Goal: Information Seeking & Learning: Check status

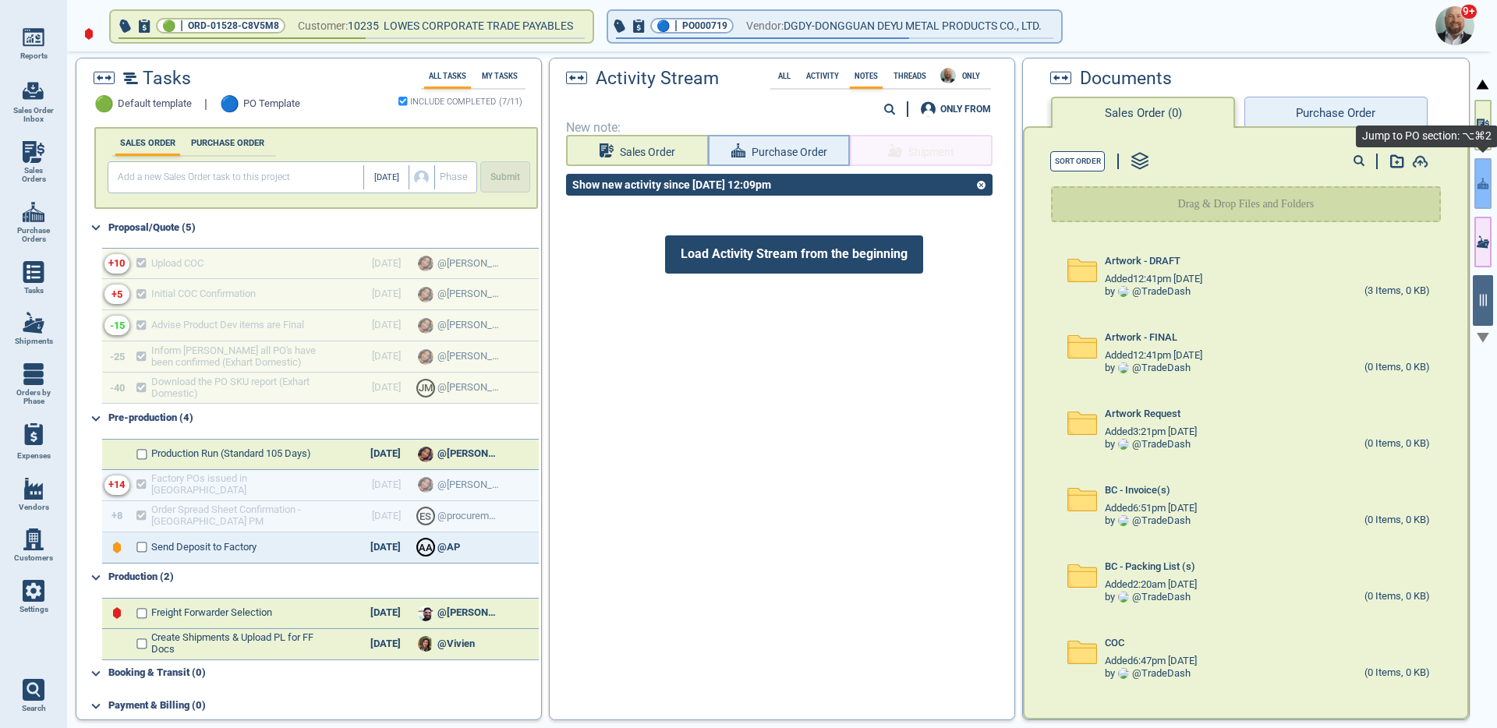
click at [1487, 185] on icon "button" at bounding box center [1483, 183] width 11 height 16
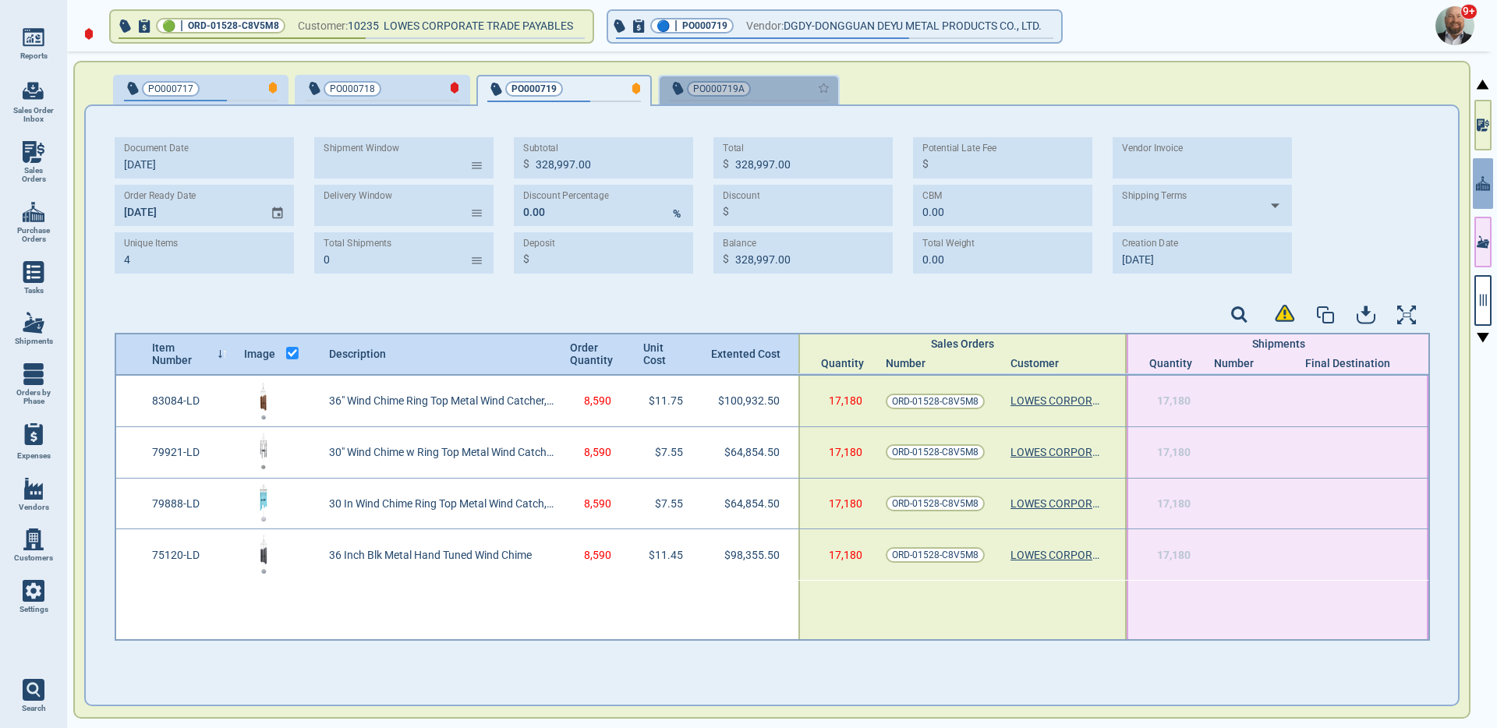
click at [777, 87] on div "button" at bounding box center [803, 88] width 52 height 16
type input "227,635.00"
type input "[DATE]"
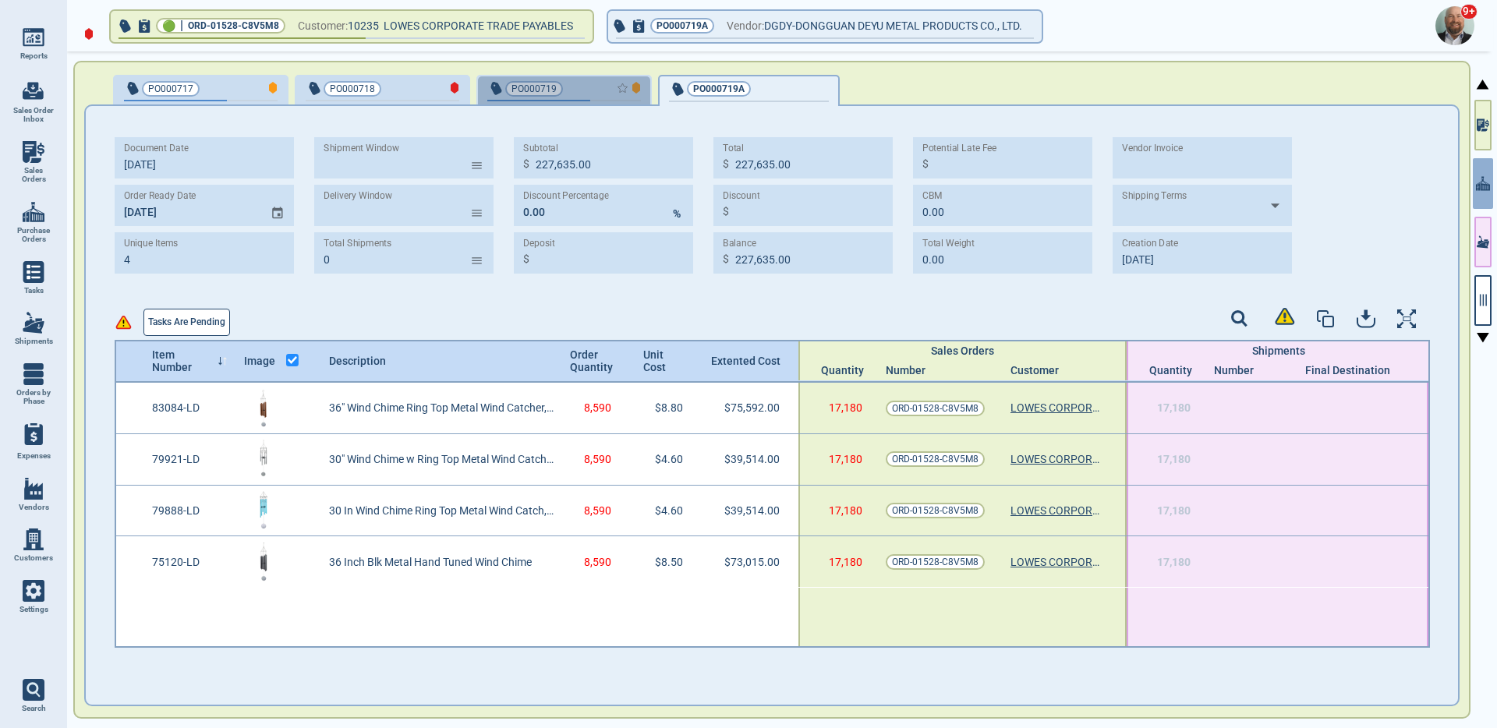
click at [601, 83] on div "button" at bounding box center [615, 88] width 51 height 16
type input "328,997.00"
type input "[DATE]"
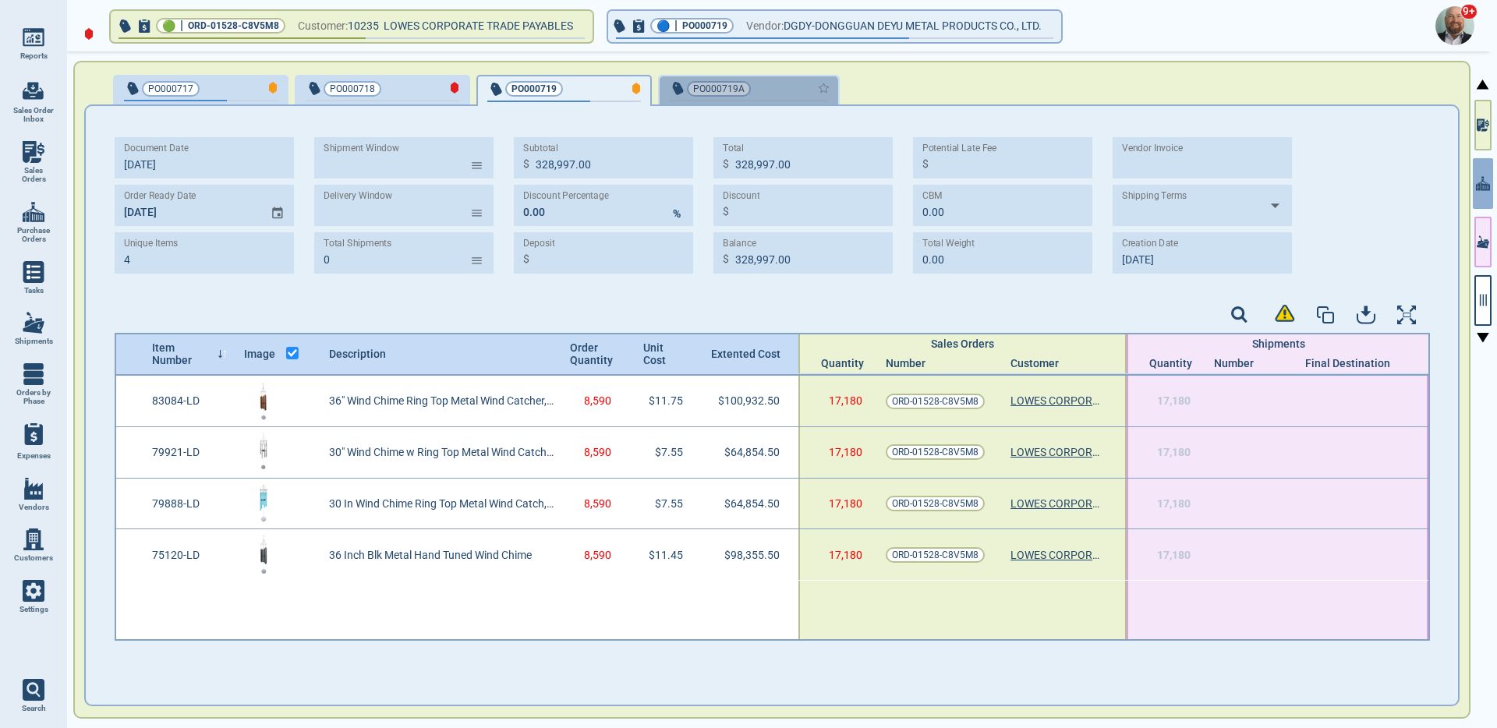
click at [777, 90] on div "button" at bounding box center [803, 88] width 52 height 16
type input "227,635.00"
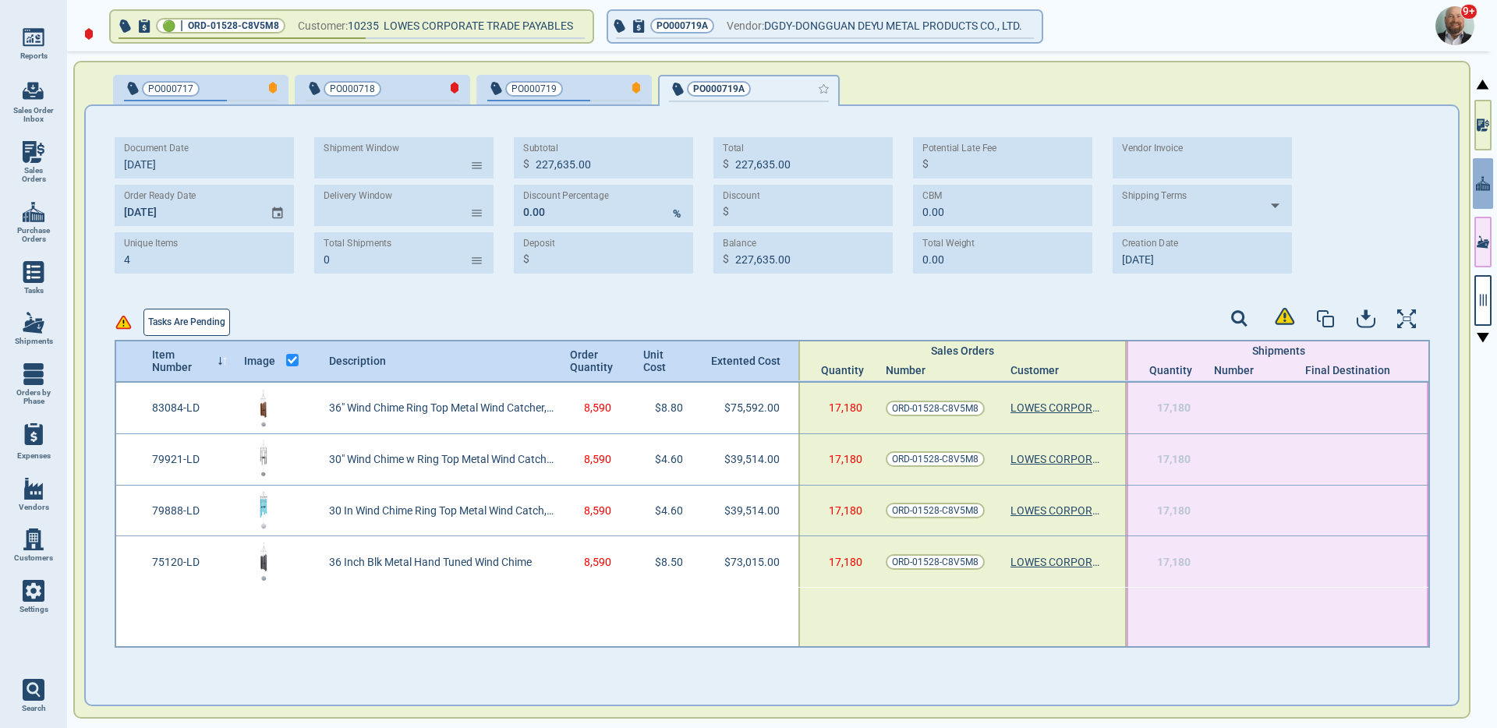
type input "[DATE]"
click at [574, 90] on span "PO000719" at bounding box center [538, 89] width 102 height 16
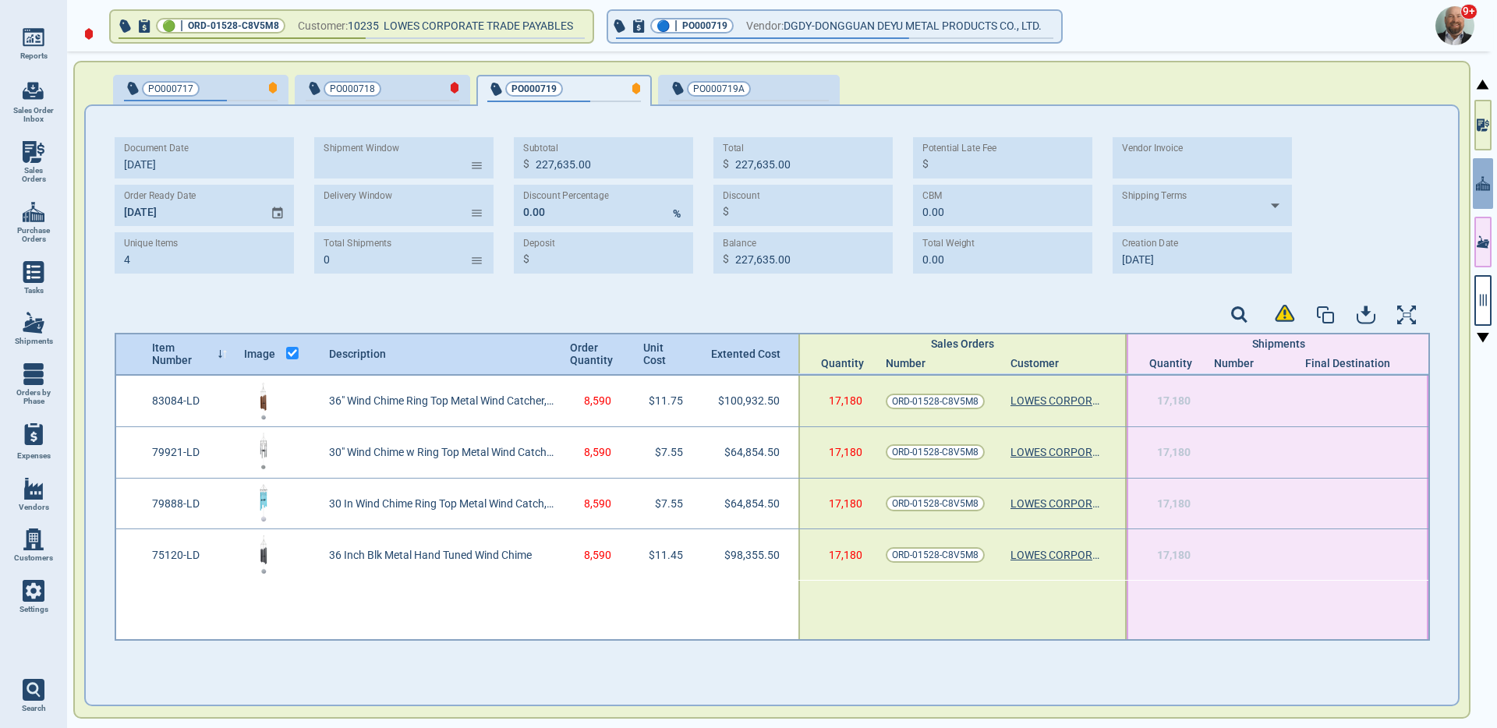
type input "328,997.00"
type input "[DATE]"
click at [795, 90] on div "button" at bounding box center [803, 88] width 52 height 16
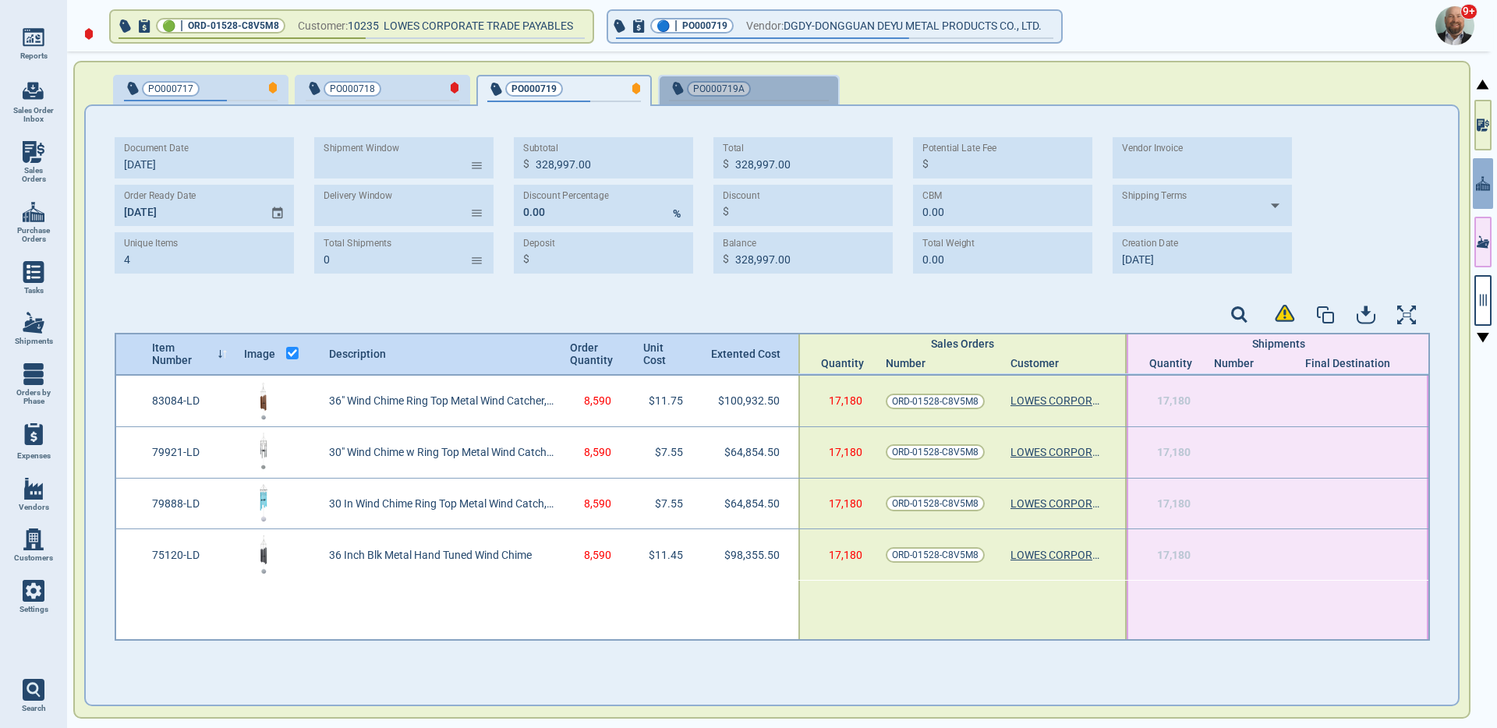
type input "227,635.00"
type input "[DATE]"
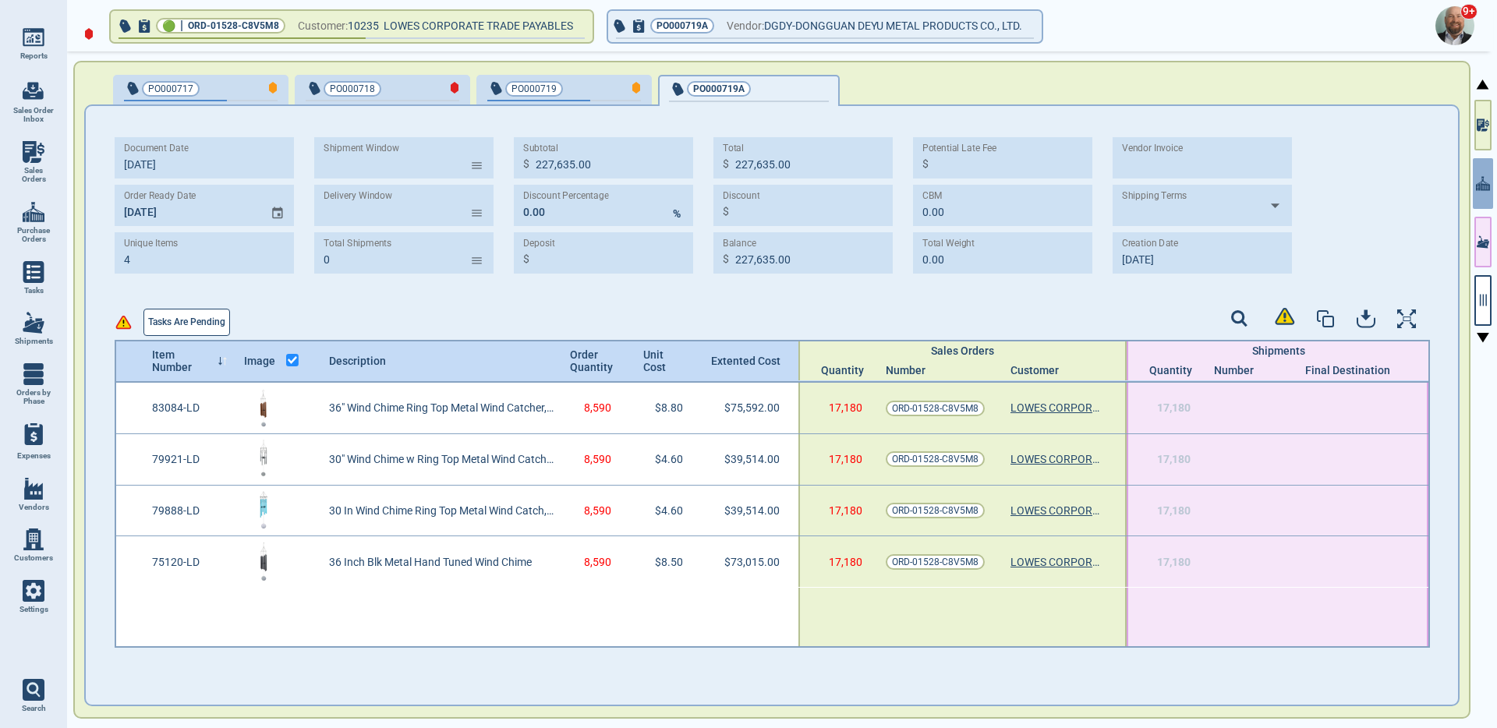
click at [207, 318] on span "Tasks are pending" at bounding box center [186, 322] width 77 height 16
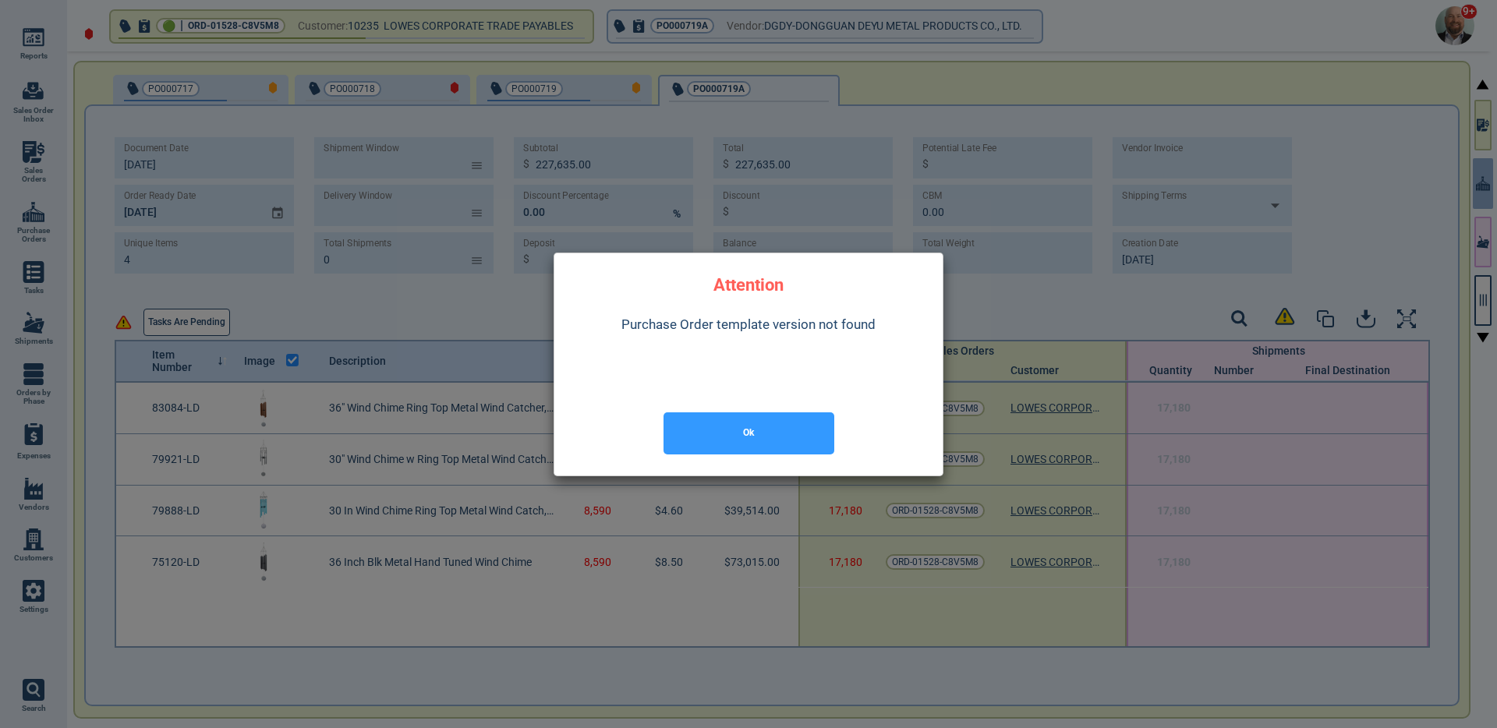
click at [774, 330] on div "Purchase Order template version not found" at bounding box center [748, 354] width 363 height 99
copy div "Purchase Order template version not found"
click at [796, 419] on button "Ok" at bounding box center [749, 434] width 171 height 42
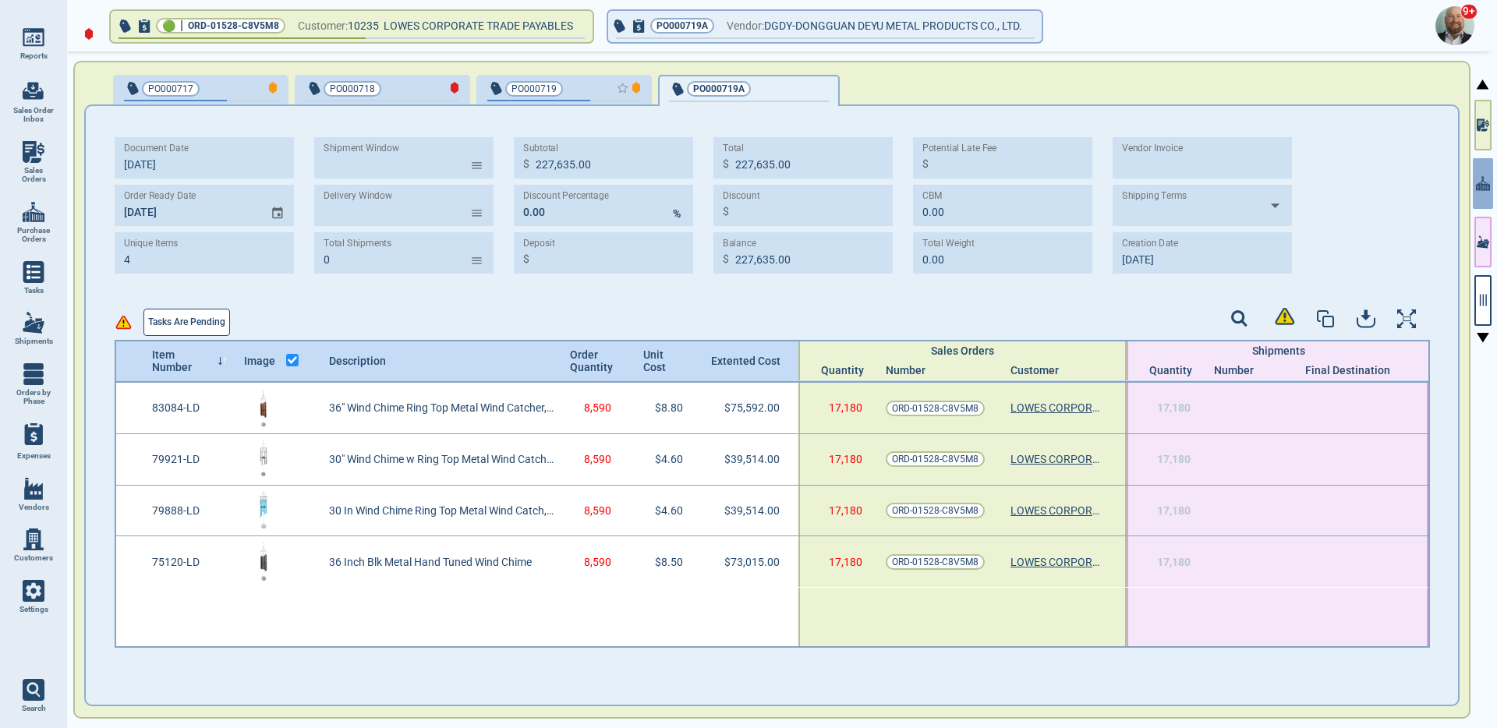
click at [597, 88] on div "button" at bounding box center [615, 88] width 51 height 16
type input "328,997.00"
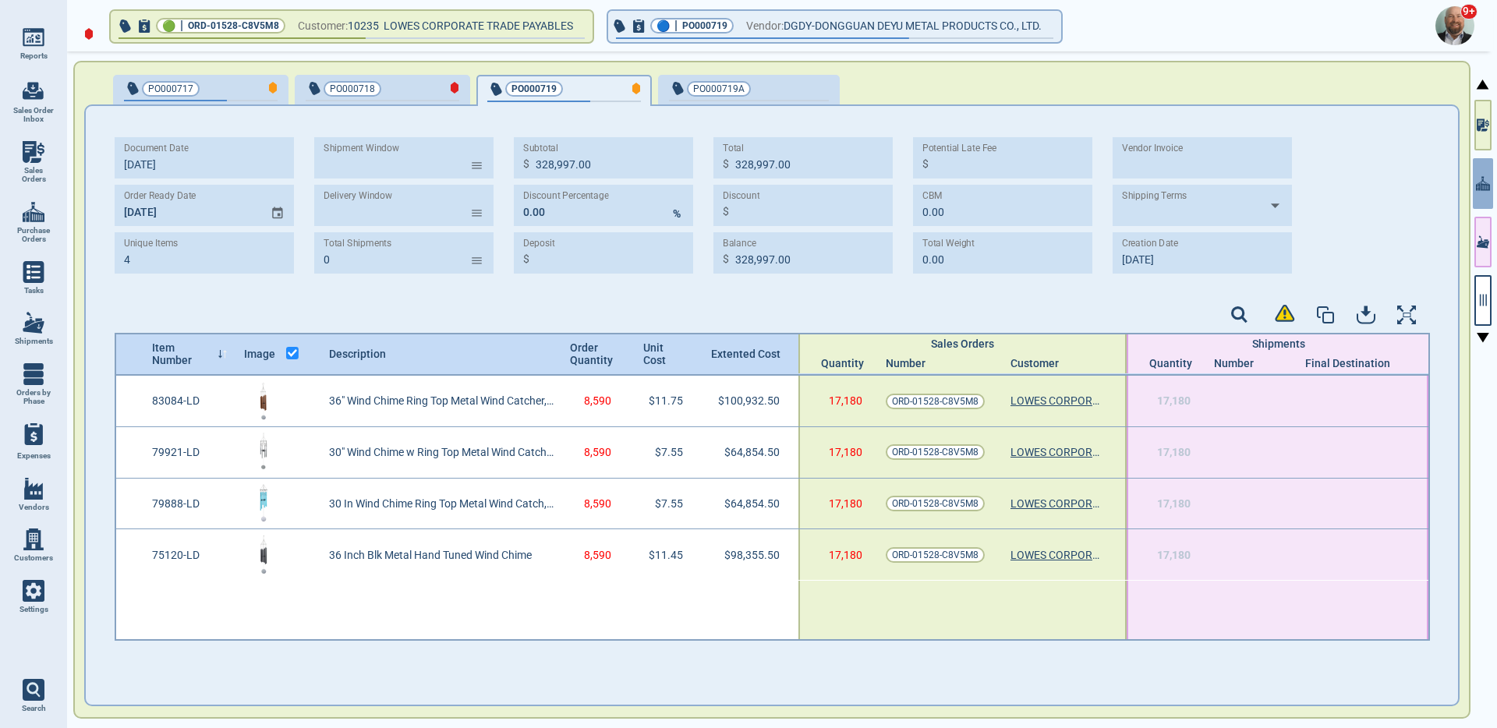
type input "[DATE]"
click at [781, 97] on div "PO000719A" at bounding box center [749, 91] width 160 height 22
type input "227,635.00"
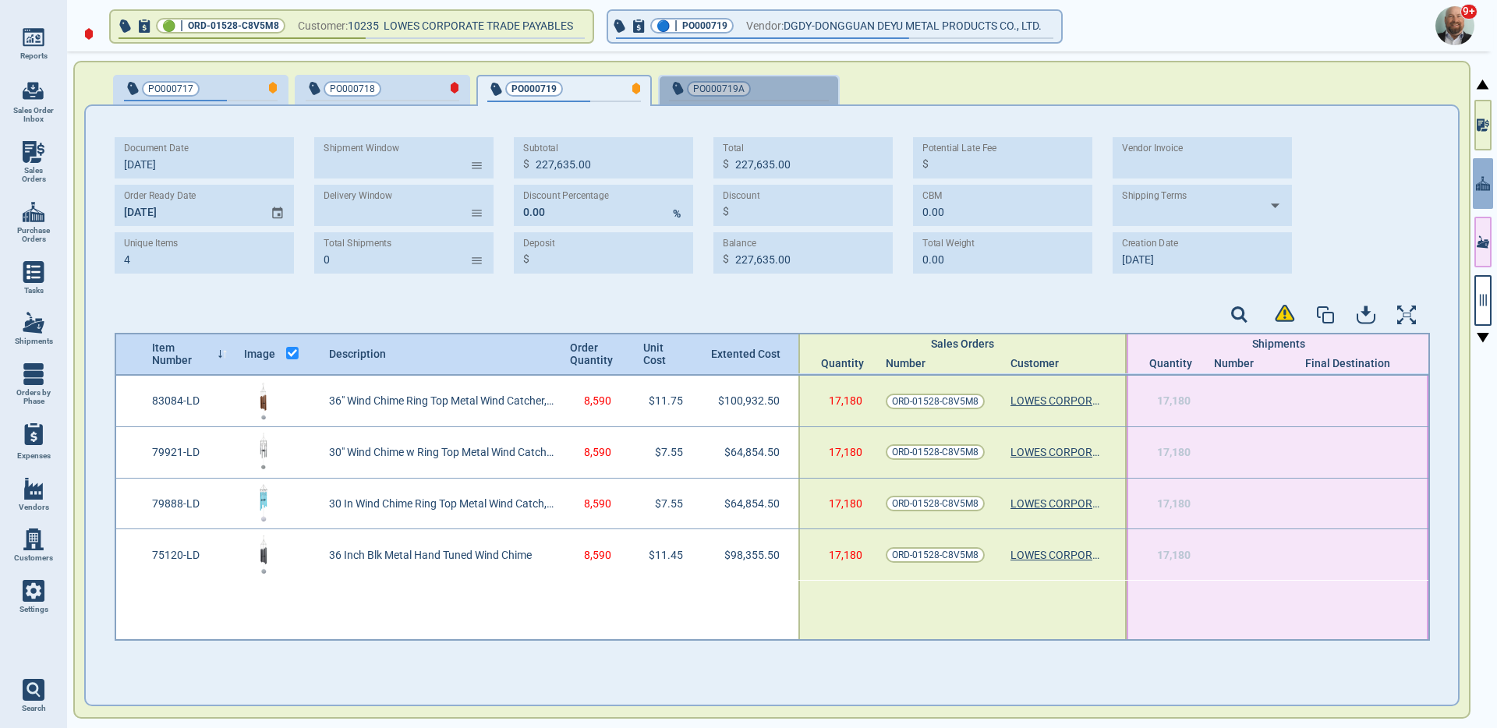
type input "[DATE]"
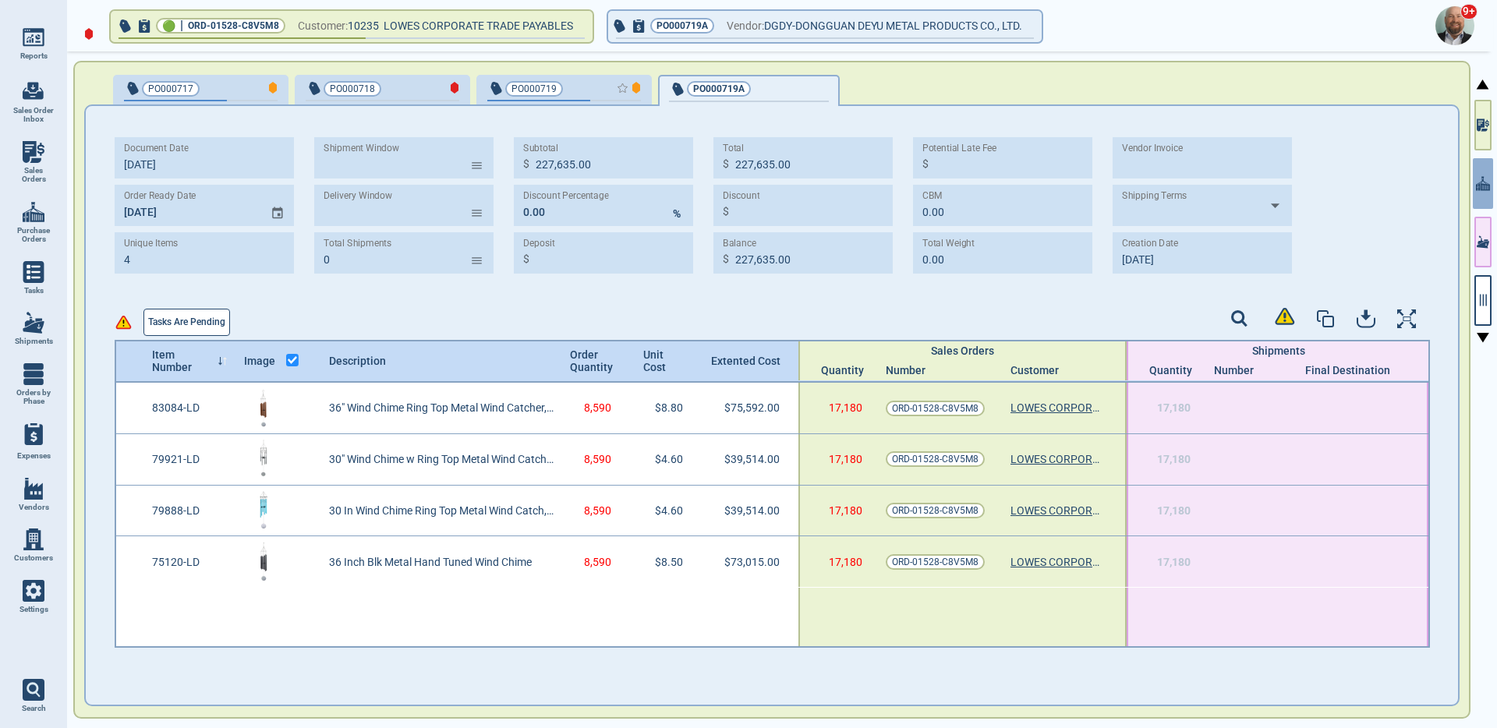
click at [590, 80] on div "button" at bounding box center [615, 88] width 51 height 16
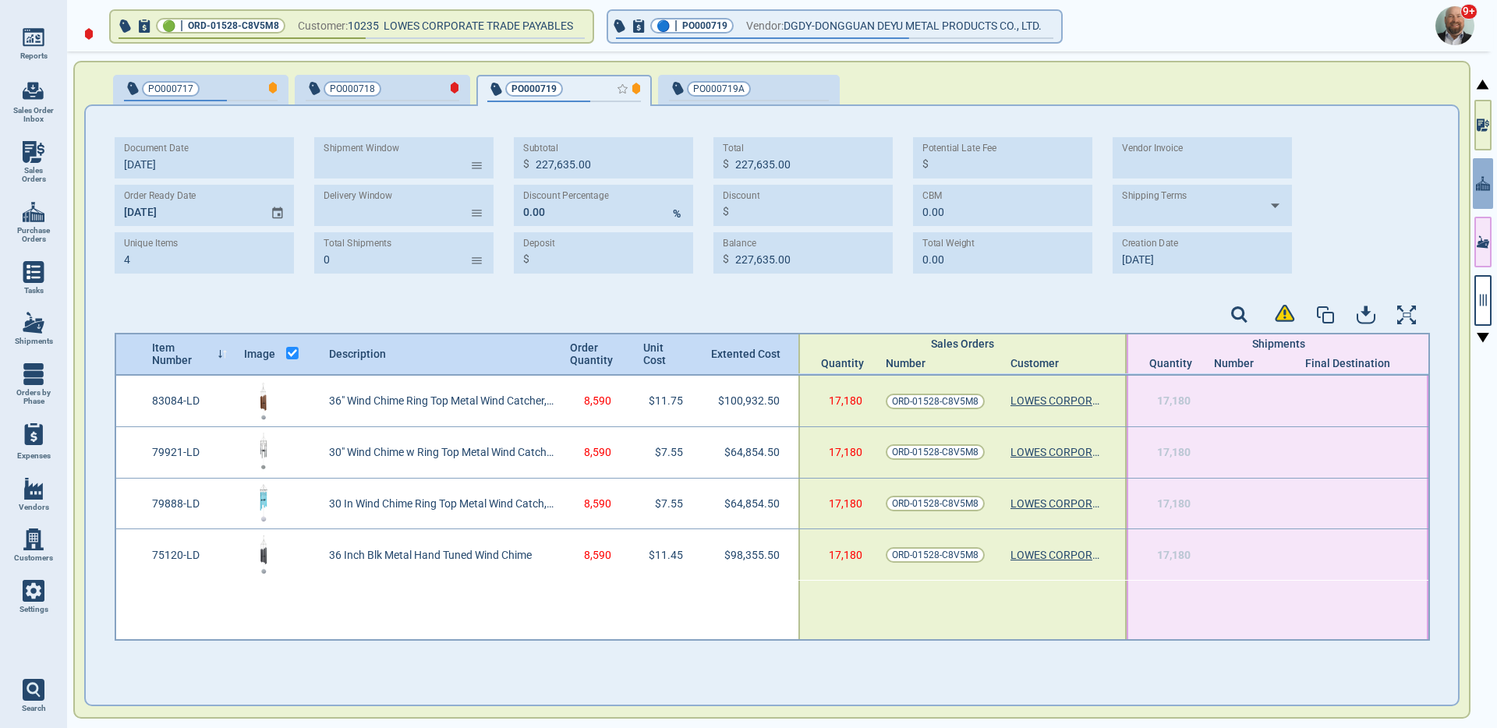
type input "328,997.00"
type input "[DATE]"
click at [806, 53] on div "PO000717 PO000718 PO000719 PO000719A Document Date [DATE] Order Ready Date [DAT…" at bounding box center [772, 390] width 1399 height 678
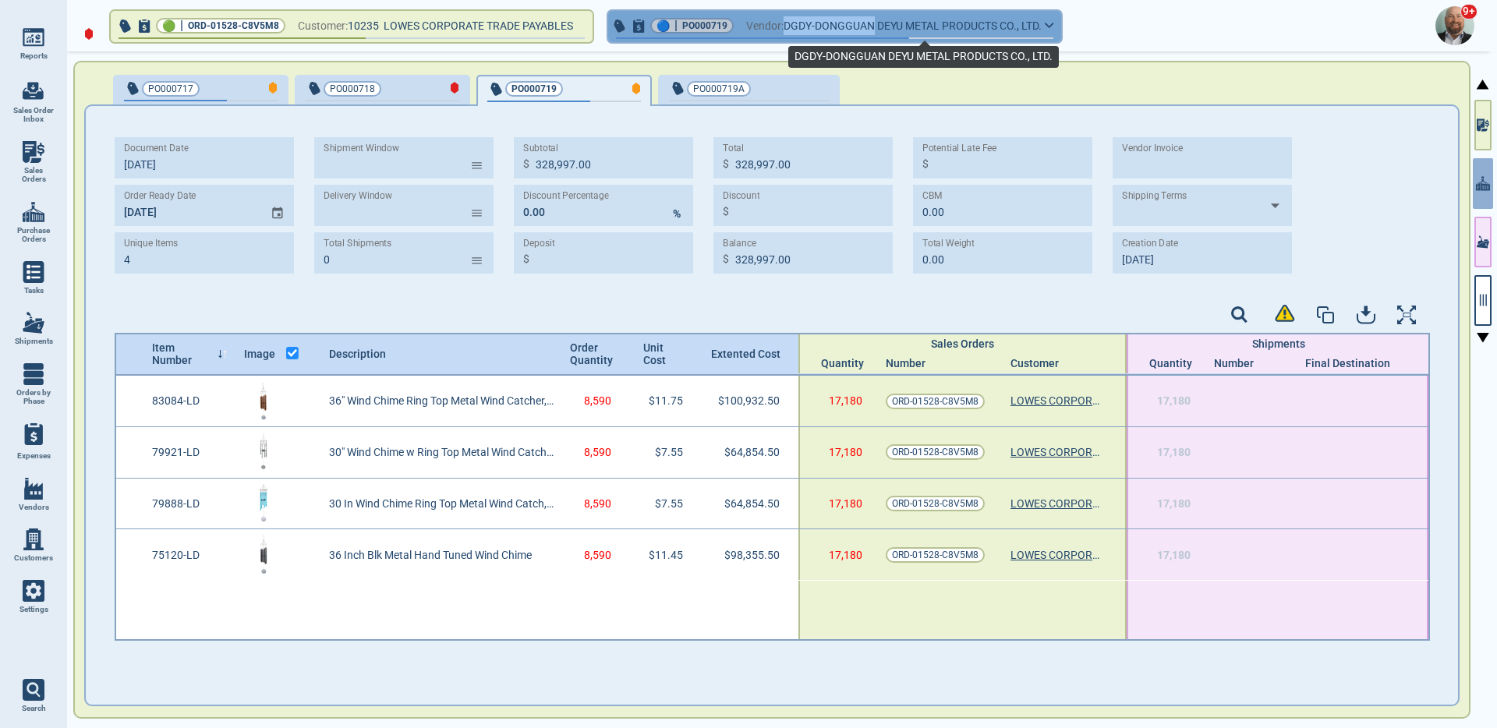
drag, startPoint x: 795, startPoint y: 23, endPoint x: 881, endPoint y: 22, distance: 86.6
click at [881, 22] on span "DGDY-DONGGUAN DEYU METAL PRODUCTS CO., LTD." at bounding box center [913, 25] width 258 height 19
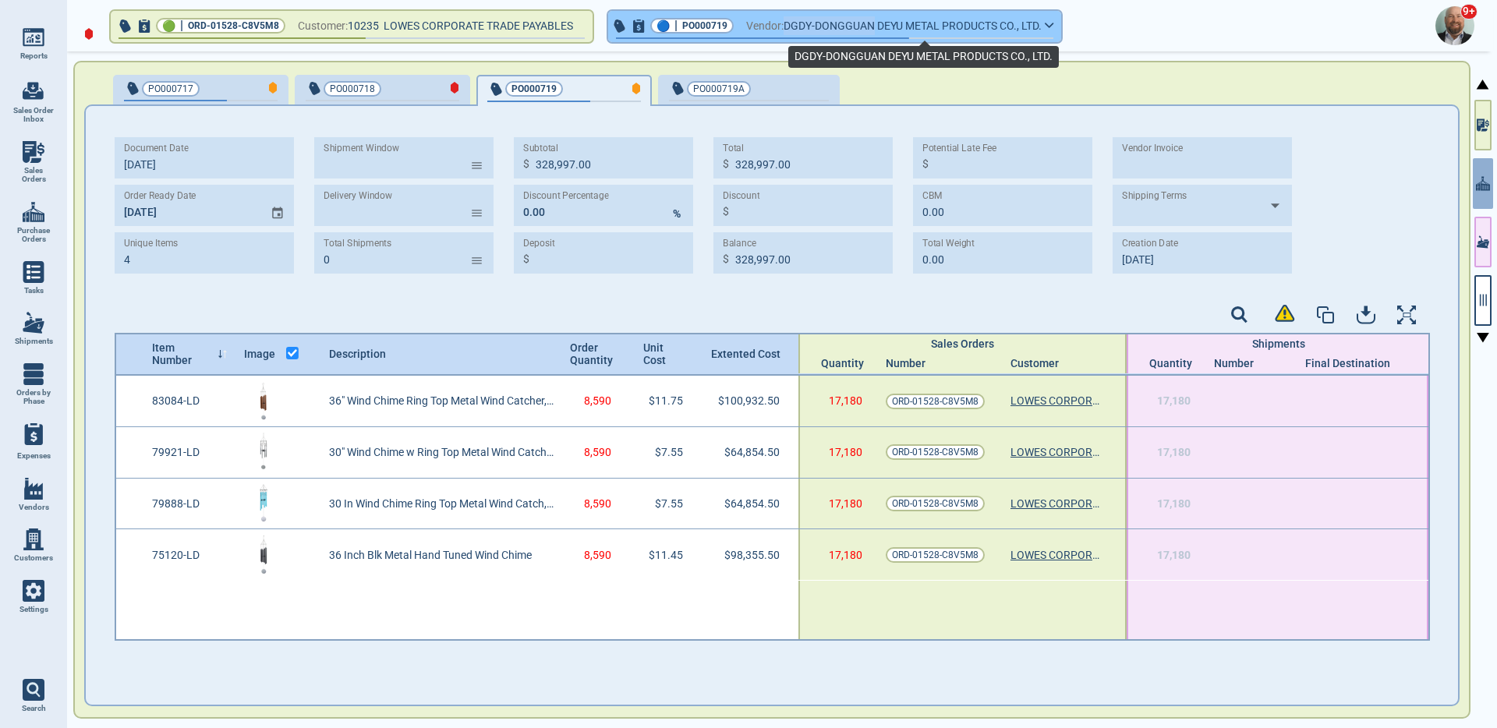
copy span "DGDY-DONGGUAN"
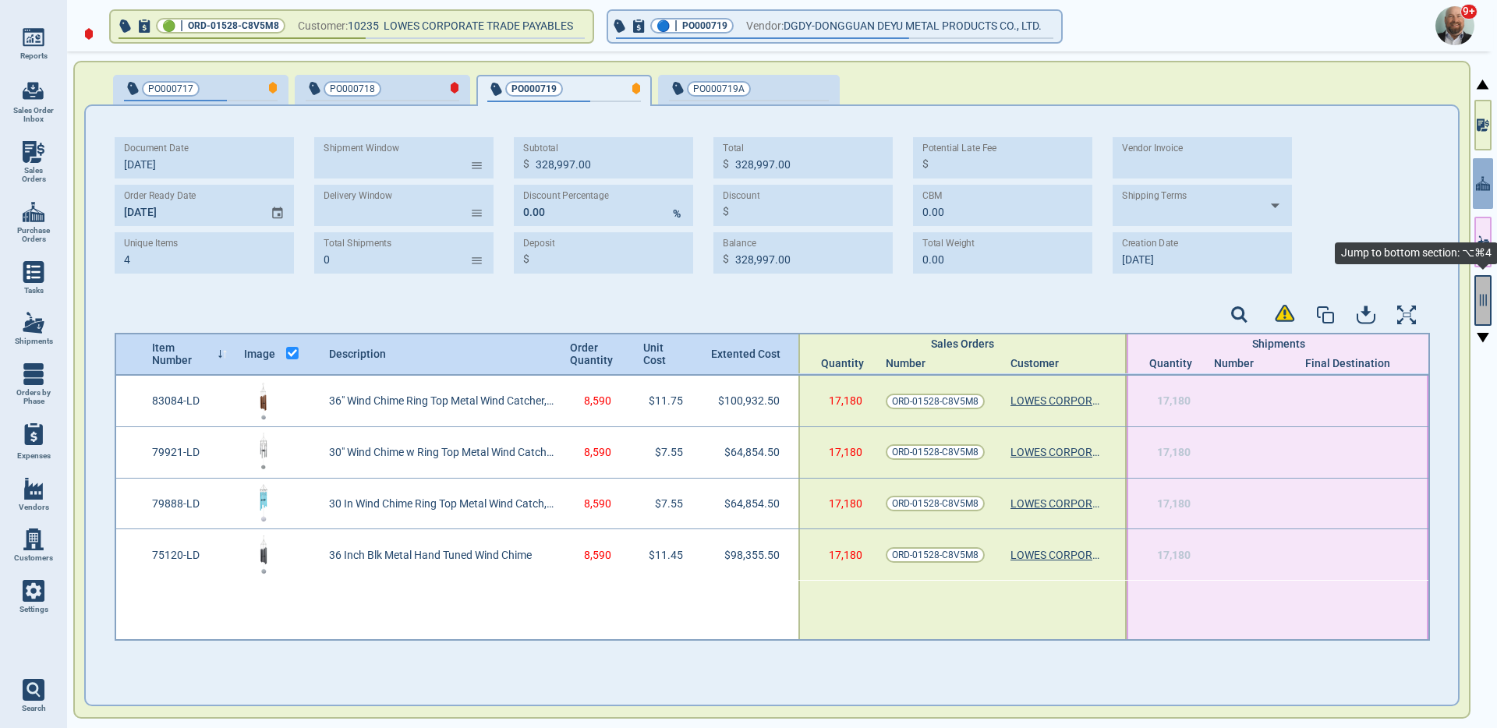
click at [1481, 308] on button "button" at bounding box center [1483, 300] width 17 height 51
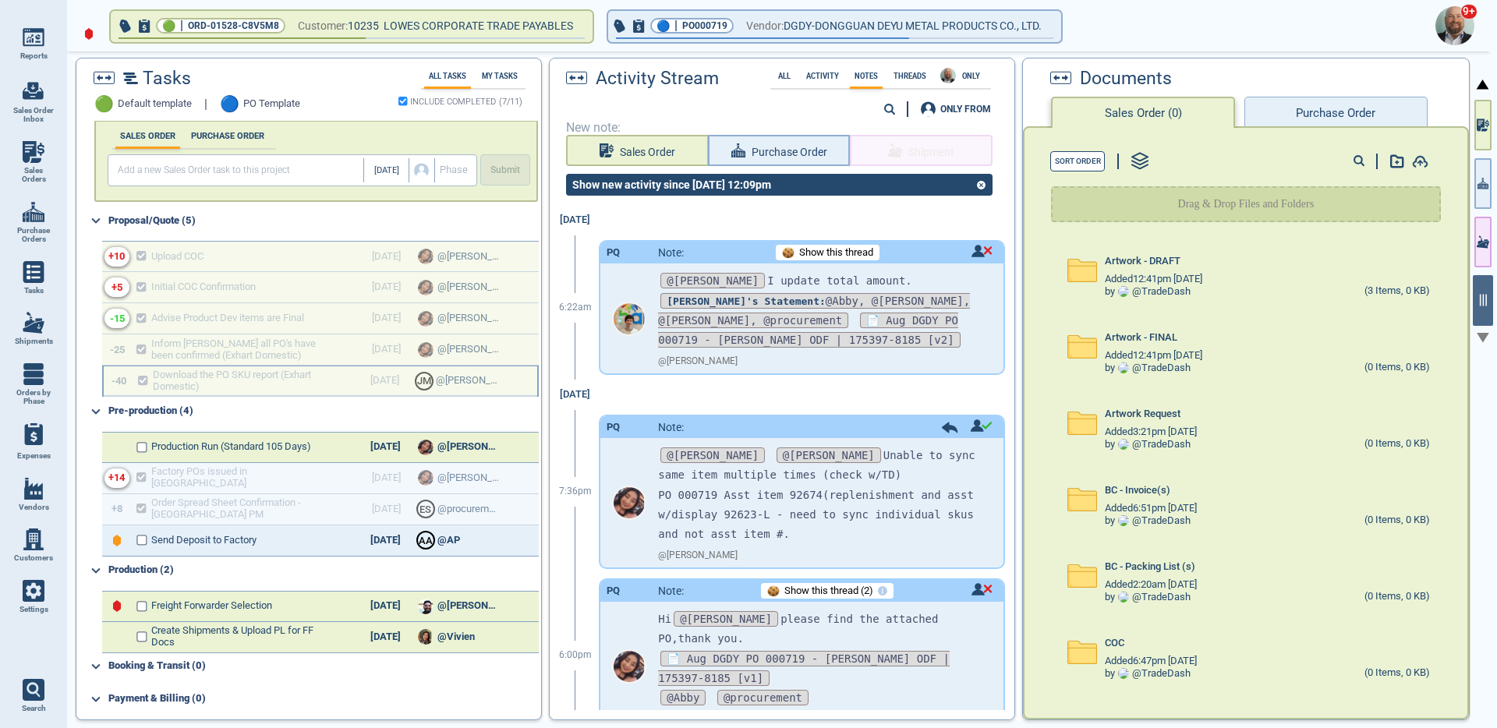
scroll to position [13, 0]
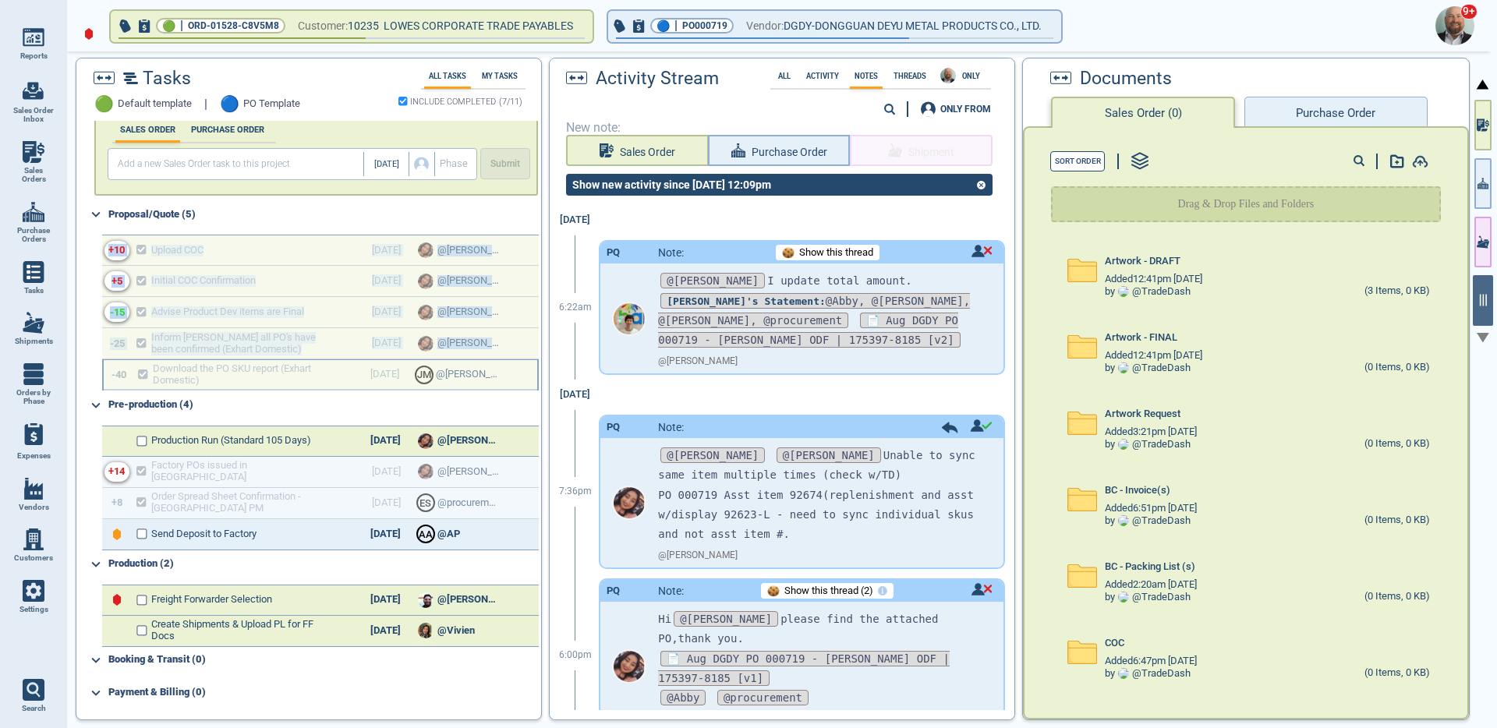
drag, startPoint x: 183, startPoint y: 251, endPoint x: 204, endPoint y: 385, distance: 135.0
click at [204, 385] on div "+10 Upload COC [DATE] @[PERSON_NAME] +5 Initial COC Confirmation [DATE] @[PERSO…" at bounding box center [310, 314] width 455 height 158
click at [347, 411] on div "Pre-production (4)" at bounding box center [323, 405] width 430 height 25
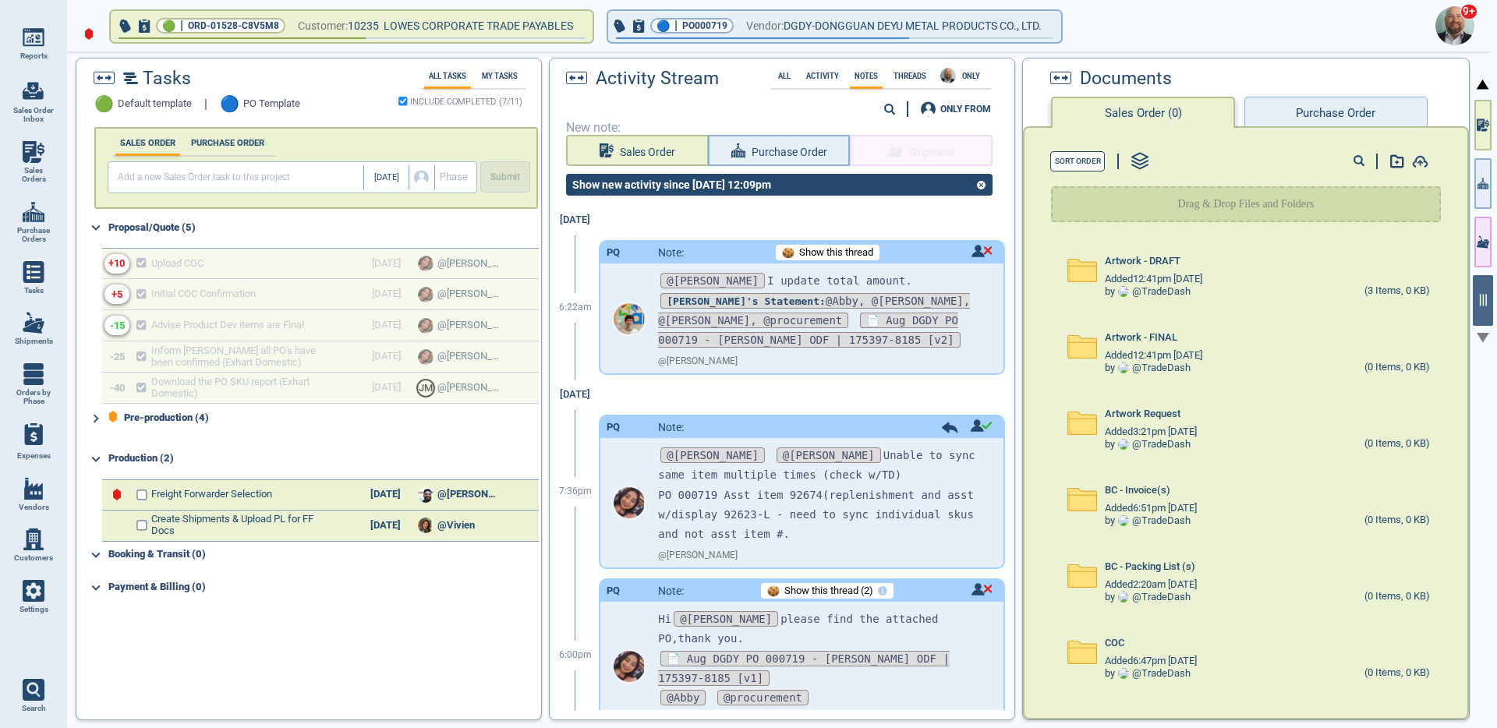
scroll to position [0, 0]
click at [237, 424] on div "Pre-production (4)" at bounding box center [323, 418] width 430 height 25
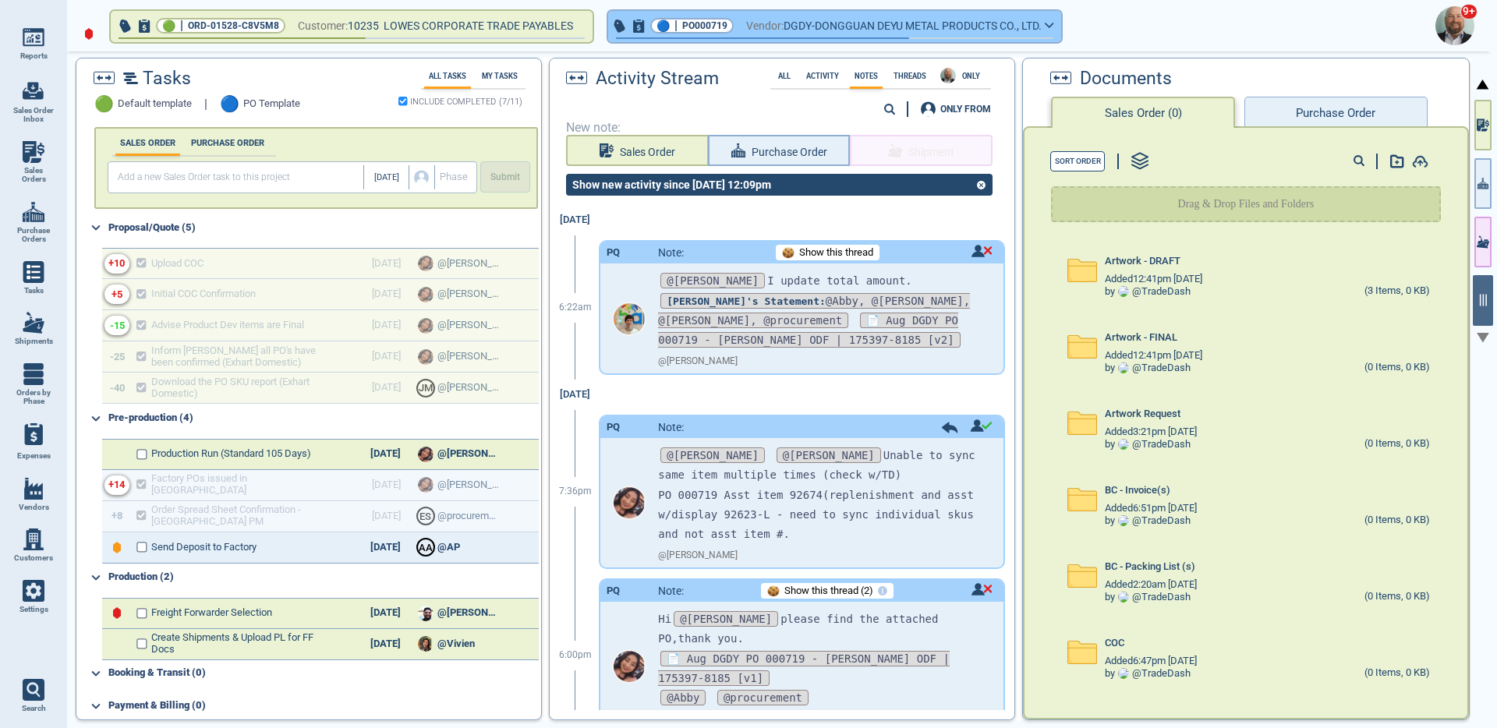
click at [930, 21] on span "DGDY-DONGGUAN DEYU METAL PRODUCTS CO., LTD." at bounding box center [913, 25] width 258 height 19
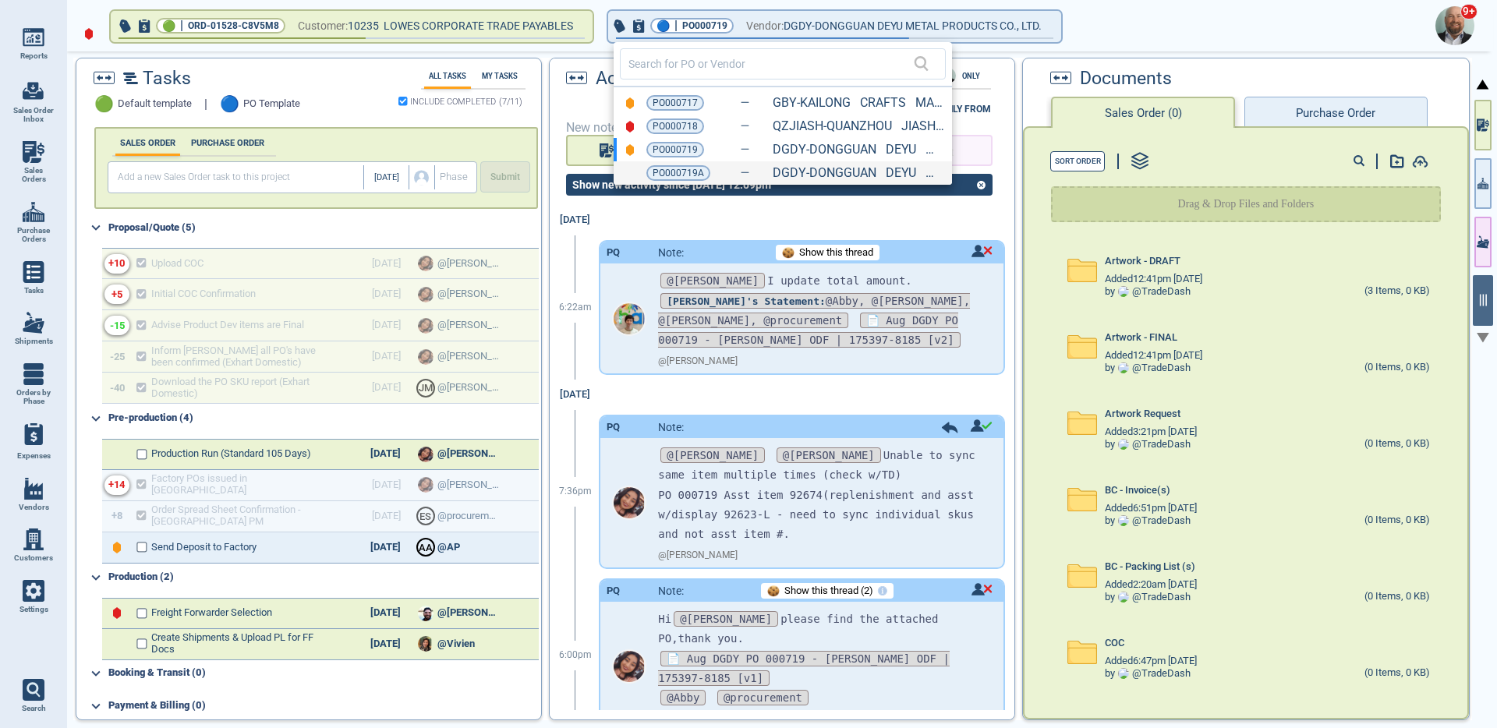
click at [757, 182] on div "PO000719A DGDY-DONGGUAN DEYU METAL PRODUCTS CO., LTD. (V02680)" at bounding box center [783, 172] width 338 height 23
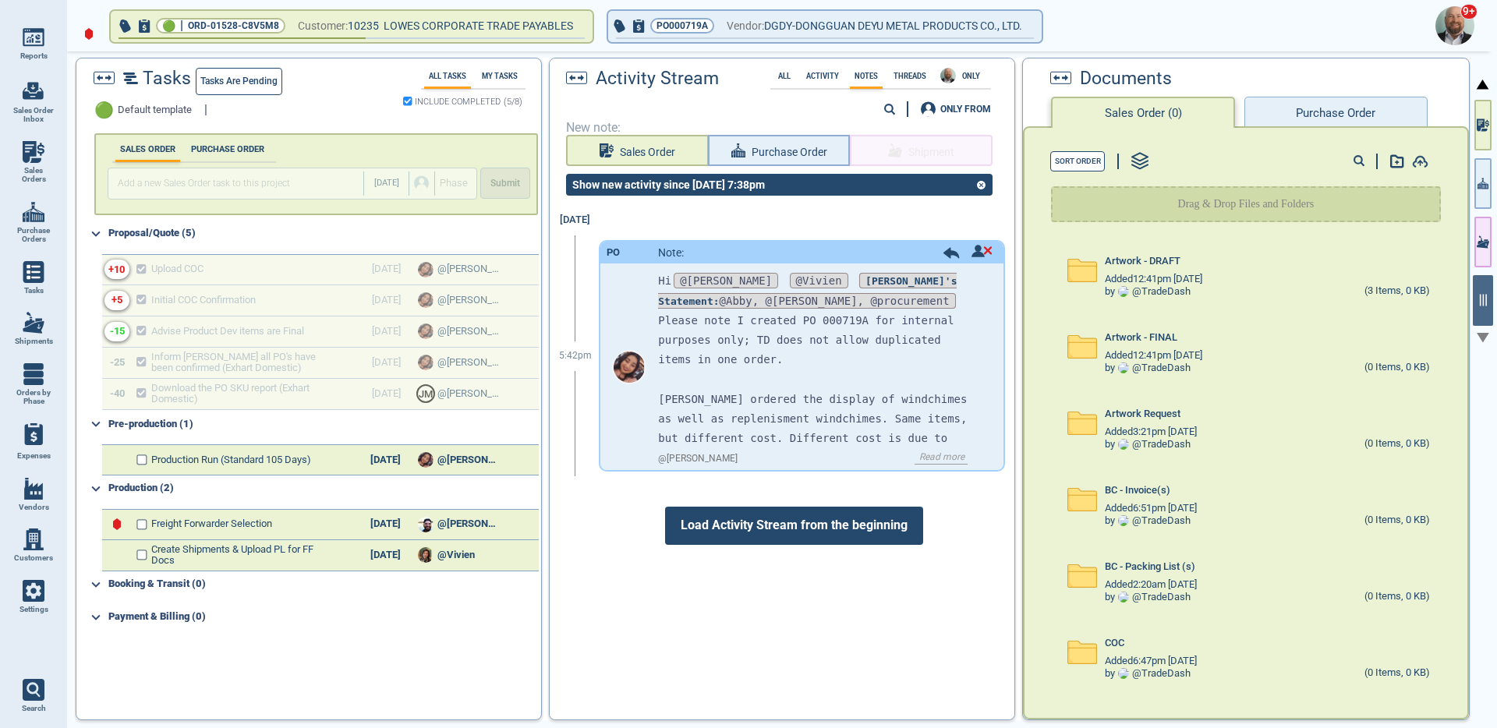
click at [266, 83] on span "Tasks are pending" at bounding box center [238, 81] width 77 height 16
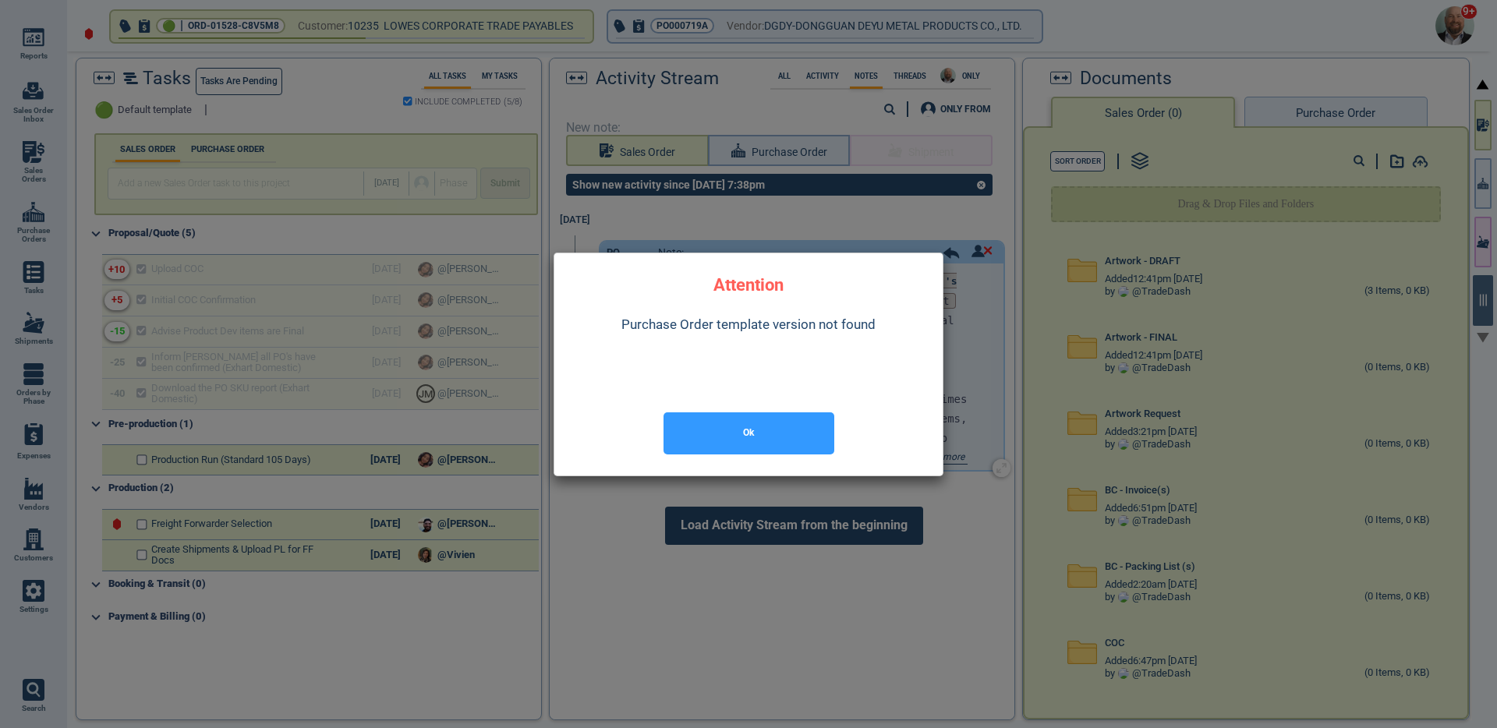
click at [760, 434] on button "Ok" at bounding box center [749, 434] width 171 height 42
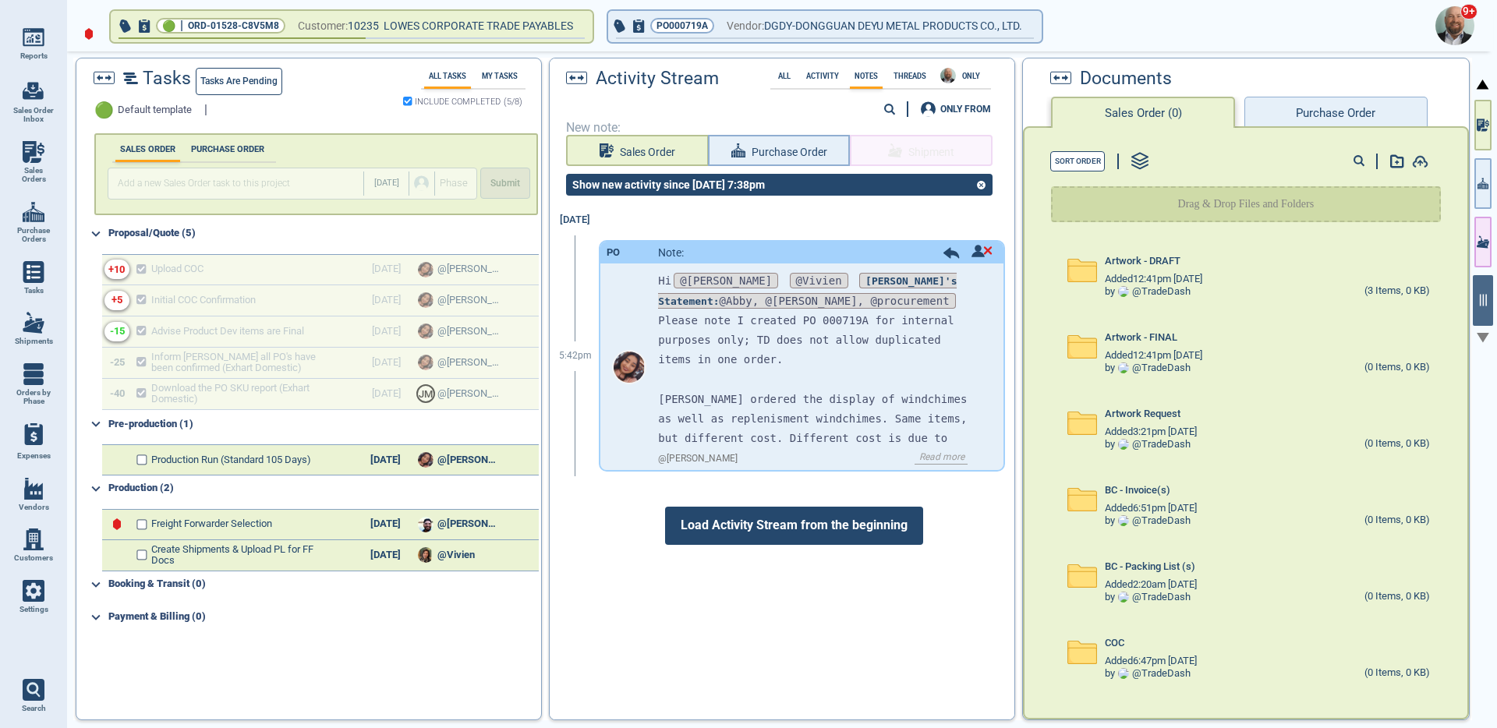
click at [823, 88] on div at bounding box center [881, 89] width 221 height 2
click at [825, 76] on label "Activity" at bounding box center [823, 76] width 42 height 9
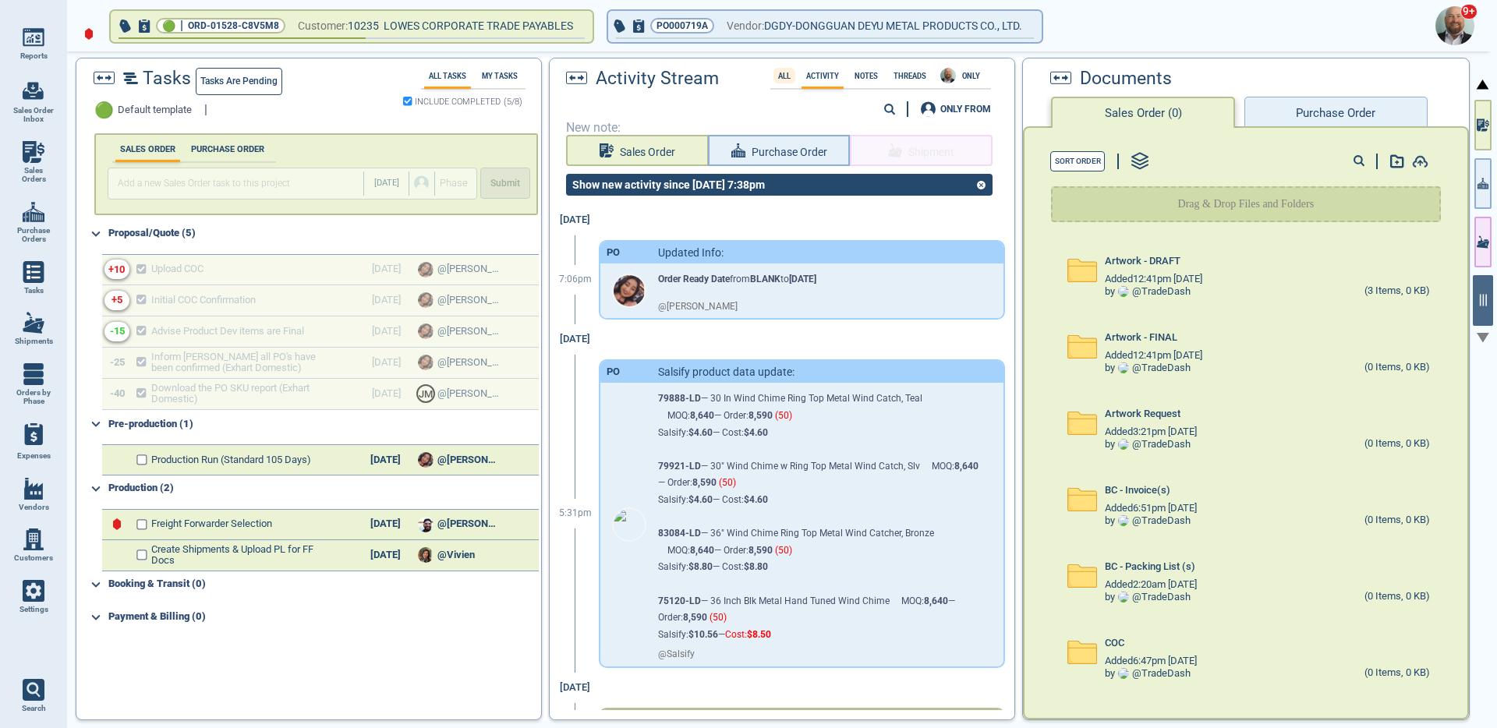
click at [789, 72] on label "All" at bounding box center [785, 76] width 22 height 9
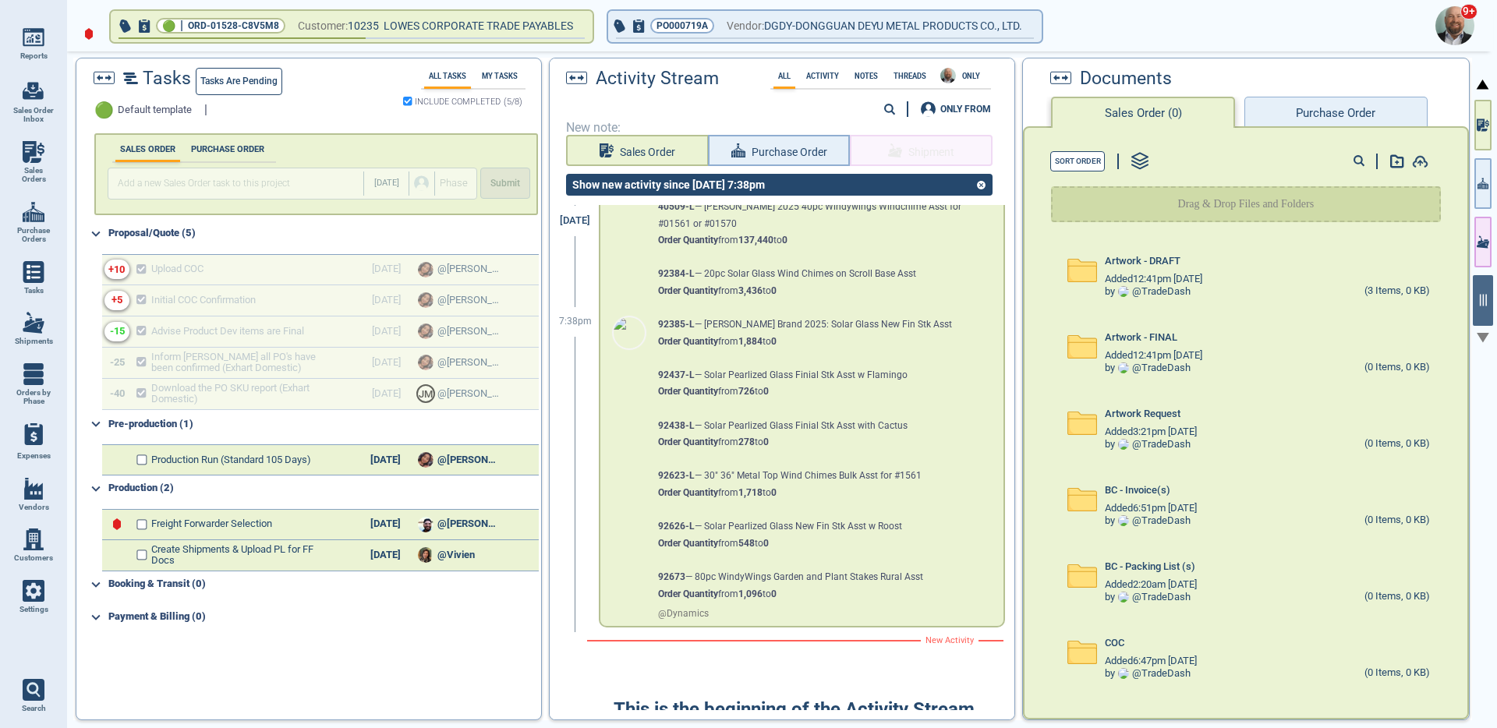
scroll to position [1418, 0]
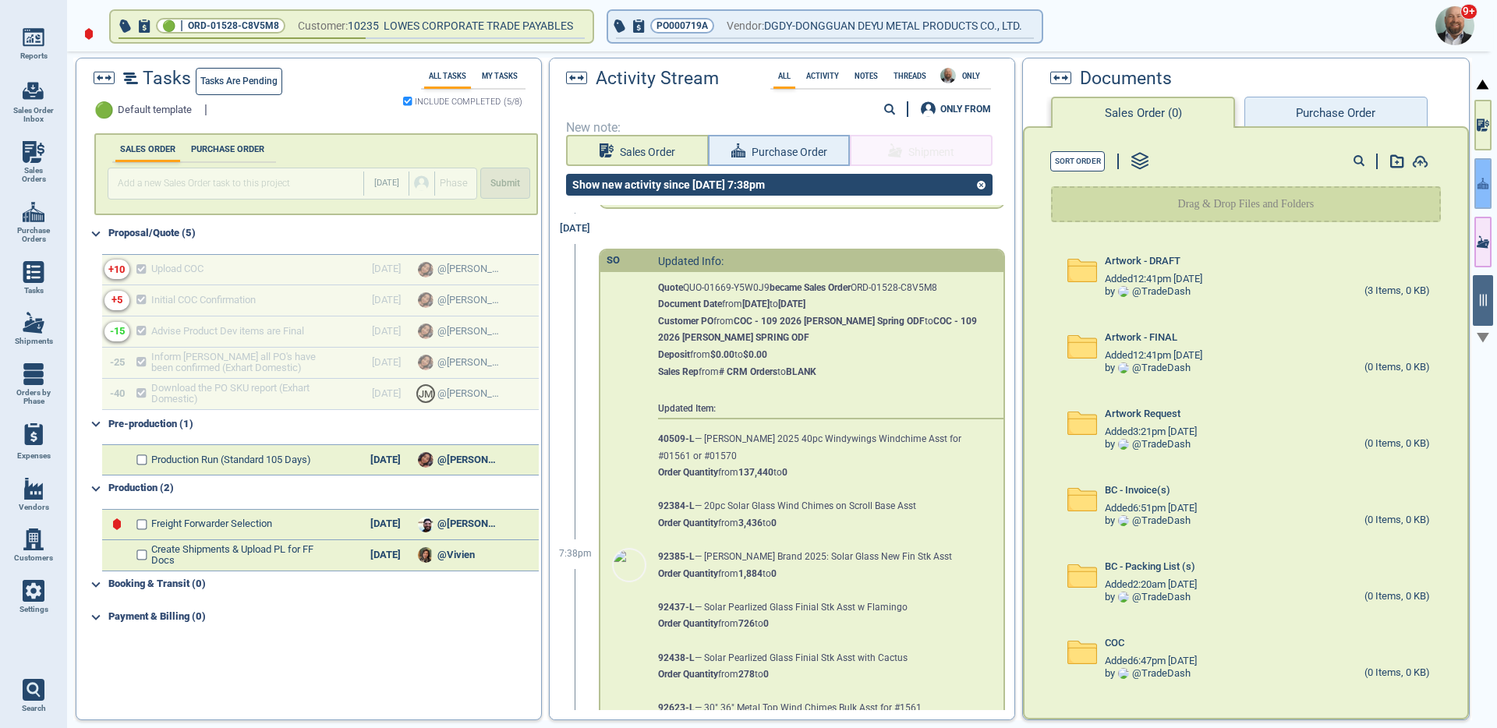
click at [1481, 187] on icon "button" at bounding box center [1483, 183] width 11 height 16
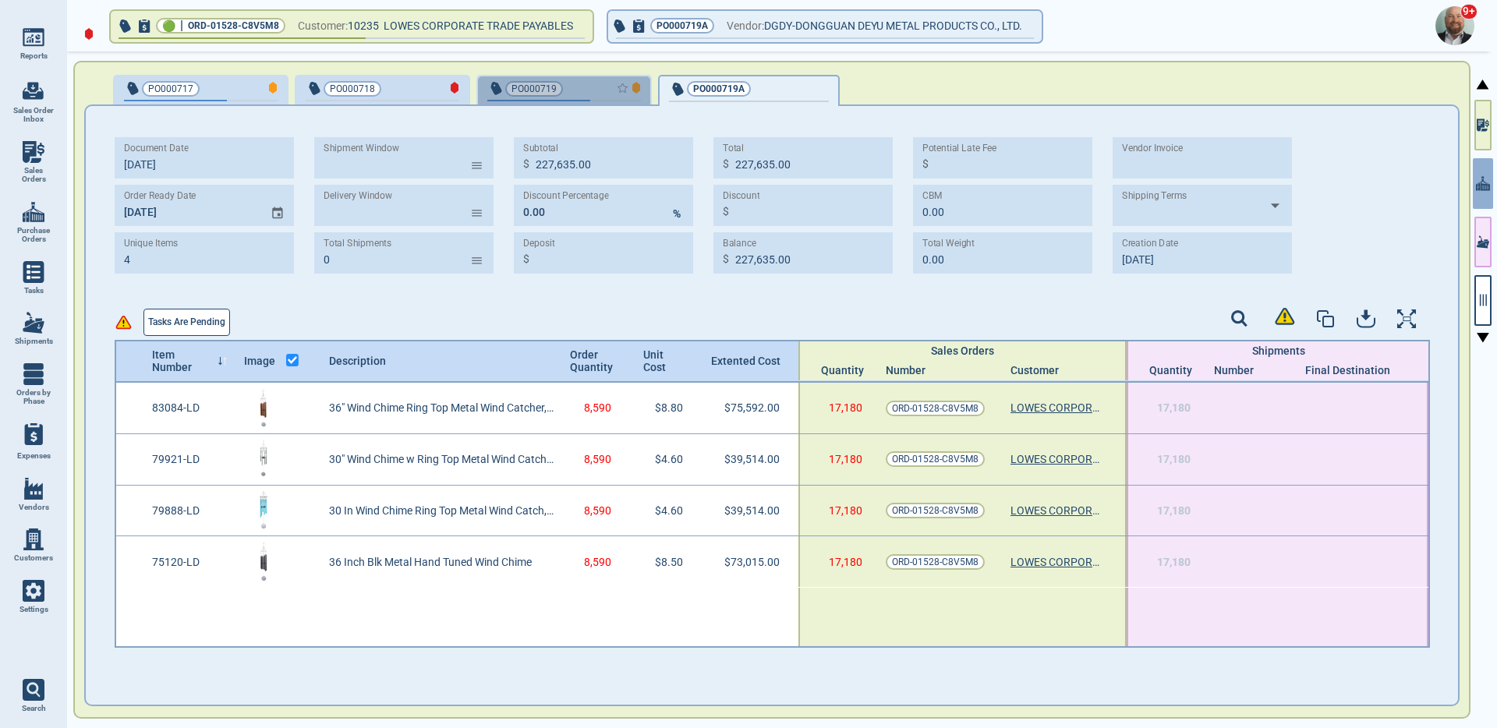
click at [598, 86] on div "button" at bounding box center [615, 88] width 51 height 16
type input "328,997.00"
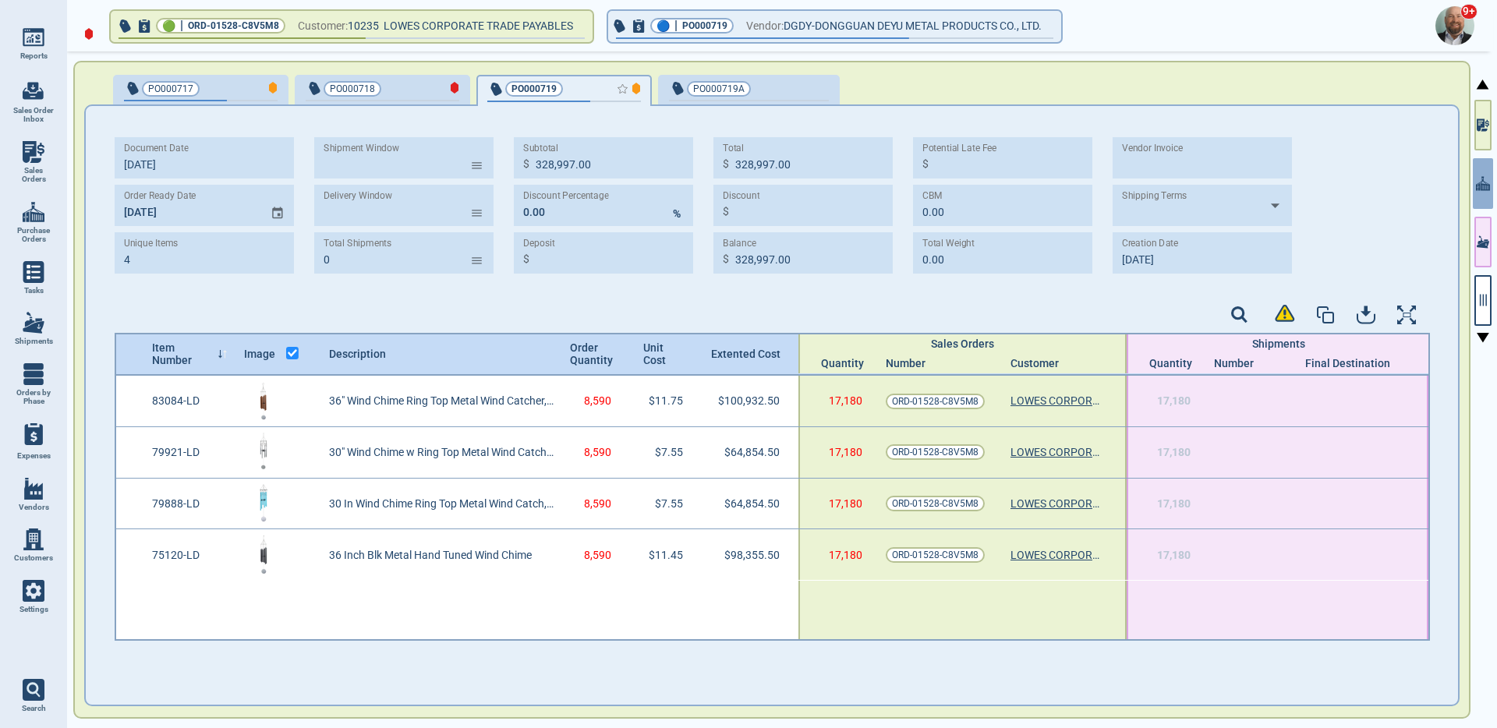
type input "[DATE]"
click at [783, 83] on div "button" at bounding box center [803, 88] width 52 height 16
type input "227,635.00"
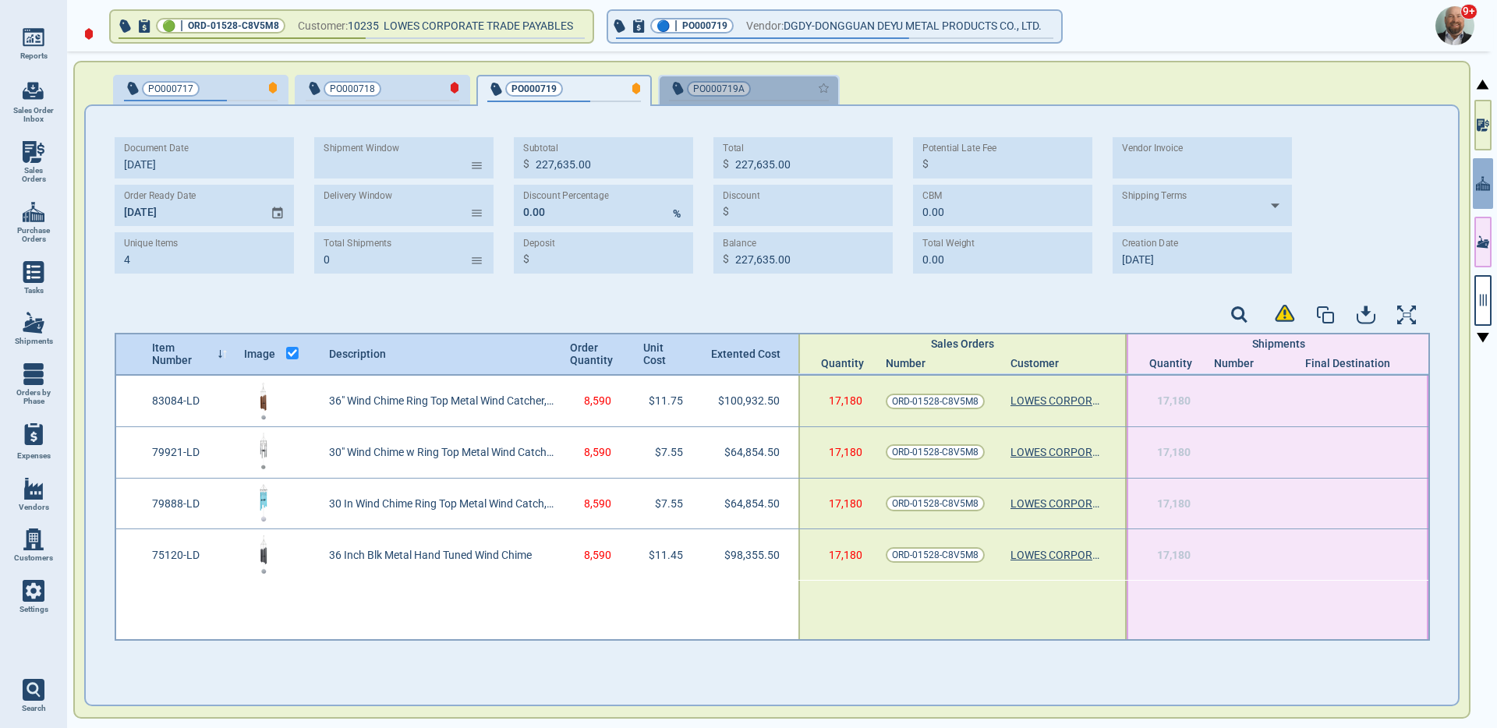
type input "[DATE]"
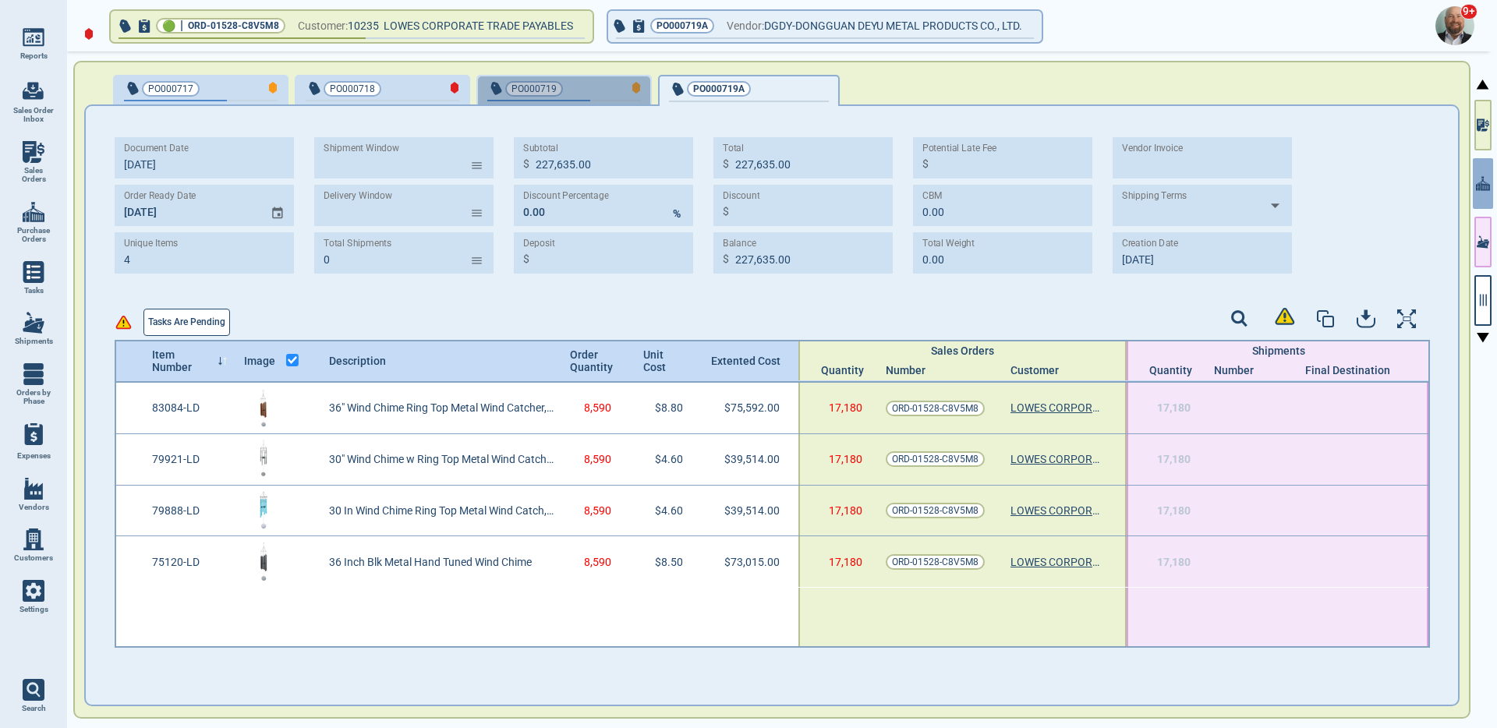
click at [585, 76] on button "PO000719" at bounding box center [564, 90] width 175 height 31
type input "328,997.00"
type input "[DATE]"
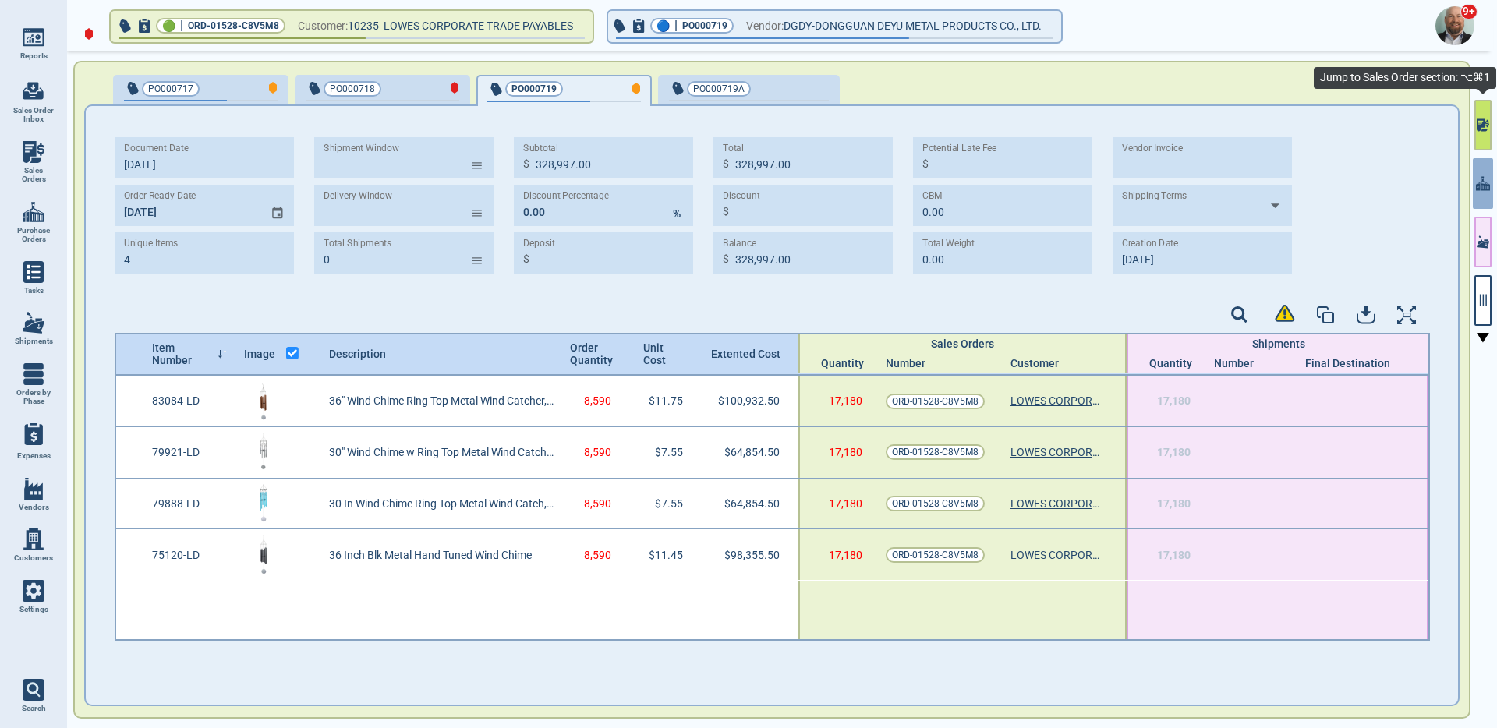
click at [1482, 123] on icon "button" at bounding box center [1481, 125] width 8 height 12
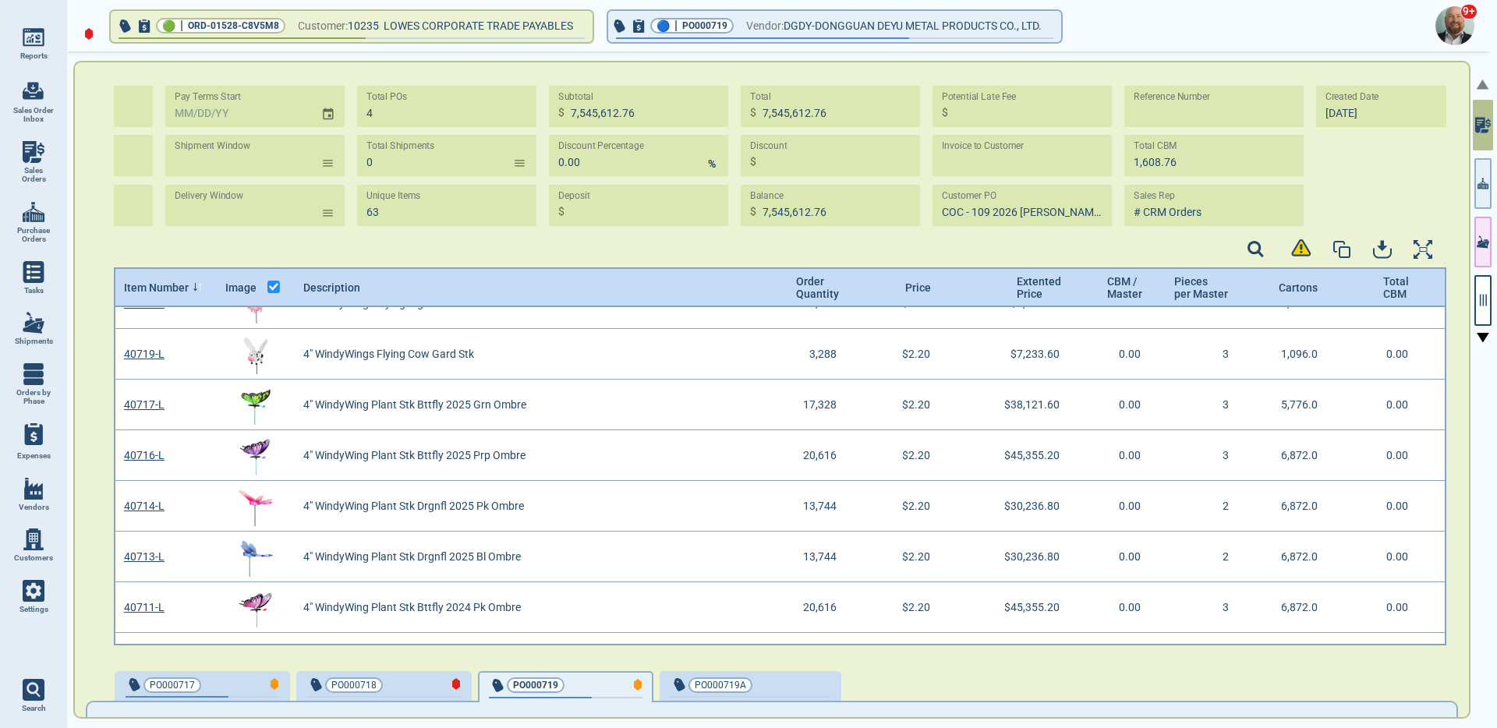
scroll to position [0, 143]
click at [790, 684] on div "button" at bounding box center [804, 684] width 52 height 16
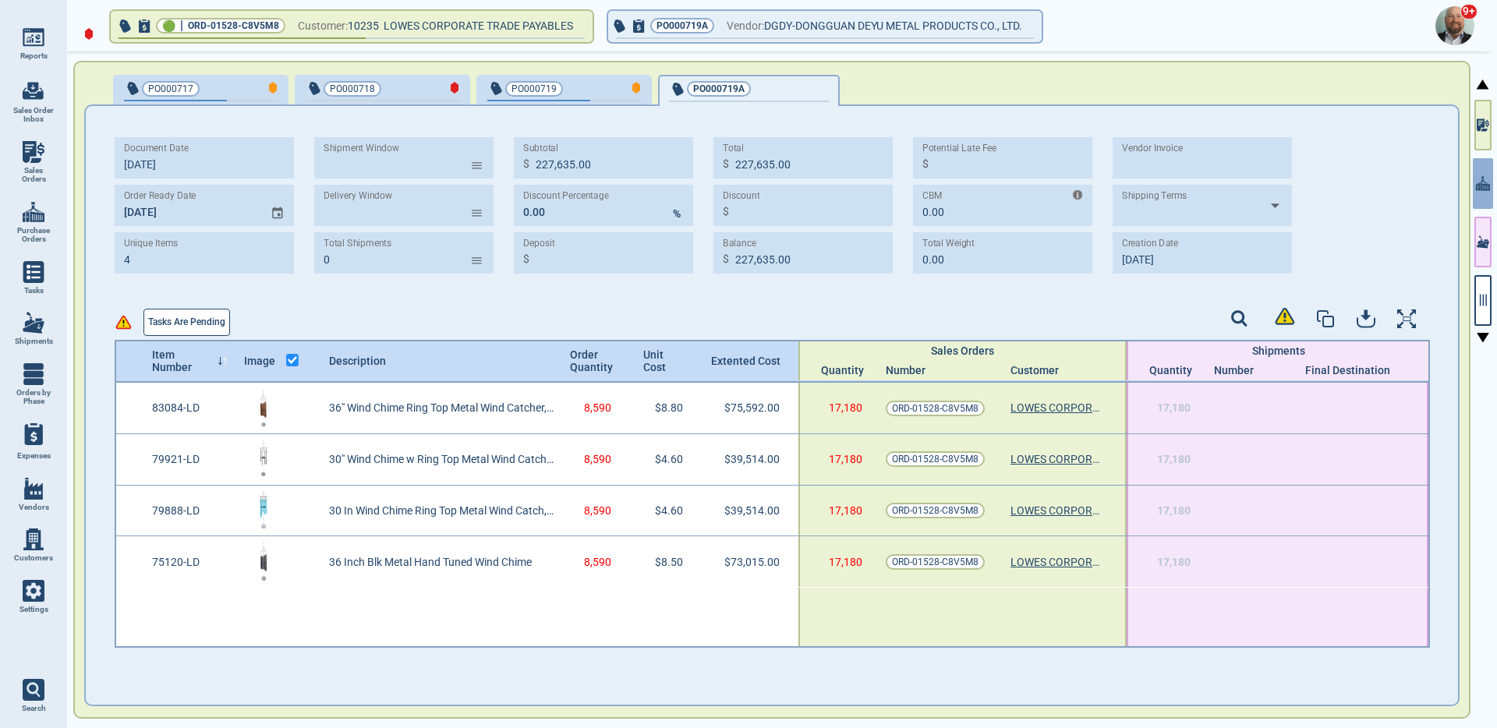
click at [1097, 242] on div "Document Date [DATE] Order Ready Date [DATE] Unique Items 4 Shipment Window ​ D…" at bounding box center [711, 205] width 1193 height 136
click at [571, 69] on div "PO000717 PO000718 PO000719 PO000719A Document Date [DATE] Order Ready Date [DAT…" at bounding box center [772, 390] width 1398 height 658
click at [573, 75] on button "PO000719" at bounding box center [564, 90] width 175 height 31
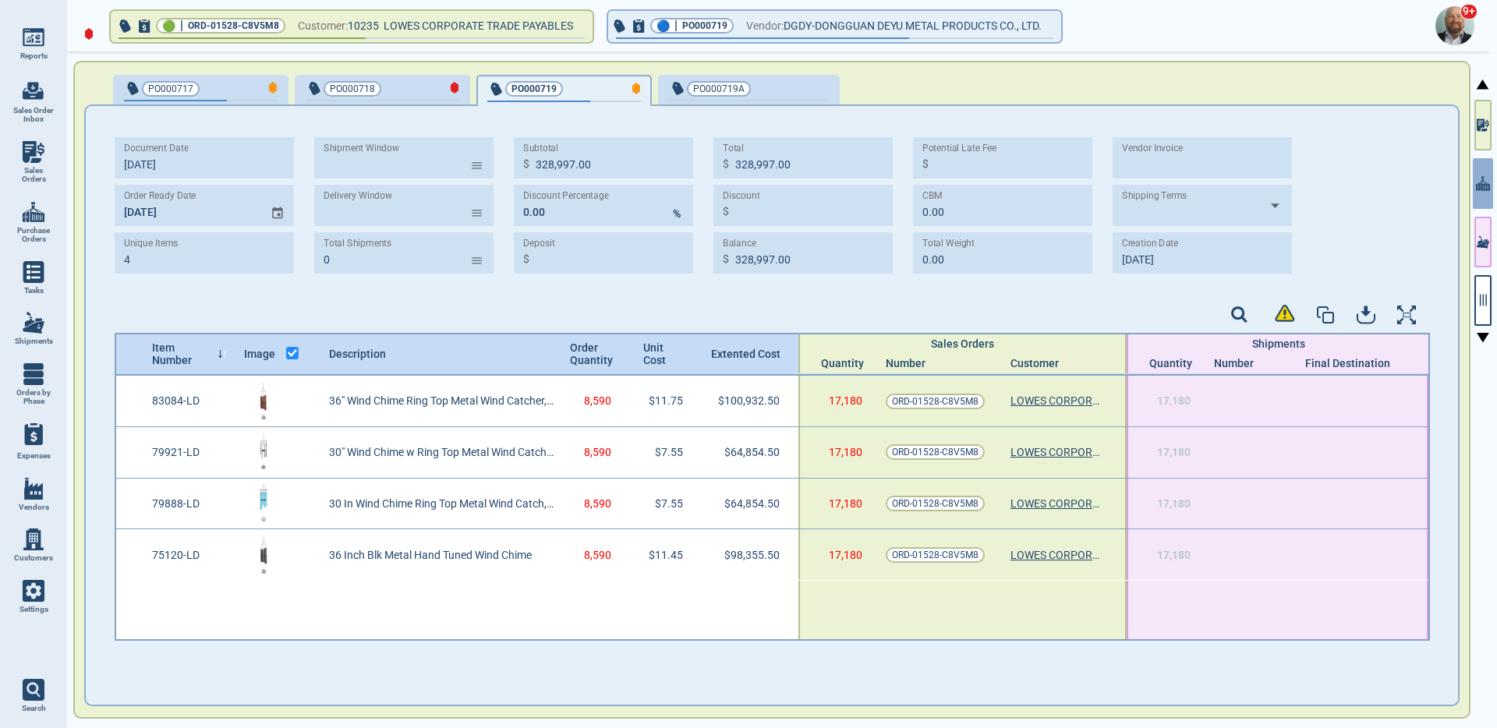
type input "328,997.00"
type input "[DATE]"
click at [1478, 289] on button "button" at bounding box center [1483, 300] width 17 height 51
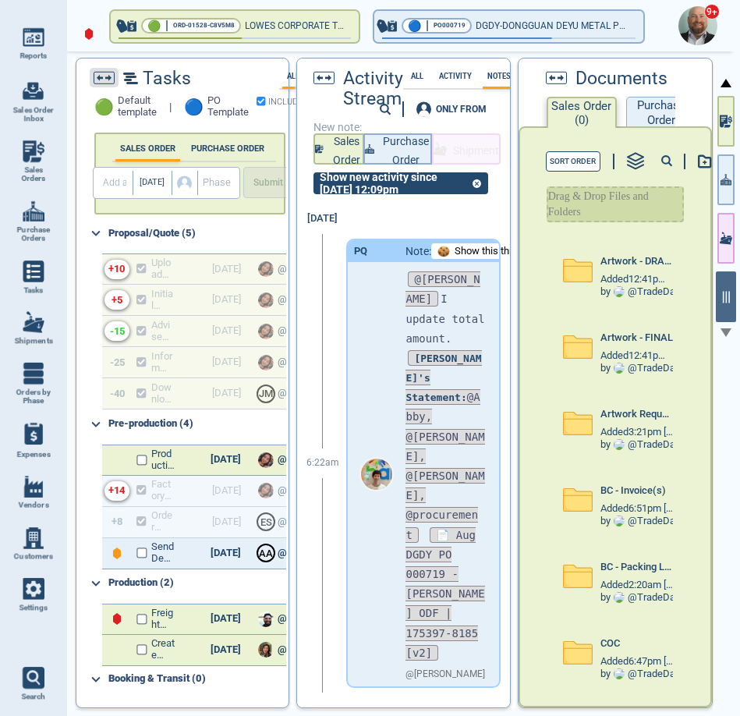
click at [101, 71] on icon at bounding box center [104, 77] width 21 height 13
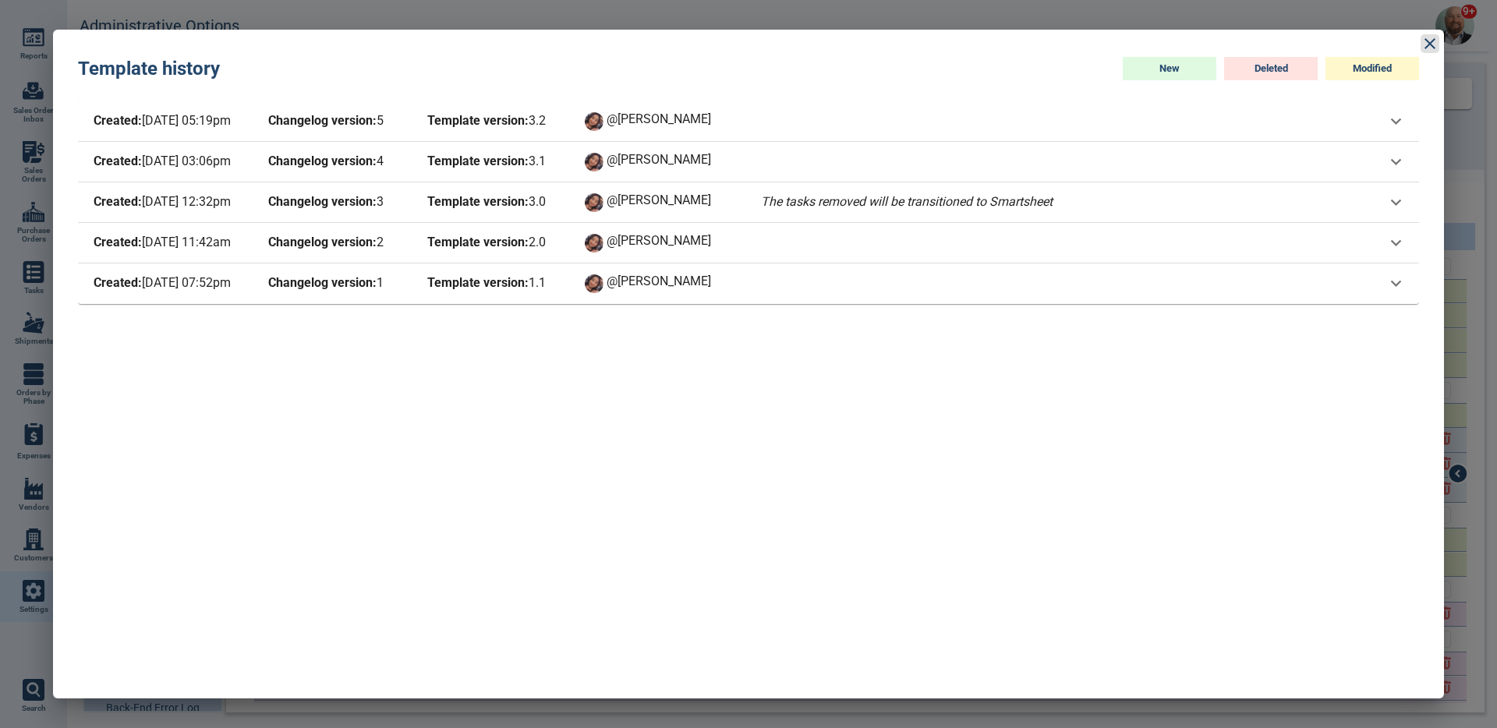
click at [1427, 50] on icon at bounding box center [1430, 43] width 19 height 19
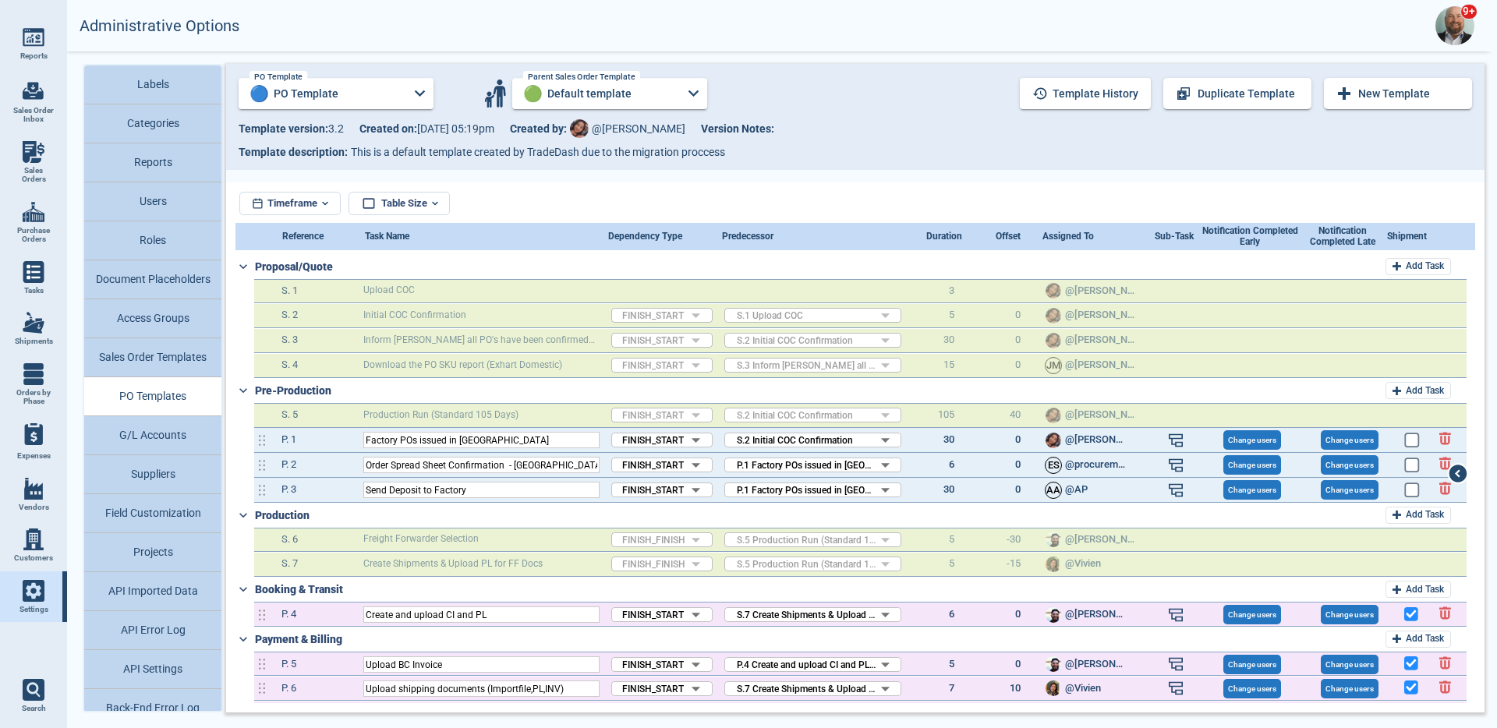
click at [412, 105] on div "🔵 PO Template PO Template" at bounding box center [336, 93] width 195 height 31
click at [641, 145] on div at bounding box center [748, 364] width 1497 height 728
click at [1084, 93] on button "Template history" at bounding box center [1085, 93] width 131 height 31
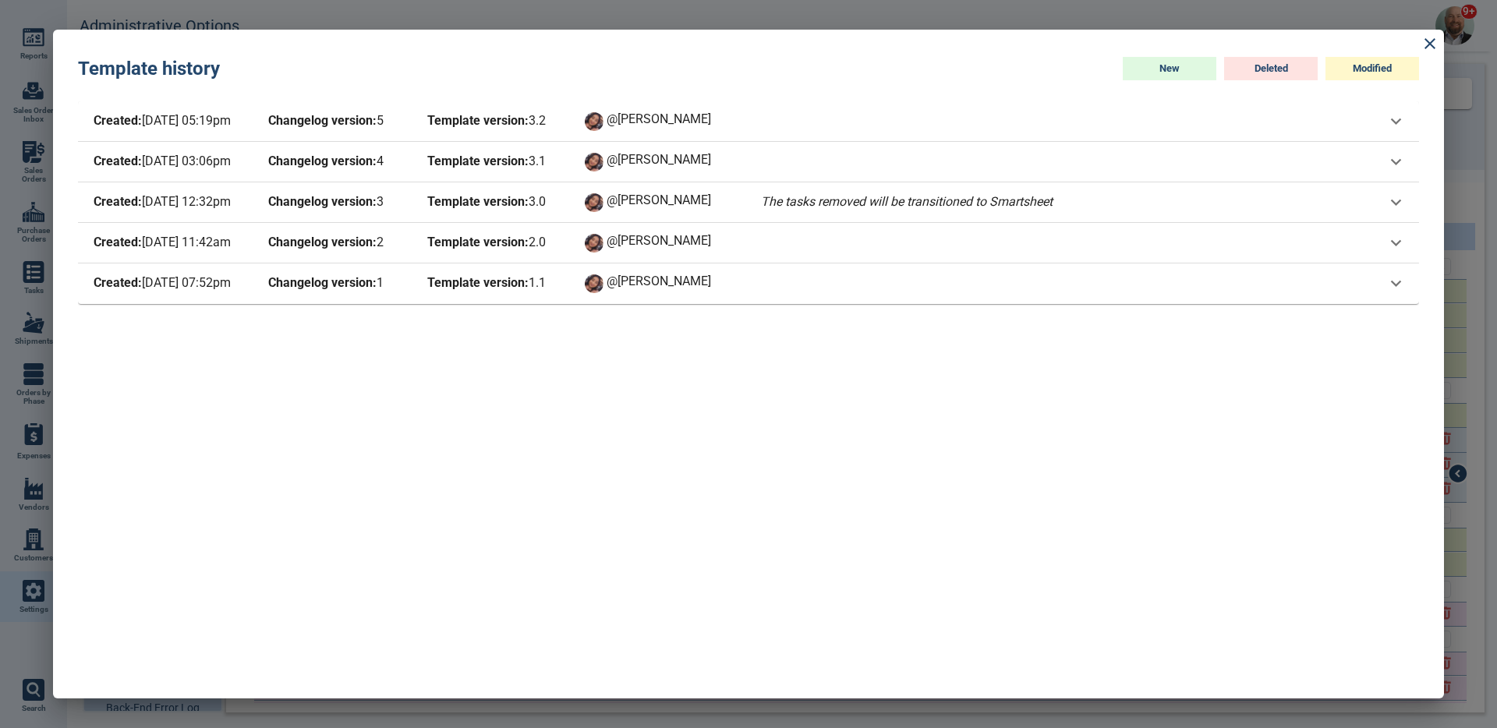
click at [522, 285] on b "Template version:" at bounding box center [477, 282] width 101 height 15
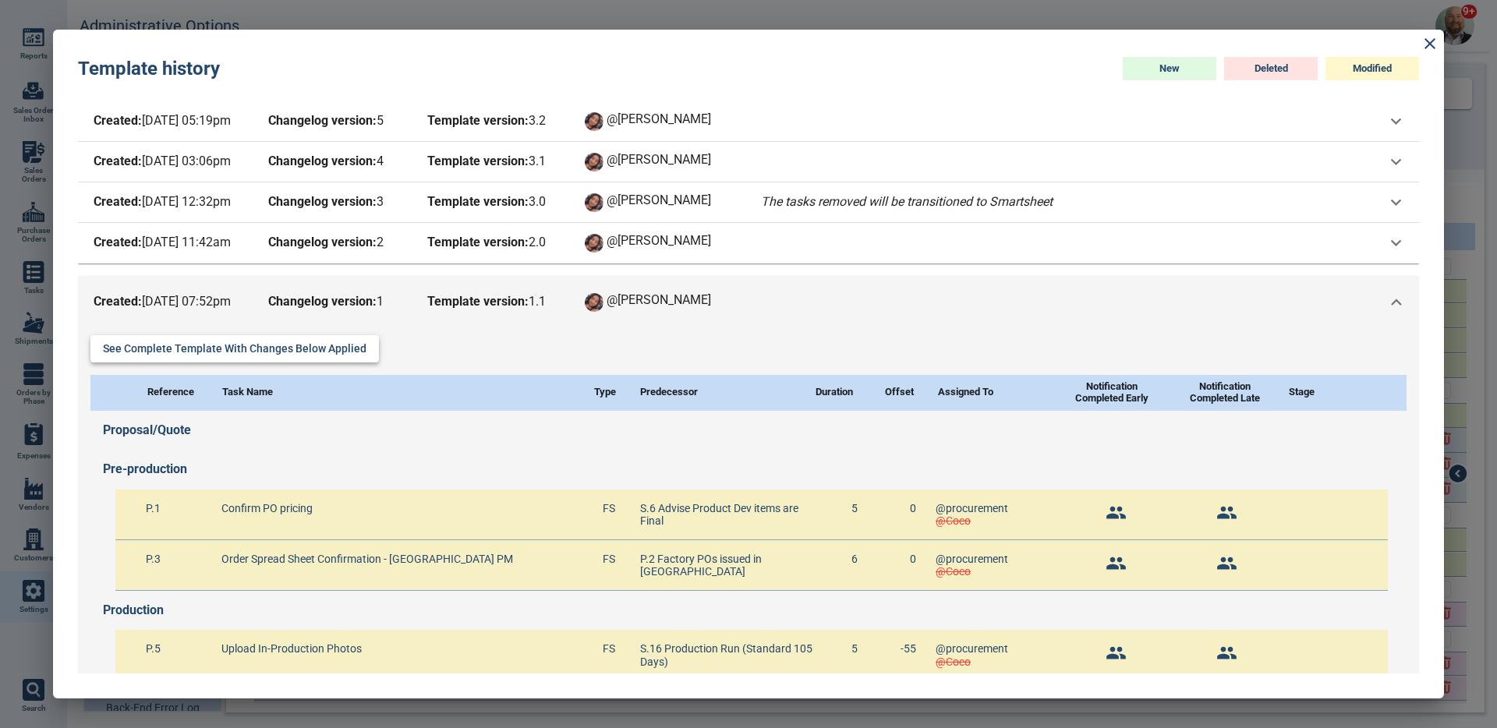
click at [366, 352] on div "See complete template with changes below applied" at bounding box center [748, 348] width 1317 height 27
click at [331, 351] on button "See complete template with changes below applied" at bounding box center [234, 348] width 289 height 27
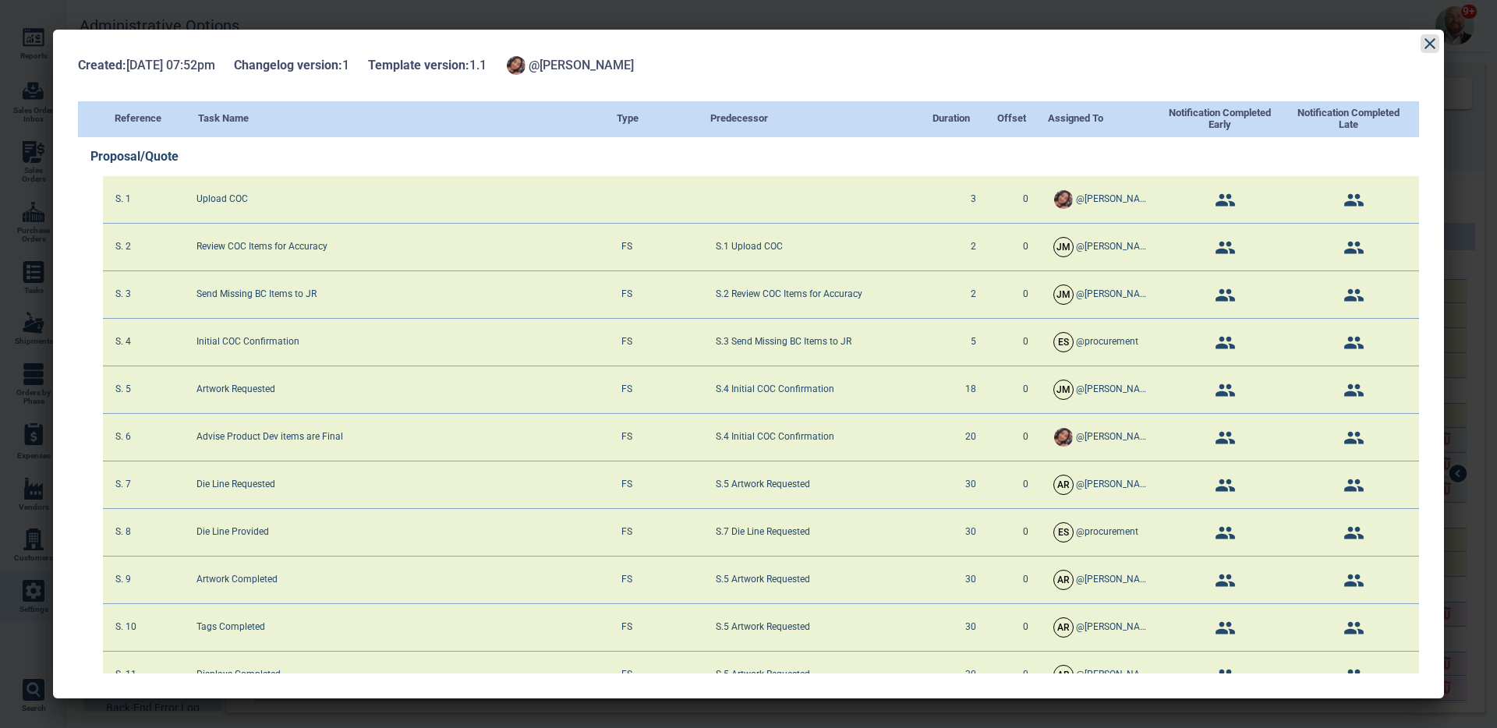
click at [1427, 43] on icon at bounding box center [1430, 43] width 19 height 19
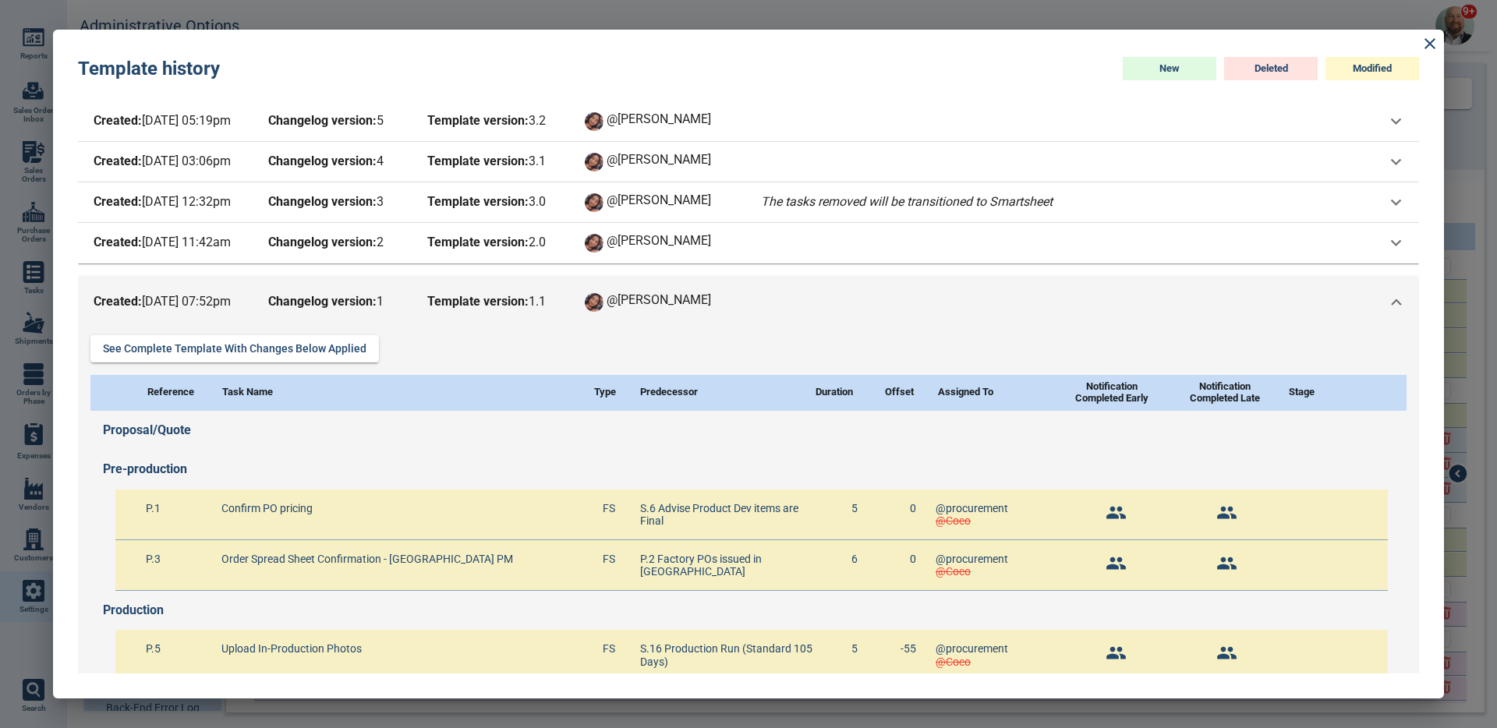
click at [544, 250] on span "Template version: 2 . 0" at bounding box center [494, 243] width 140 height 22
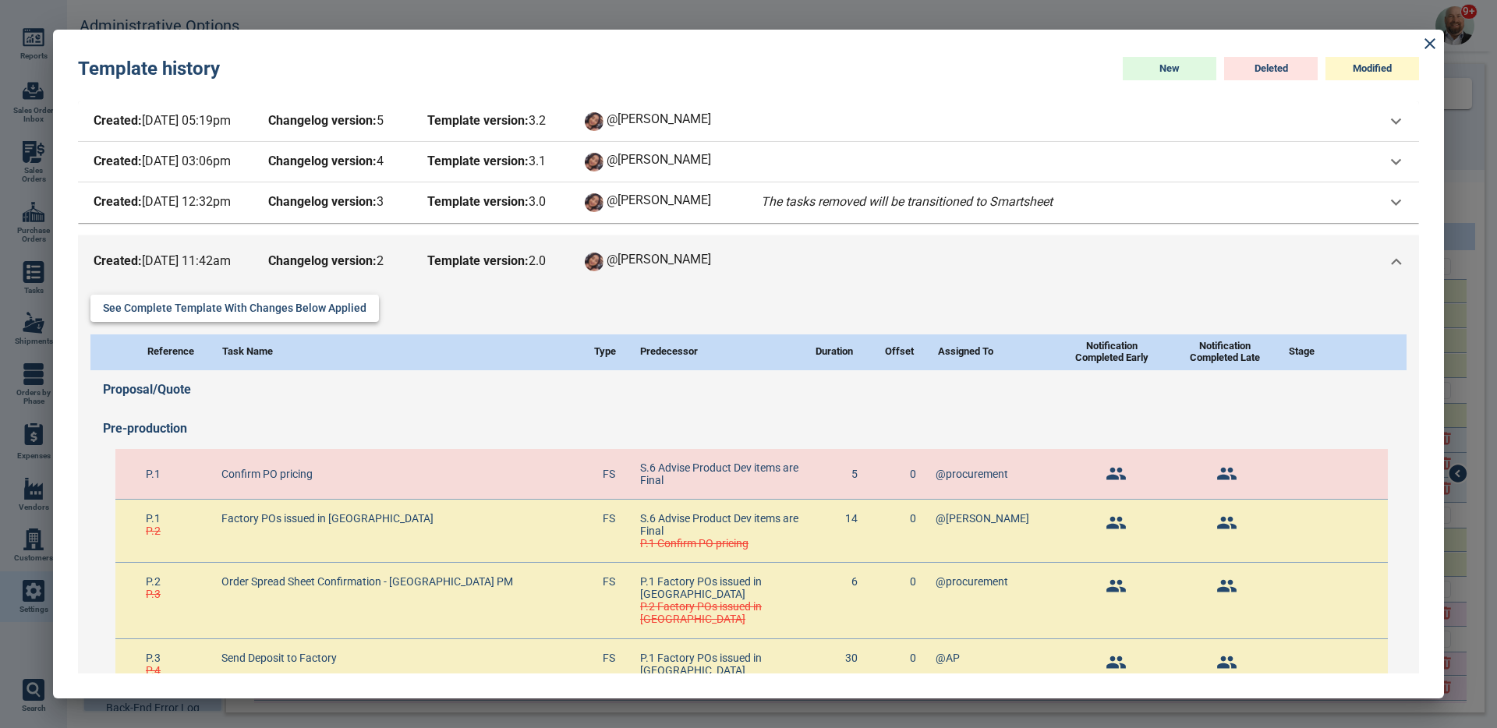
click at [340, 314] on button "See complete template with changes below applied" at bounding box center [234, 308] width 289 height 27
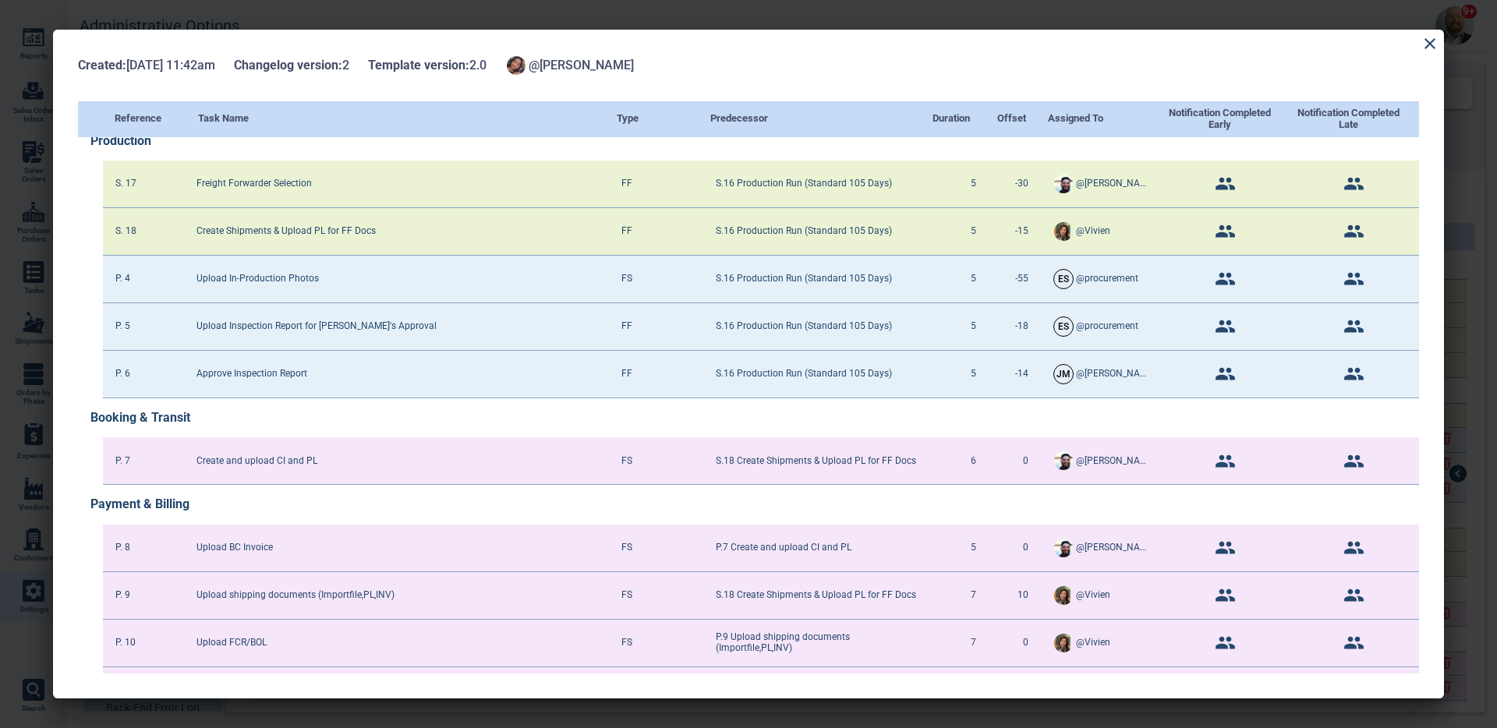
scroll to position [1040, 0]
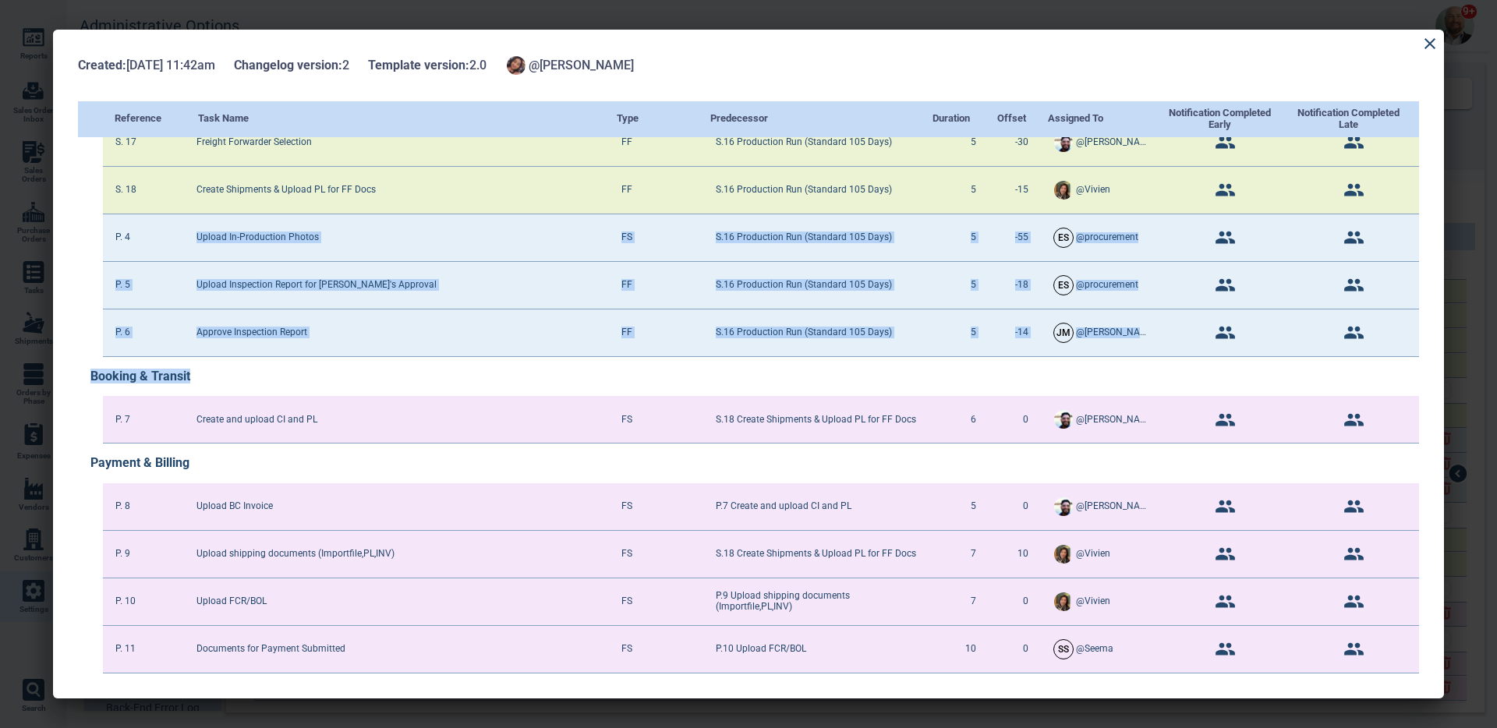
drag, startPoint x: 399, startPoint y: 231, endPoint x: 412, endPoint y: 380, distance: 149.6
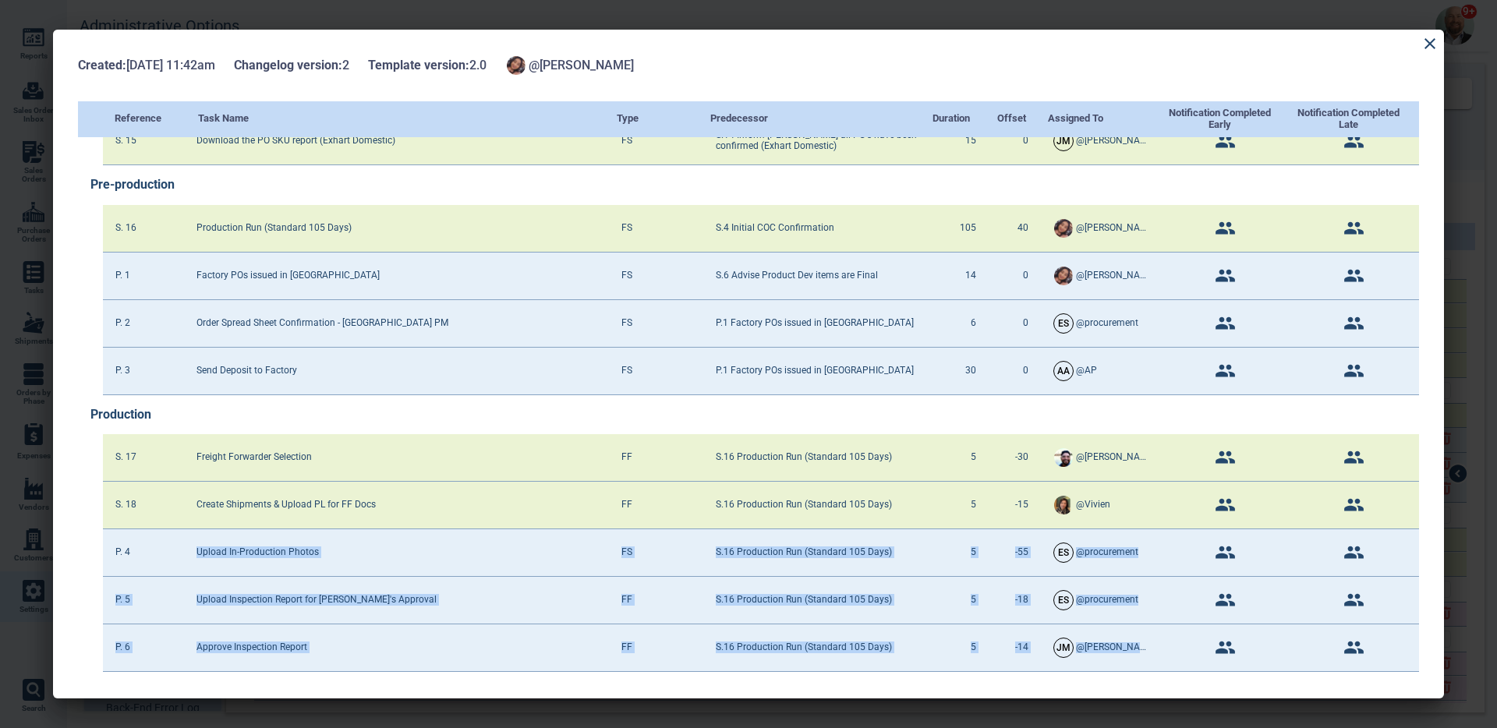
scroll to position [696, 0]
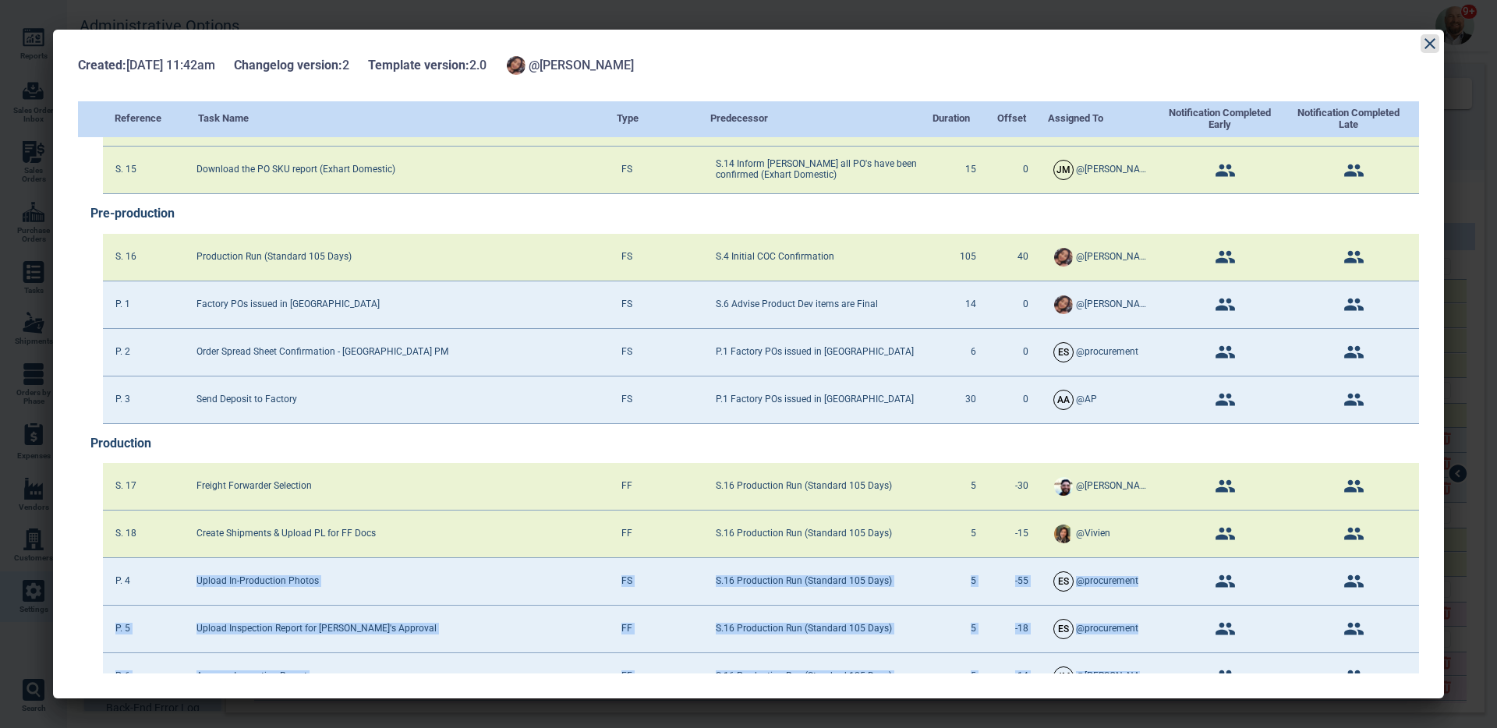
click at [1431, 48] on icon at bounding box center [1430, 43] width 19 height 19
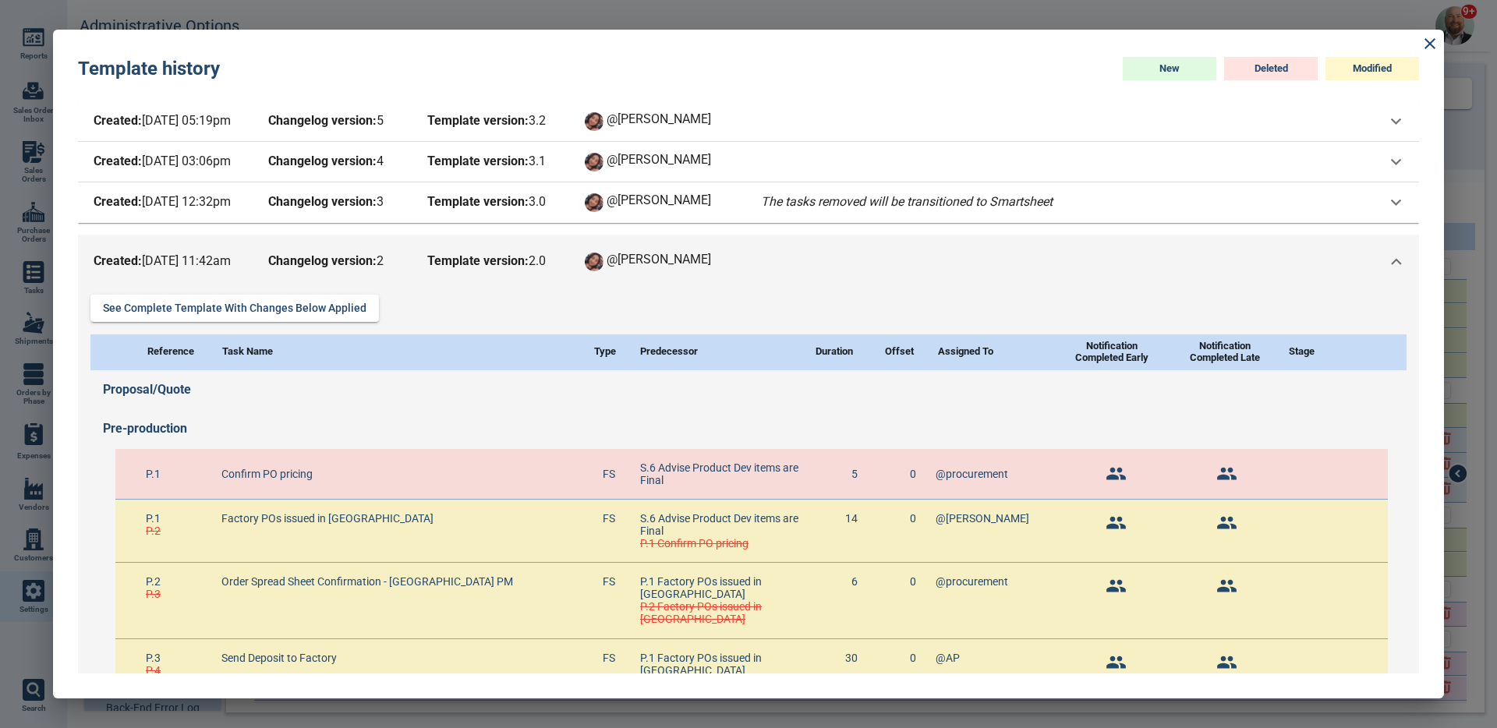
click at [562, 271] on span "Template version: 2 . 0" at bounding box center [494, 262] width 140 height 22
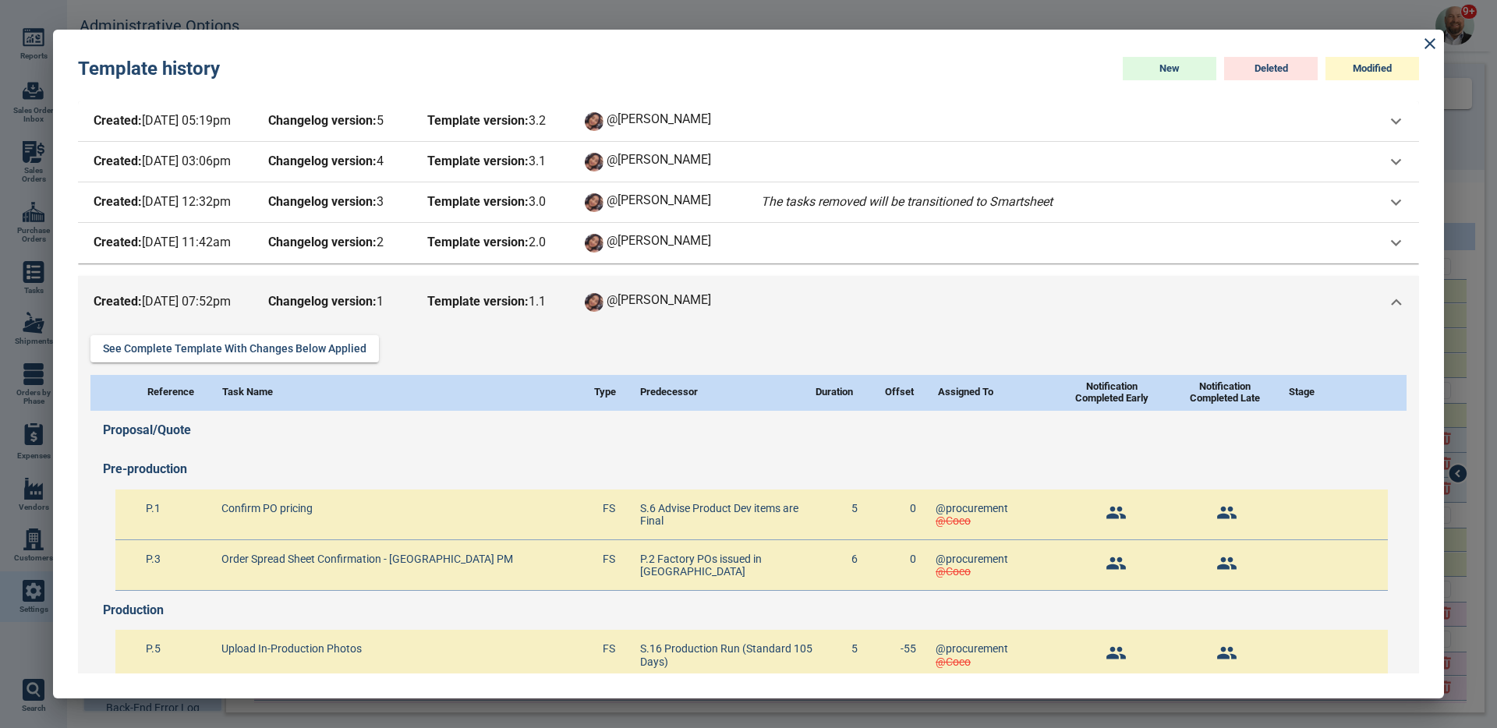
click at [544, 280] on div "Created: 1/28/25 07:52pm Changelog version: 1 Template version: 1 . 1 @Maria" at bounding box center [748, 302] width 1341 height 53
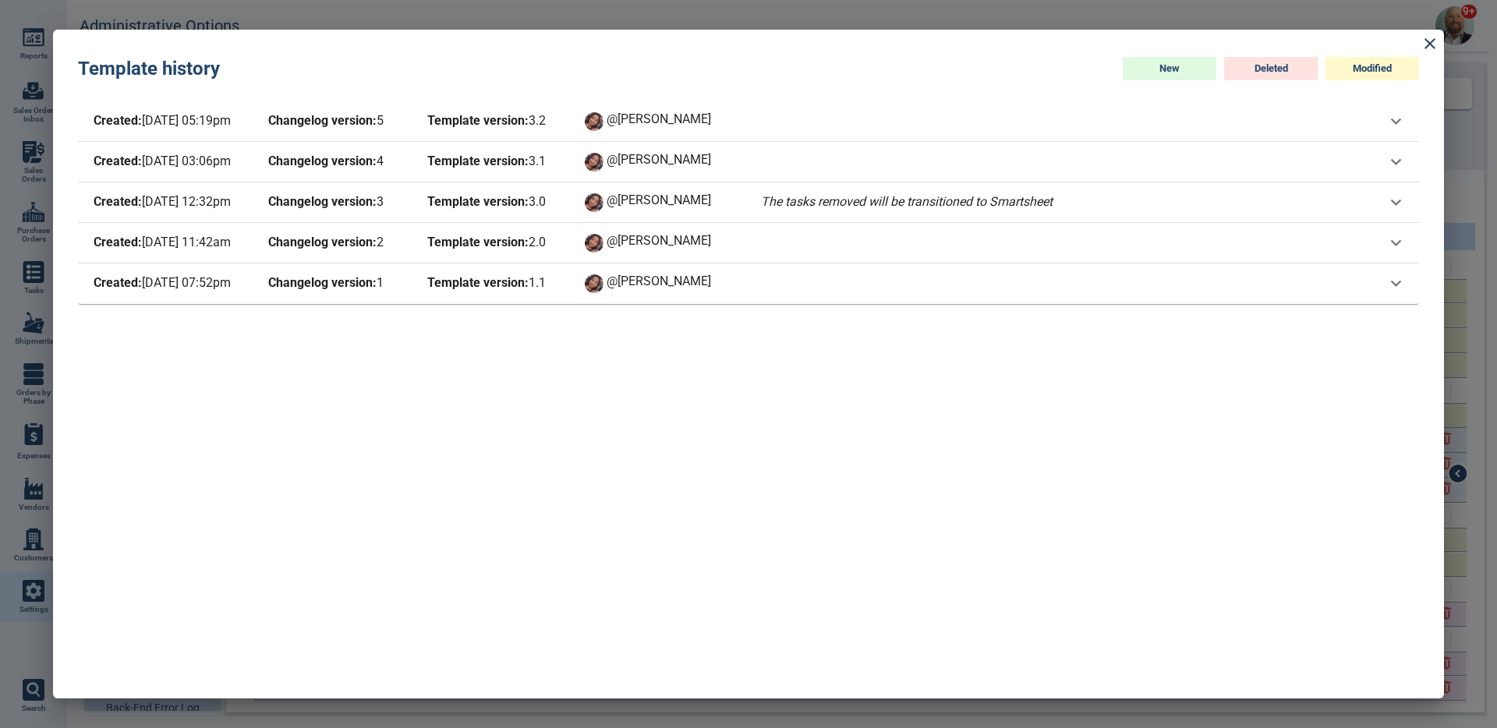
click at [558, 210] on span "Template version: 3 . 0" at bounding box center [494, 203] width 140 height 22
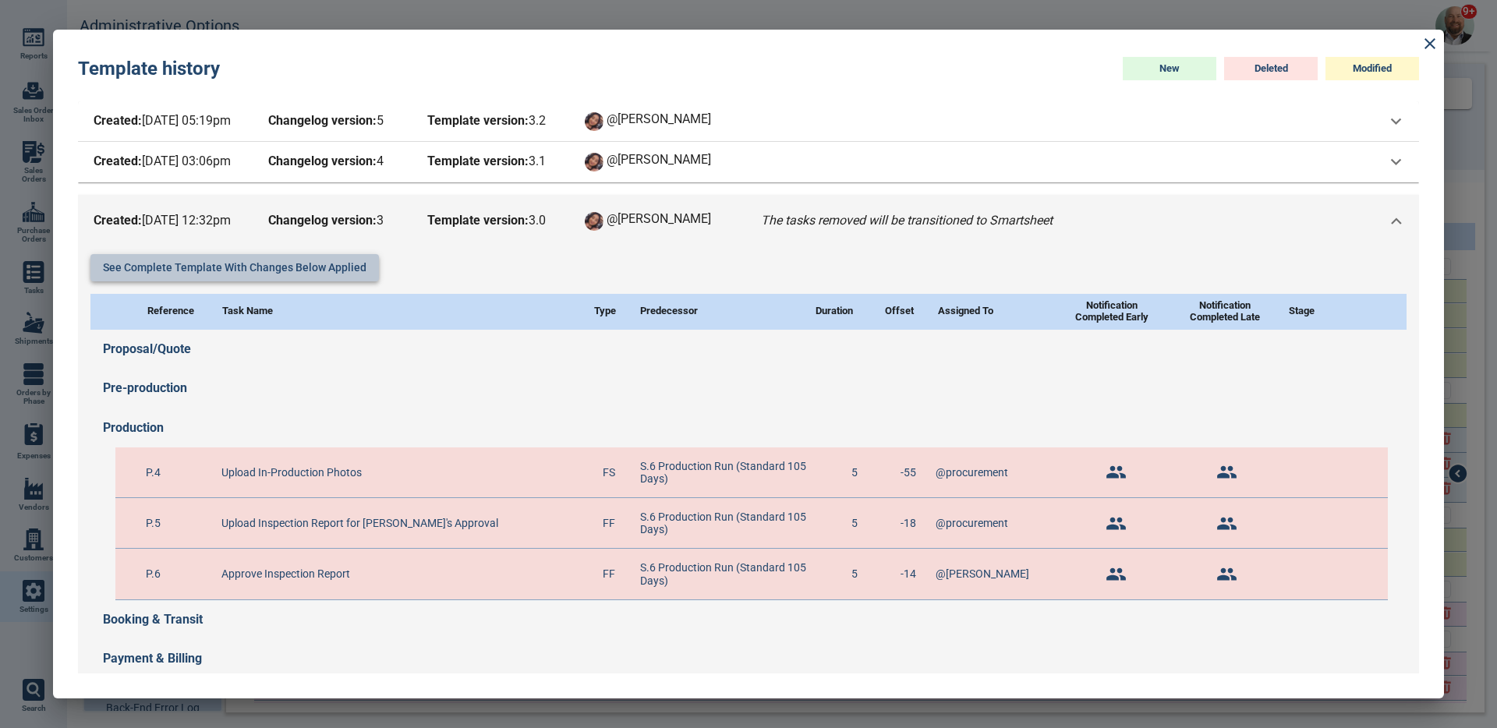
click at [346, 268] on button "See complete template with changes below applied" at bounding box center [234, 267] width 289 height 27
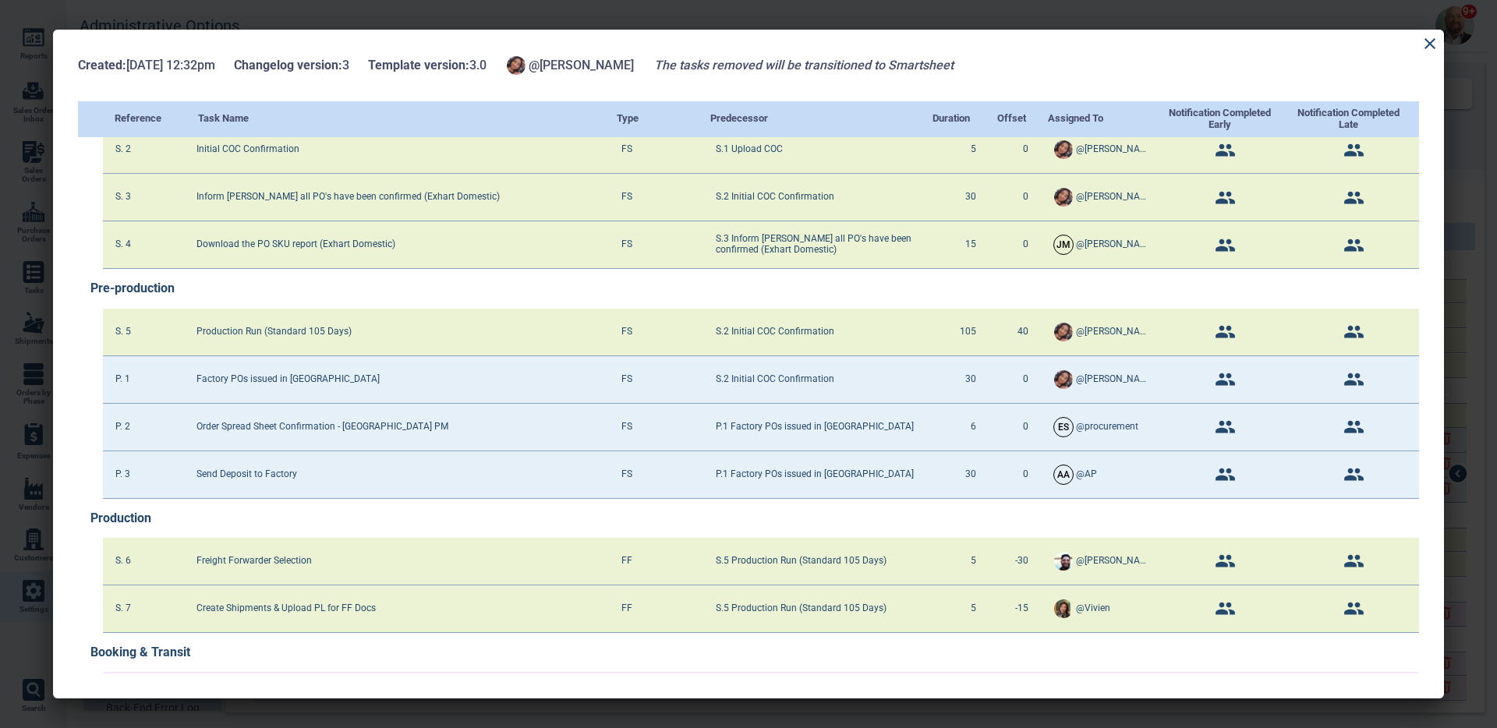
scroll to position [94, 0]
click at [1431, 44] on icon at bounding box center [1430, 43] width 11 height 11
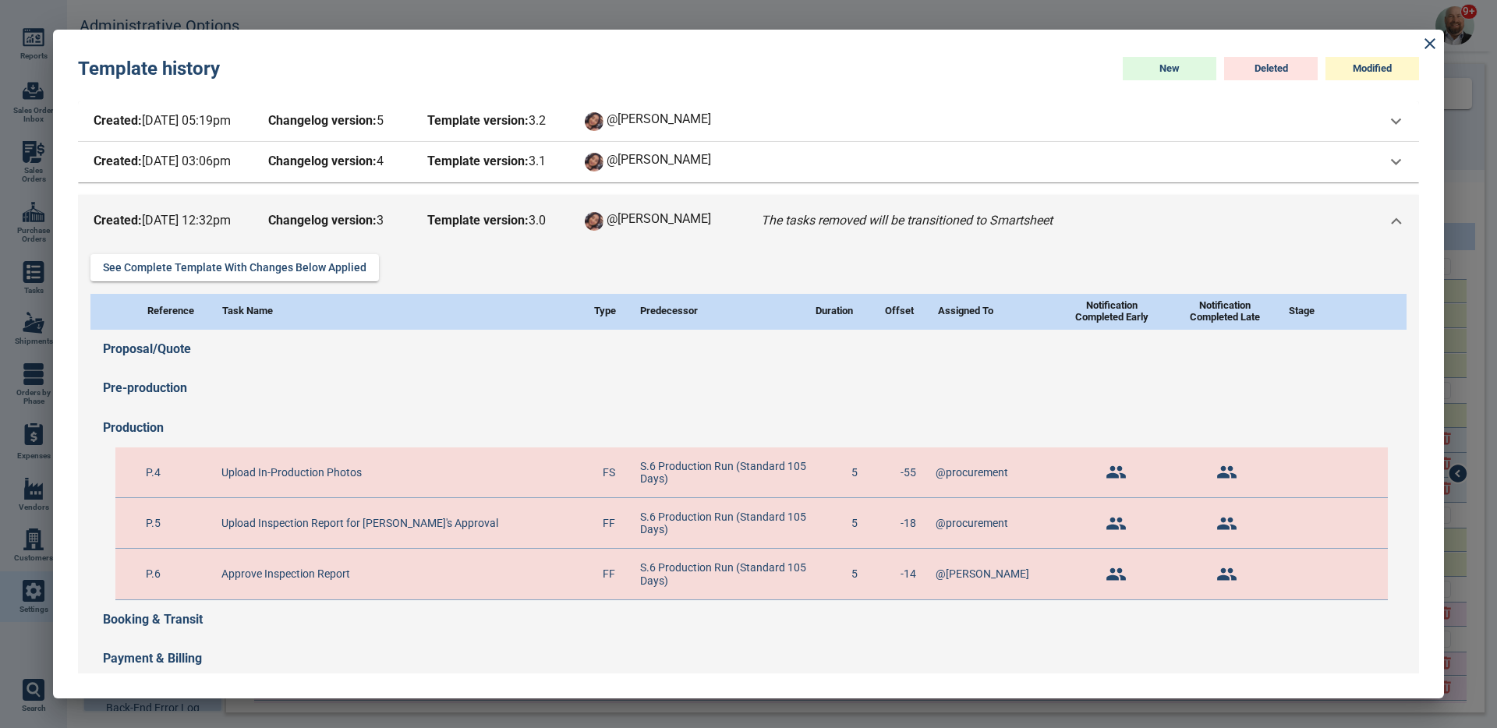
click at [494, 172] on span "Template version: 3 . 1" at bounding box center [494, 162] width 140 height 22
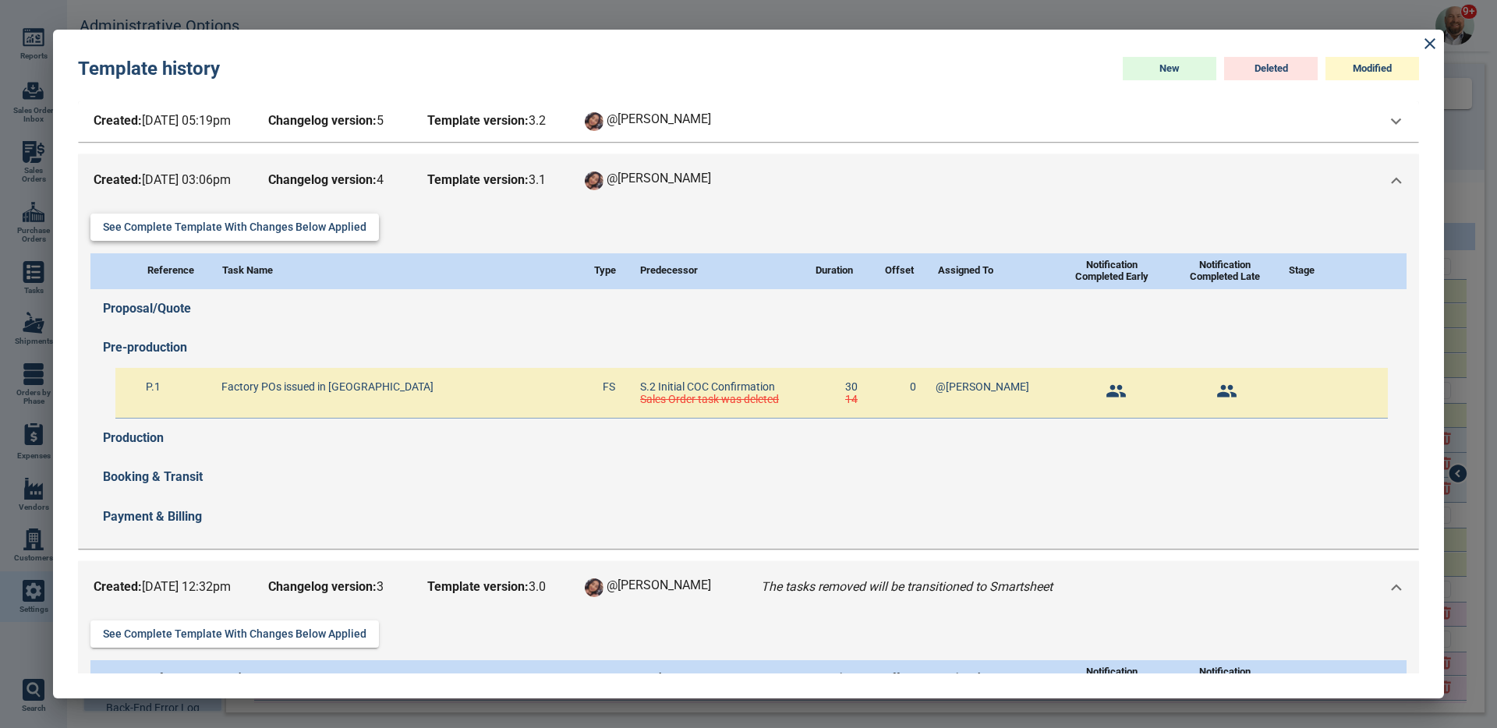
click at [363, 219] on div "See complete template with changes below applied" at bounding box center [748, 227] width 1317 height 27
click at [359, 229] on button "See complete template with changes below applied" at bounding box center [234, 227] width 289 height 27
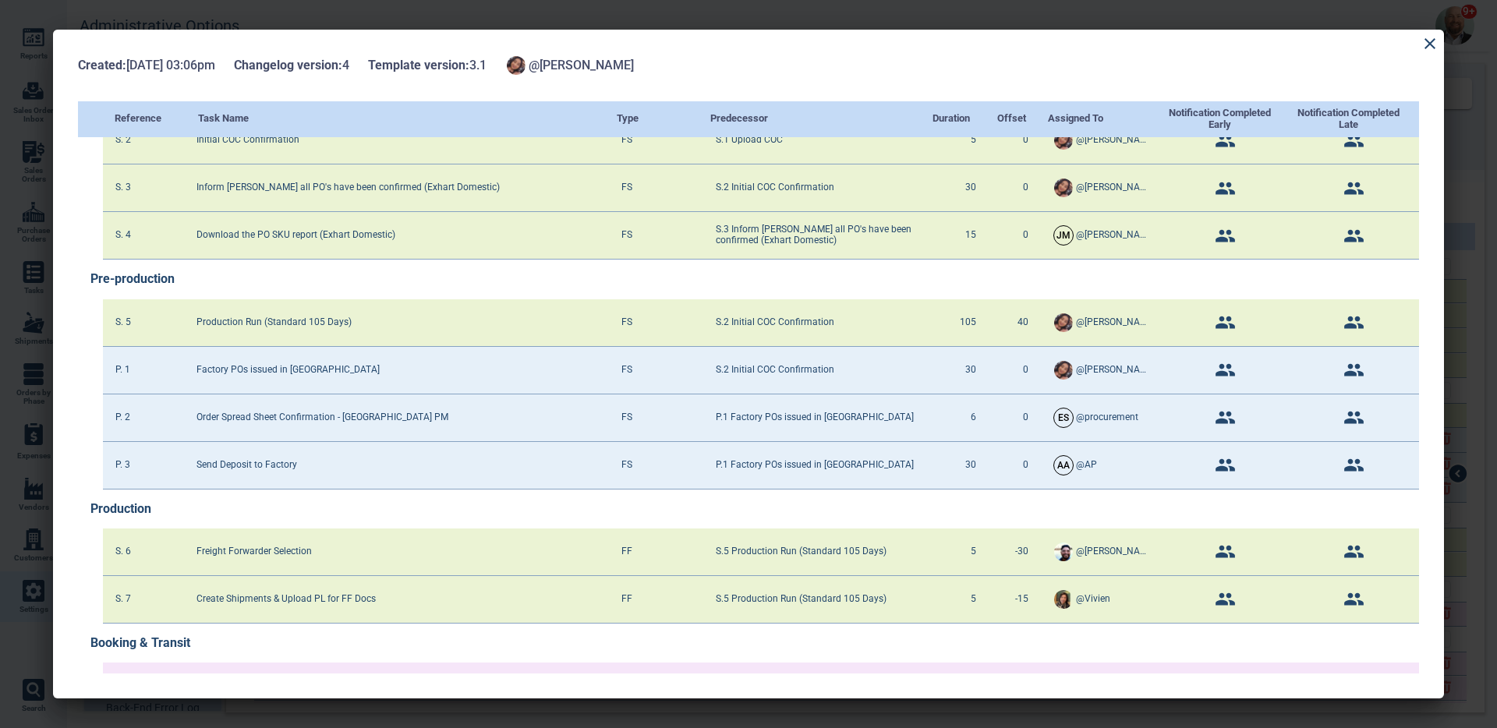
scroll to position [0, 0]
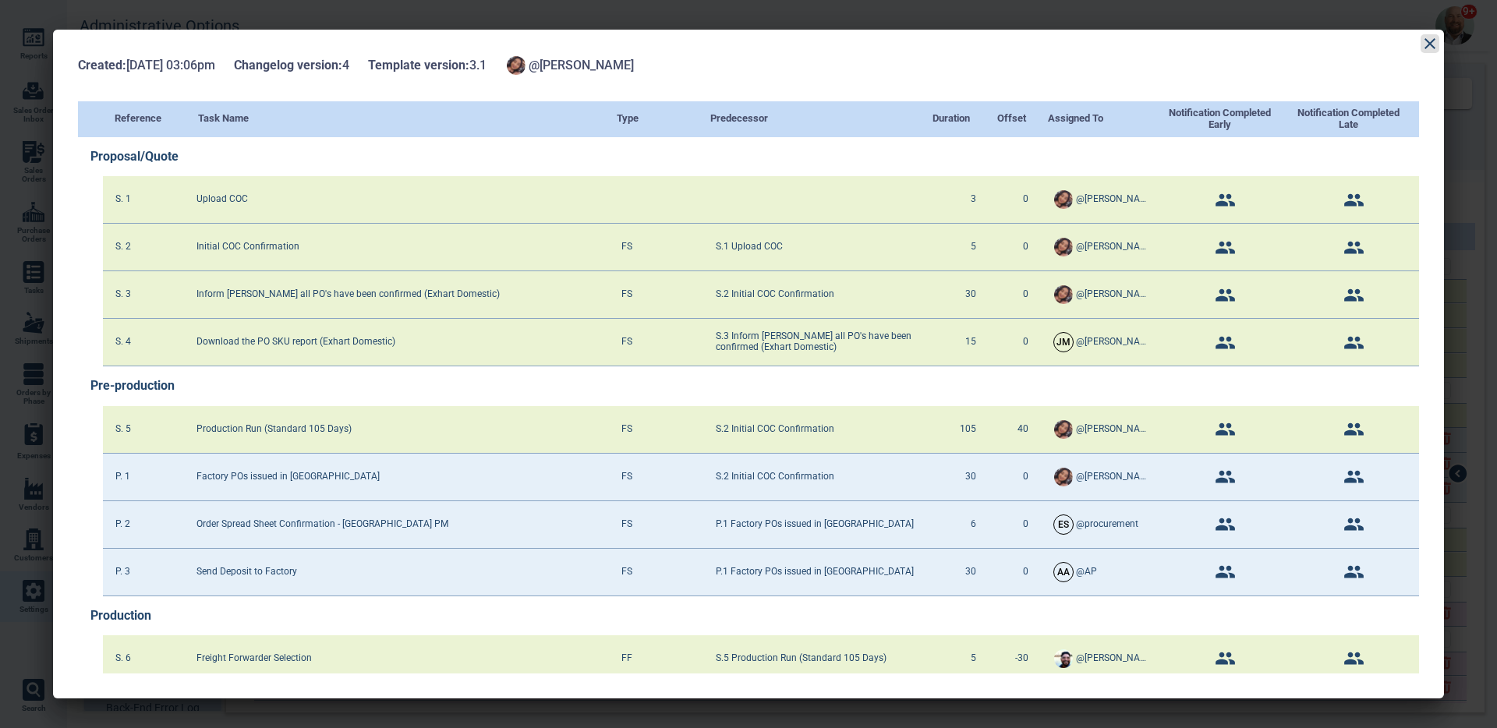
click at [1431, 43] on icon at bounding box center [1430, 43] width 19 height 19
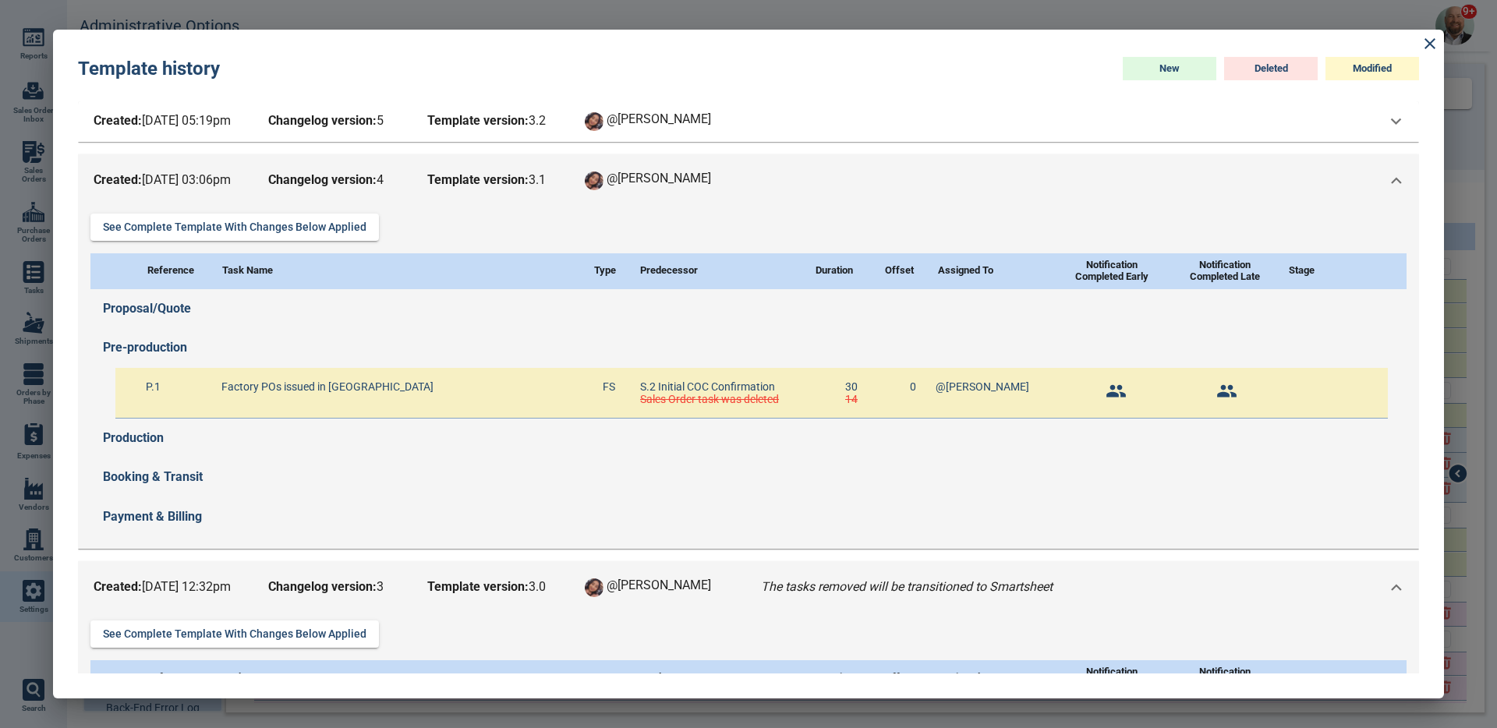
click at [537, 168] on div "Created: 8/27/25 03:06pm Changelog version: 4 Template version: 3 . 1 @Maria" at bounding box center [748, 180] width 1341 height 53
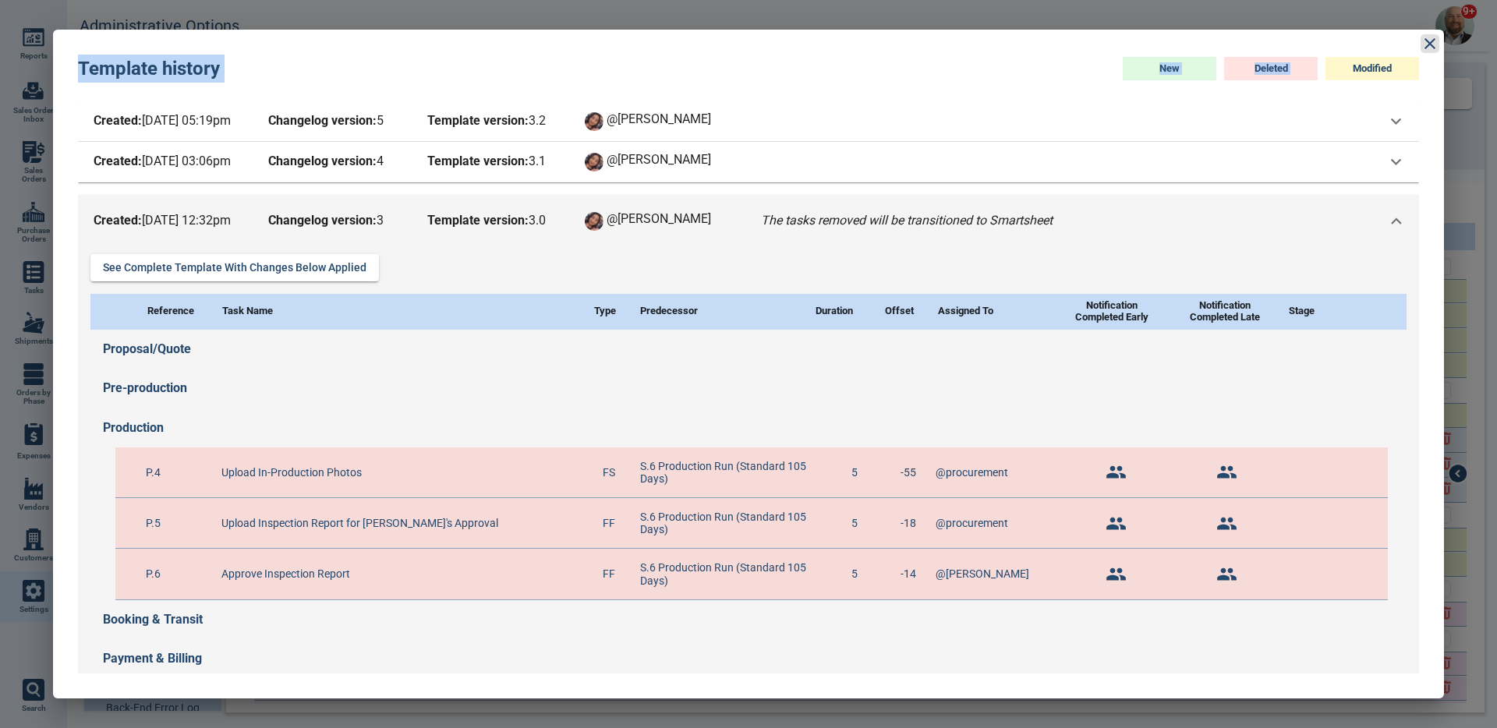
click at [1421, 46] on div "Template history New Deleted Modified Created: 10/8/25 05:19pm Changelog versio…" at bounding box center [748, 364] width 1391 height 669
click at [1423, 45] on icon at bounding box center [1430, 43] width 19 height 19
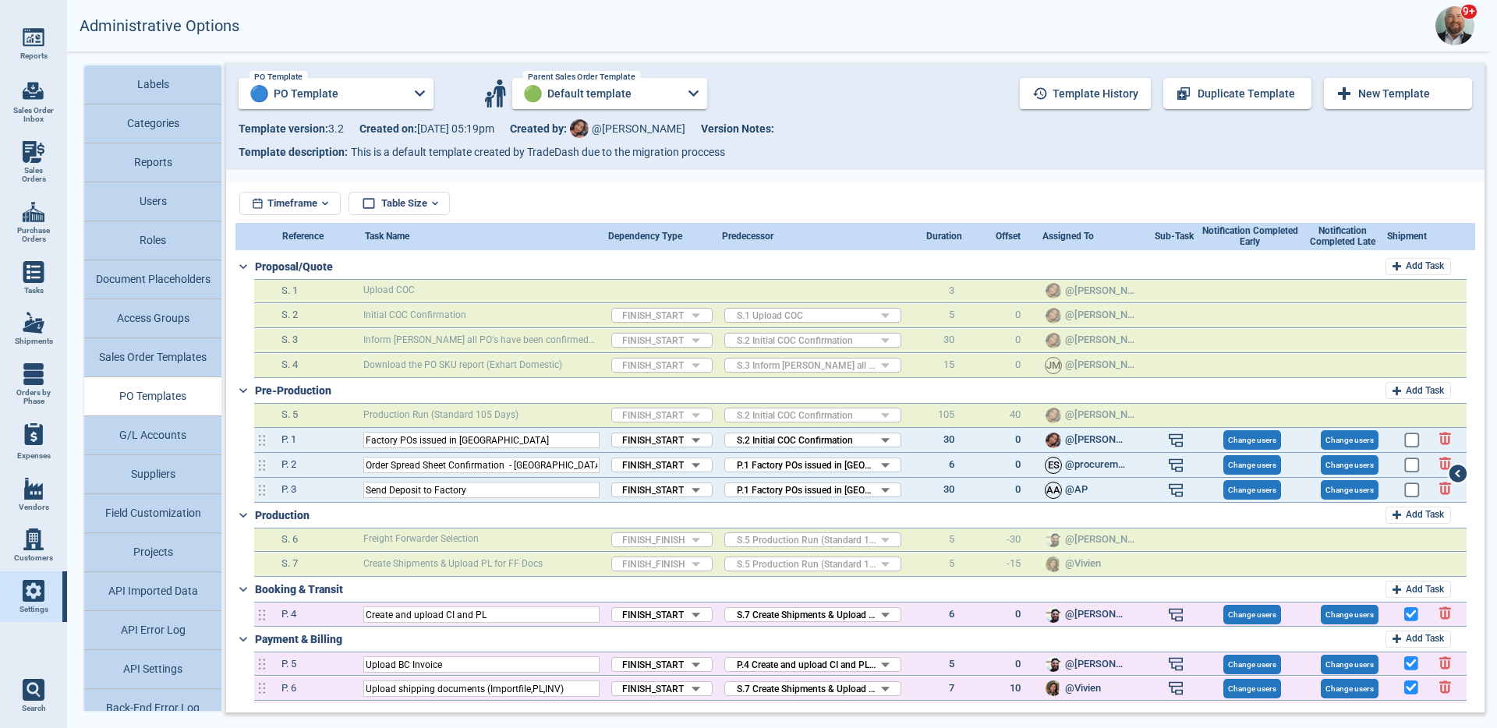
click at [360, 105] on input "PO Template" at bounding box center [336, 93] width 134 height 31
click at [551, 445] on div at bounding box center [748, 364] width 1497 height 728
click at [1091, 100] on button "Template history" at bounding box center [1085, 93] width 131 height 31
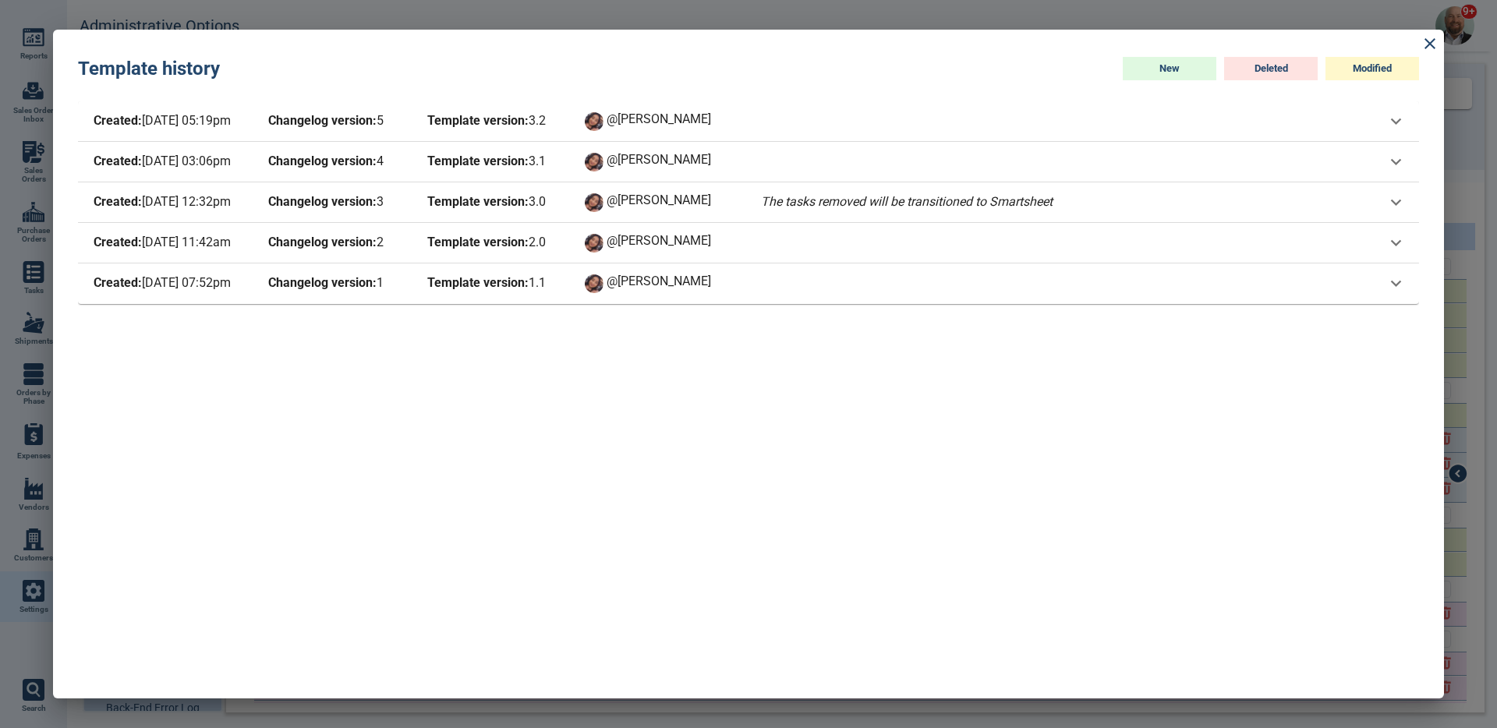
click at [731, 294] on div "@[PERSON_NAME]" at bounding box center [661, 284] width 156 height 22
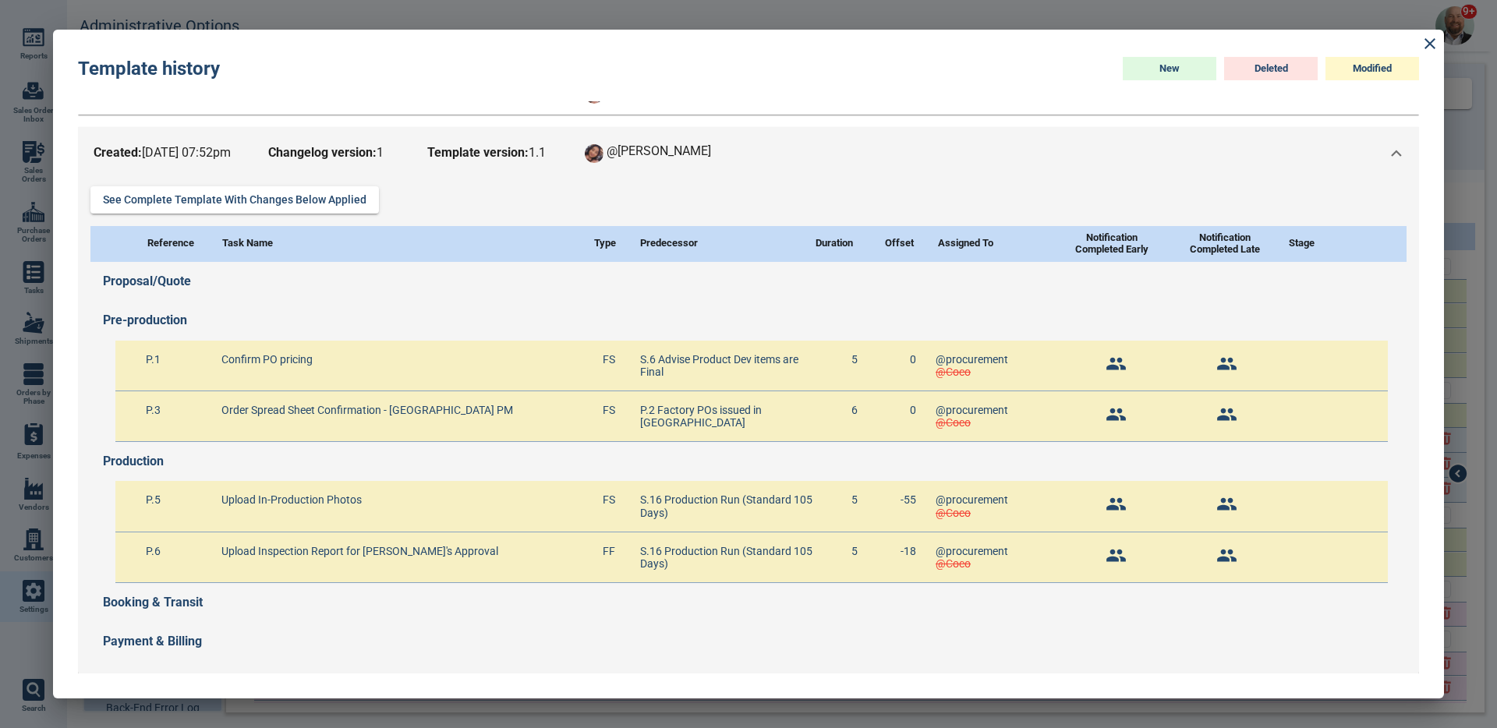
scroll to position [150, 0]
click at [292, 194] on button "See complete template with changes below applied" at bounding box center [234, 199] width 289 height 27
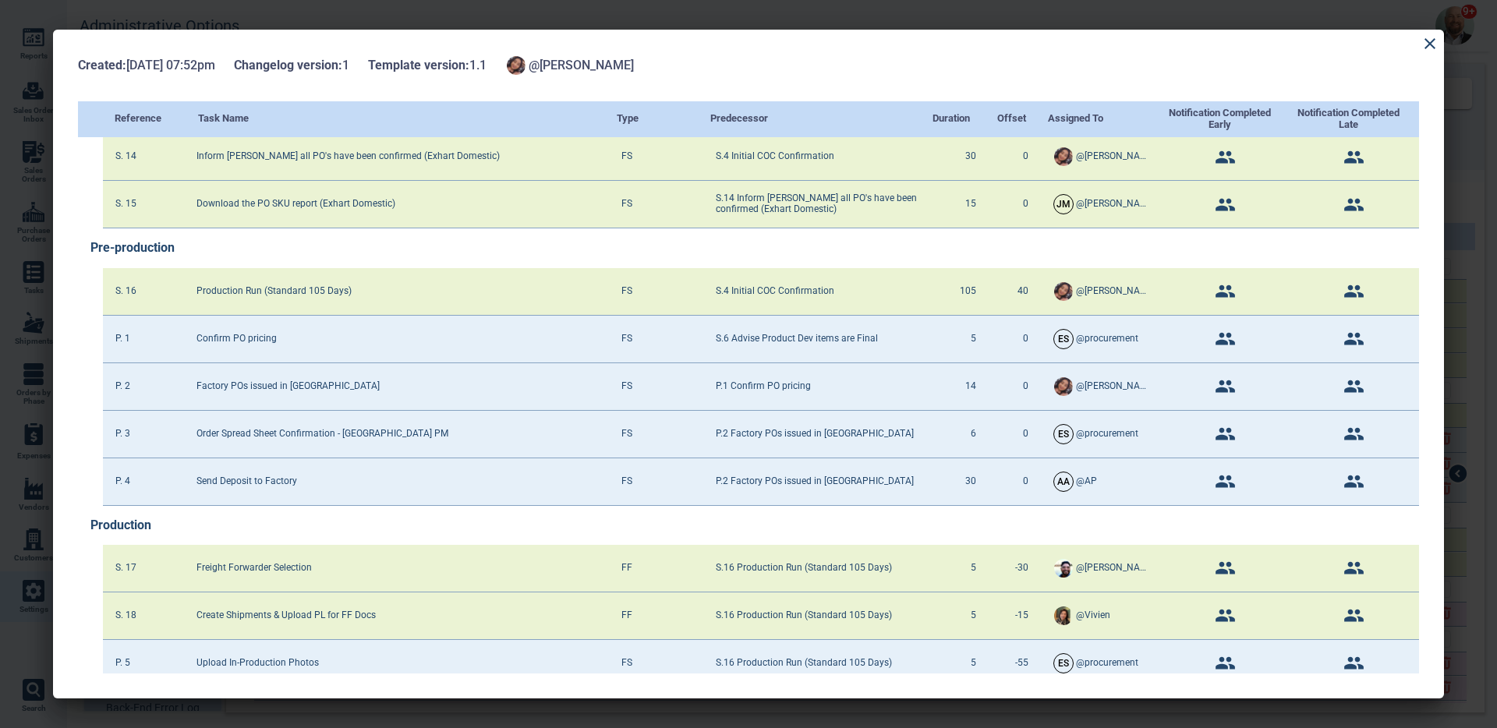
scroll to position [652, 0]
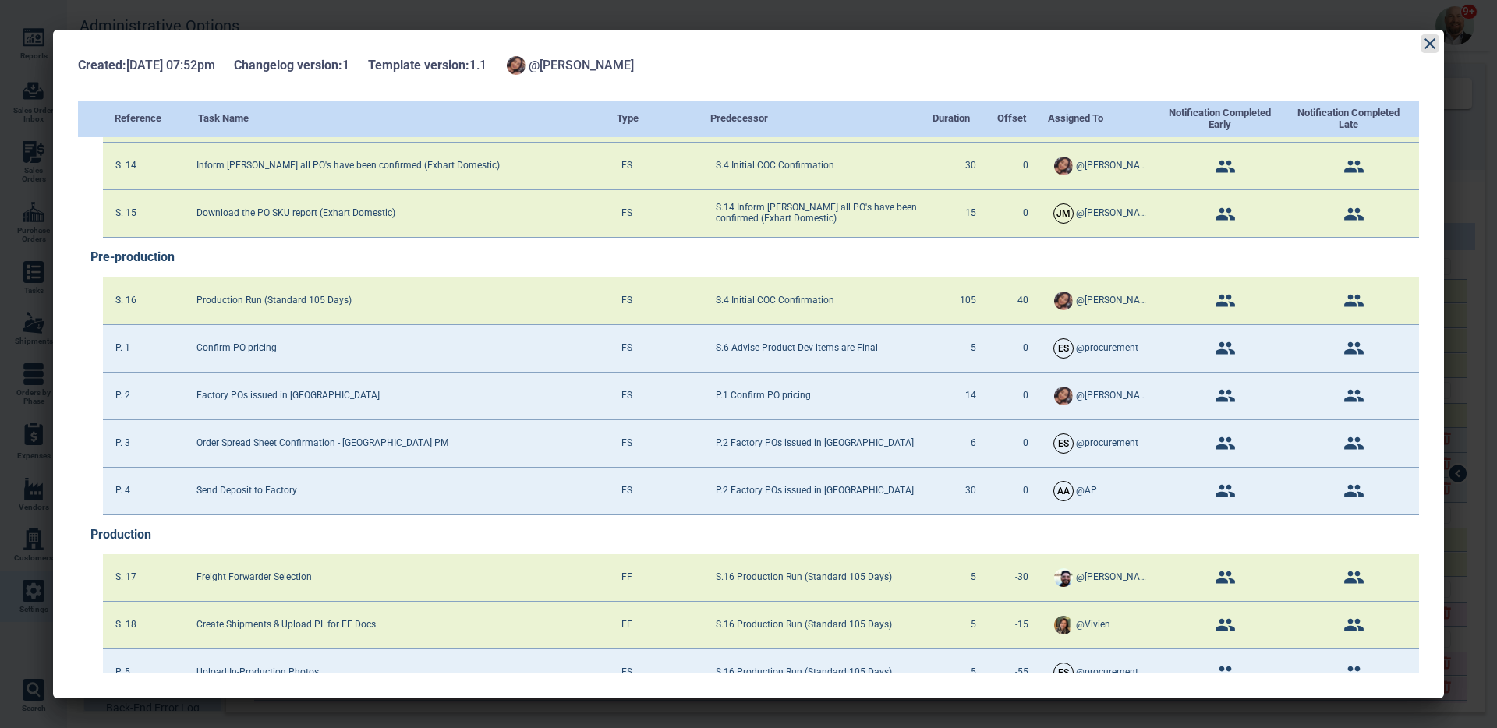
click at [1427, 41] on icon at bounding box center [1430, 43] width 11 height 11
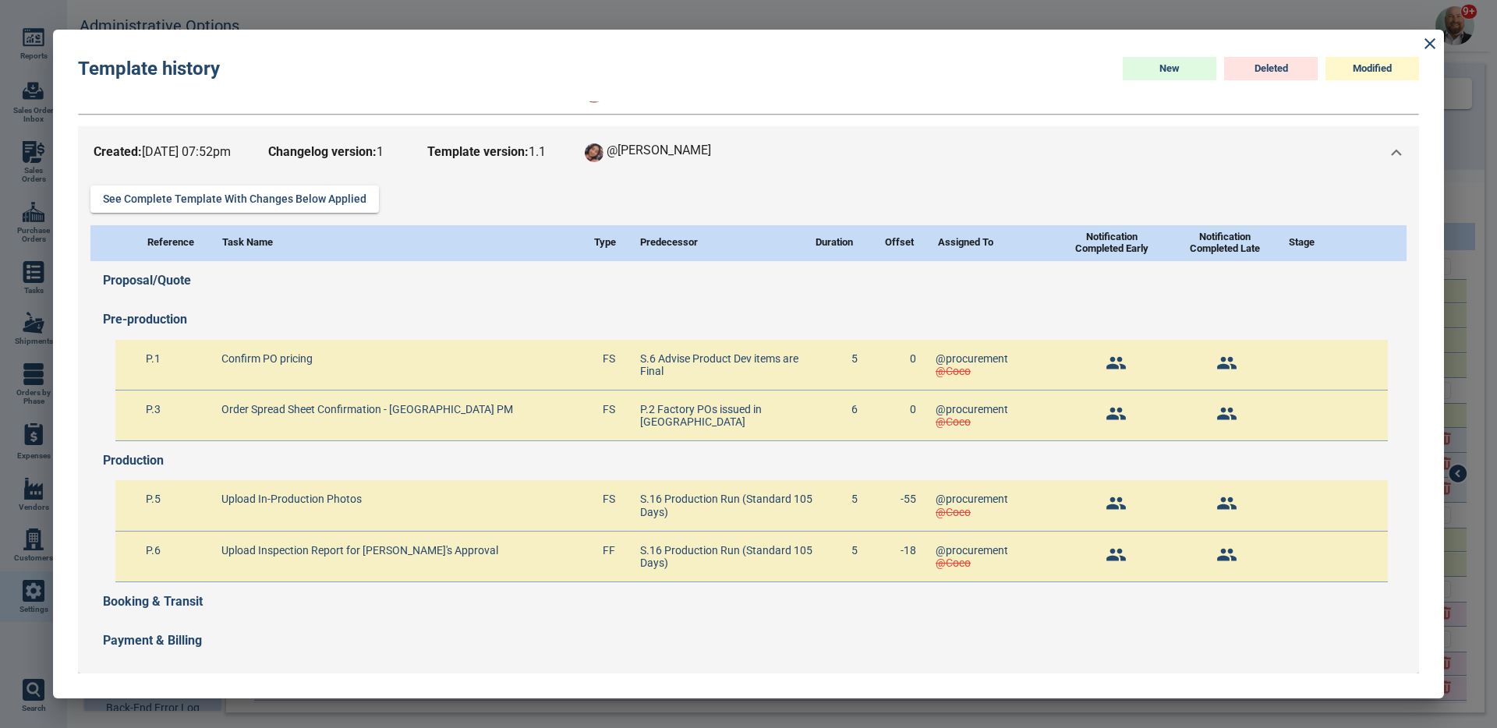
click at [399, 144] on span "Changelog version: 1" at bounding box center [335, 153] width 140 height 22
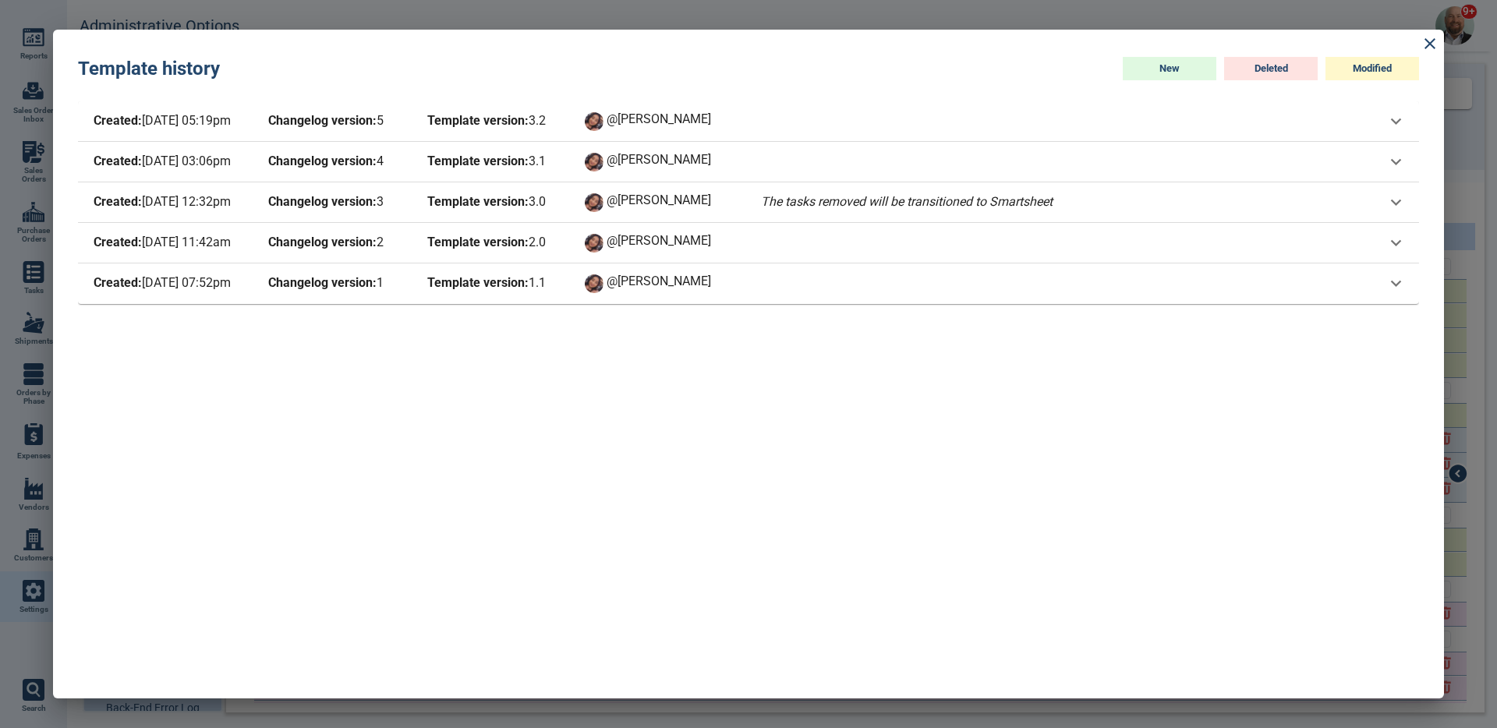
scroll to position [0, 0]
click at [559, 242] on span "Template version: 2 . 0" at bounding box center [494, 243] width 140 height 22
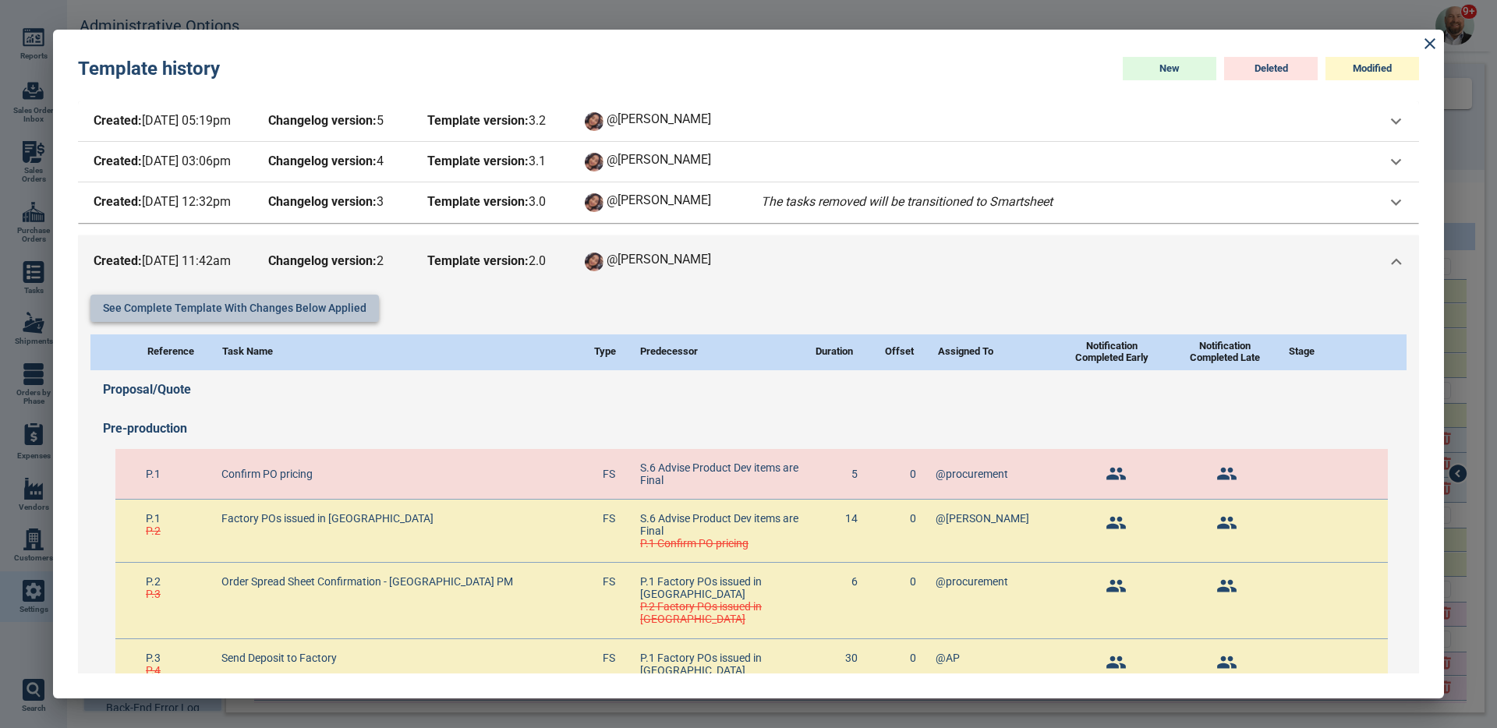
click at [338, 312] on button "See complete template with changes below applied" at bounding box center [234, 308] width 289 height 27
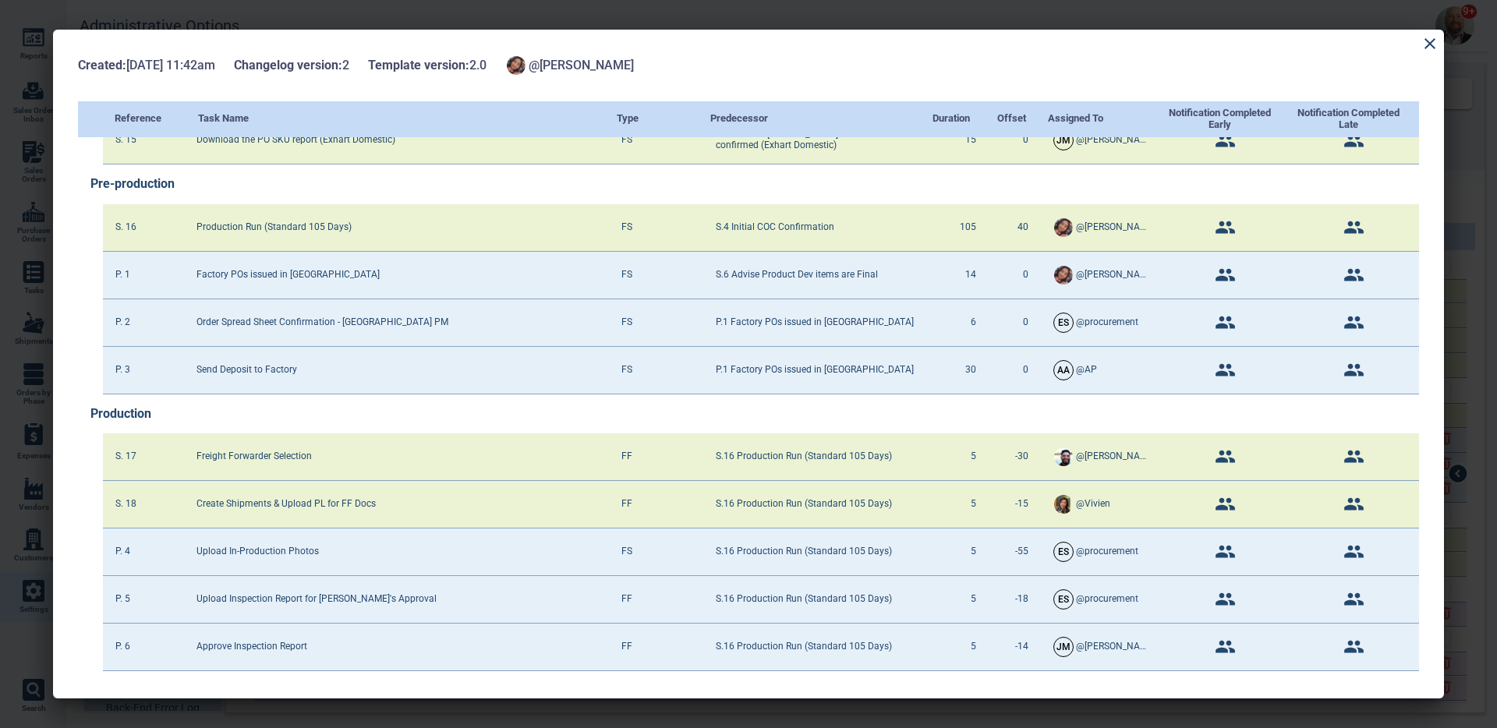
scroll to position [693, 0]
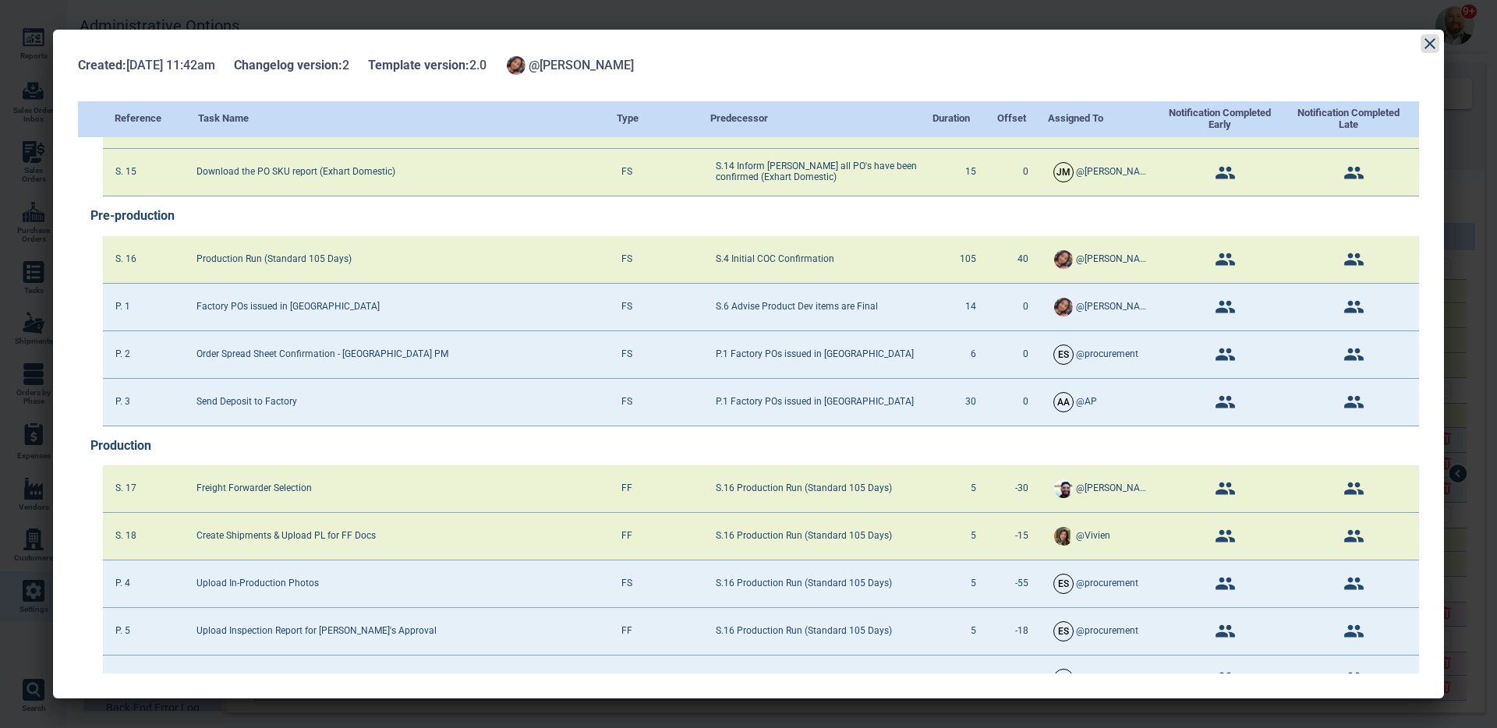
click at [1424, 42] on icon at bounding box center [1430, 43] width 19 height 19
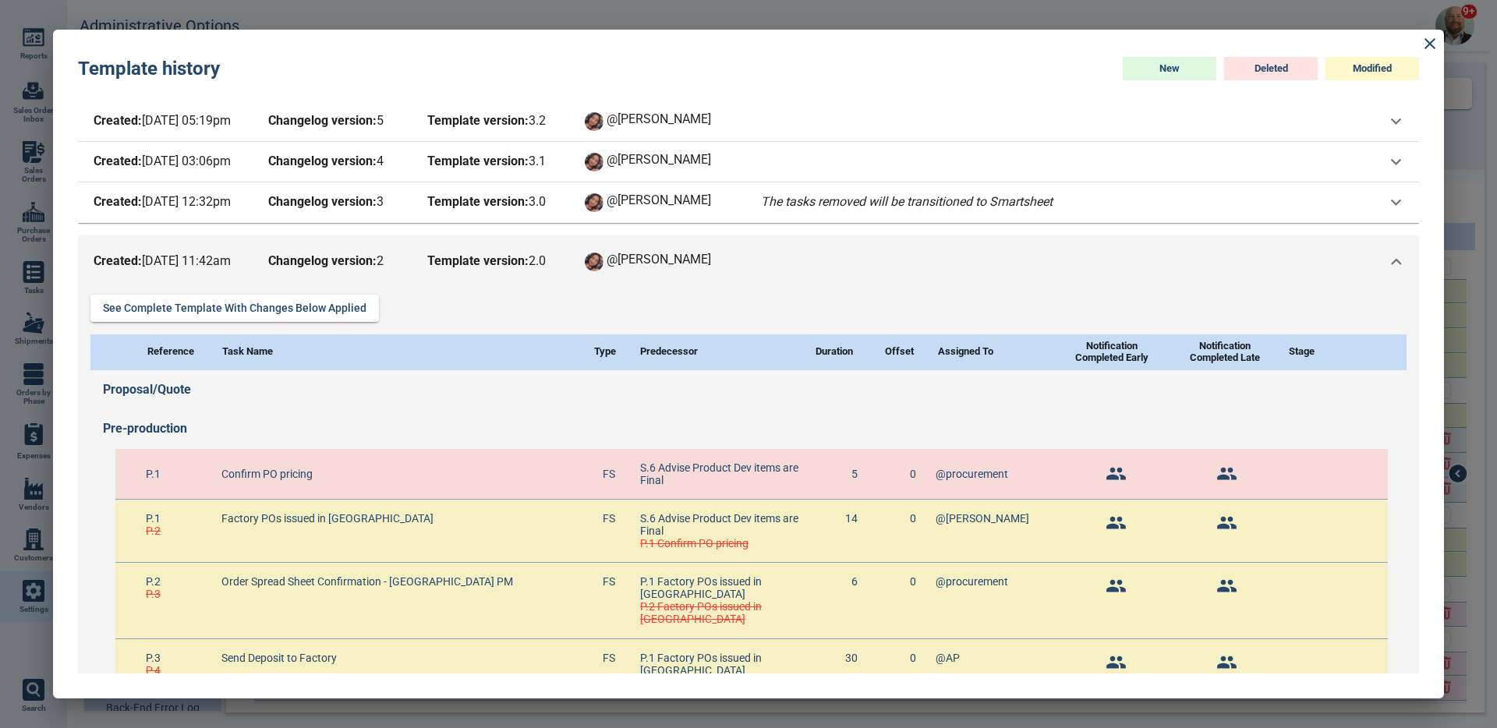
click at [516, 266] on b "Template version:" at bounding box center [477, 260] width 101 height 15
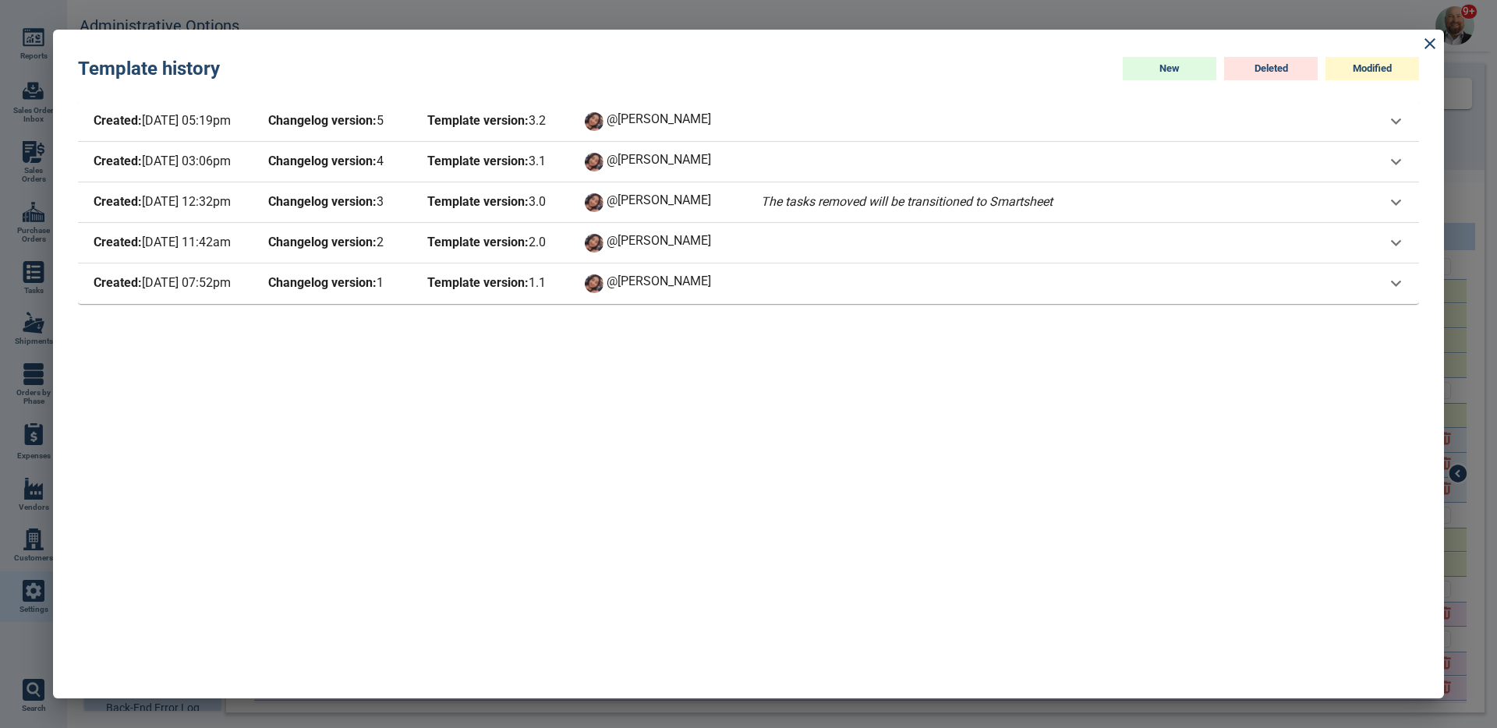
click at [534, 209] on span "Template version: 3 . 0" at bounding box center [494, 203] width 140 height 22
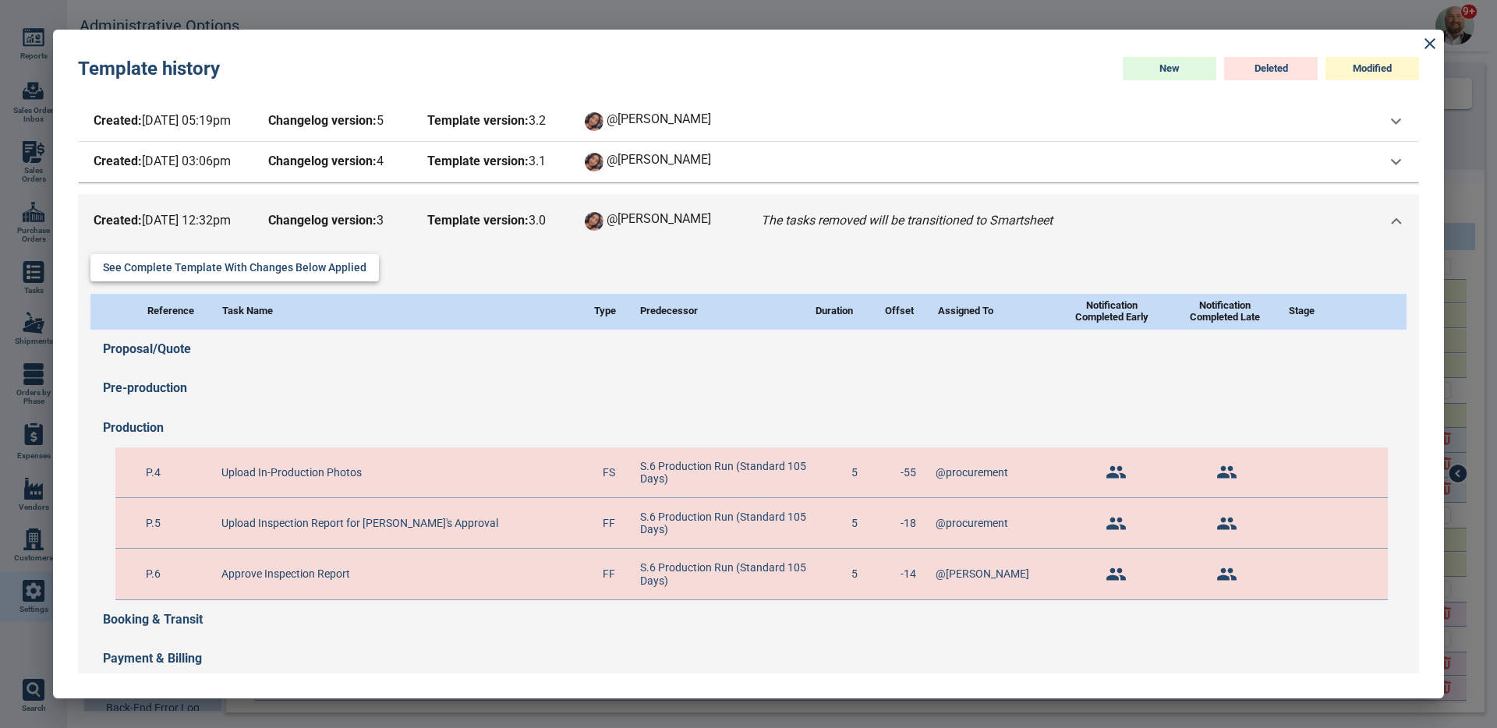
click at [335, 275] on button "See complete template with changes below applied" at bounding box center [234, 267] width 289 height 27
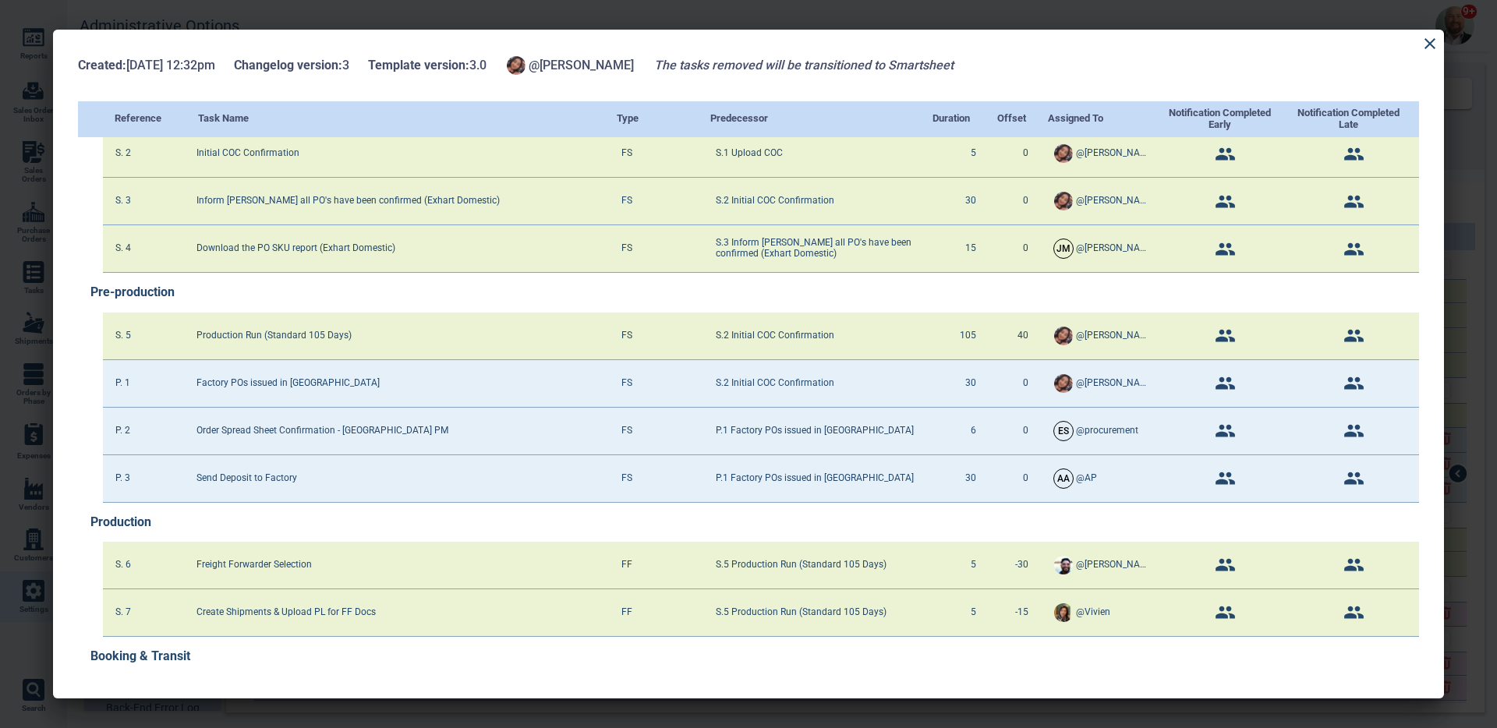
scroll to position [160, 0]
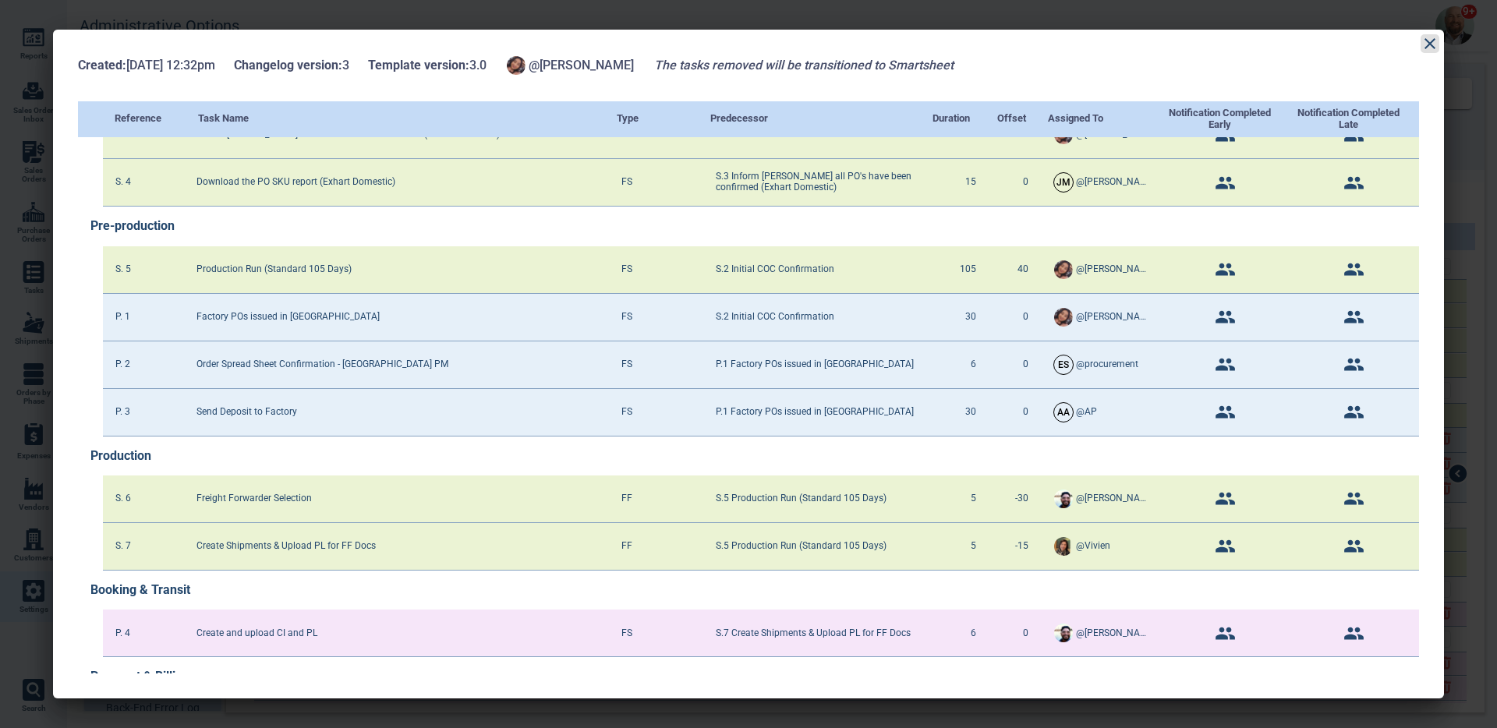
click at [1430, 44] on icon at bounding box center [1430, 43] width 11 height 11
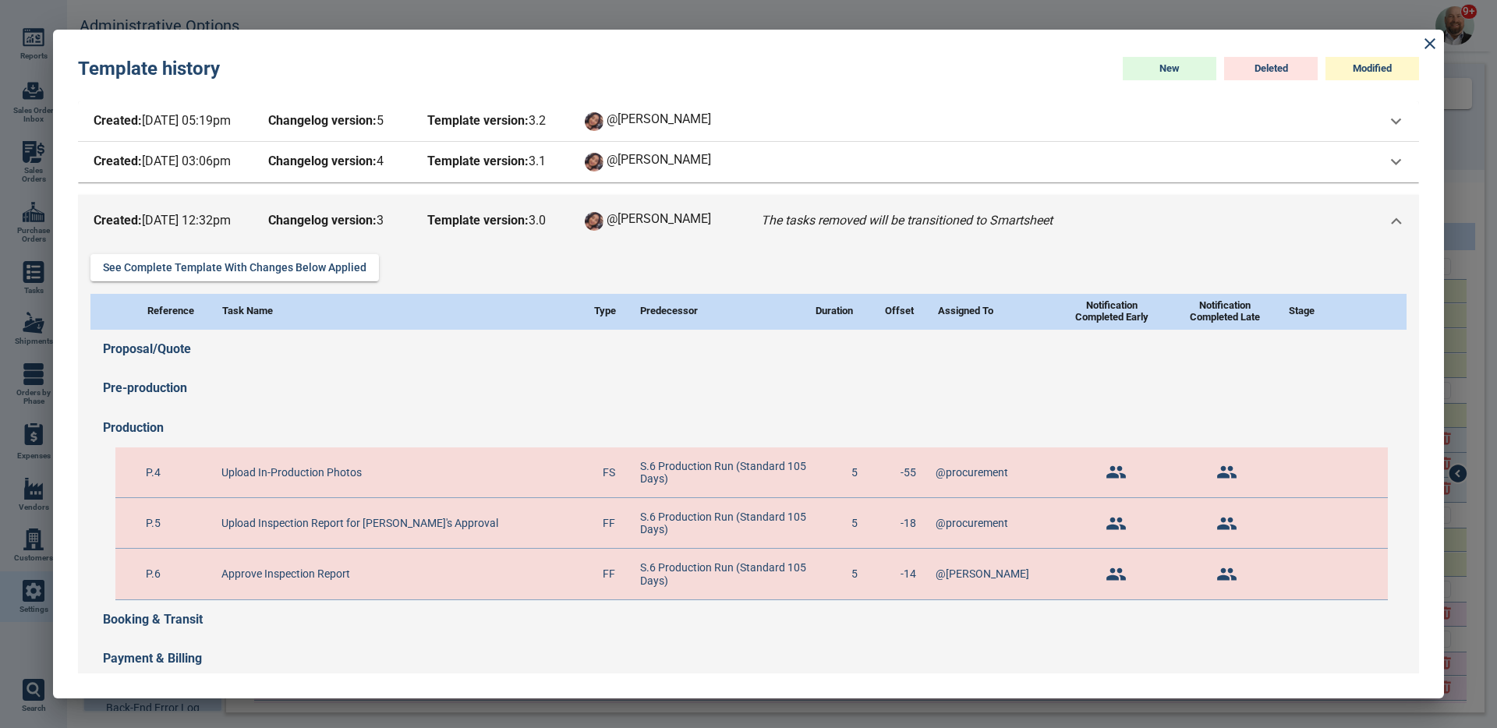
click at [417, 211] on div "Created: 6/19/25 12:32pm Changelog version: 3 Template version: 3 . 0 @Maria Th…" at bounding box center [573, 222] width 966 height 22
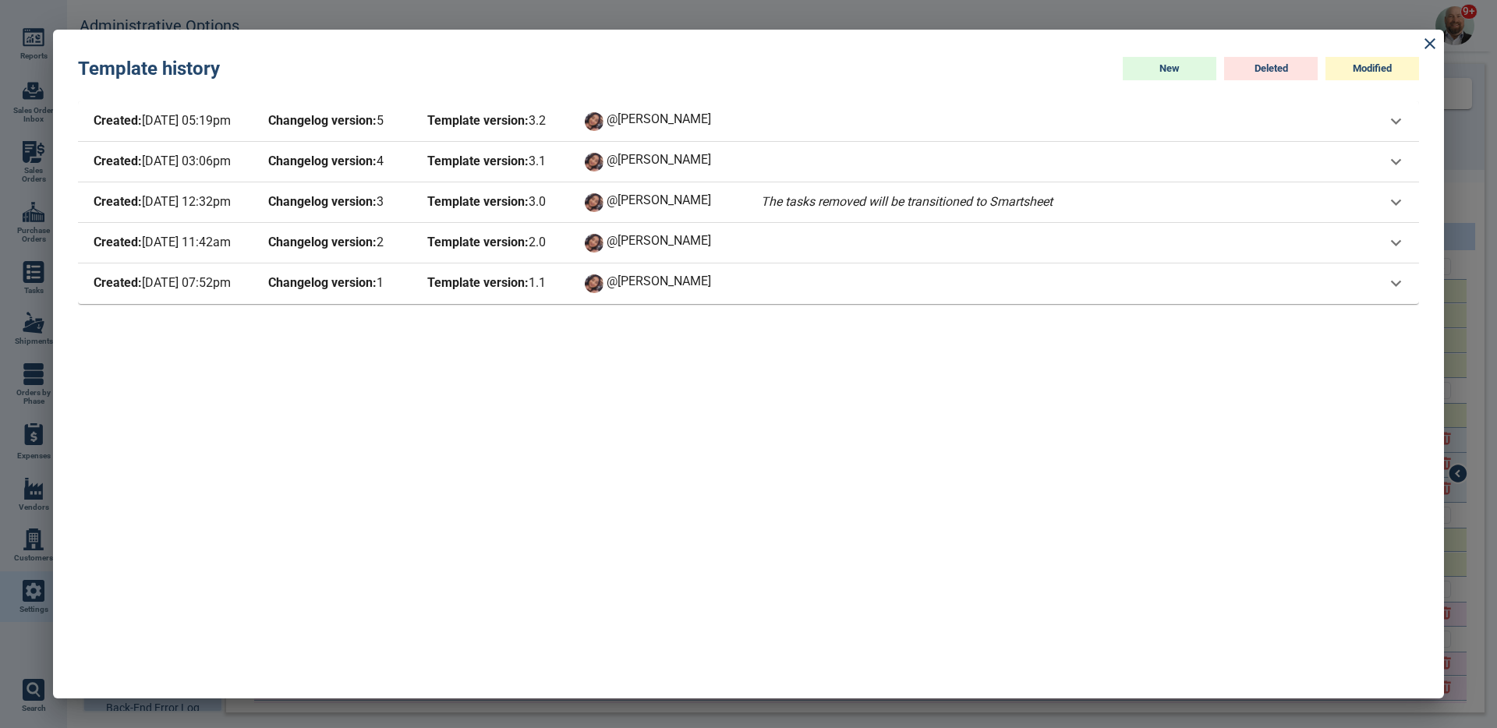
click at [400, 178] on div "Created: 8/27/25 03:06pm Changelog version: 4 Template version: 3 . 1 @Maria" at bounding box center [748, 162] width 1341 height 41
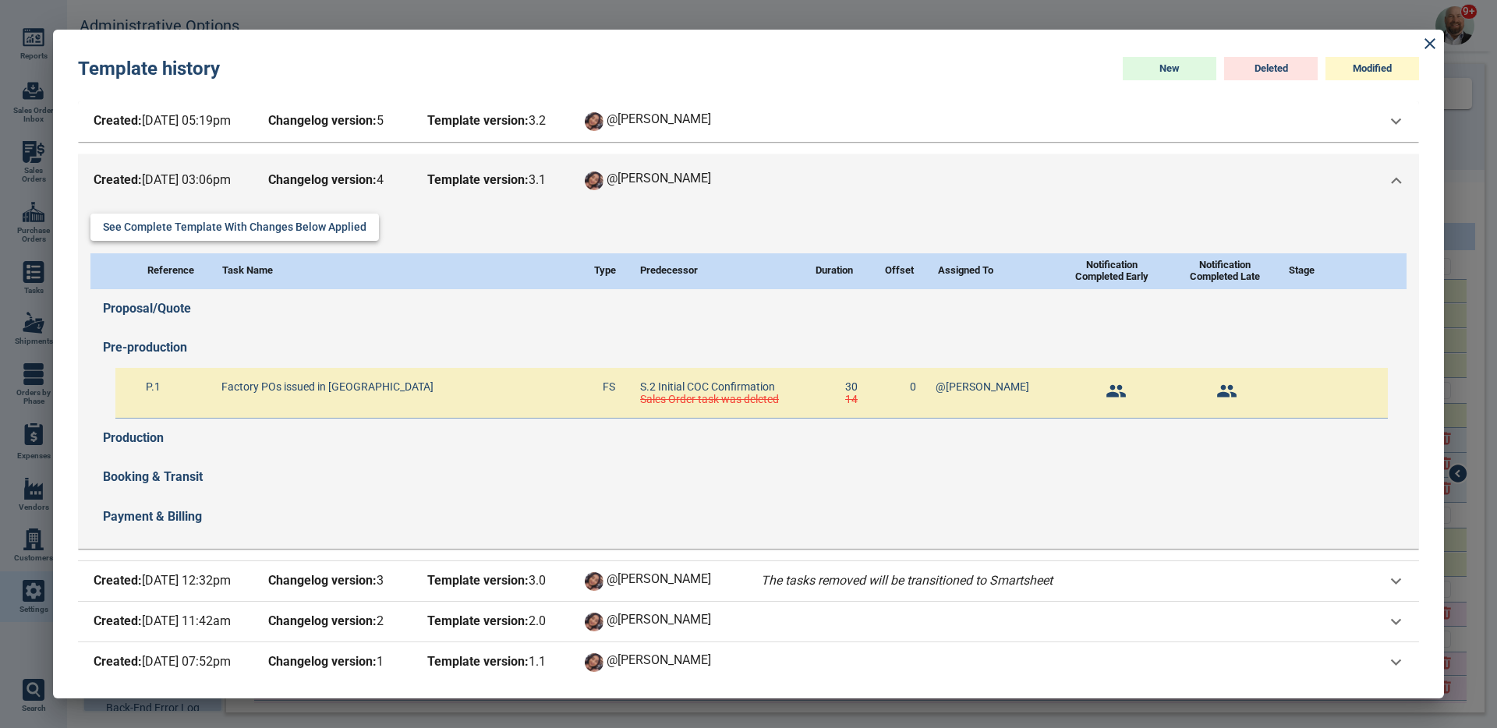
click at [339, 225] on button "See complete template with changes below applied" at bounding box center [234, 227] width 289 height 27
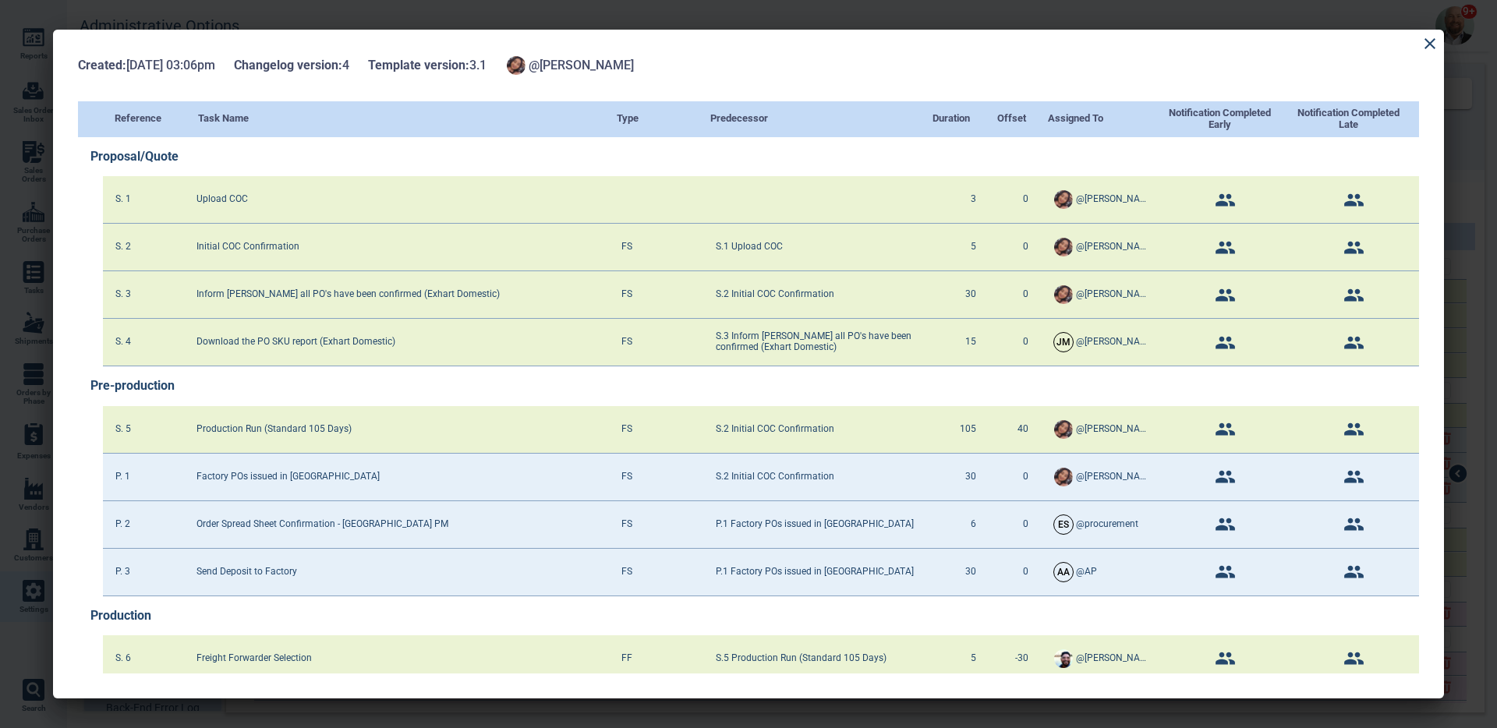
scroll to position [374, 0]
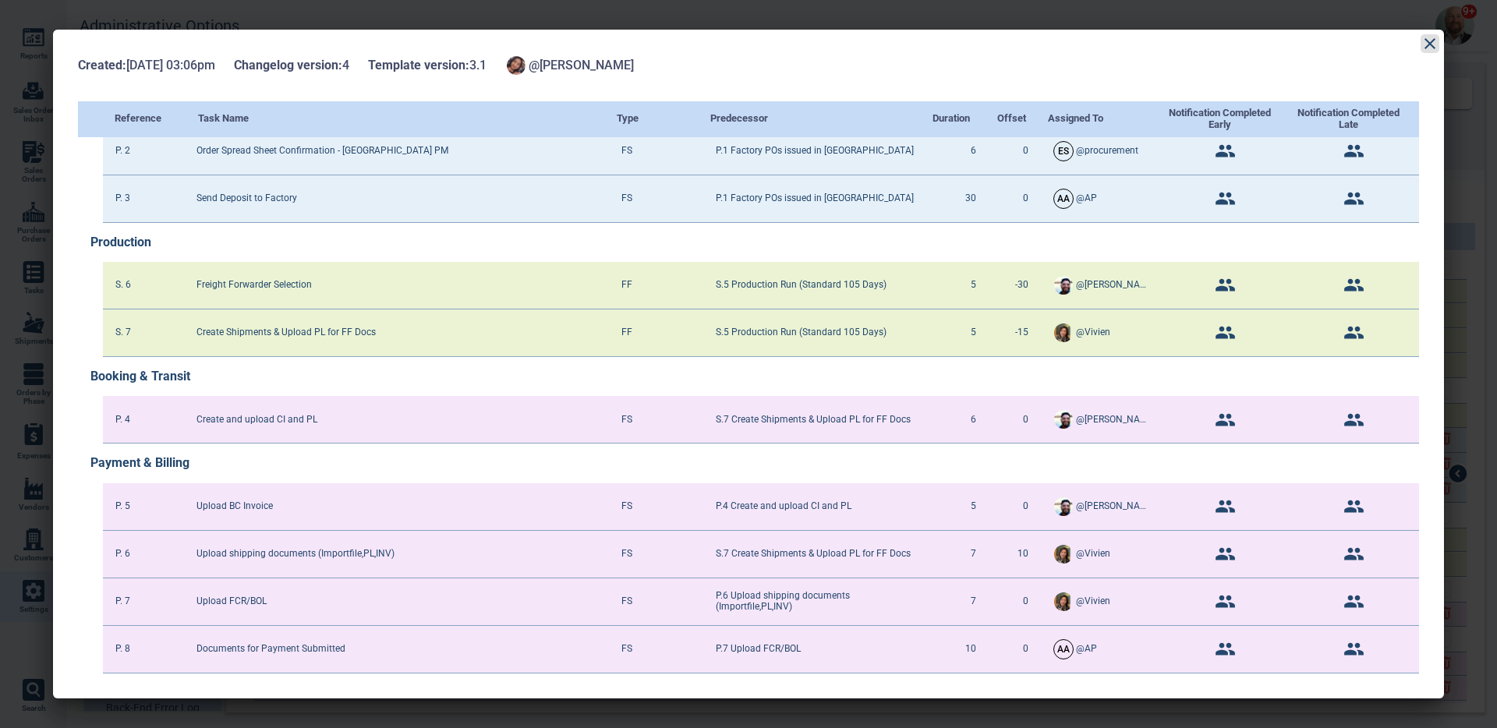
click at [1427, 46] on icon at bounding box center [1430, 43] width 11 height 11
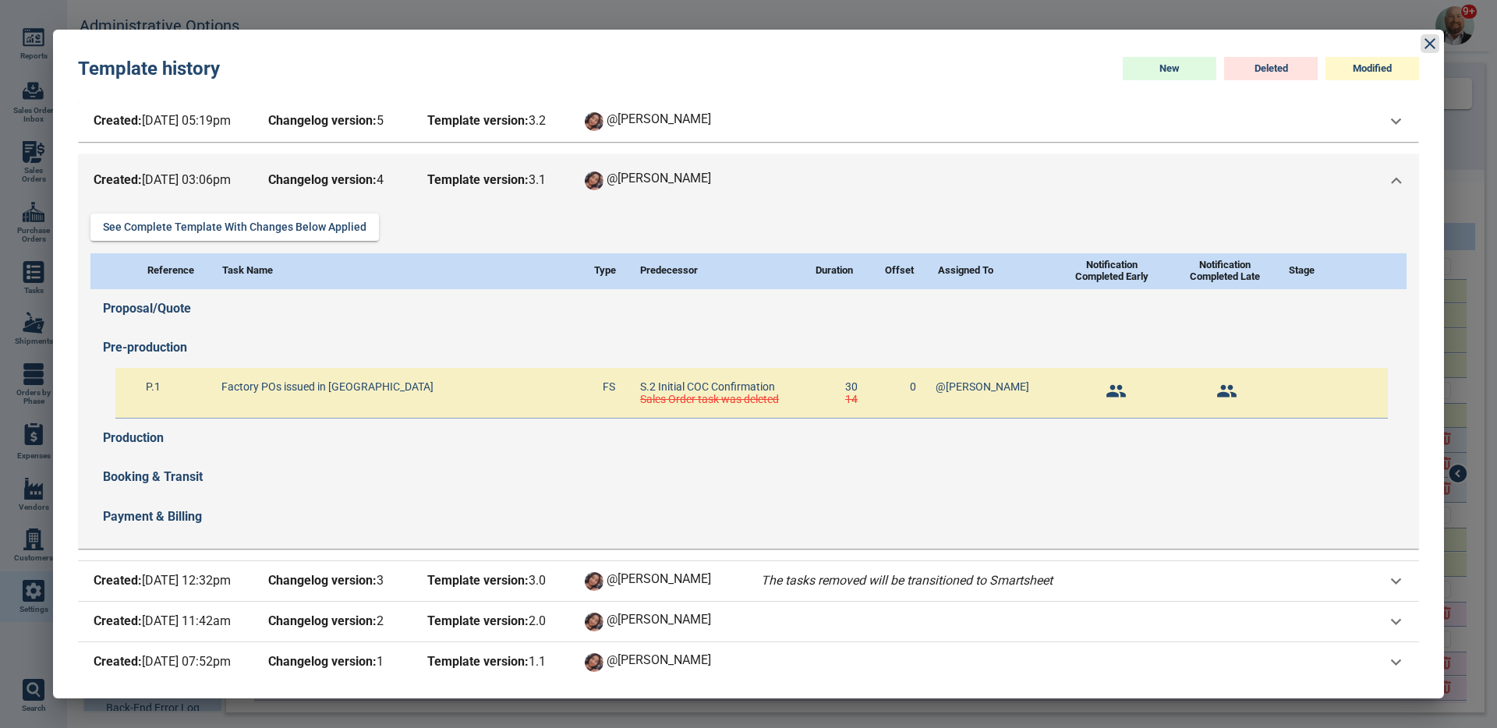
click at [1434, 40] on icon at bounding box center [1430, 43] width 19 height 19
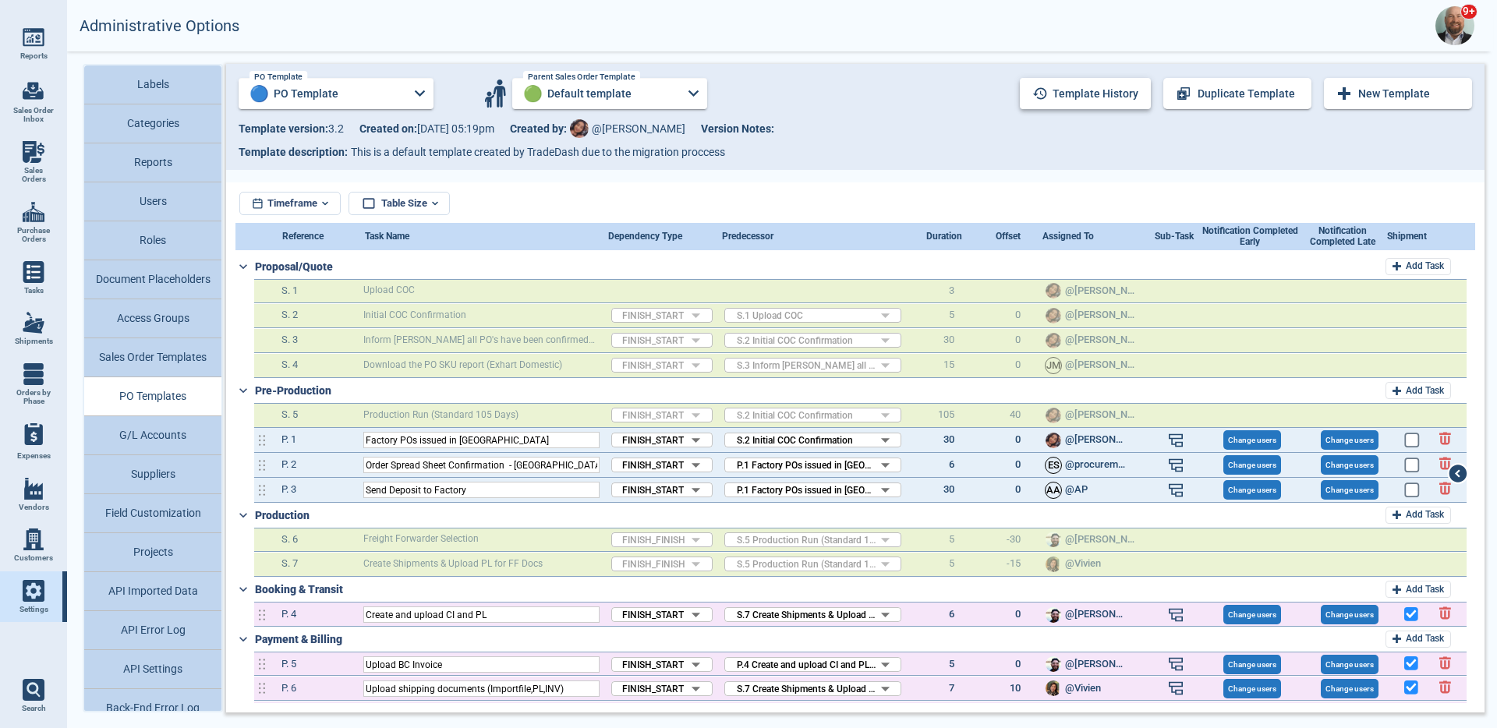
click at [1111, 90] on button "Template history" at bounding box center [1085, 93] width 131 height 31
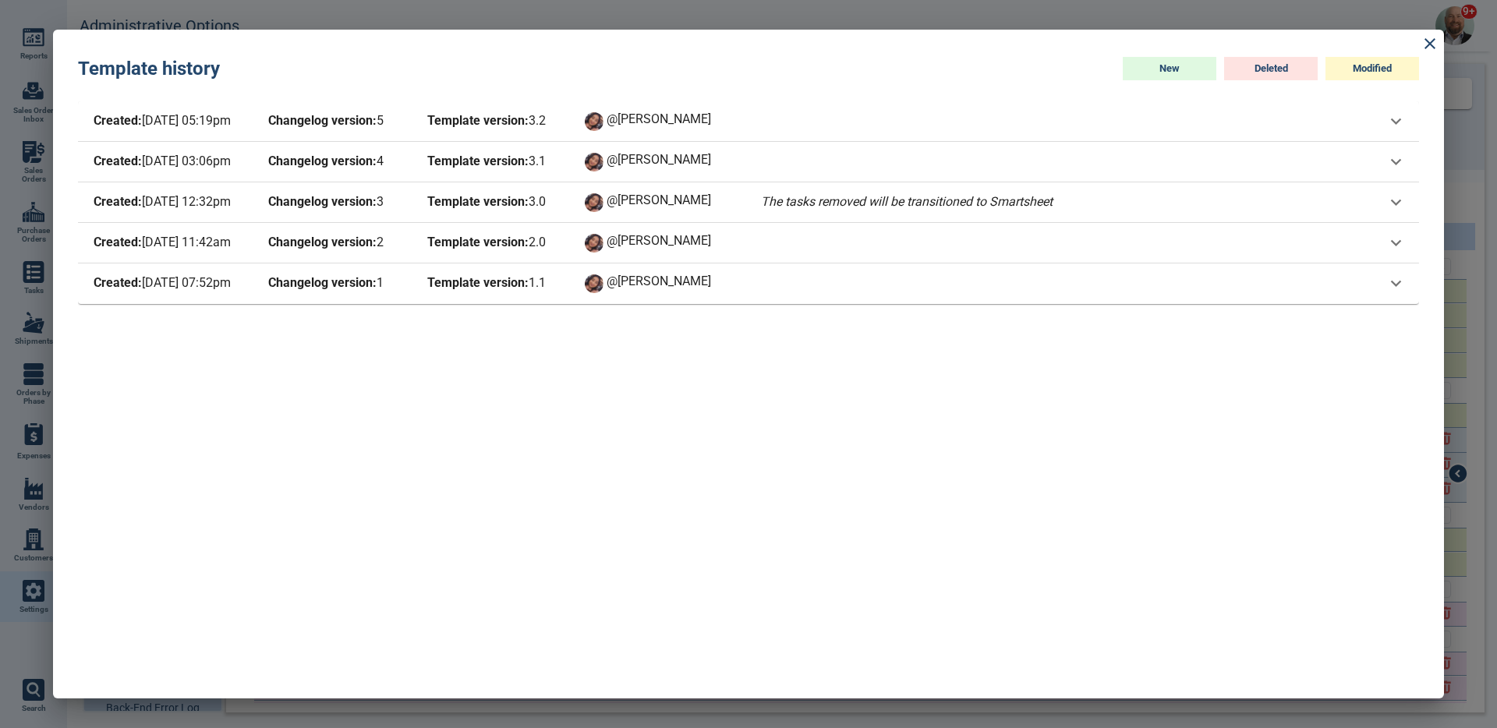
click at [416, 156] on div "Created: 8/27/25 03:06pm Changelog version: 4 Template version: 3 . 1 @Maria" at bounding box center [427, 162] width 674 height 22
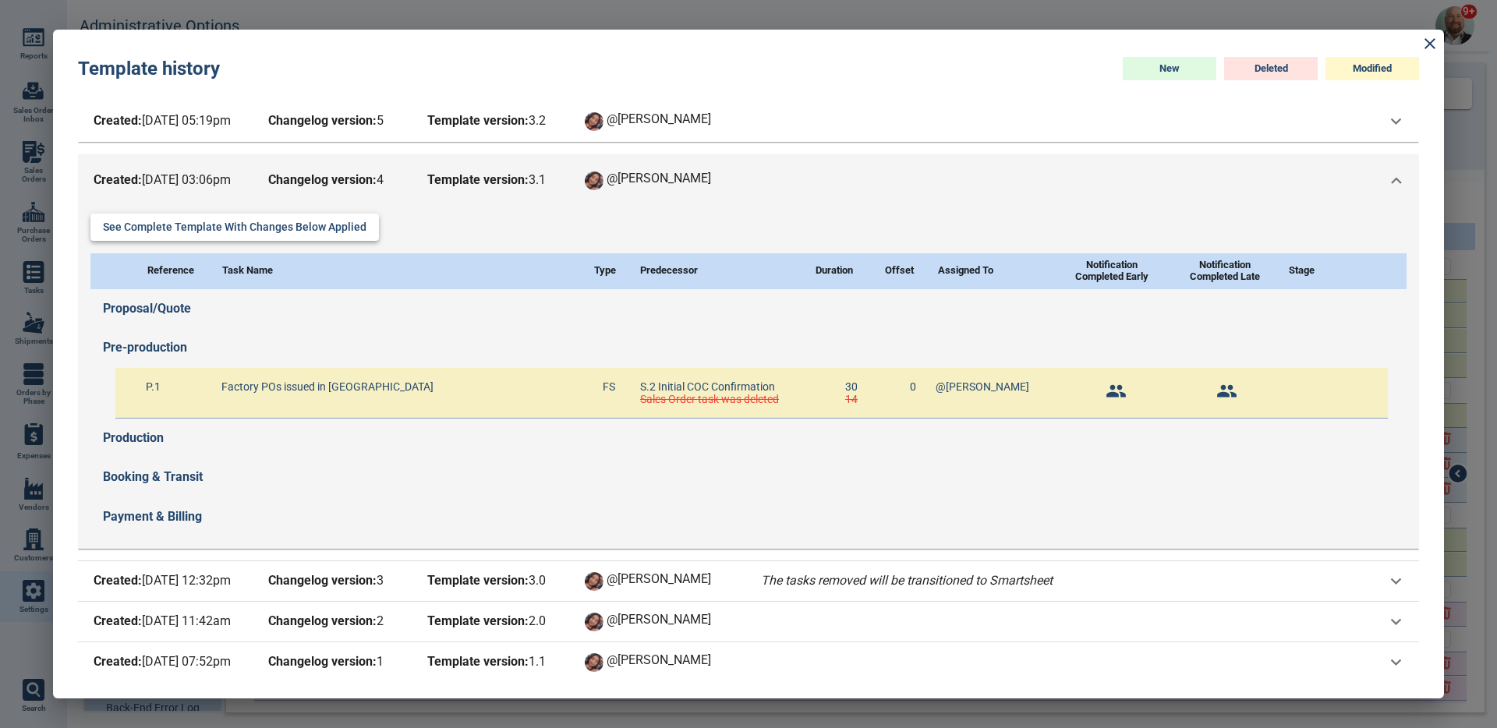
click at [213, 233] on button "See complete template with changes below applied" at bounding box center [234, 227] width 289 height 27
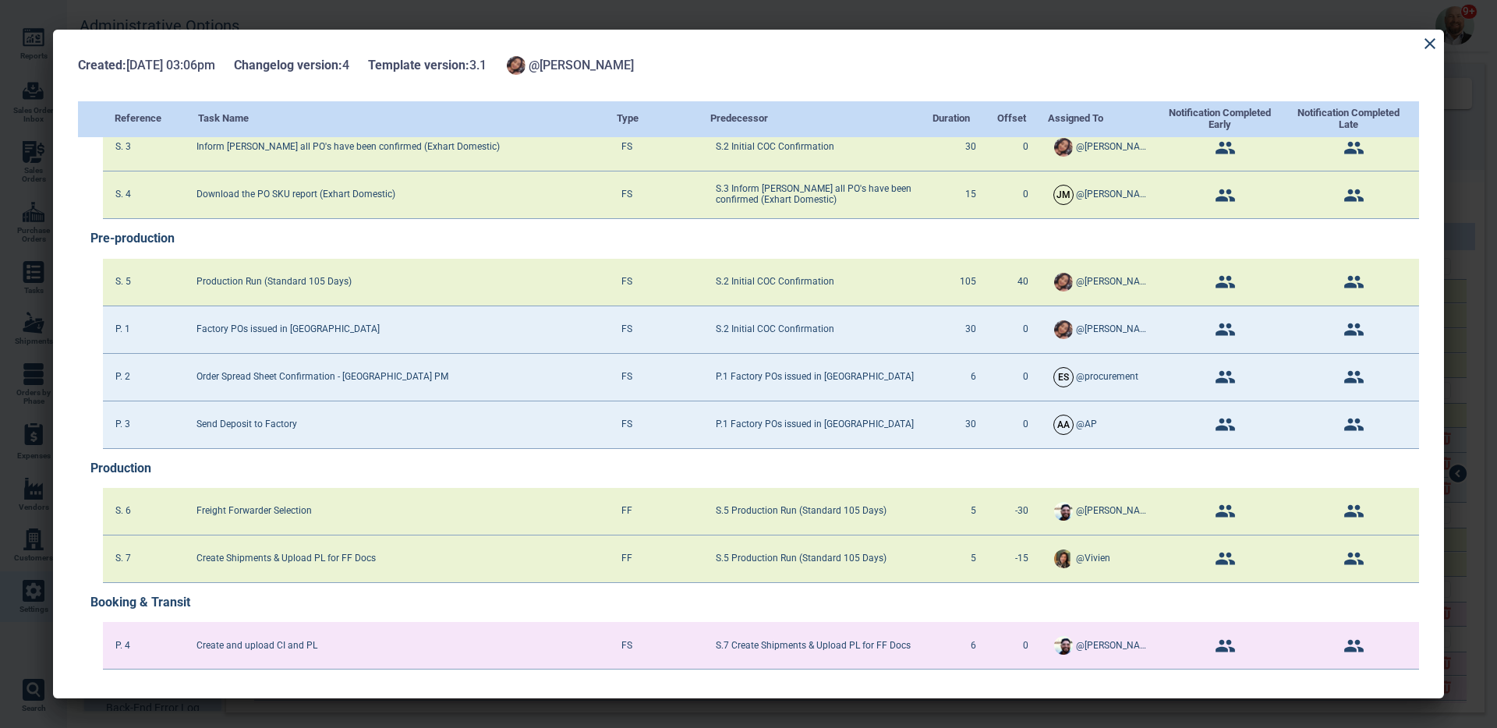
scroll to position [141, 0]
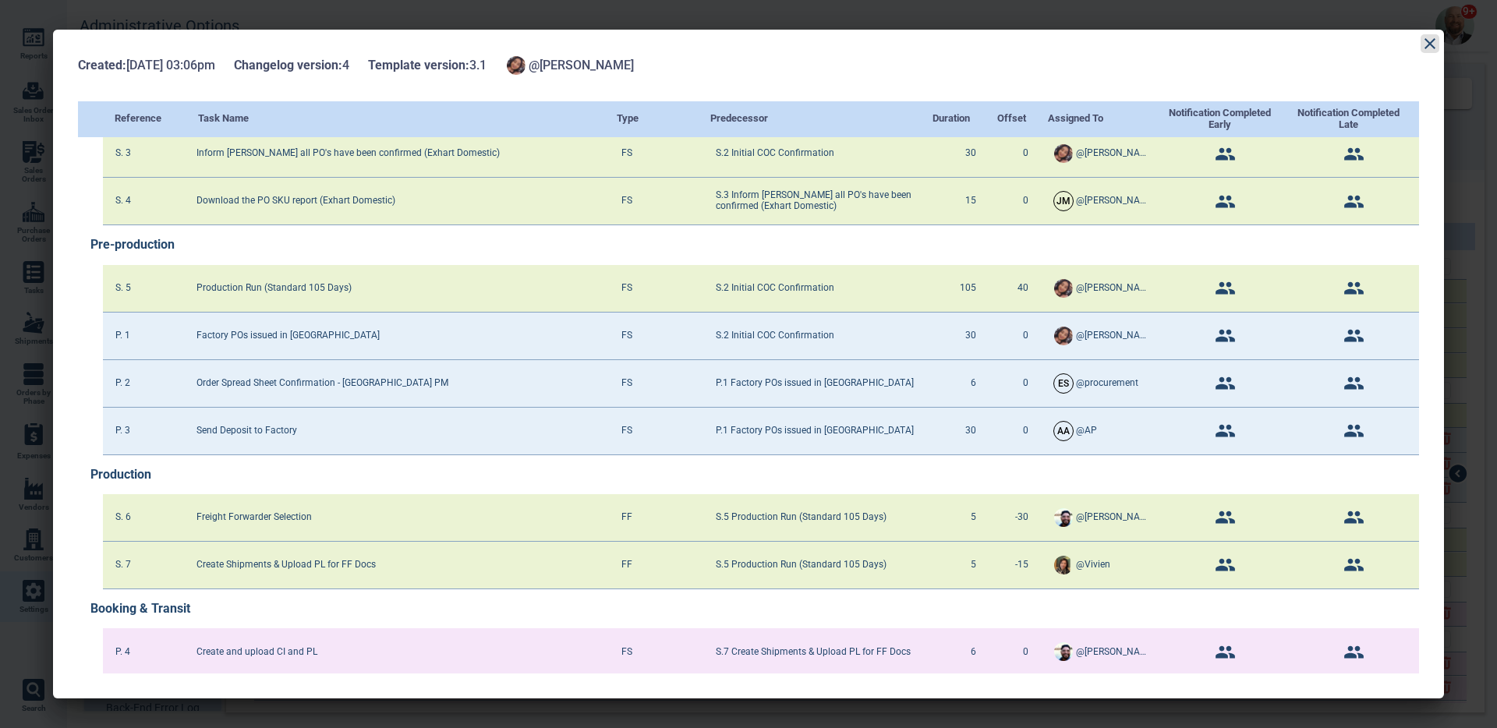
click at [1426, 45] on icon at bounding box center [1430, 43] width 19 height 19
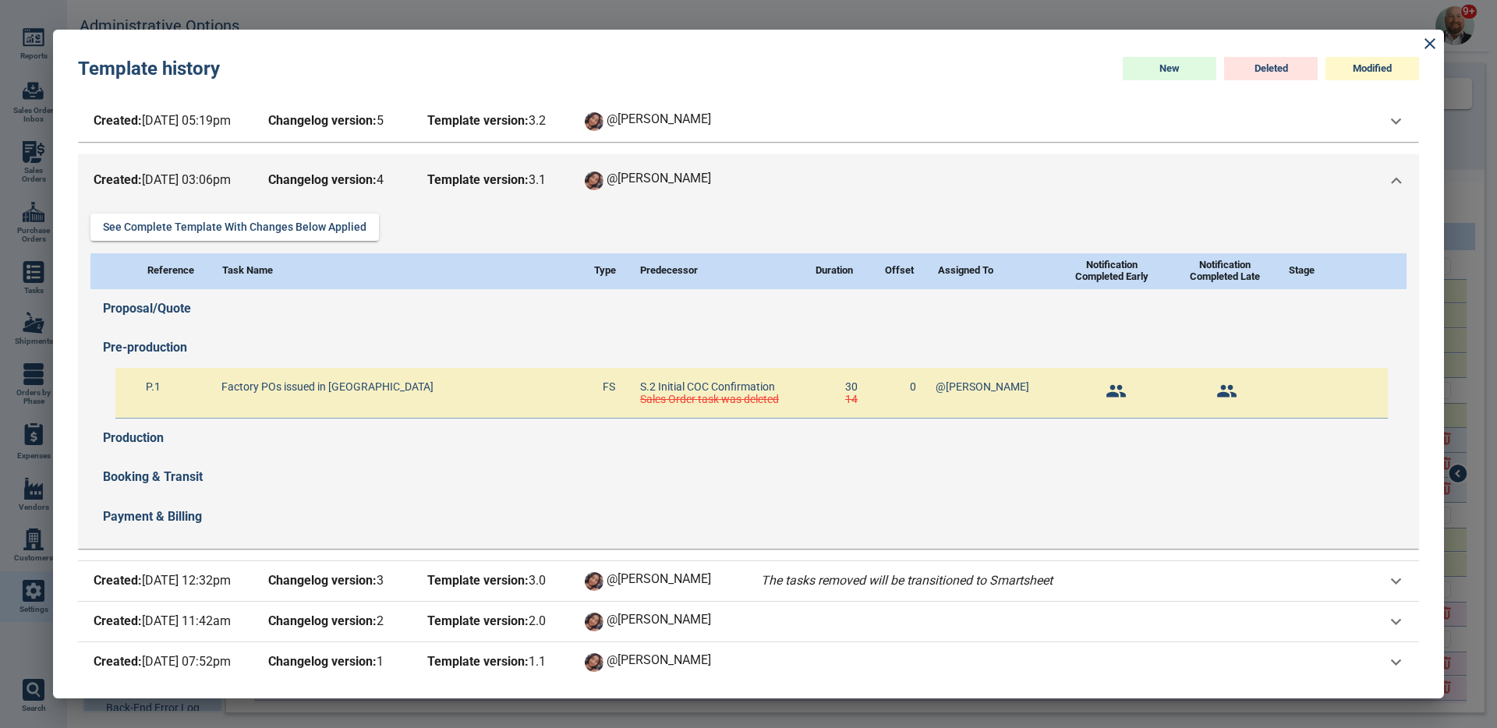
click at [402, 170] on span "Changelog version: 4" at bounding box center [335, 181] width 140 height 22
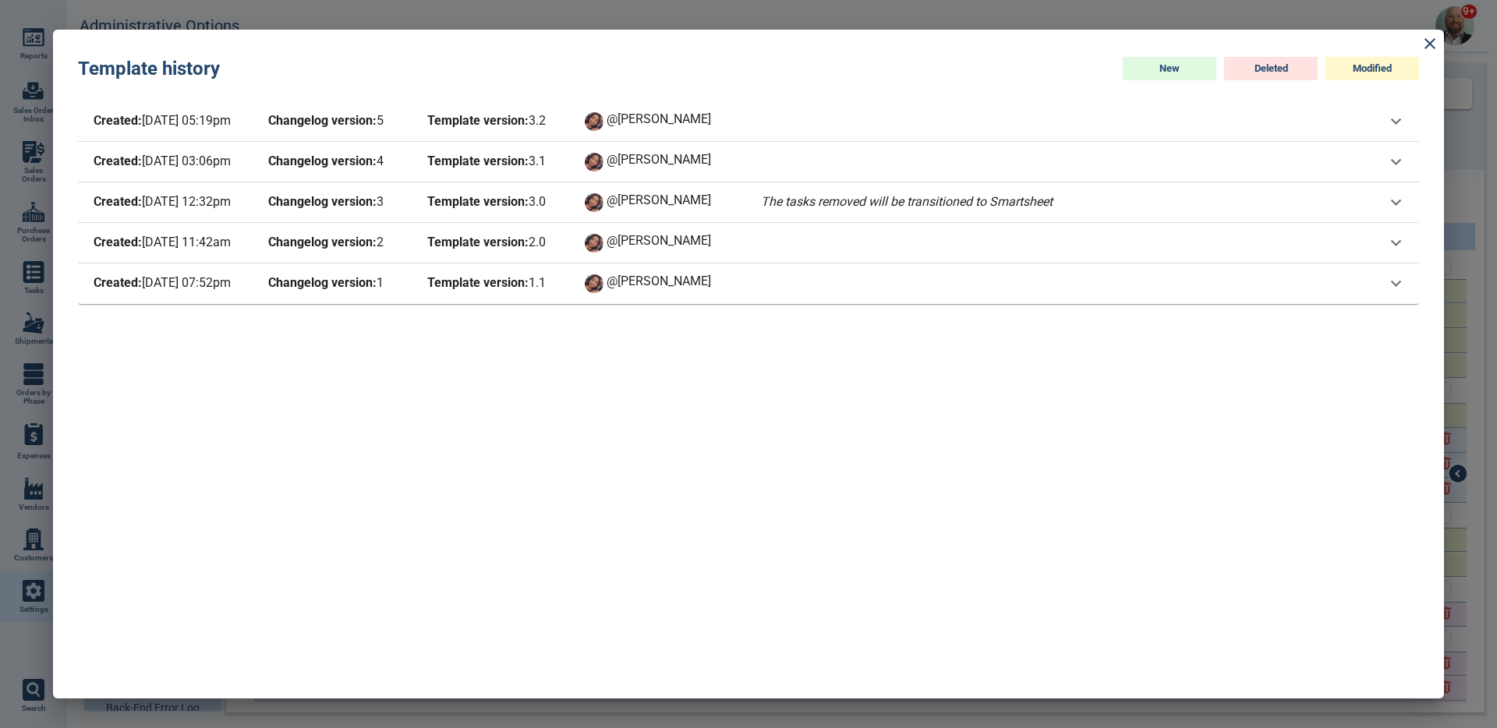
click at [407, 120] on div "Created: [DATE] 05:19pm Changelog version: 5 Template version: 3 . 2 @[PERSON_N…" at bounding box center [427, 122] width 674 height 22
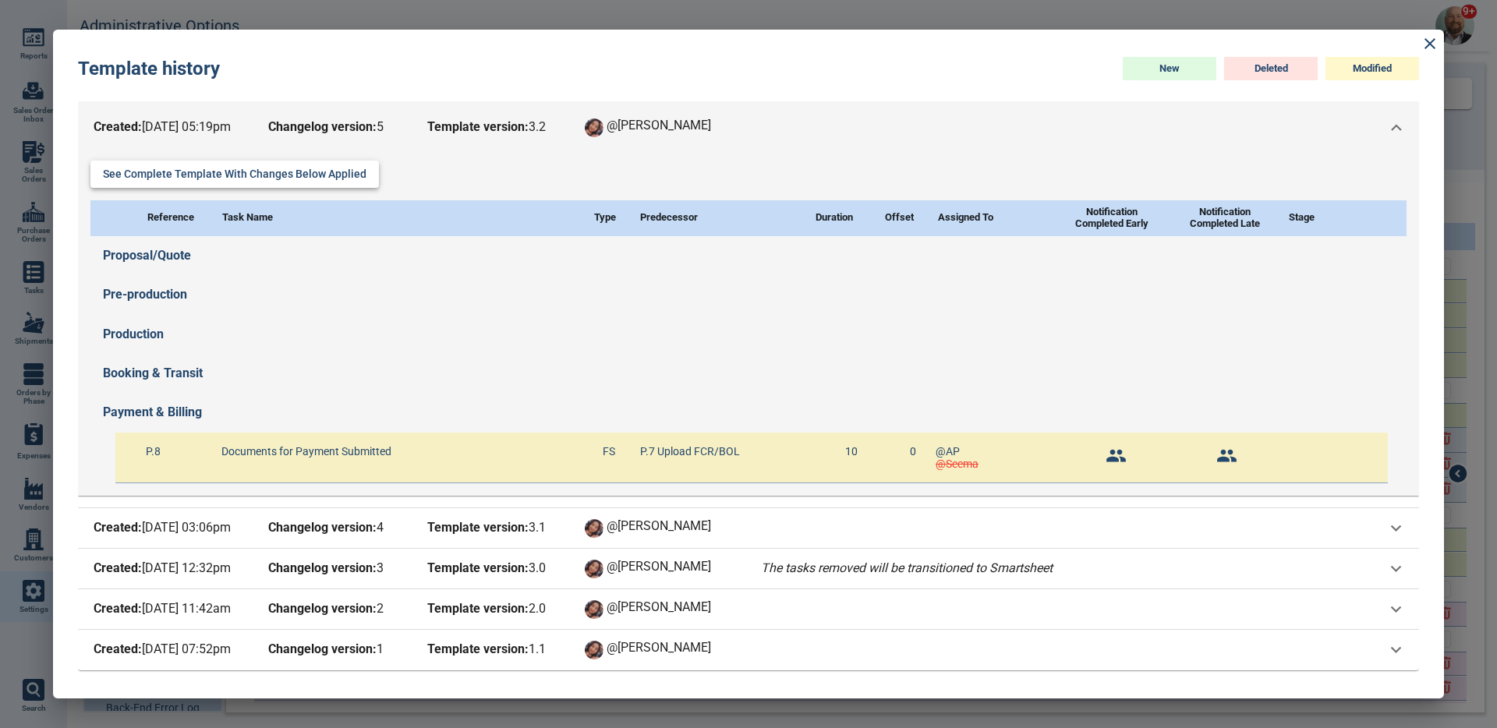
click at [286, 180] on button "See complete template with changes below applied" at bounding box center [234, 174] width 289 height 27
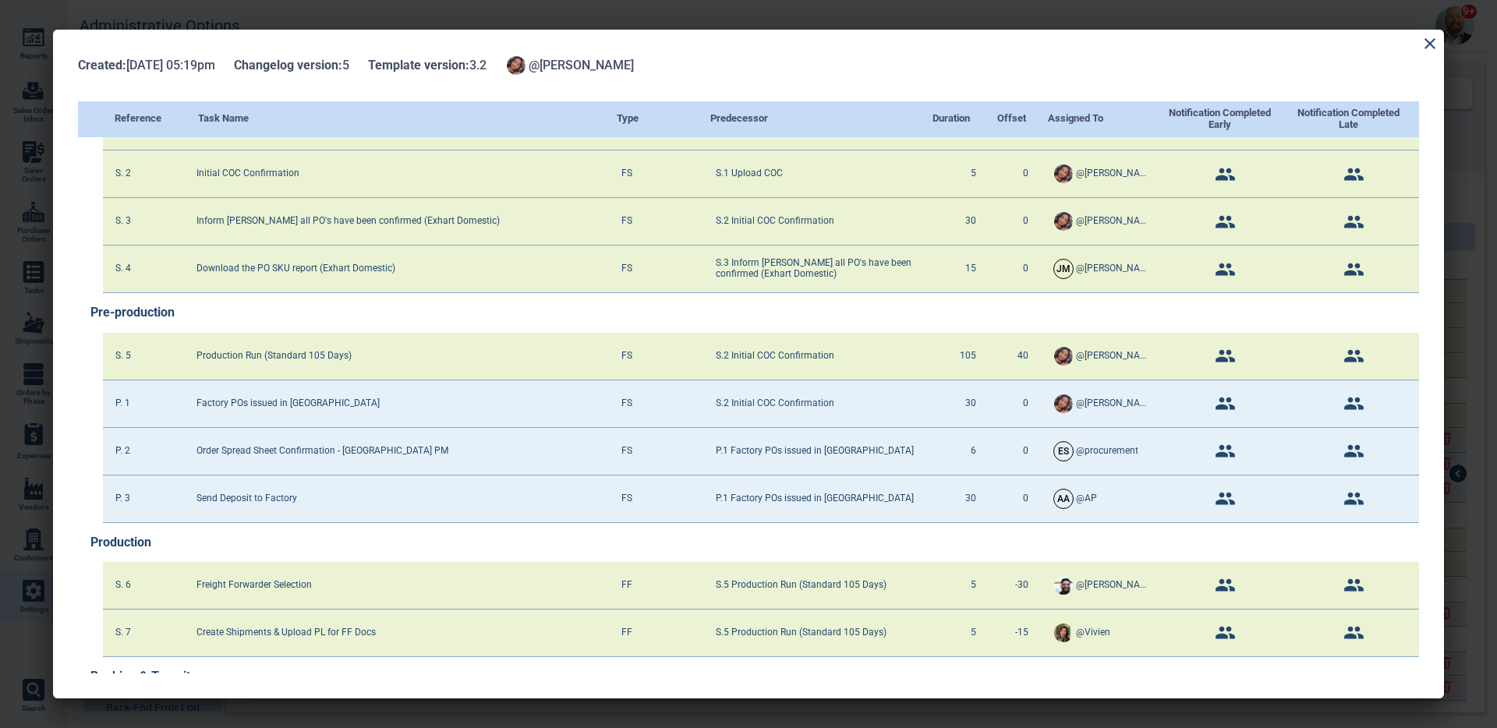
scroll to position [0, 0]
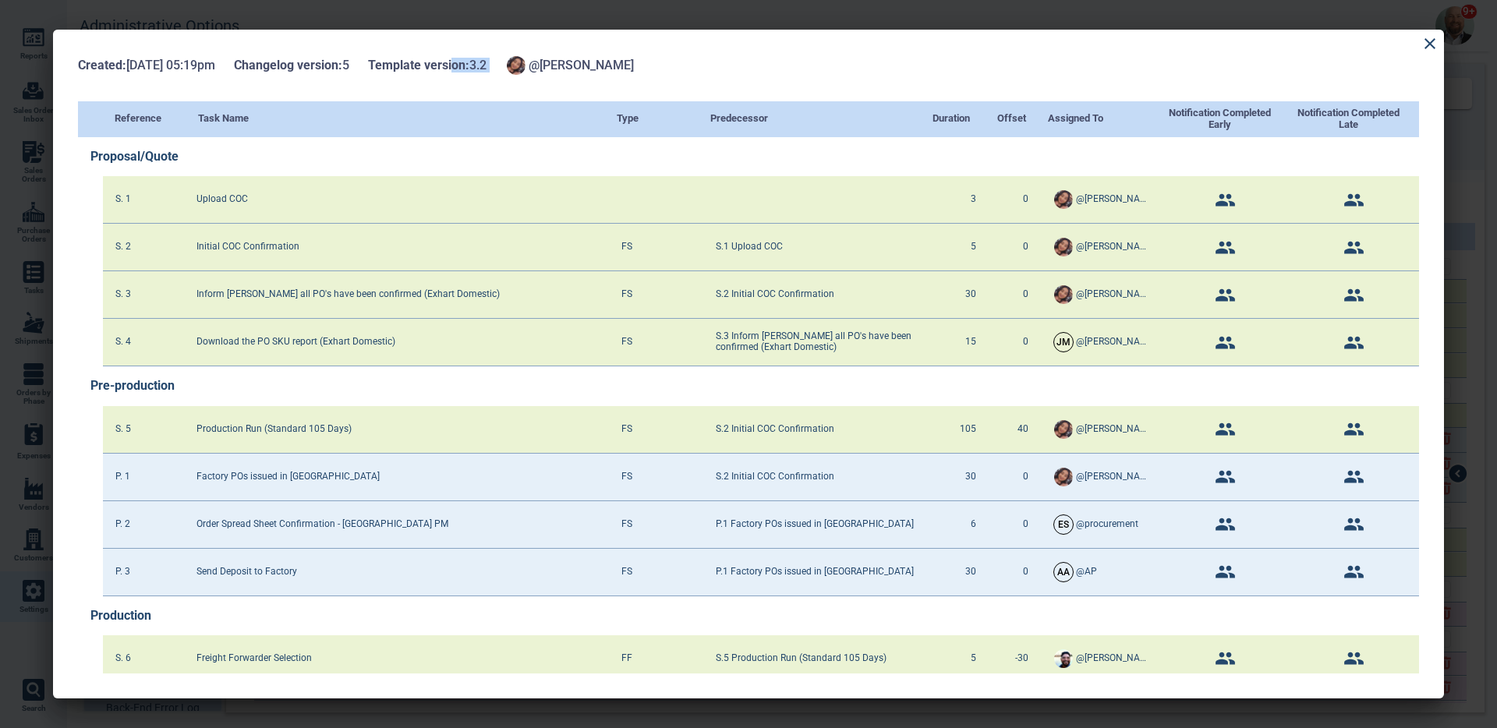
drag, startPoint x: 467, startPoint y: 69, endPoint x: 571, endPoint y: 64, distance: 103.9
click at [554, 64] on div "Created: [DATE] 05:19pm Changelog version: 5 Template version: 3 . 2 @[PERSON_N…" at bounding box center [748, 66] width 1341 height 22
click at [1425, 44] on icon at bounding box center [1430, 43] width 19 height 19
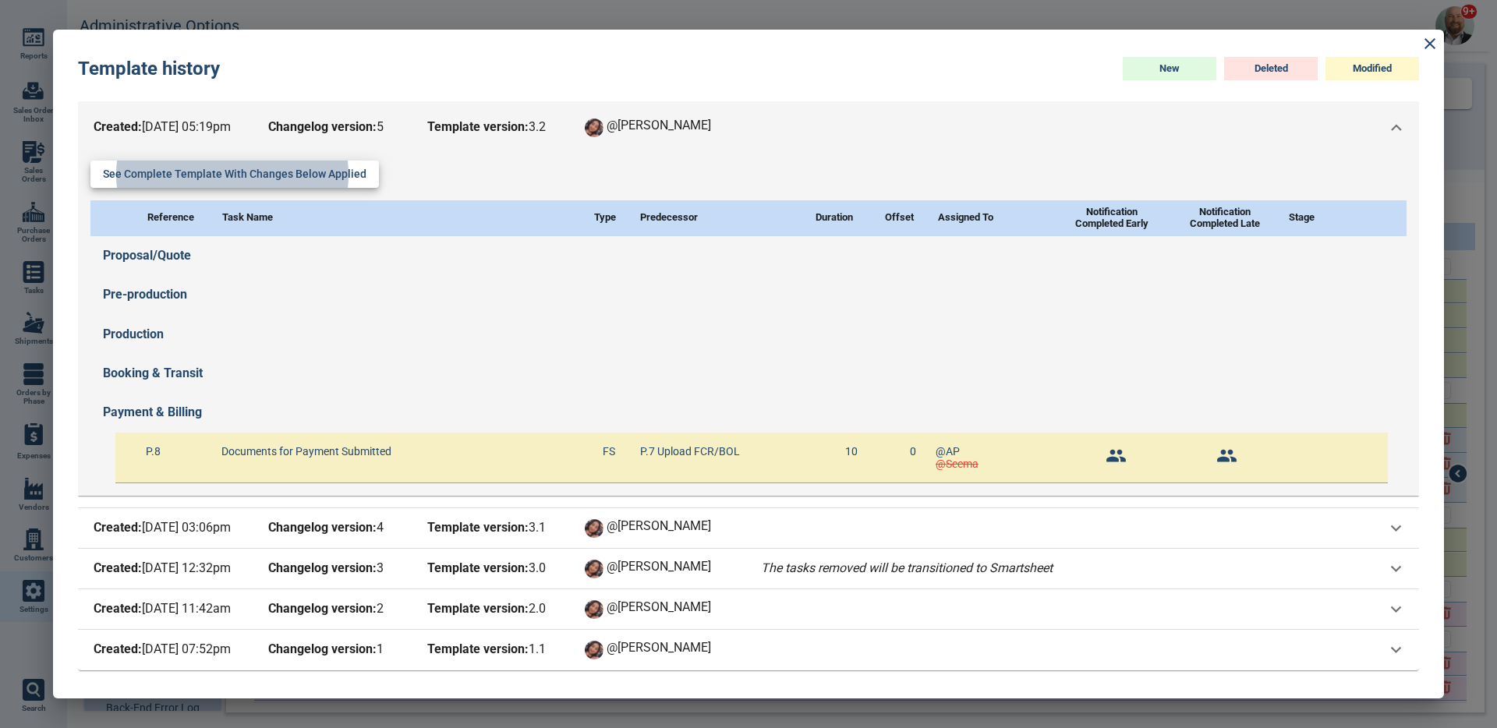
click at [446, 192] on div "See complete template with changes below applied Reference Task Name Type Prede…" at bounding box center [748, 325] width 1341 height 342
click at [459, 140] on div "Created: 10/8/25 05:19pm Changelog version: 5 Template version: 3 . 2 @Maria" at bounding box center [748, 127] width 1341 height 53
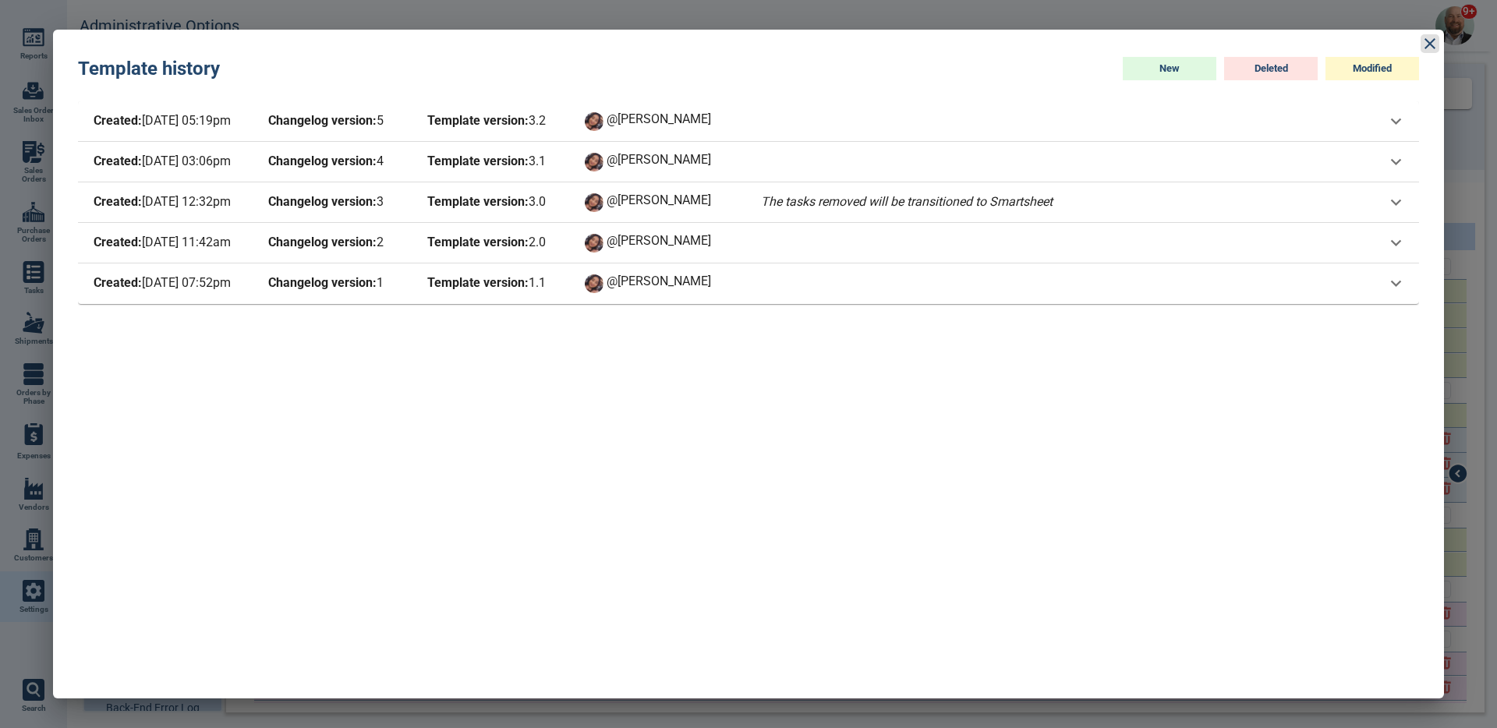
click at [1433, 40] on icon at bounding box center [1430, 43] width 19 height 19
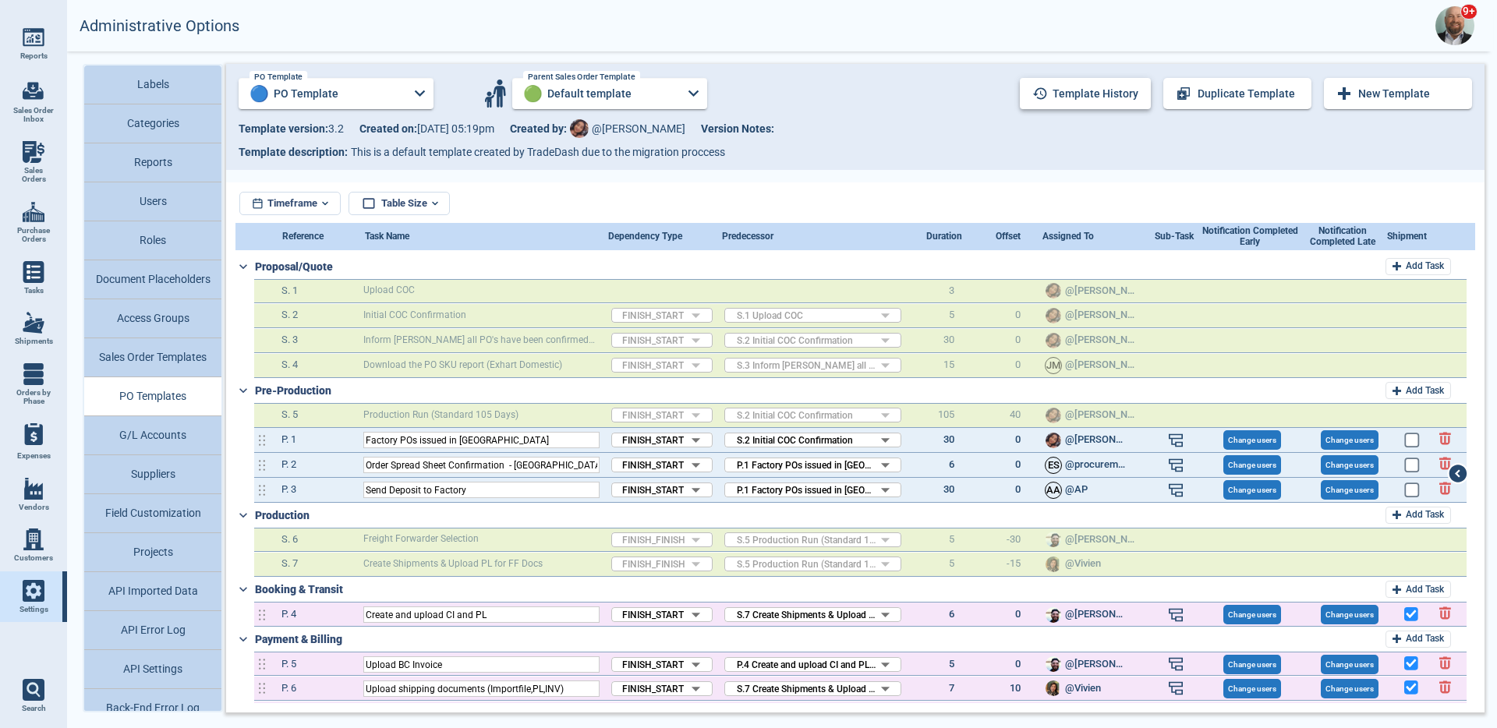
click at [1104, 100] on button "Template history" at bounding box center [1085, 93] width 131 height 31
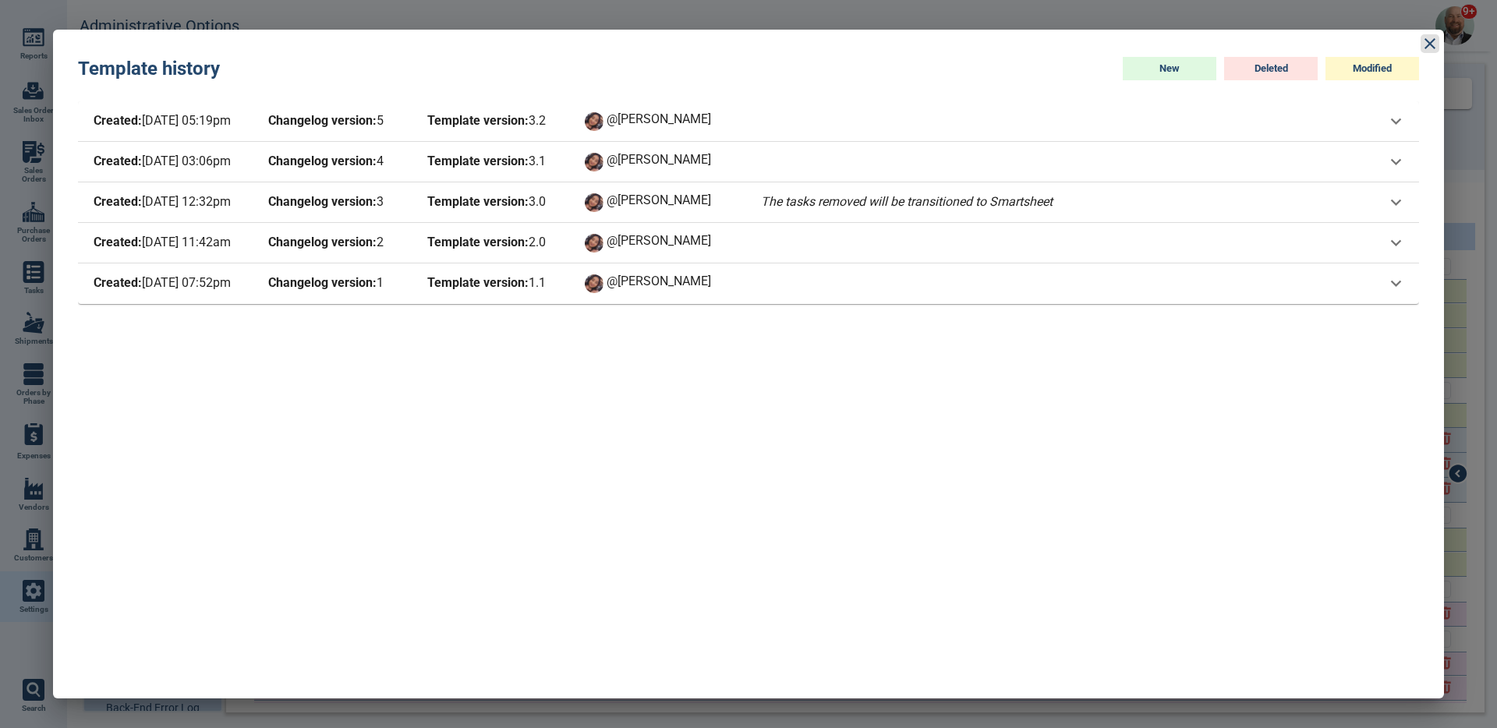
click at [1430, 41] on icon at bounding box center [1430, 43] width 19 height 19
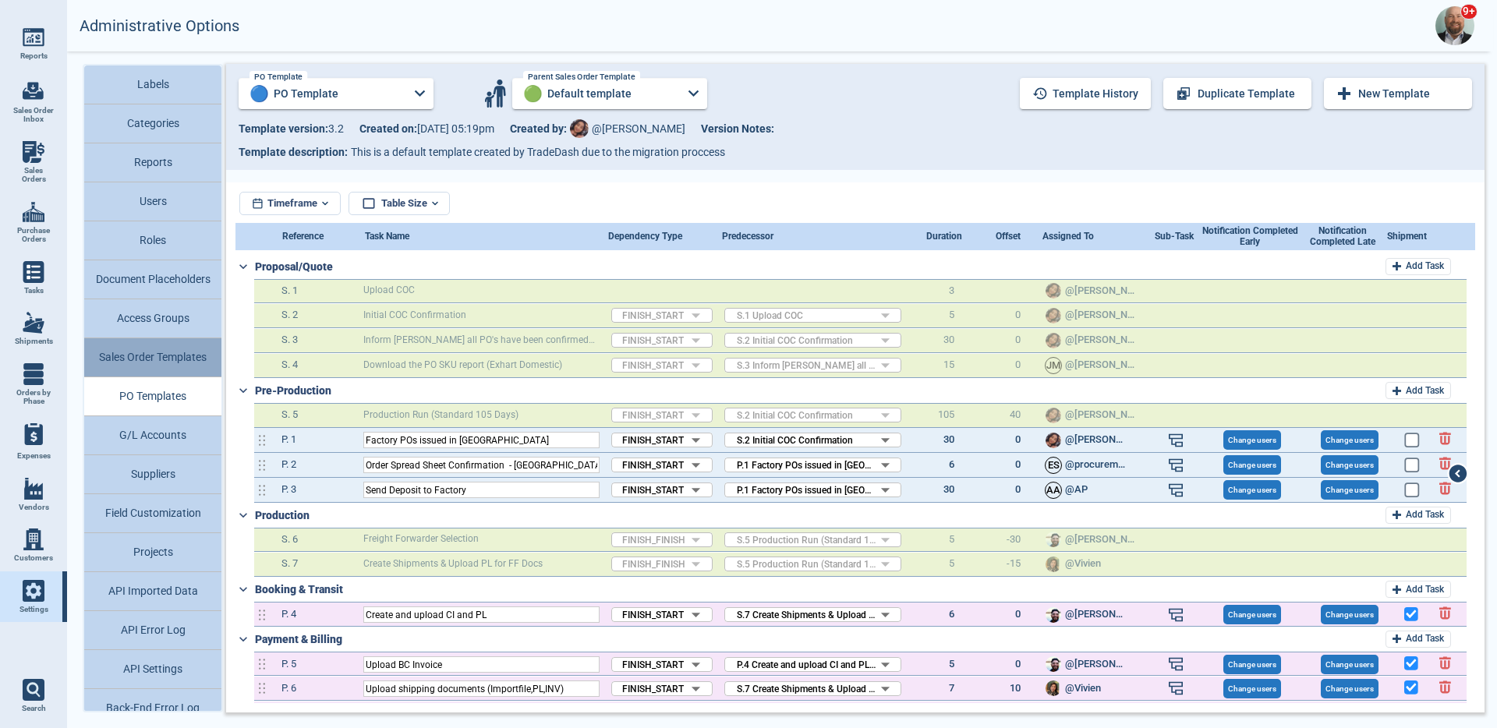
click at [184, 363] on button "Sales Order Templates" at bounding box center [152, 357] width 137 height 39
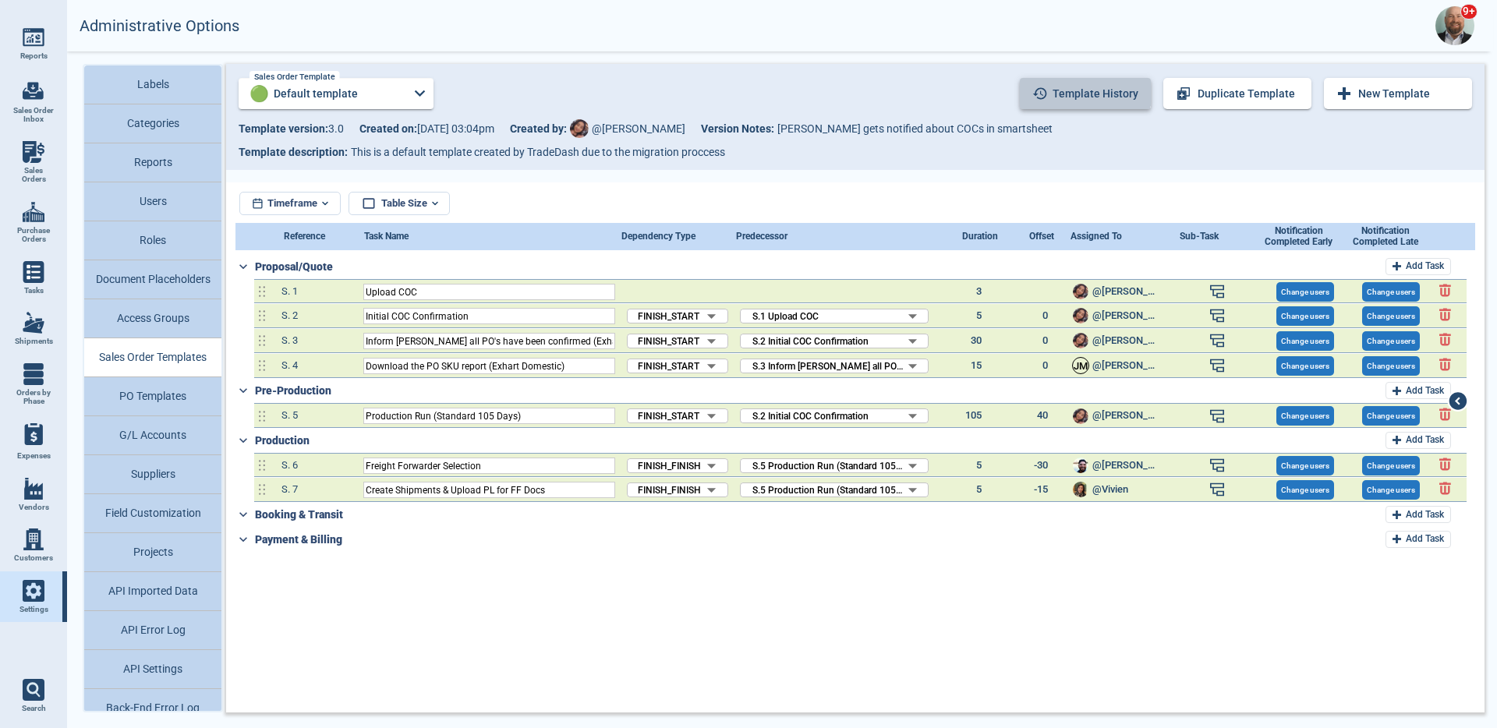
click at [1066, 86] on button "Template history" at bounding box center [1085, 93] width 131 height 31
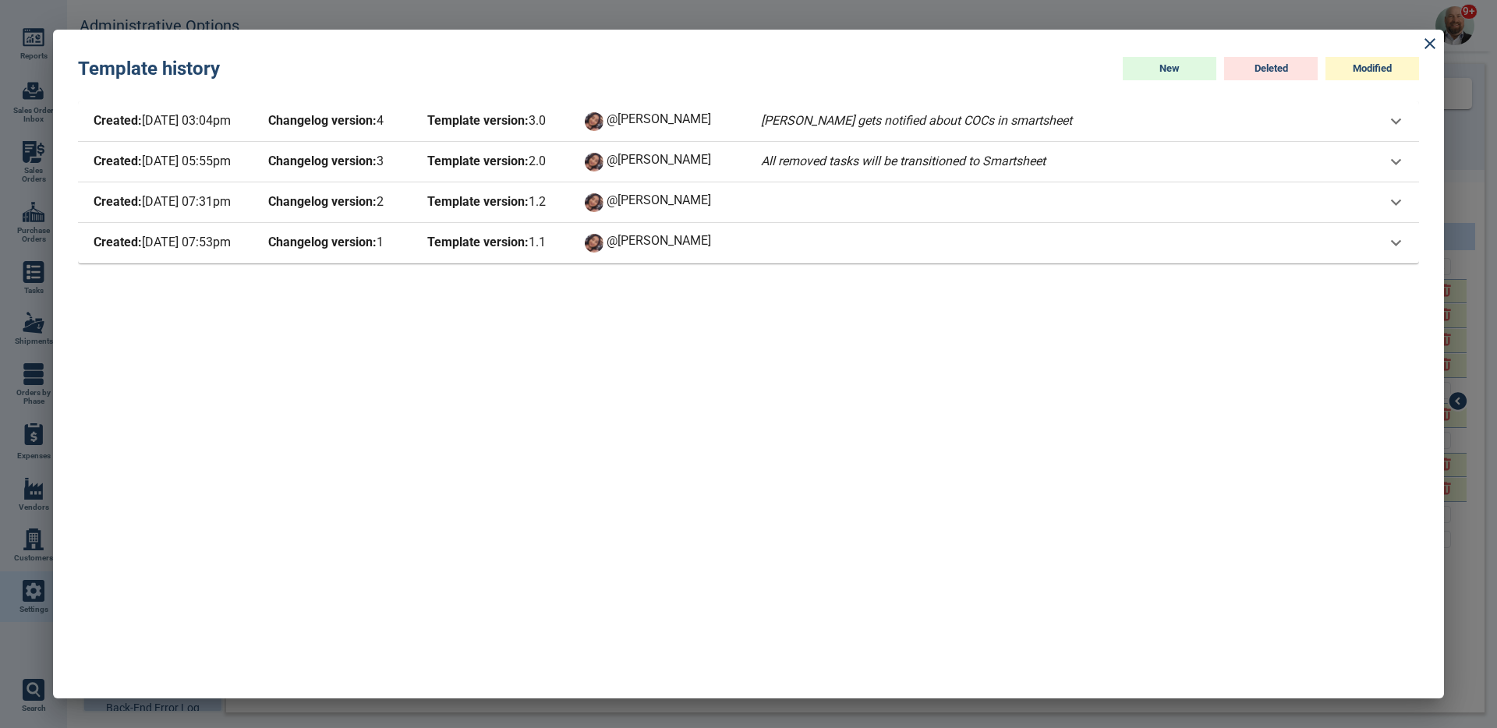
drag, startPoint x: 151, startPoint y: 120, endPoint x: 188, endPoint y: 118, distance: 37.5
click at [188, 118] on span "Created: 8/27/25 03:04pm" at bounding box center [168, 122] width 156 height 22
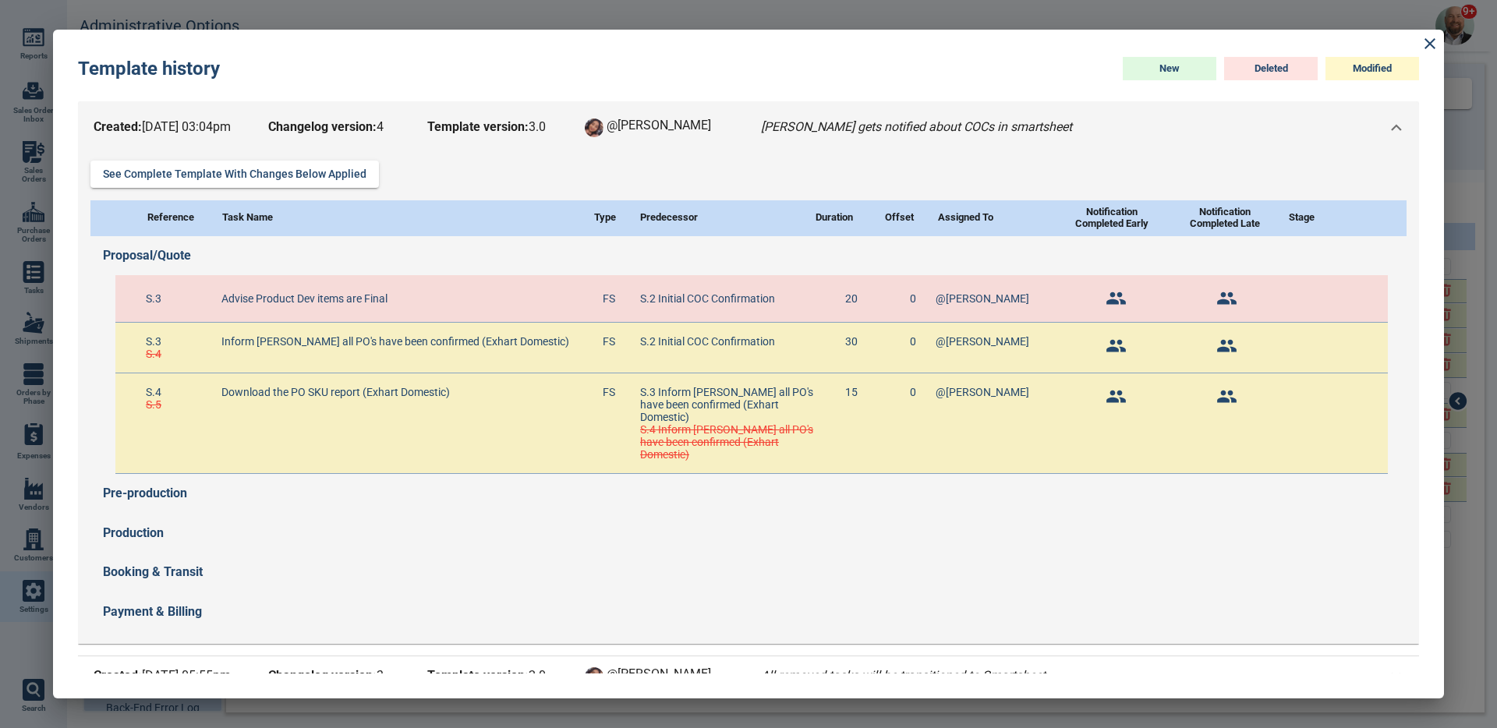
click at [188, 118] on span "Created: 8/27/25 03:04pm" at bounding box center [168, 128] width 156 height 22
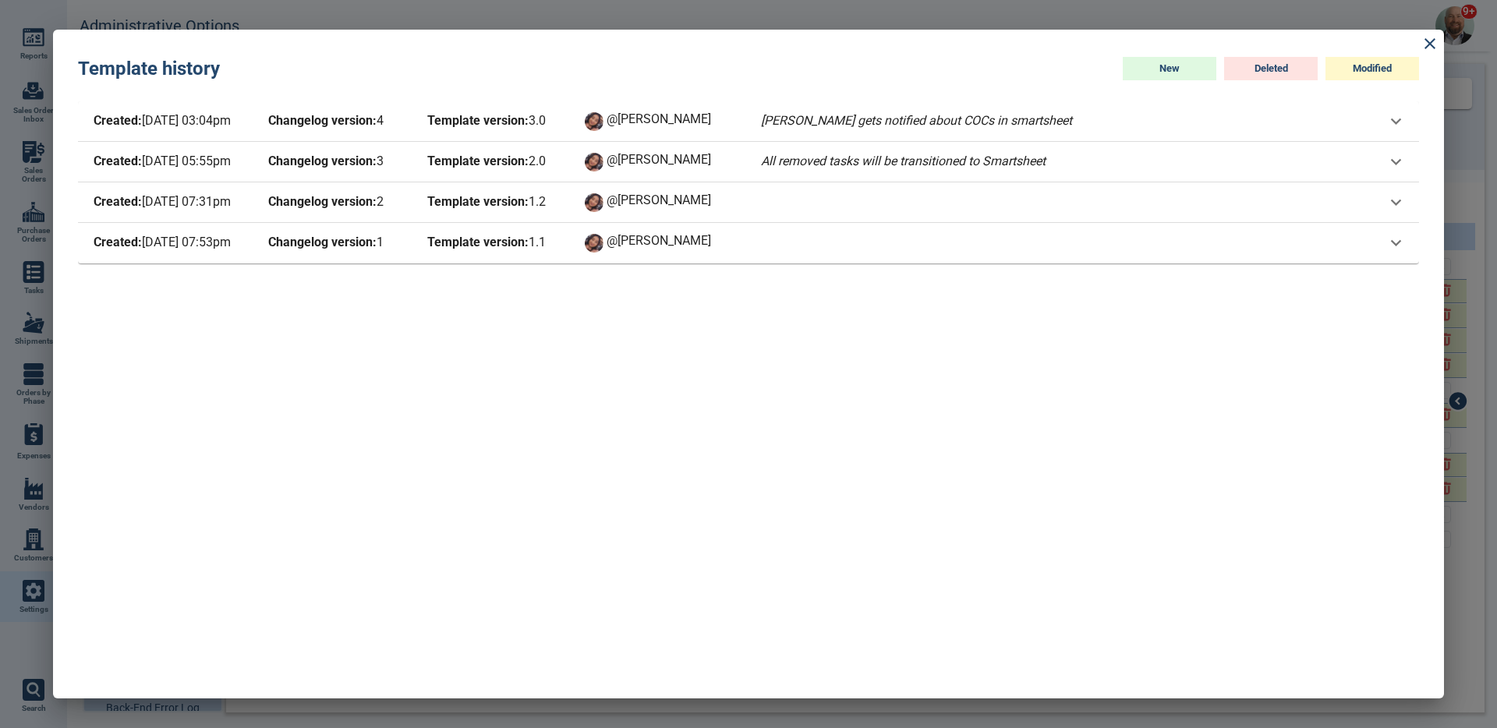
drag, startPoint x: 180, startPoint y: 165, endPoint x: 274, endPoint y: 161, distance: 93.7
click at [270, 161] on div "Created: 6/18/25 05:55pm Changelog version: 3 Template version: 2 . 0 @Maria Al…" at bounding box center [569, 162] width 959 height 22
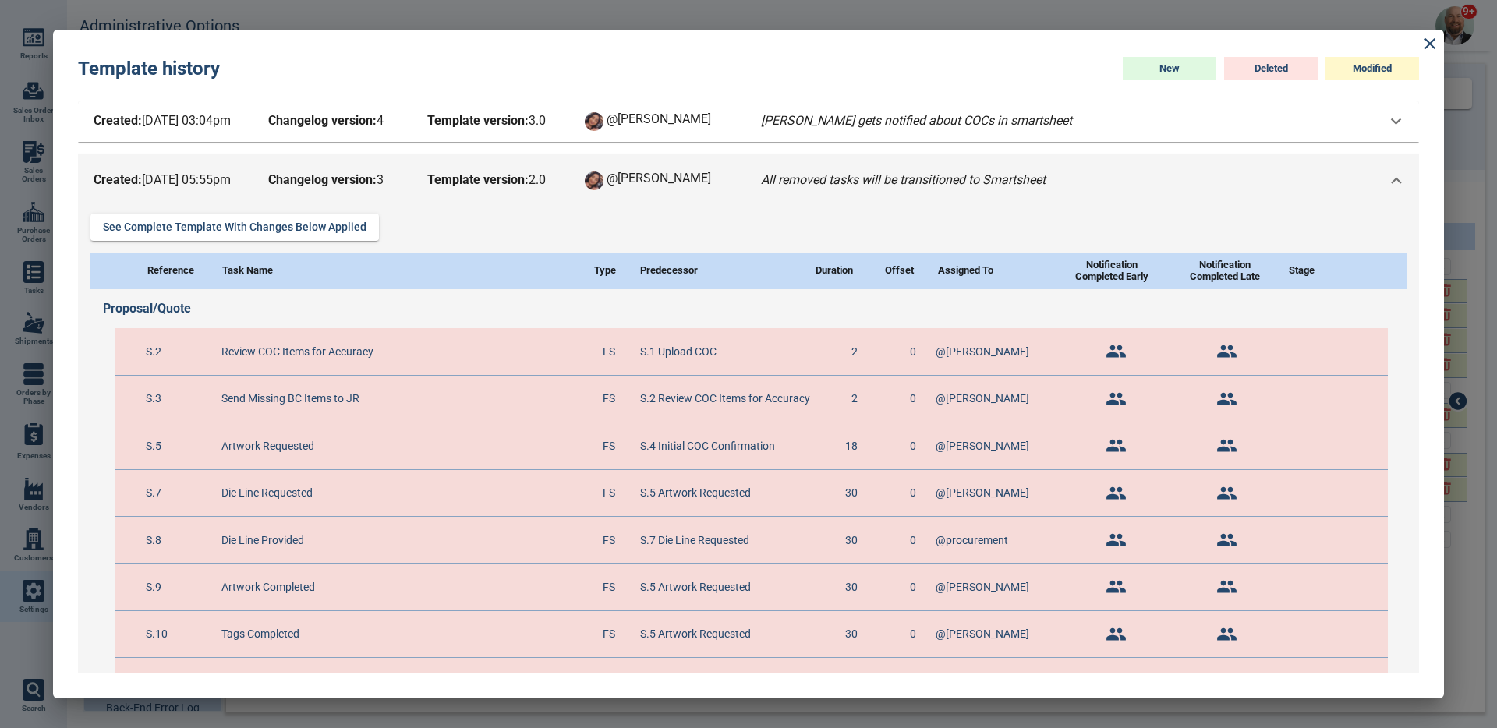
click at [260, 166] on div "Created: 6/18/25 05:55pm Changelog version: 3 Template version: 2 . 0 @Maria Al…" at bounding box center [748, 180] width 1341 height 53
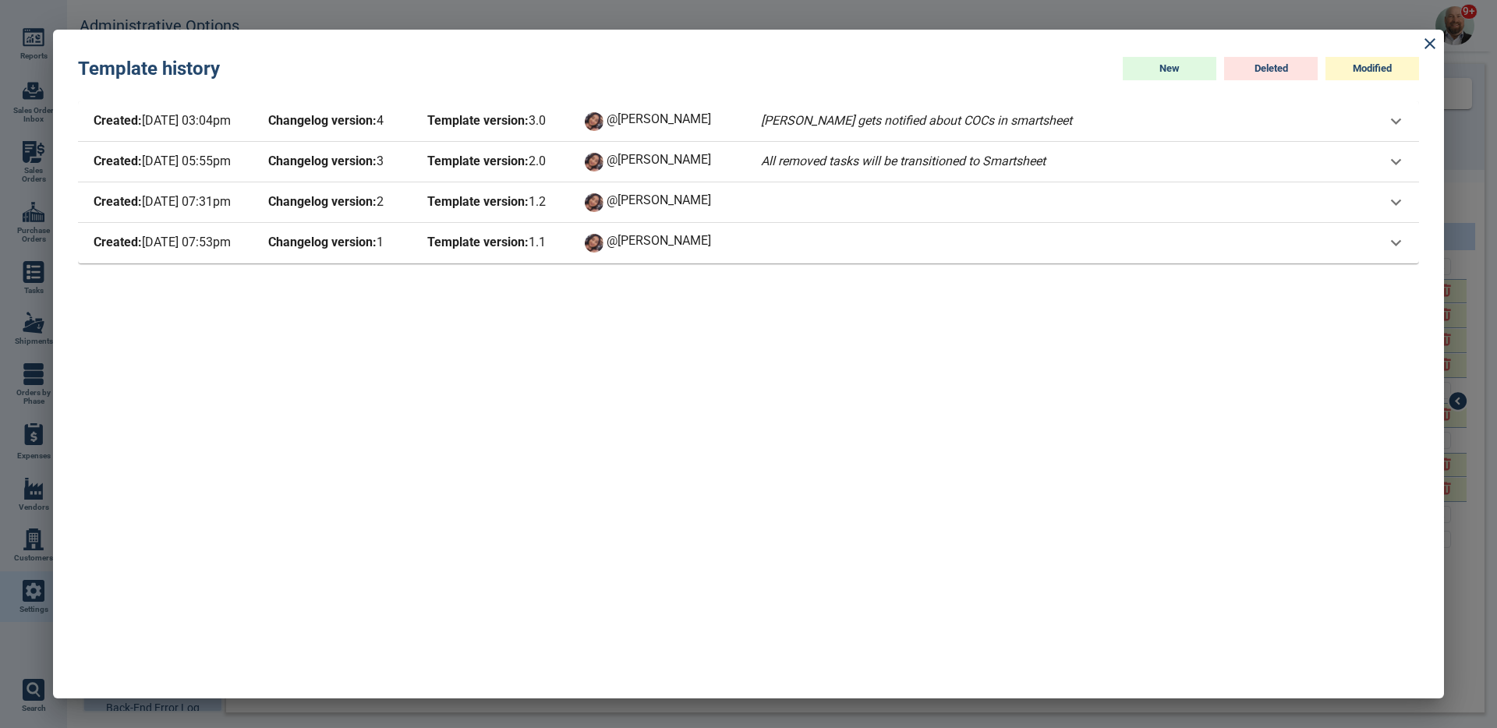
click at [267, 162] on span "Changelog version: 3" at bounding box center [335, 162] width 140 height 22
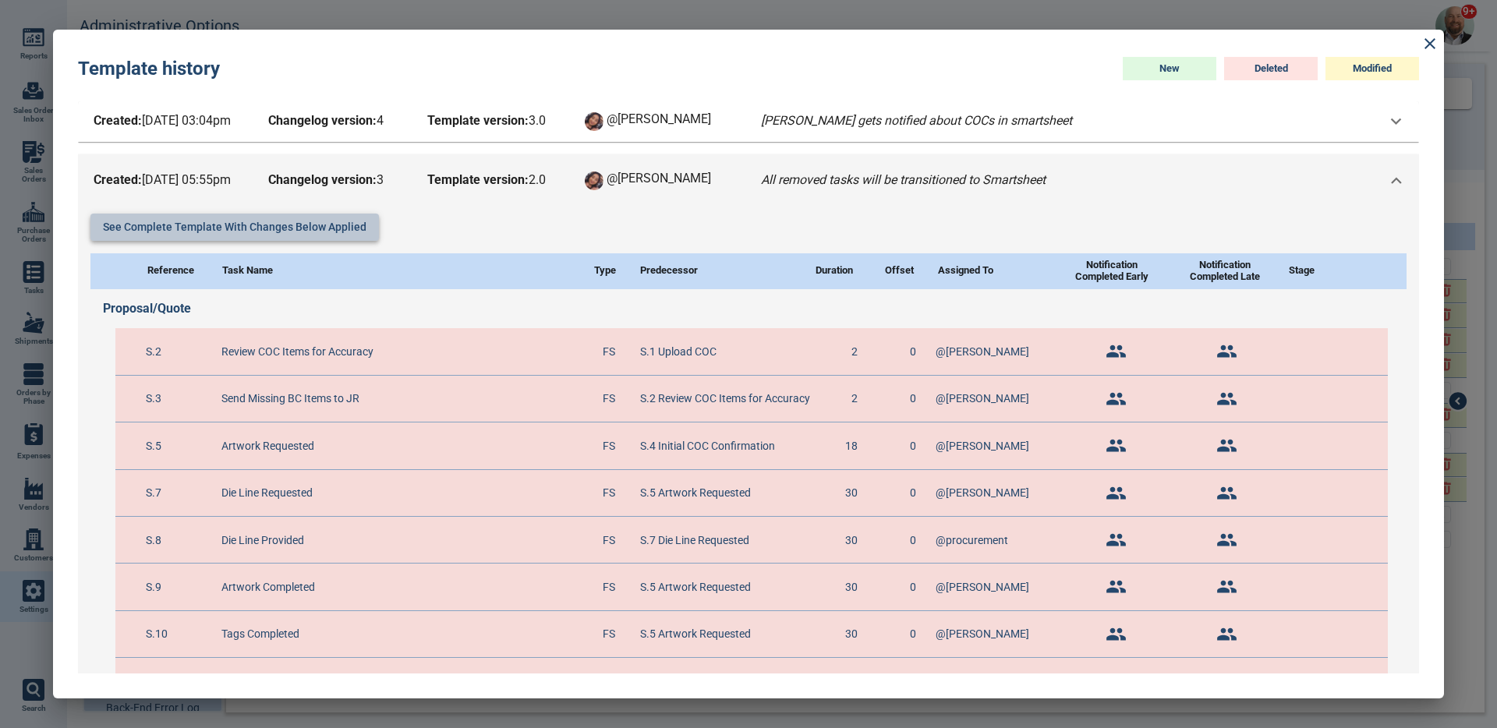
click at [280, 232] on button "See complete template with changes below applied" at bounding box center [234, 227] width 289 height 27
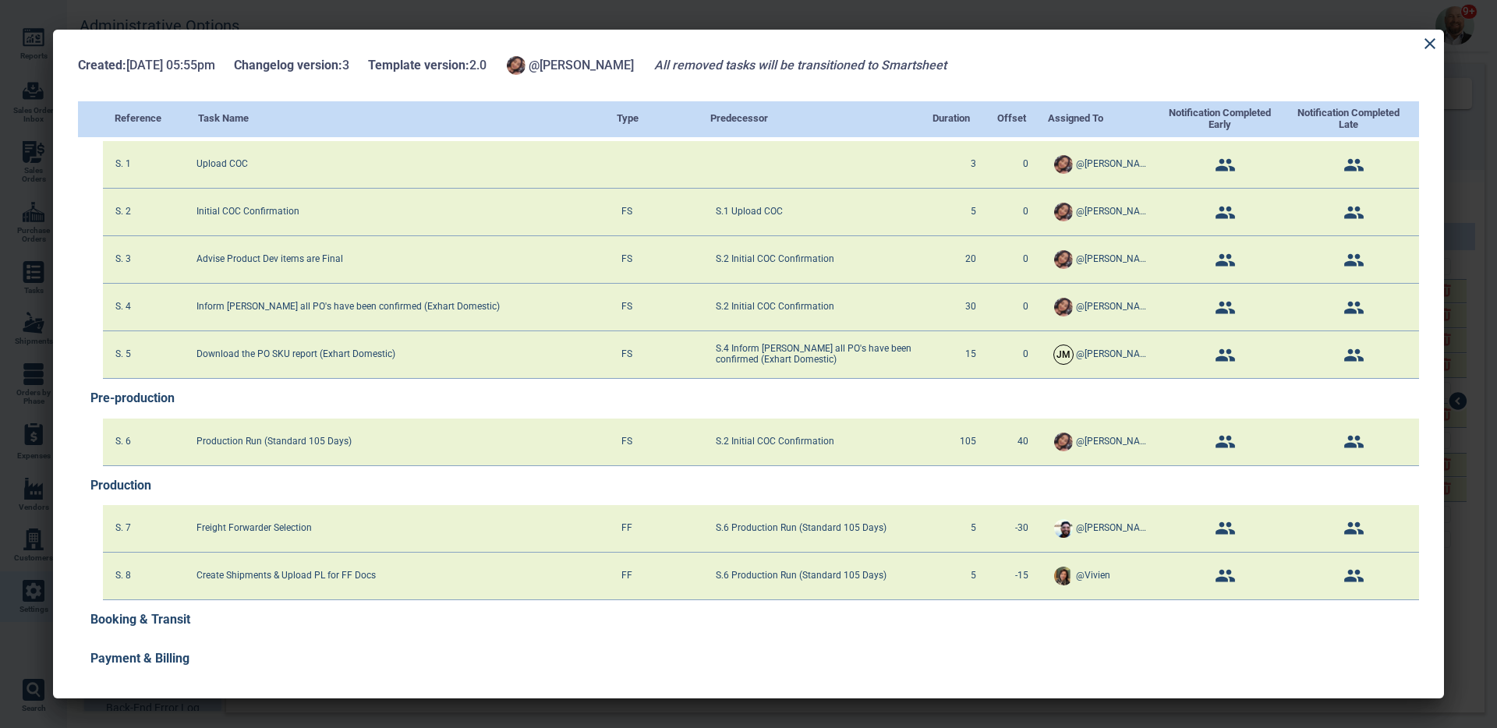
scroll to position [41, 0]
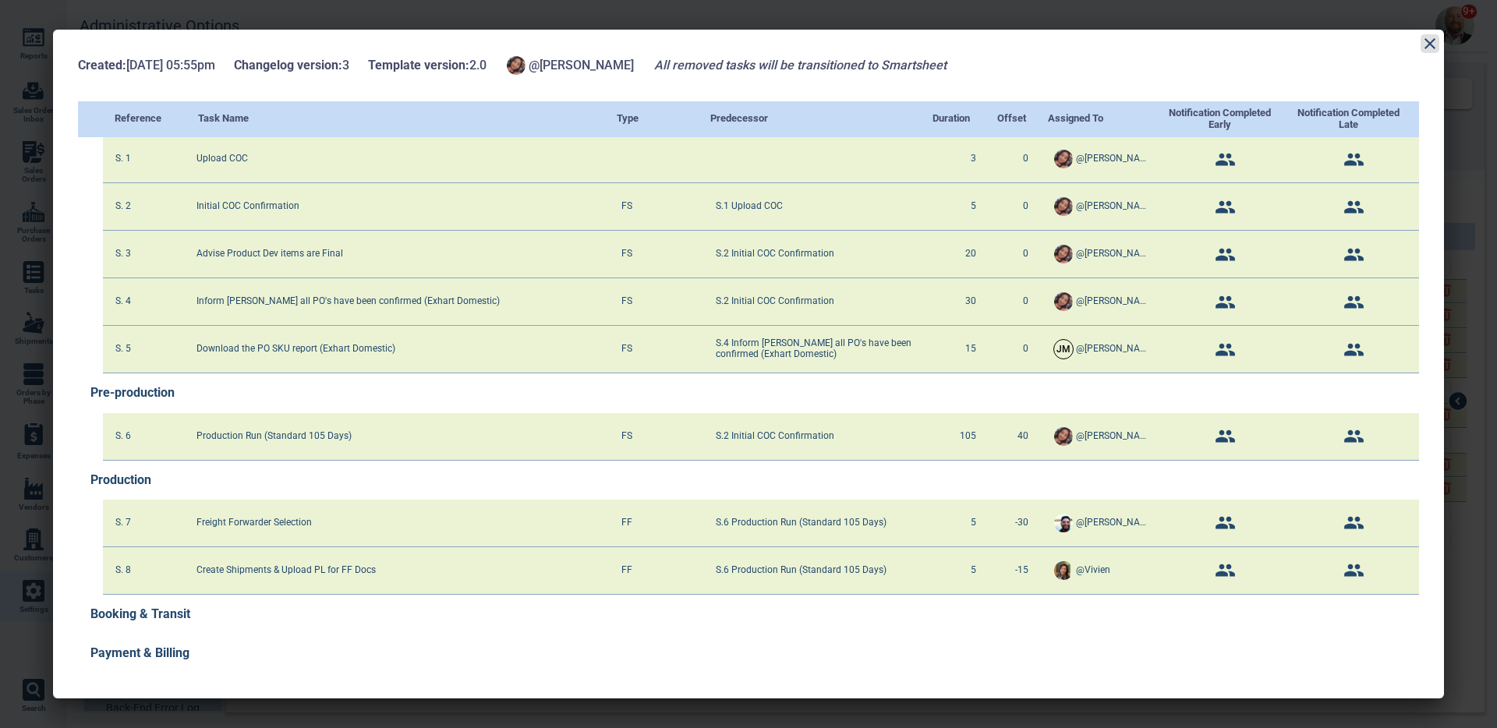
click at [1433, 45] on icon at bounding box center [1430, 43] width 11 height 11
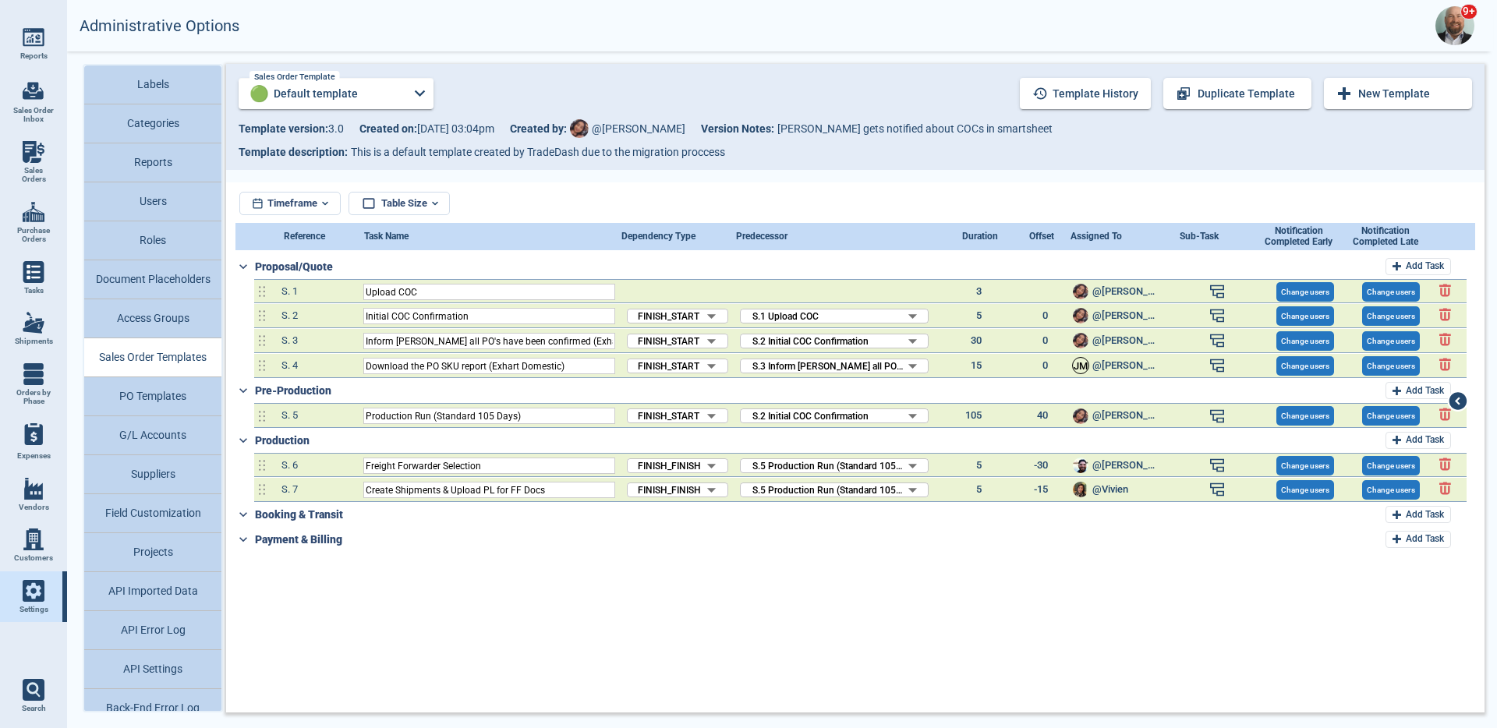
click at [36, 506] on span "Vendors" at bounding box center [34, 507] width 30 height 9
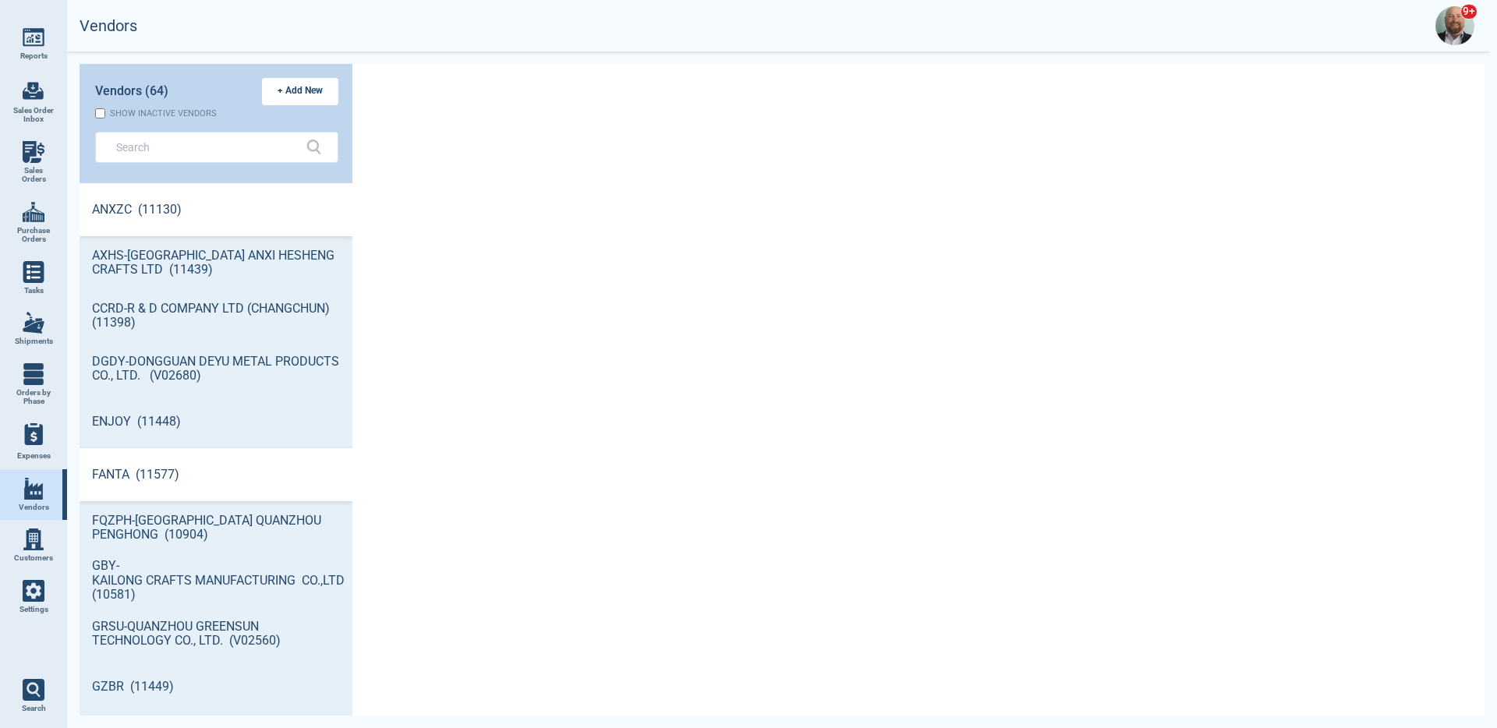
scroll to position [528, 268]
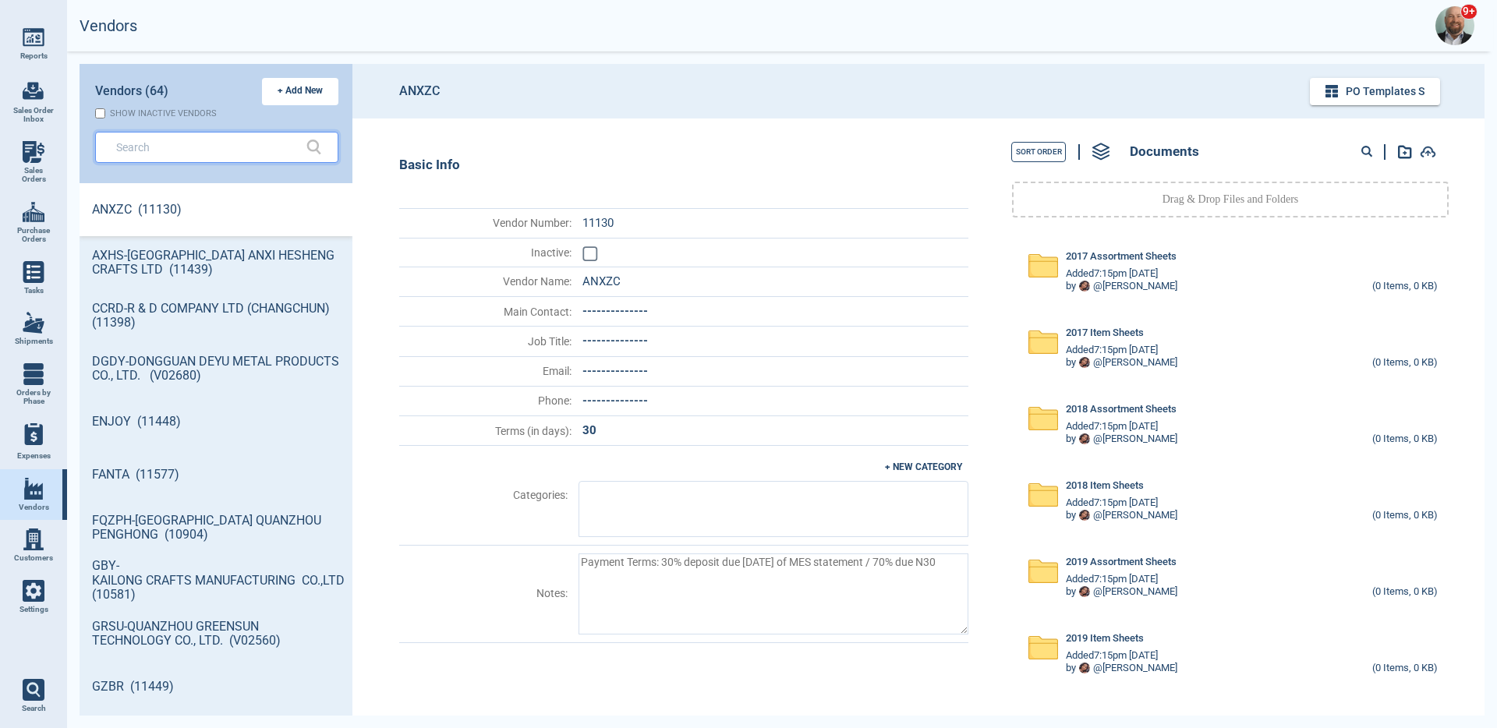
click at [182, 151] on input "text" at bounding box center [205, 147] width 178 height 23
paste input "text"
type textarea "x"
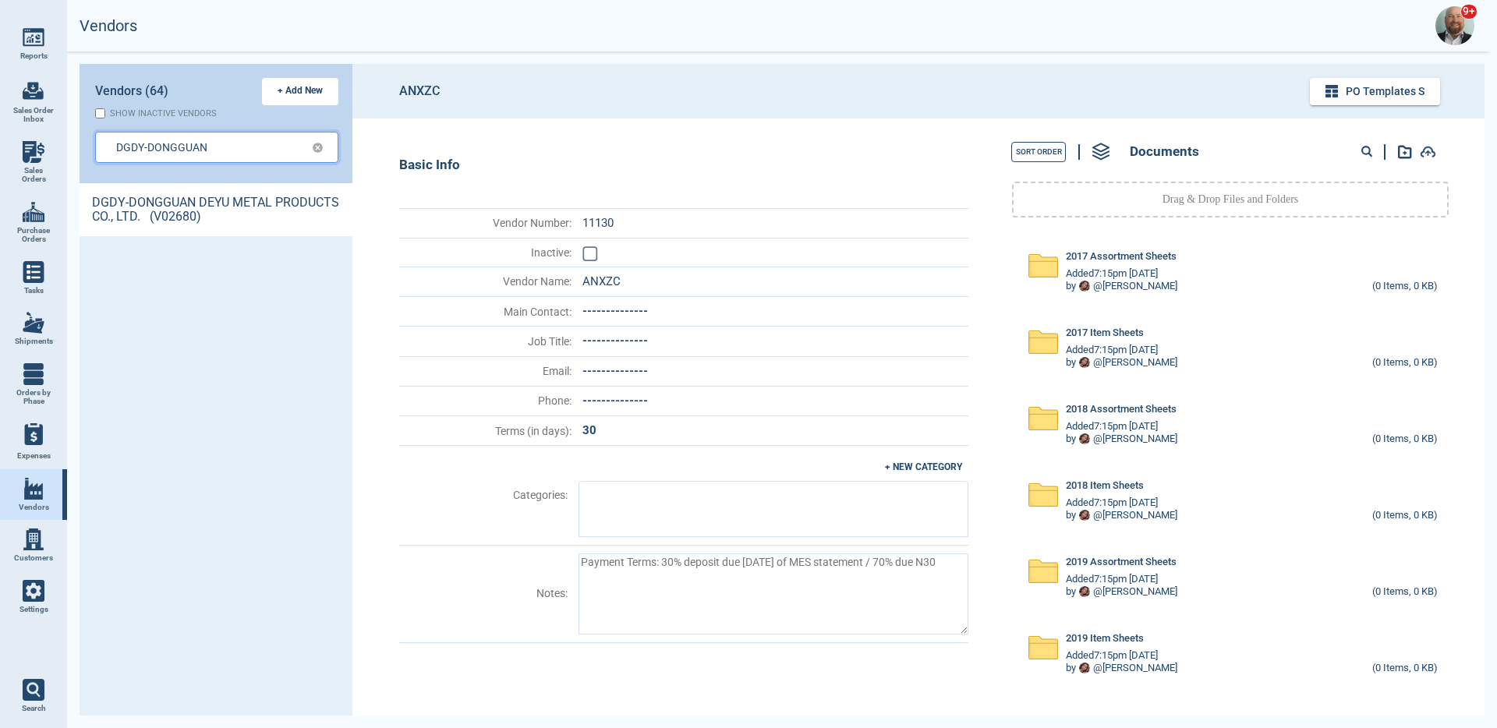
type input "DGDY-DONGGUAN"
click at [222, 211] on link "DGDY-DONGGUAN DEYU METAL PRODUCTS CO., LTD. (V02680)" at bounding box center [216, 209] width 273 height 53
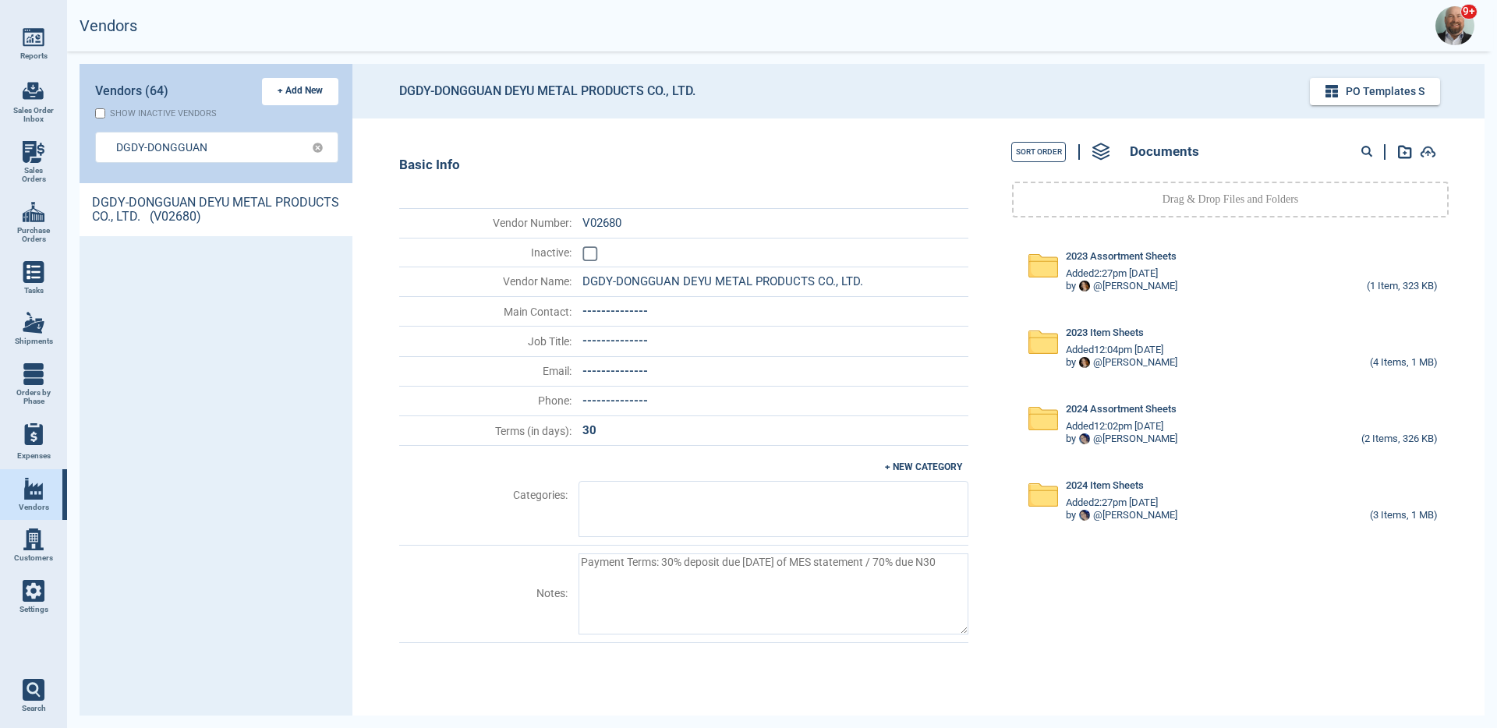
click at [30, 601] on img at bounding box center [34, 591] width 22 height 22
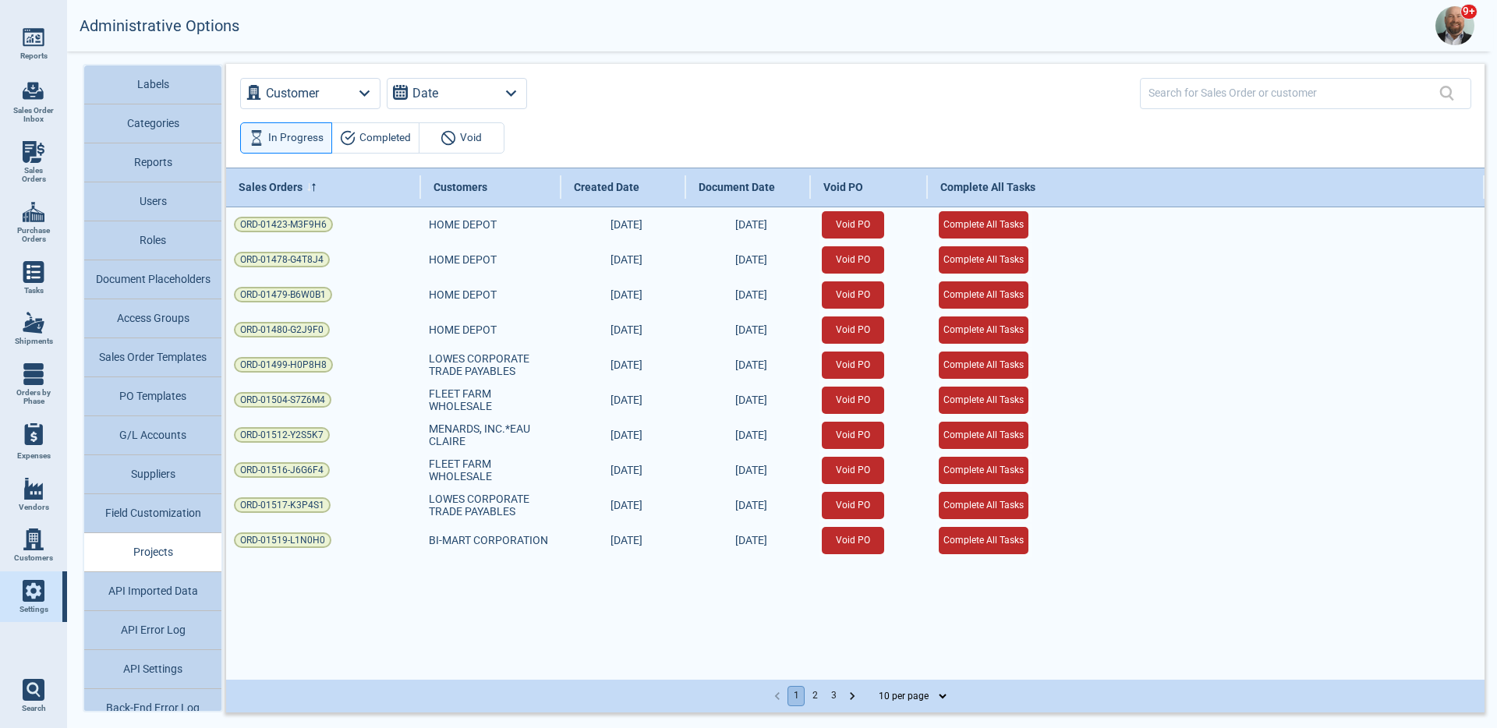
click at [188, 360] on button "Sales Order Templates" at bounding box center [152, 357] width 137 height 39
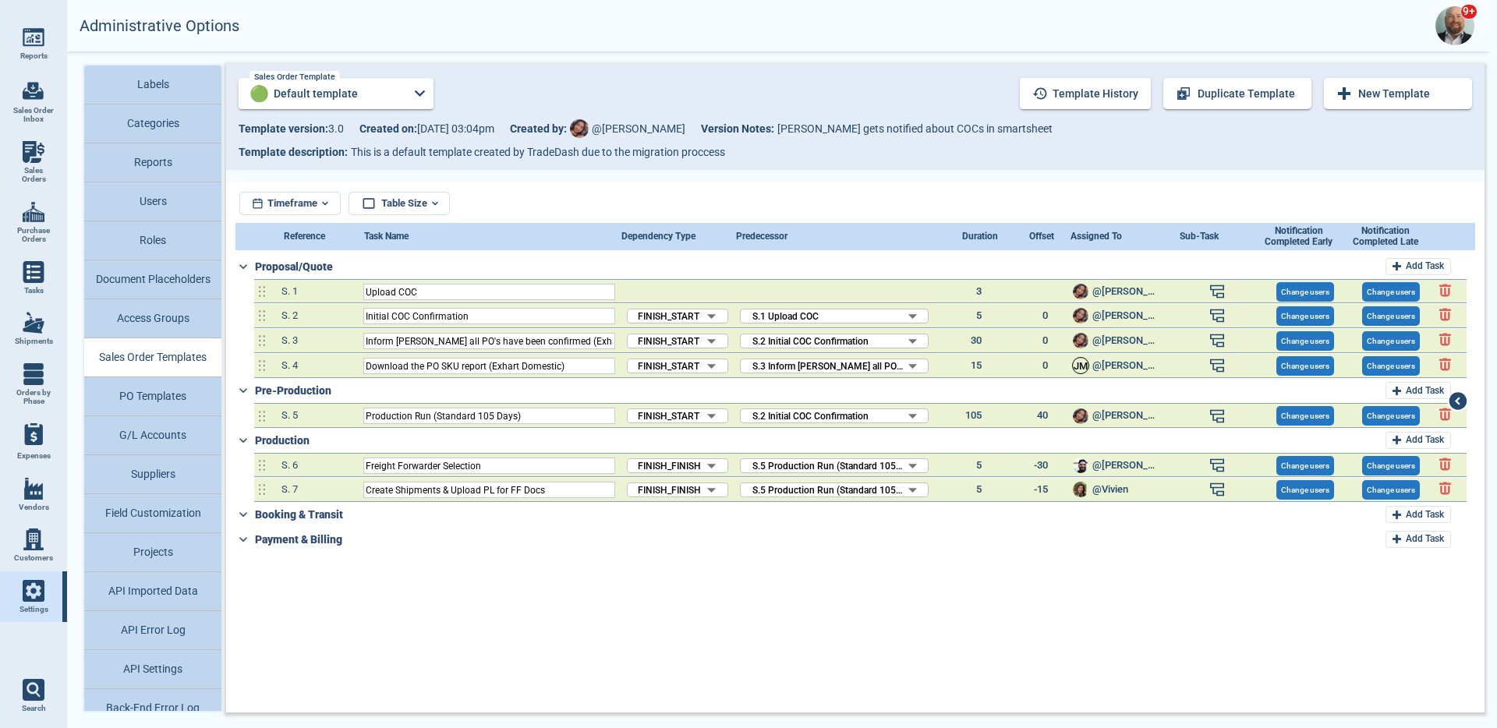
drag, startPoint x: 324, startPoint y: 287, endPoint x: 317, endPoint y: 367, distance: 79.8
click at [318, 366] on div "Proposal/Quote Add Task S. 1 Upload COC 3 @Maria Change users Change users S. 2…" at bounding box center [852, 316] width 1232 height 125
drag, startPoint x: 316, startPoint y: 367, endPoint x: 270, endPoint y: 286, distance: 92.6
click at [270, 286] on div "Proposal/Quote Add Task S. 1 Upload COC 3 @Maria Change users Change users S. 2…" at bounding box center [852, 316] width 1232 height 125
drag, startPoint x: 342, startPoint y: 129, endPoint x: 306, endPoint y: 129, distance: 35.9
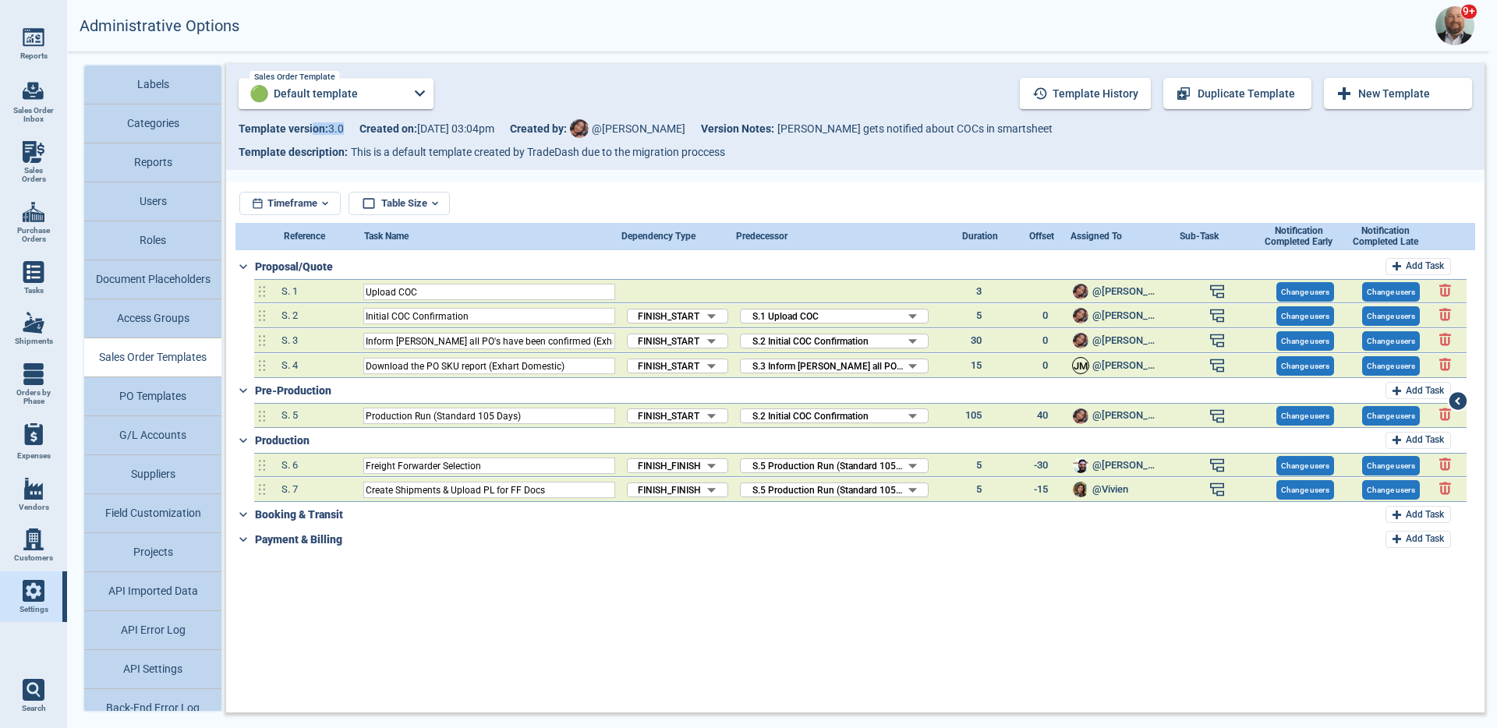
click at [306, 129] on span "Template version: 3 . 0" at bounding box center [291, 128] width 105 height 12
click at [1097, 101] on button "Template history" at bounding box center [1085, 93] width 131 height 31
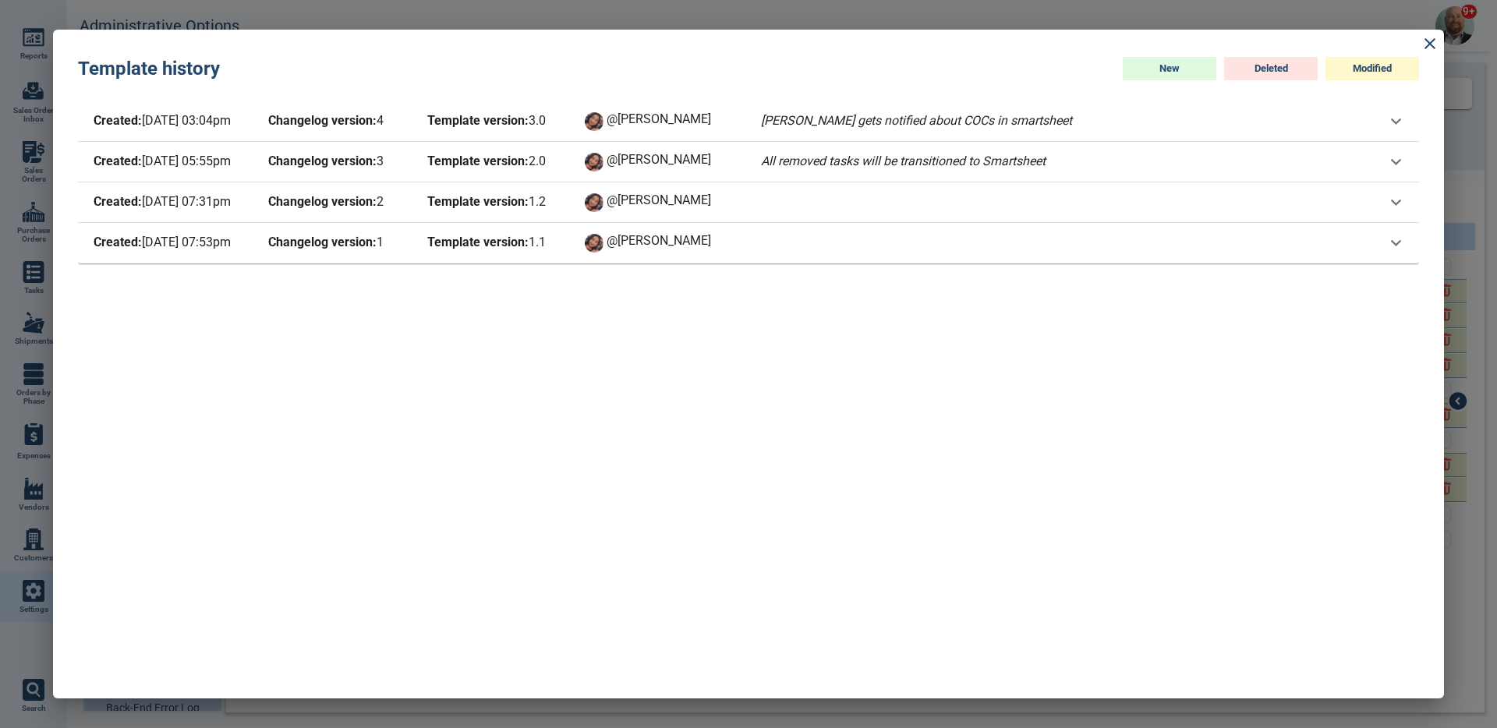
click at [551, 163] on span "Template version: 2 . 0" at bounding box center [494, 162] width 140 height 22
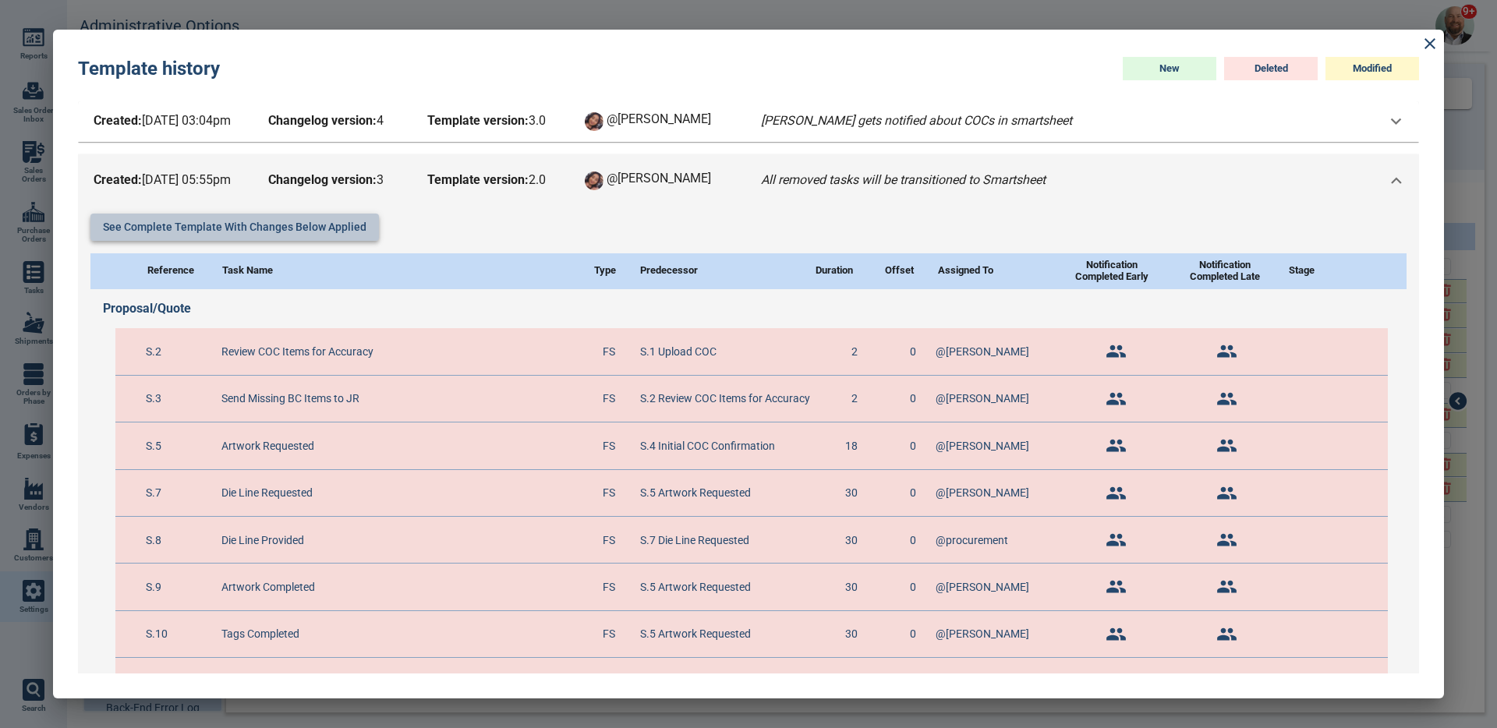
click at [314, 228] on button "See complete template with changes below applied" at bounding box center [234, 227] width 289 height 27
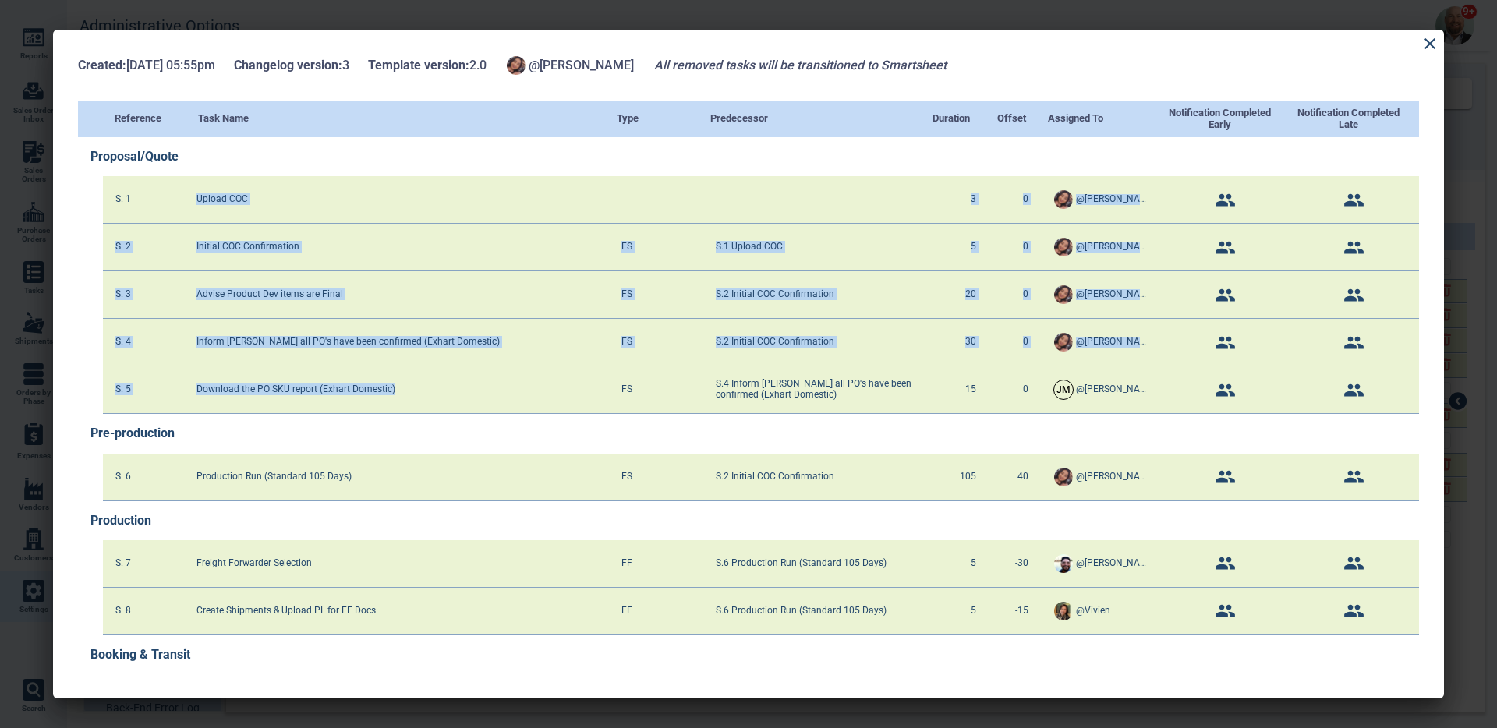
drag, startPoint x: 218, startPoint y: 397, endPoint x: 212, endPoint y: 180, distance: 216.9
click at [212, 180] on div "S. 1 Upload COC 3 0 @Maria S. 2 Initial COC Confirmation FS S.1 Upload COC 5 0 …" at bounding box center [761, 295] width 1317 height 238
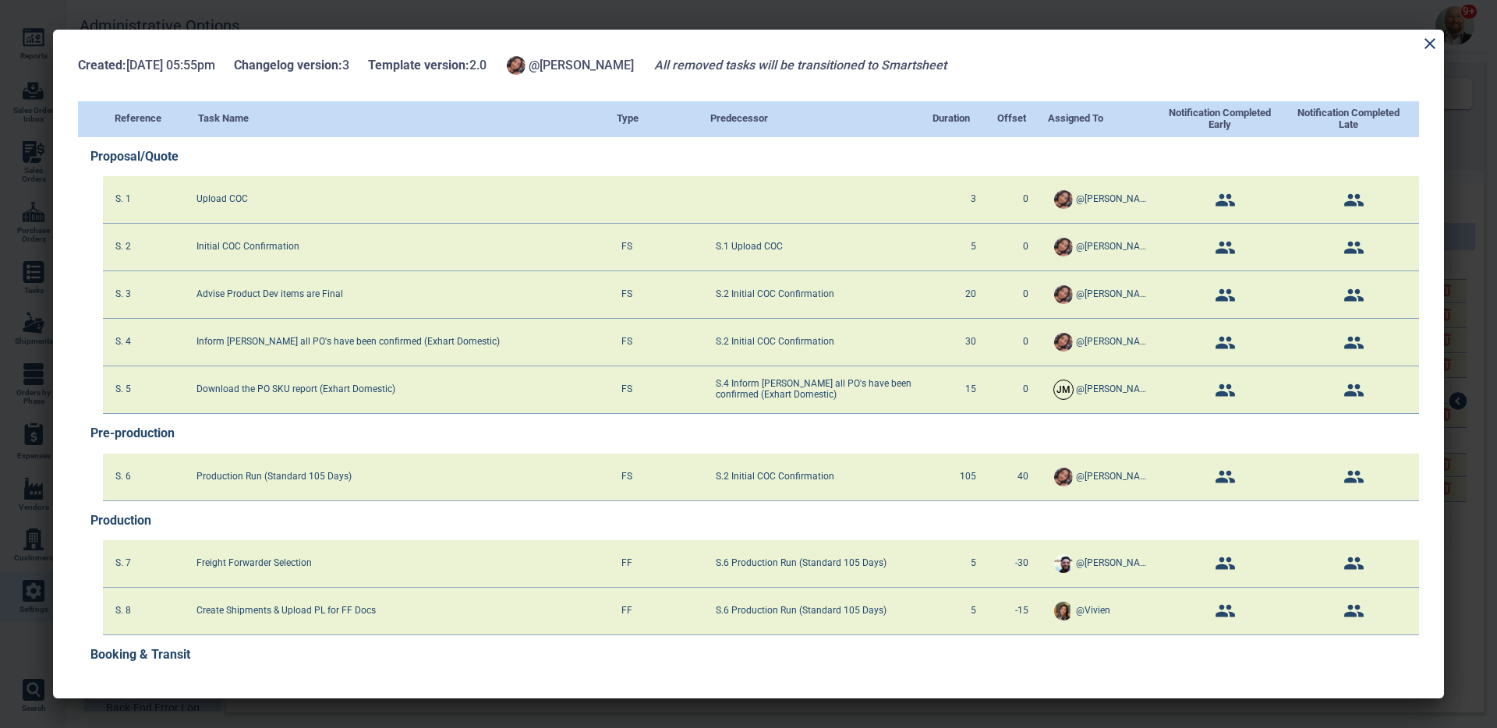
drag, startPoint x: 248, startPoint y: 480, endPoint x: 246, endPoint y: 470, distance: 11.0
click at [246, 470] on div "S. 6 Production Run (Standard 105 Days) FS S.2 Initial COC Confirmation 105 40 …" at bounding box center [761, 478] width 1317 height 48
drag, startPoint x: 307, startPoint y: 615, endPoint x: 290, endPoint y: 565, distance: 52.5
click at [290, 565] on div "S. 7 Freight Forwarder Selection FF S.6 Production Run (Standard 105 Days) 5 -3…" at bounding box center [761, 587] width 1317 height 95
drag, startPoint x: 367, startPoint y: 66, endPoint x: 405, endPoint y: 65, distance: 38.2
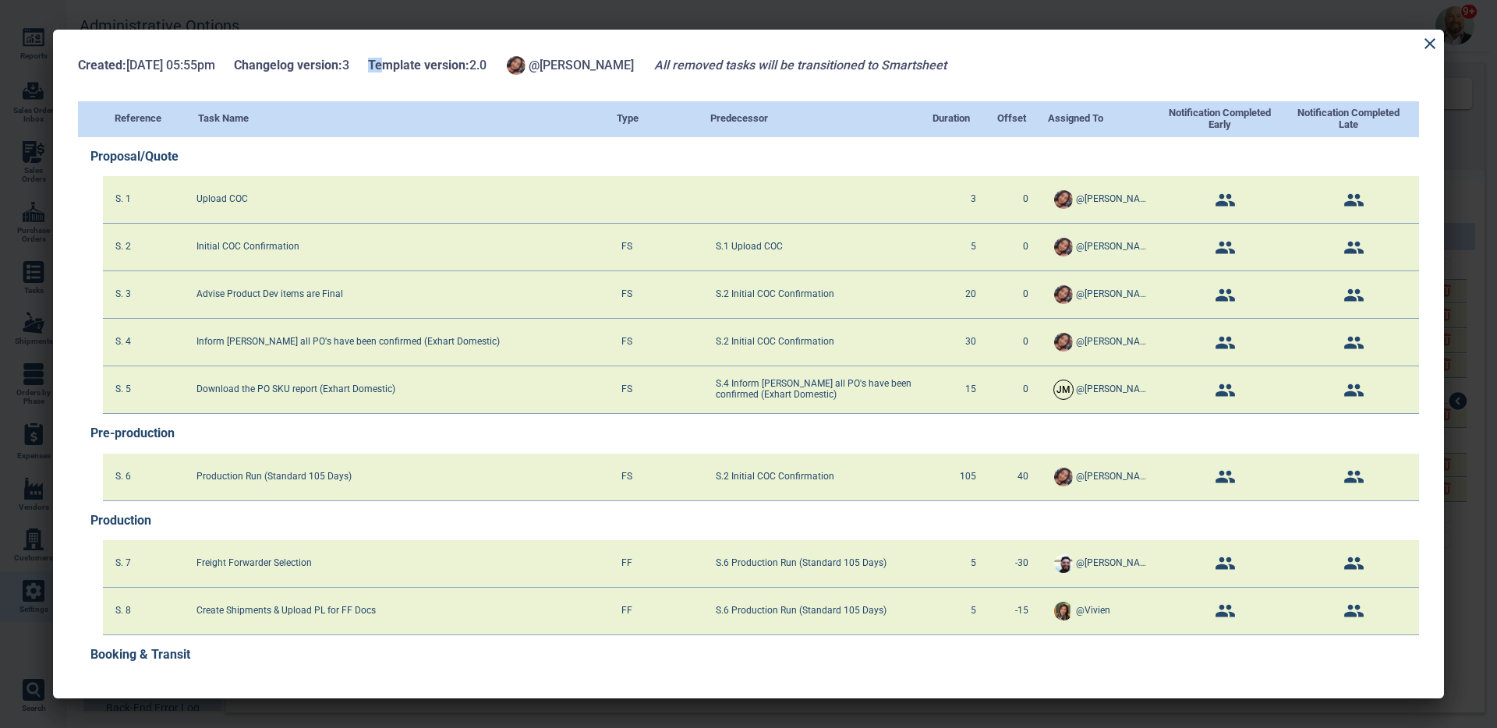
click at [403, 65] on div "Created: 6/18/25 05:55pm Changelog version: 3 Template version: 2 . 0 @Maria Al…" at bounding box center [748, 66] width 1341 height 22
drag, startPoint x: 452, startPoint y: 66, endPoint x: 516, endPoint y: 63, distance: 64.0
click at [516, 63] on div "Created: 6/18/25 05:55pm Changelog version: 3 Template version: 2 . 0 @Maria Al…" at bounding box center [748, 66] width 1341 height 22
drag, startPoint x: 127, startPoint y: 67, endPoint x: 194, endPoint y: 60, distance: 67.4
click at [194, 60] on span "Created: 6/18/25 05:55pm" at bounding box center [146, 65] width 137 height 14
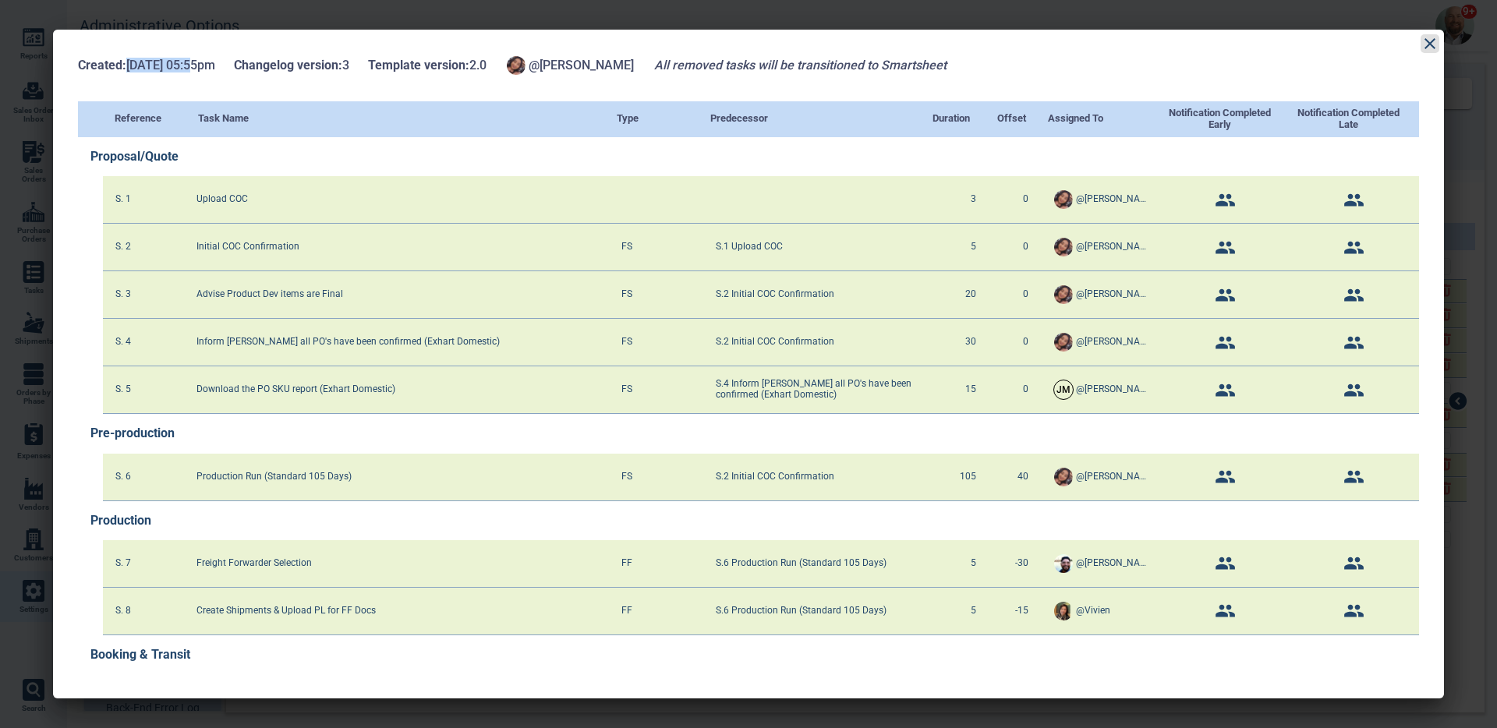
click at [1427, 41] on icon at bounding box center [1430, 43] width 11 height 11
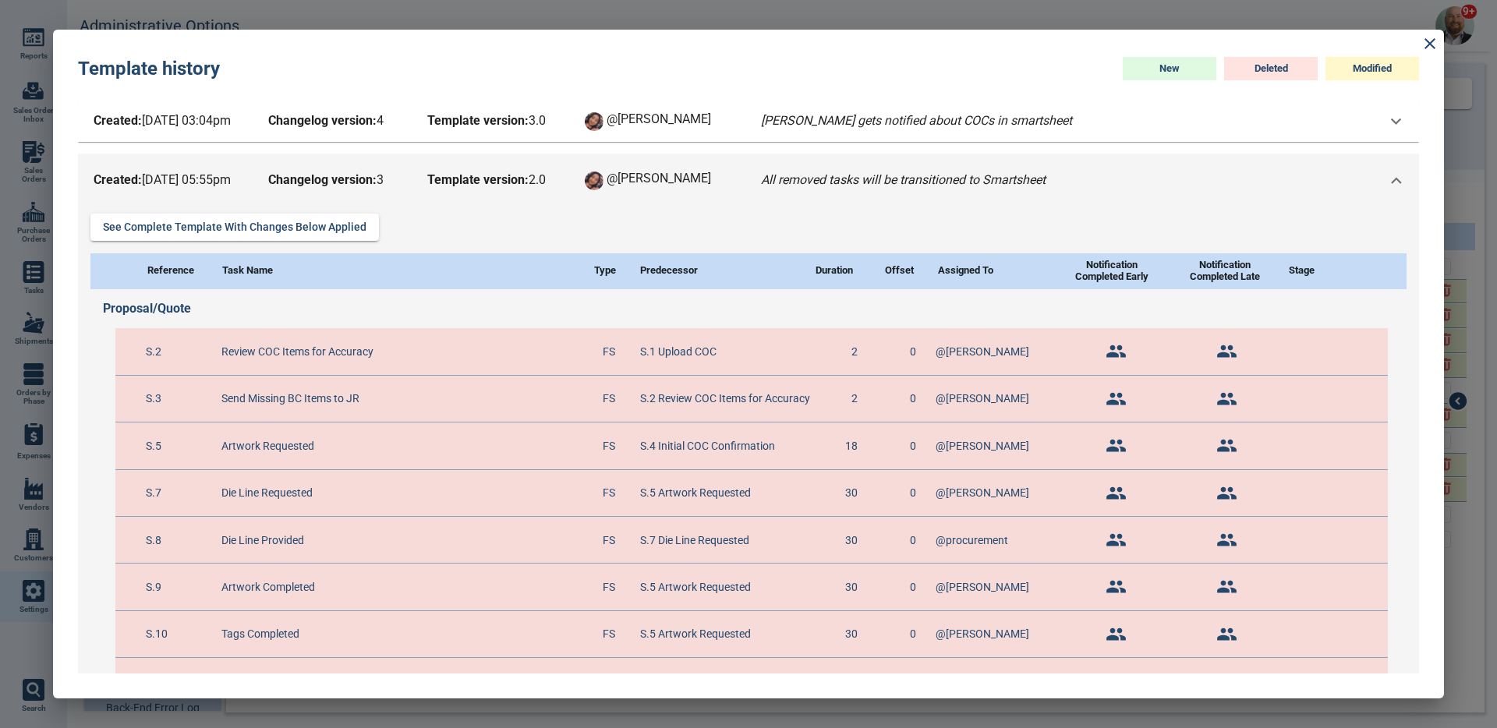
click at [491, 123] on b "Template version:" at bounding box center [477, 120] width 101 height 15
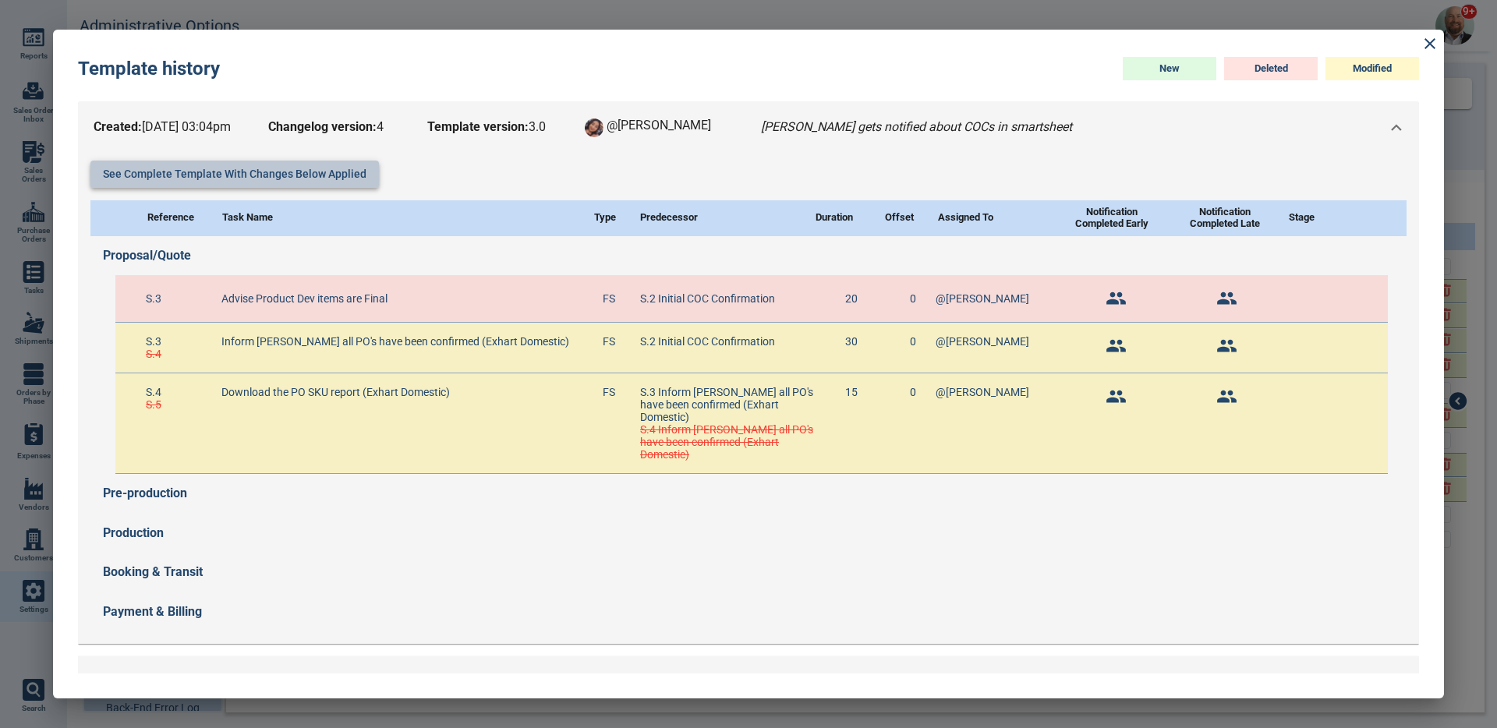
click at [309, 179] on button "See complete template with changes below applied" at bounding box center [234, 174] width 289 height 27
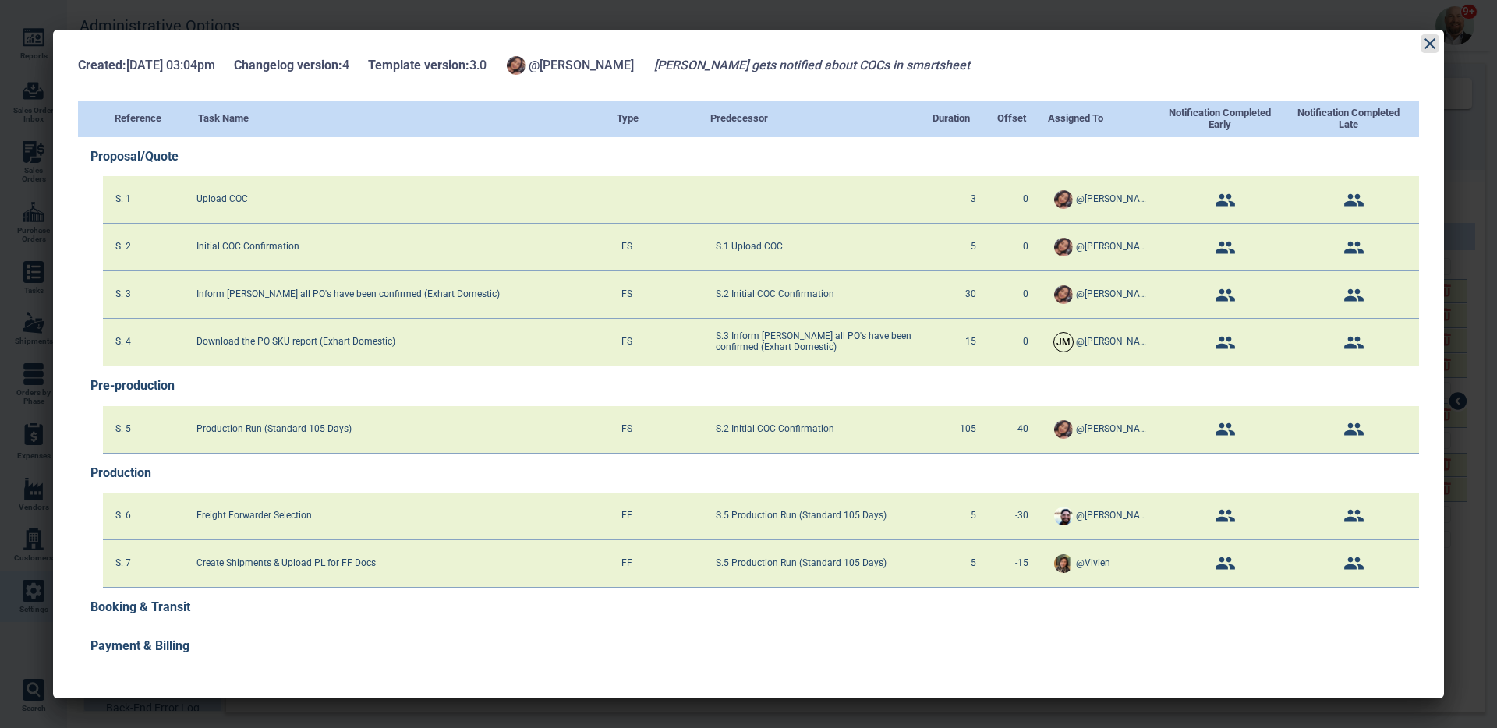
click at [1427, 44] on icon at bounding box center [1430, 43] width 19 height 19
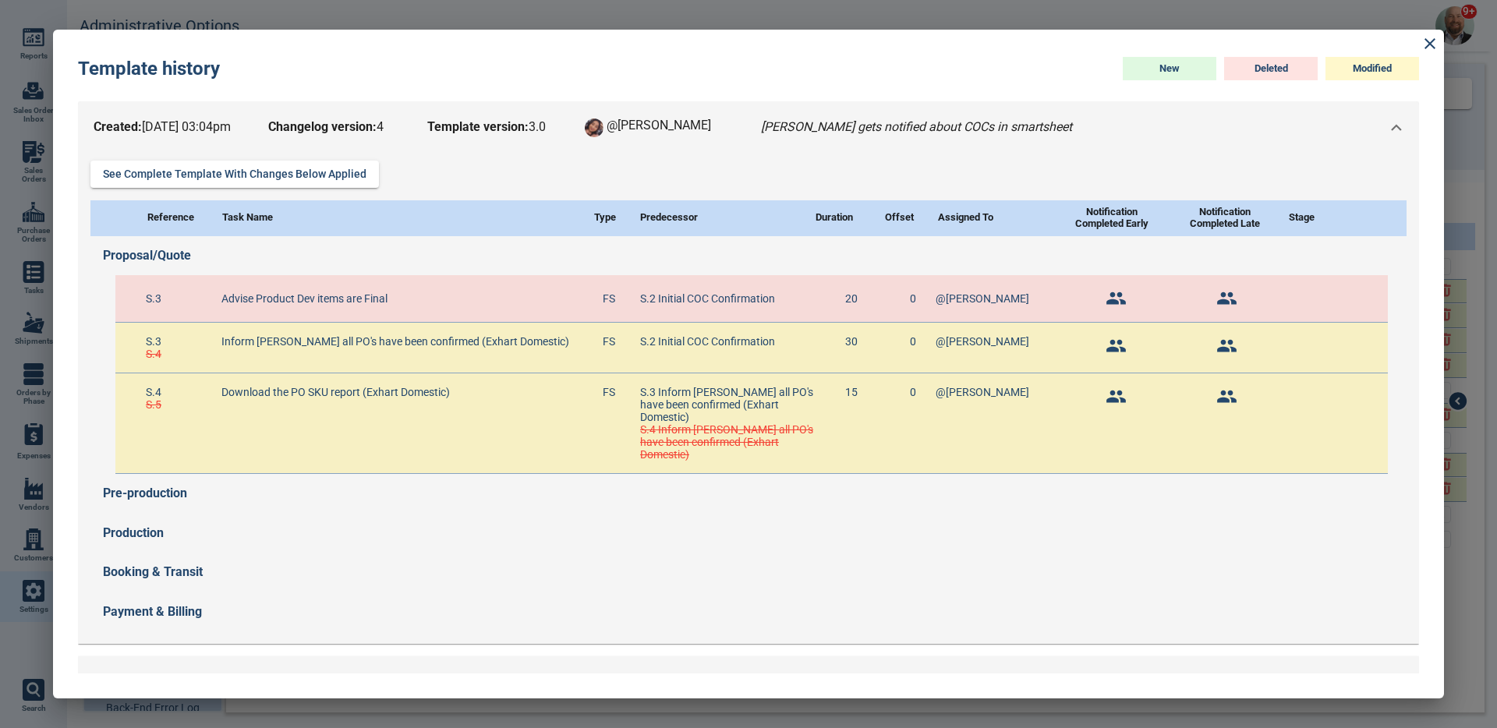
click at [533, 129] on span "Template version: 3 . 0" at bounding box center [494, 128] width 140 height 22
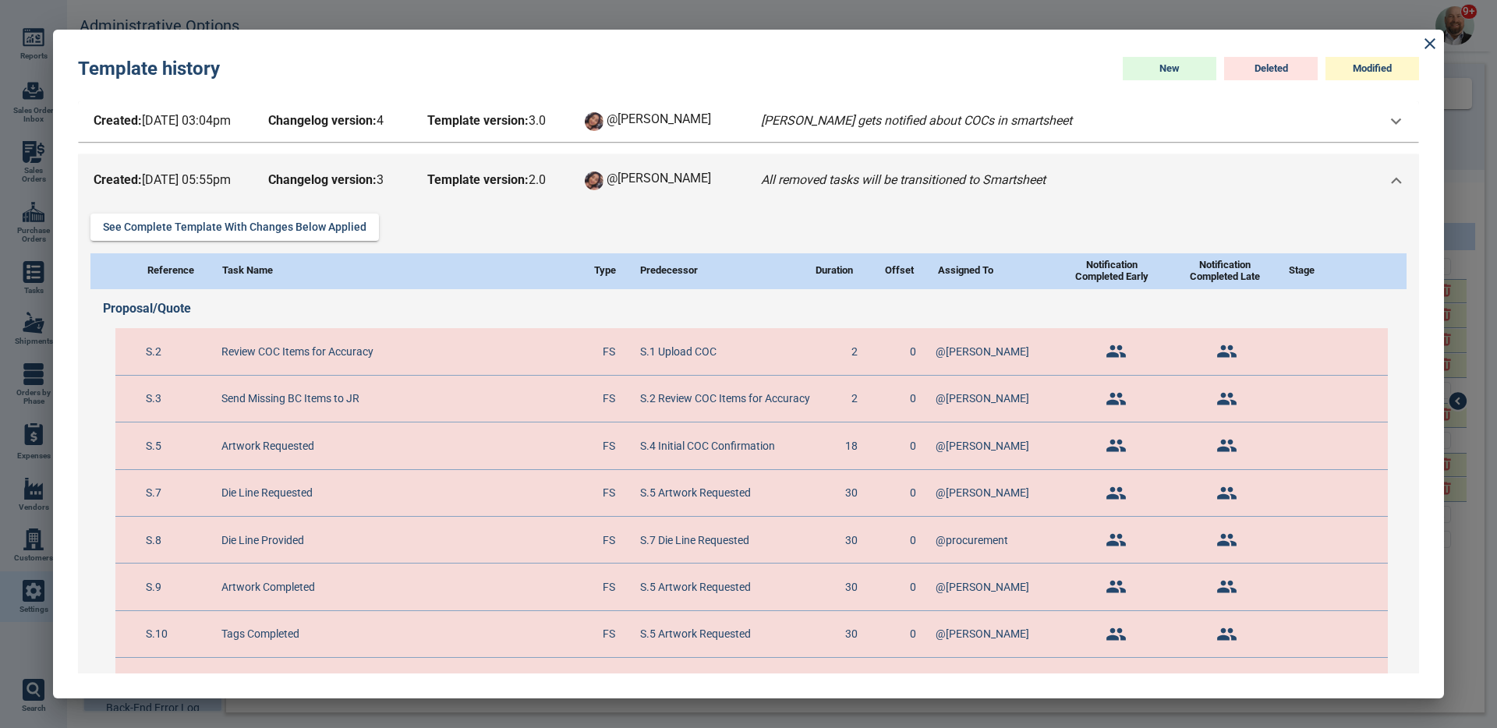
click at [539, 170] on span "Template version: 2 . 0" at bounding box center [494, 181] width 140 height 22
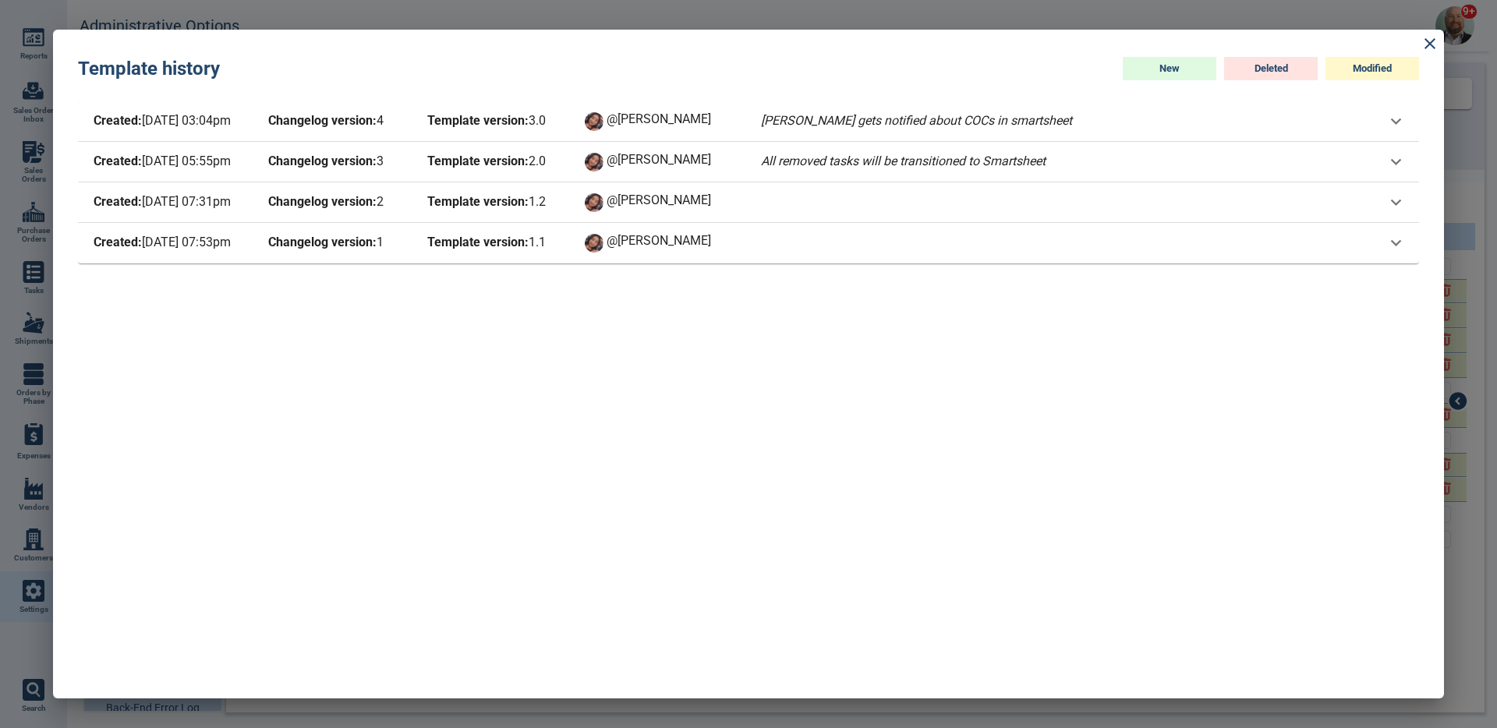
click at [555, 130] on span "Template version: 3 . 0" at bounding box center [494, 122] width 140 height 22
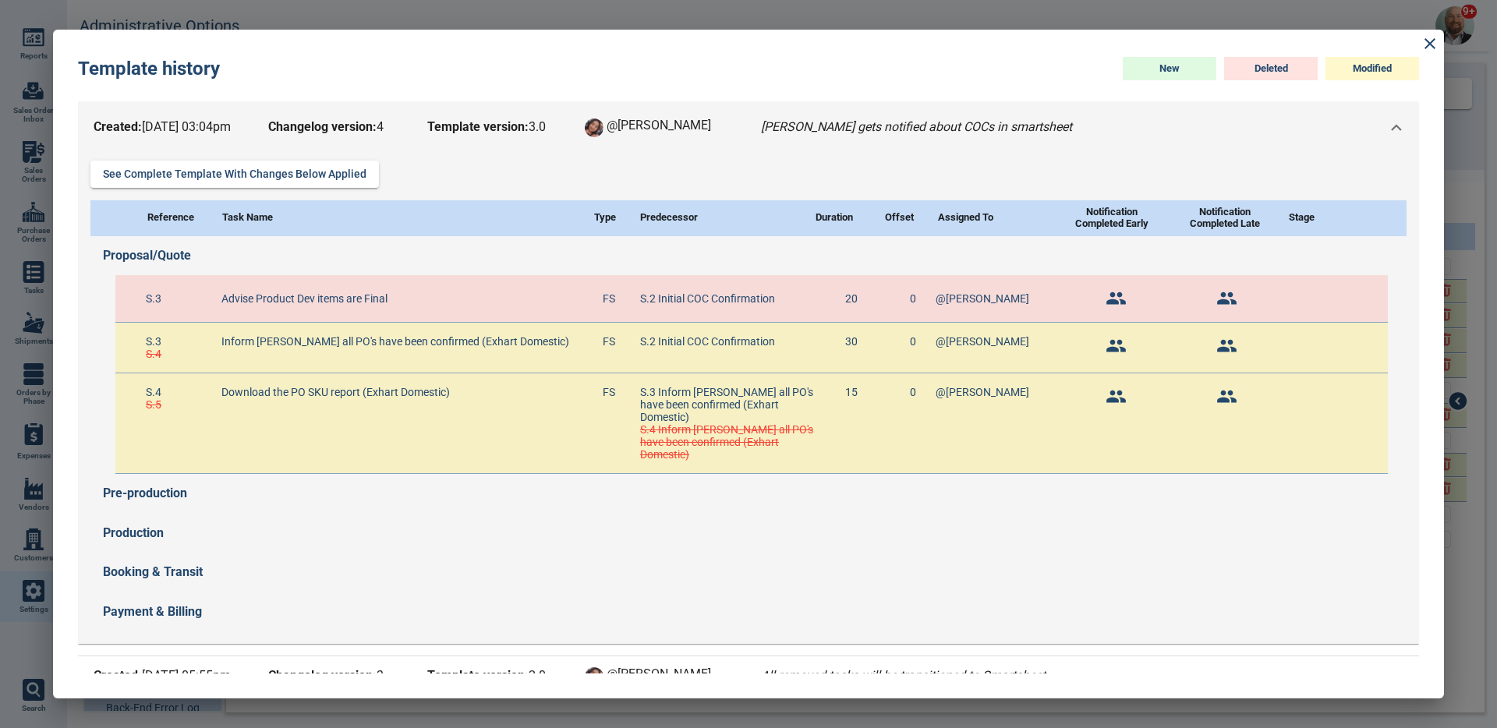
click at [555, 129] on span "Template version: 3 . 0" at bounding box center [494, 128] width 140 height 22
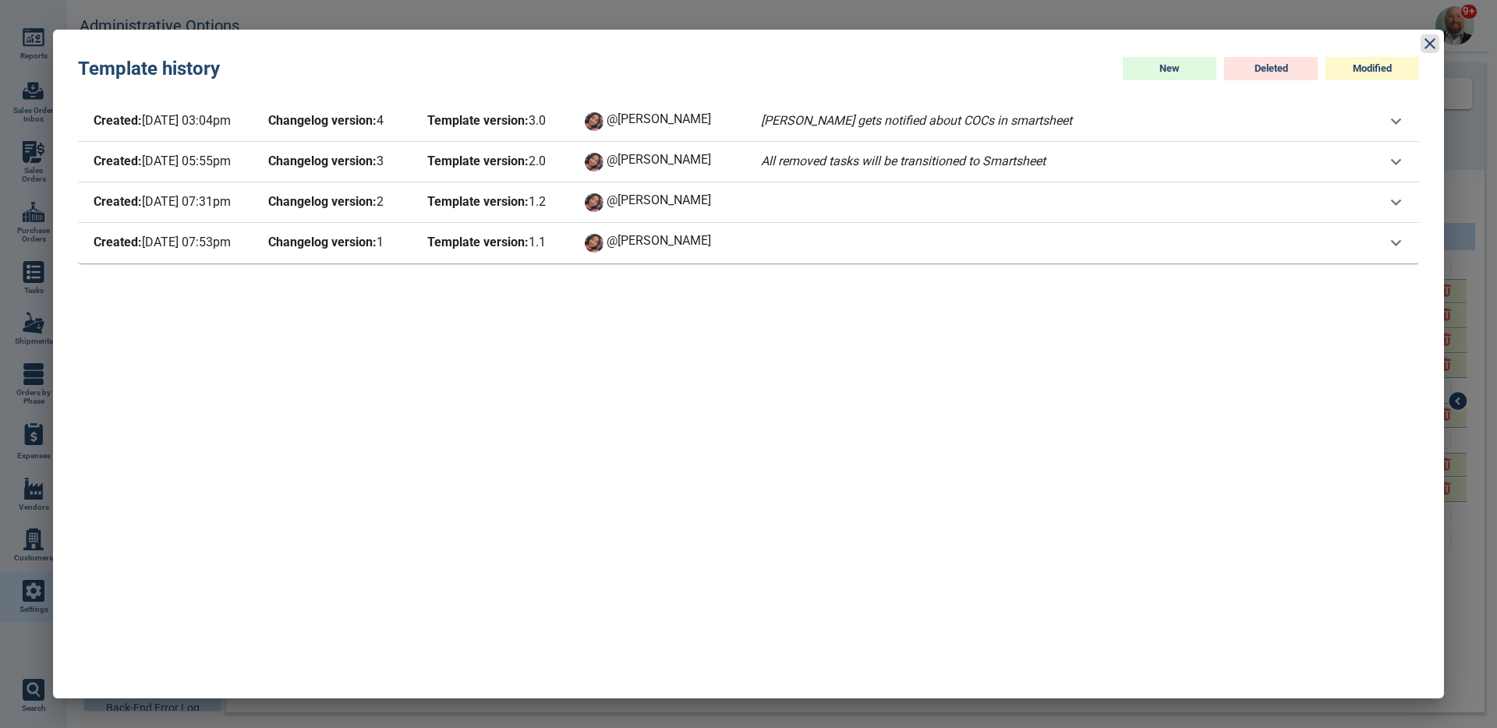
click at [1423, 46] on icon at bounding box center [1430, 43] width 19 height 19
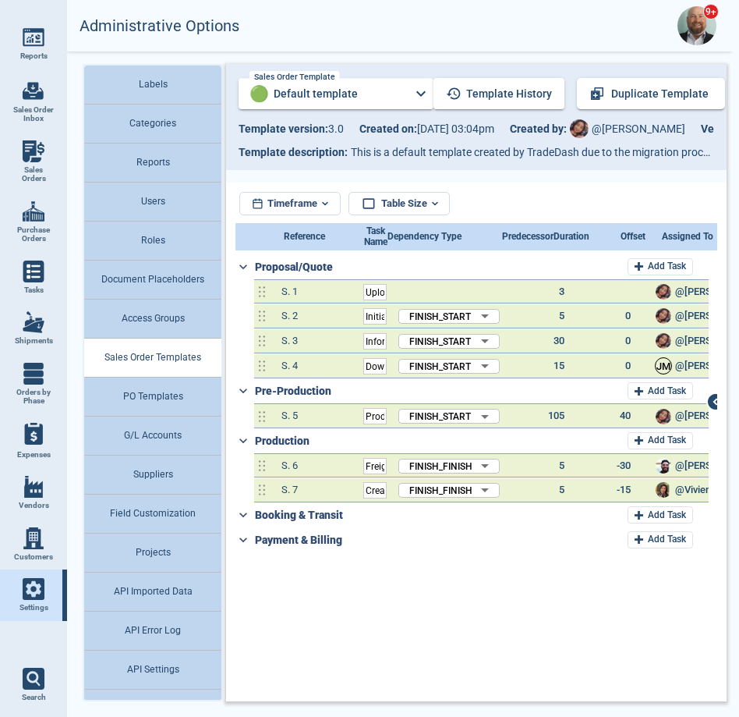
click at [278, 173] on div at bounding box center [476, 176] width 501 height 12
click at [336, 181] on div at bounding box center [476, 176] width 501 height 12
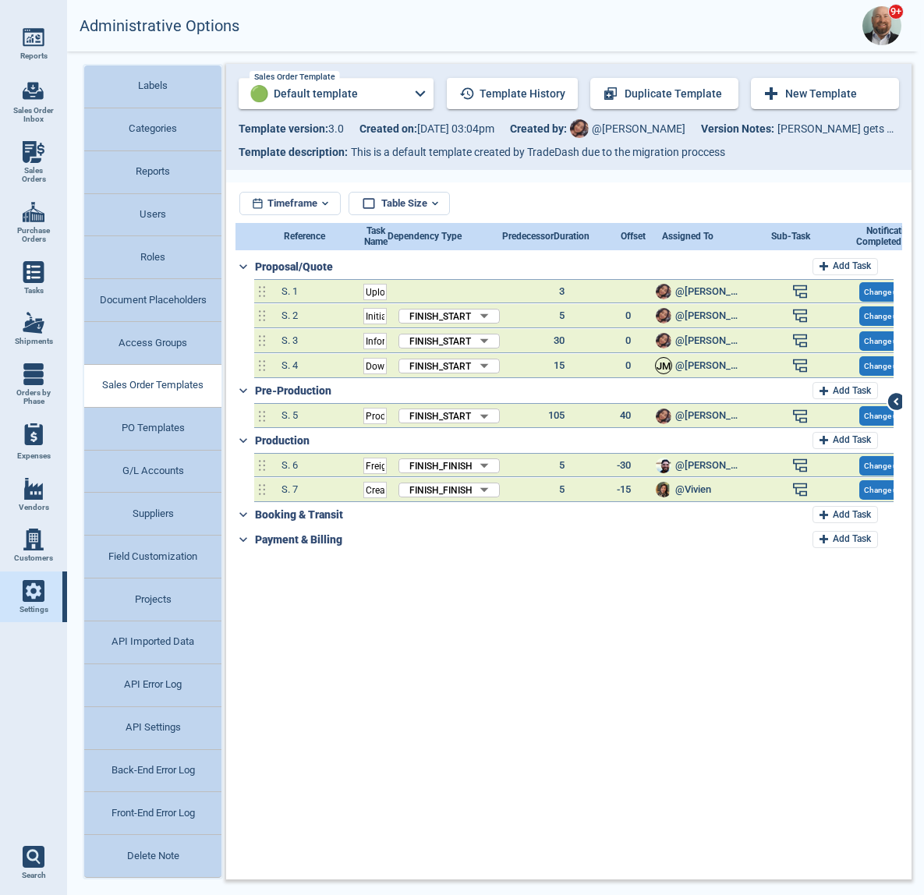
click at [401, 268] on div "Proposal/Quote Add Task" at bounding box center [574, 266] width 639 height 25
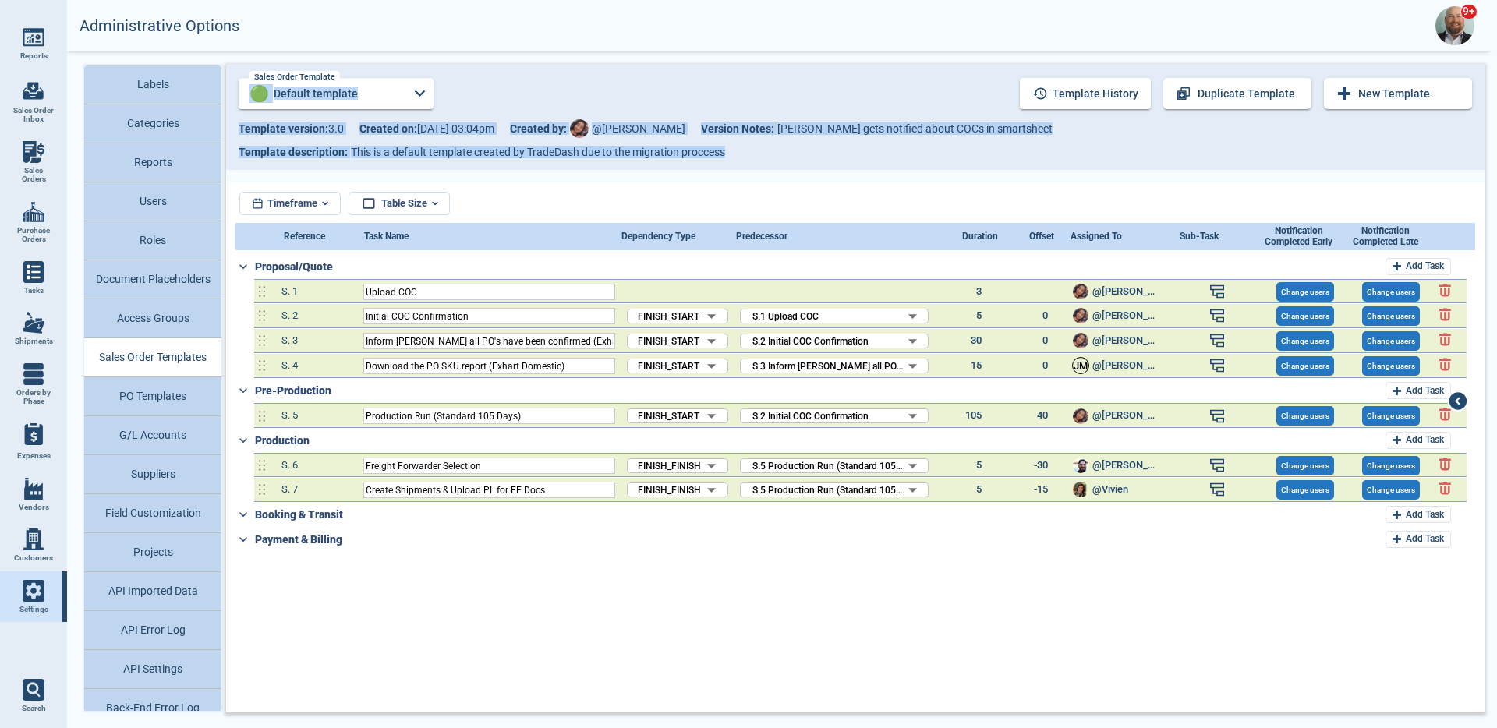
drag, startPoint x: 230, startPoint y: 58, endPoint x: 369, endPoint y: 215, distance: 210.0
click at [369, 215] on div "Labels Categories Reports Users Roles Document Placeholders Access Groups Sales…" at bounding box center [782, 388] width 1430 height 674
click at [241, 58] on div "Labels Categories Reports Users Roles Document Placeholders Access Groups Sales…" at bounding box center [782, 388] width 1430 height 674
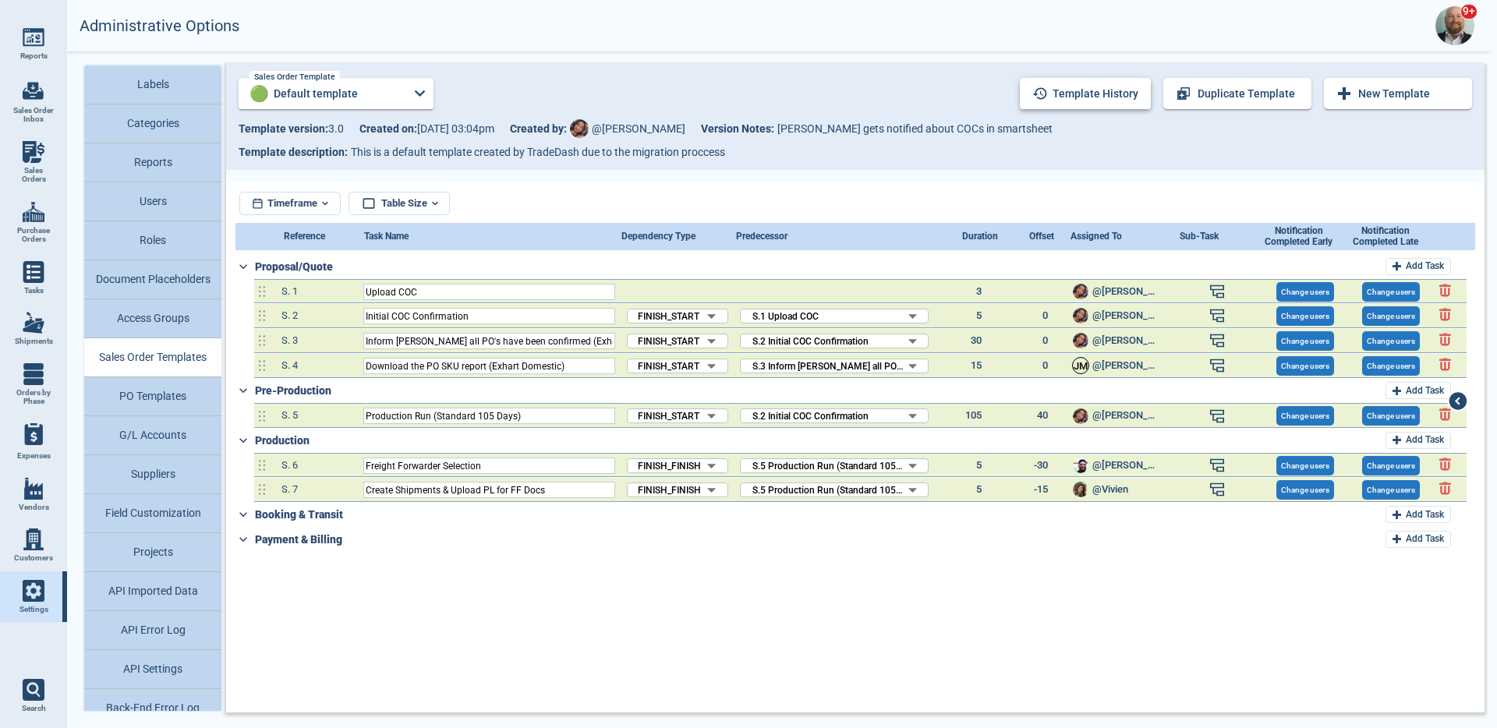
click at [1118, 94] on button "Template history" at bounding box center [1085, 93] width 131 height 31
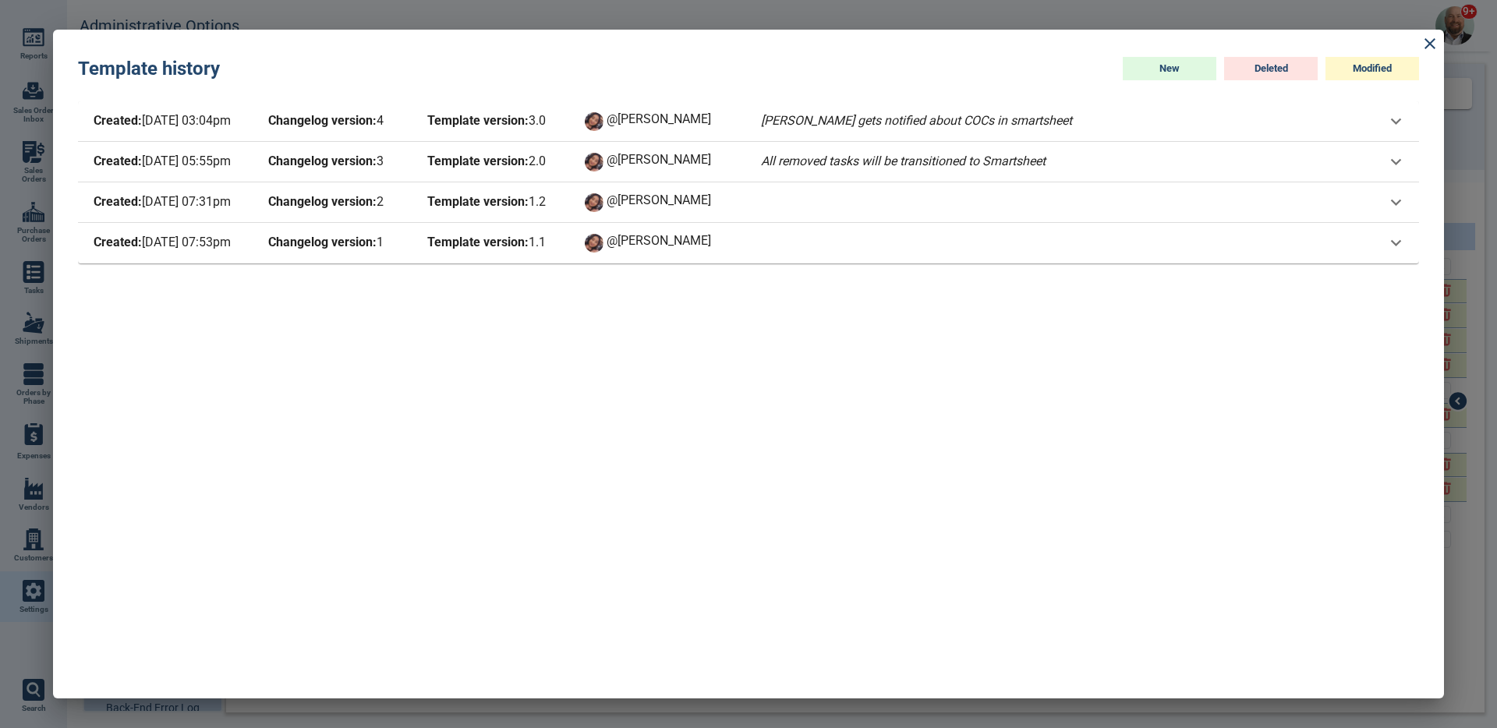
click at [753, 206] on div "Created: 2/4/25 07:31pm Changelog version: 2 Template version: 1 . 2 @Maria" at bounding box center [427, 203] width 674 height 22
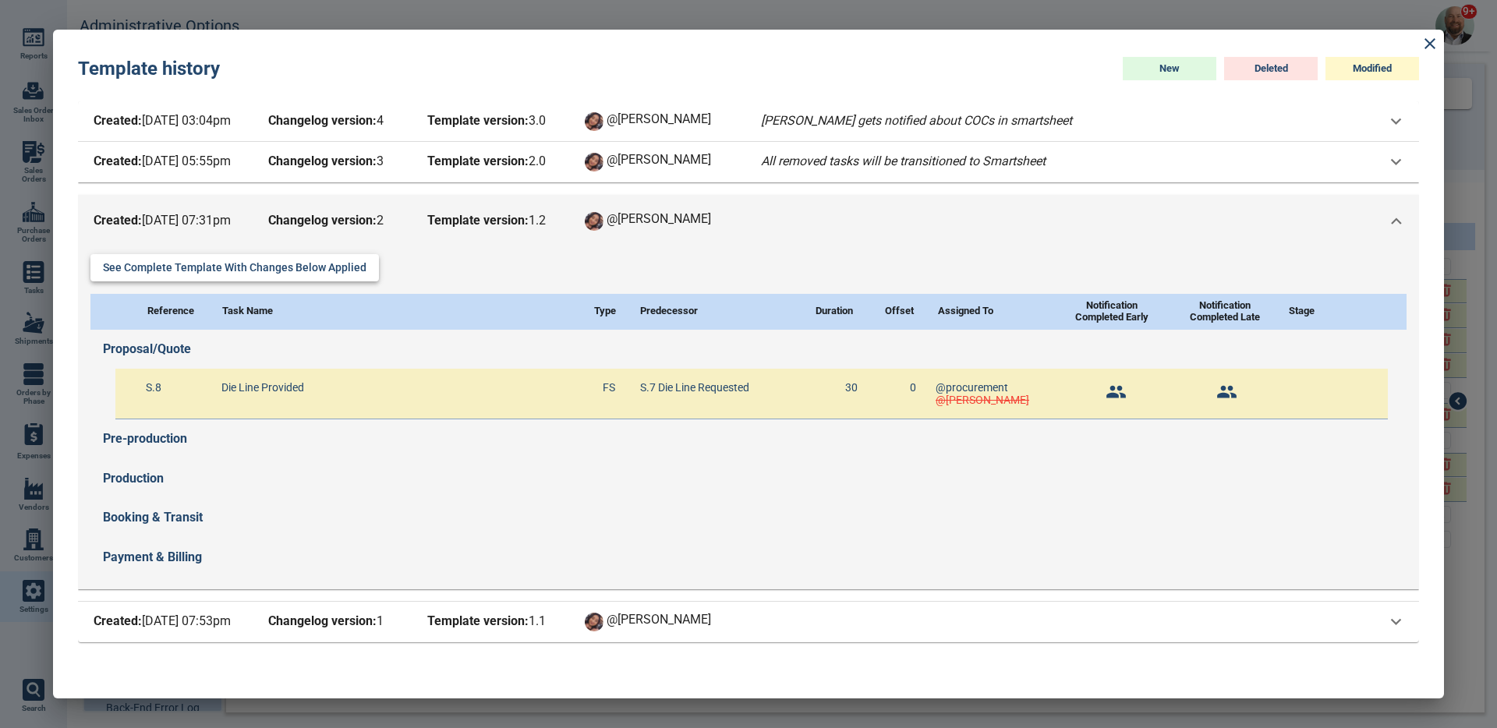
click at [357, 270] on button "See complete template with changes below applied" at bounding box center [234, 267] width 289 height 27
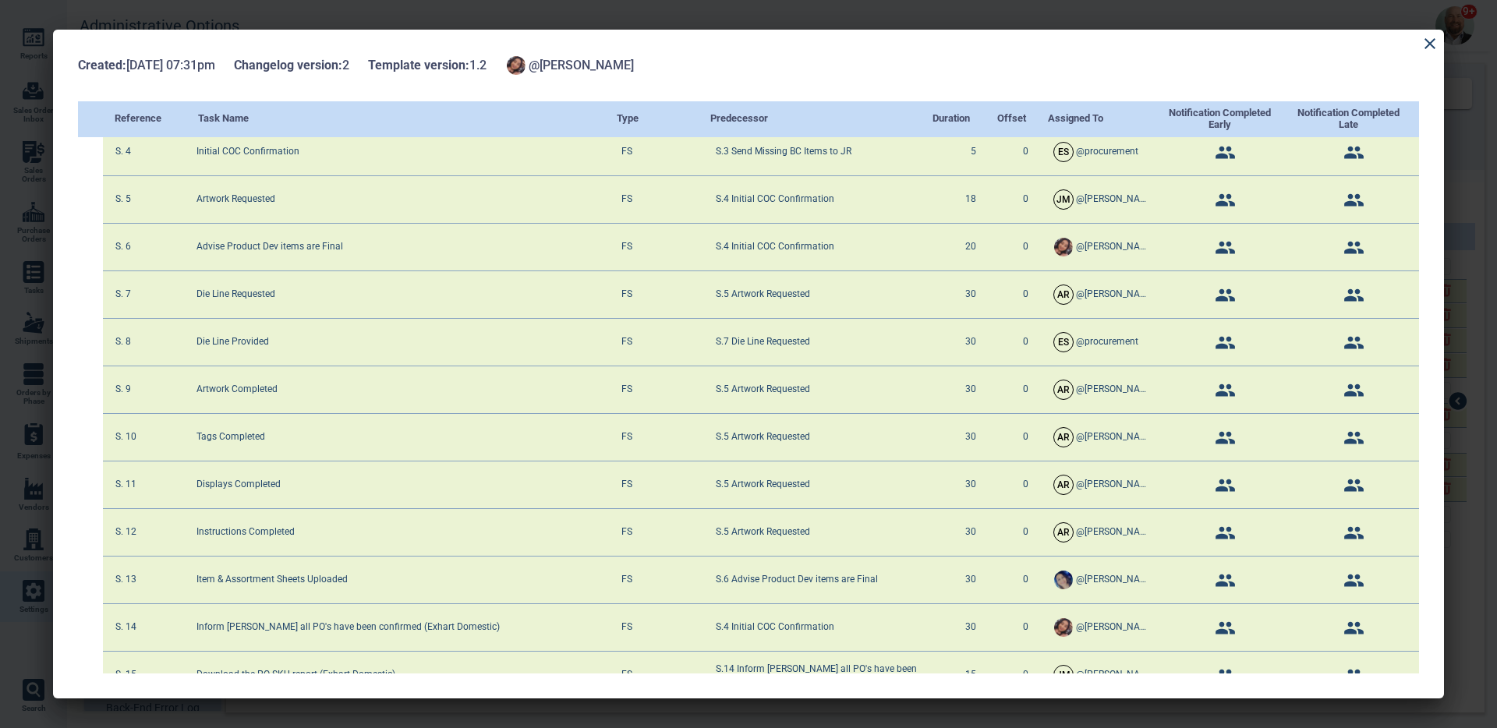
scroll to position [377, 0]
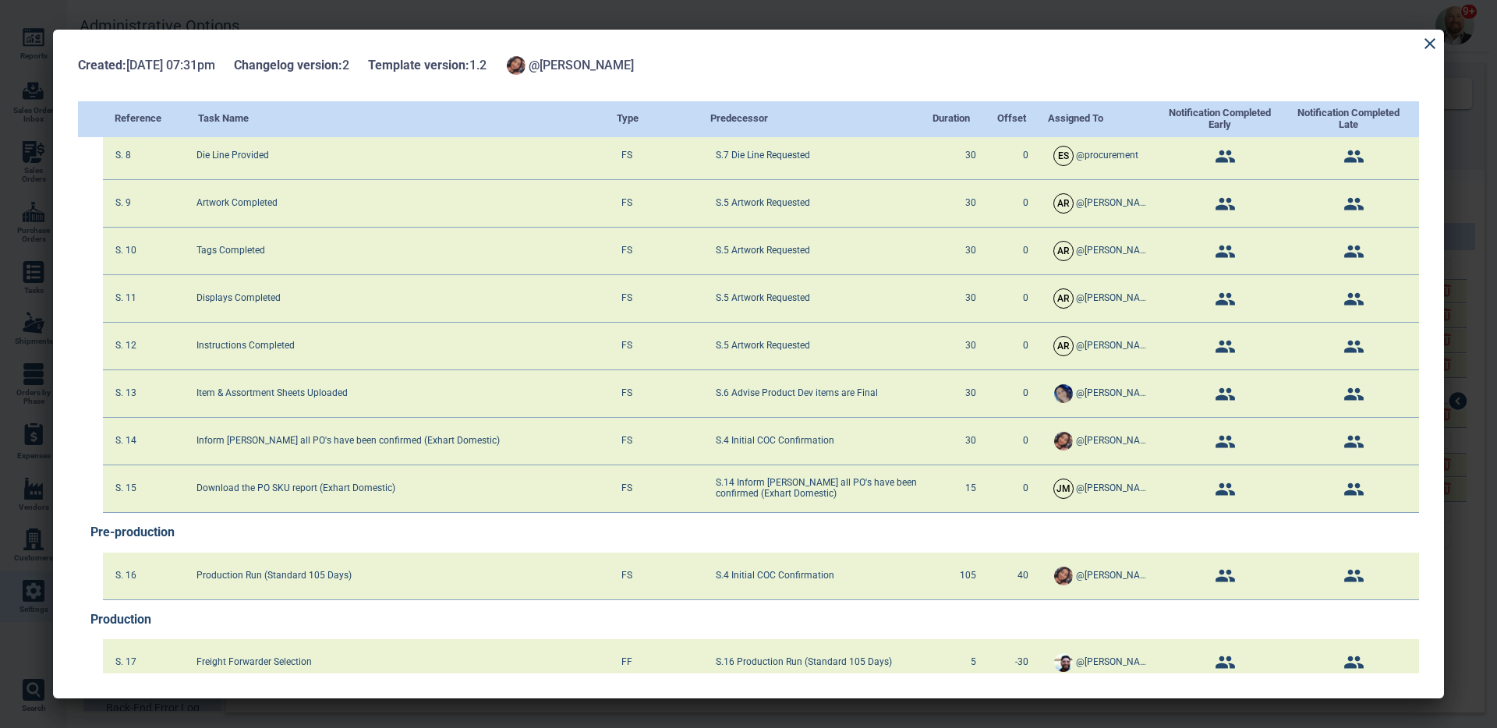
click at [615, 20] on div at bounding box center [748, 364] width 1497 height 728
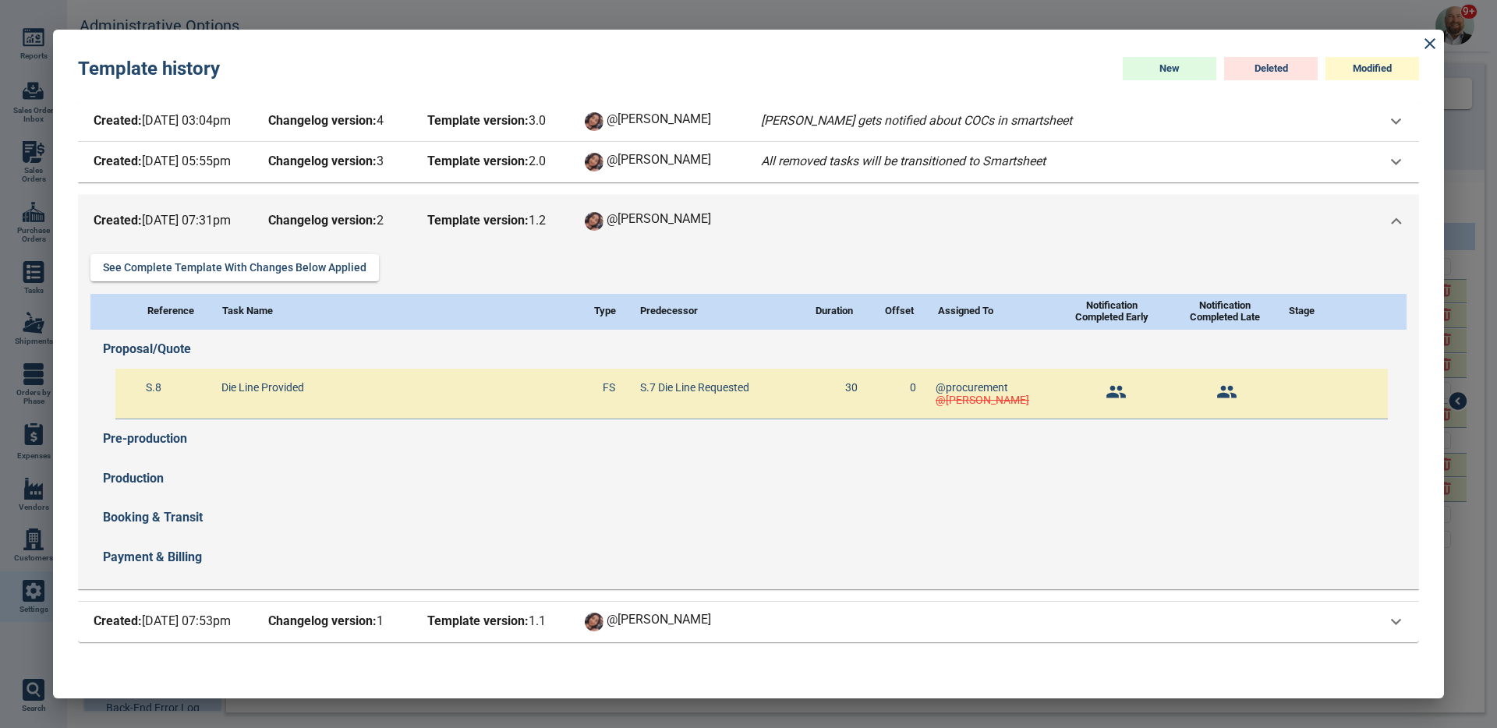
click at [500, 204] on div "Created: 2/4/25 07:31pm Changelog version: 2 Template version: 1 . 2 @Maria" at bounding box center [748, 221] width 1341 height 53
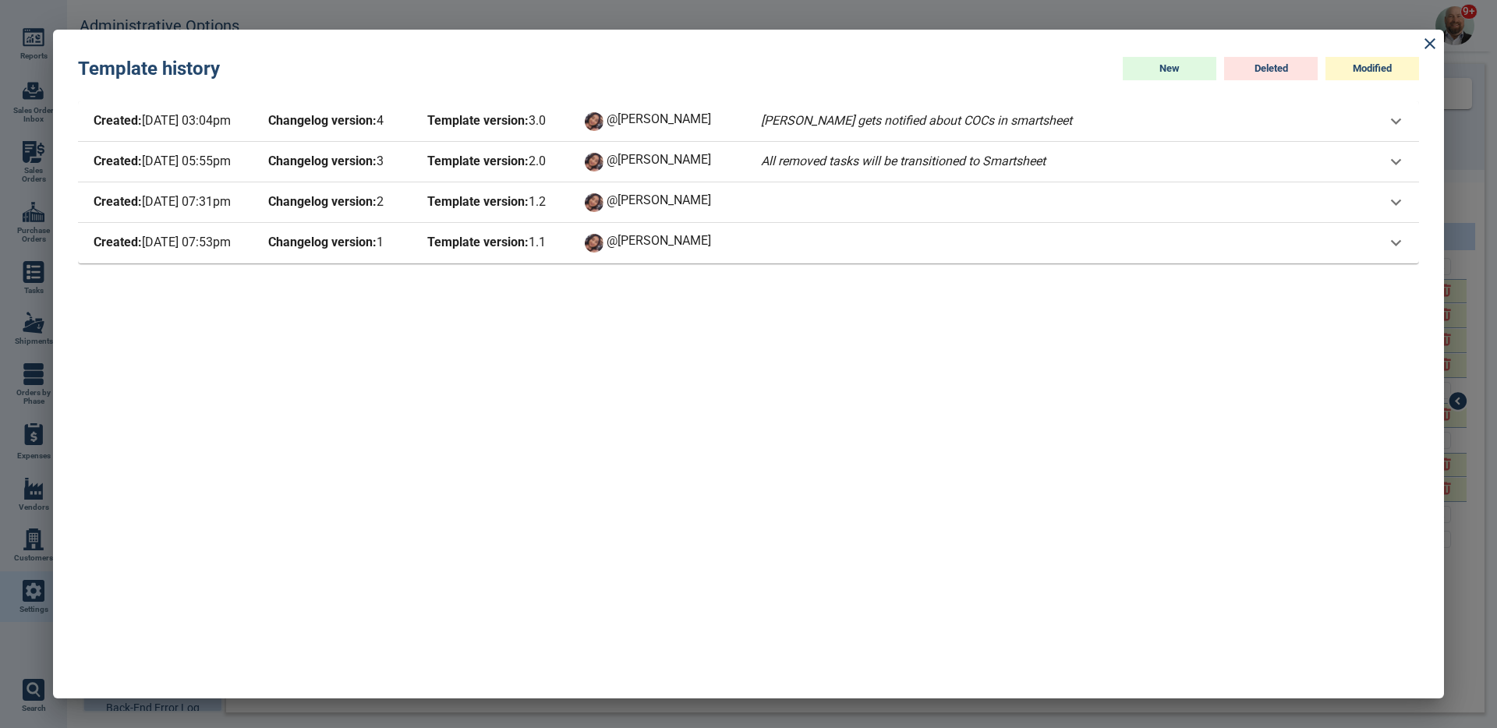
click at [531, 165] on span "Template version: 2 . 0" at bounding box center [494, 162] width 140 height 22
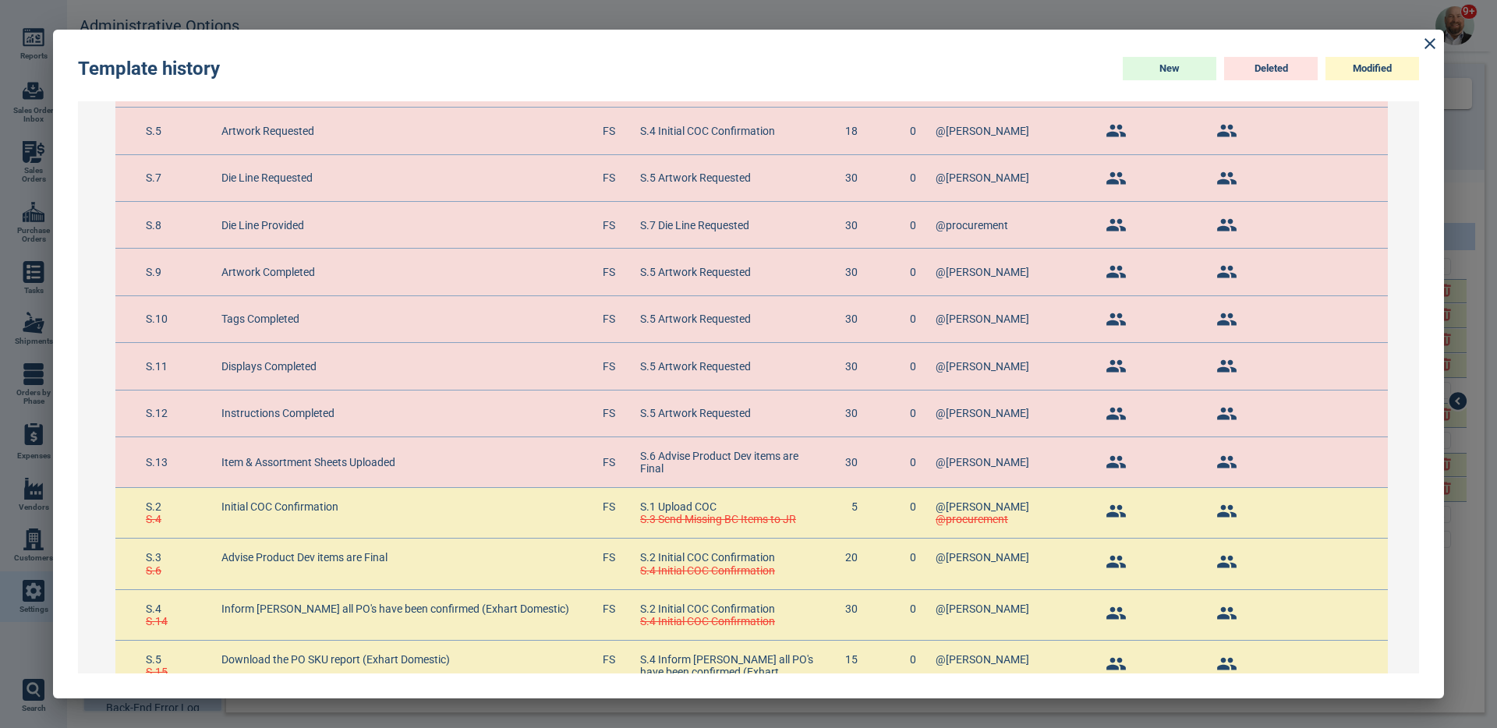
scroll to position [0, 0]
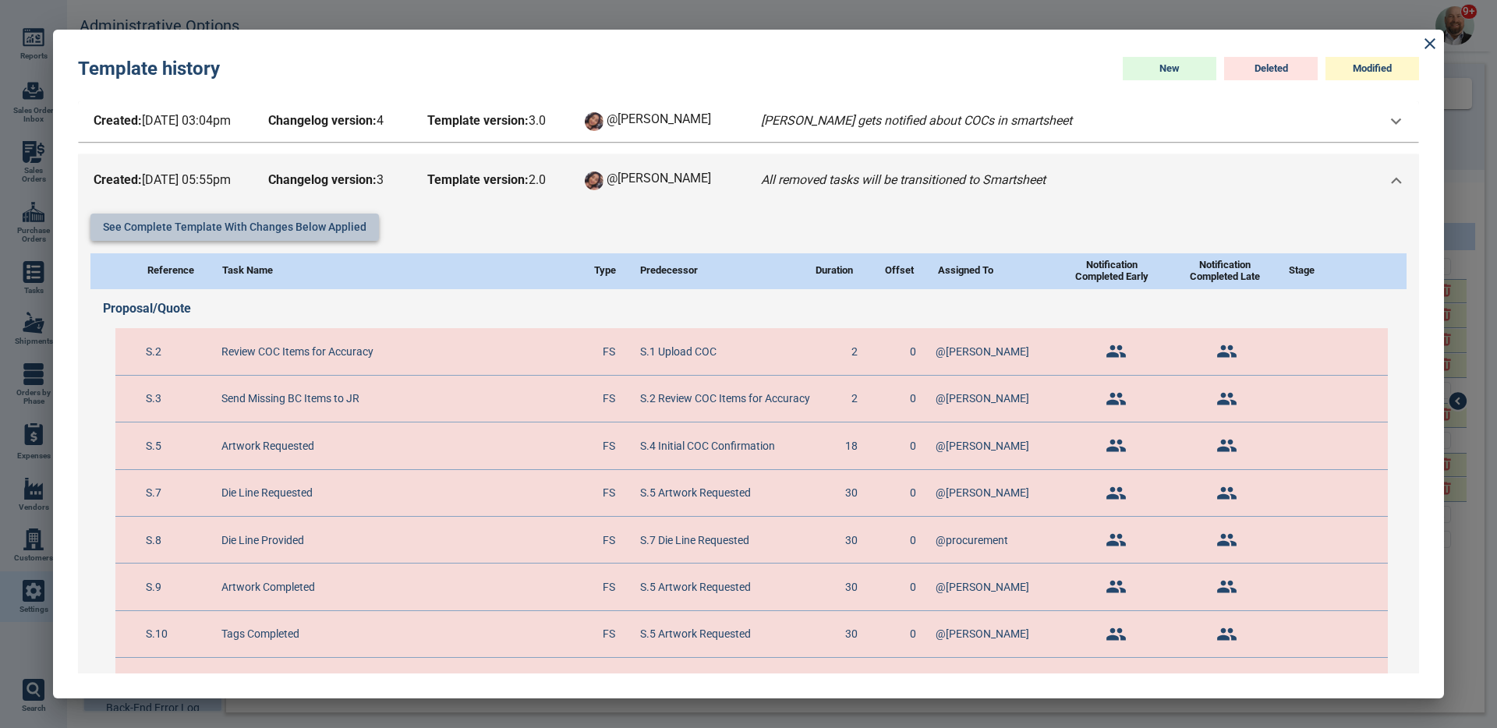
click at [331, 225] on button "See complete template with changes below applied" at bounding box center [234, 227] width 289 height 27
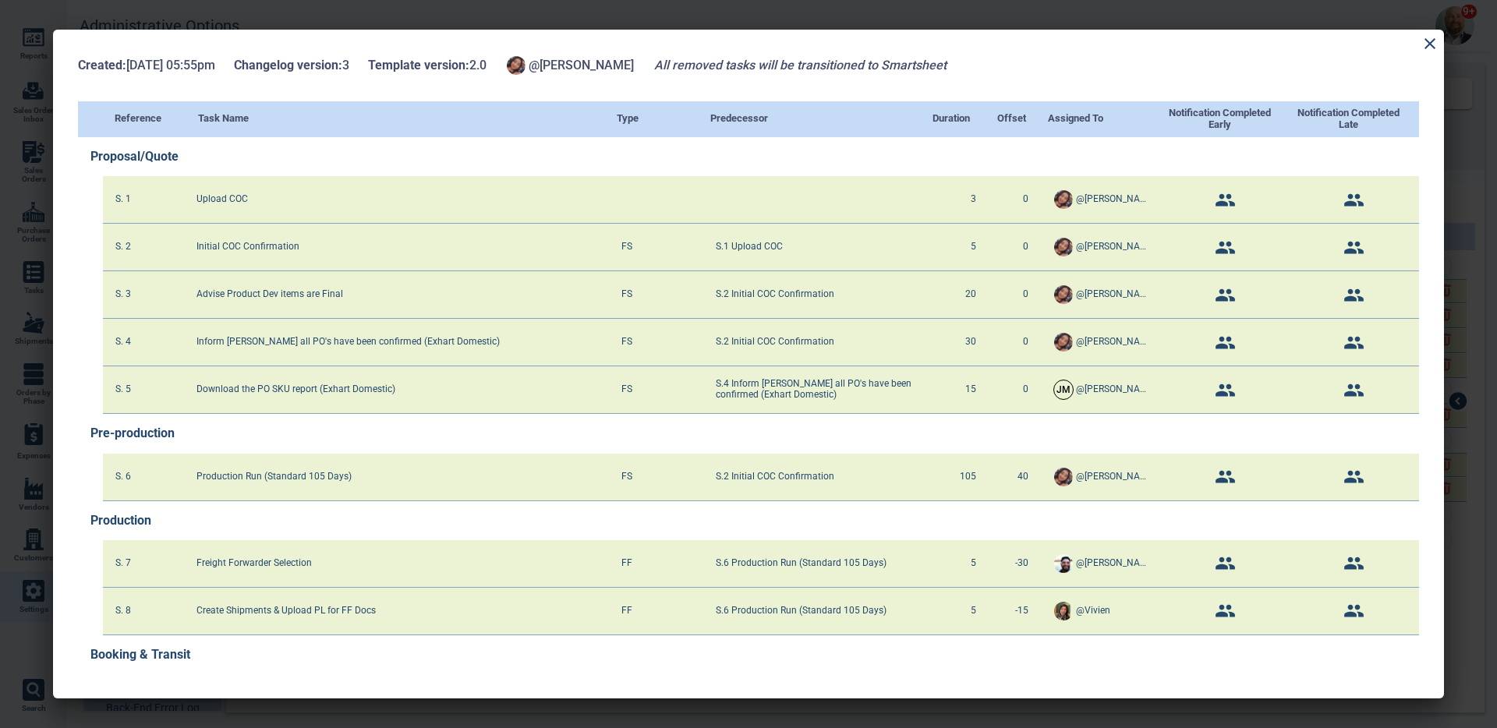
scroll to position [41, 0]
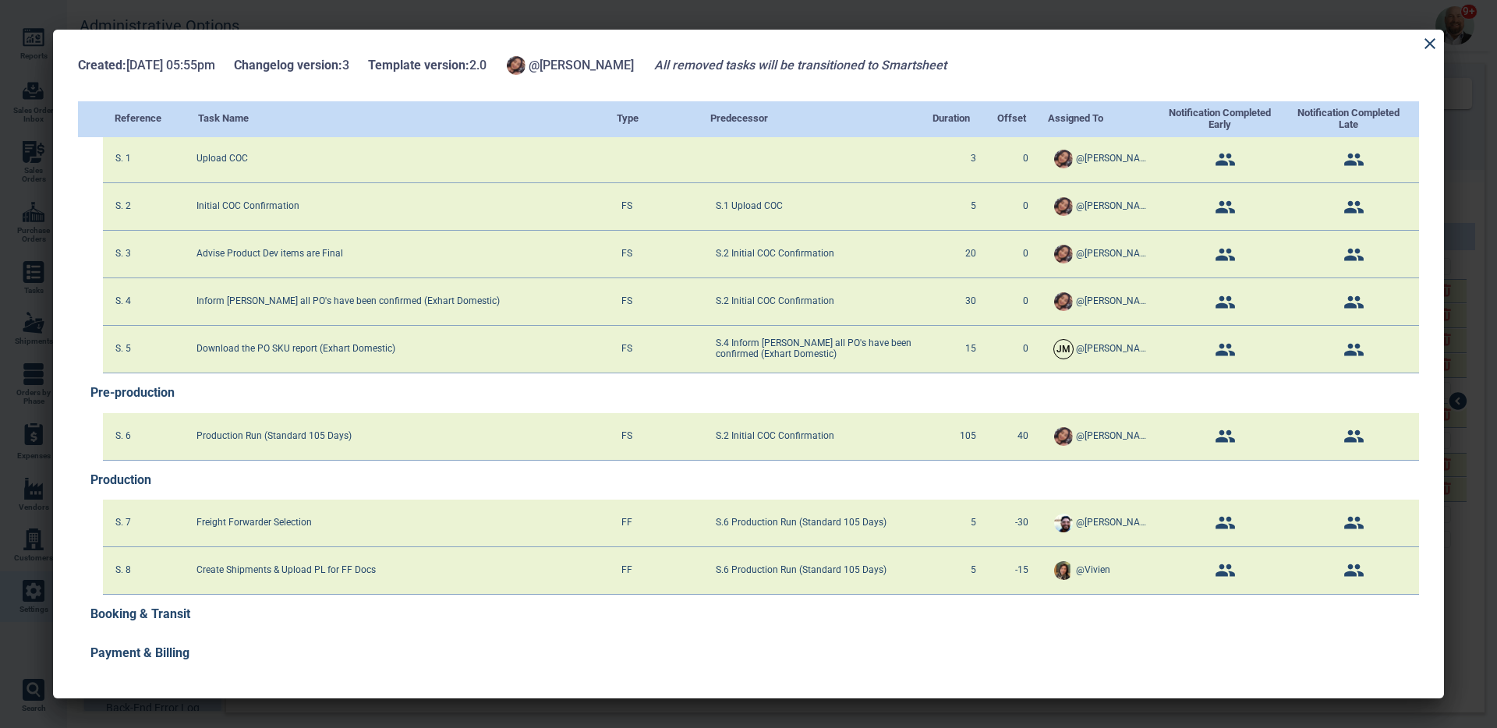
click at [739, 13] on div at bounding box center [748, 364] width 1497 height 728
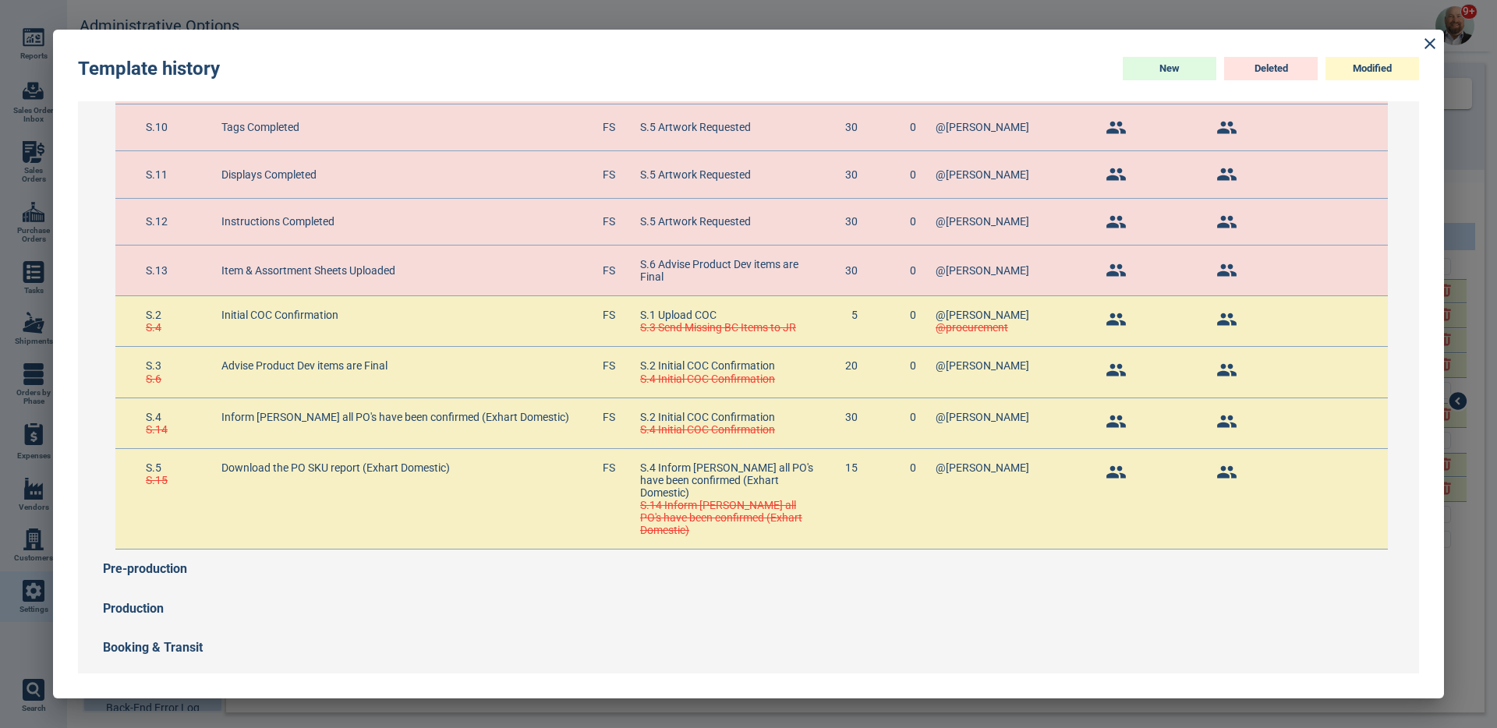
scroll to position [0, 0]
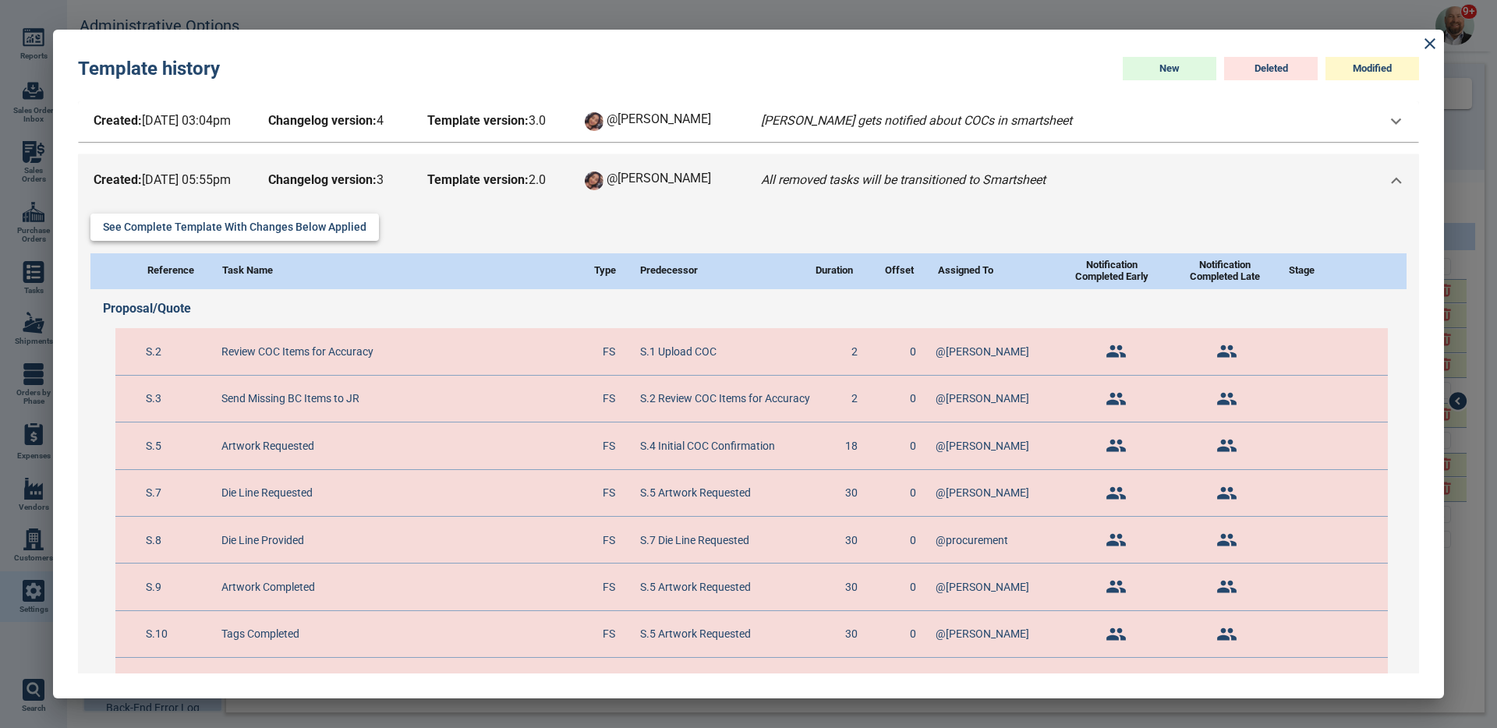
click at [332, 226] on button "See complete template with changes below applied" at bounding box center [234, 227] width 289 height 27
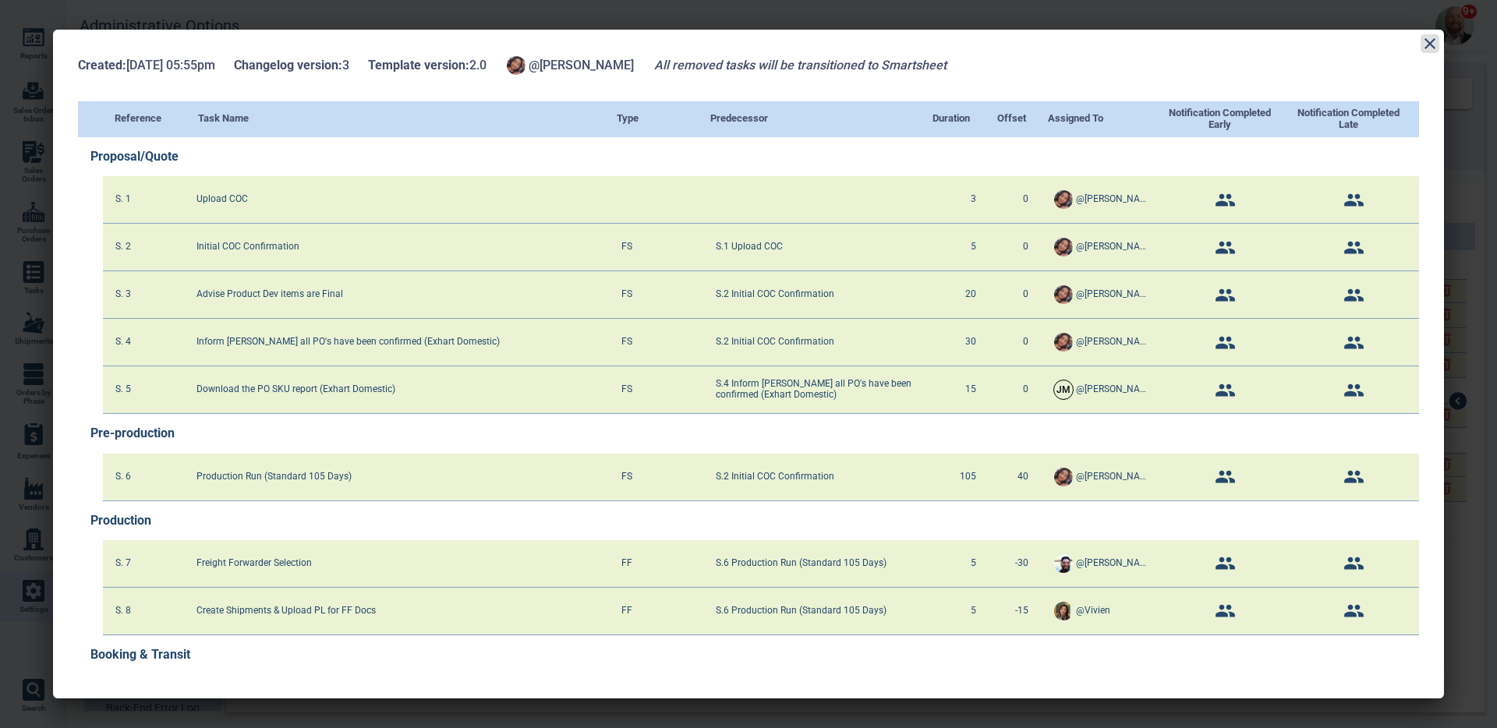
click at [1433, 48] on icon at bounding box center [1430, 43] width 19 height 19
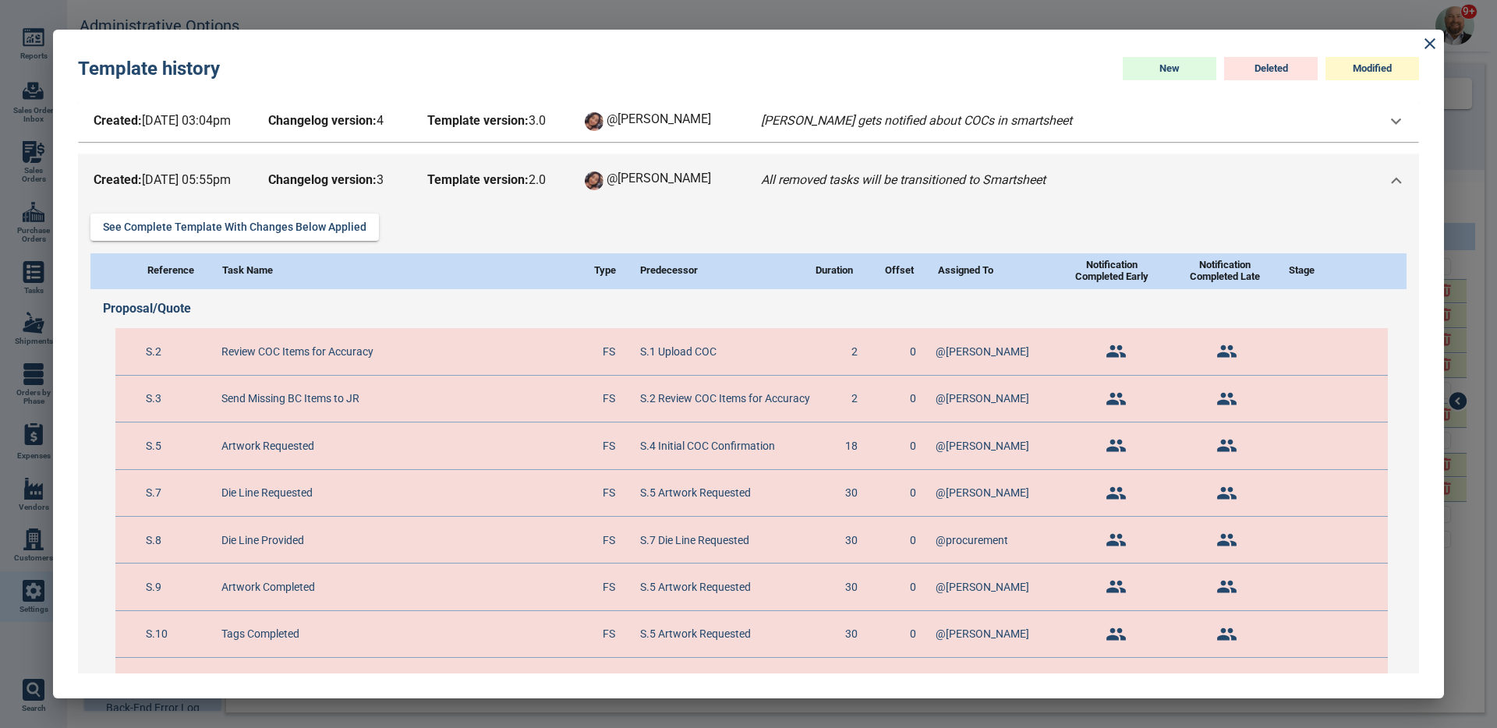
click at [497, 123] on b "Template version:" at bounding box center [477, 120] width 101 height 15
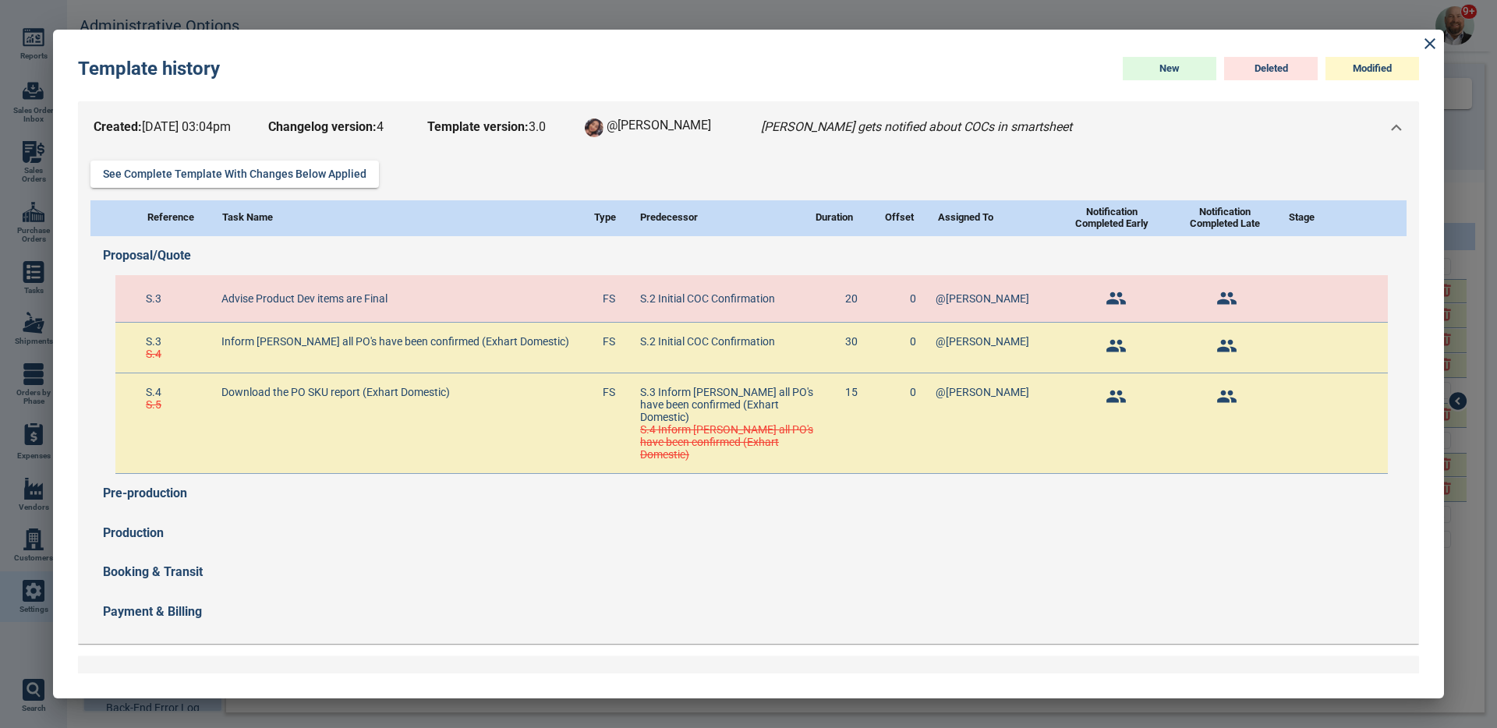
click at [419, 161] on div "See complete template with changes below applied" at bounding box center [748, 174] width 1317 height 27
click at [412, 141] on div "Created: [DATE] 03:04pm Changelog version: 4 Template version: 3 . 0 @[PERSON_N…" at bounding box center [748, 127] width 1341 height 53
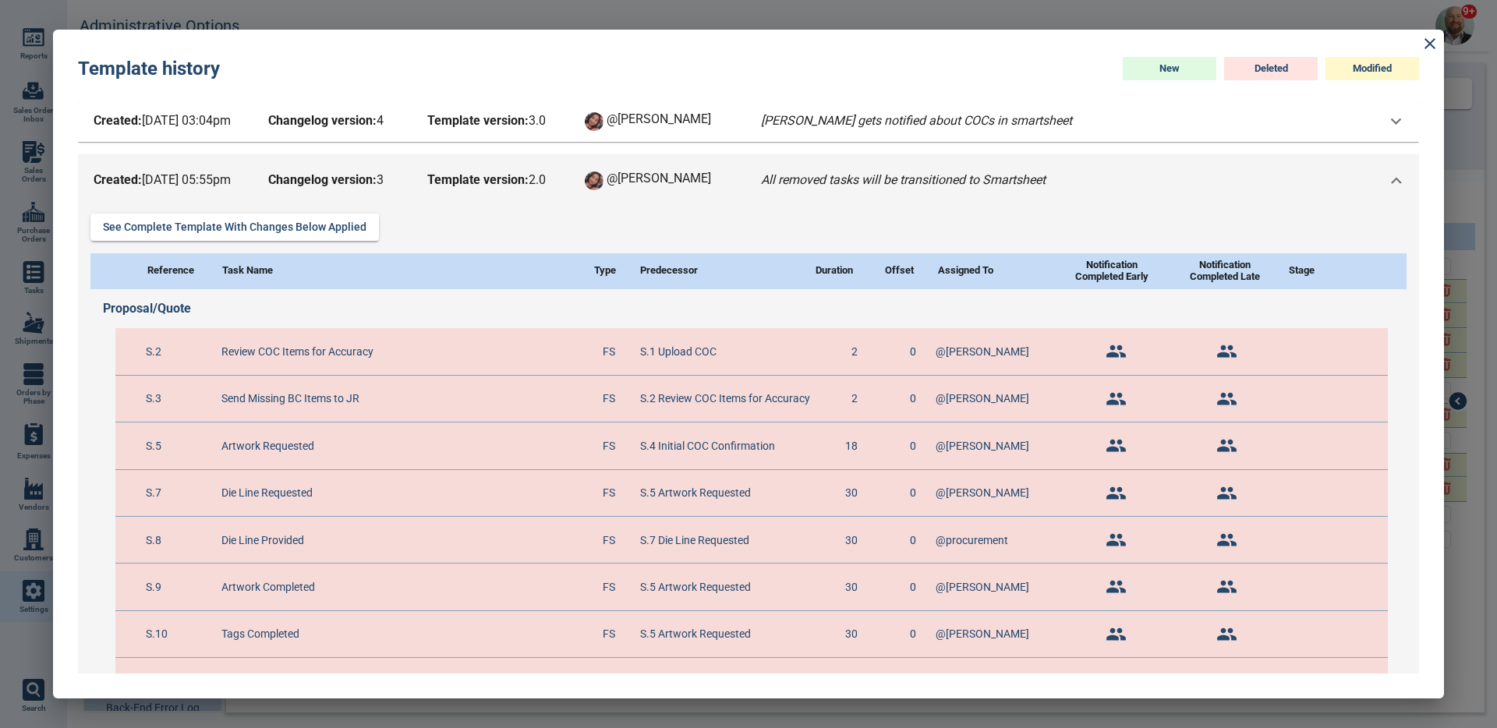
click at [409, 172] on div "Created: 6/18/25 05:55pm Changelog version: 3 Template version: 2 . 0 @Maria Al…" at bounding box center [569, 181] width 959 height 22
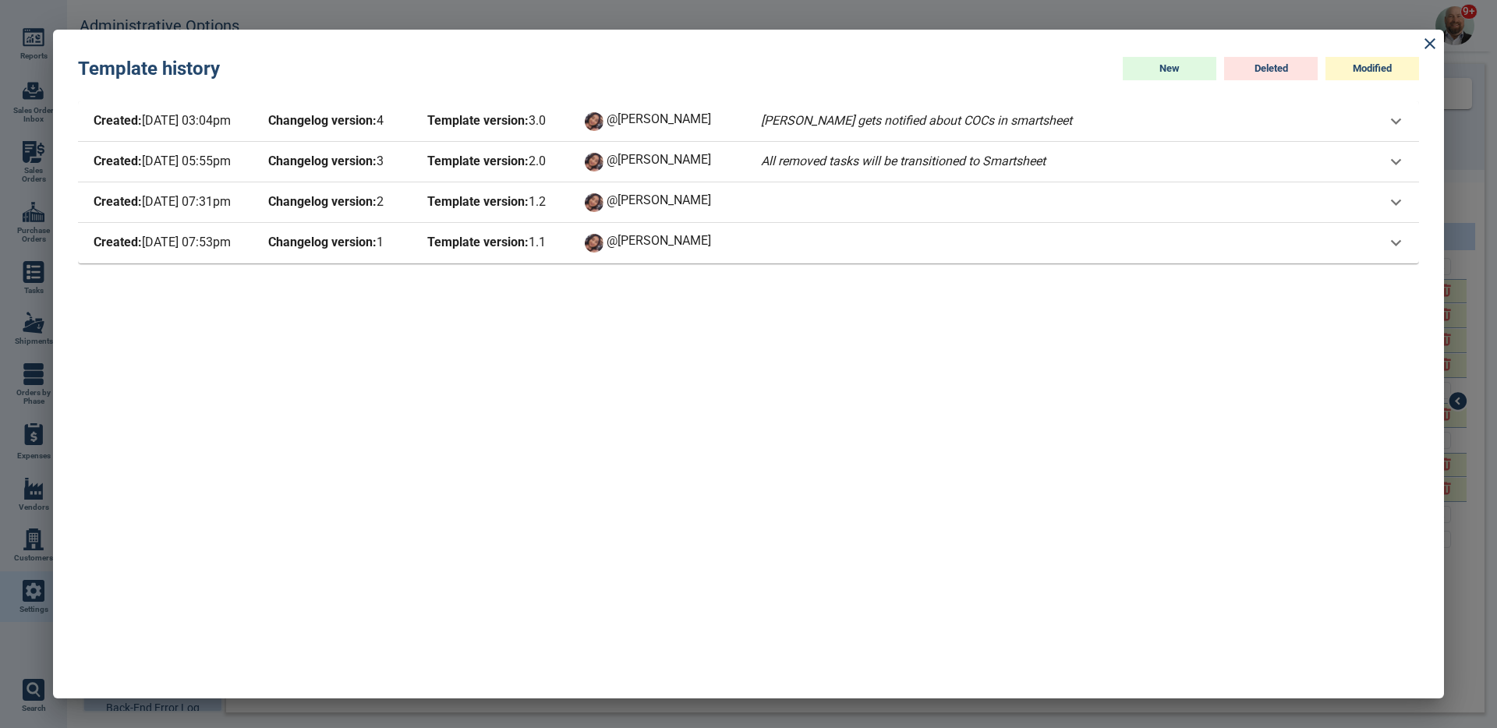
click at [409, 198] on div "Created: 2/4/25 07:31pm Changelog version: 2 Template version: 1 . 2 @Maria" at bounding box center [427, 203] width 674 height 22
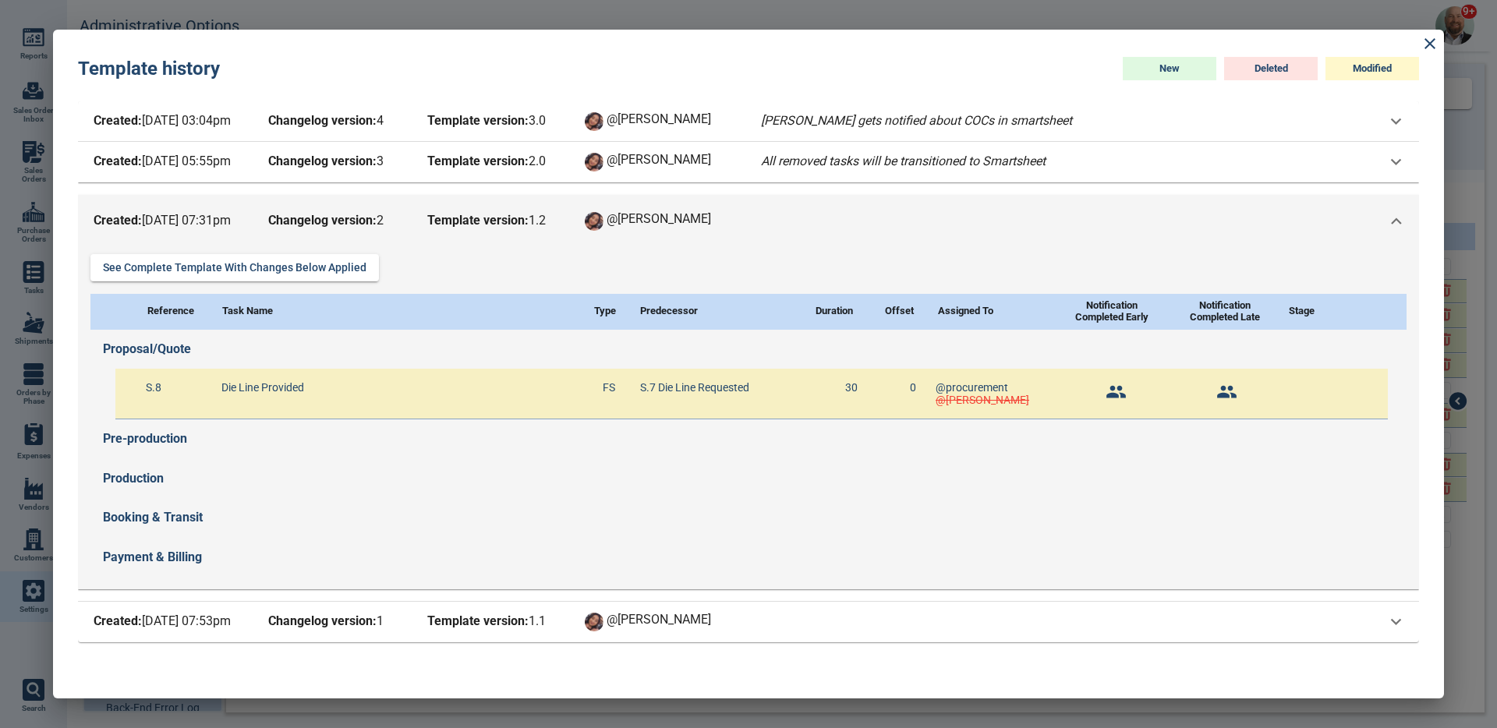
click at [302, 253] on div "See complete template with changes below applied Reference Task Name Type Prede…" at bounding box center [748, 419] width 1341 height 342
click at [313, 268] on button "See complete template with changes below applied" at bounding box center [234, 267] width 289 height 27
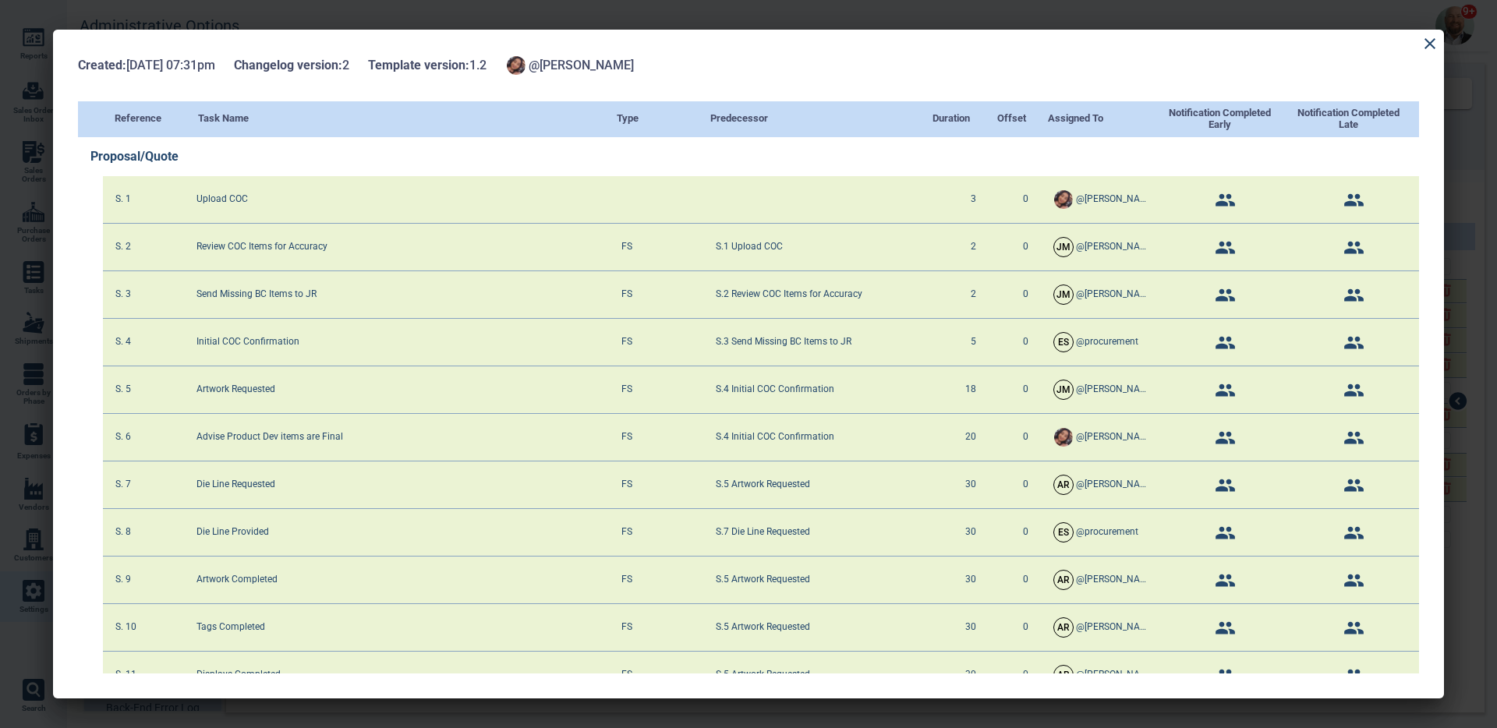
click at [289, 162] on div "Proposal/Quote" at bounding box center [754, 156] width 1329 height 39
click at [330, 95] on div "Created: 2/4/25 07:31pm Changelog version: 2 Template version: 1 . 2 @Maria" at bounding box center [748, 78] width 1341 height 47
click at [1433, 48] on icon at bounding box center [1430, 43] width 19 height 19
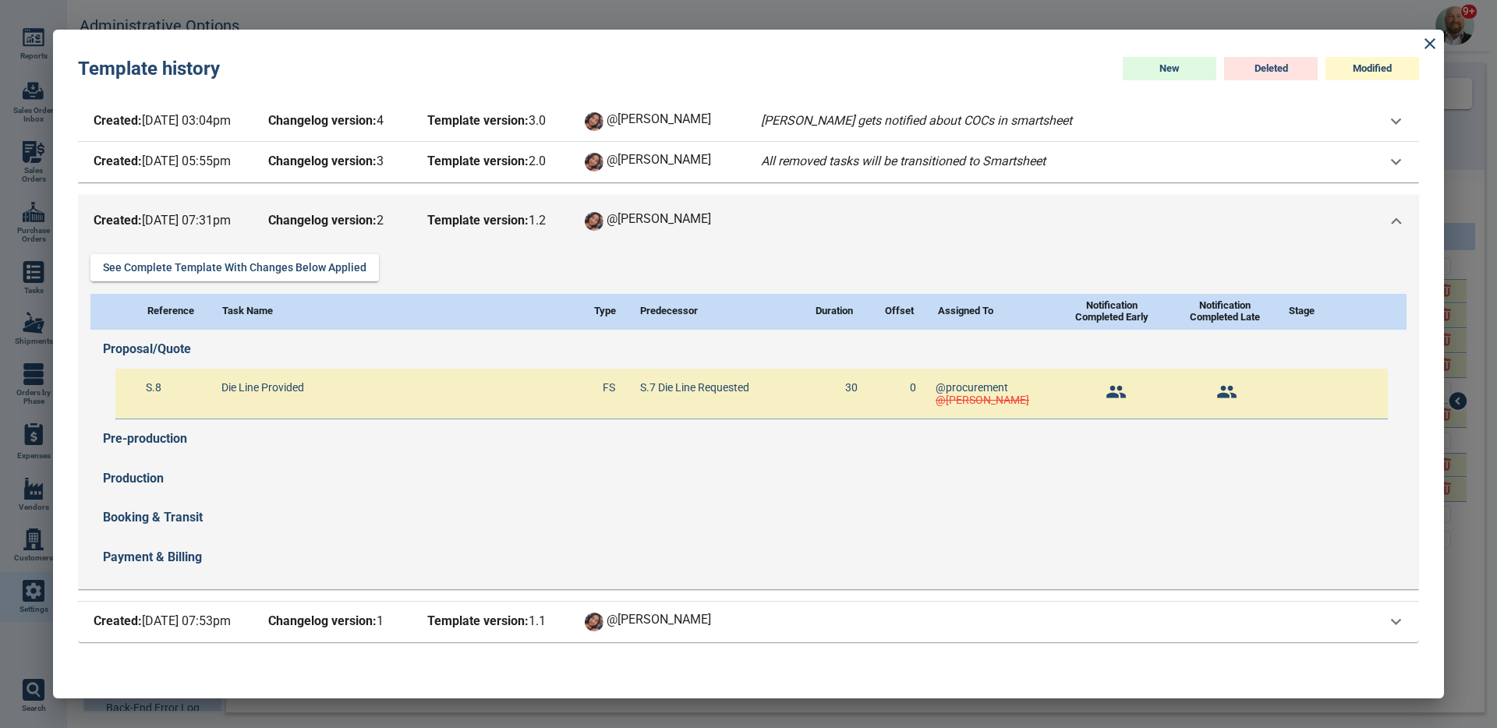
click at [422, 220] on div "Created: 2/4/25 07:31pm Changelog version: 2 Template version: 1 . 2 @Maria" at bounding box center [427, 222] width 674 height 22
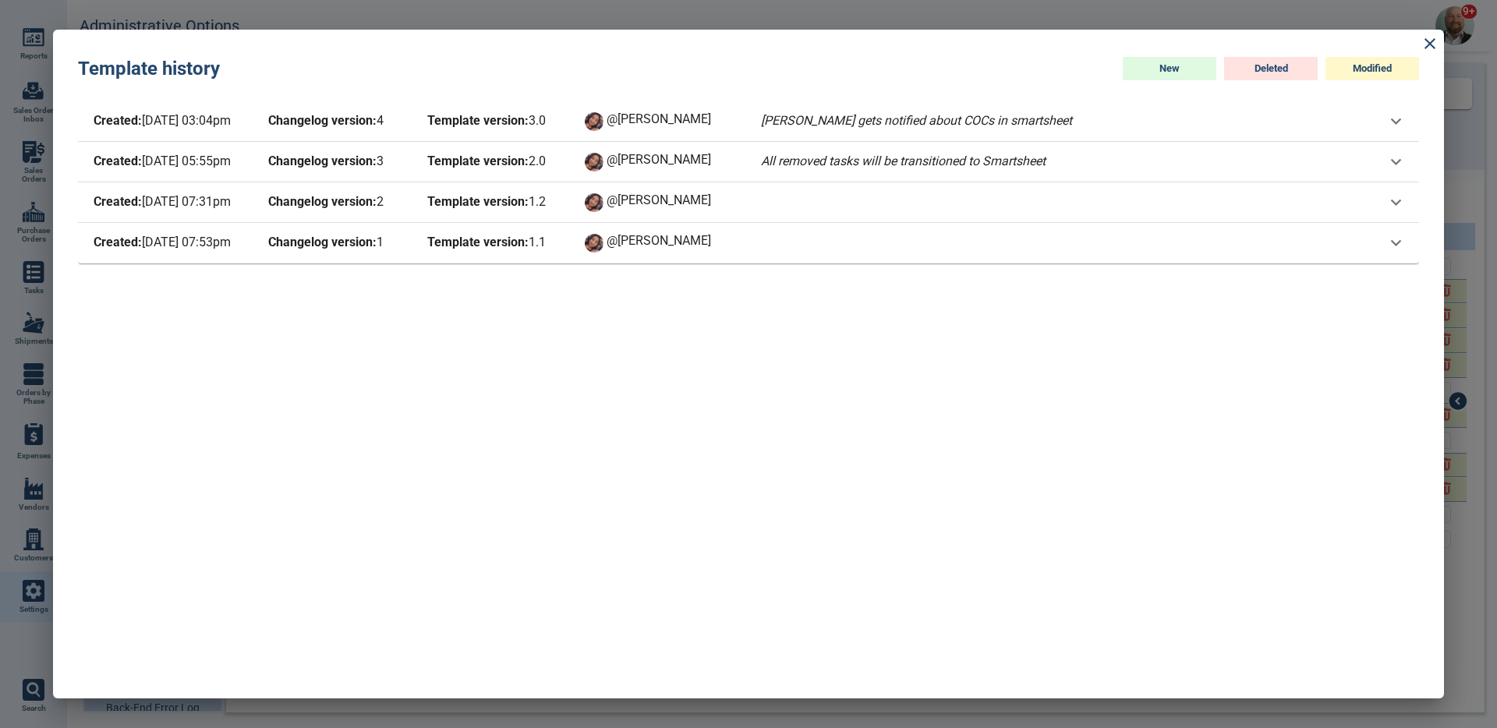
click at [388, 168] on span "Changelog version: 3" at bounding box center [335, 162] width 140 height 22
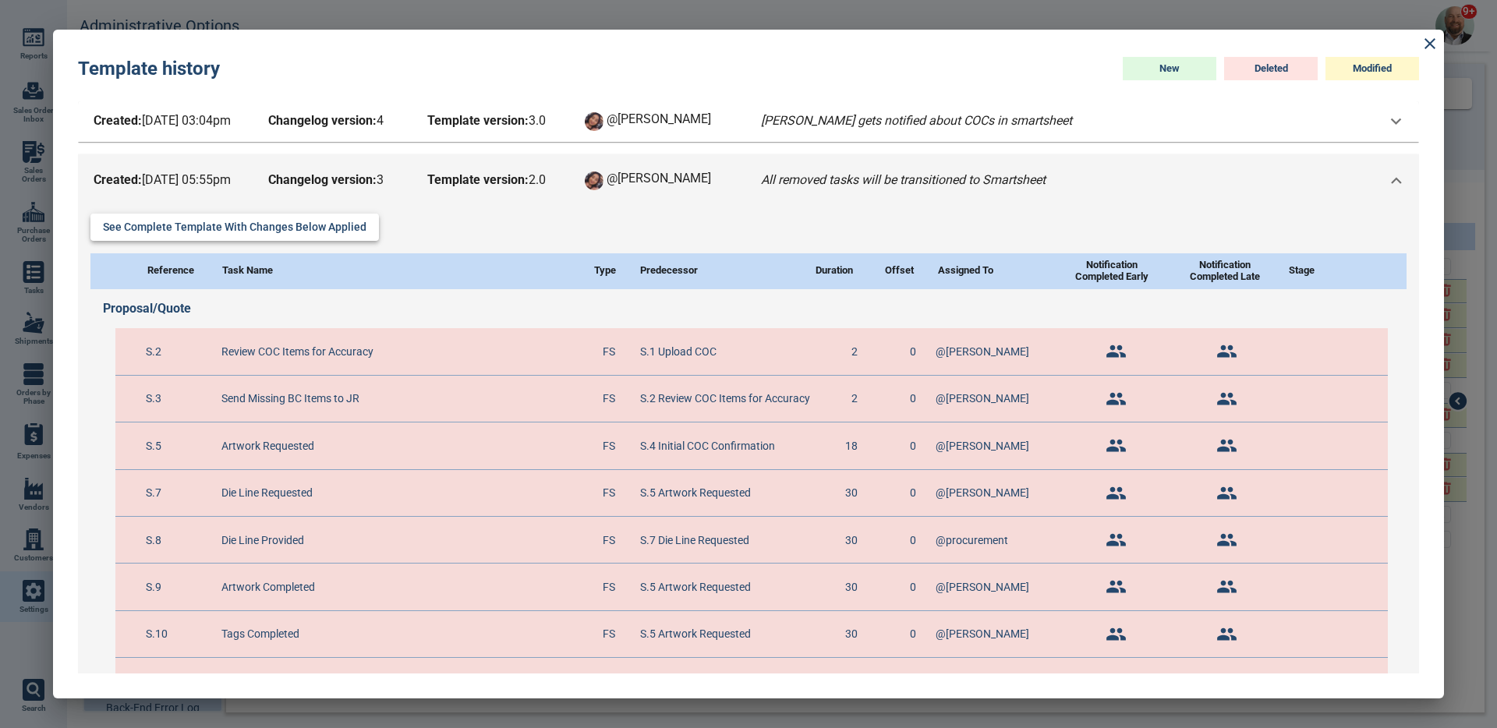
click at [356, 222] on button "See complete template with changes below applied" at bounding box center [234, 227] width 289 height 27
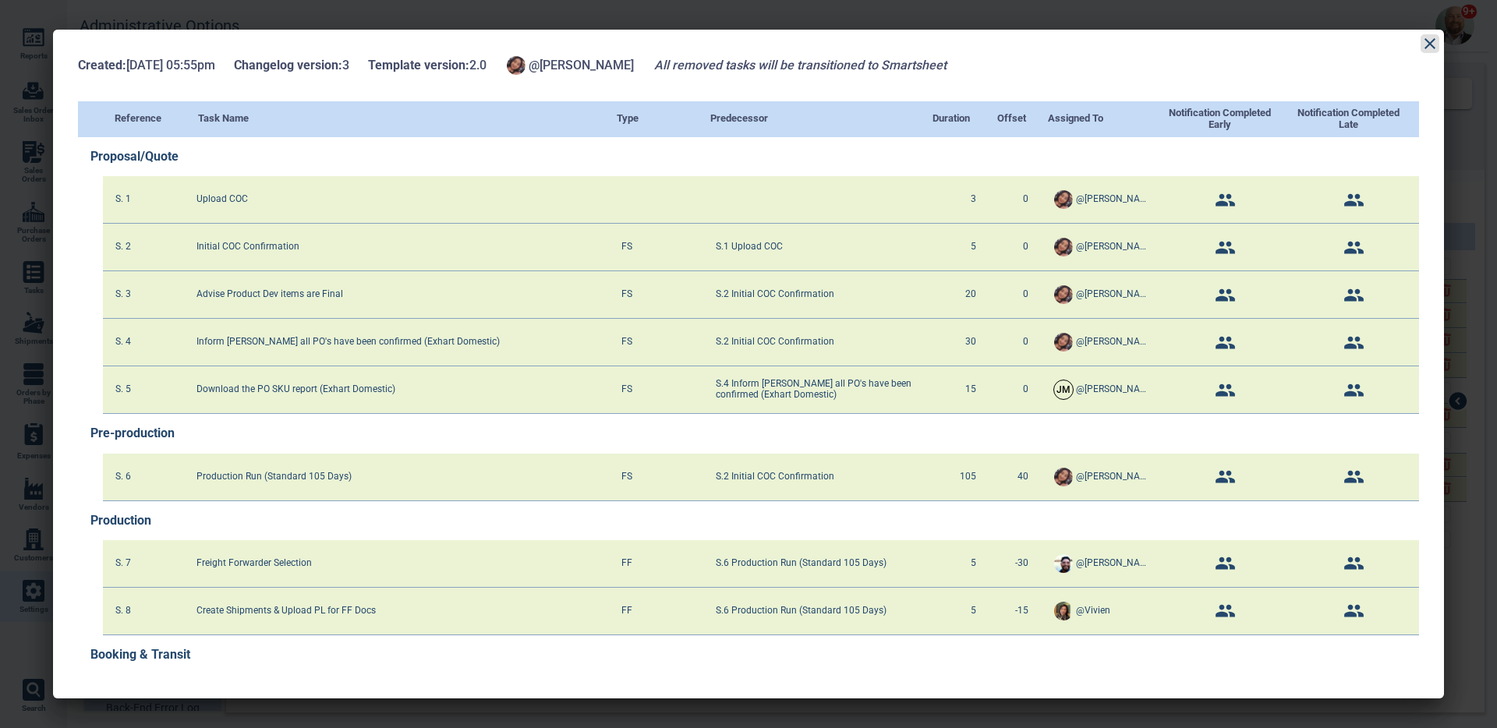
click at [1431, 39] on icon at bounding box center [1430, 43] width 19 height 19
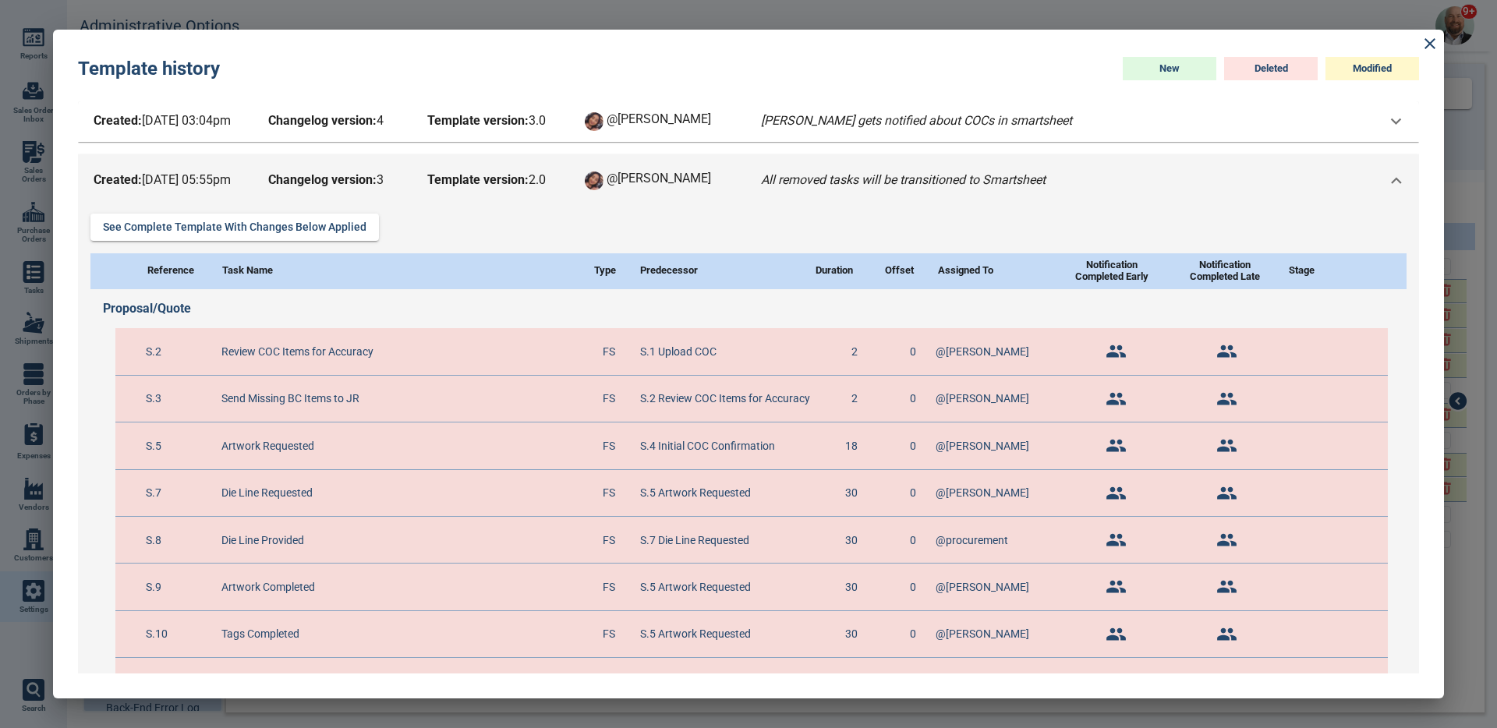
click at [433, 199] on div "Created: 6/18/25 05:55pm Changelog version: 3 Template version: 2 . 0 @Maria Al…" at bounding box center [748, 180] width 1341 height 53
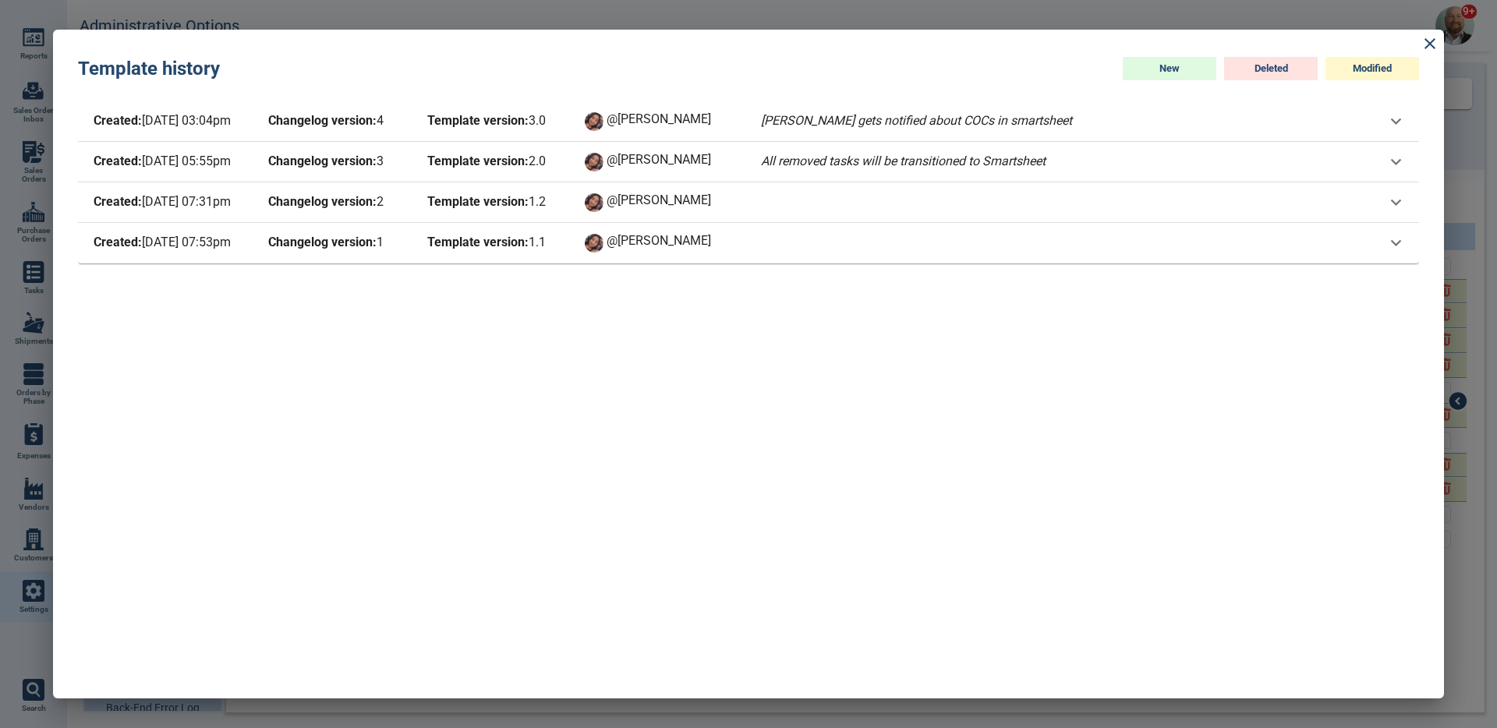
click at [452, 172] on span "Template version: 2 . 0" at bounding box center [494, 162] width 140 height 22
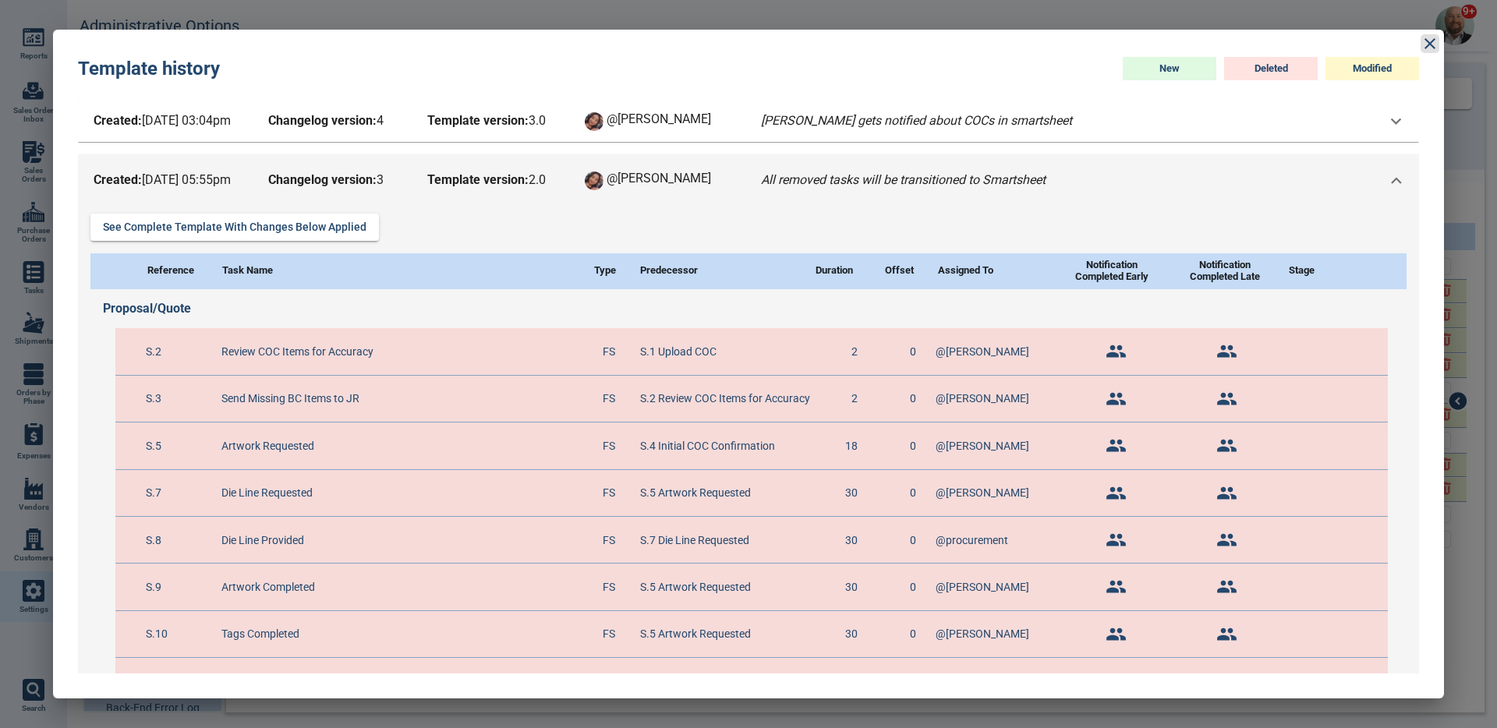
click at [1423, 40] on icon at bounding box center [1430, 43] width 19 height 19
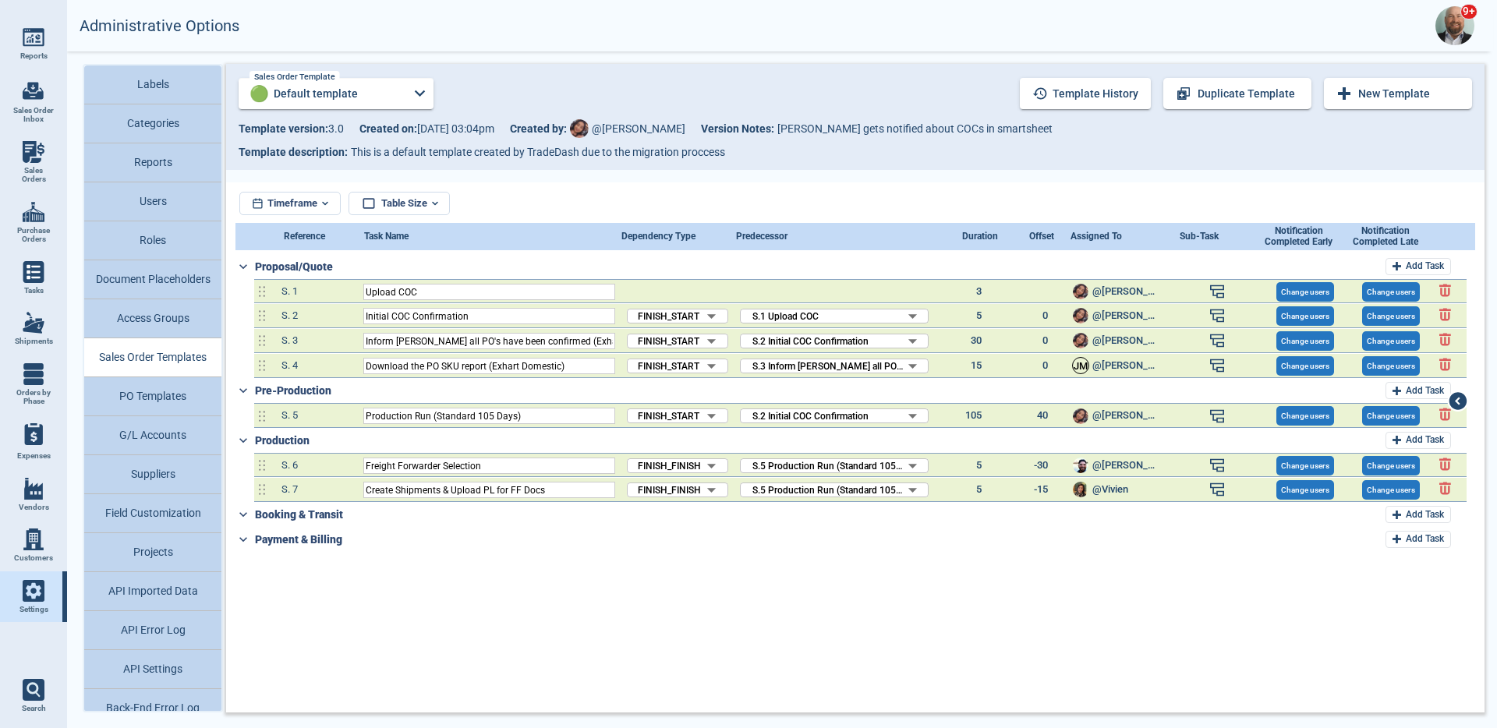
drag, startPoint x: 178, startPoint y: 402, endPoint x: 276, endPoint y: 343, distance: 114.8
click at [276, 343] on div "Labels Categories Reports Users Roles Document Placeholders Access Groups Sales…" at bounding box center [782, 388] width 1430 height 674
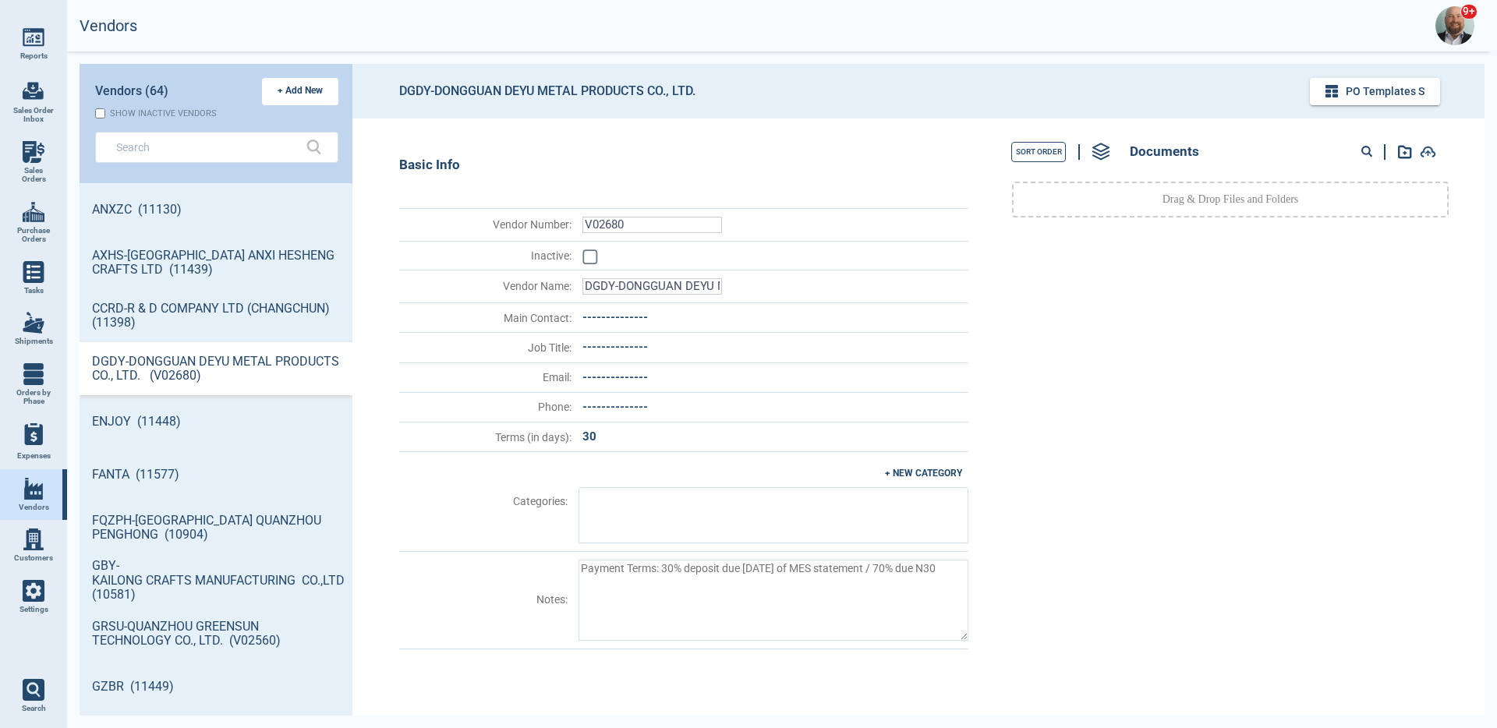
type textarea "x"
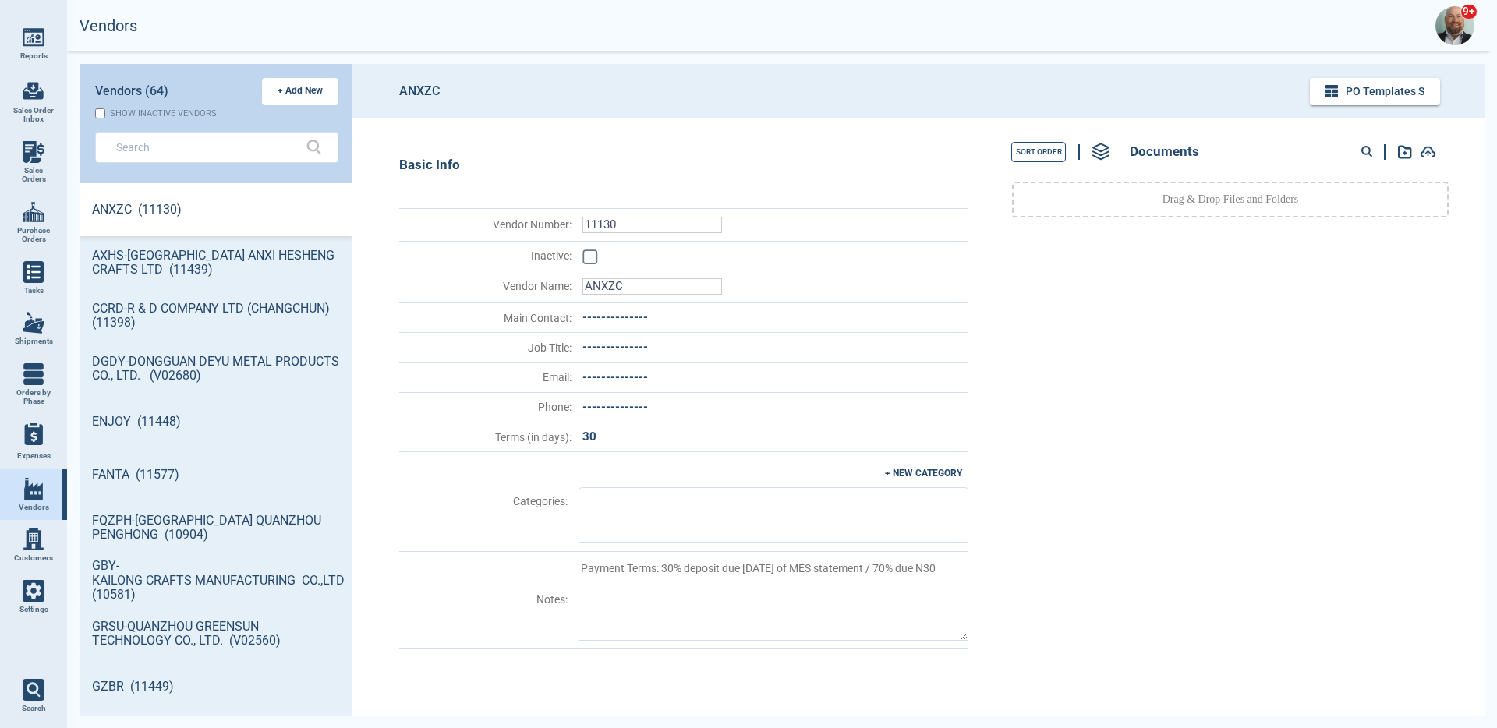
type textarea "x"
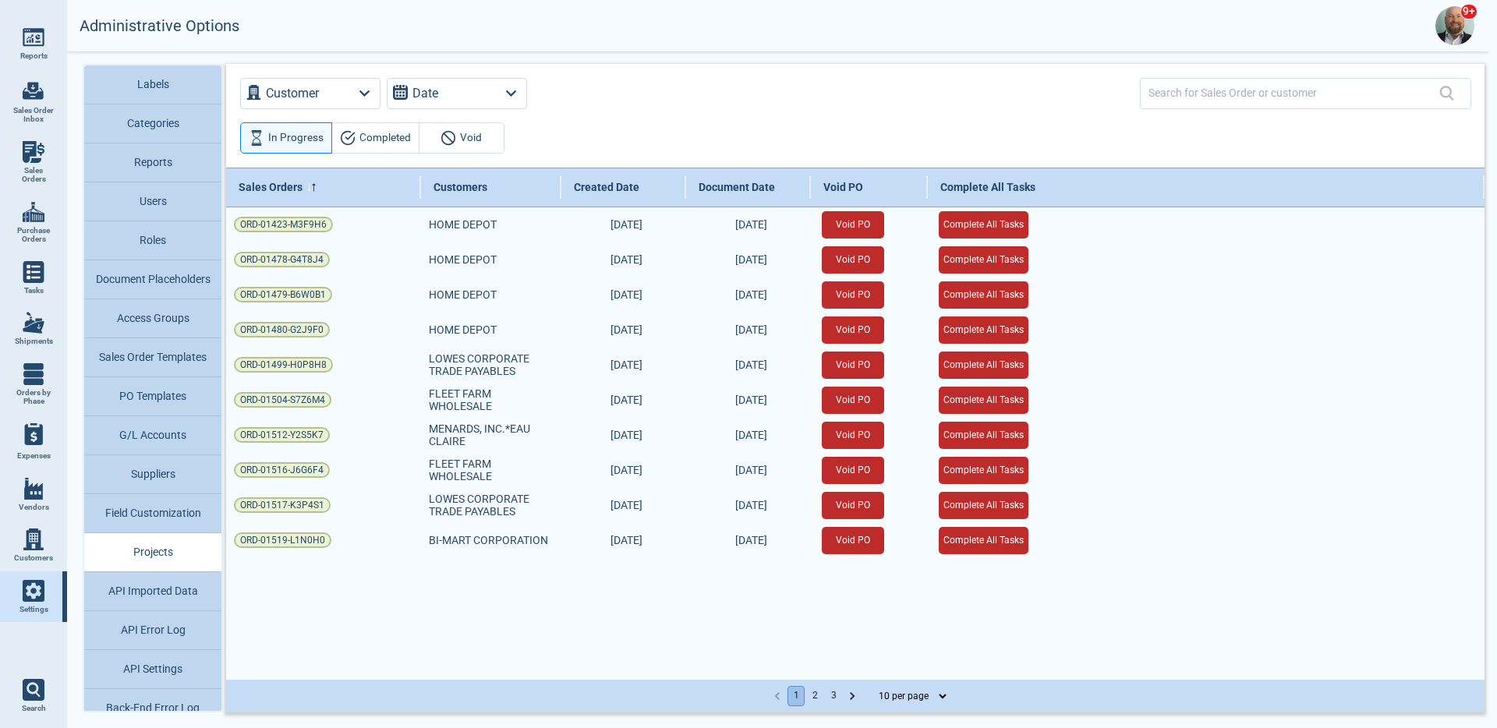
click at [58, 158] on link "Sales Orders" at bounding box center [33, 163] width 67 height 60
select select "50"
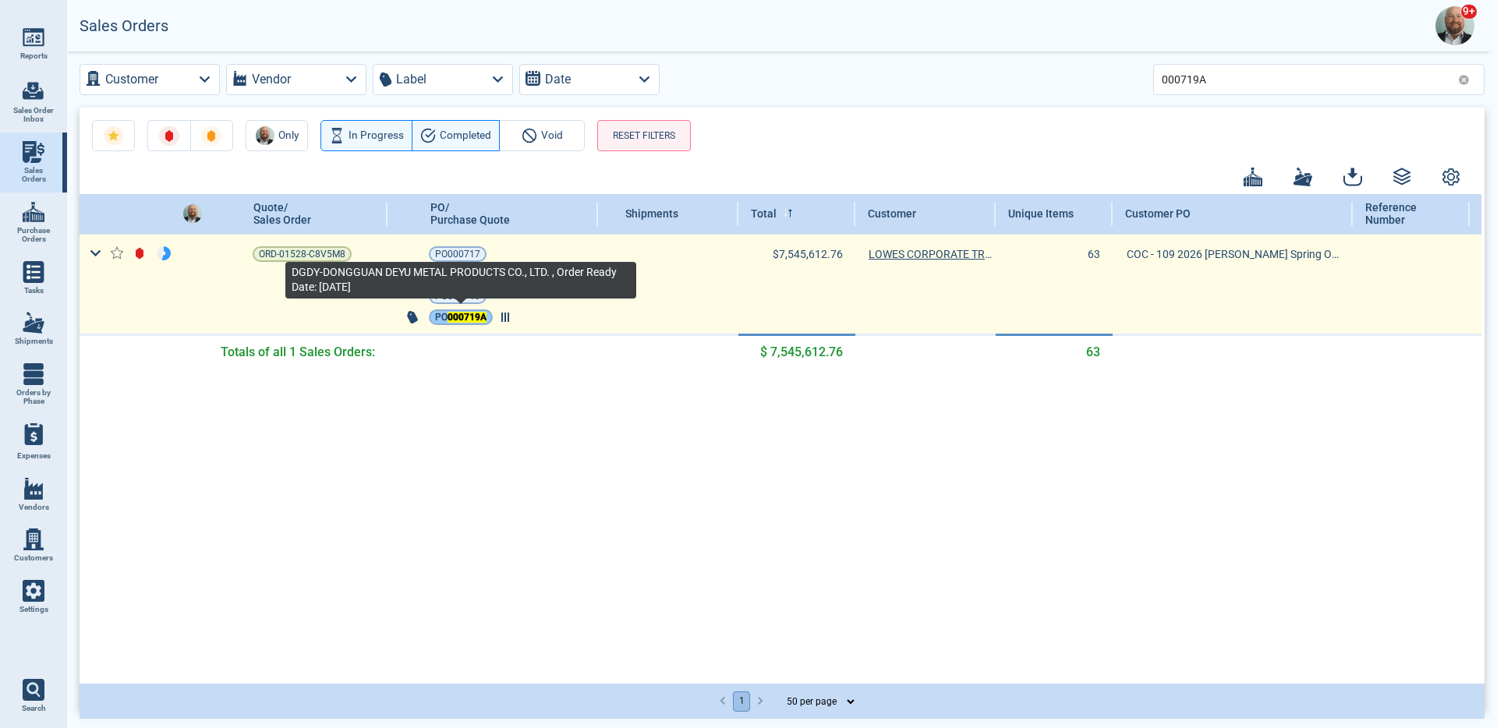
click at [480, 321] on mark "000719A" at bounding box center [467, 317] width 39 height 11
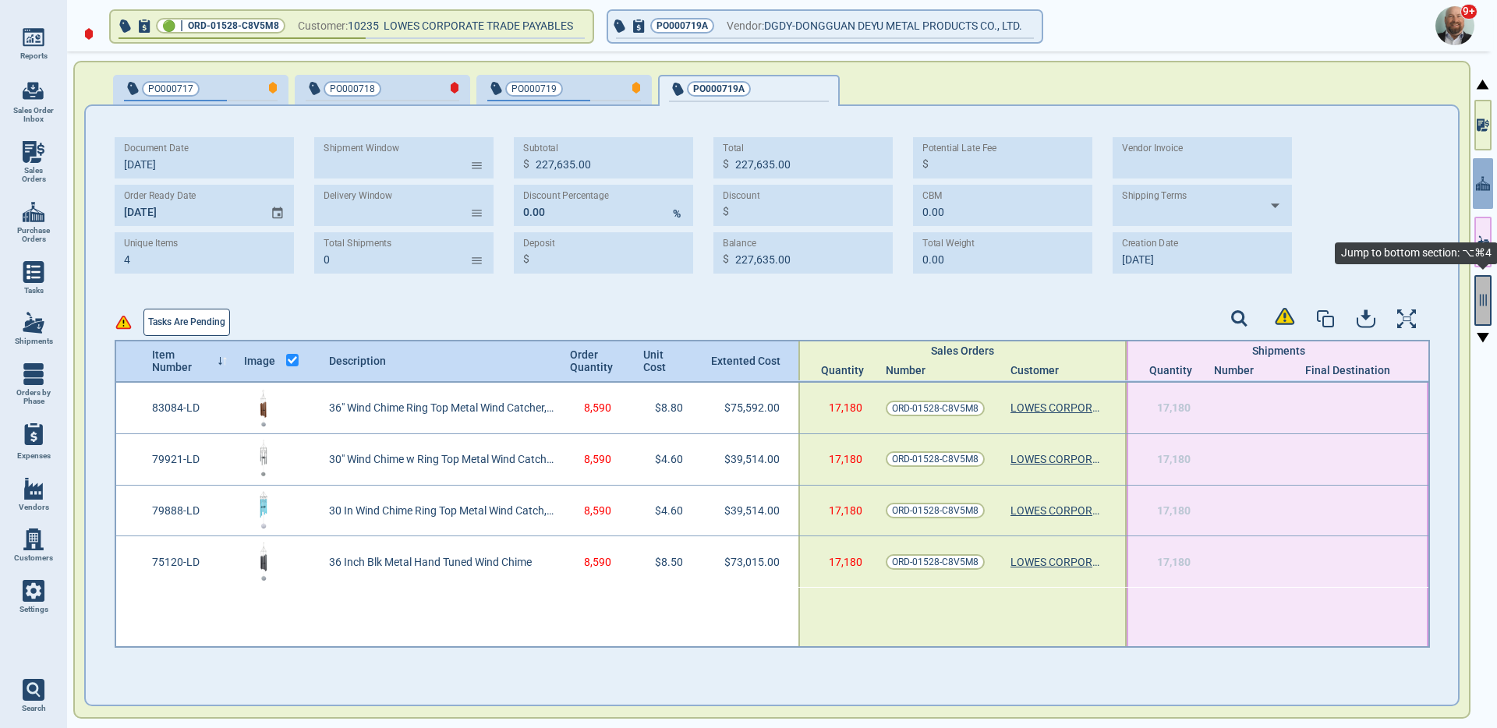
click at [1480, 313] on button "button" at bounding box center [1483, 300] width 17 height 51
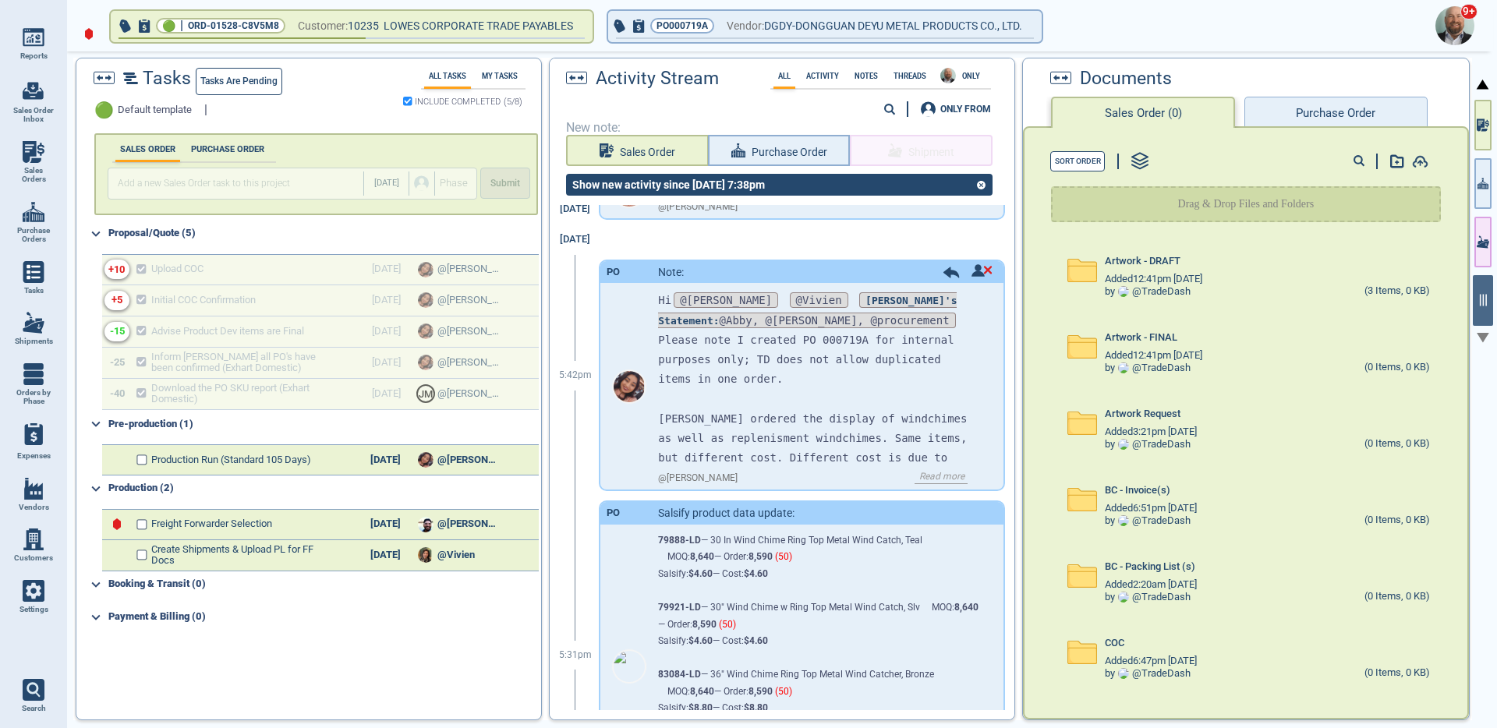
scroll to position [279, 0]
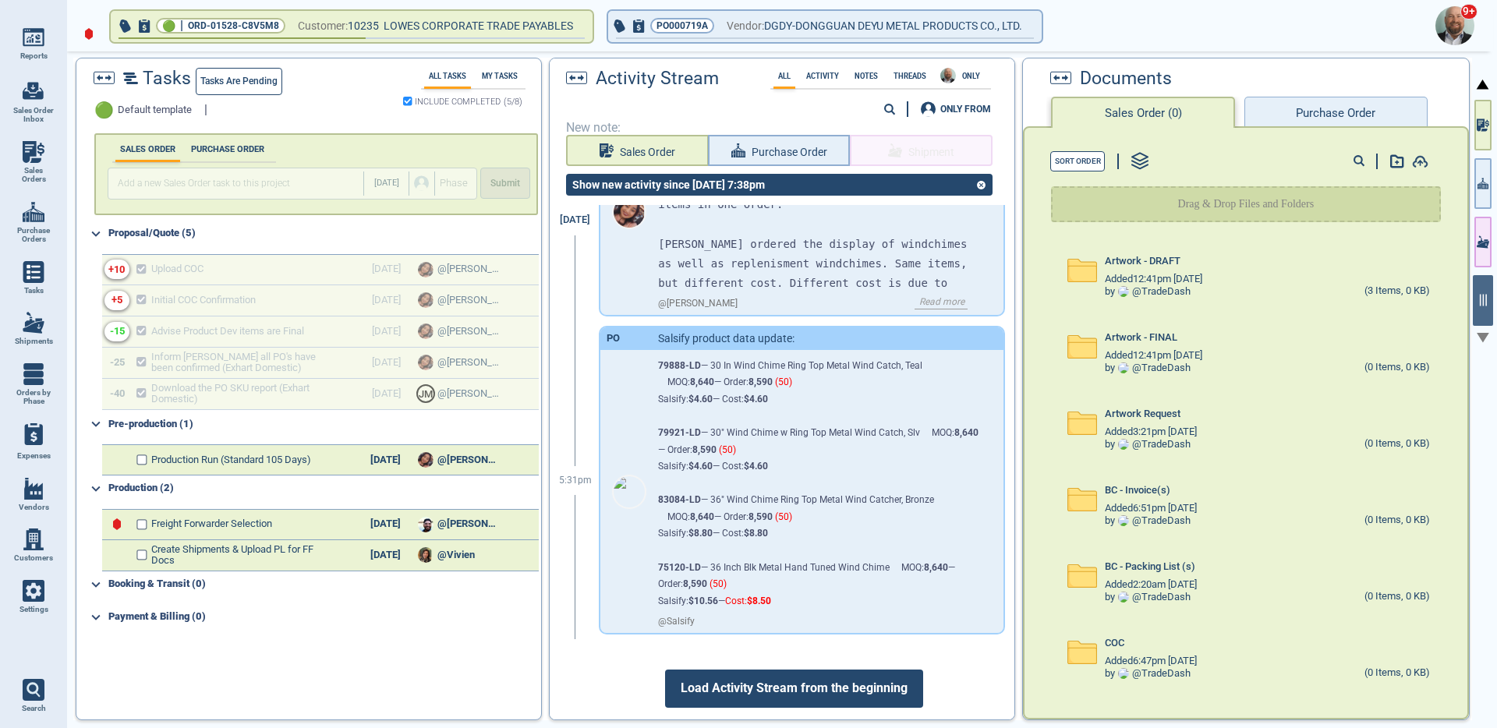
click at [827, 679] on span "Load Activity Stream from the beginning" at bounding box center [794, 688] width 258 height 37
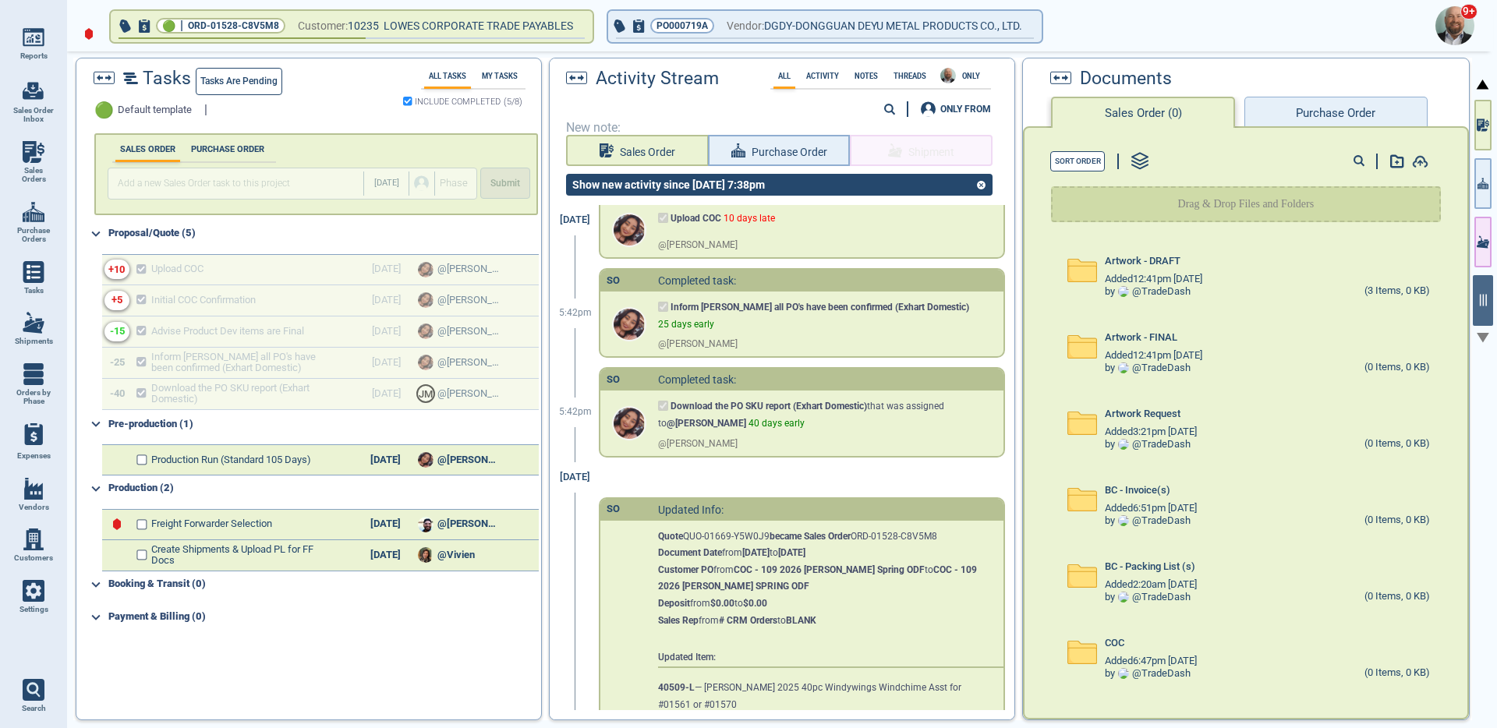
scroll to position [1221, 0]
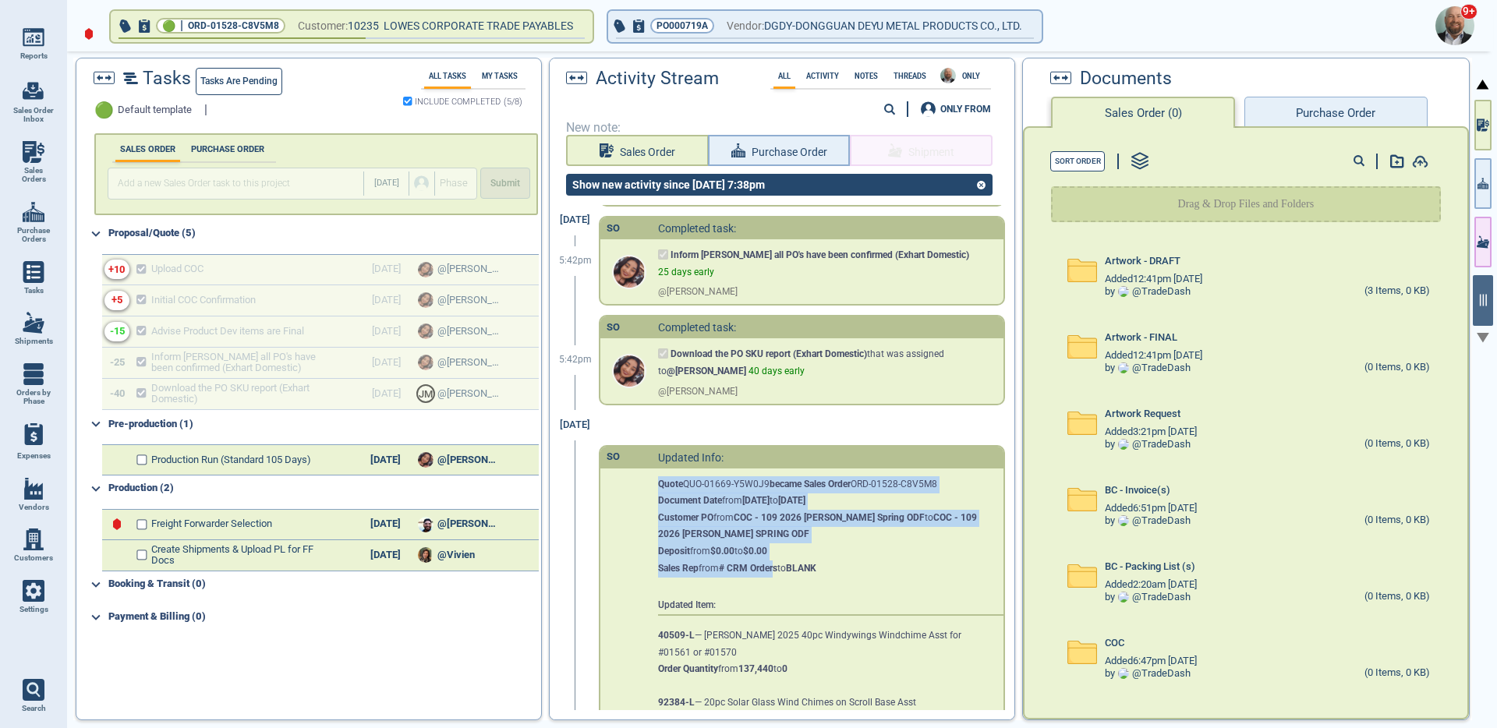
drag, startPoint x: 743, startPoint y: 486, endPoint x: 778, endPoint y: 591, distance: 111.0
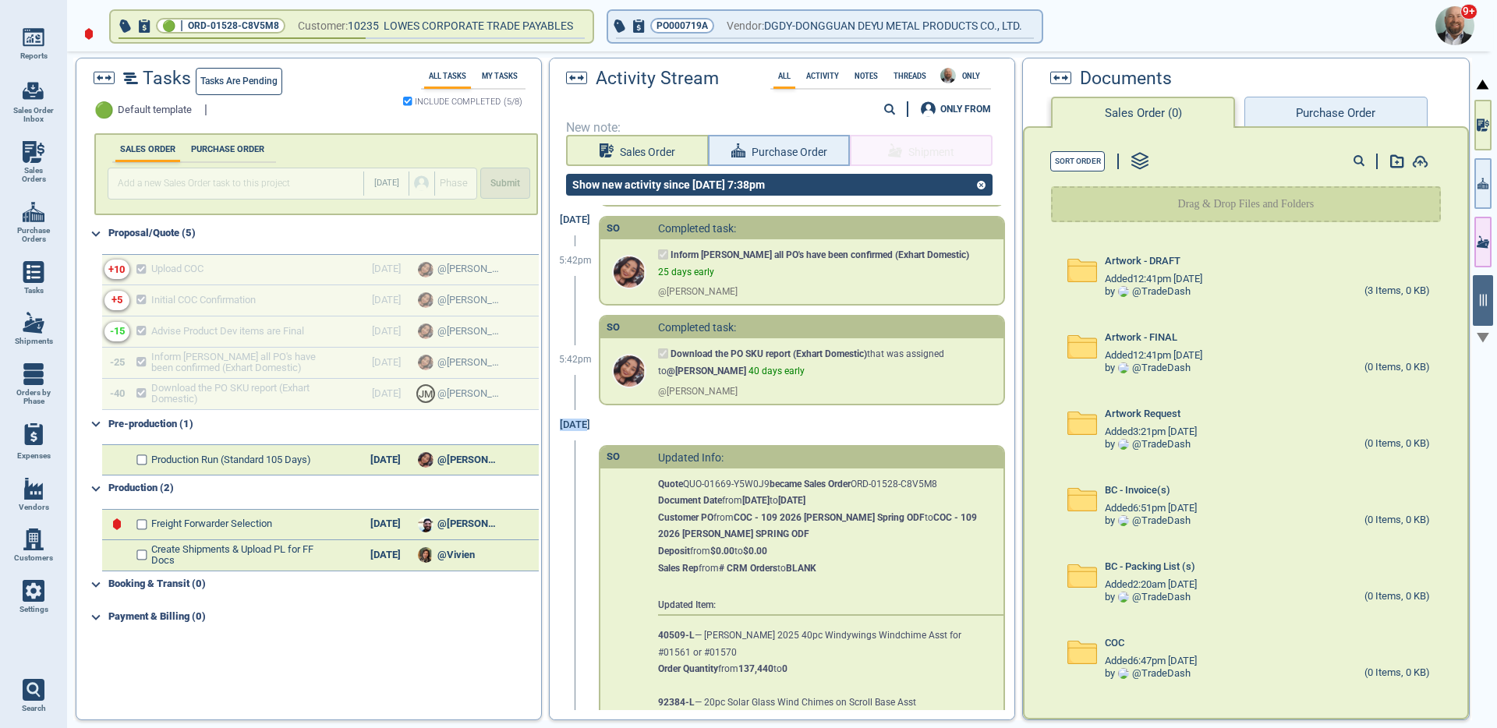
drag, startPoint x: 598, startPoint y: 446, endPoint x: 553, endPoint y: 447, distance: 45.2
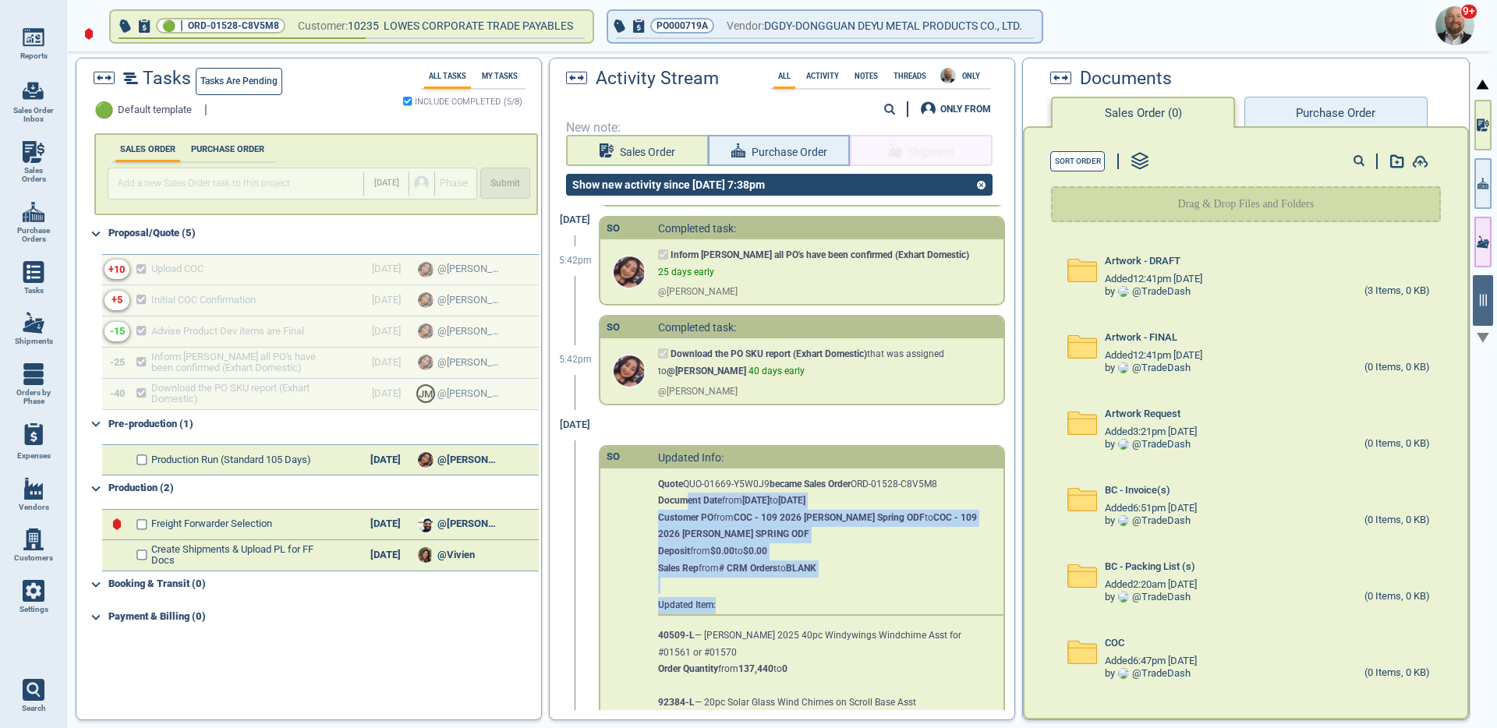
drag, startPoint x: 687, startPoint y: 518, endPoint x: 824, endPoint y: 616, distance: 168.8
click at [1484, 140] on button "button" at bounding box center [1483, 125] width 17 height 51
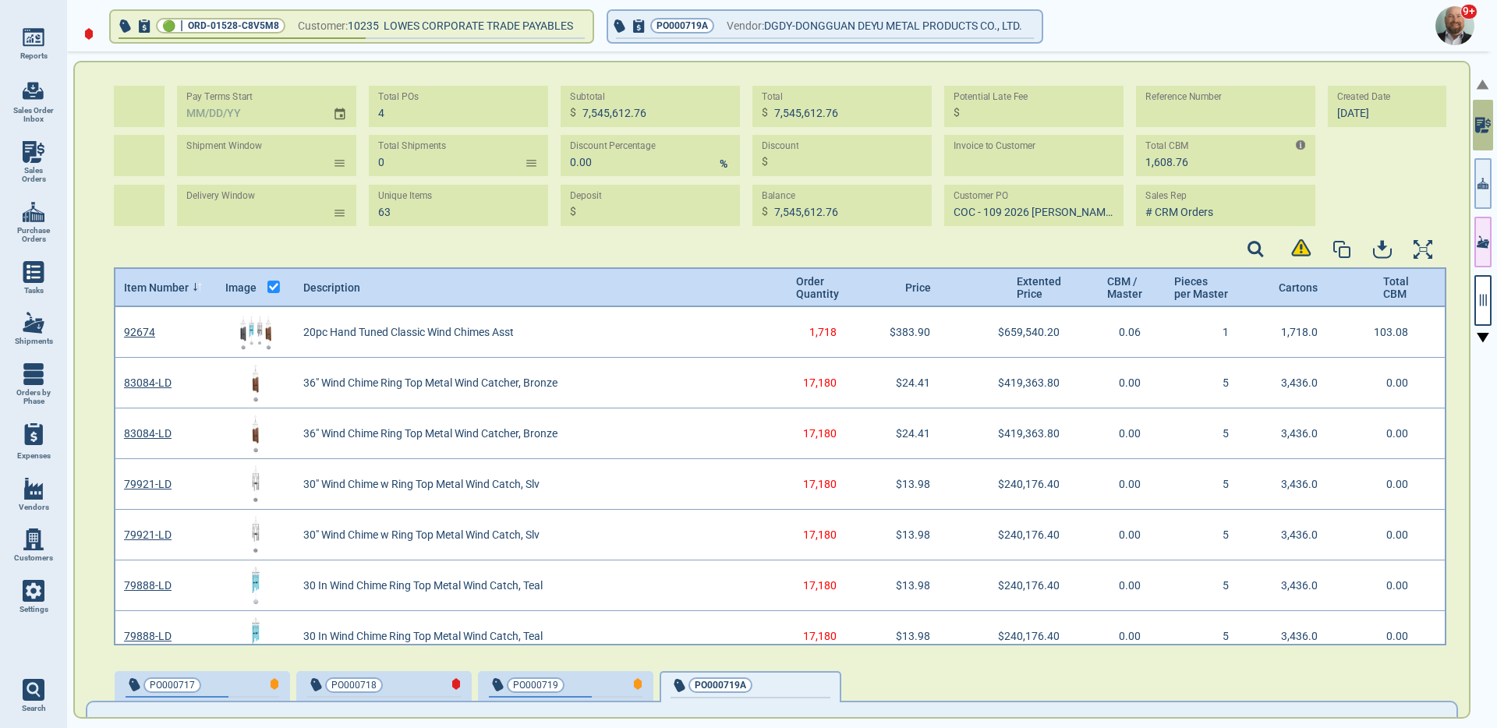
scroll to position [0, 204]
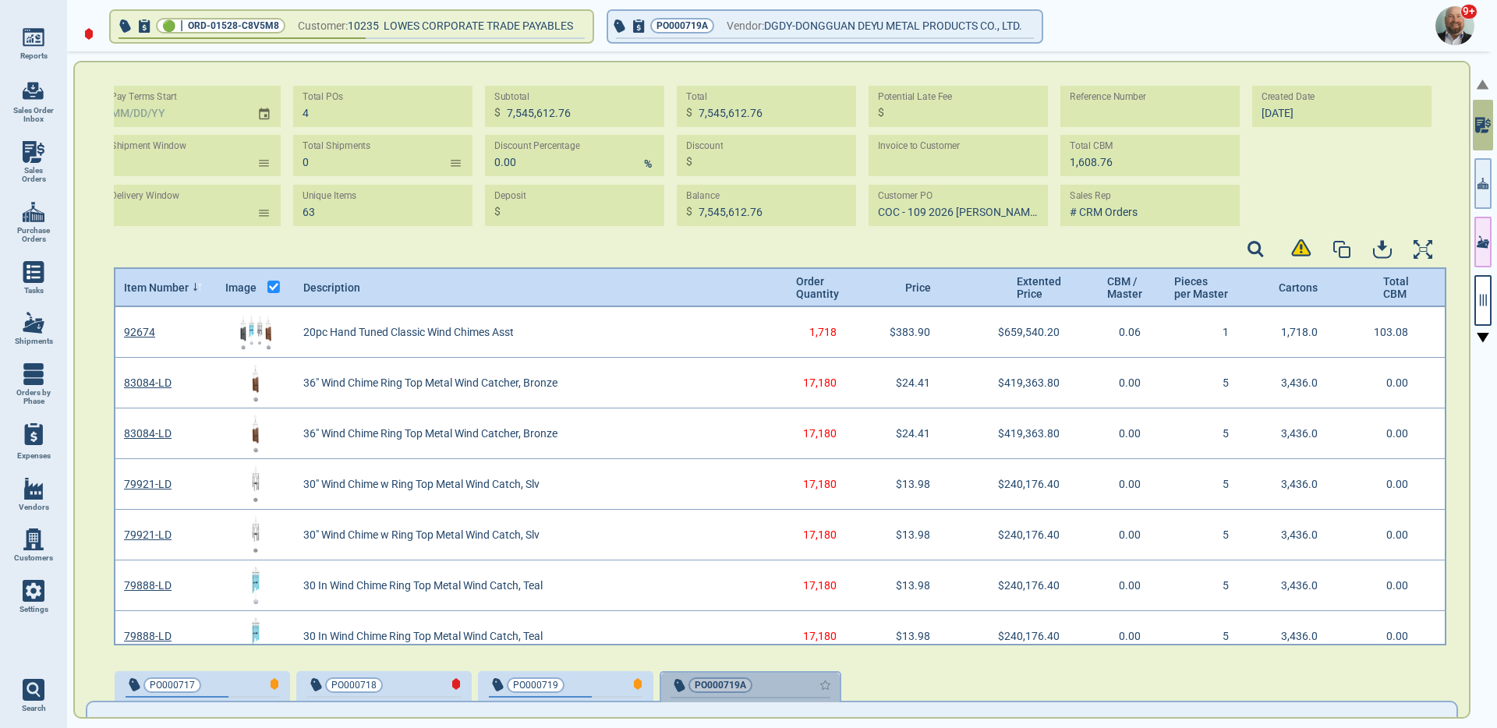
click at [788, 682] on div "button" at bounding box center [804, 685] width 52 height 16
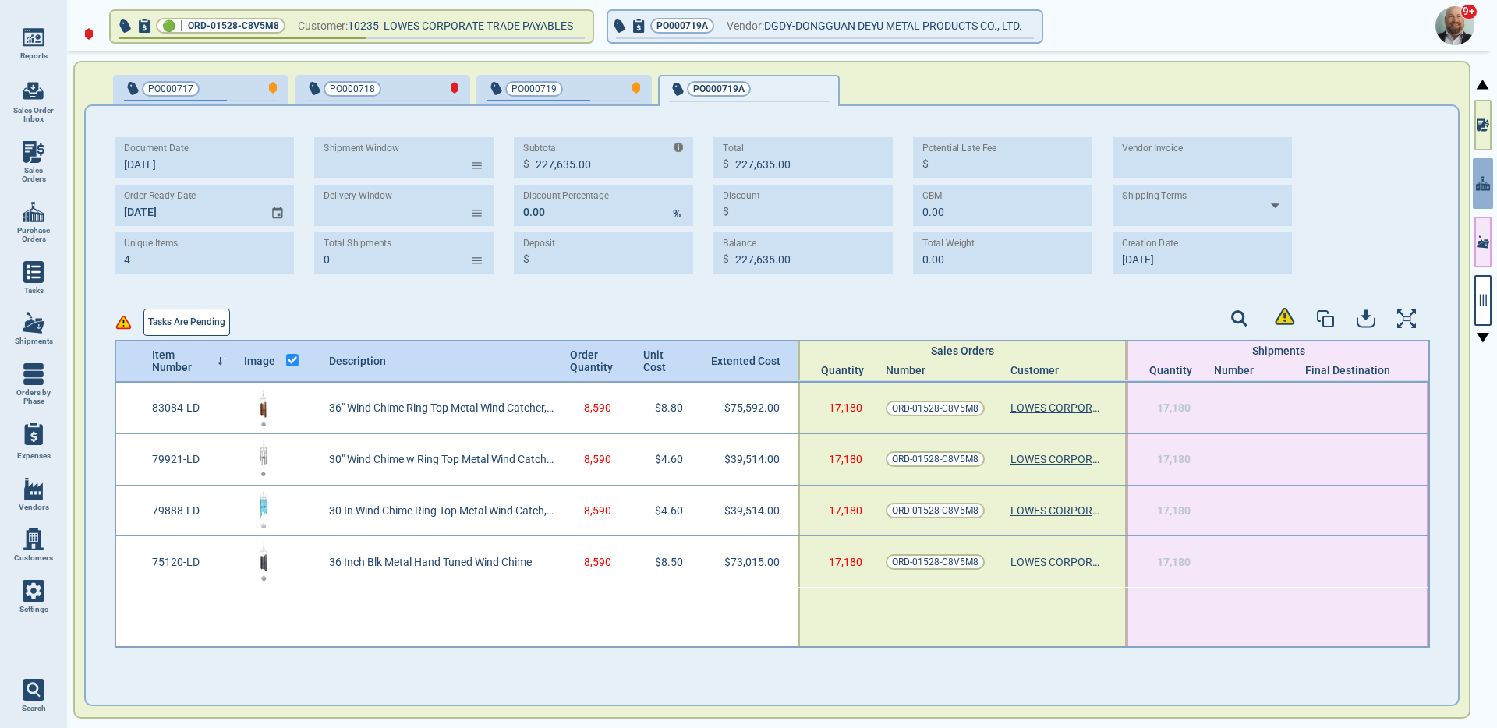
click at [592, 90] on div "button" at bounding box center [615, 88] width 51 height 16
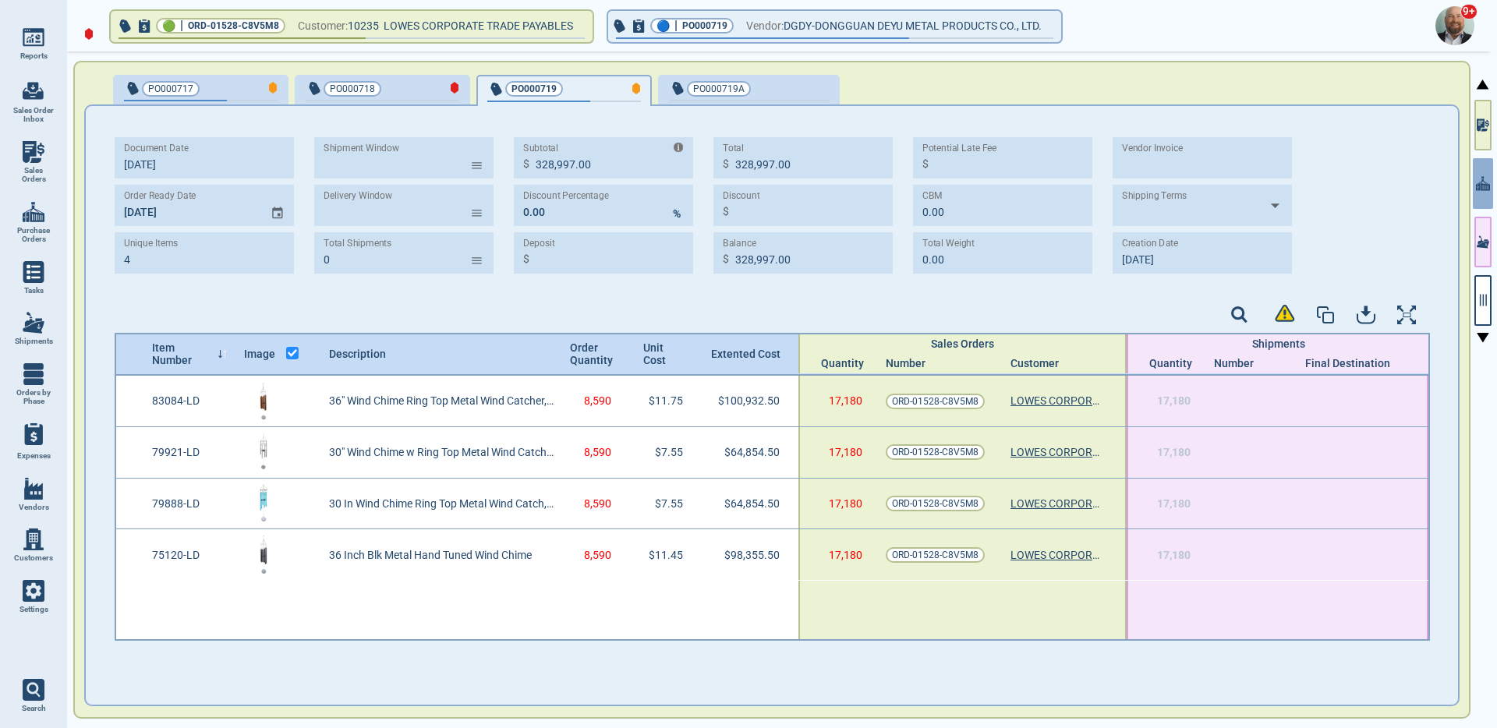
type input "328,997.00"
type input "10/3‎/25"
click at [1090, 262] on div "Document Date 10/2‎/25 Order Ready Date 11/5‎/25 Unique Items 4 Shipment Window…" at bounding box center [711, 205] width 1193 height 136
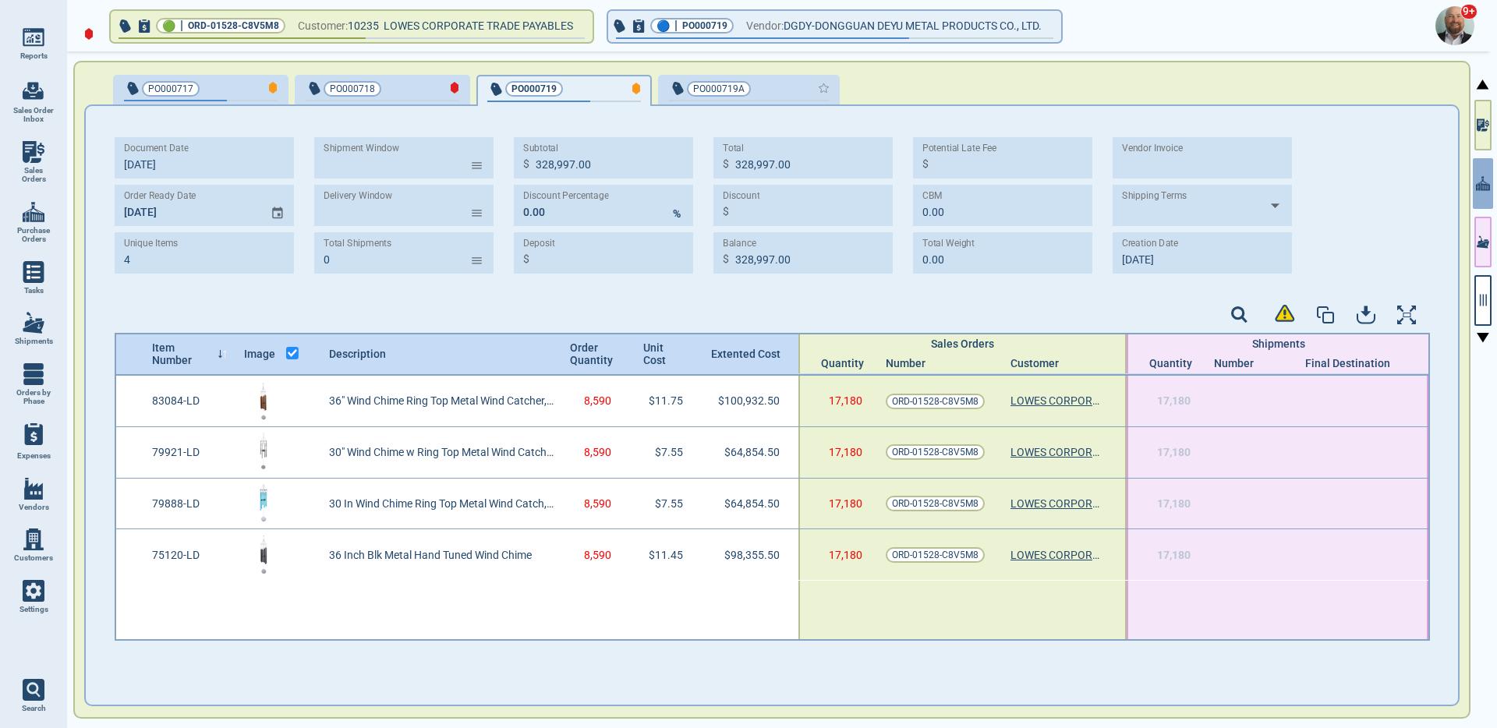
click at [785, 88] on div "button" at bounding box center [803, 88] width 52 height 16
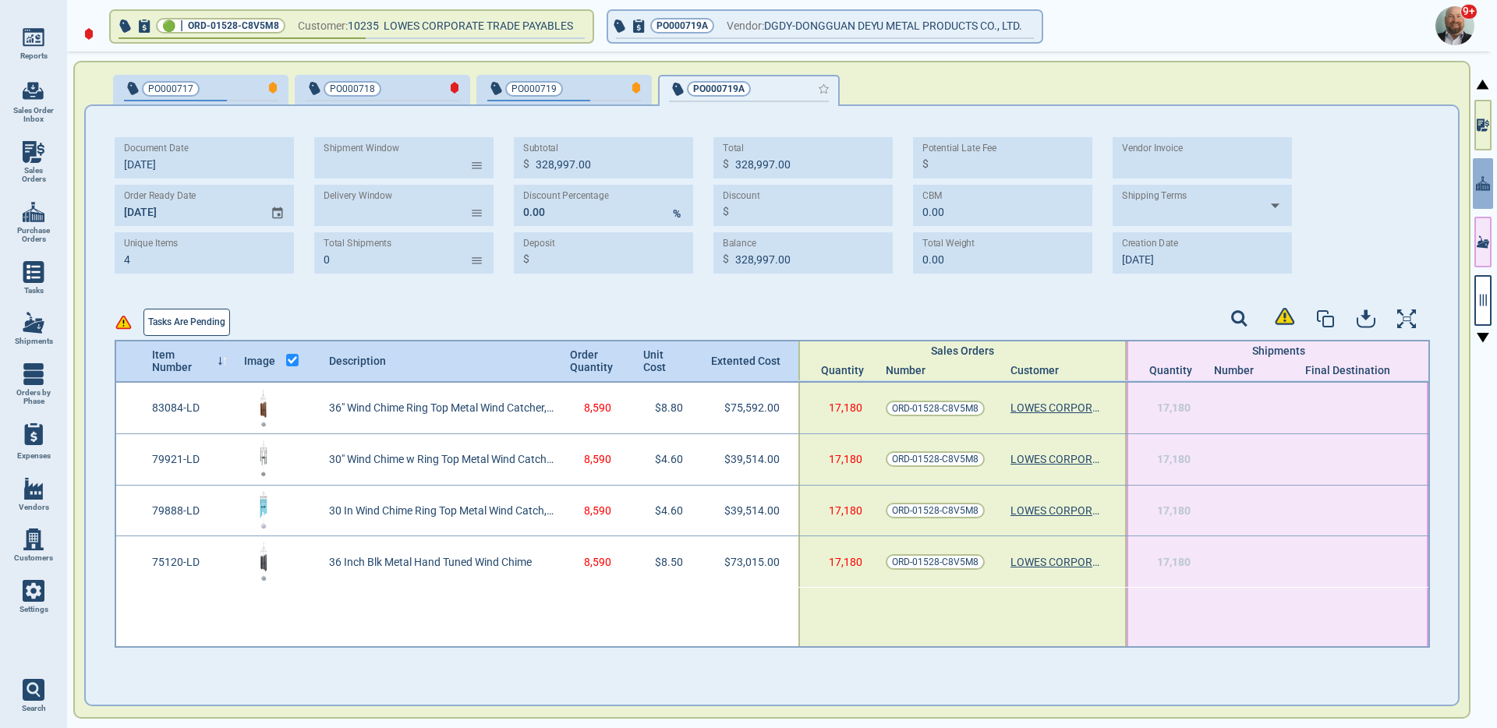
type input "227,635.00"
type input "10/2‎/25"
click at [25, 595] on img at bounding box center [34, 591] width 22 height 22
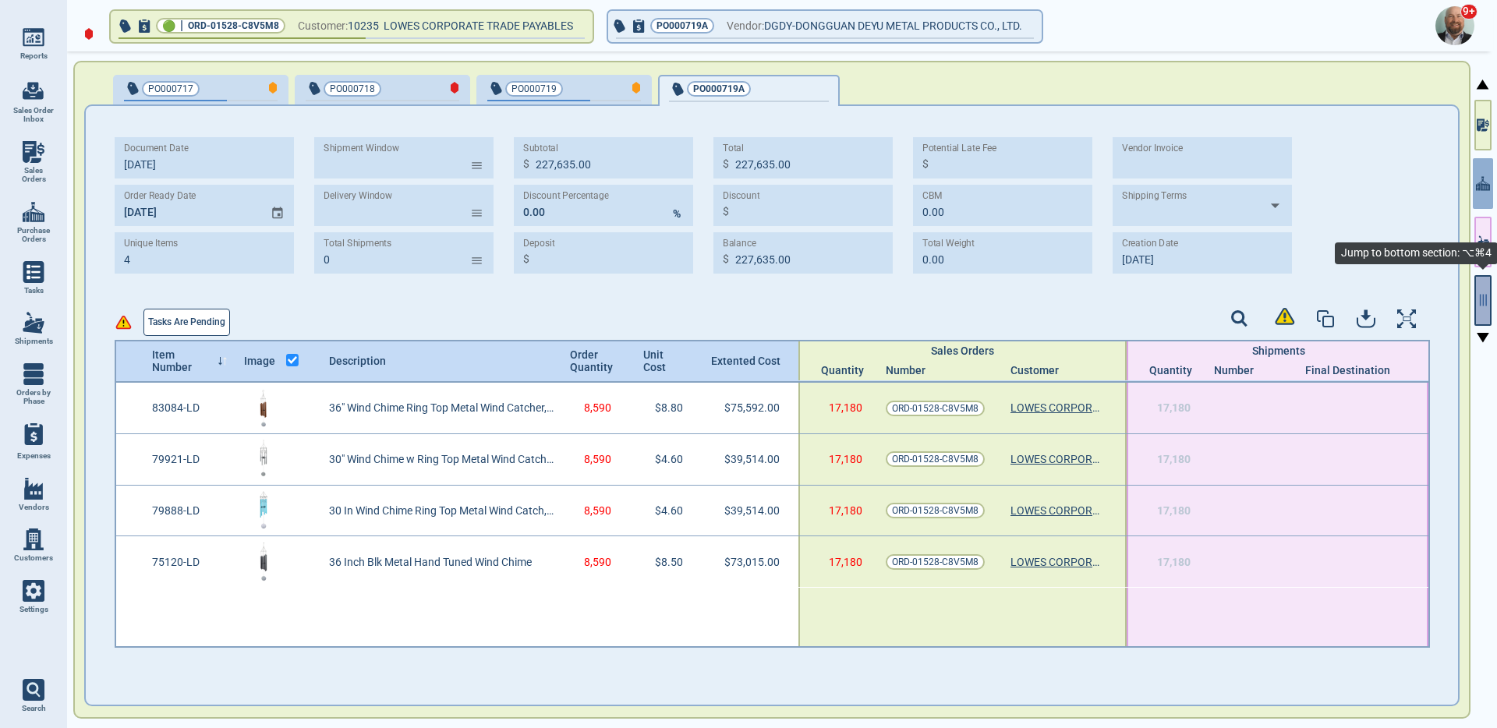
click at [1483, 307] on button "button" at bounding box center [1483, 300] width 17 height 51
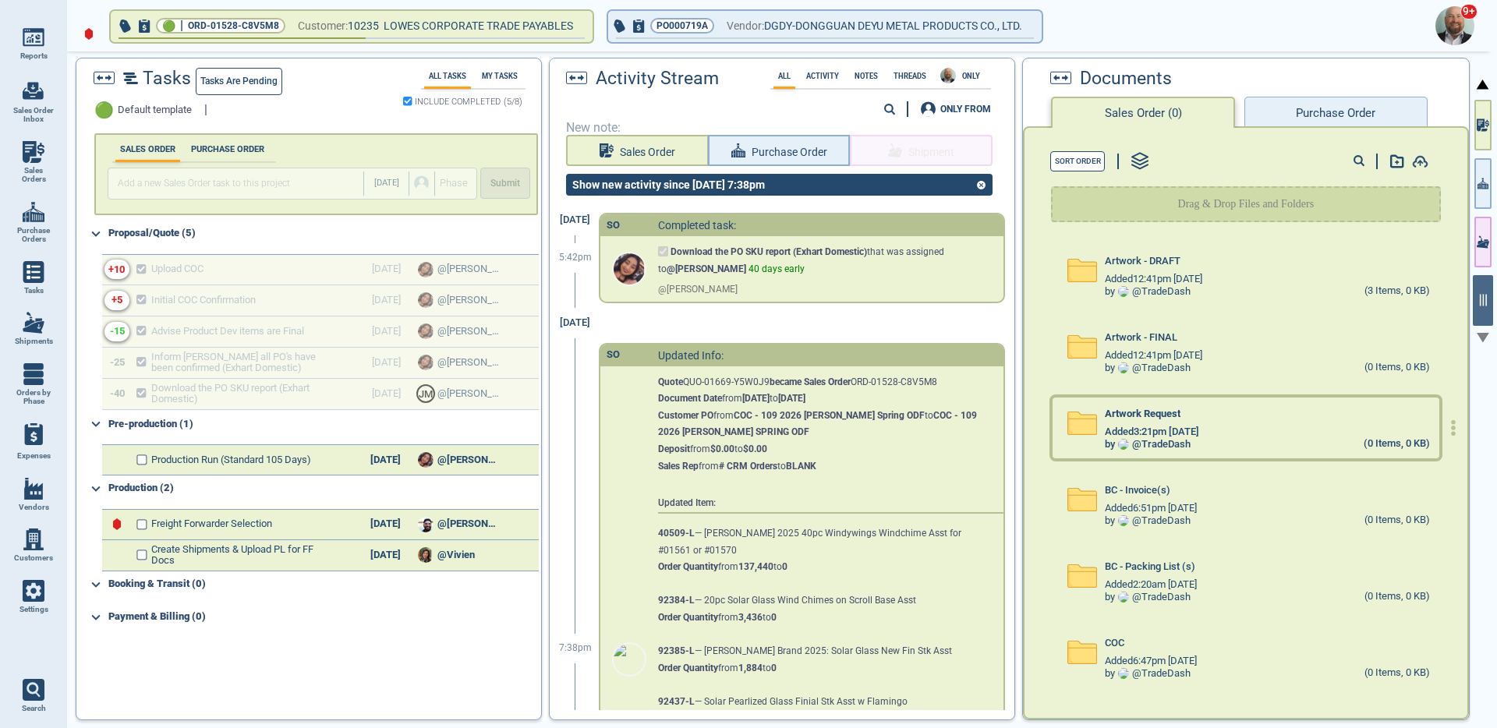
scroll to position [1324, 0]
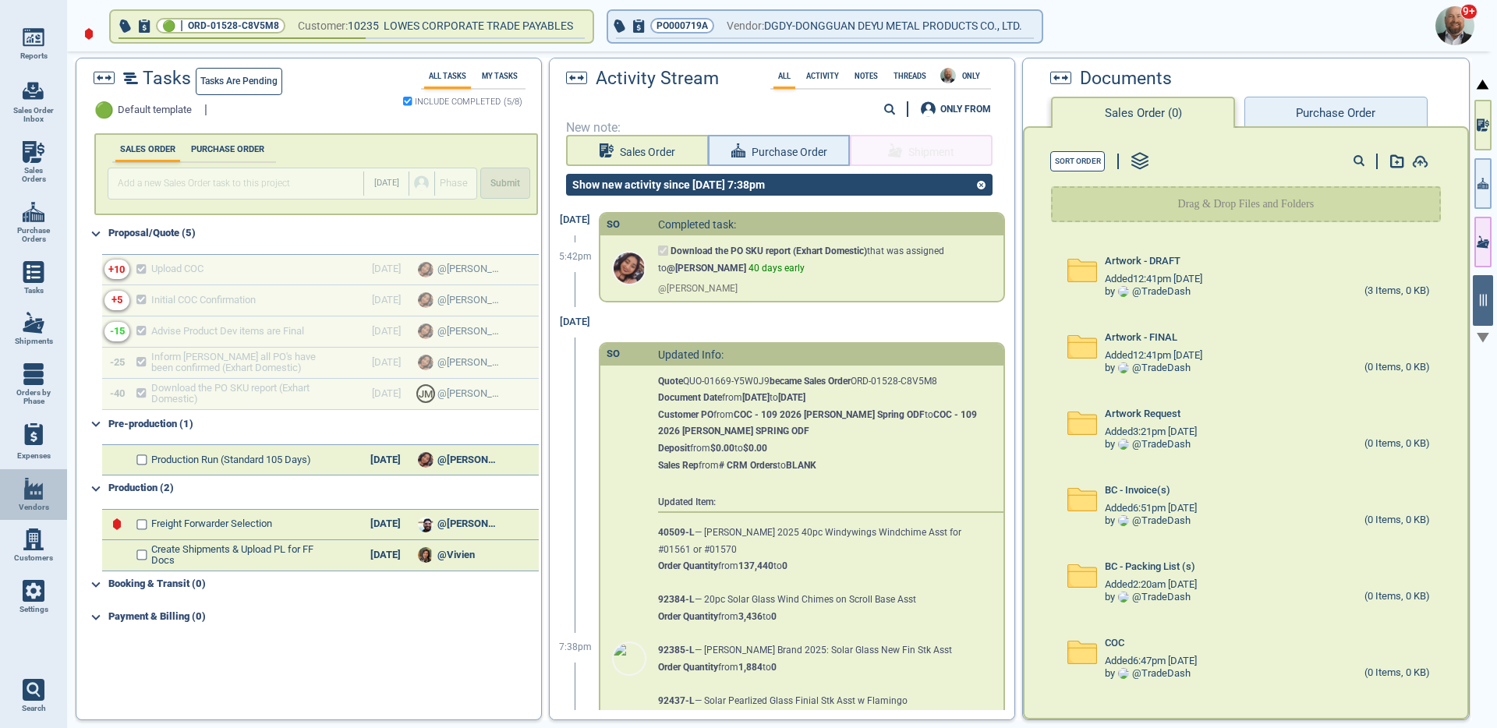
click at [41, 492] on img at bounding box center [34, 489] width 22 height 22
click at [1482, 171] on button "button" at bounding box center [1483, 183] width 17 height 51
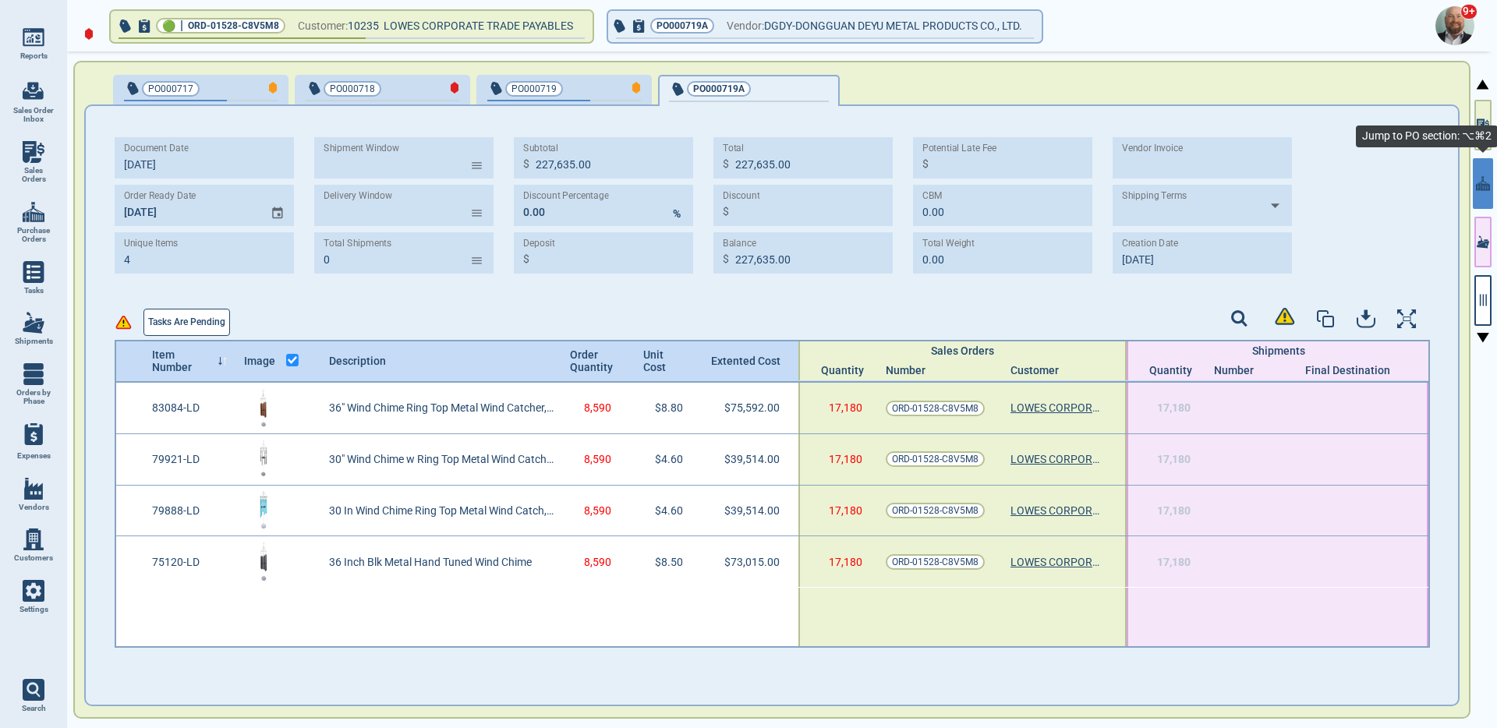
click at [1482, 172] on button "button" at bounding box center [1483, 183] width 20 height 51
click at [581, 85] on span "PO000719" at bounding box center [538, 89] width 102 height 16
type input "328,997.00"
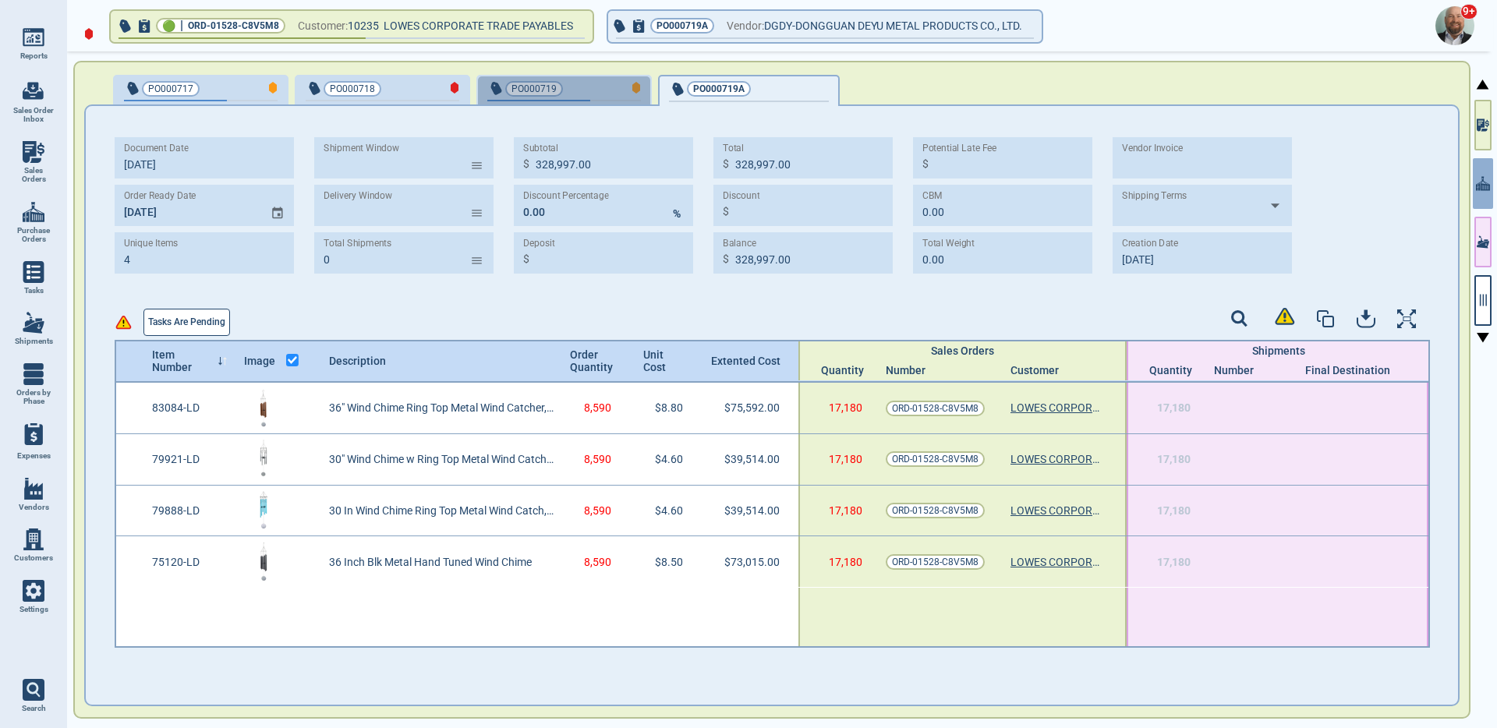
type input "10/3‎/25"
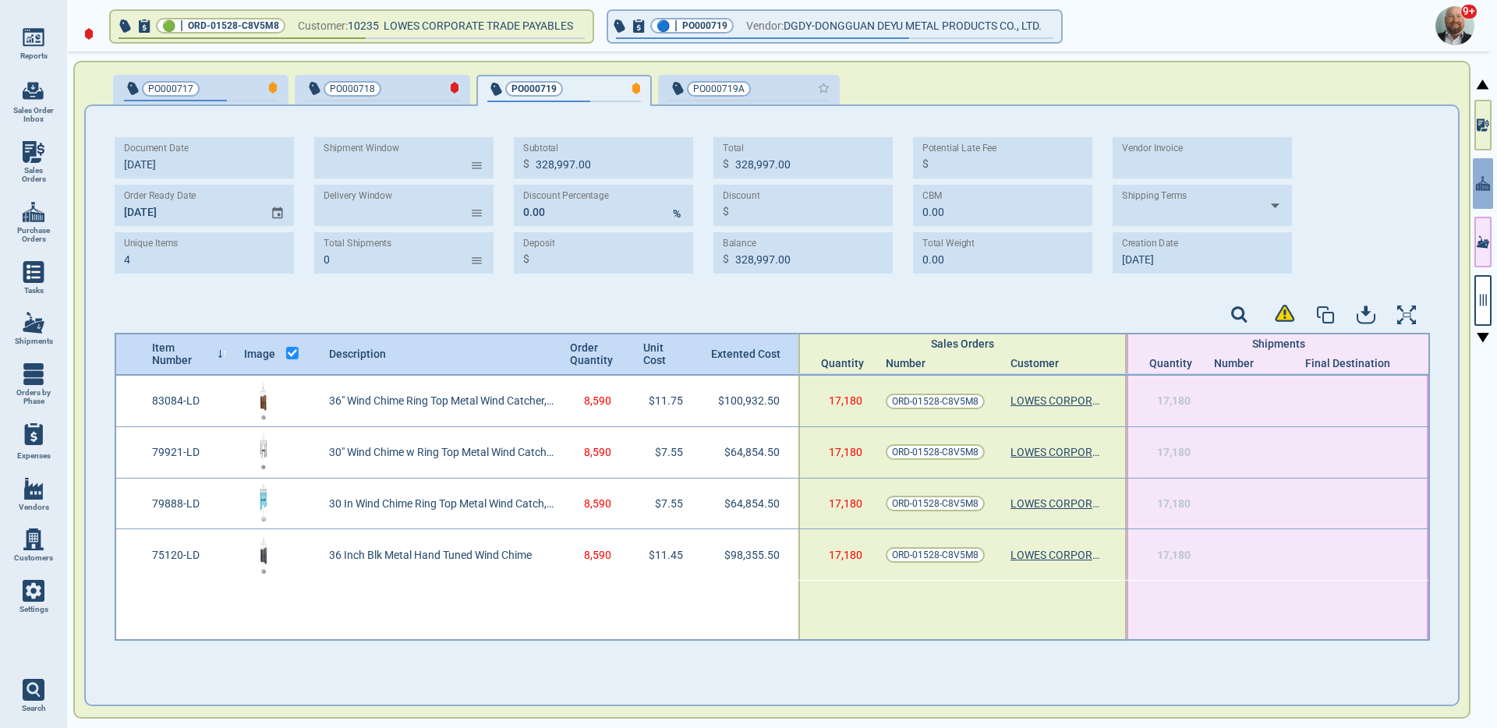
click at [777, 93] on div "button" at bounding box center [803, 88] width 52 height 16
type input "227,635.00"
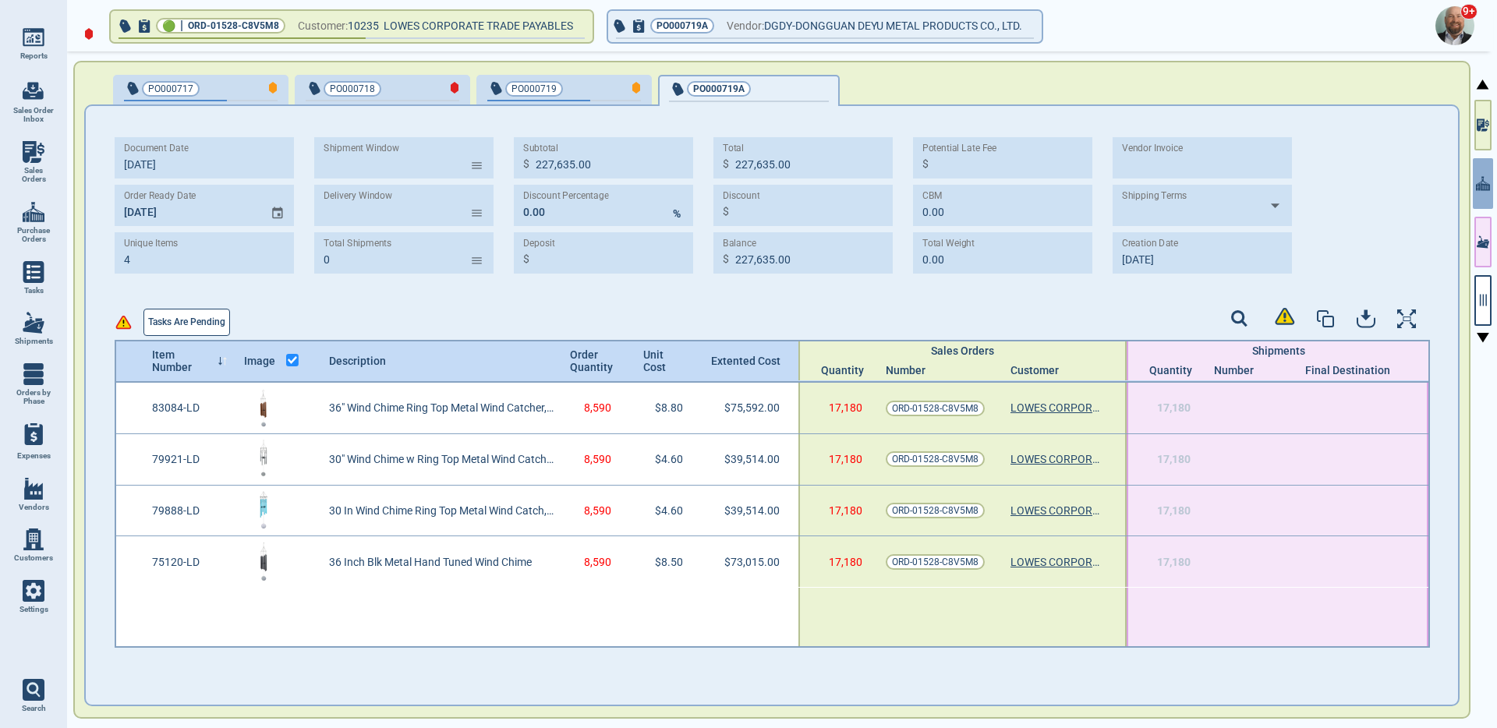
type input "10/2‎/25"
click at [204, 331] on button "Tasks are pending" at bounding box center [187, 322] width 87 height 27
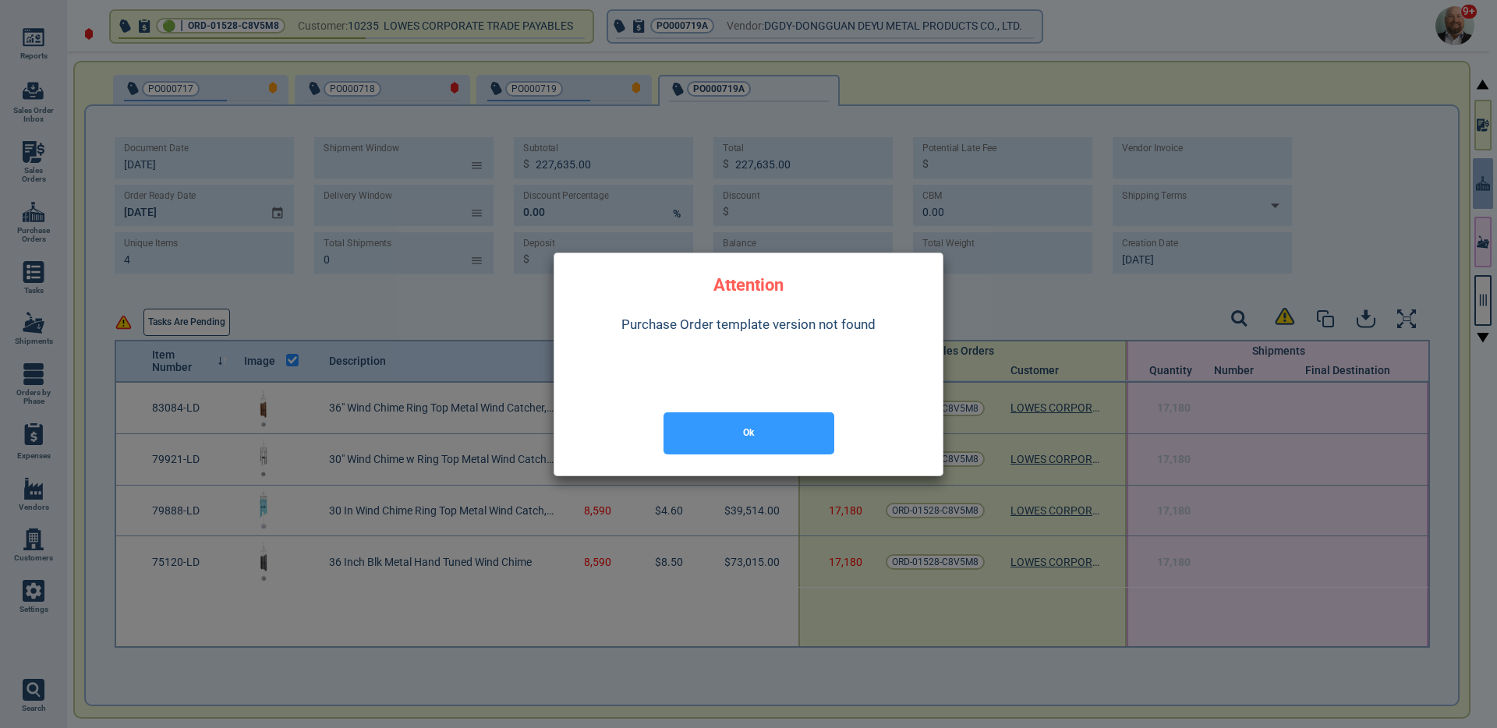
click at [796, 412] on div "Ok" at bounding box center [748, 433] width 363 height 59
click at [739, 425] on button "Ok" at bounding box center [749, 434] width 171 height 42
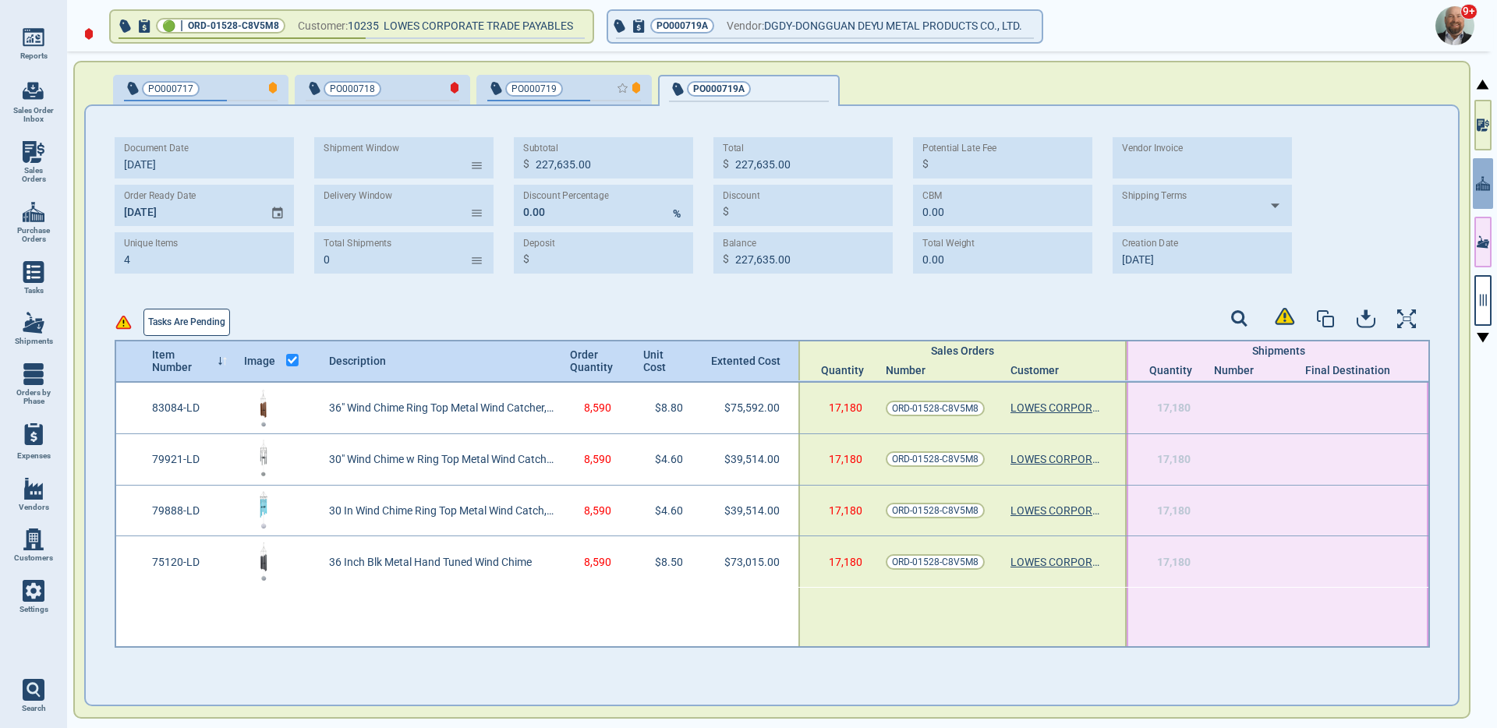
click at [611, 87] on div "button" at bounding box center [615, 88] width 51 height 16
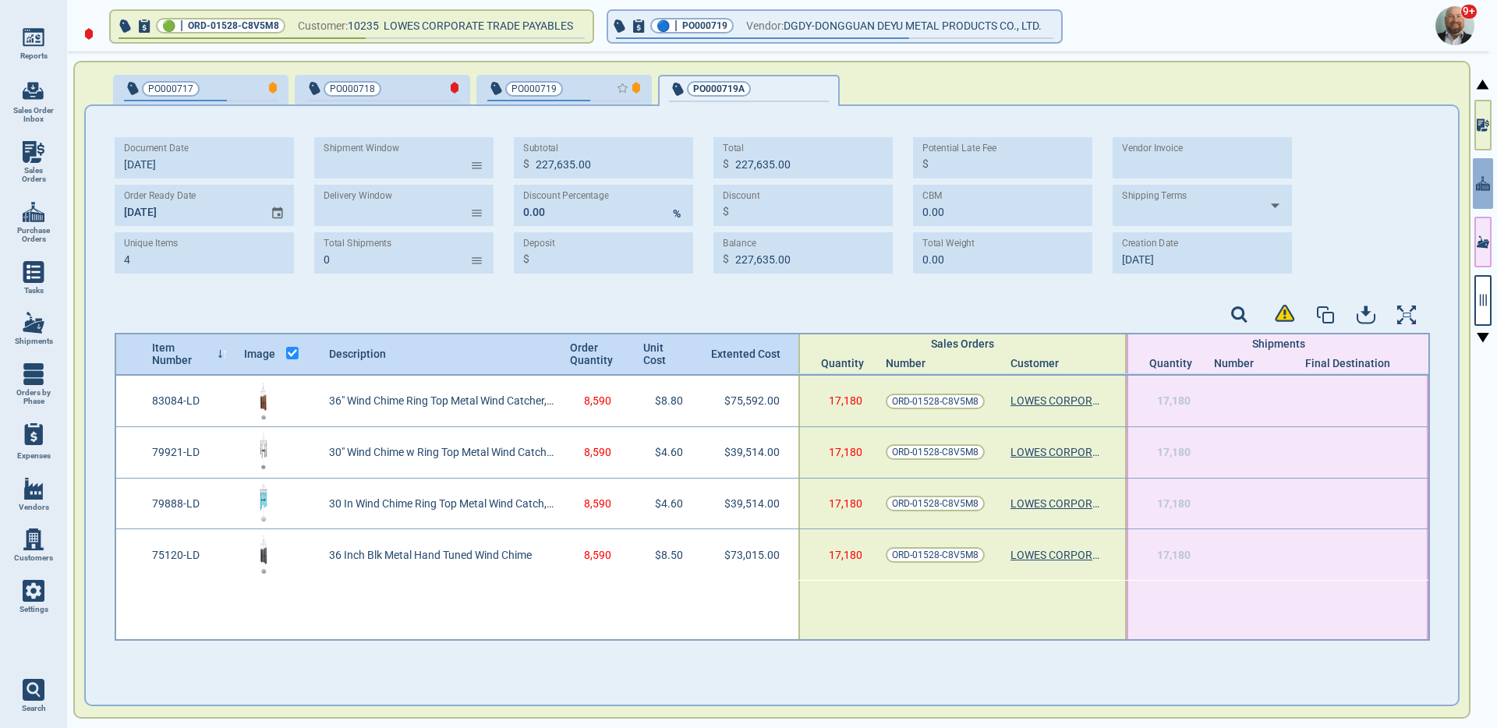
type input "328,997.00"
type input "10/3‎/25"
click at [1476, 307] on button "button" at bounding box center [1483, 300] width 17 height 51
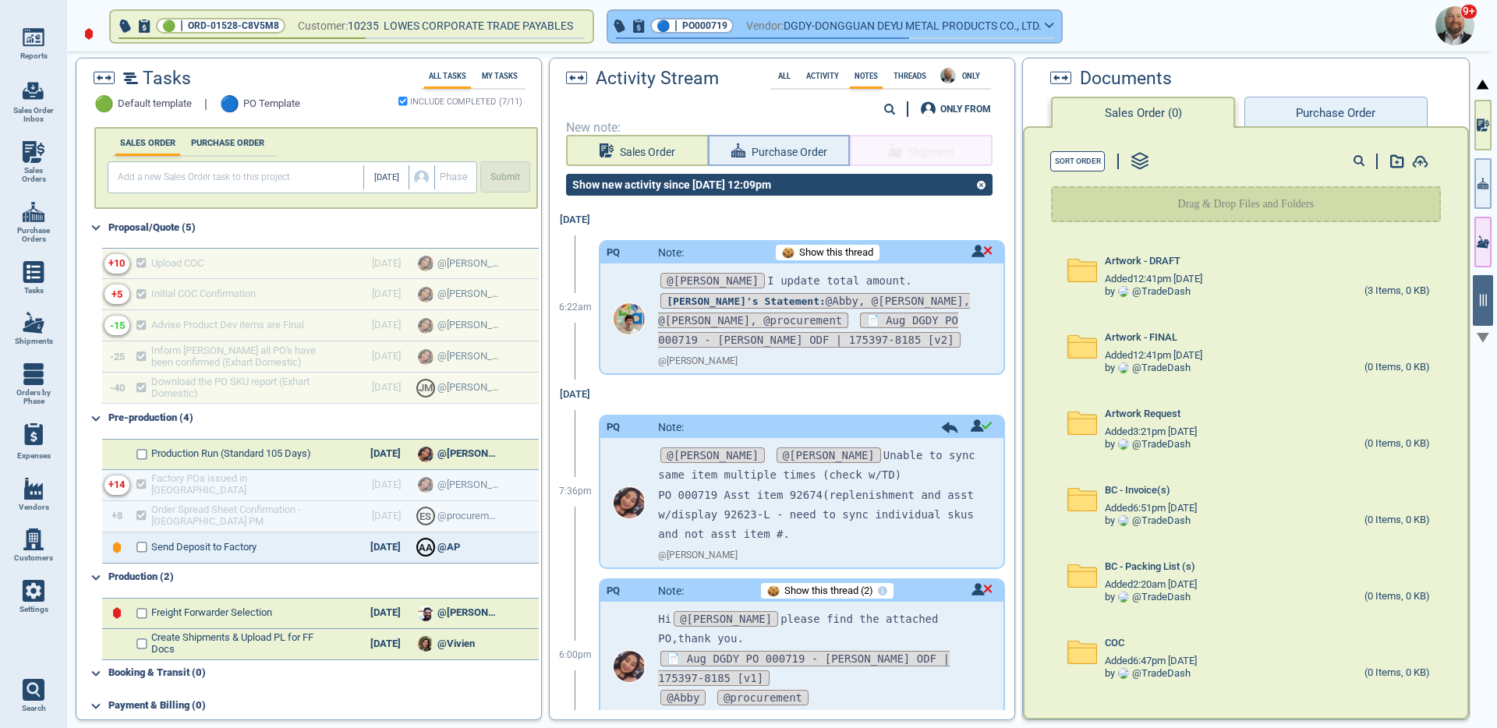
click at [894, 37] on span "button" at bounding box center [691, 38] width 438 height 2
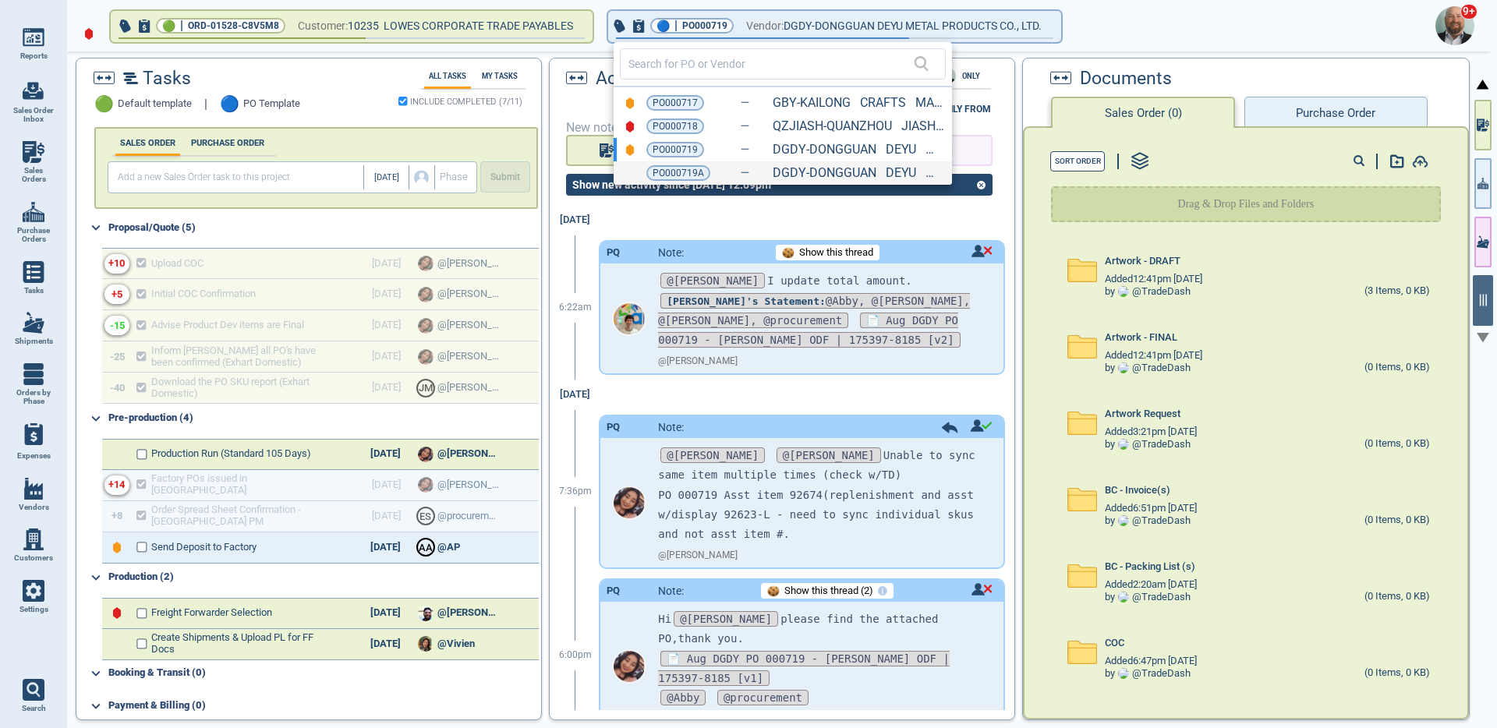
click at [718, 172] on div "PO000719A" at bounding box center [685, 173] width 76 height 16
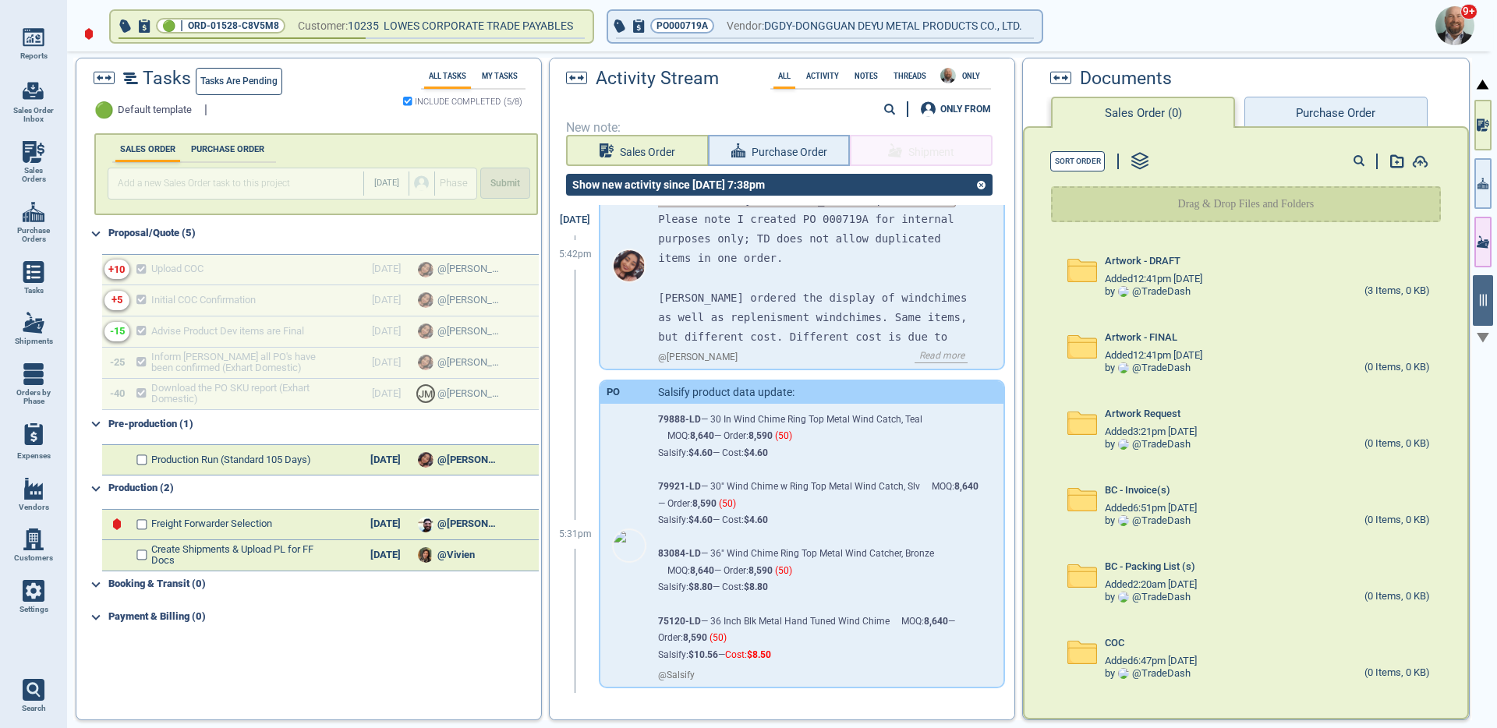
scroll to position [279, 0]
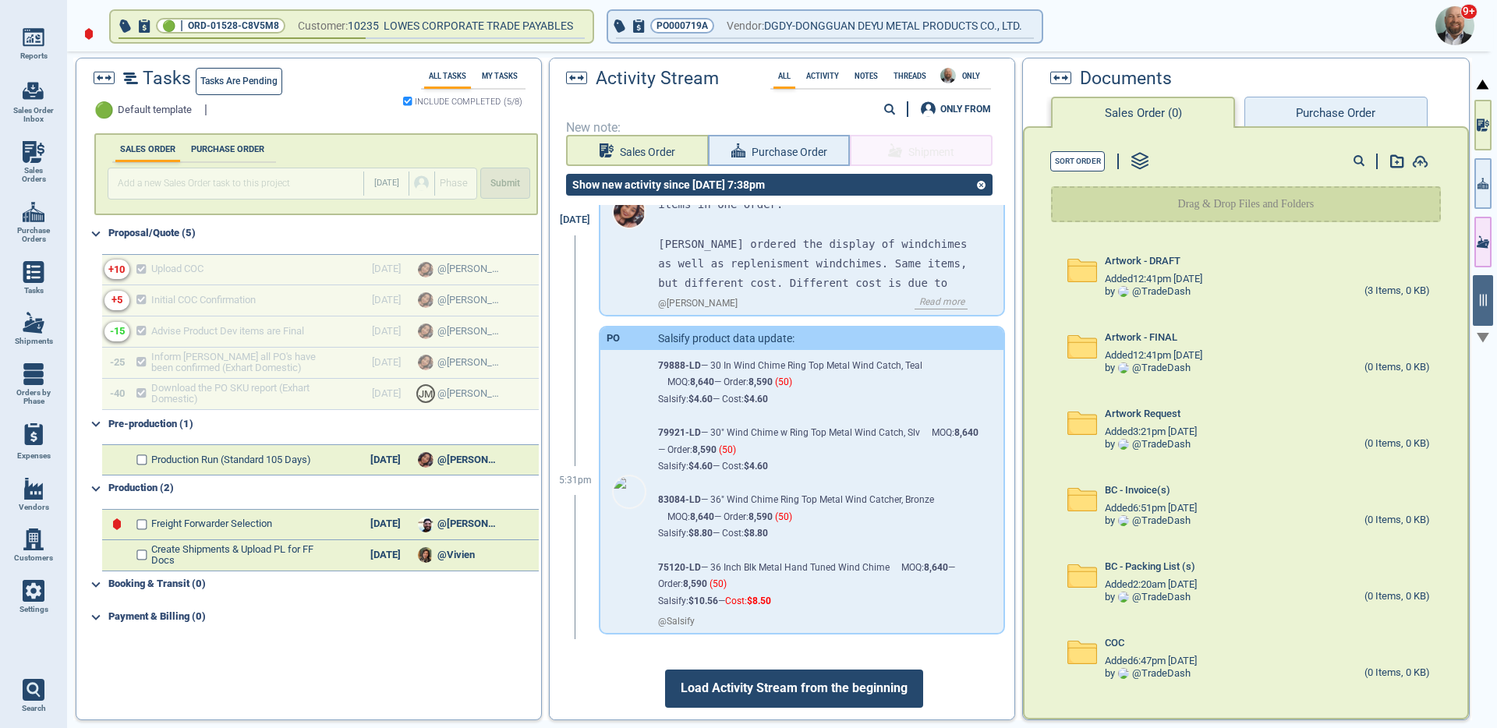
click at [762, 673] on span "Load Activity Stream from the beginning" at bounding box center [794, 688] width 258 height 37
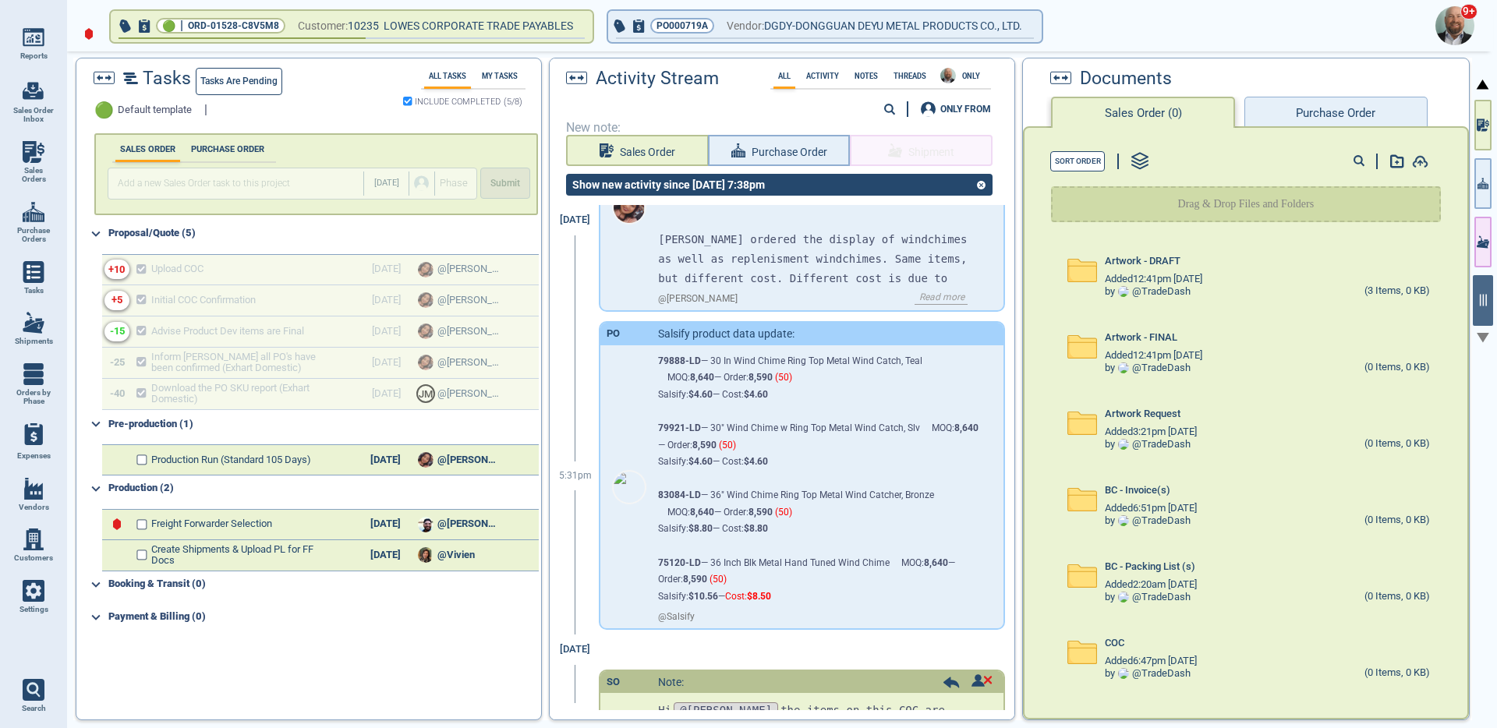
click at [760, 679] on div "SO Note:" at bounding box center [802, 683] width 402 height 22
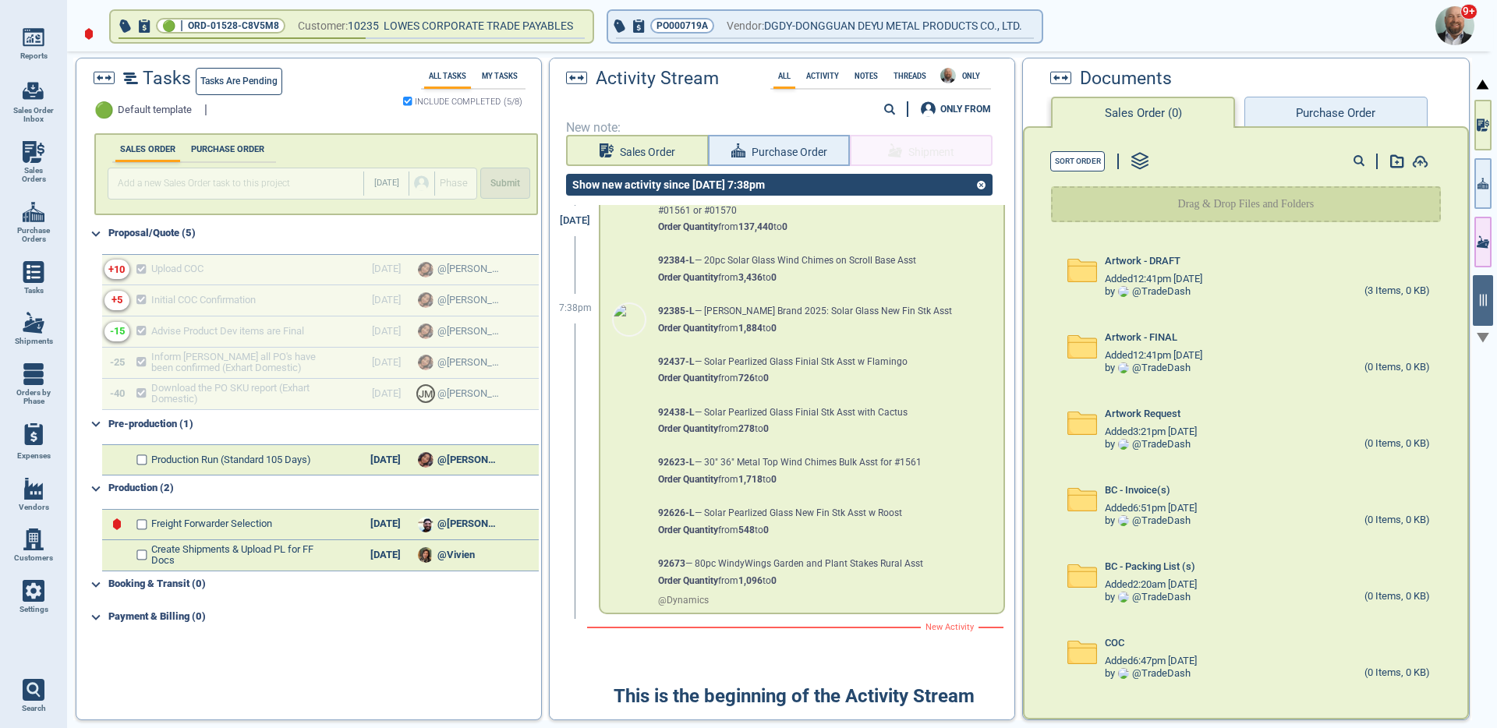
scroll to position [1399, 0]
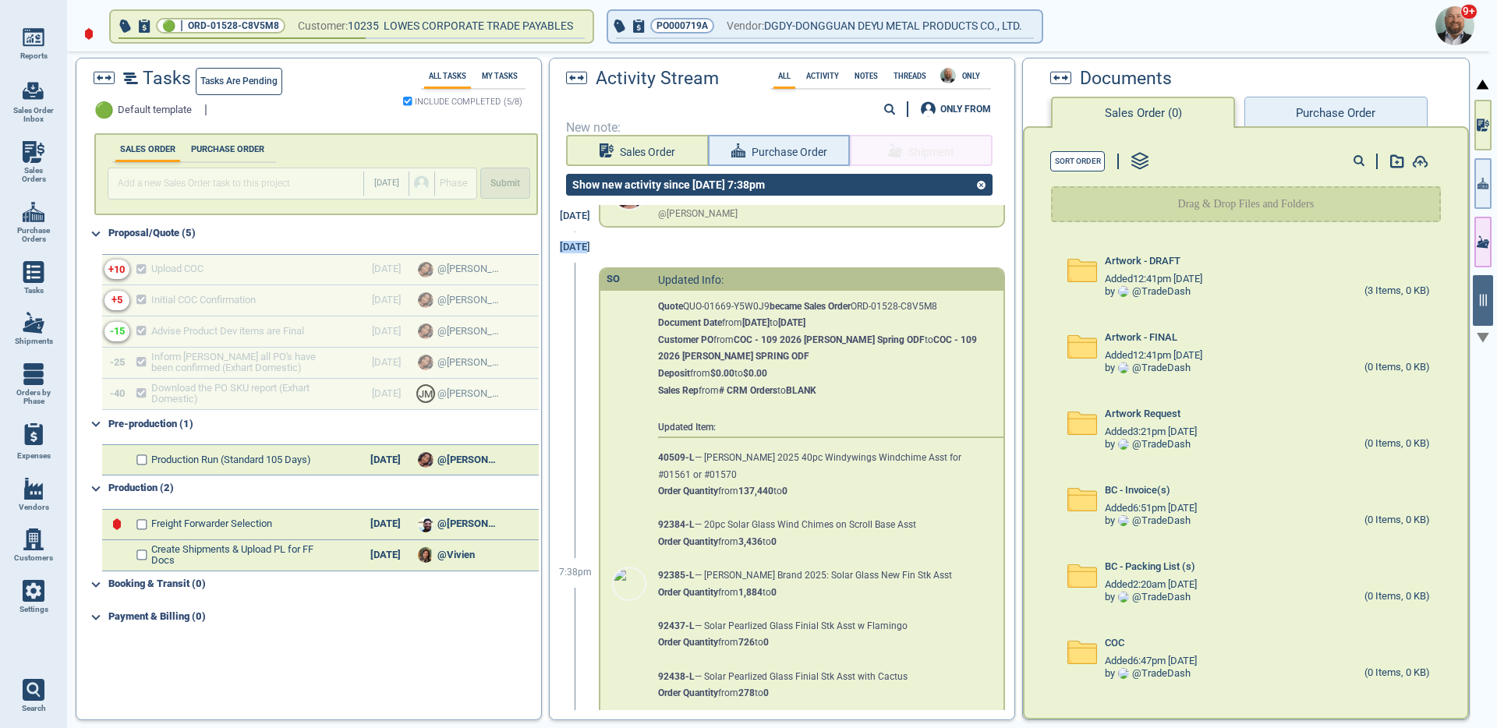
drag, startPoint x: 565, startPoint y: 263, endPoint x: 618, endPoint y: 265, distance: 53.1
click at [617, 265] on div "Aug 4 7:38pm SO Updated Info: Quote QUO-01669-Y5W0J9 became Sales Order ORD-015…" at bounding box center [776, 566] width 453 height 669
drag, startPoint x: 657, startPoint y: 321, endPoint x: 932, endPoint y: 322, distance: 274.5
click at [932, 322] on div "Quote QUO-01669-Y5W0J9 became Sales Order ORD-01528-C8V5M8 Document Date from 7…" at bounding box center [802, 584] width 402 height 587
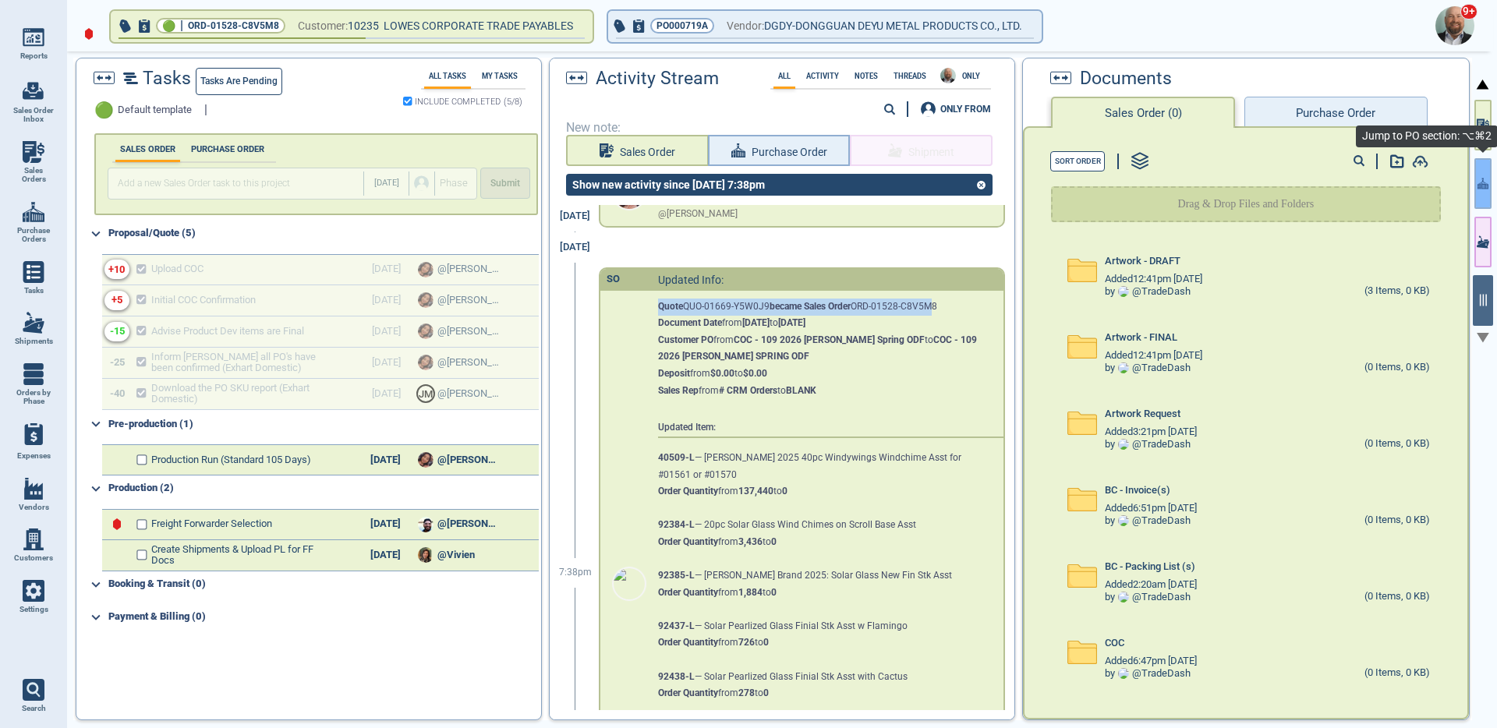
click at [1482, 196] on button "button" at bounding box center [1483, 183] width 17 height 51
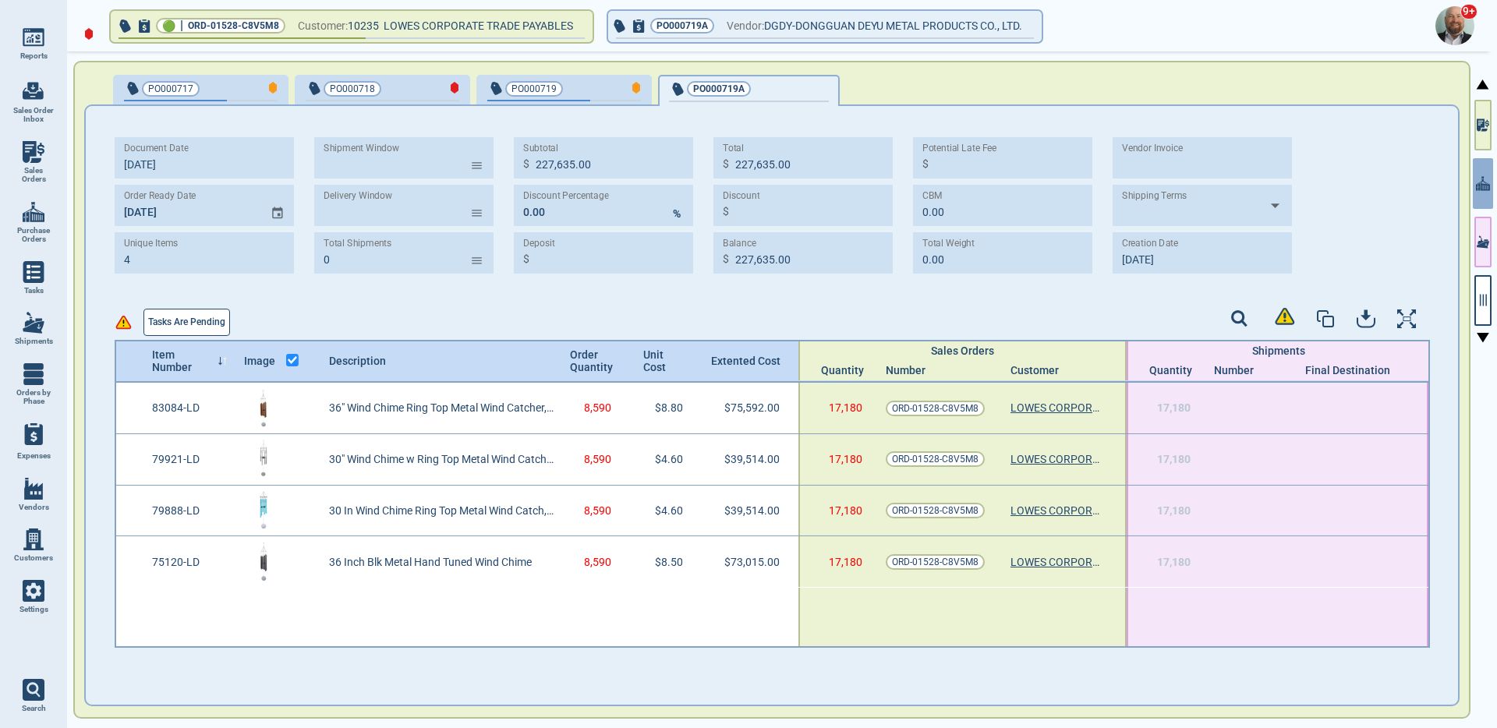
click at [581, 85] on span "PO000719" at bounding box center [538, 89] width 102 height 16
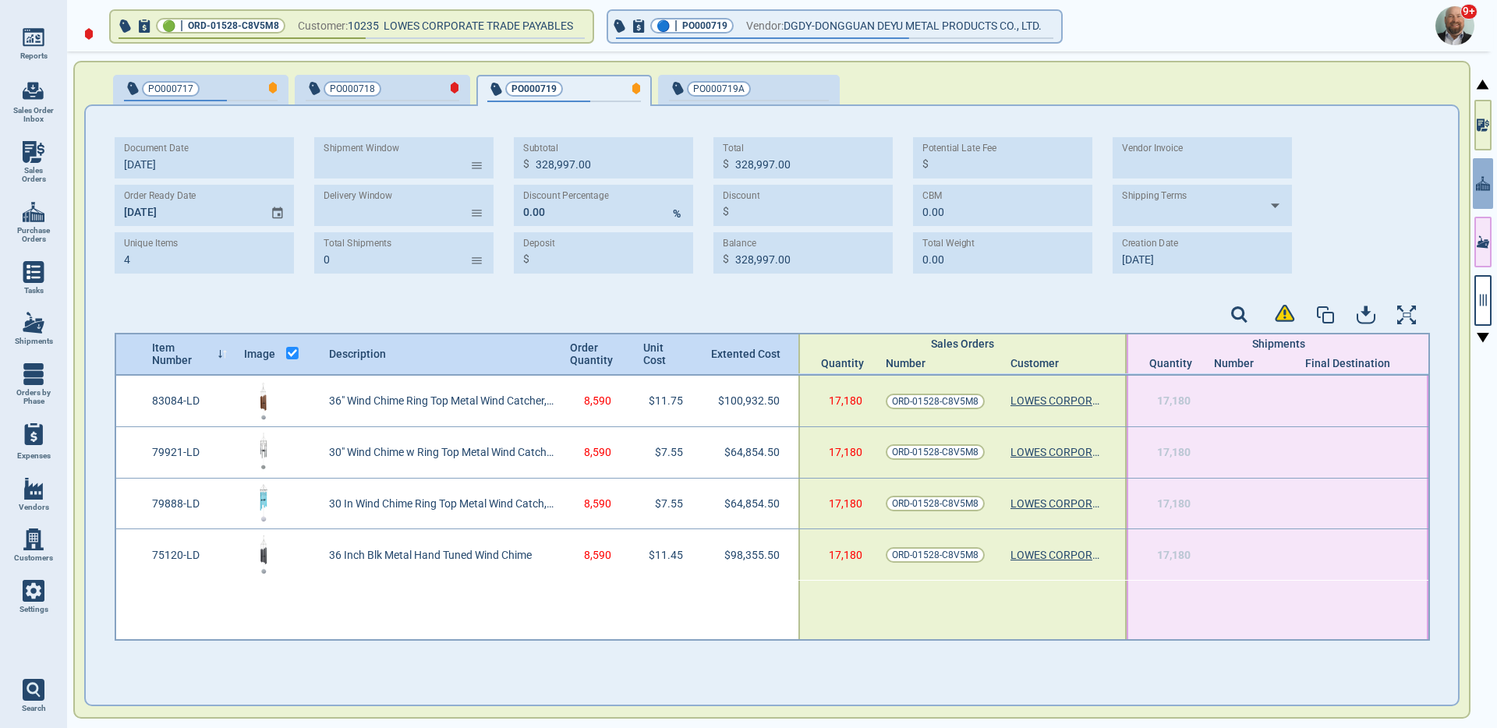
type input "328,997.00"
type input "10/3‎/25"
click at [578, 83] on span "PO000719" at bounding box center [538, 89] width 102 height 17
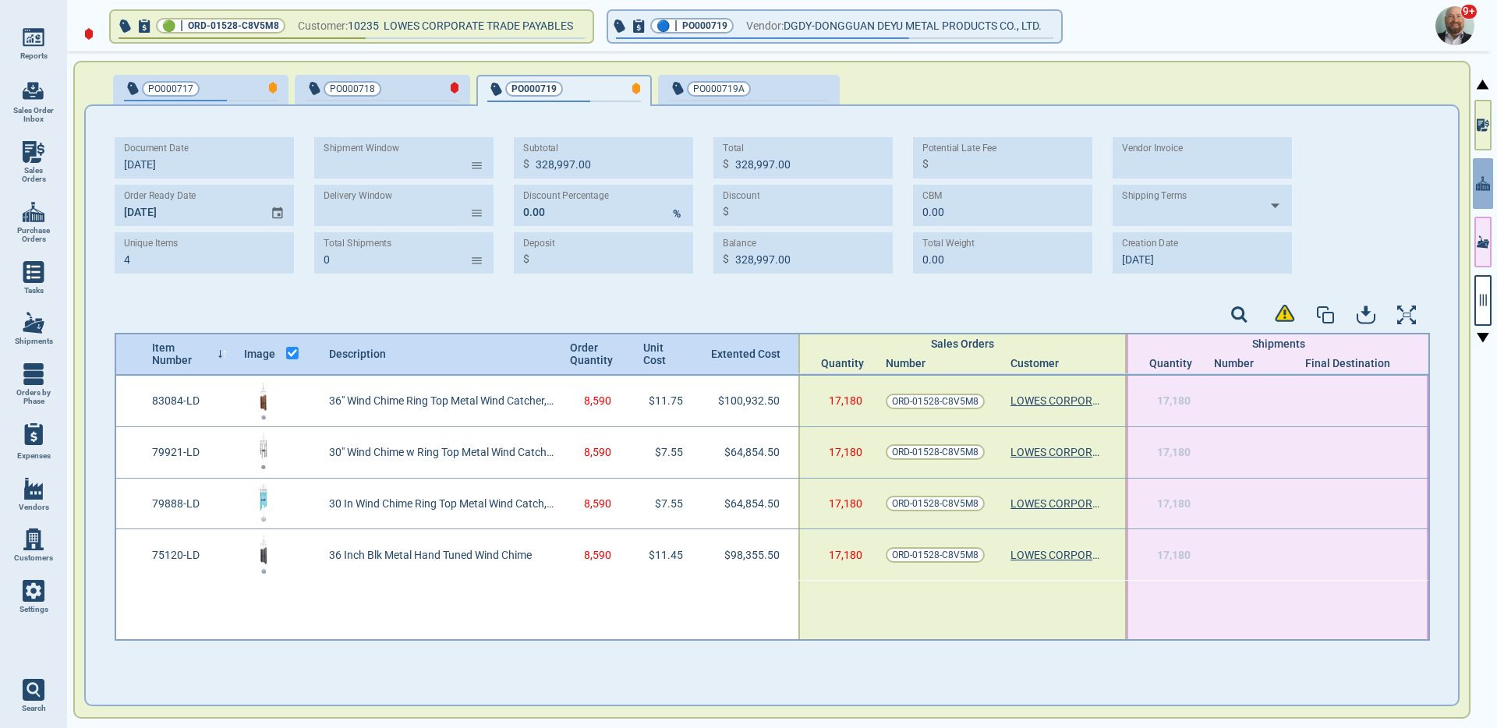
click at [1132, 278] on div "Document Date 10/2‎/25 Order Ready Date 11/5‎/25 Unique Items 4 Shipment Window…" at bounding box center [773, 211] width 1316 height 148
click at [782, 87] on div "button" at bounding box center [803, 88] width 52 height 16
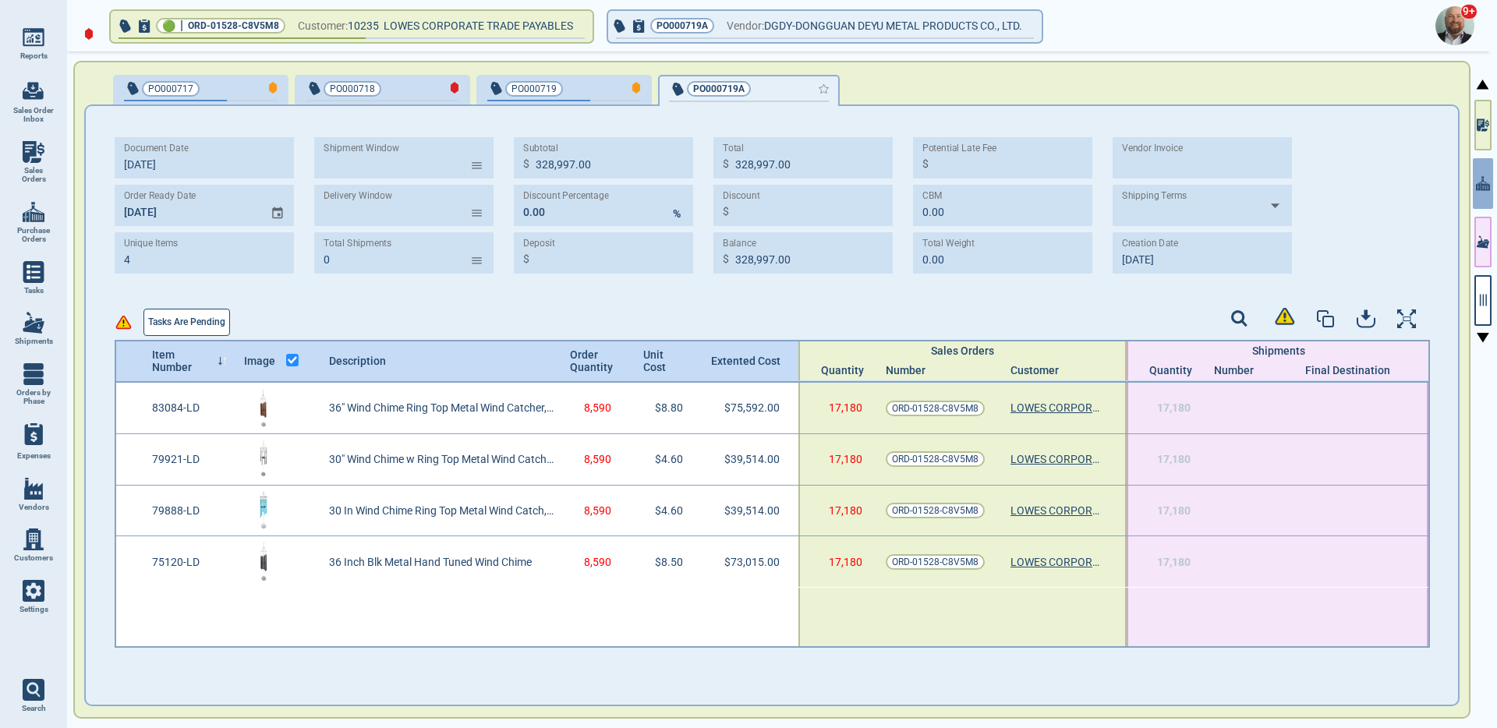
type input "227,635.00"
type input "10/2‎/25"
click at [596, 83] on div "button" at bounding box center [615, 88] width 51 height 16
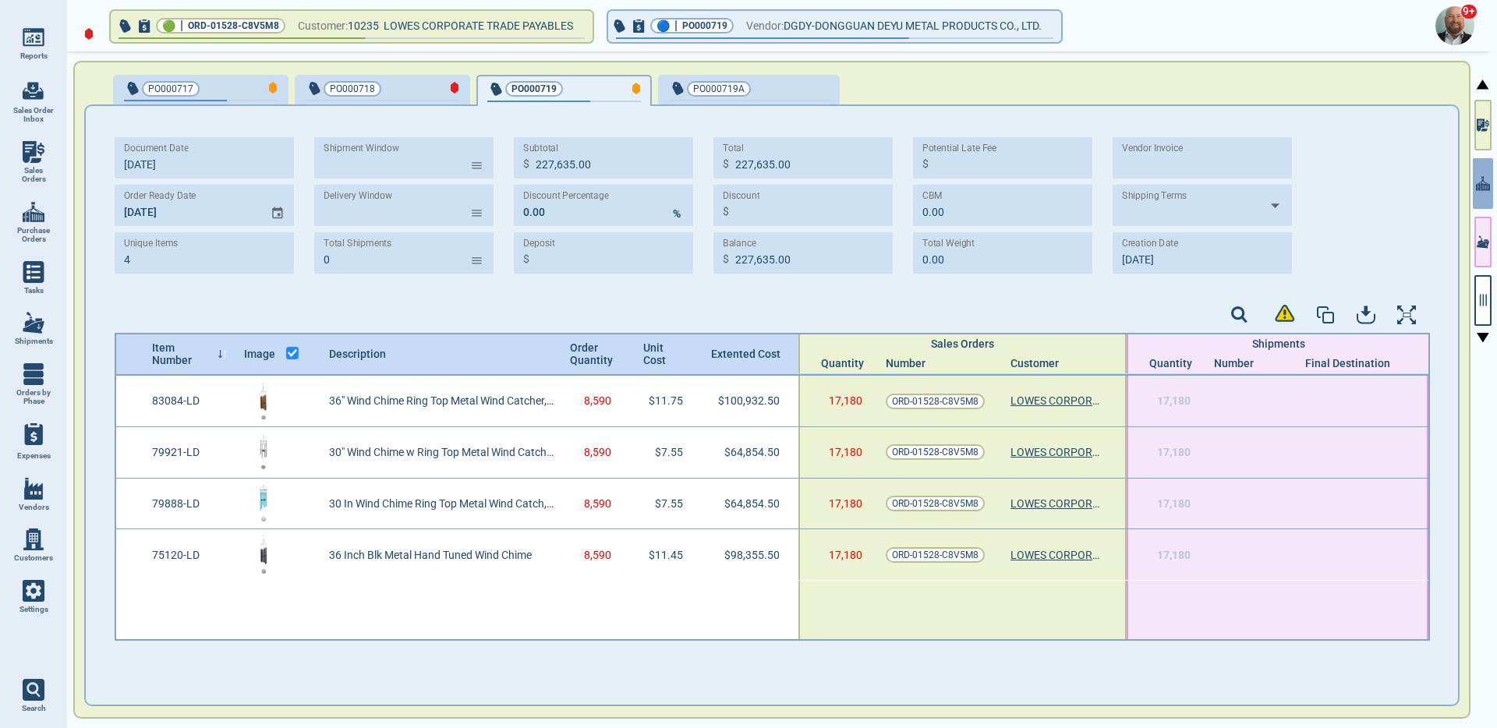
type input "328,997.00"
type input "10/3‎/25"
click at [1480, 315] on button "button" at bounding box center [1483, 300] width 17 height 51
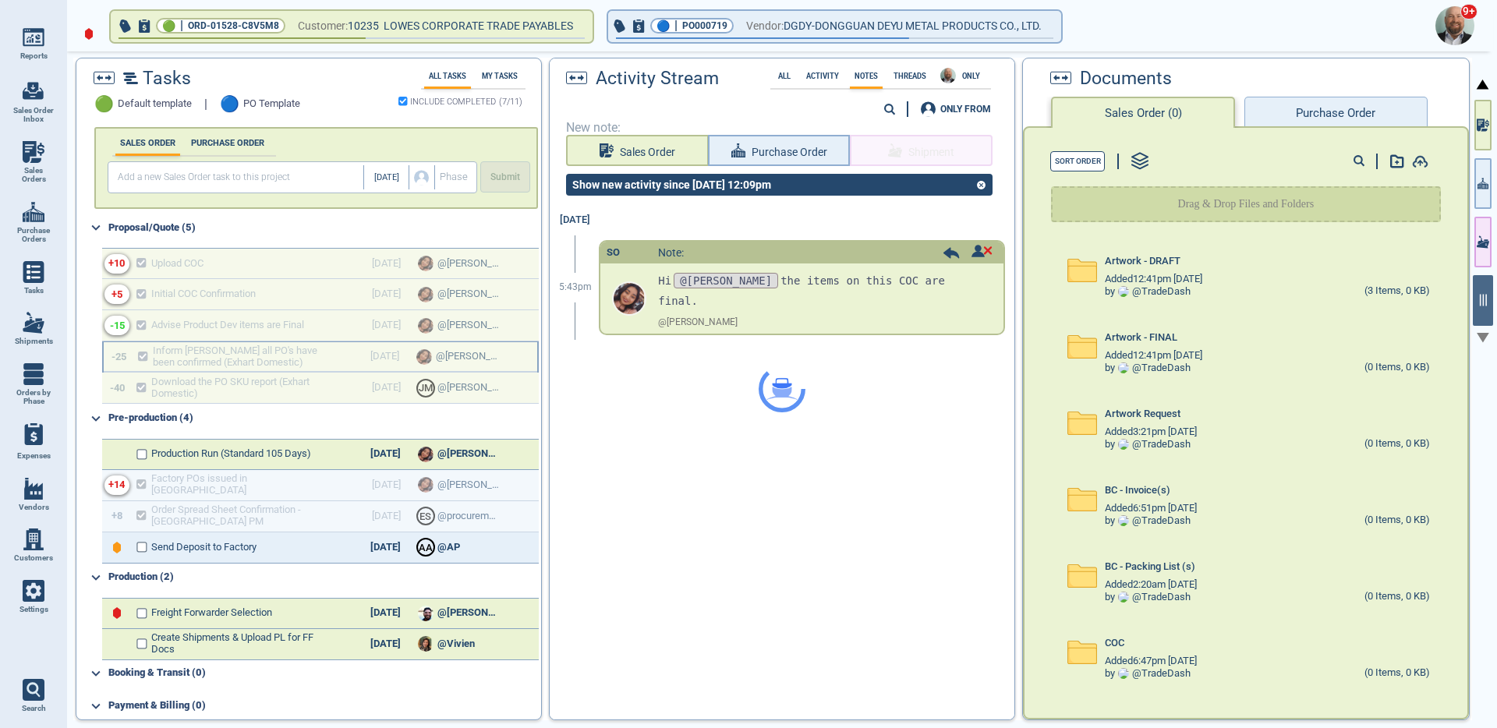
scroll to position [13, 0]
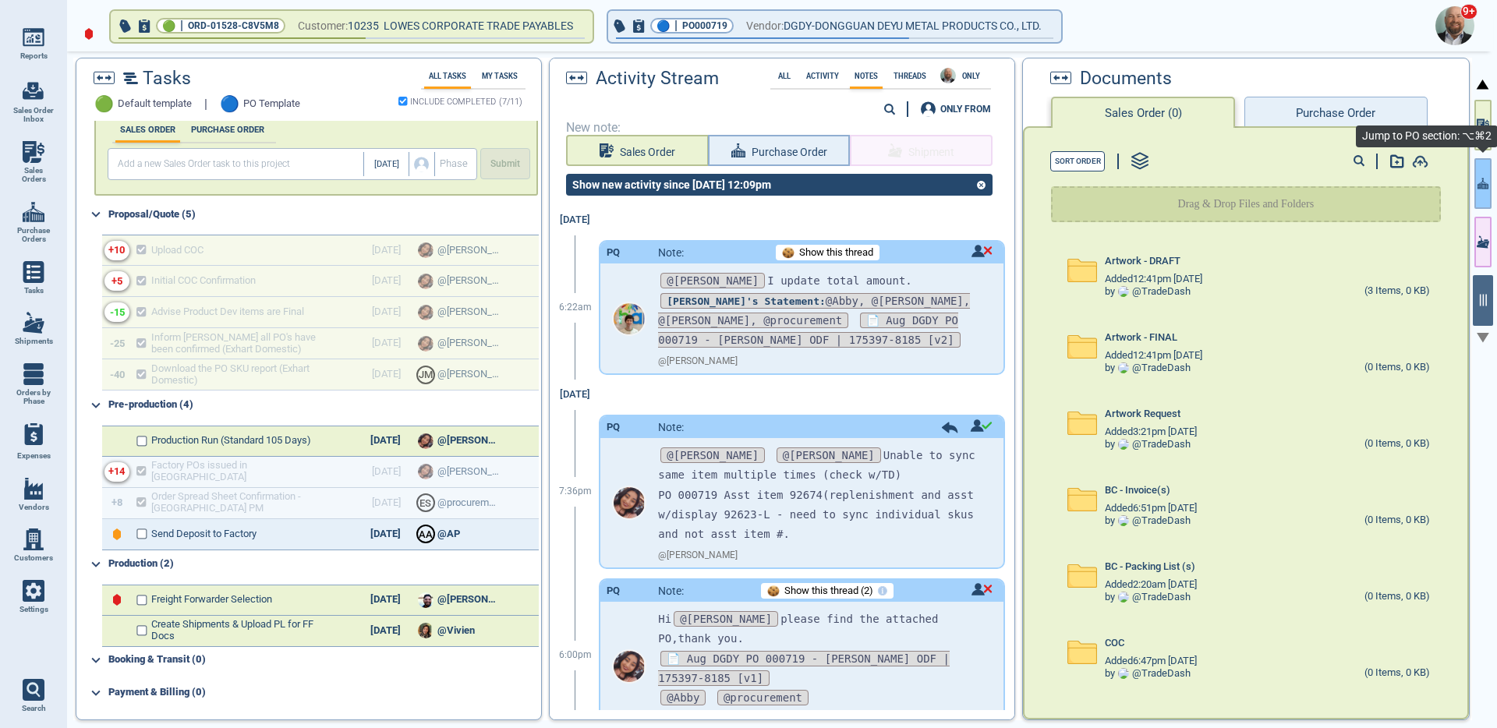
click at [1480, 200] on button "button" at bounding box center [1483, 183] width 17 height 51
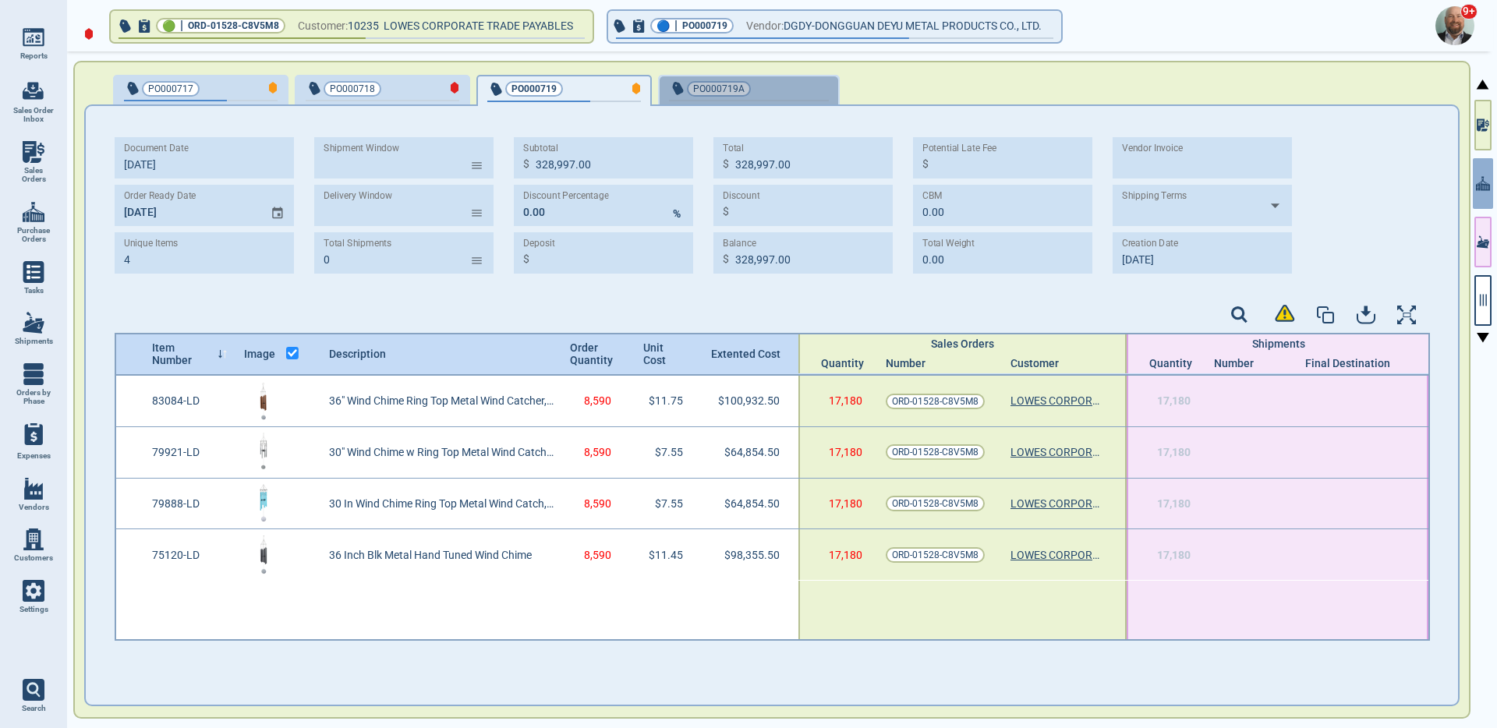
click at [768, 96] on span "PO000719A" at bounding box center [723, 89] width 108 height 16
type input "227,635.00"
type input "10/2‎/25"
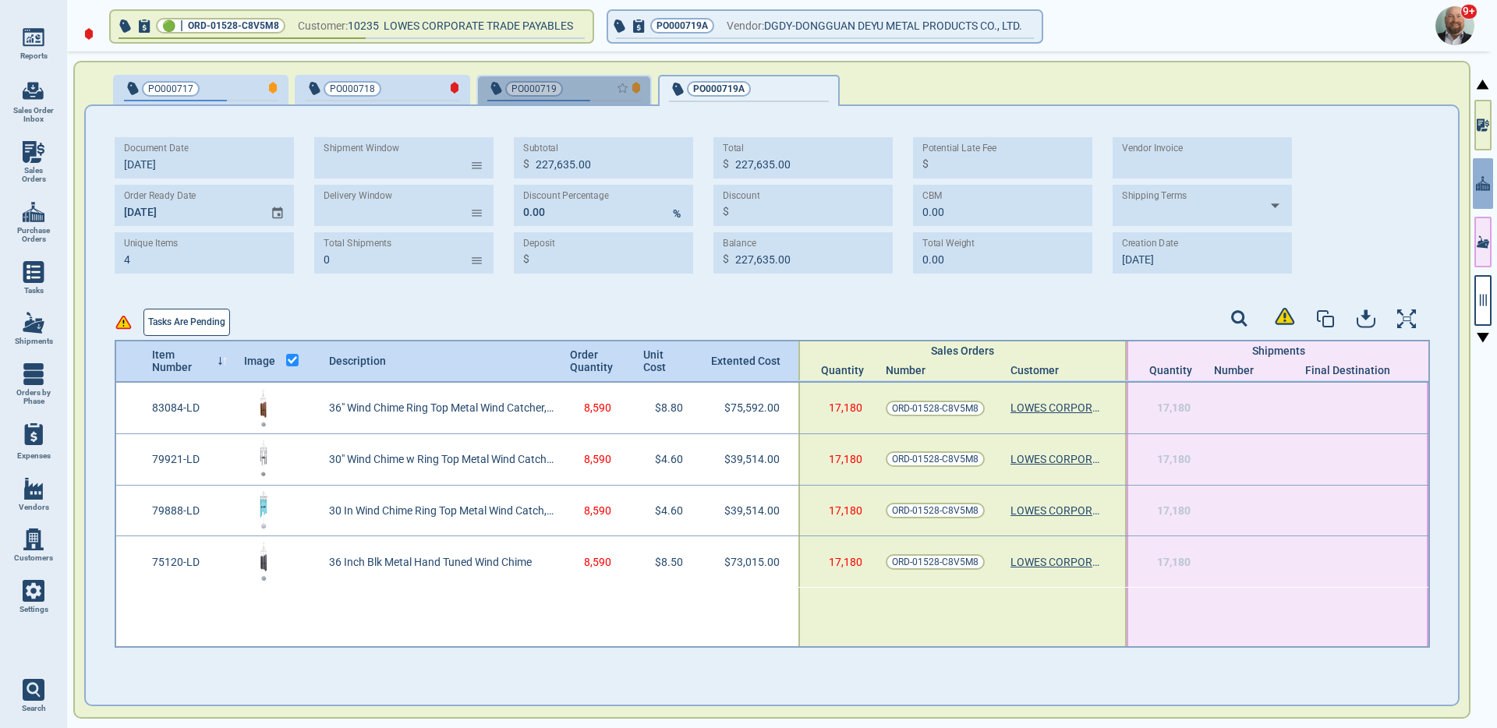
click at [590, 80] on div "button" at bounding box center [615, 88] width 51 height 16
type input "328,997.00"
type input "10/3‎/25"
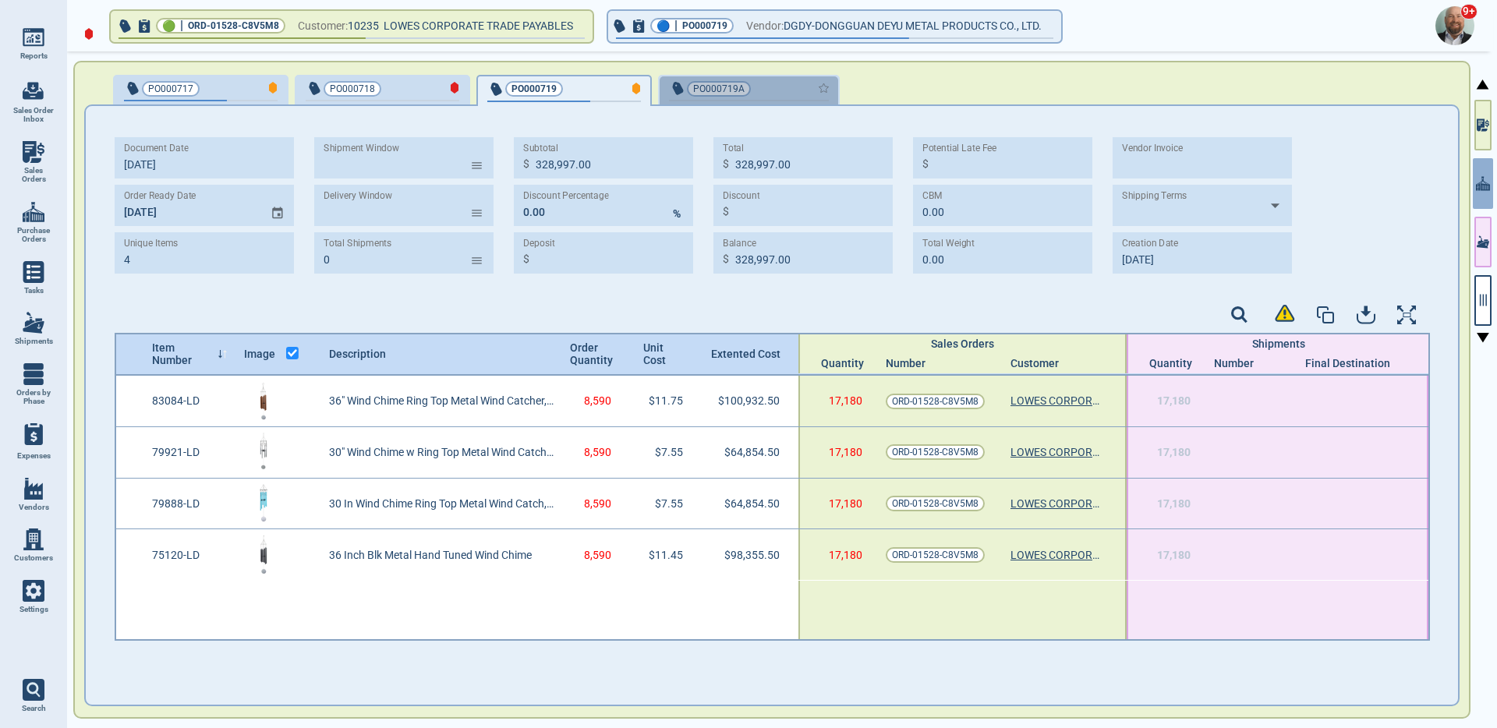
click at [777, 87] on div "button" at bounding box center [803, 88] width 52 height 16
type input "227,635.00"
type input "10/2‎/25"
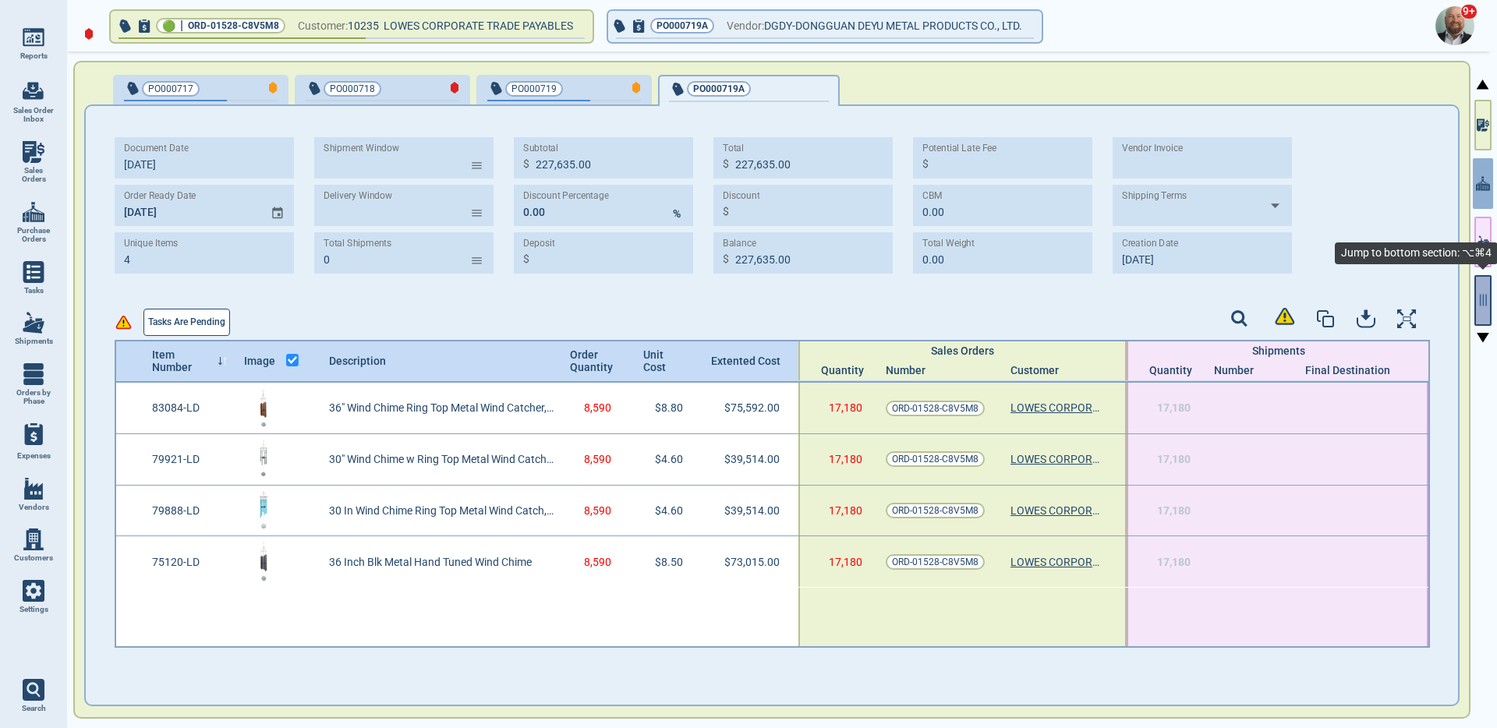
click at [1479, 284] on button "button" at bounding box center [1483, 300] width 17 height 51
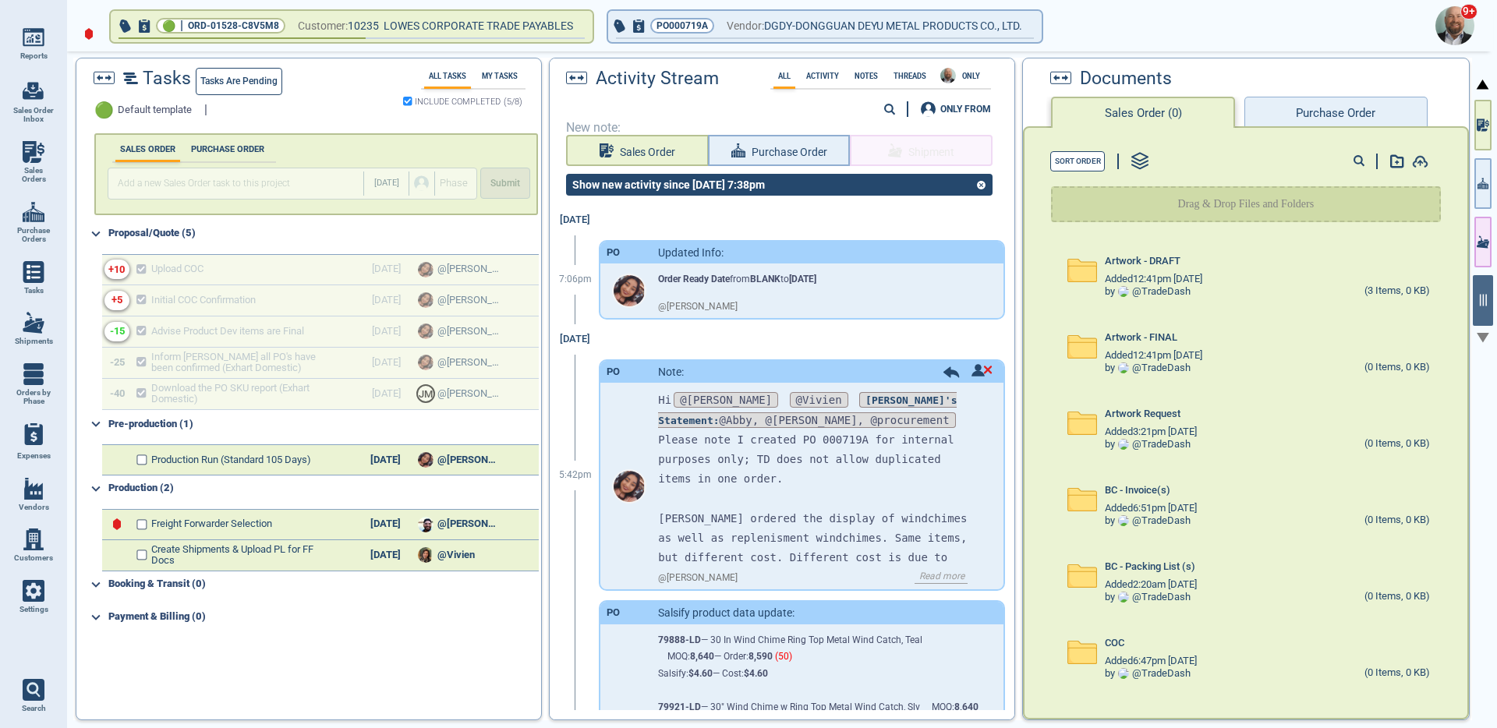
drag, startPoint x: 826, startPoint y: 278, endPoint x: 651, endPoint y: 272, distance: 174.8
click at [651, 272] on div "Order Ready Date from BLANK to 11/5/25 @ Maria" at bounding box center [802, 291] width 402 height 55
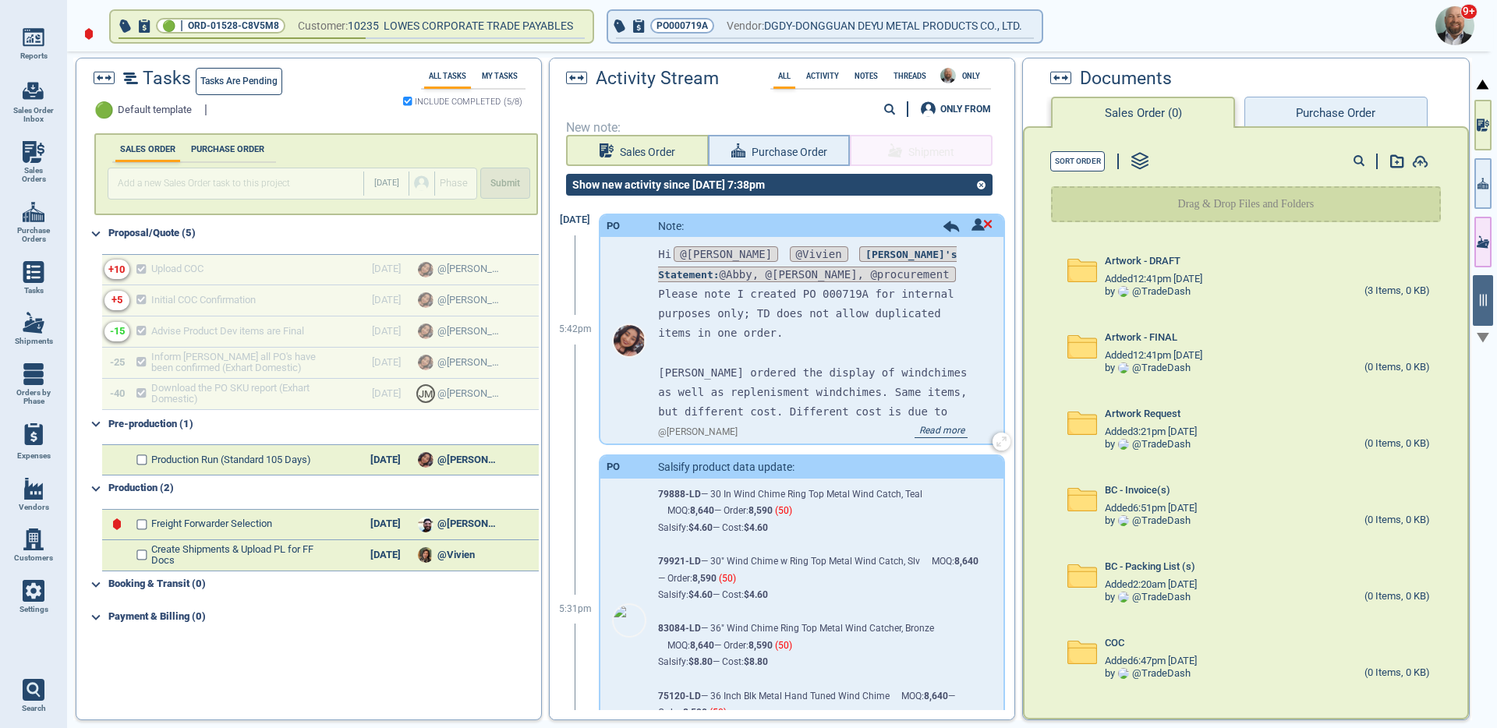
scroll to position [279, 0]
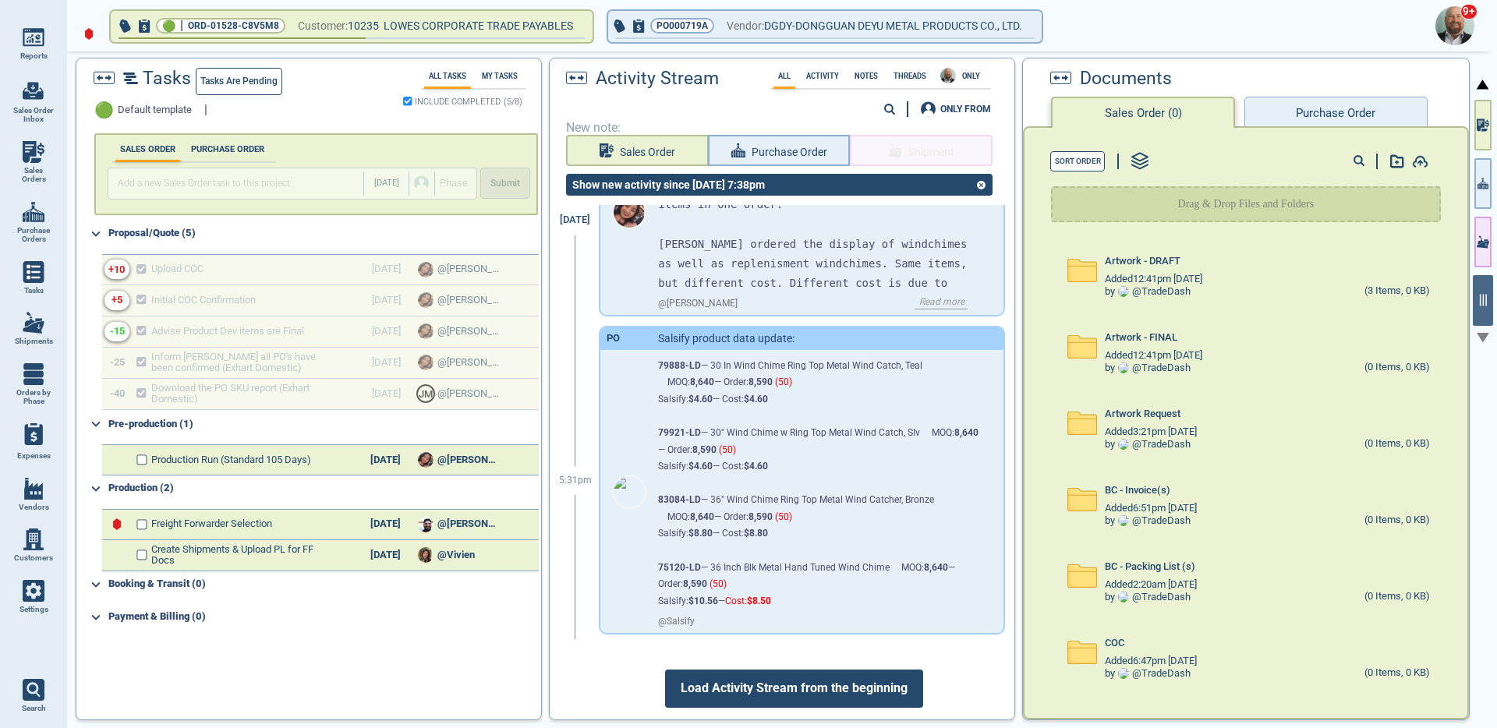
click at [842, 681] on span "Load Activity Stream from the beginning" at bounding box center [794, 688] width 258 height 37
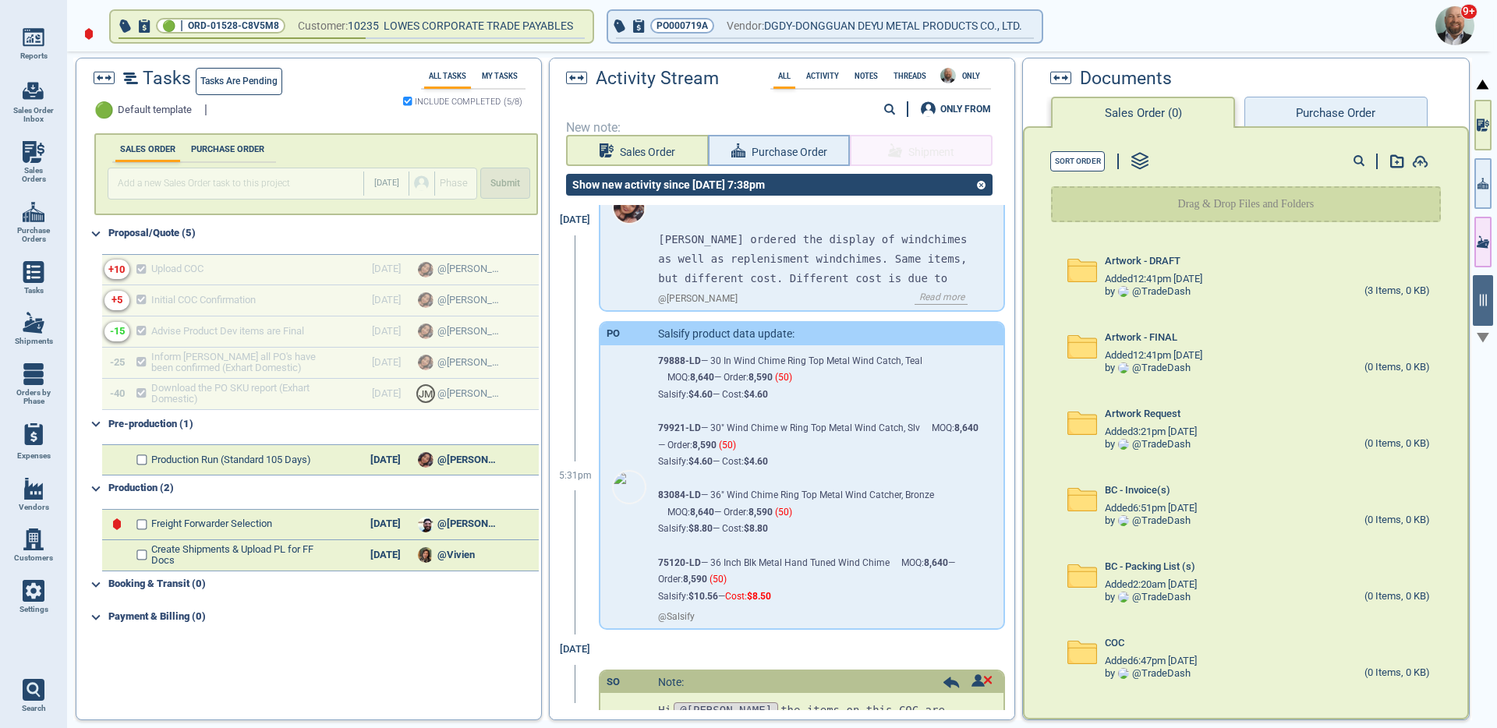
scroll to position [282, 0]
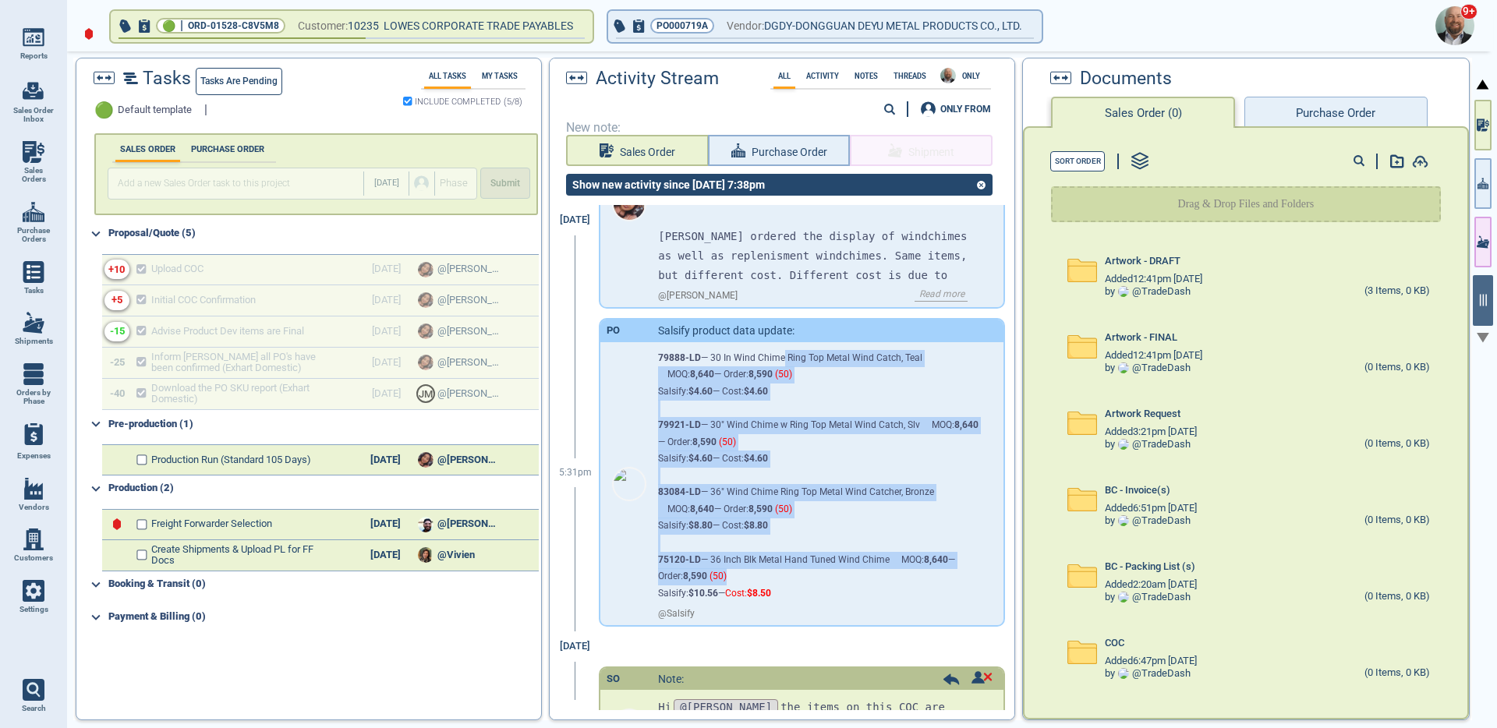
drag, startPoint x: 781, startPoint y: 361, endPoint x: 845, endPoint y: 589, distance: 236.6
click at [843, 586] on div "79888-LD — 30 In Wind Chime Ring Top Metal Wind Catch, Teal MOQ: 8,640 — Order:…" at bounding box center [818, 472] width 321 height 260
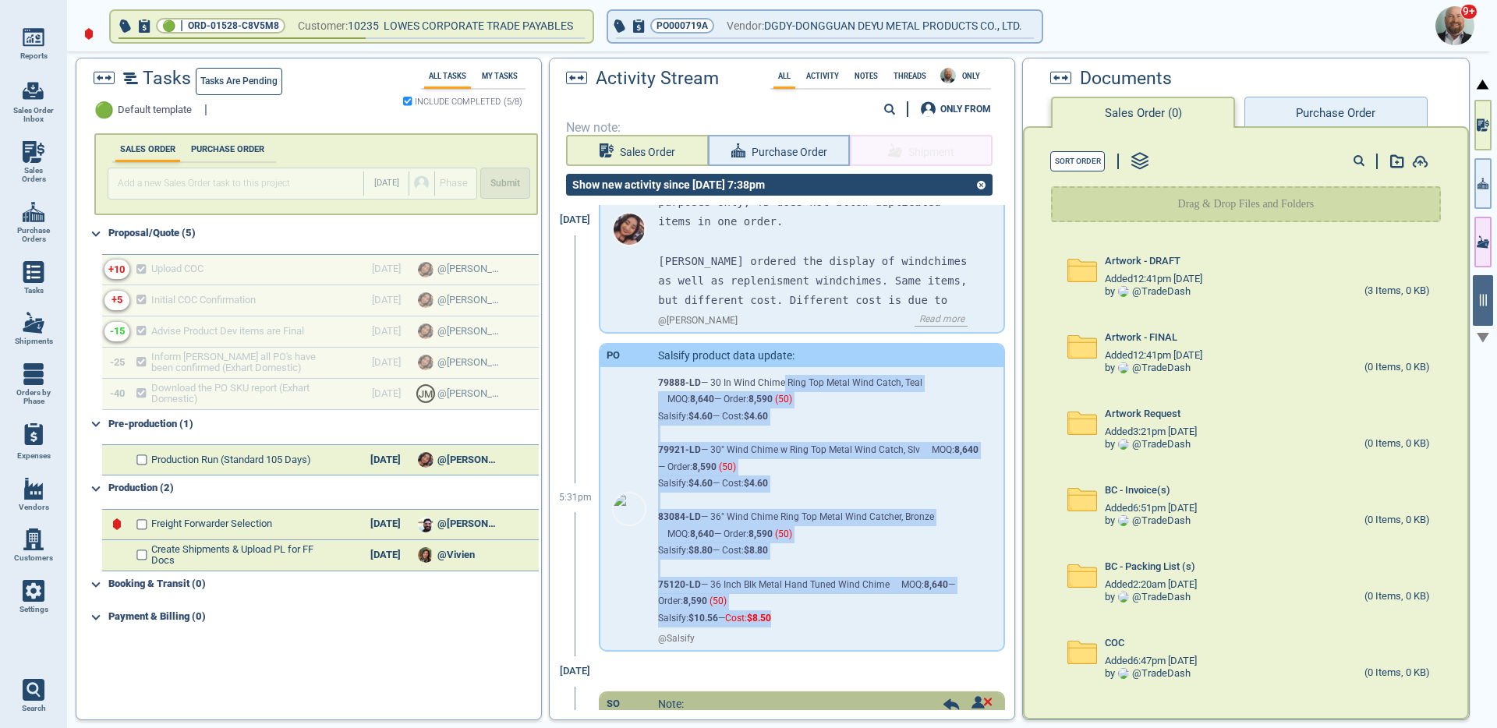
scroll to position [142, 0]
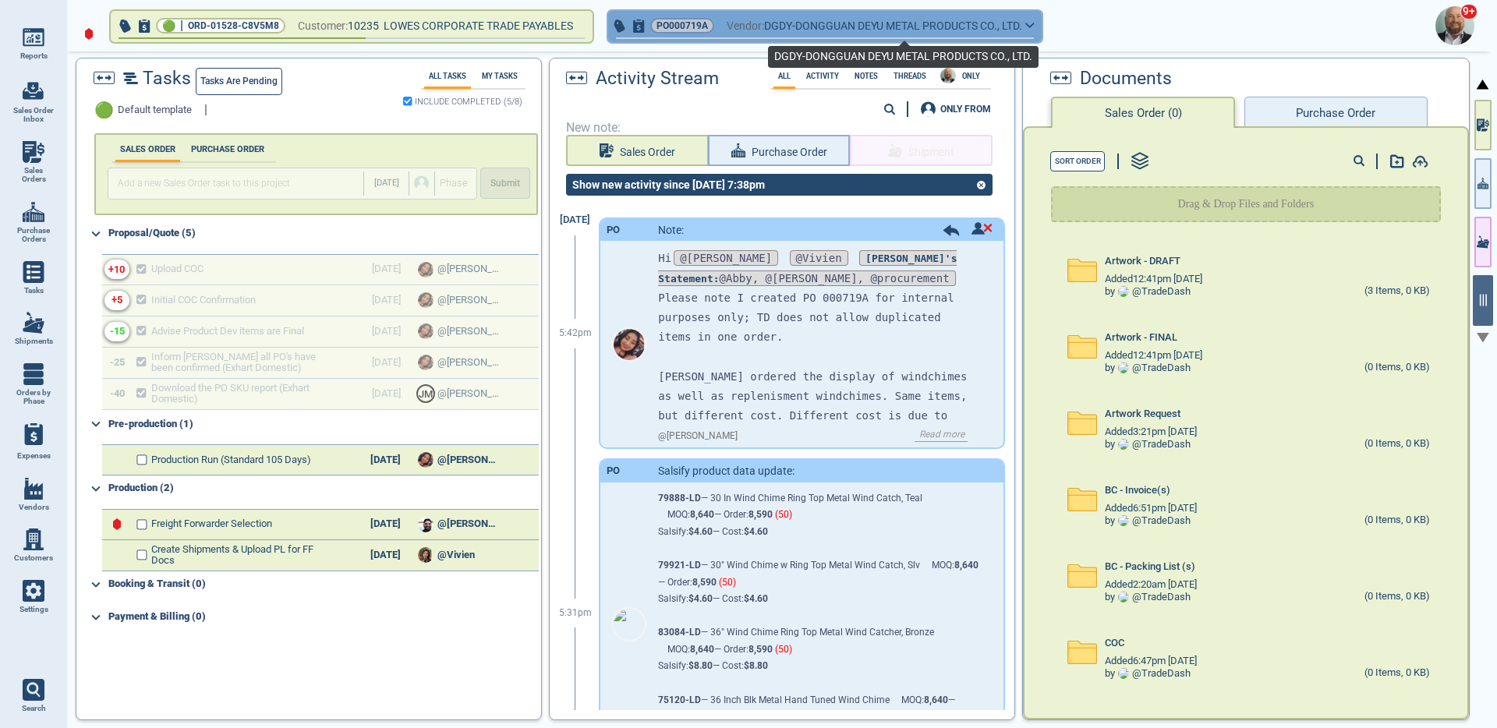
click at [780, 29] on span "DGDY-DONGGUAN DEYU METAL PRODUCTS CO., LTD." at bounding box center [893, 25] width 258 height 19
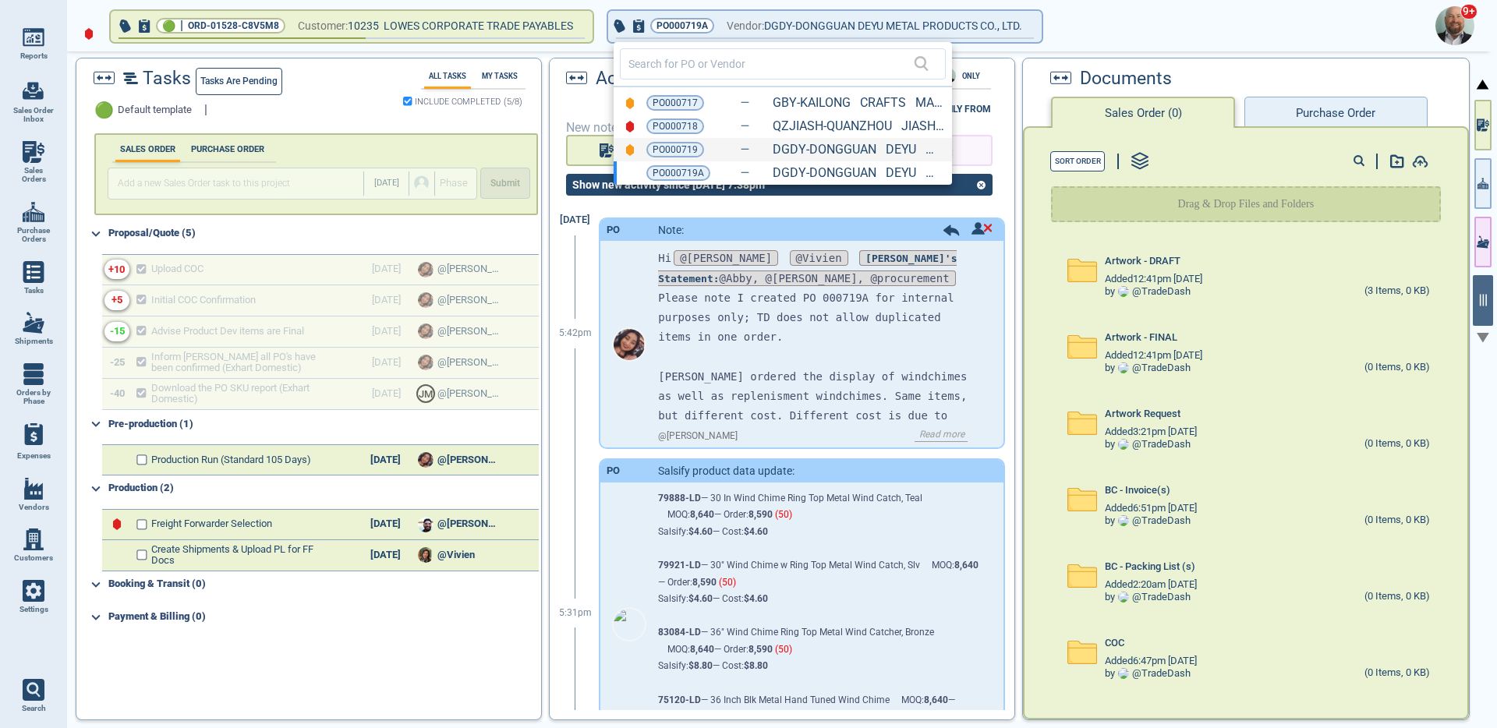
click at [758, 144] on div "PO000719 DGDY-DONGGUAN DEYU METAL PRODUCTS CO., LTD. (V02680)" at bounding box center [783, 149] width 338 height 23
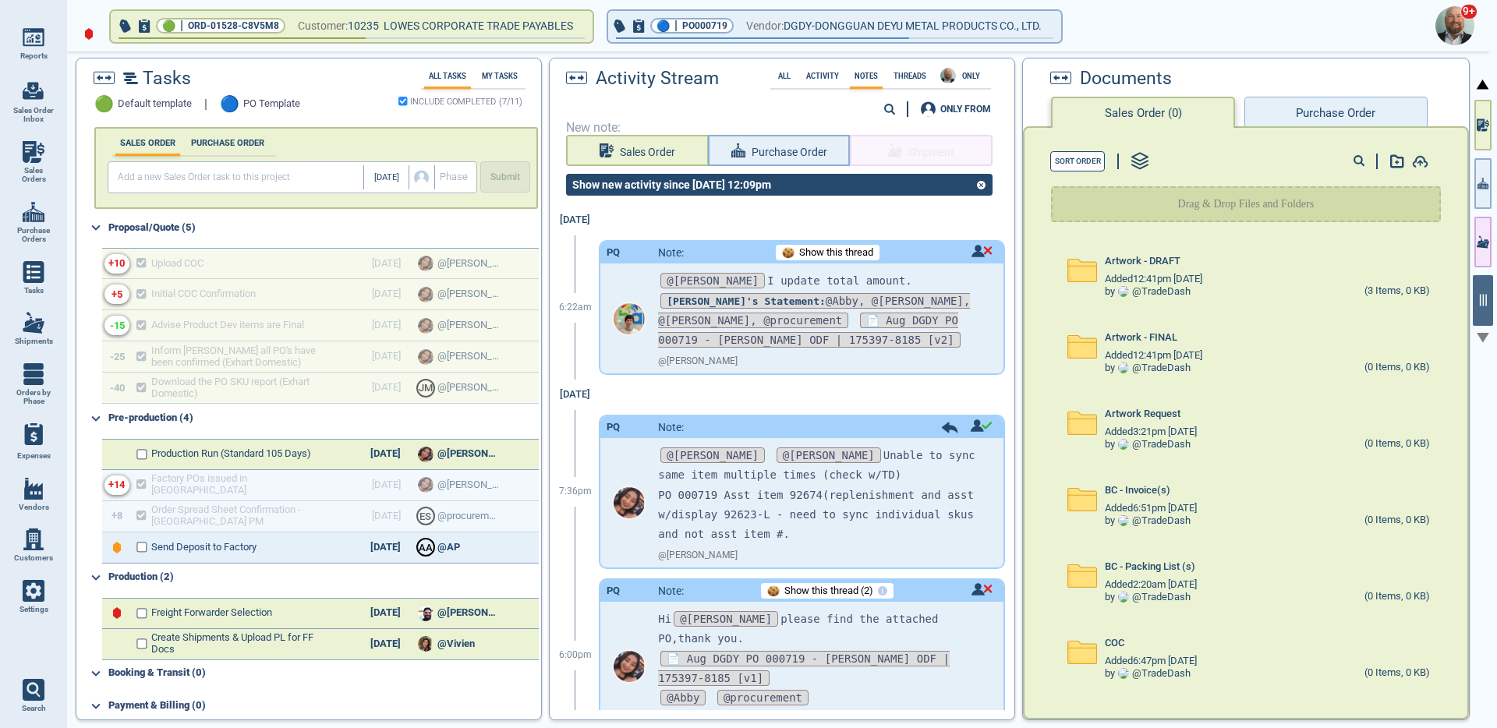
click at [136, 87] on div "Tasks" at bounding box center [236, 78] width 307 height 21
click at [133, 79] on img at bounding box center [130, 79] width 15 height 12
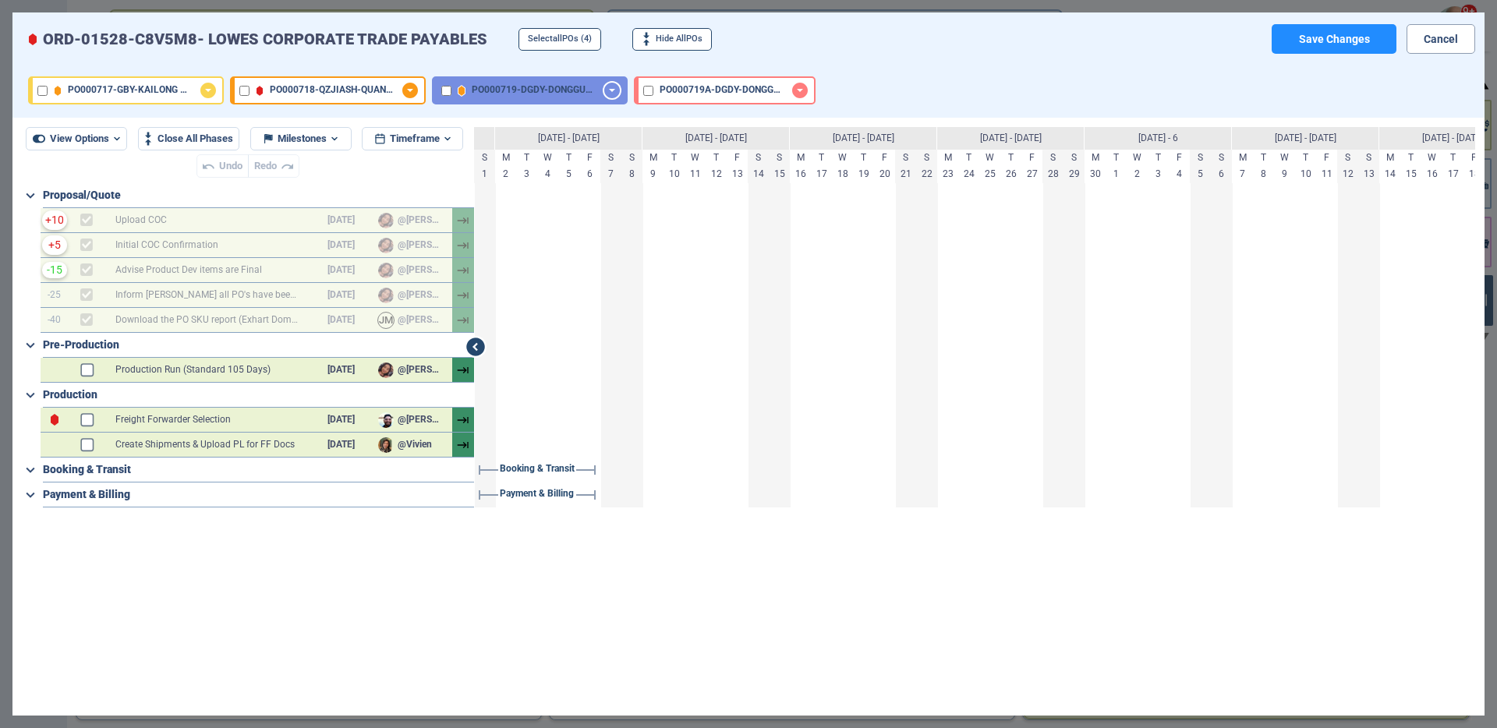
click at [444, 92] on input "checkbox" at bounding box center [446, 91] width 10 height 10
checkbox input "true"
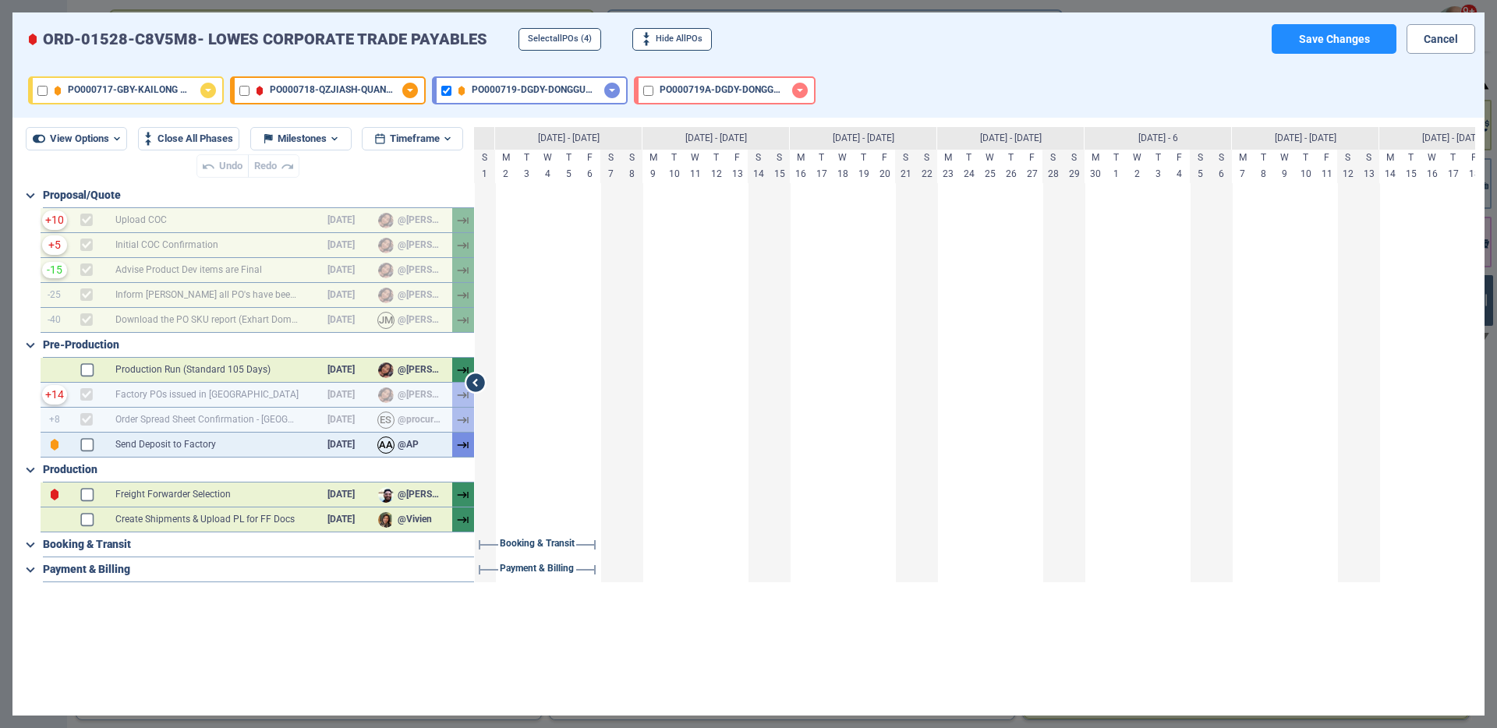
click at [470, 366] on div at bounding box center [463, 370] width 22 height 24
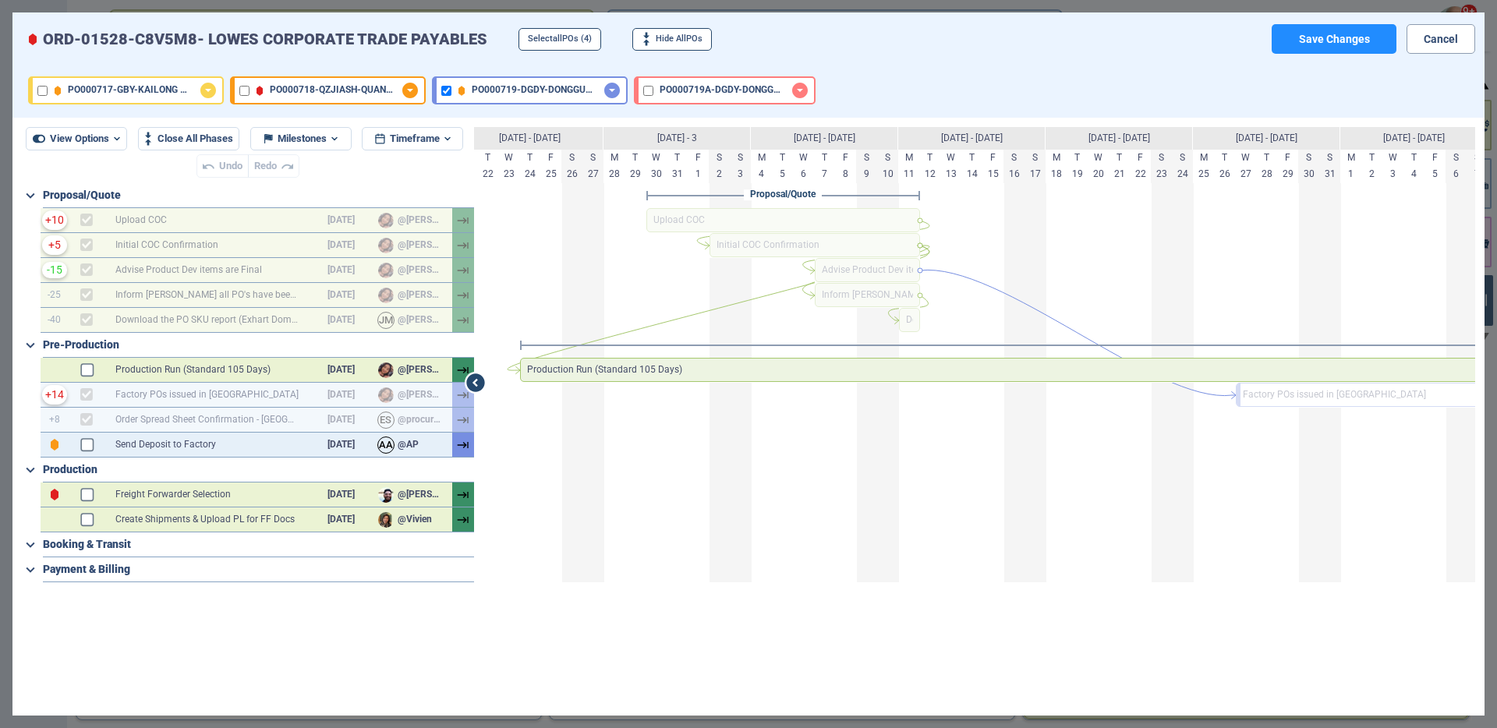
scroll to position [0, 1100]
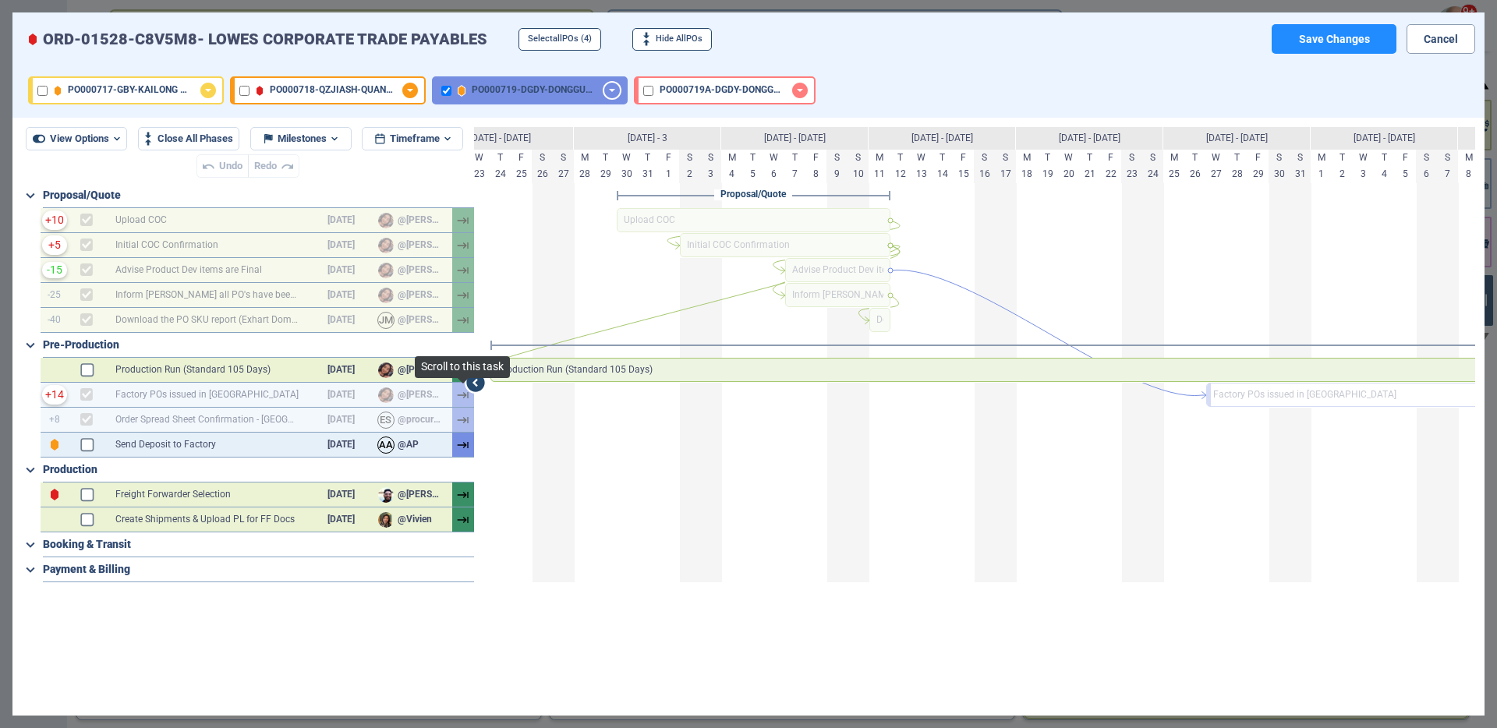
click at [460, 395] on icon at bounding box center [463, 395] width 12 height 12
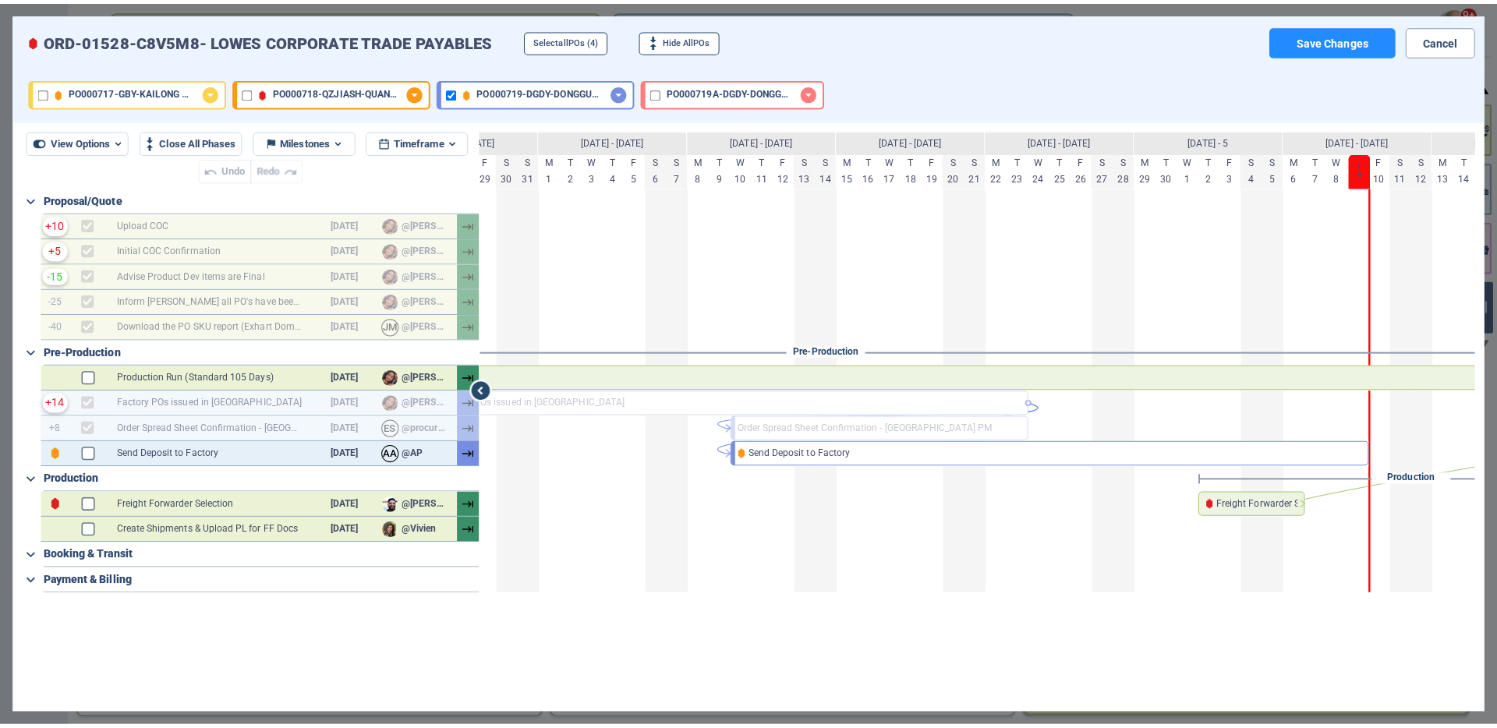
scroll to position [0, 1879]
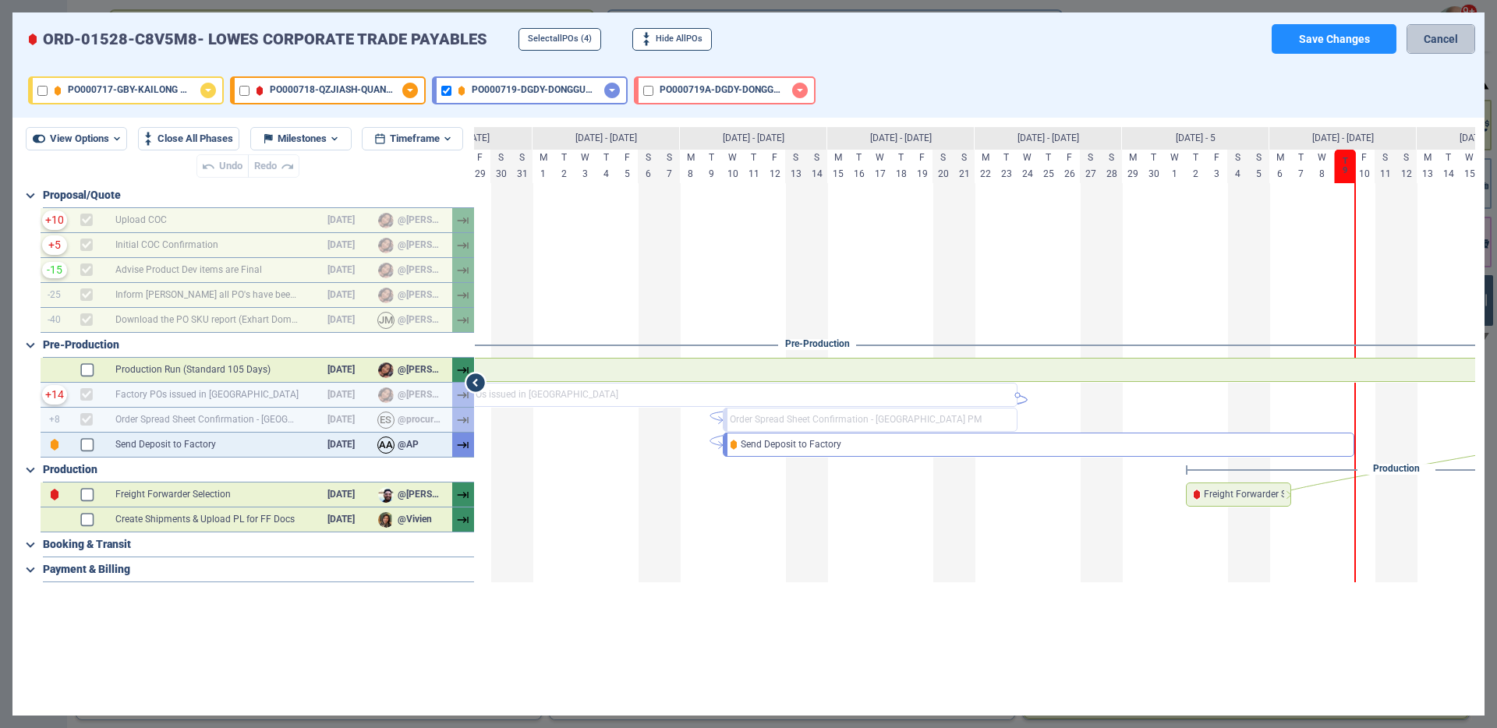
click at [1447, 37] on button "Cancel" at bounding box center [1441, 39] width 69 height 30
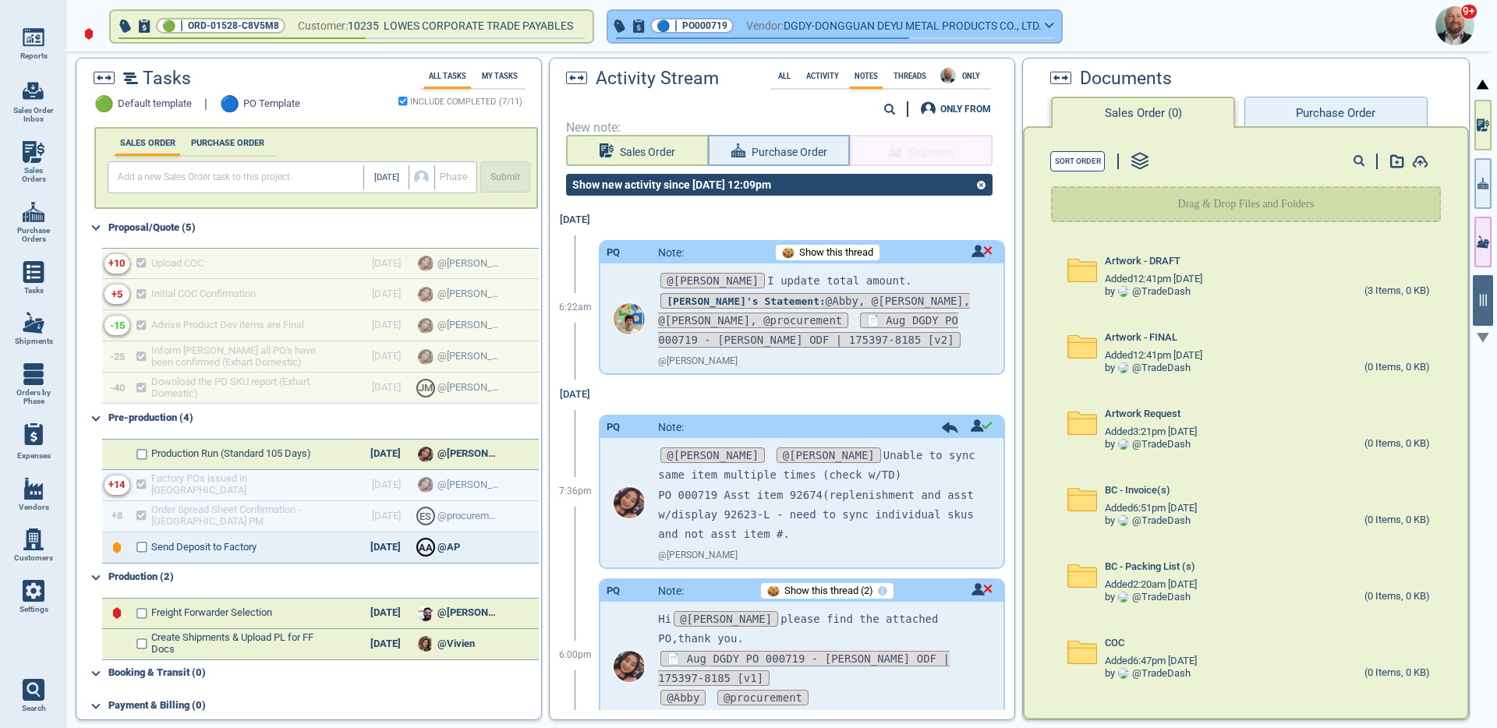
click at [831, 30] on span "DGDY-DONGGUAN DEYU METAL PRODUCTS CO., LTD." at bounding box center [913, 25] width 258 height 19
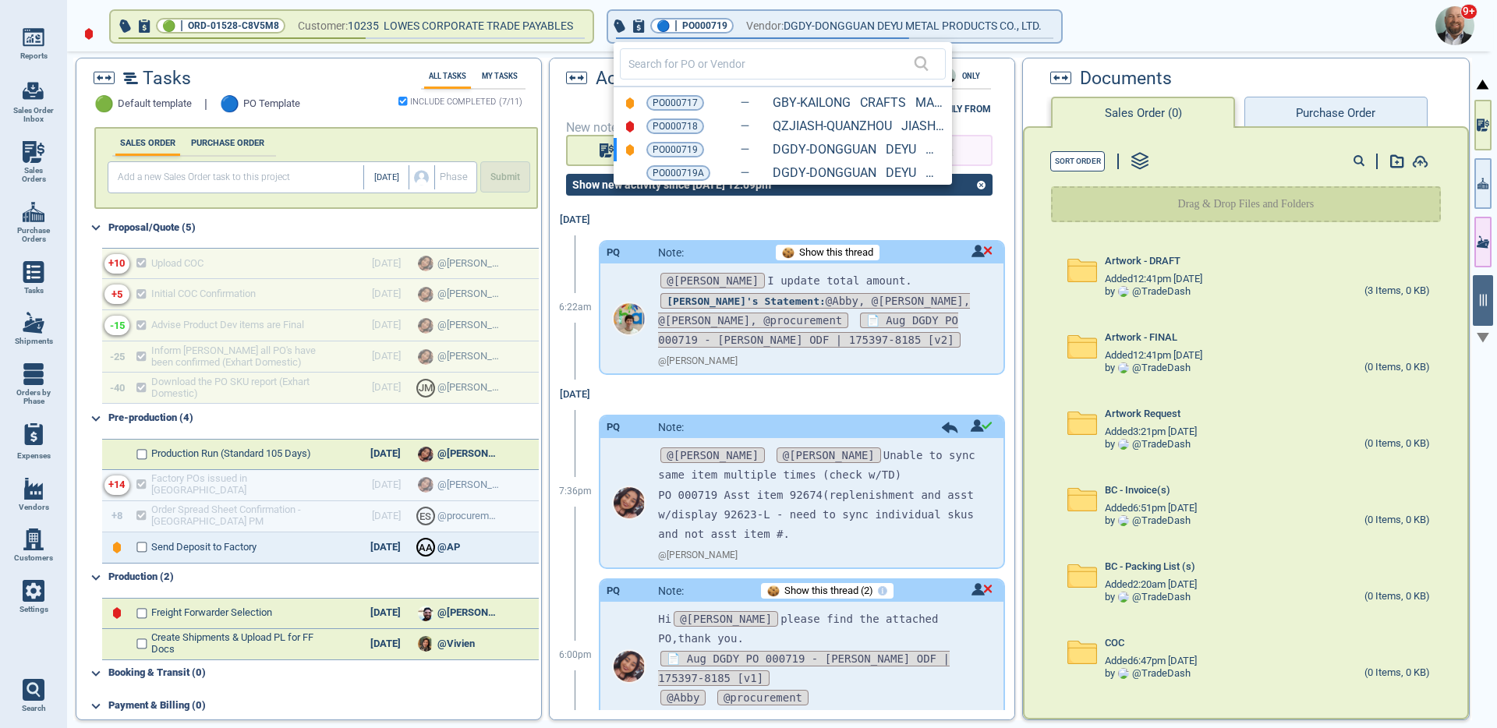
click at [1478, 195] on div at bounding box center [748, 364] width 1497 height 728
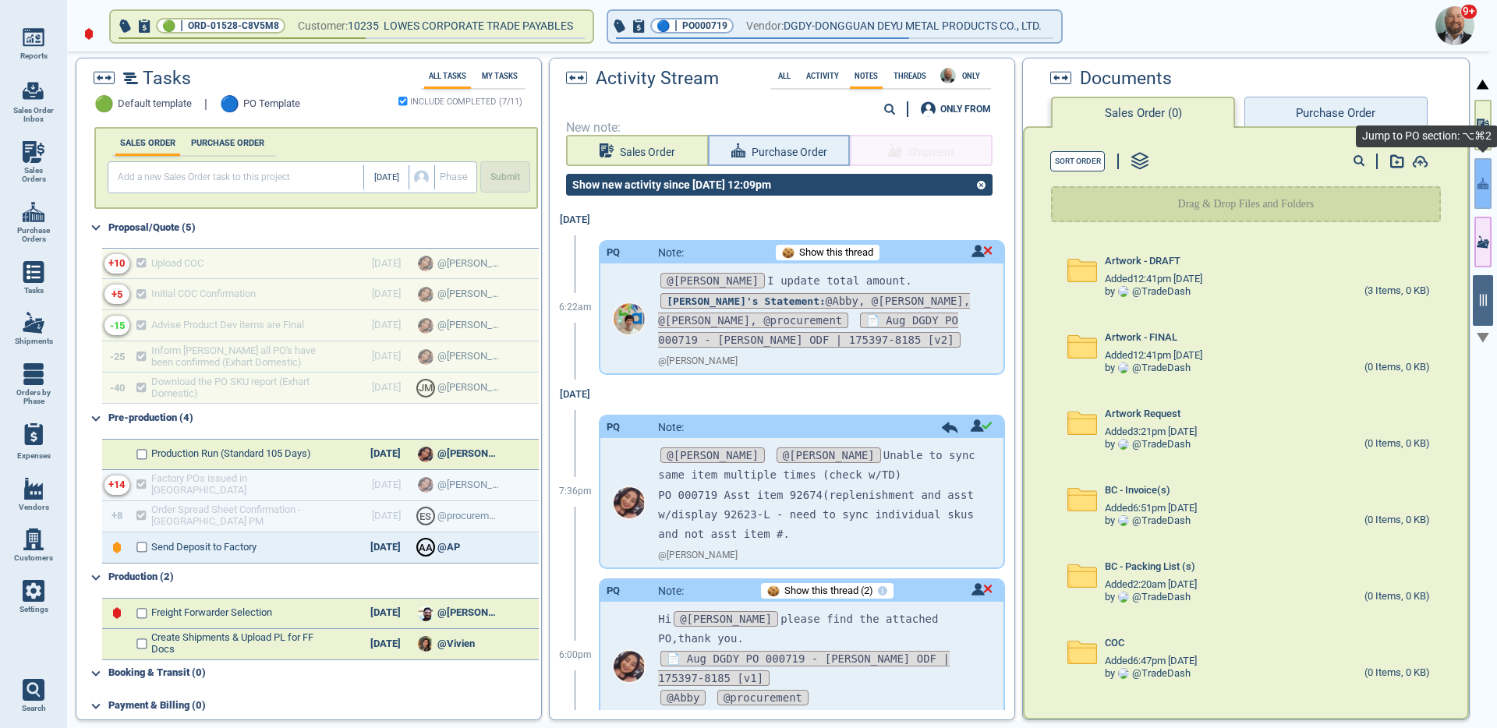
click at [1483, 192] on button "button" at bounding box center [1483, 183] width 17 height 51
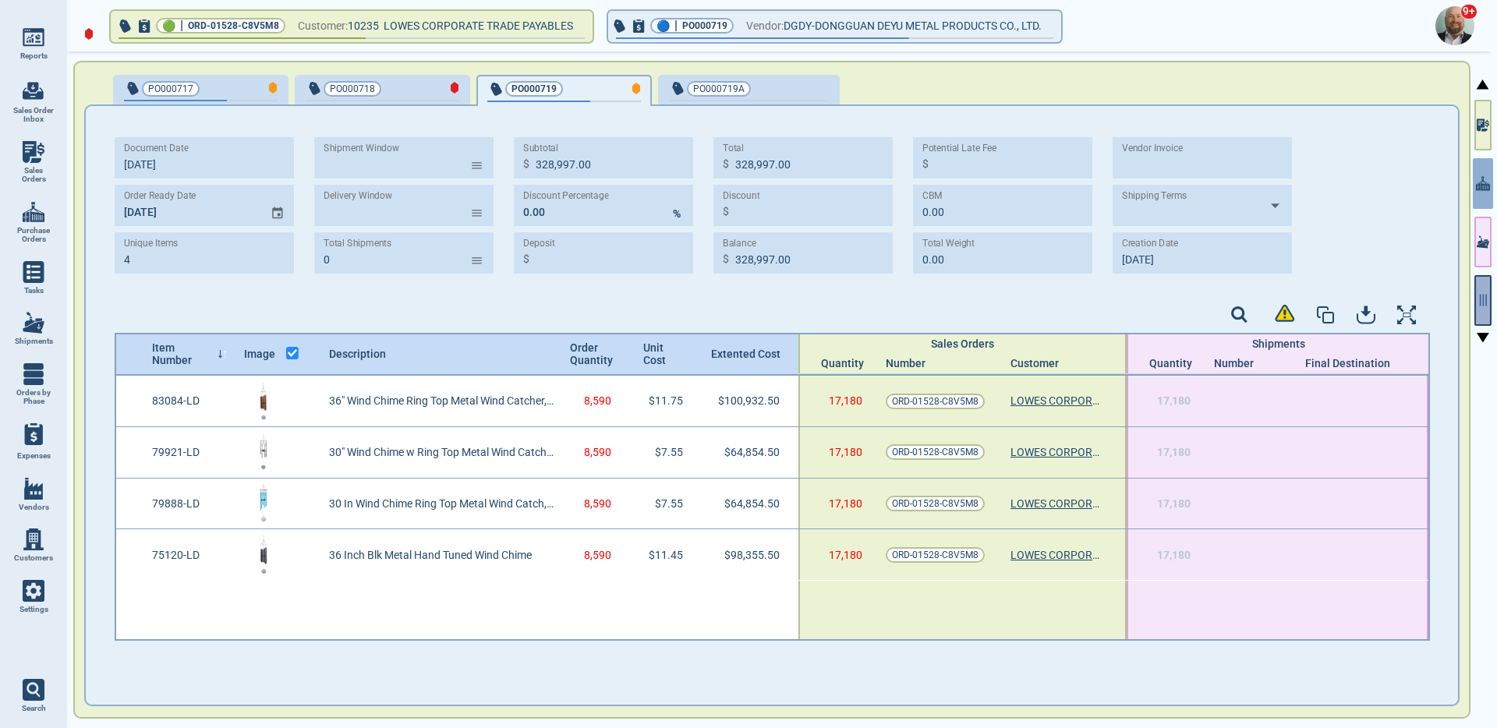
click at [1490, 303] on icon "button" at bounding box center [1483, 300] width 14 height 14
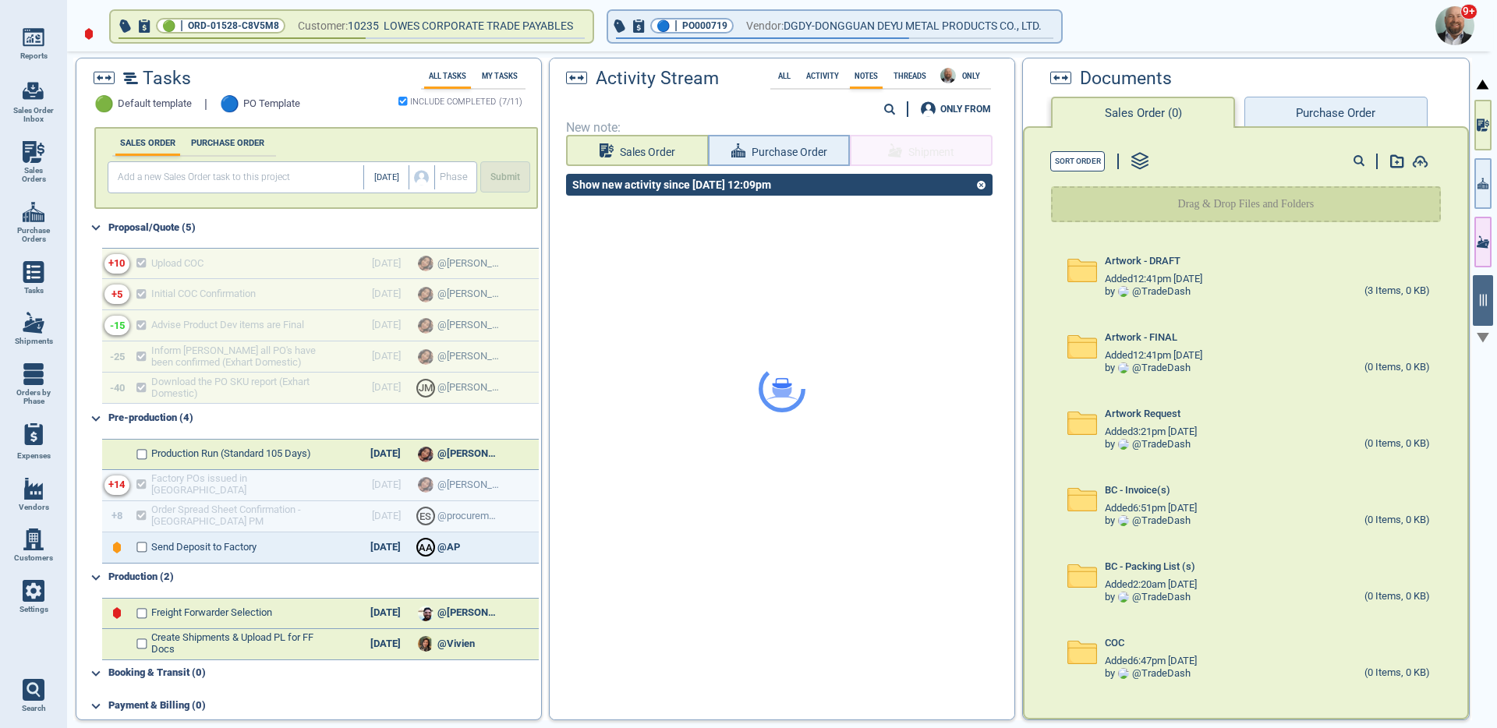
click at [827, 80] on div at bounding box center [782, 388] width 464 height 661
click at [826, 77] on div at bounding box center [782, 388] width 464 height 661
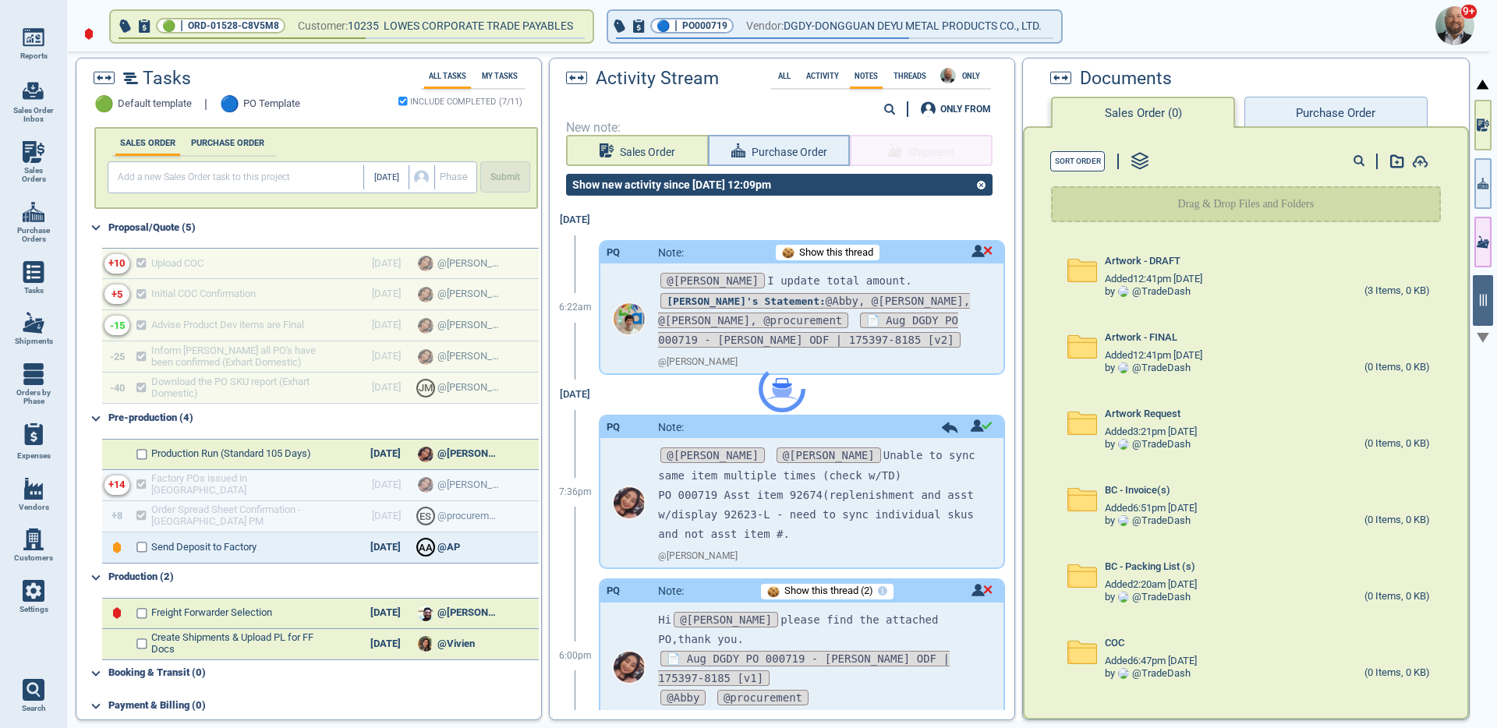
click at [826, 77] on div at bounding box center [782, 388] width 464 height 661
click at [826, 77] on label "Activity" at bounding box center [823, 76] width 42 height 9
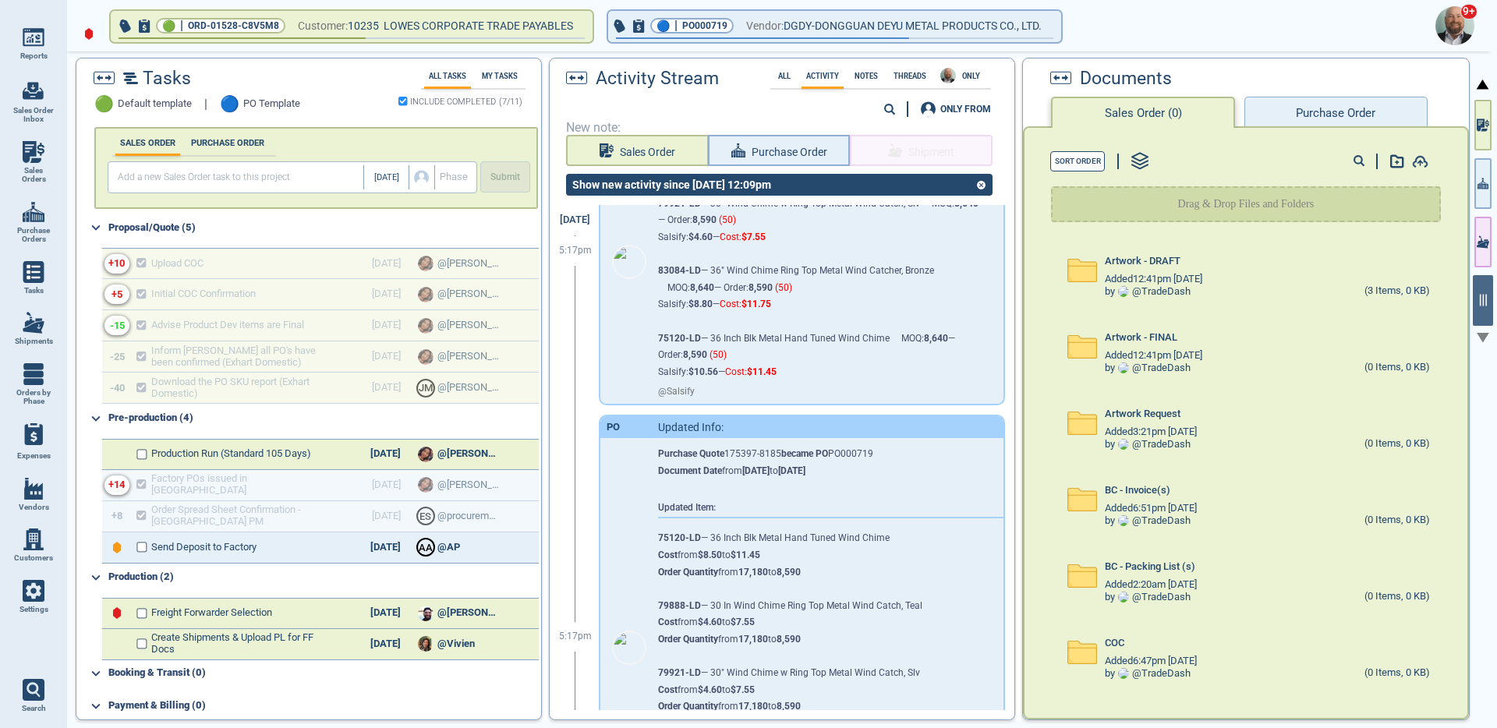
scroll to position [260, 0]
click at [1477, 191] on button "button" at bounding box center [1483, 183] width 17 height 51
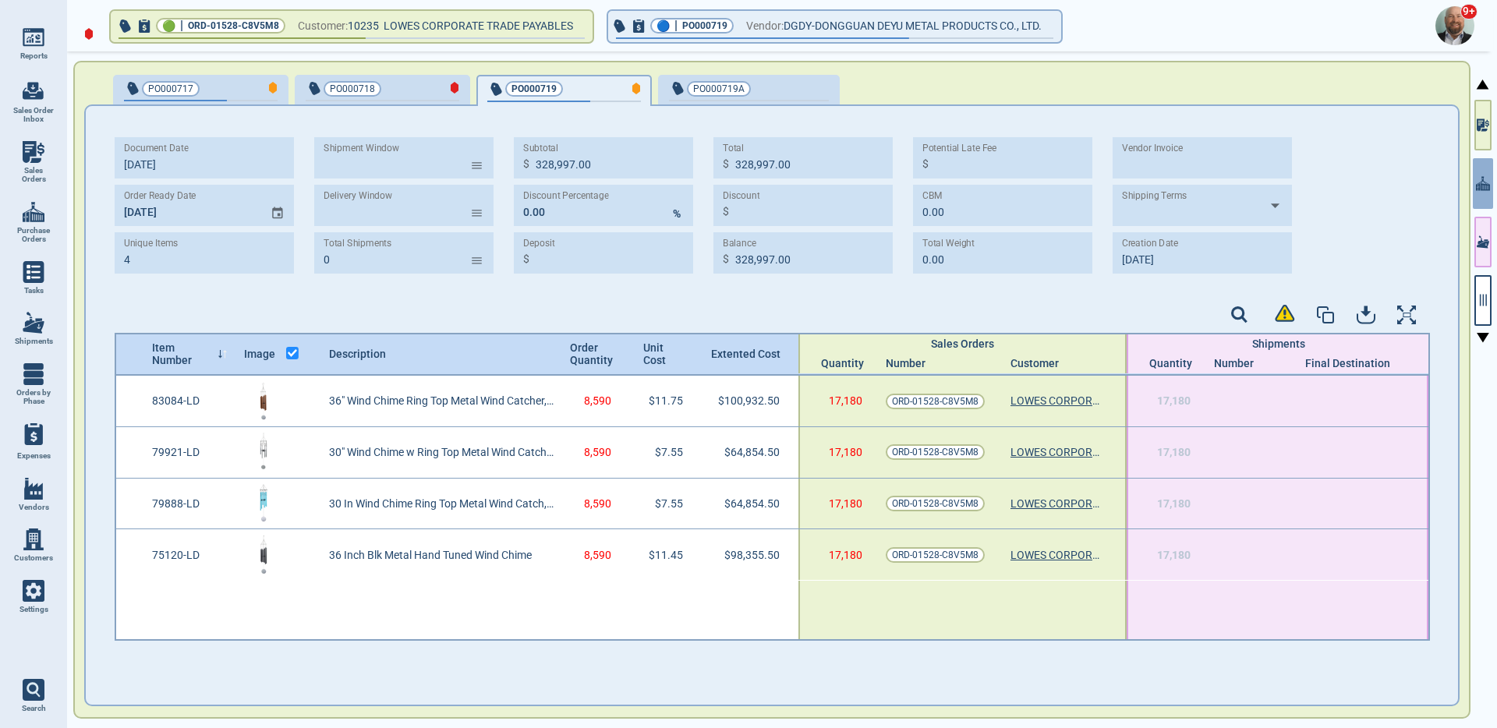
click at [1111, 261] on div "Document Date 10/2‎/25 Order Ready Date 11/5‎/25 Unique Items 4 Shipment Window…" at bounding box center [711, 205] width 1193 height 136
click at [791, 94] on div "button" at bounding box center [803, 88] width 52 height 16
type input "227,635.00"
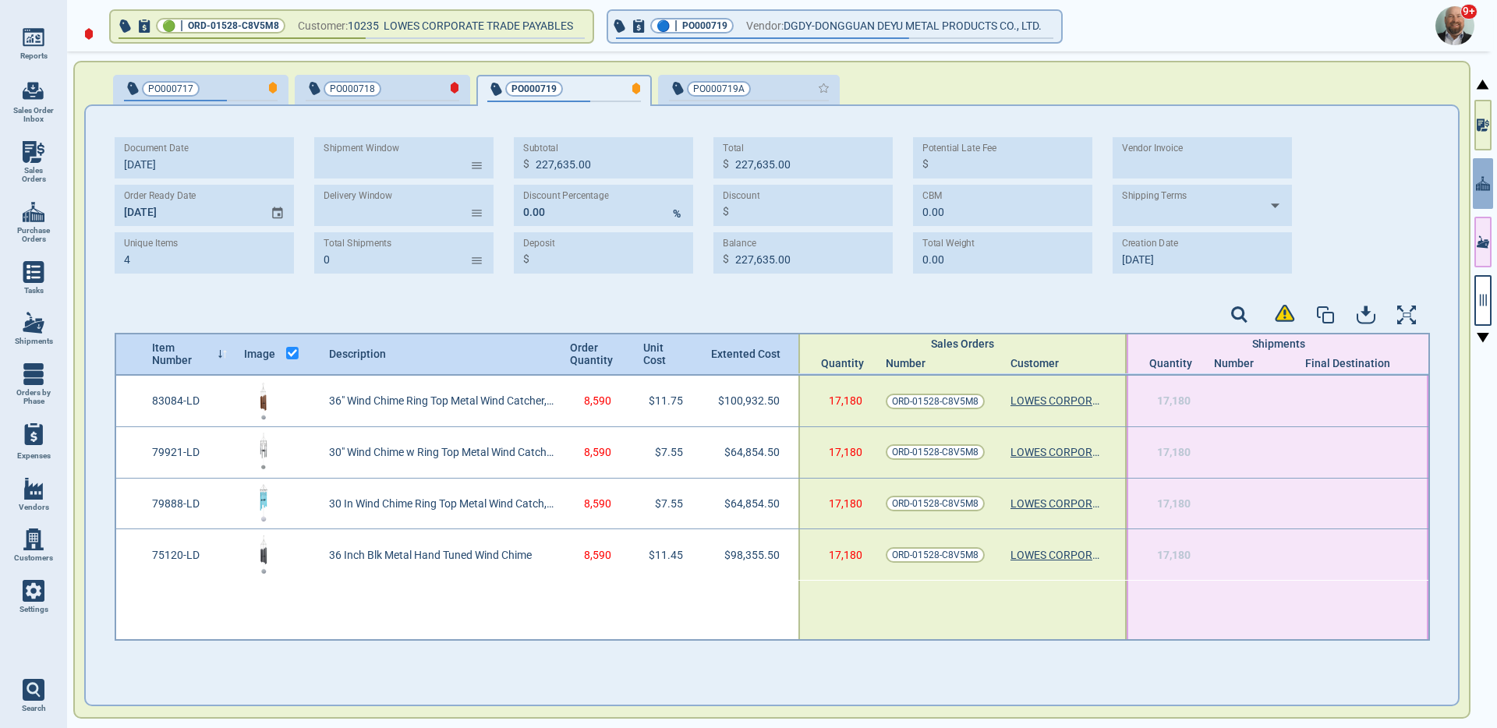
type input "10/2‎/25"
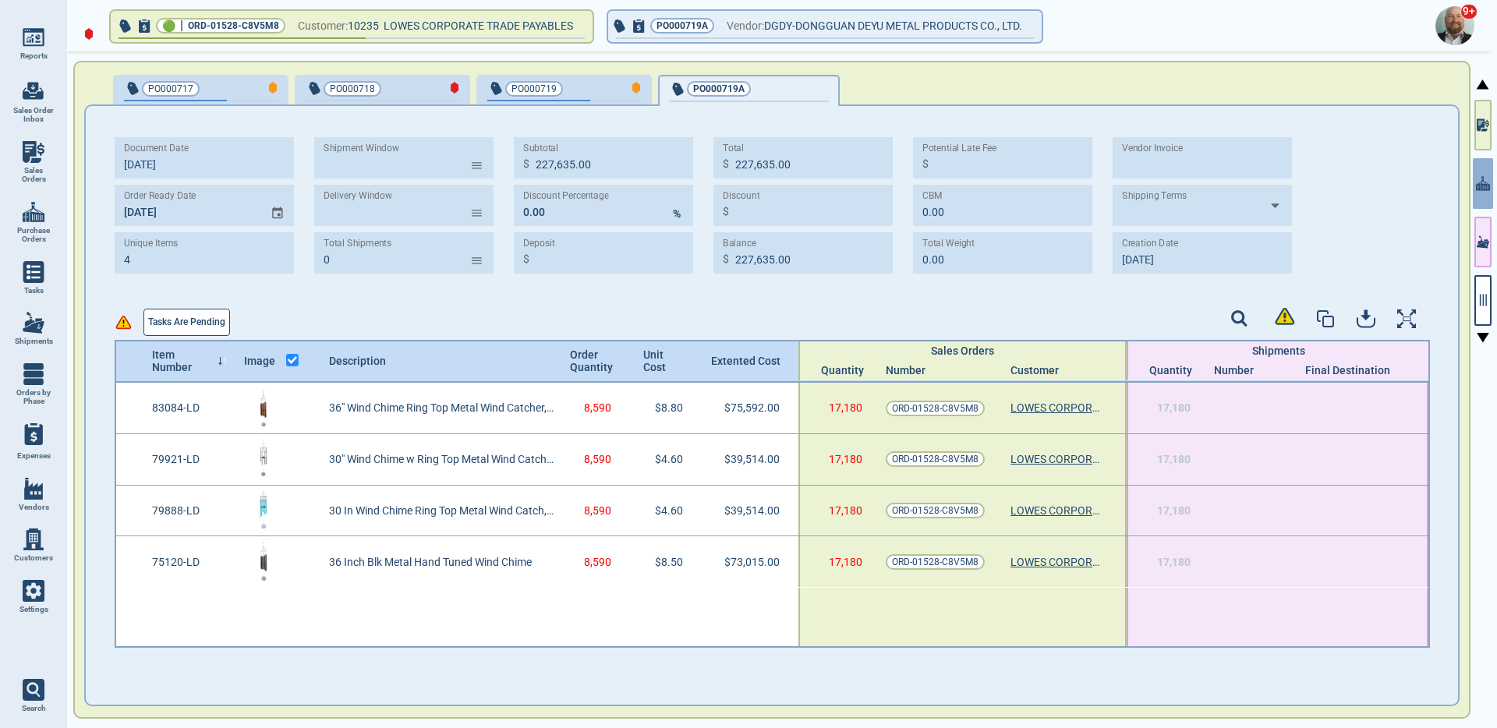
click at [1111, 260] on div "Document Date 10/2‎/25 Order Ready Date 11/5‎/25 Unique Items 4 Shipment Window…" at bounding box center [711, 205] width 1193 height 136
click at [583, 91] on span "PO000719" at bounding box center [538, 89] width 102 height 16
type input "328,997.00"
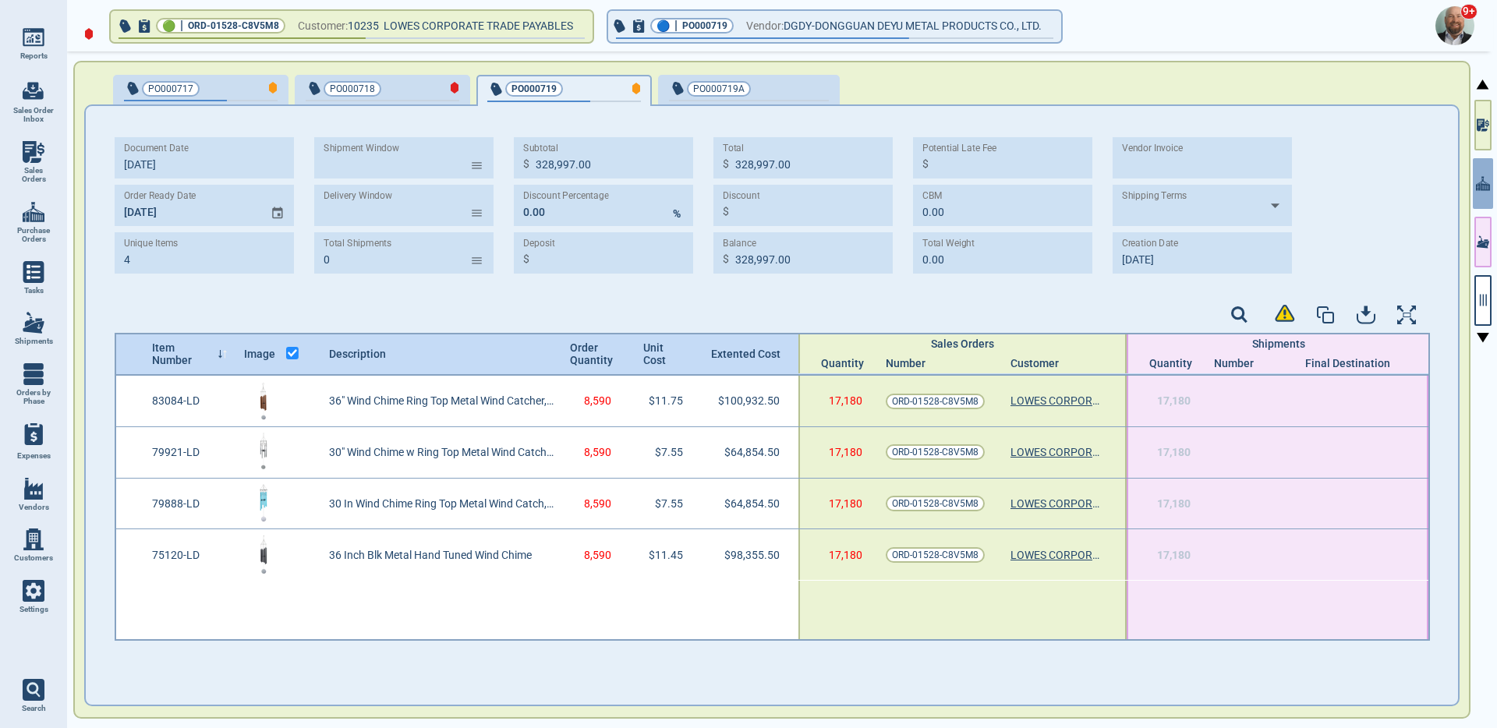
type input "10/3‎/25"
click at [1477, 307] on button "button" at bounding box center [1483, 300] width 17 height 51
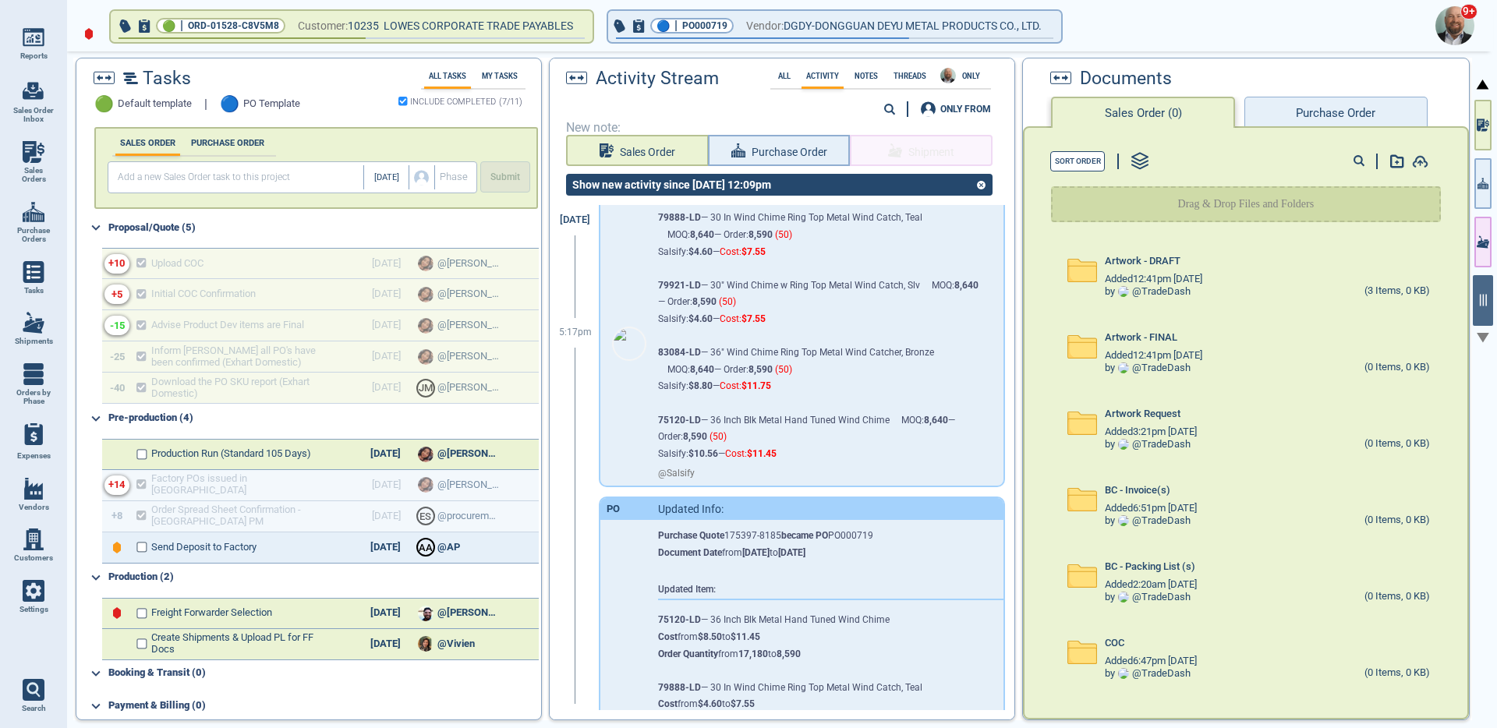
scroll to position [195, 0]
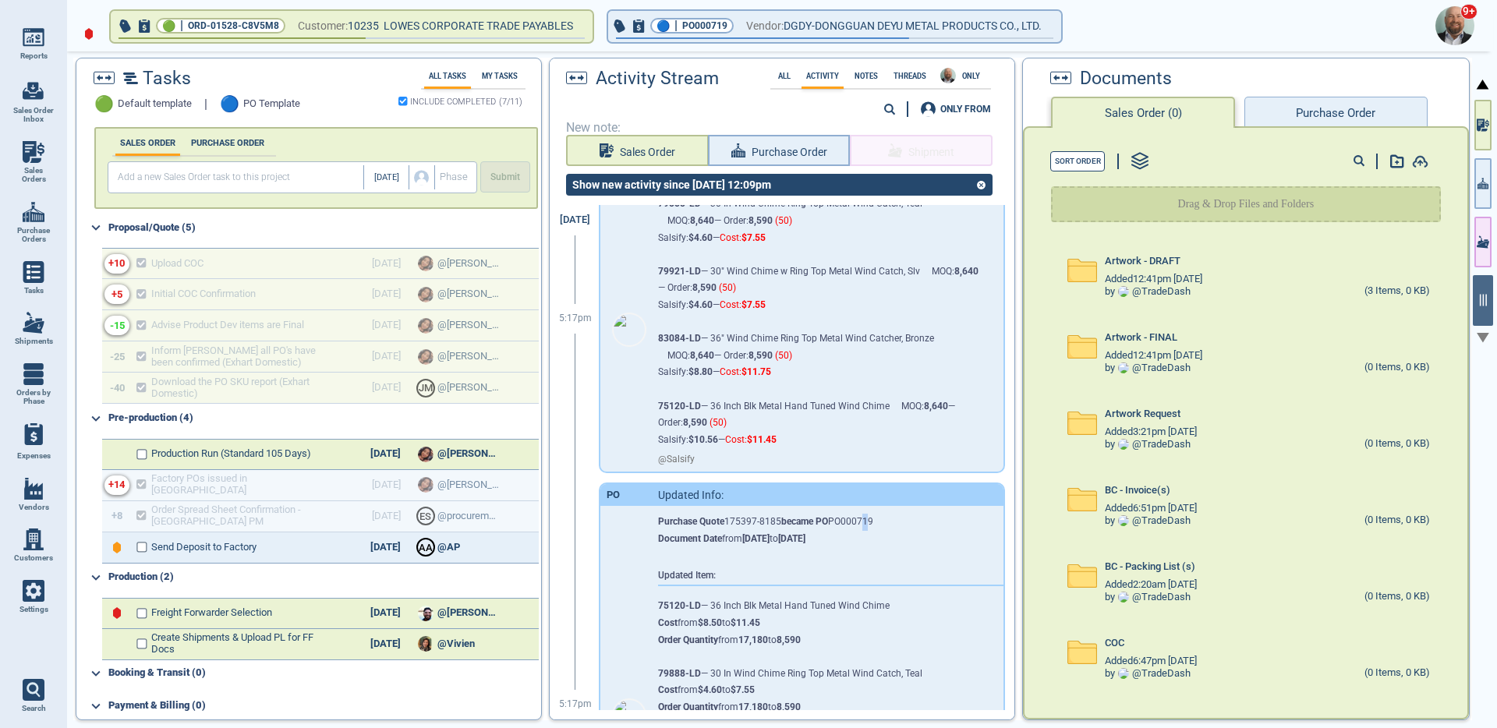
click at [865, 529] on div "Purchase Quote 175397-8185 became PO PO000719 Document Date from 7/31/25 to 10/…" at bounding box center [818, 703] width 321 height 395
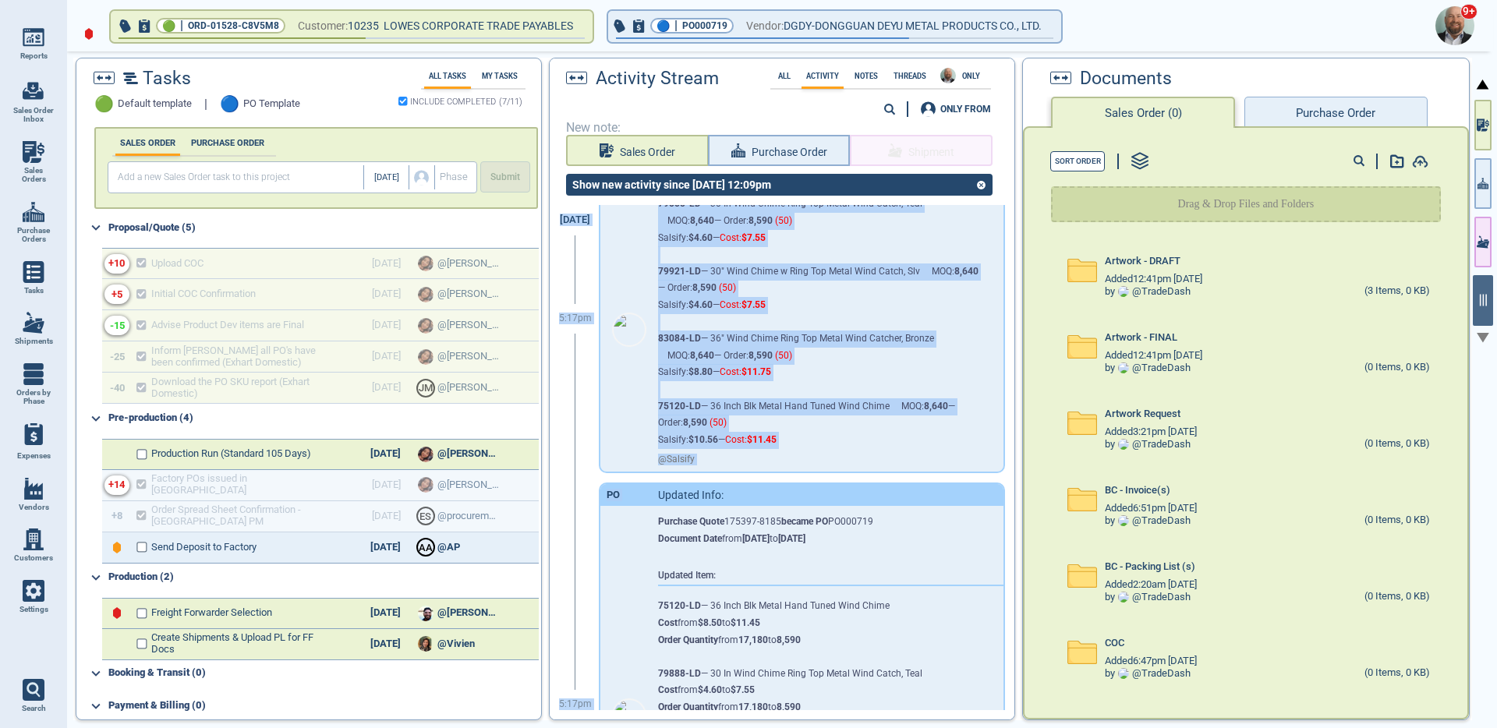
drag, startPoint x: 563, startPoint y: 220, endPoint x: 651, endPoint y: 477, distance: 271.3
click at [654, 489] on div "Oct 2 5:17pm PO Salsify product data update: 79888-LD — 30 In Wind Chime Ring T…" at bounding box center [776, 530] width 453 height 802
click at [580, 331] on div "5:17pm" at bounding box center [575, 319] width 39 height 30
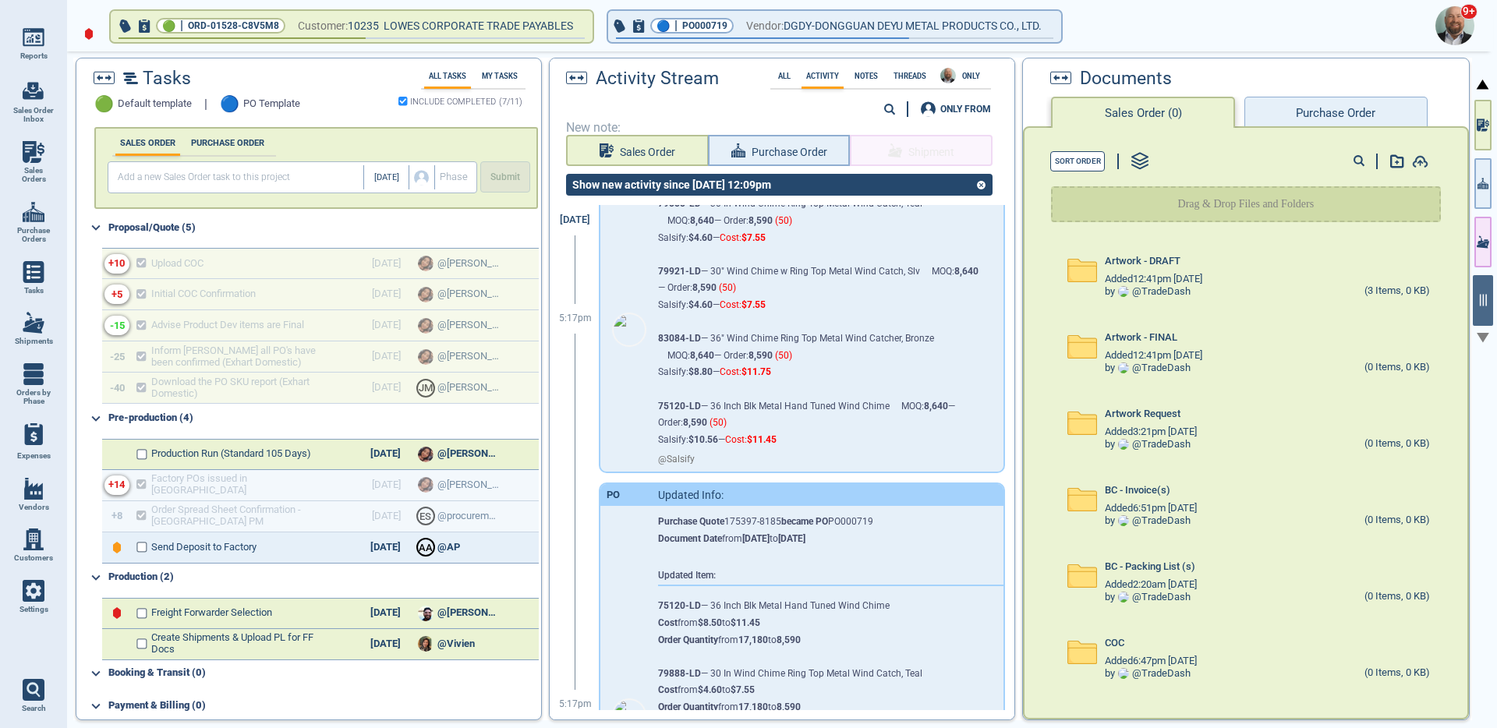
click at [575, 319] on span "5:17pm" at bounding box center [575, 319] width 33 height 11
drag, startPoint x: 600, startPoint y: 498, endPoint x: 809, endPoint y: 534, distance: 212.1
click at [807, 536] on div "PO Updated Info: Purchase Quote 175397-8185 became PO PO000719 Document Date fr…" at bounding box center [802, 704] width 402 height 441
click at [809, 532] on div "Purchase Quote 175397-8185 became PO PO000719 Document Date from 7/31/25 to 10/…" at bounding box center [818, 703] width 321 height 395
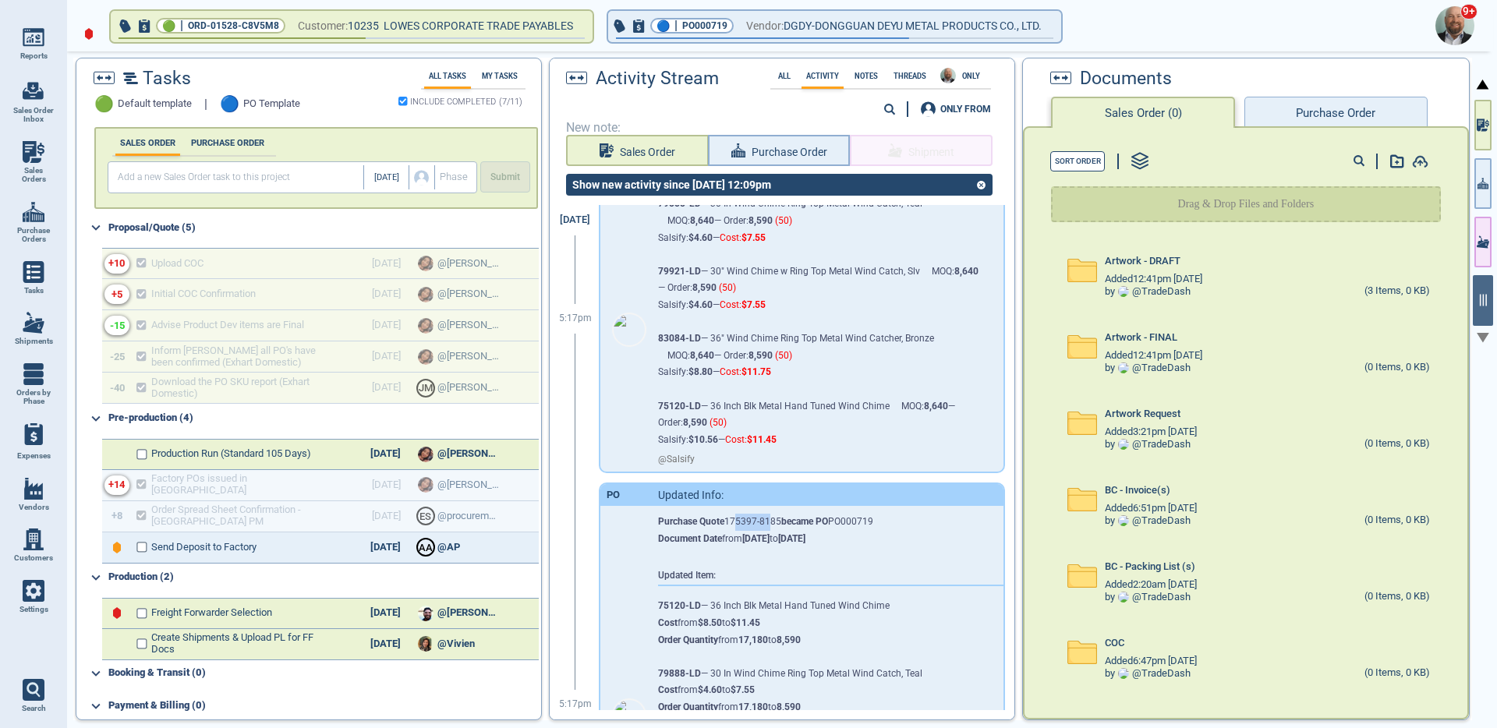
drag, startPoint x: 732, startPoint y: 524, endPoint x: 778, endPoint y: 521, distance: 45.3
click at [778, 521] on div "Purchase Quote 175397-8185 became PO PO000719 Document Date from 7/31/25 to 10/…" at bounding box center [818, 703] width 321 height 395
drag, startPoint x: 824, startPoint y: 525, endPoint x: 902, endPoint y: 524, distance: 77.2
click at [902, 524] on div "Purchase Quote 175397-8185 became PO PO000719 Document Date from 7/31/25 to 10/…" at bounding box center [818, 703] width 321 height 395
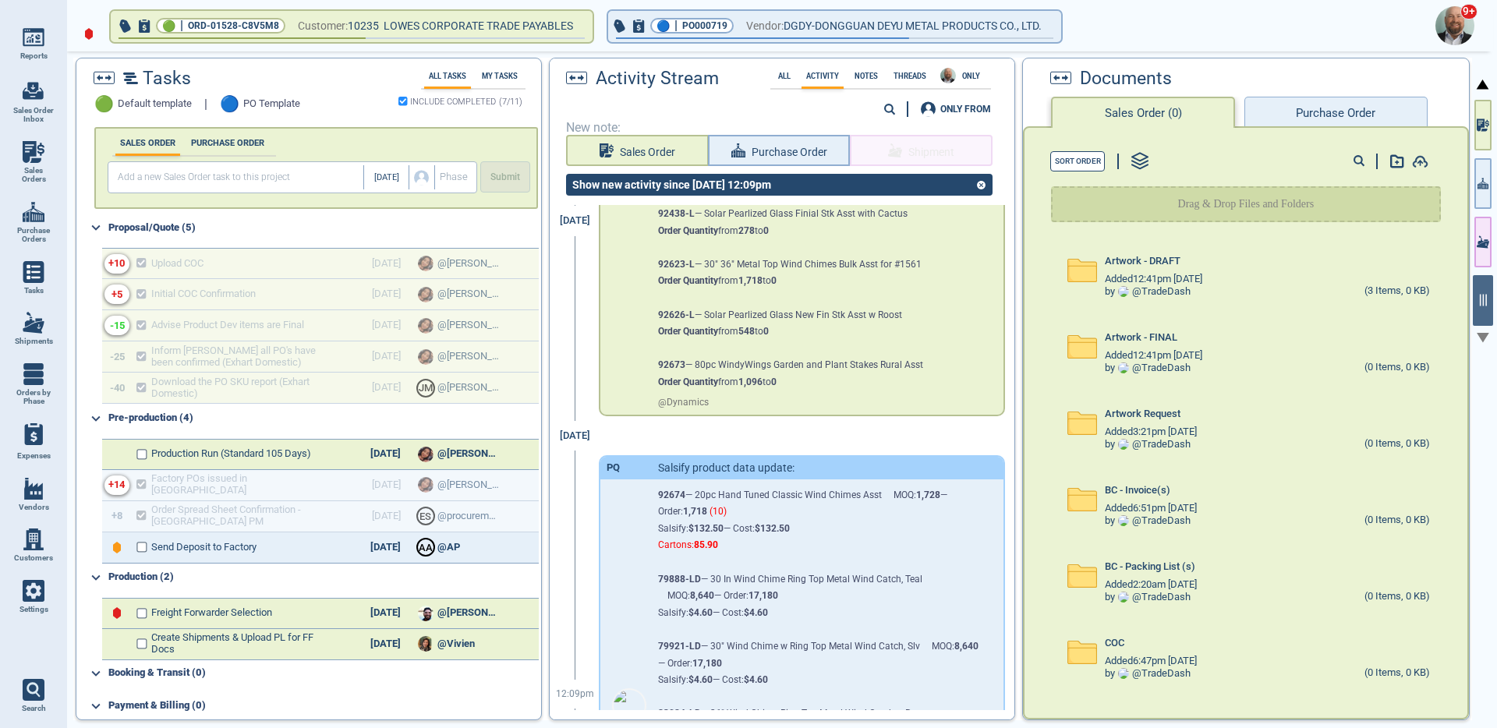
scroll to position [3049, 0]
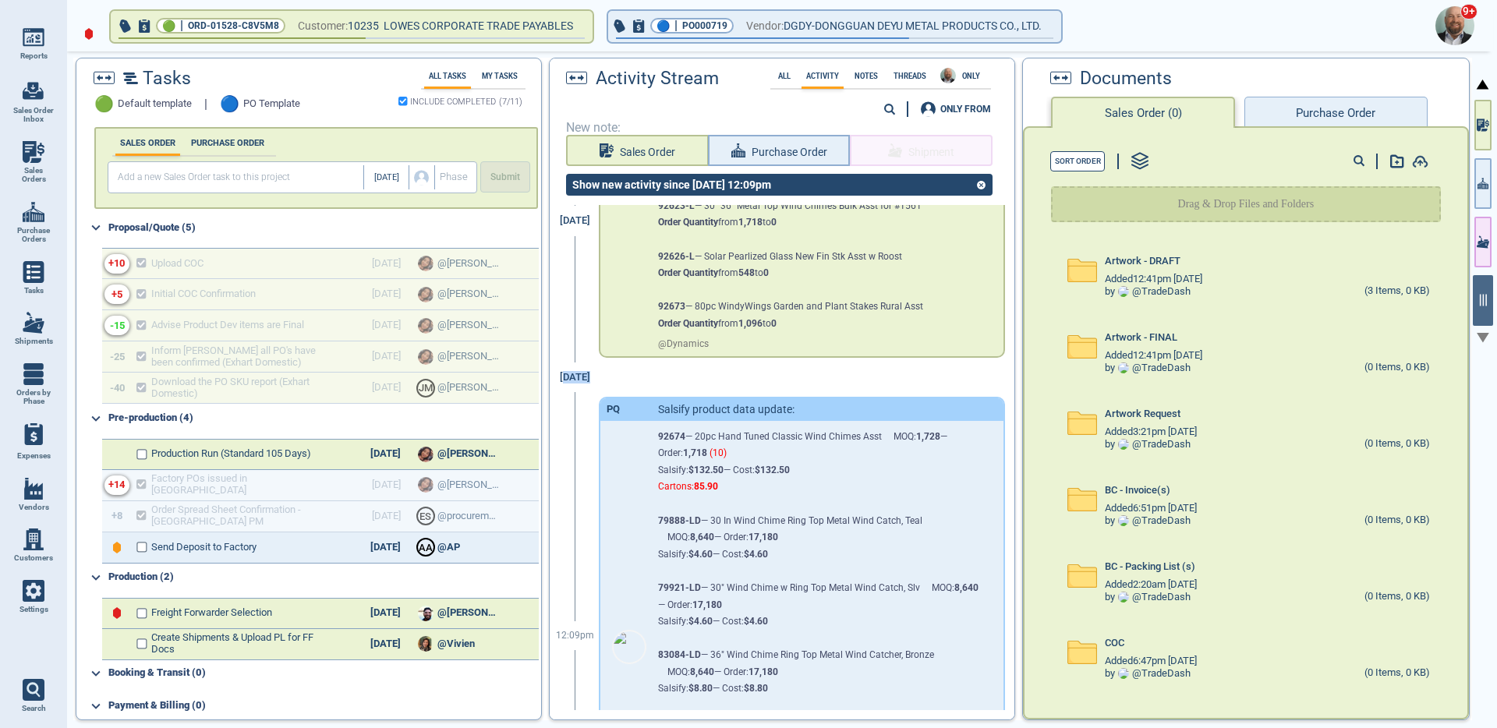
drag, startPoint x: 565, startPoint y: 395, endPoint x: 615, endPoint y: 399, distance: 49.3
click at [615, 399] on div "Jul 31 12:09pm PQ Salsify product data update: 92674 — 20pc Hand Tuned Classic …" at bounding box center [776, 630] width 453 height 534
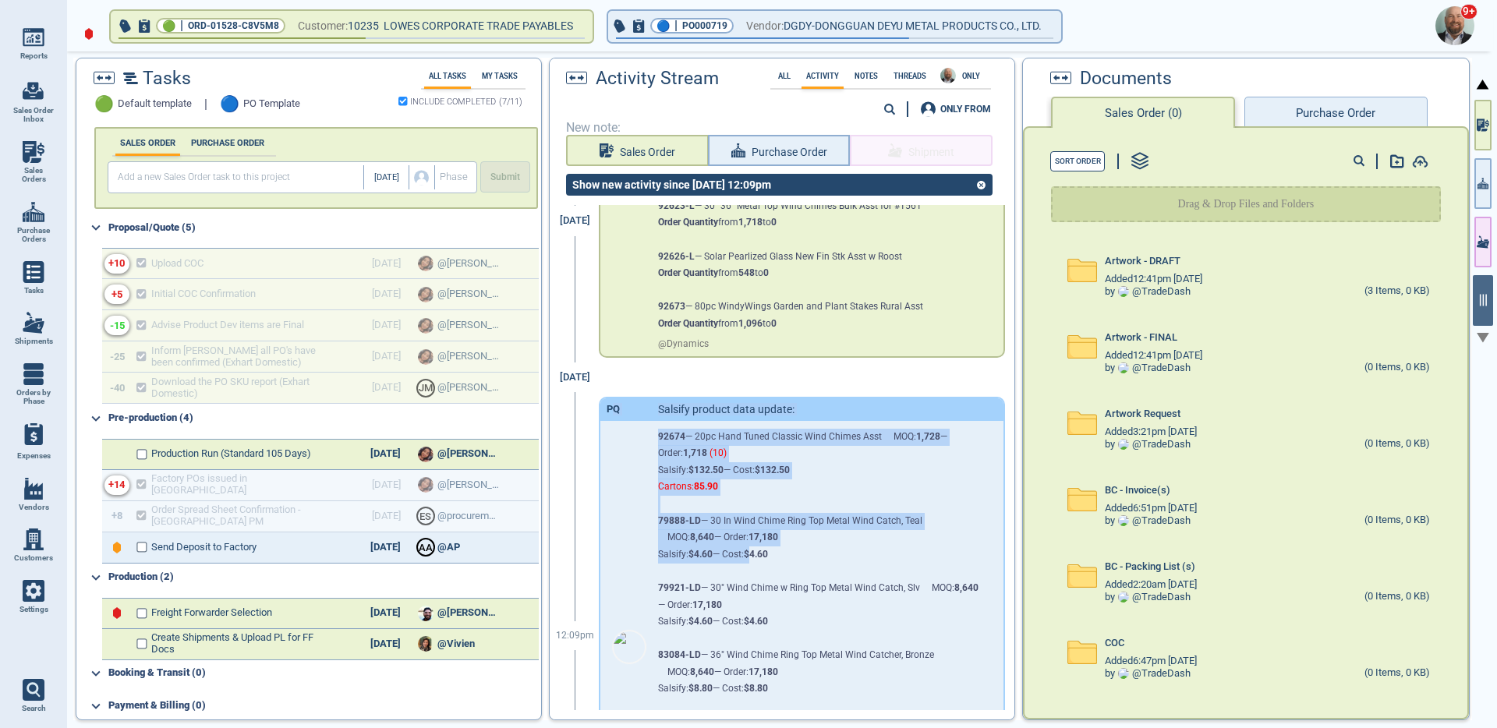
drag, startPoint x: 612, startPoint y: 431, endPoint x: 779, endPoint y: 582, distance: 225.3
click at [771, 573] on div "PQ Salsify product data update: 92674 — 20pc Hand Tuned Classic Wind Chimes Ass…" at bounding box center [802, 636] width 402 height 474
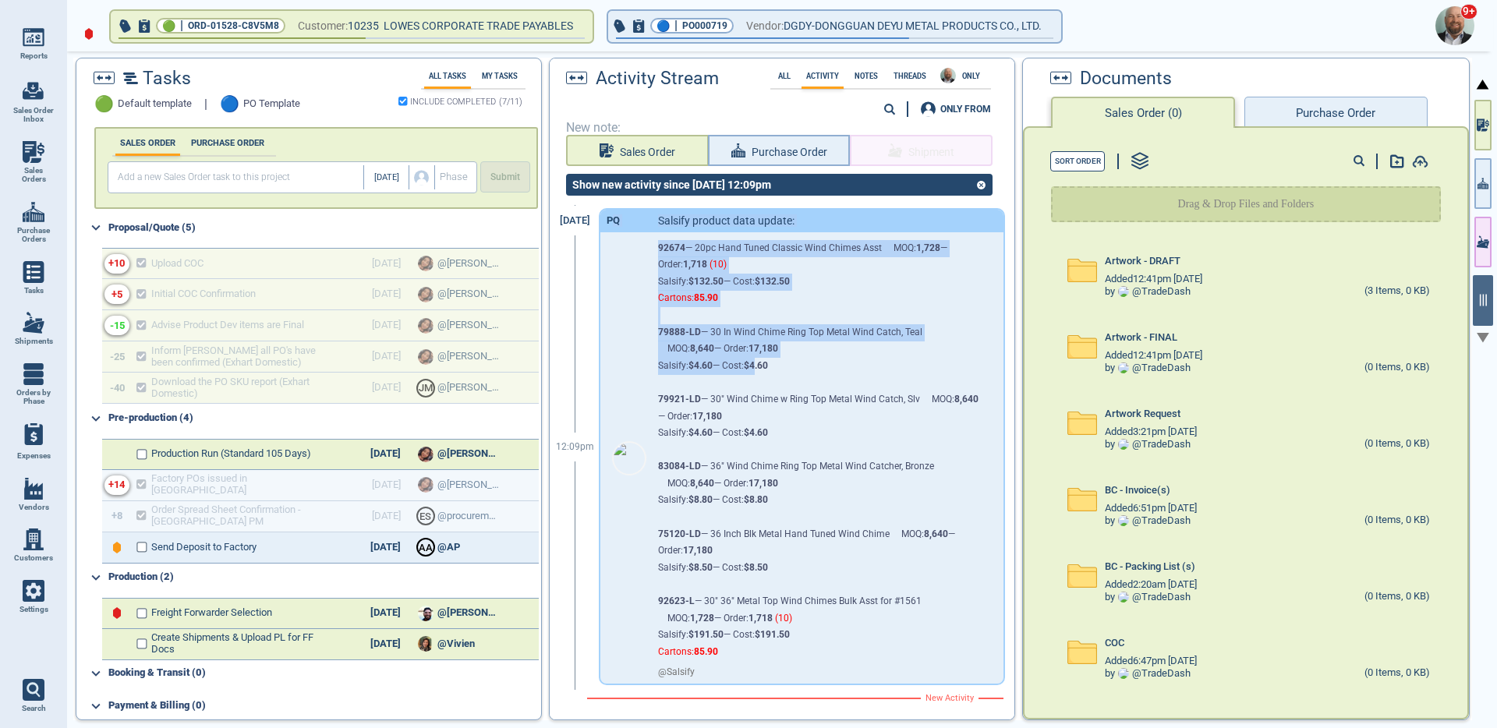
scroll to position [3192, 0]
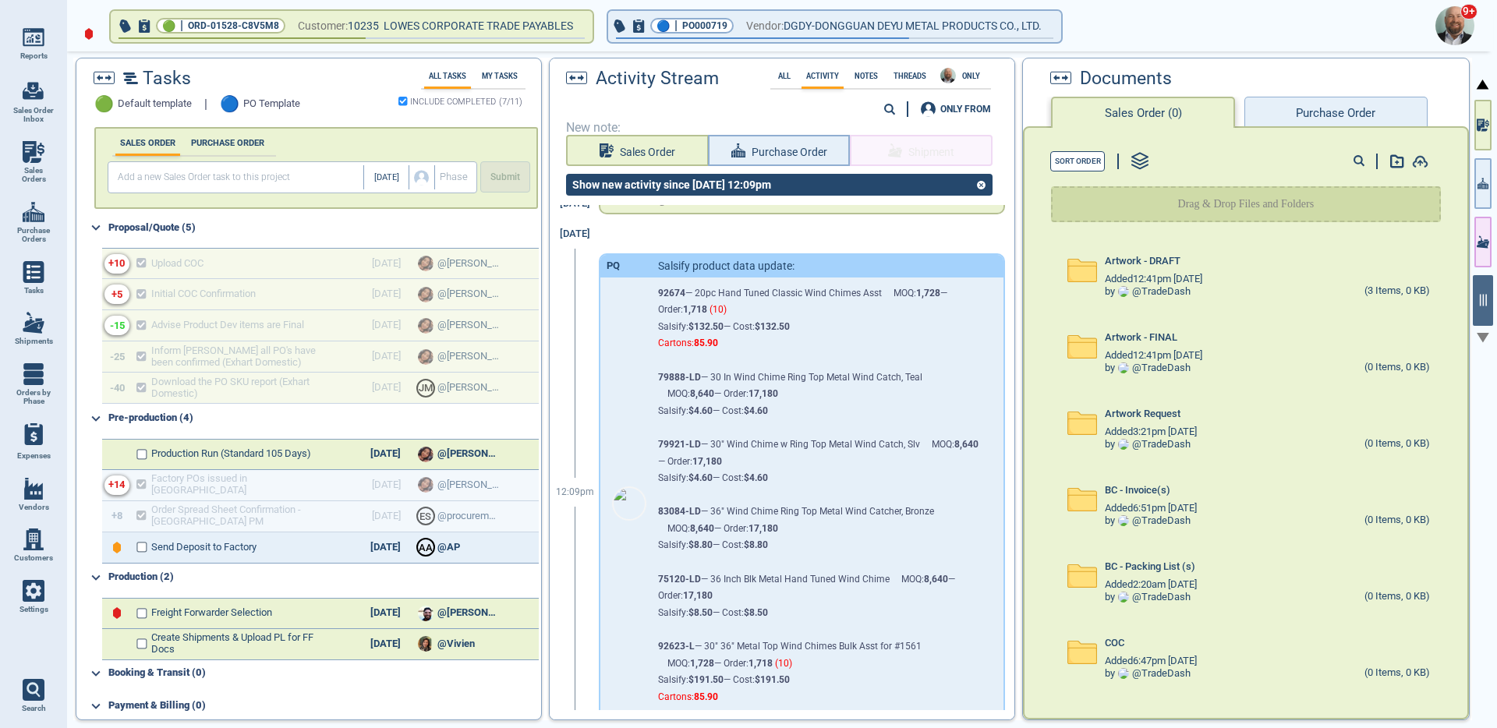
click at [824, 473] on p "79921-LD — 30" Wind Chime w Ring Top Metal Wind Catch, Slv MOQ: 8,640 — Order: …" at bounding box center [818, 462] width 321 height 51
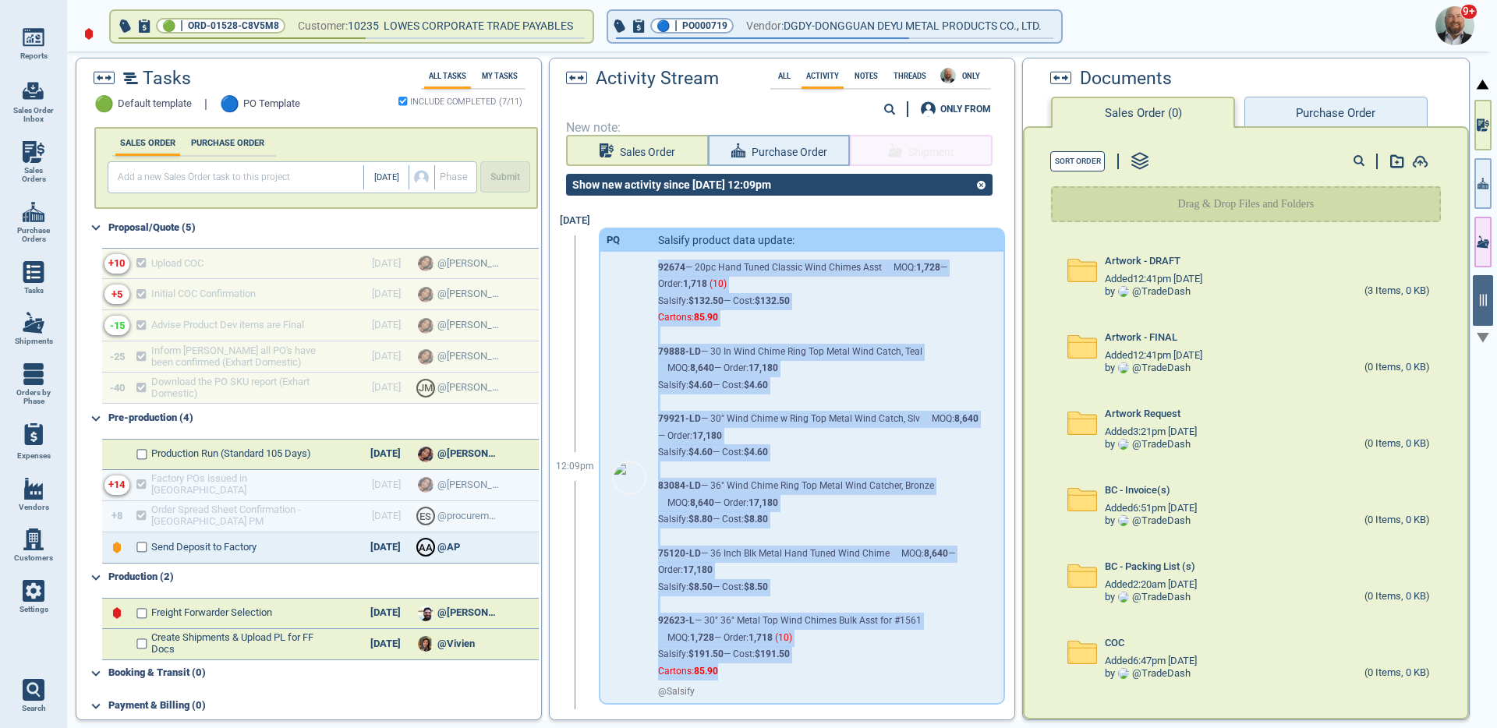
scroll to position [3253, 0]
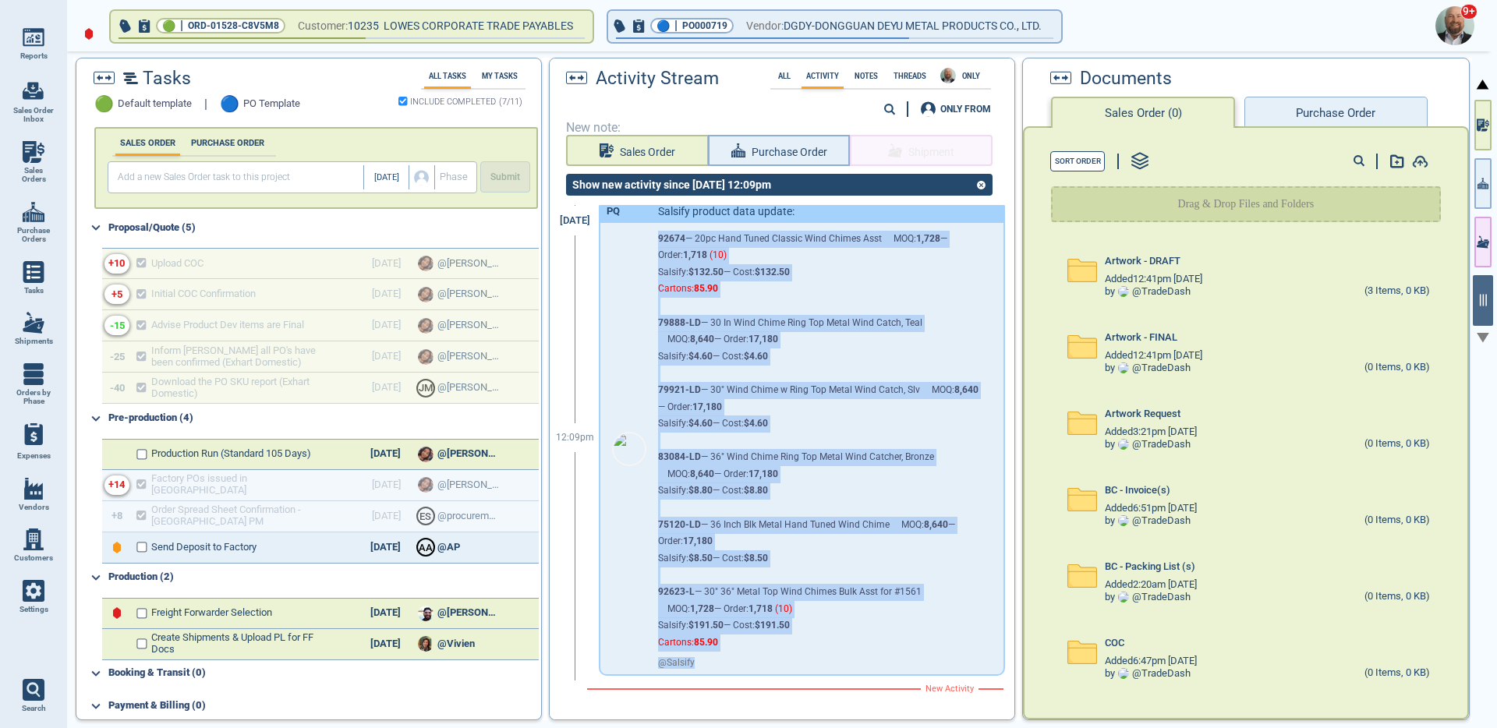
drag, startPoint x: 655, startPoint y: 314, endPoint x: 881, endPoint y: 693, distance: 441.7
click at [881, 693] on div "Jul 31 12:09pm PQ Salsify product data update: 92674 — 20pc Hand Tuned Classic …" at bounding box center [776, 432] width 453 height 534
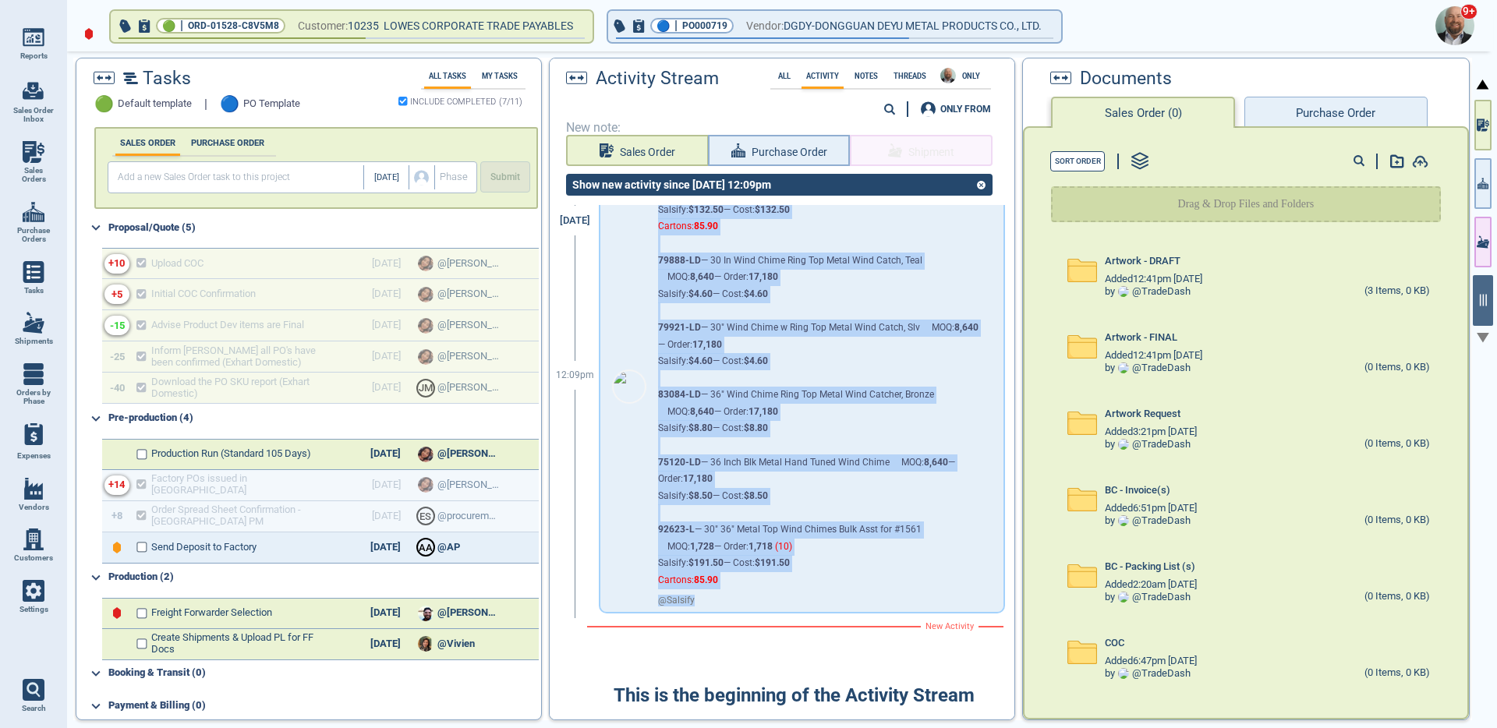
scroll to position [3330, 0]
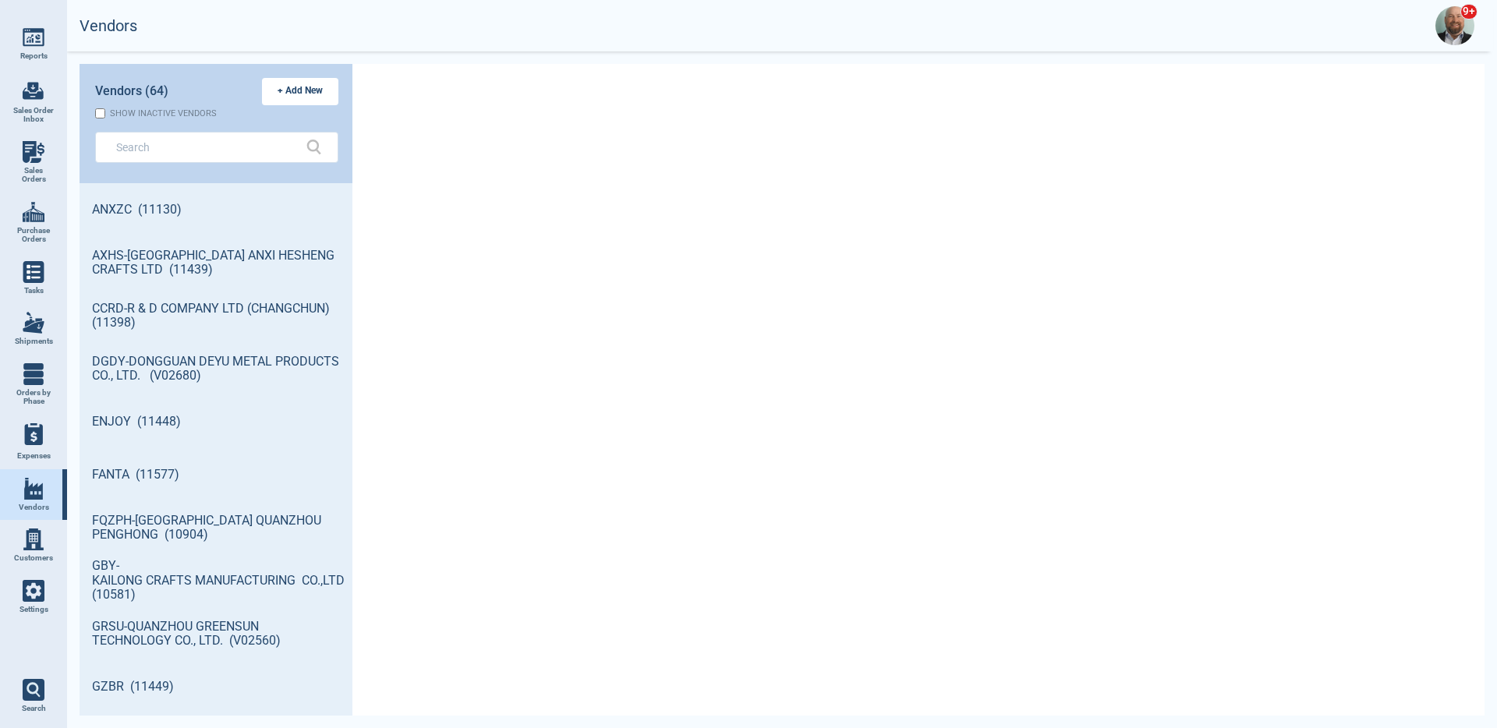
scroll to position [528, 268]
click at [260, 221] on link "ANXZC (11130)" at bounding box center [216, 209] width 273 height 53
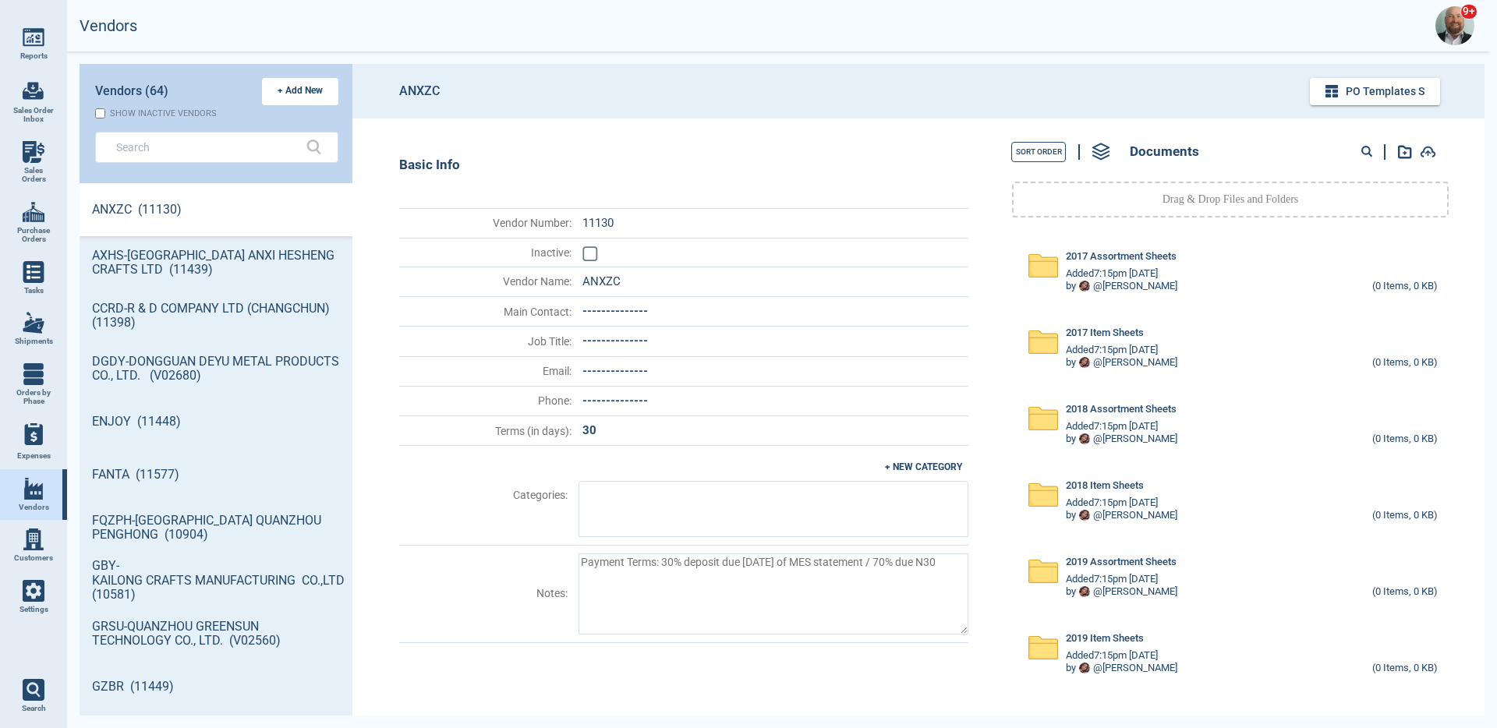
click at [1429, 151] on img at bounding box center [1428, 152] width 16 height 12
click at [44, 594] on img at bounding box center [34, 591] width 22 height 22
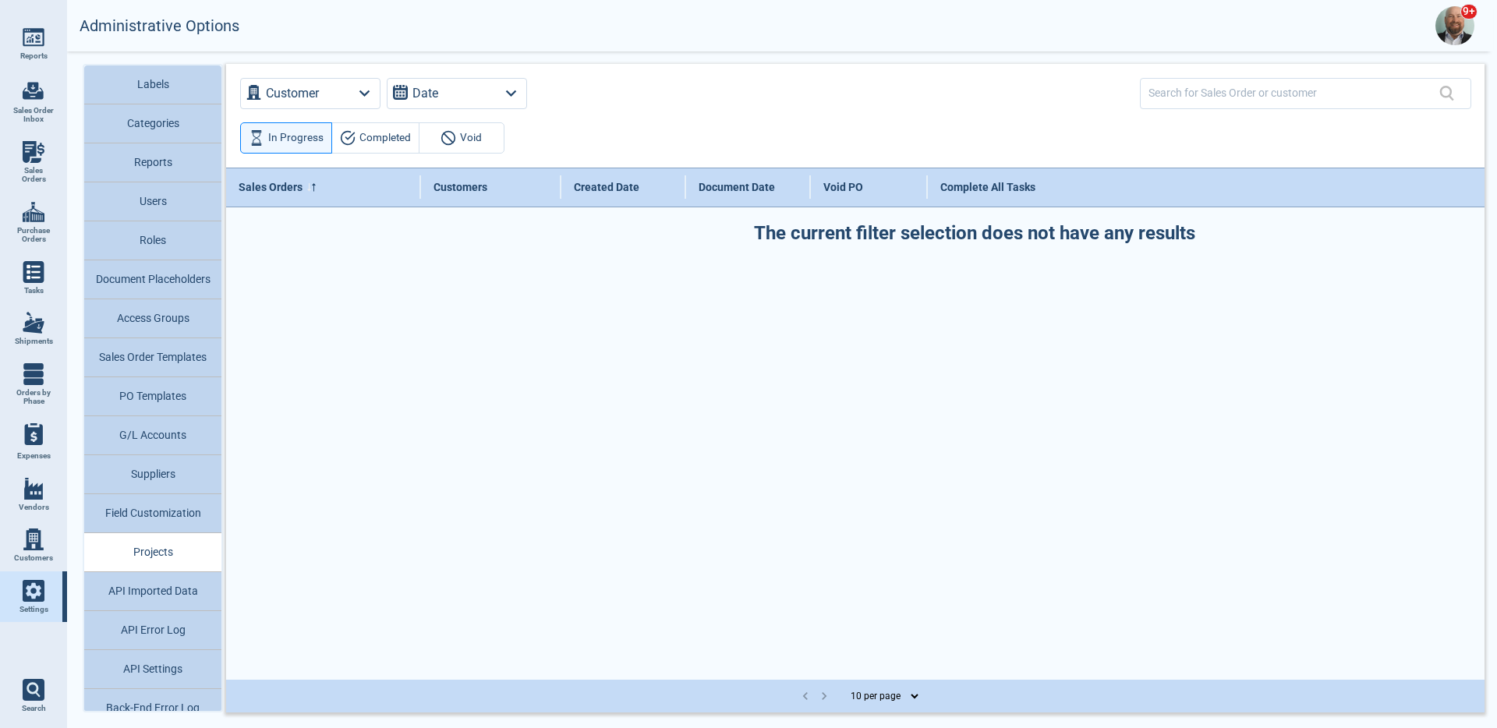
click at [167, 403] on button "PO Templates" at bounding box center [152, 396] width 137 height 39
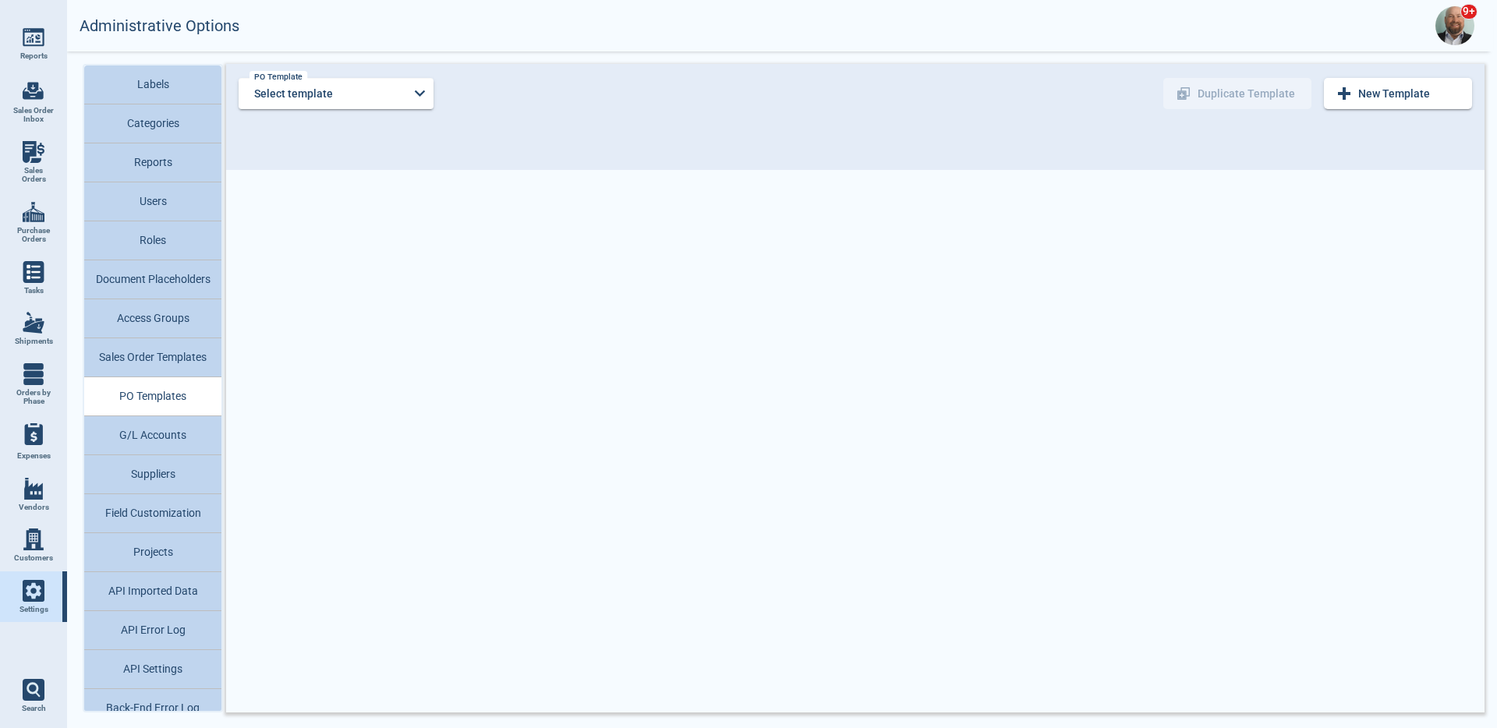
type input "PO Template"
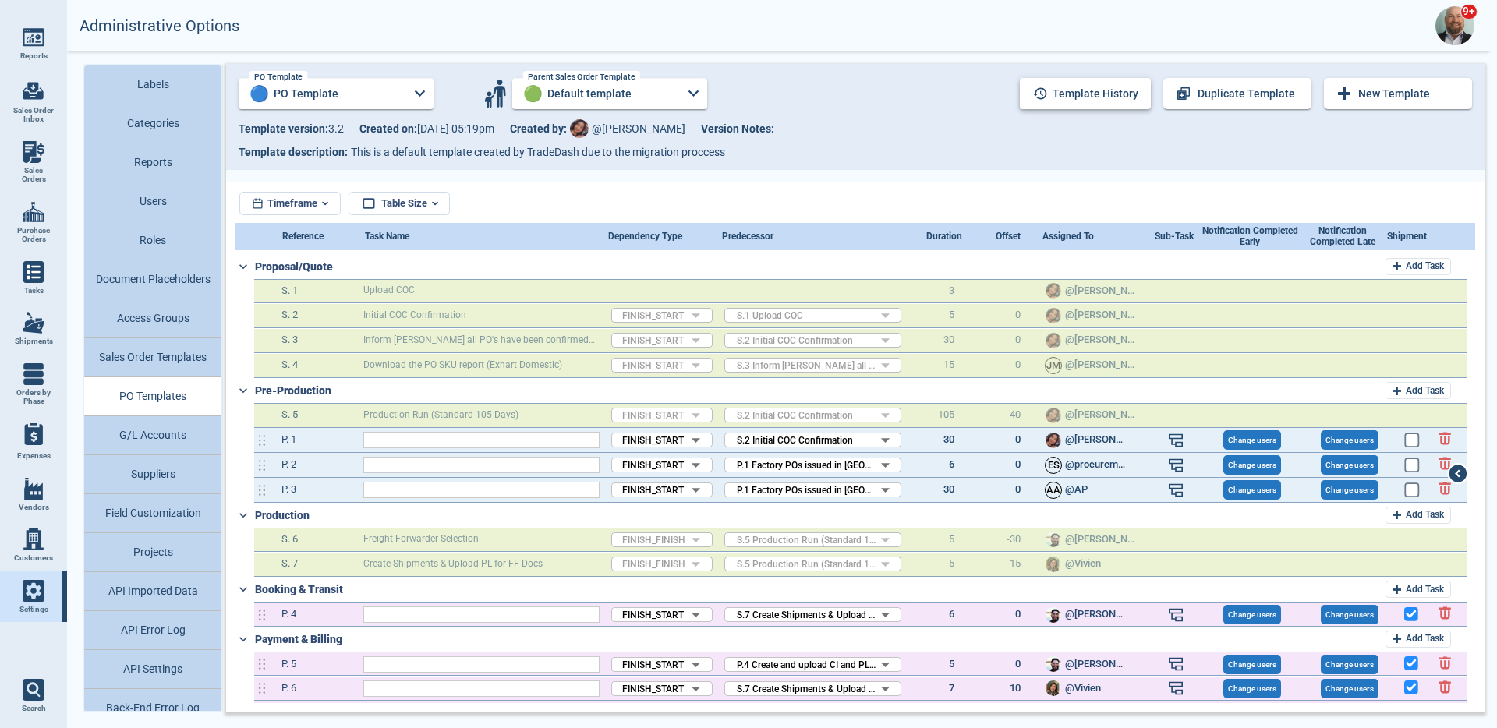
type input "Factory POs issued in [GEOGRAPHIC_DATA]"
type input "Order Spread Sheet Confirmation - [GEOGRAPHIC_DATA] PM"
type input "Send Deposit to Factory"
type input "Create and upload CI and PL"
type input "Upload BC Invoice"
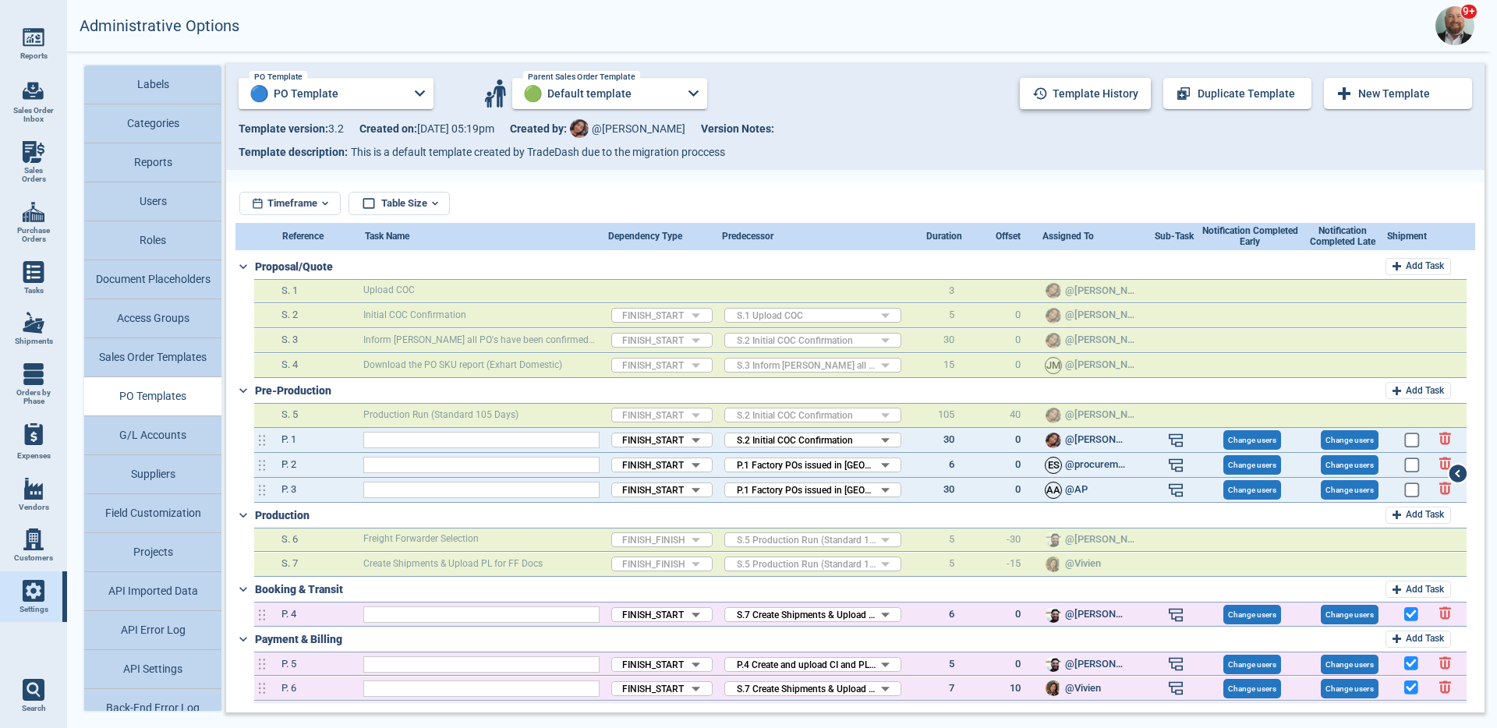
type input "Upload shipping documents (Importfile,PL,INV)"
type input "Upload FCR/BOL"
type input "Documents for Payment Submitted"
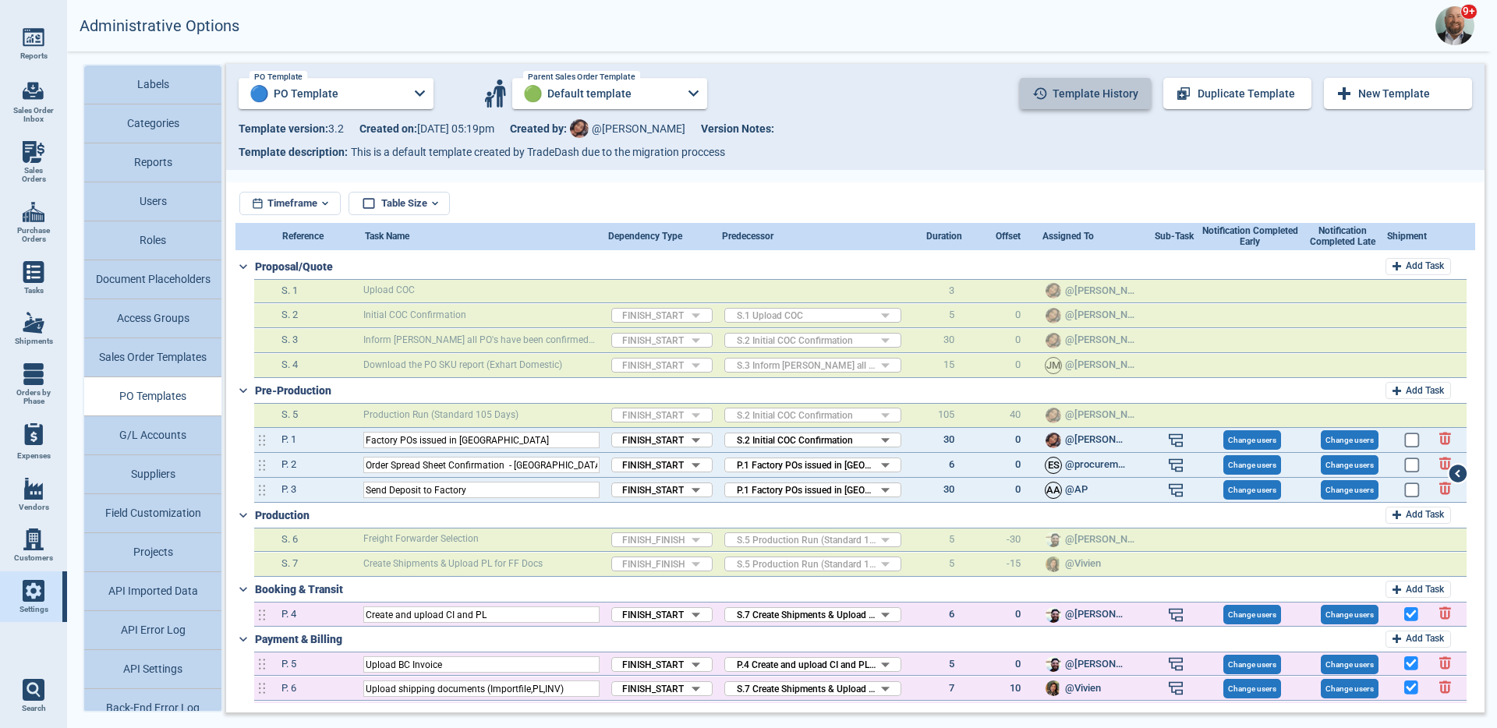
click at [1130, 100] on button "Template history" at bounding box center [1085, 93] width 131 height 31
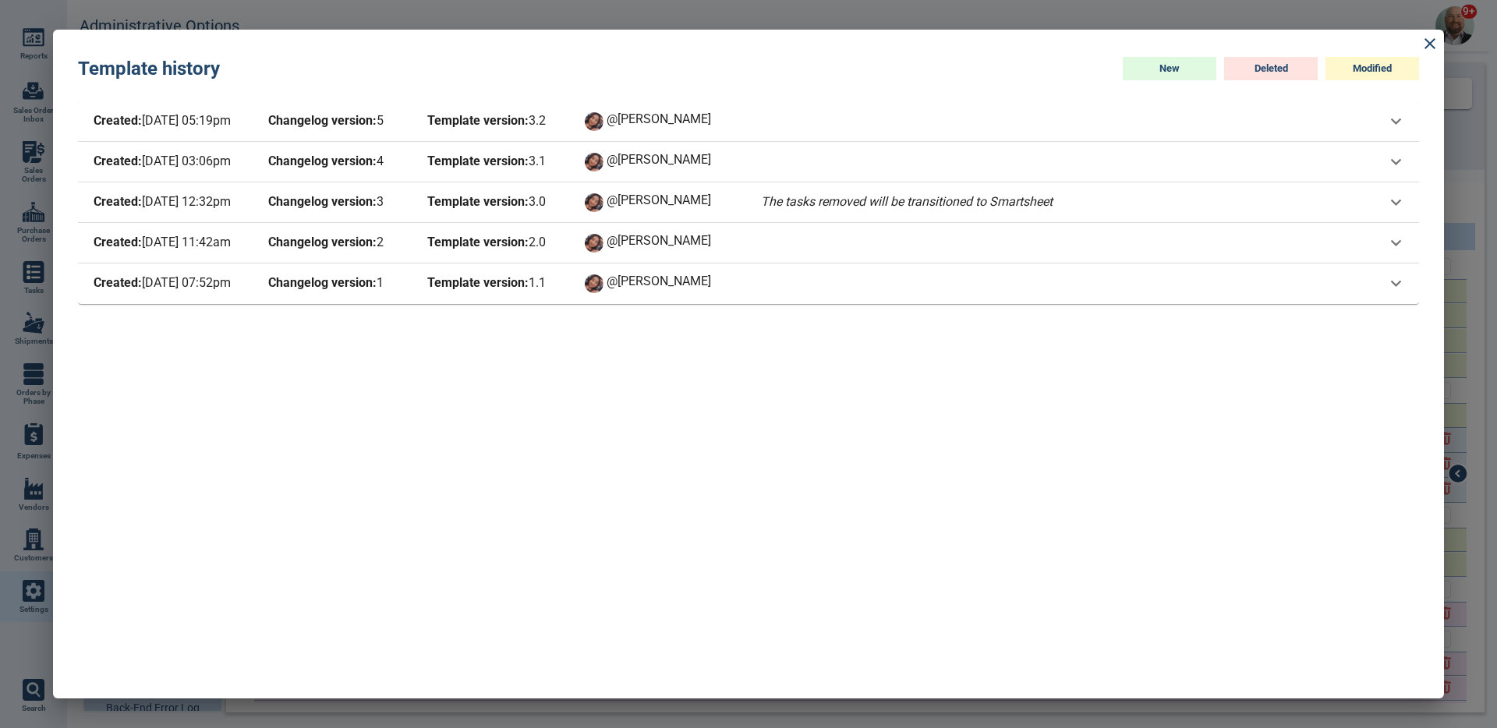
drag, startPoint x: 221, startPoint y: 119, endPoint x: 231, endPoint y: 334, distance: 215.5
click at [204, 335] on div "Created: 10/8/25 05:19pm Changelog version: 5 Template version: 3 . 2 @Maria Se…" at bounding box center [748, 387] width 1341 height 572
click at [1423, 48] on icon at bounding box center [1430, 43] width 19 height 19
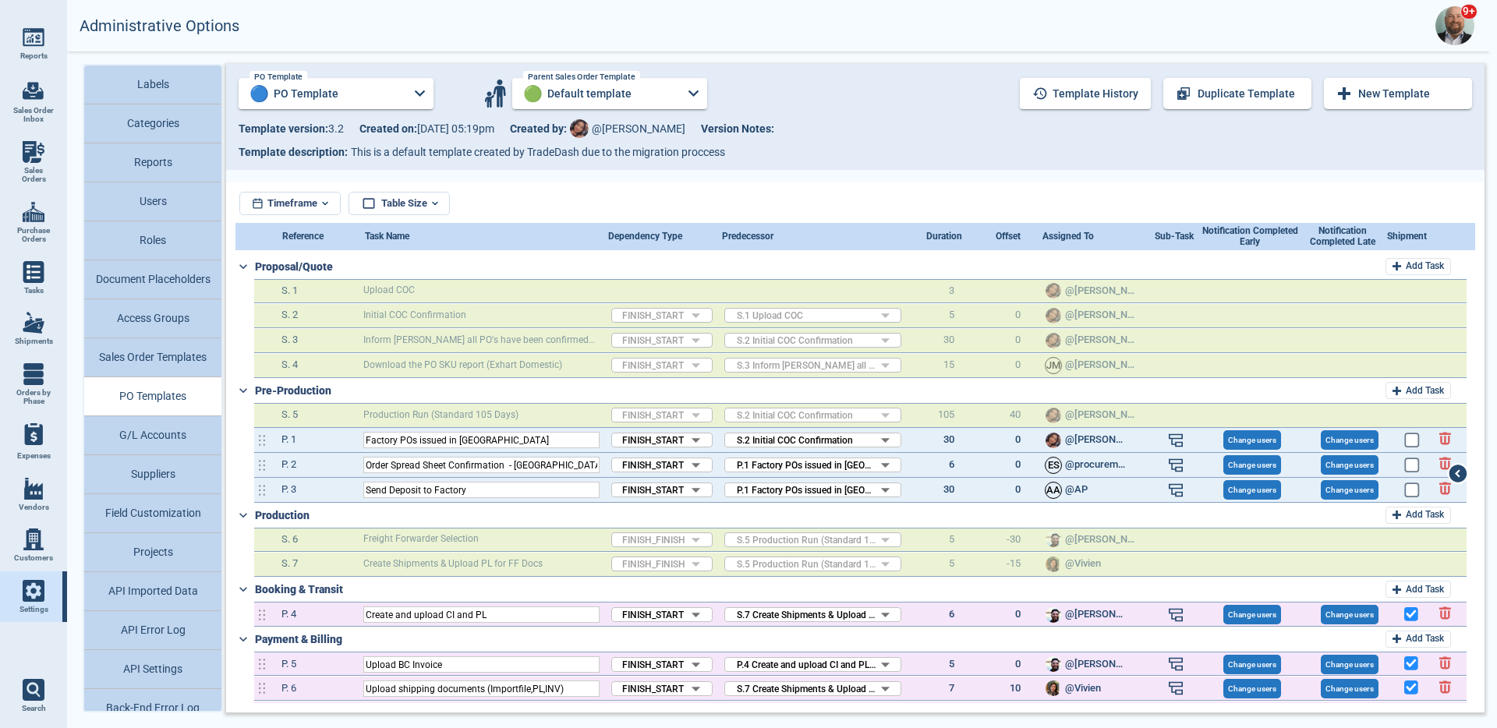
click at [159, 362] on button "Sales Order Templates" at bounding box center [152, 357] width 137 height 39
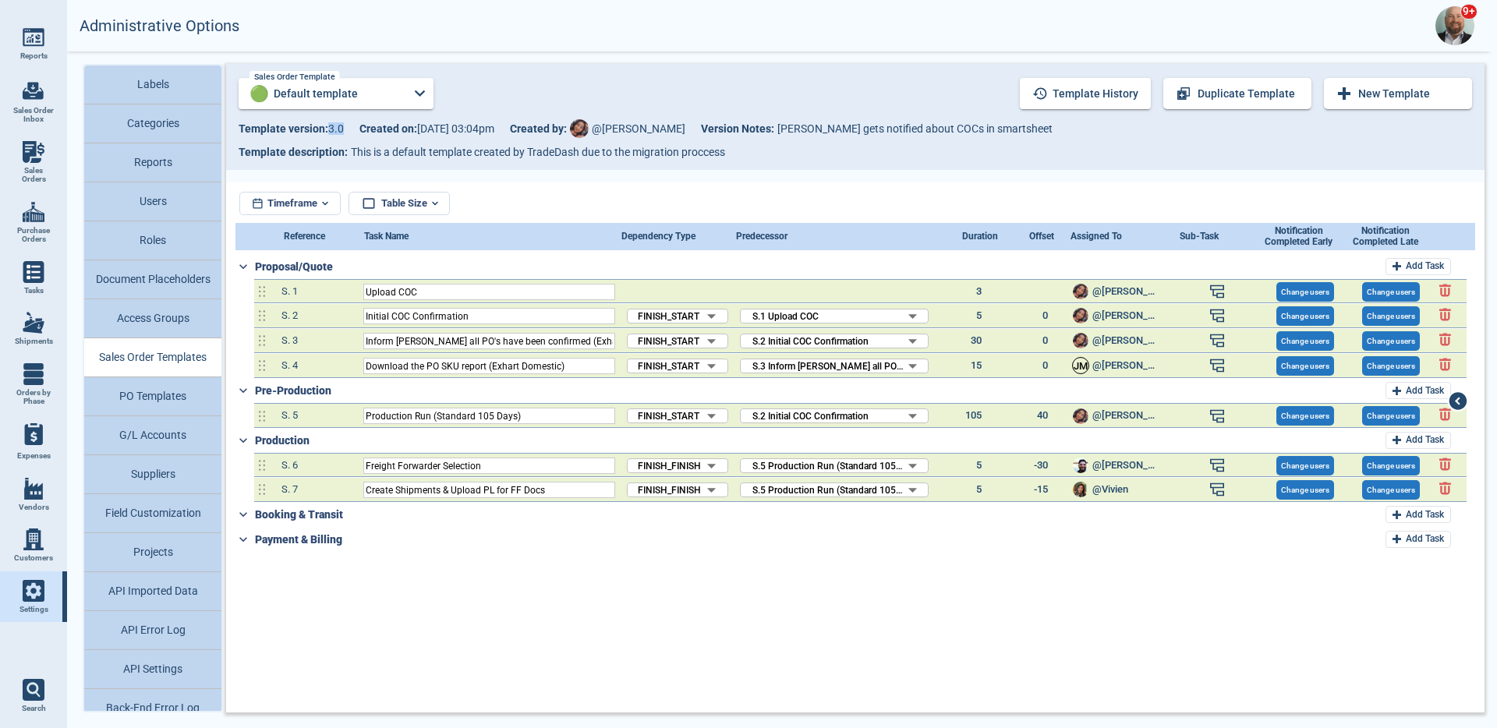
drag, startPoint x: 328, startPoint y: 133, endPoint x: 348, endPoint y: 134, distance: 19.6
click at [348, 134] on div "Template version: 3 . 0 Created on: 8/27/25 03:04pm Created by: @Maria Version …" at bounding box center [856, 128] width 1234 height 23
drag, startPoint x: 243, startPoint y: 300, endPoint x: 289, endPoint y: 390, distance: 100.5
click at [289, 390] on div "Proposal/Quote Add Task S. 1 Upload COC 3 @Maria Change users Change users S. 2…" at bounding box center [855, 403] width 1239 height 298
drag, startPoint x: 275, startPoint y: 420, endPoint x: 335, endPoint y: 427, distance: 60.5
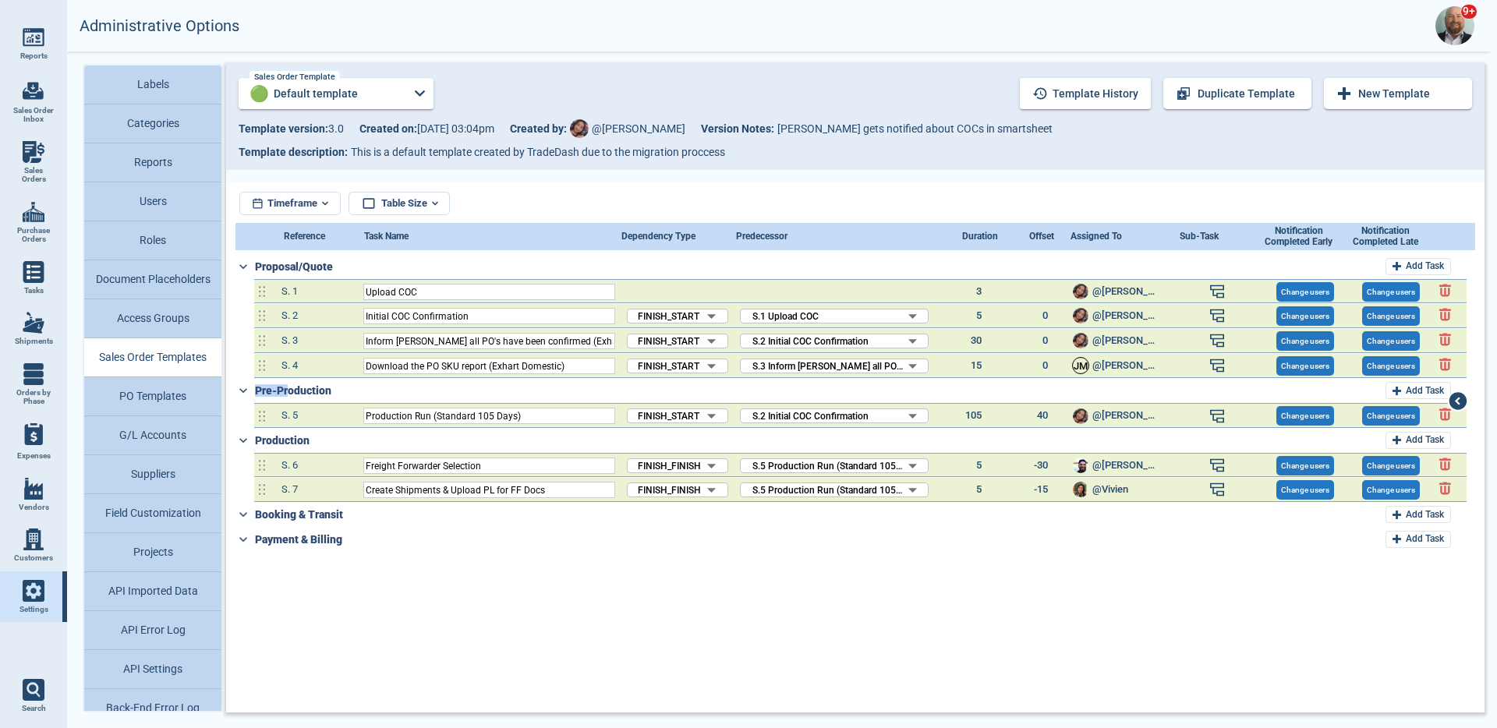
click at [336, 418] on div "S. 5 Production Run (Standard 105 Days) FINISH_START FS ​ S.2 Initial COC Confi…" at bounding box center [860, 415] width 1213 height 25
drag, startPoint x: 287, startPoint y: 473, endPoint x: 402, endPoint y: 512, distance: 121.8
click at [384, 508] on div "Proposal/Quote Add Task S. 1 Upload COC 3 @Maria Change users Change users S. 2…" at bounding box center [855, 403] width 1239 height 298
click at [1094, 101] on button "Template history" at bounding box center [1085, 93] width 131 height 31
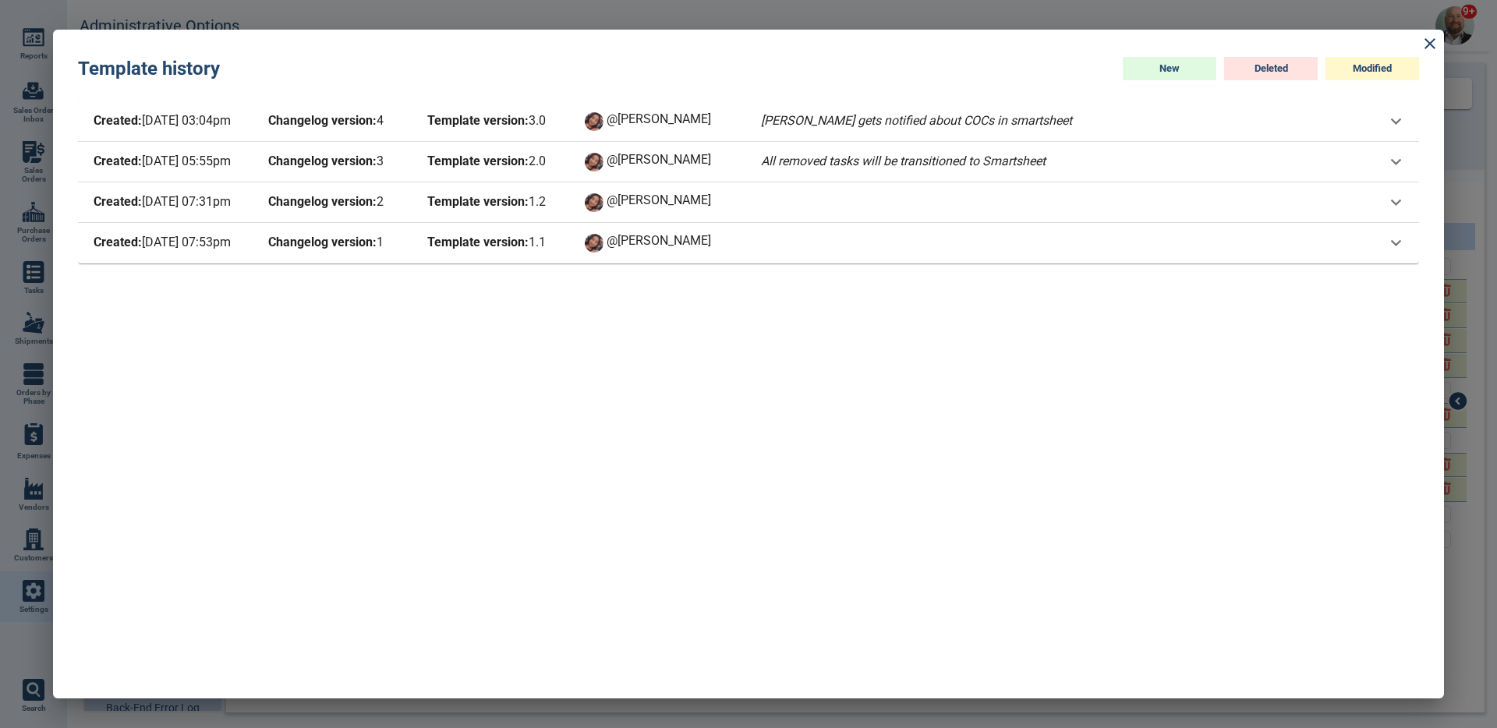
click at [537, 167] on span "Template version: 2 . 0" at bounding box center [494, 162] width 140 height 22
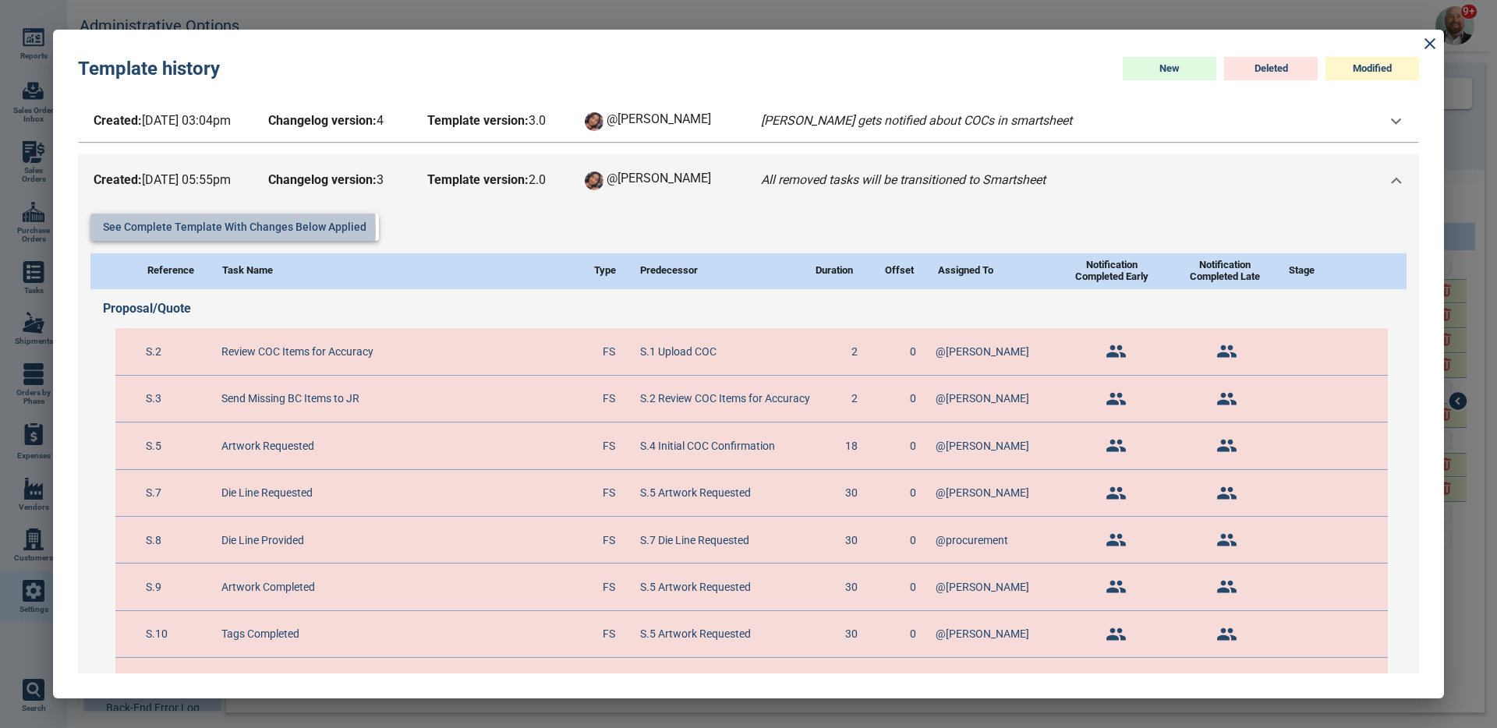
click at [179, 232] on button "See complete template with changes below applied" at bounding box center [234, 227] width 289 height 27
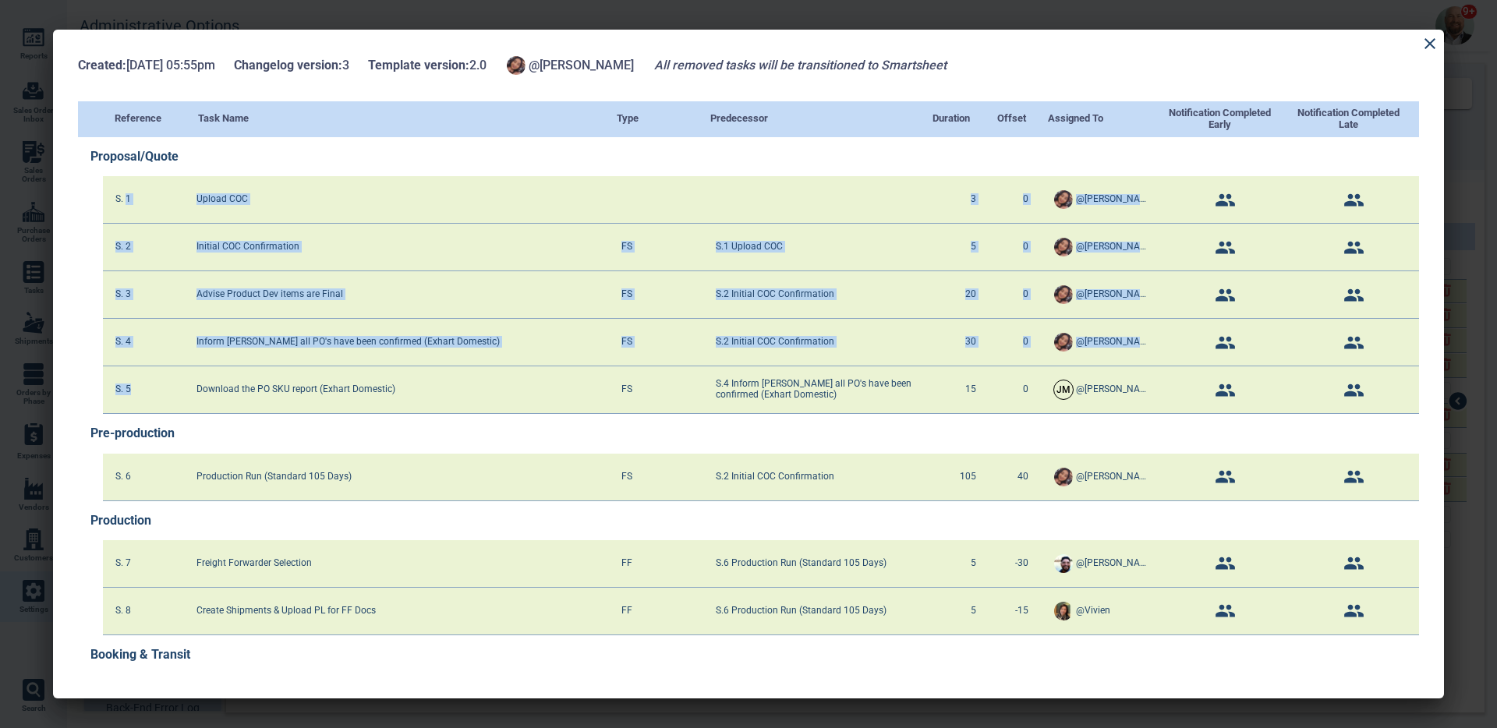
drag, startPoint x: 126, startPoint y: 201, endPoint x: 153, endPoint y: 413, distance: 213.8
click at [153, 413] on div "Proposal/Quote S. 1 Upload COC 3 0 @Maria S. 2 Initial COC Confirmation FS S.1 …" at bounding box center [748, 425] width 1341 height 577
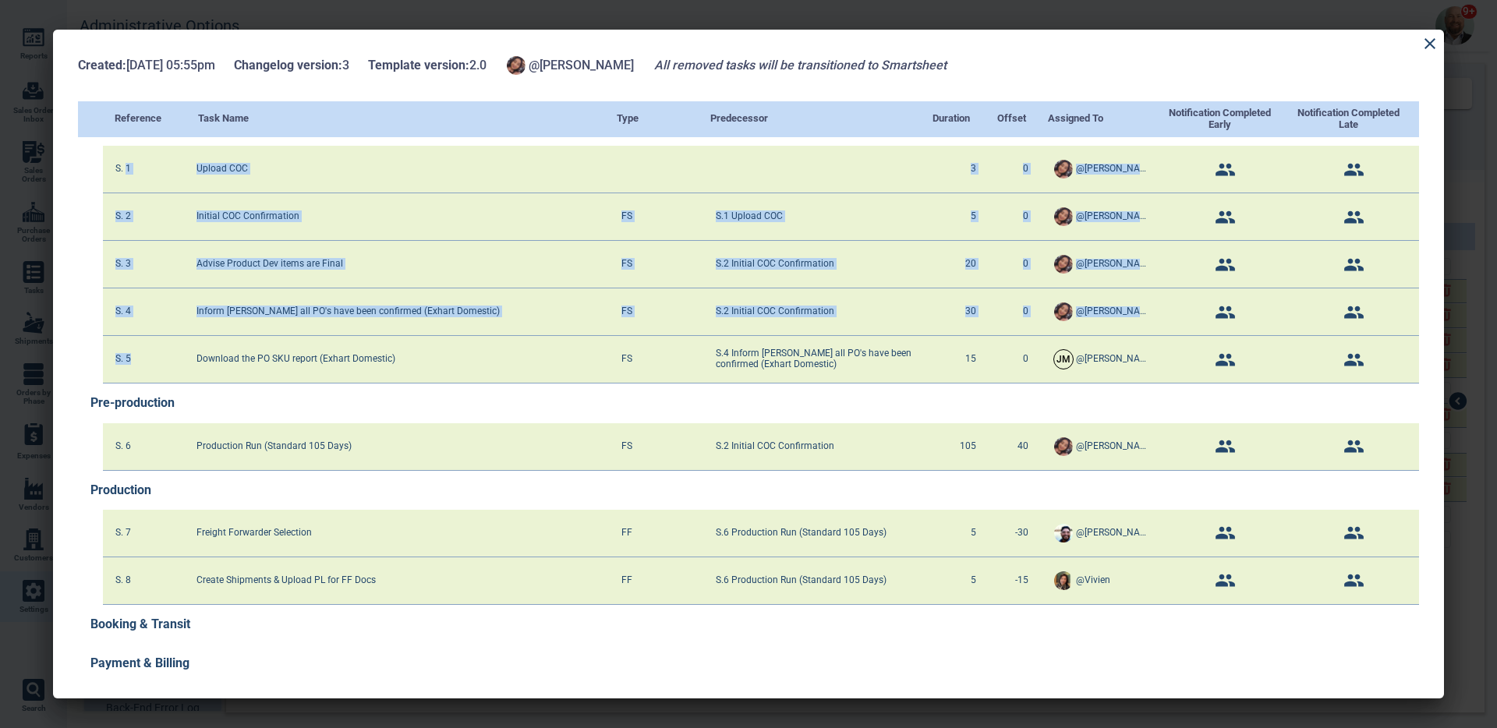
scroll to position [31, 0]
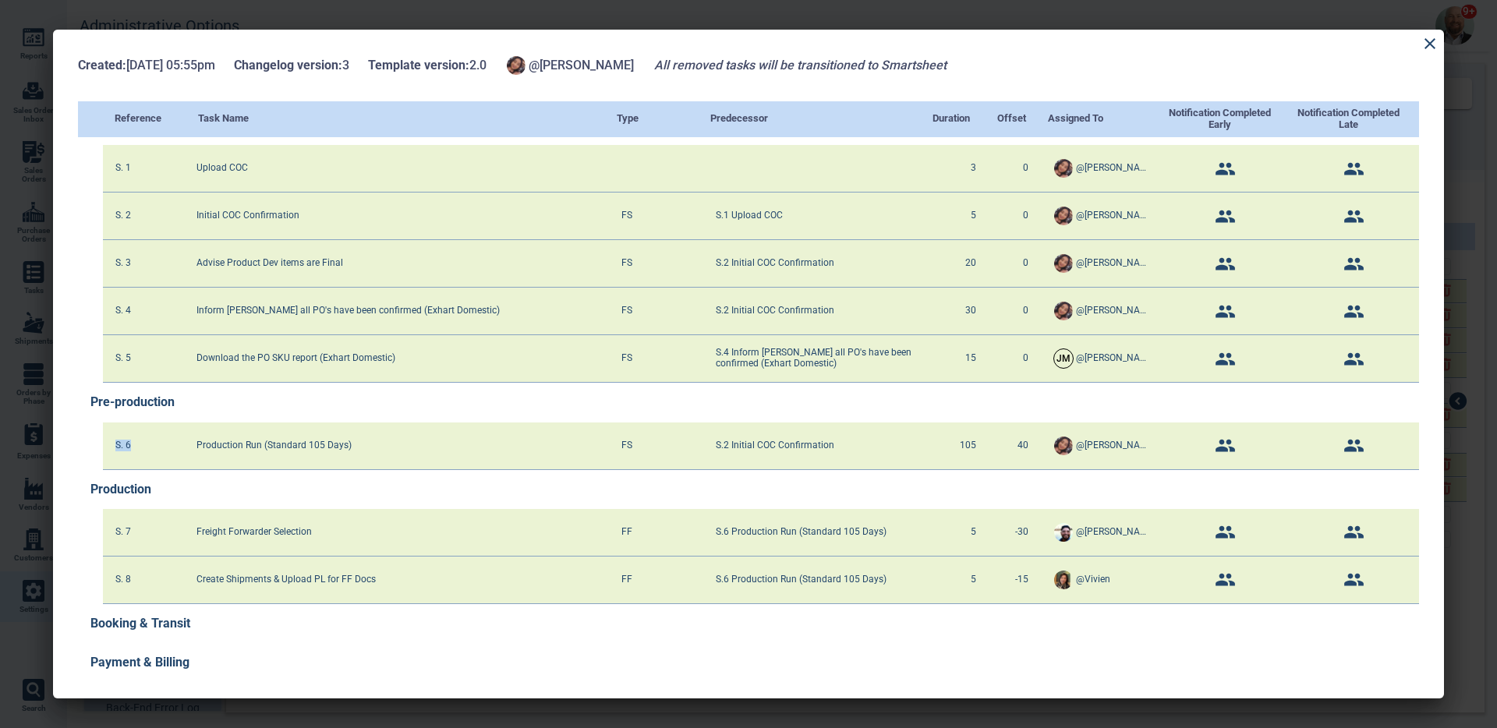
drag, startPoint x: 148, startPoint y: 453, endPoint x: 99, endPoint y: 441, distance: 50.7
click at [99, 441] on div "Pre-production S. 6 Production Run (Standard 105 Days) FS S.2 Initial COC Confi…" at bounding box center [748, 426] width 1341 height 87
drag, startPoint x: 157, startPoint y: 590, endPoint x: 103, endPoint y: 528, distance: 82.4
click at [103, 528] on div "S. 7 Freight Forwarder Selection FF S.6 Production Run (Standard 105 Days) 5 -3…" at bounding box center [761, 556] width 1317 height 95
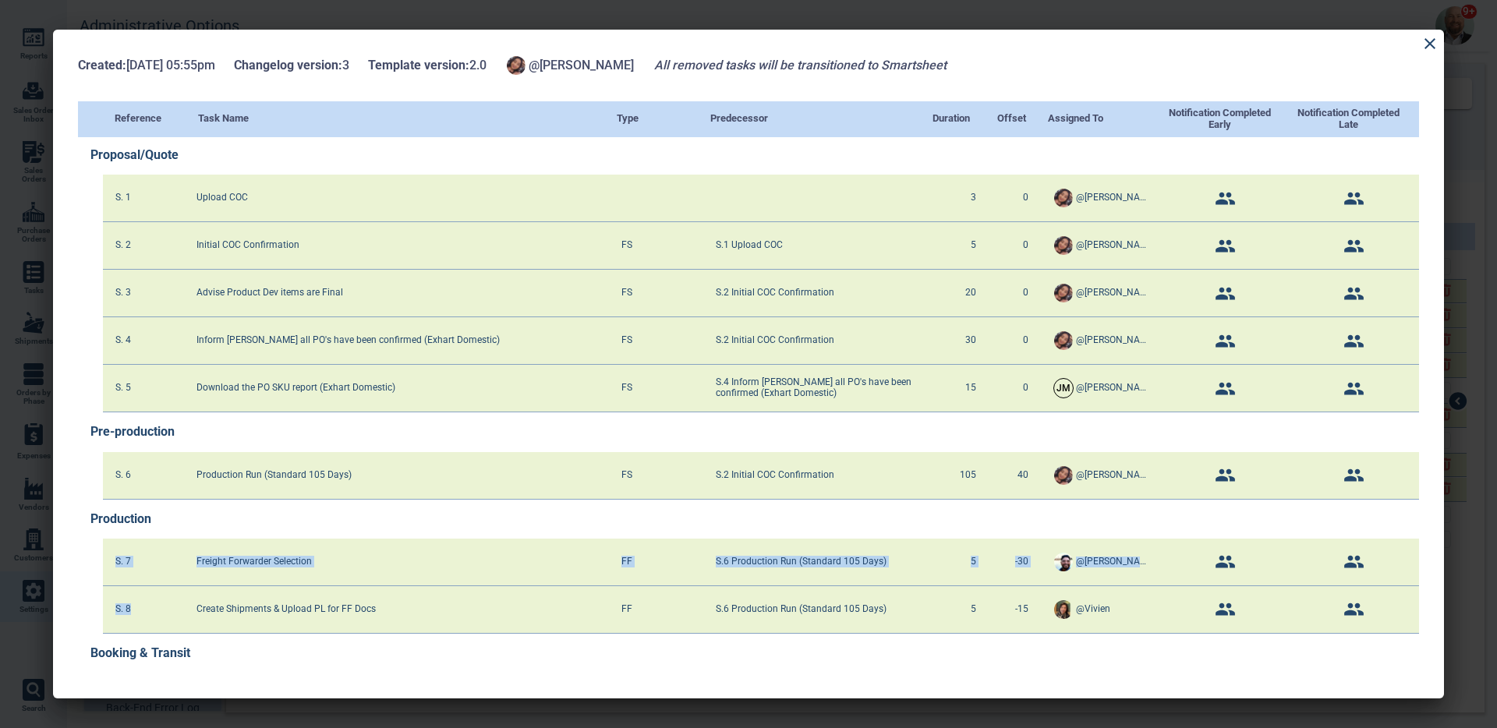
scroll to position [0, 0]
click at [79, 158] on div "Proposal/Quote S. 1 Upload COC 3 0 @Maria S. 2 Initial COC Confirmation FS S.1 …" at bounding box center [748, 275] width 1341 height 277
click at [1087, 13] on div at bounding box center [748, 364] width 1497 height 728
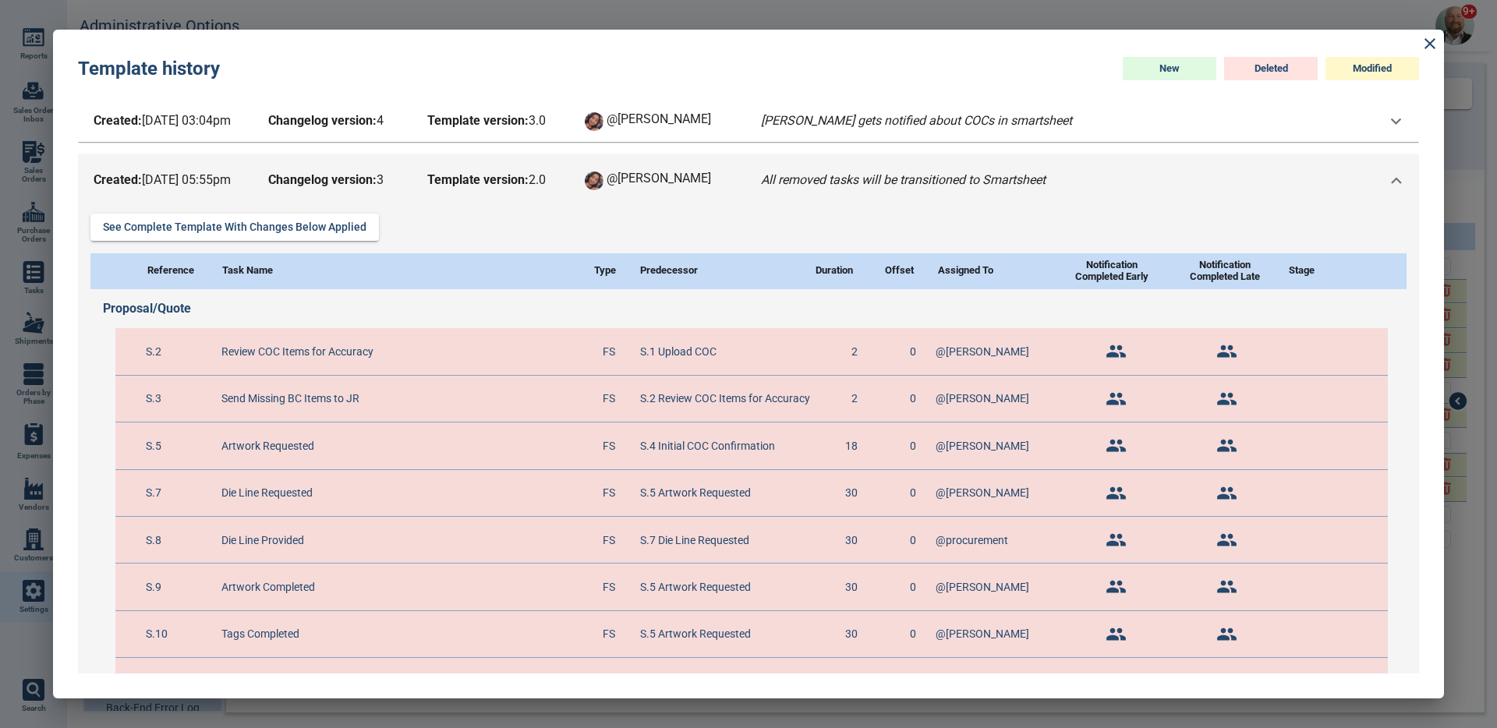
click at [793, 23] on div at bounding box center [748, 364] width 1497 height 728
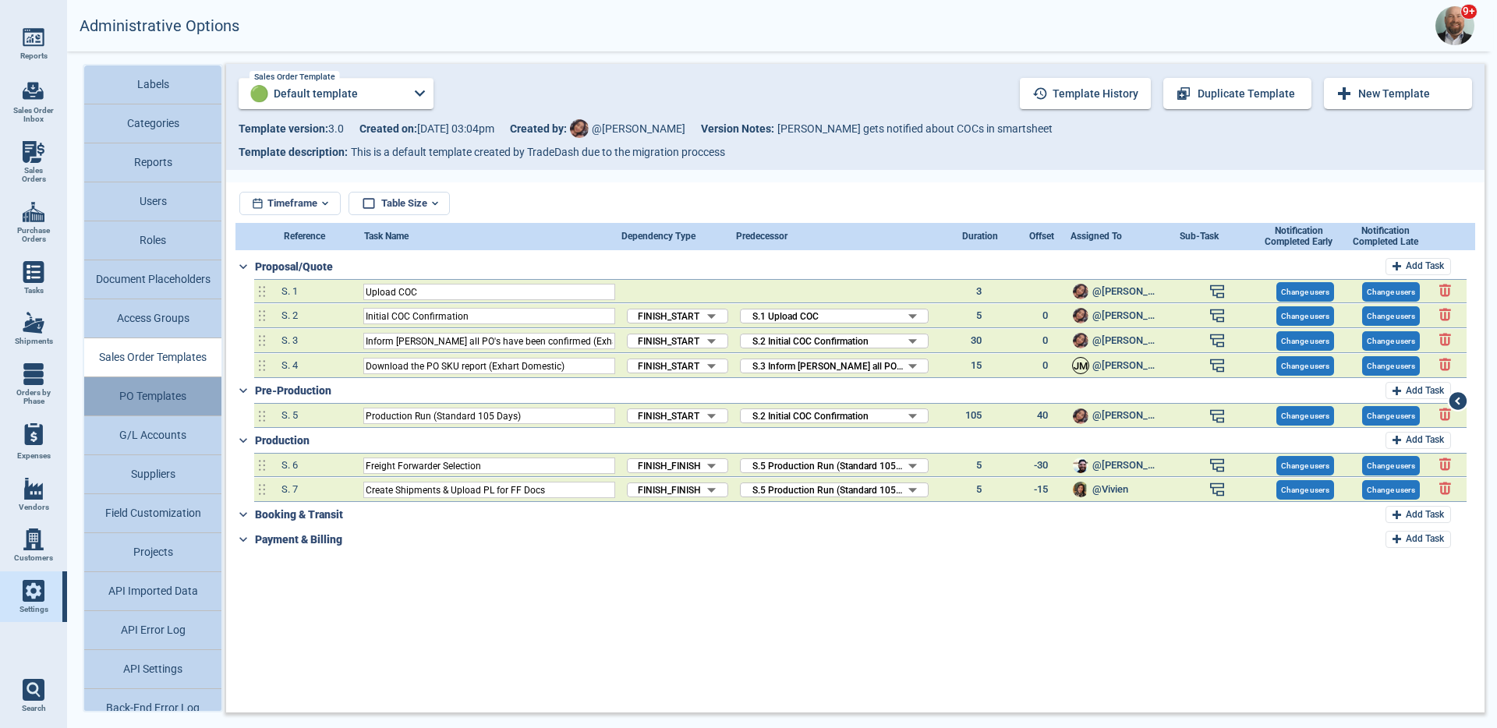
click at [176, 395] on button "PO Templates" at bounding box center [152, 396] width 137 height 39
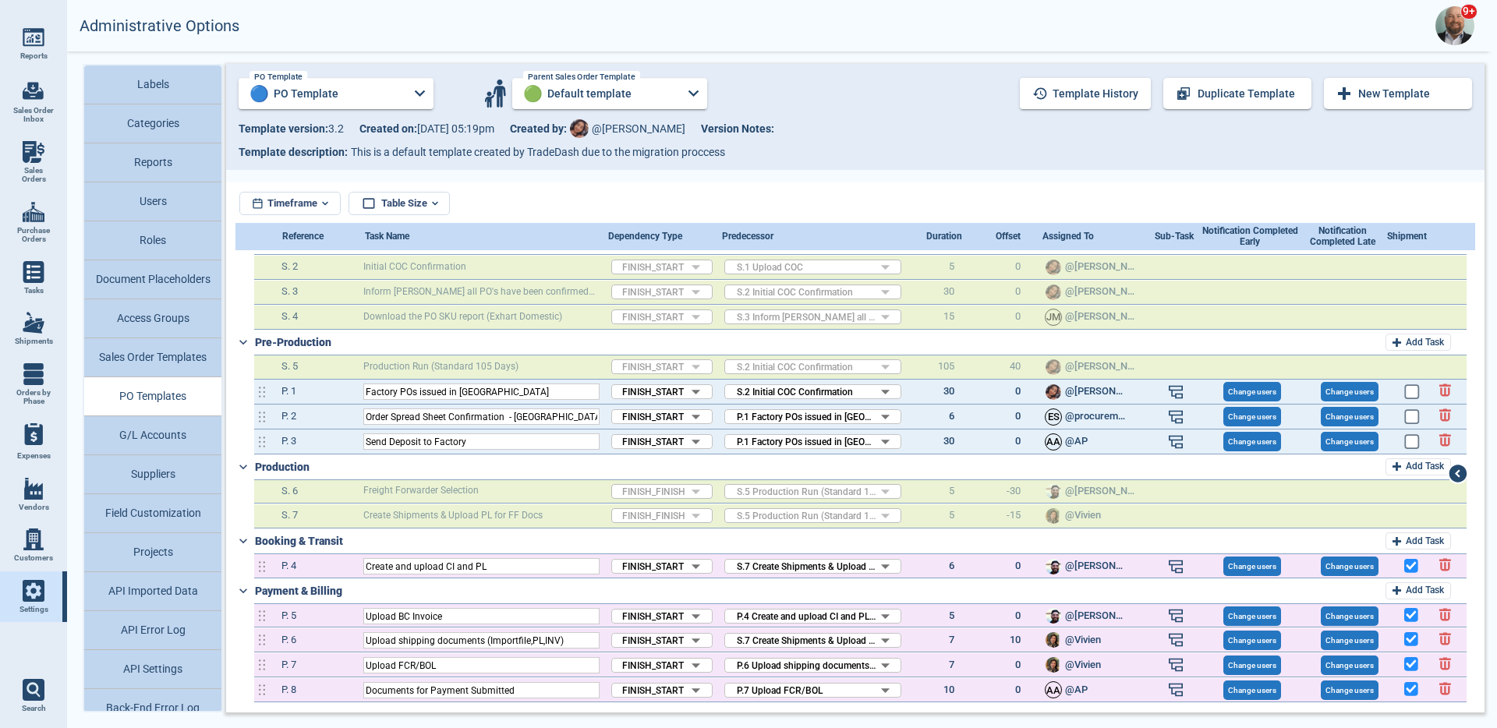
scroll to position [53, 0]
drag, startPoint x: 377, startPoint y: 389, endPoint x: 523, endPoint y: 446, distance: 156.6
click at [523, 442] on div "Pre-Production Add Task S. 5 Production Run (Standard 105 Days) FINISH_START FS…" at bounding box center [852, 393] width 1232 height 125
drag, startPoint x: 517, startPoint y: 452, endPoint x: 432, endPoint y: 382, distance: 110.2
click at [432, 382] on div "Proposal/Quote Add Task S. 1 Upload COC 3 @Maria S. 2 Initial COC Confirmation …" at bounding box center [855, 478] width 1239 height 449
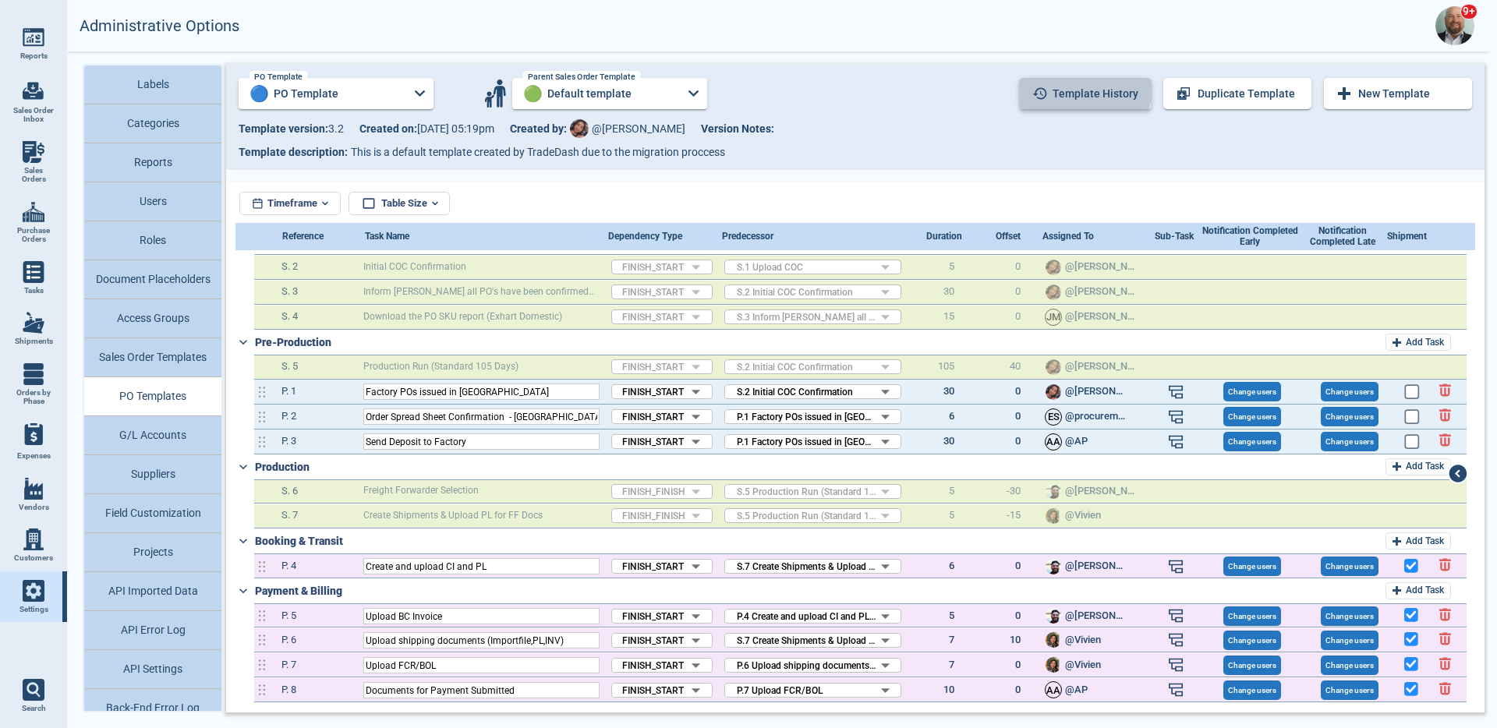
click at [1073, 87] on button "Template history" at bounding box center [1085, 93] width 131 height 31
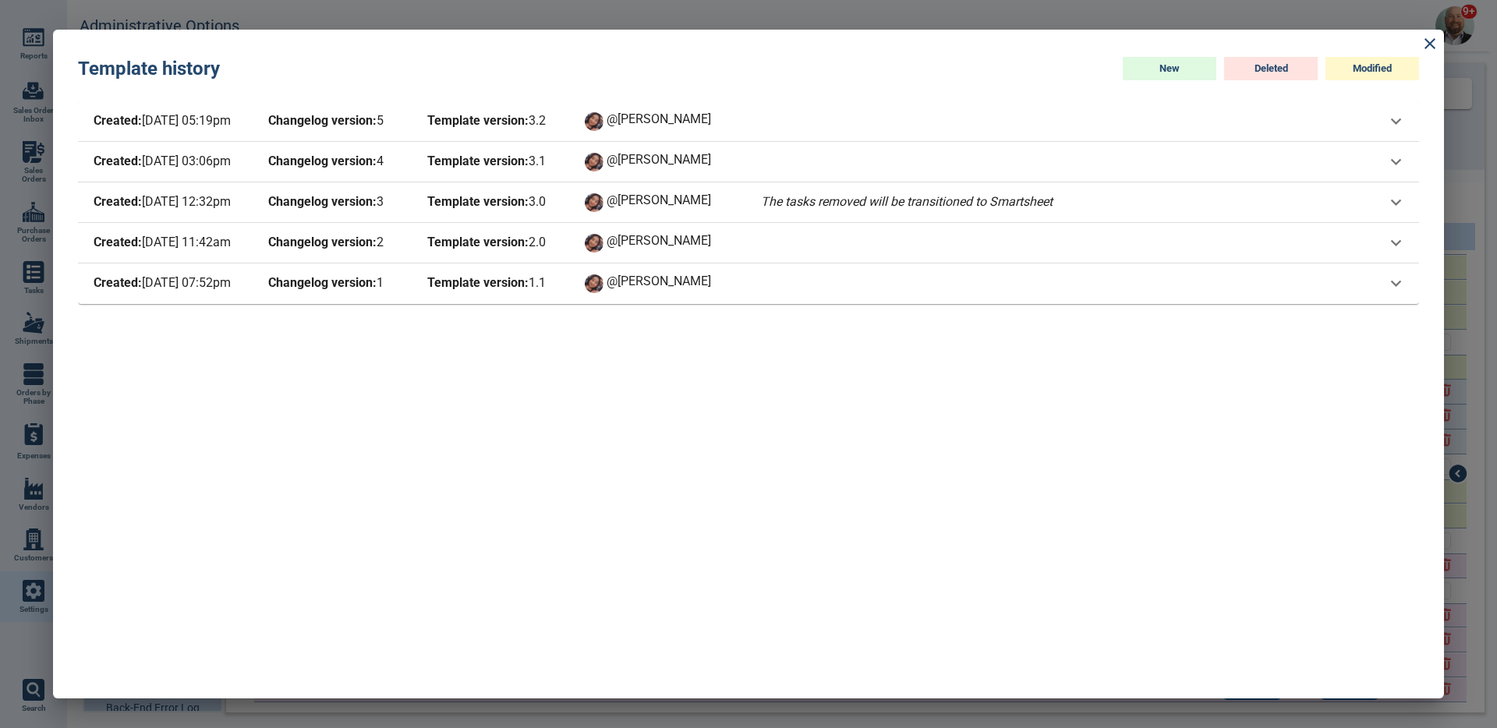
click at [684, 207] on span "@[PERSON_NAME]" at bounding box center [672, 202] width 131 height 19
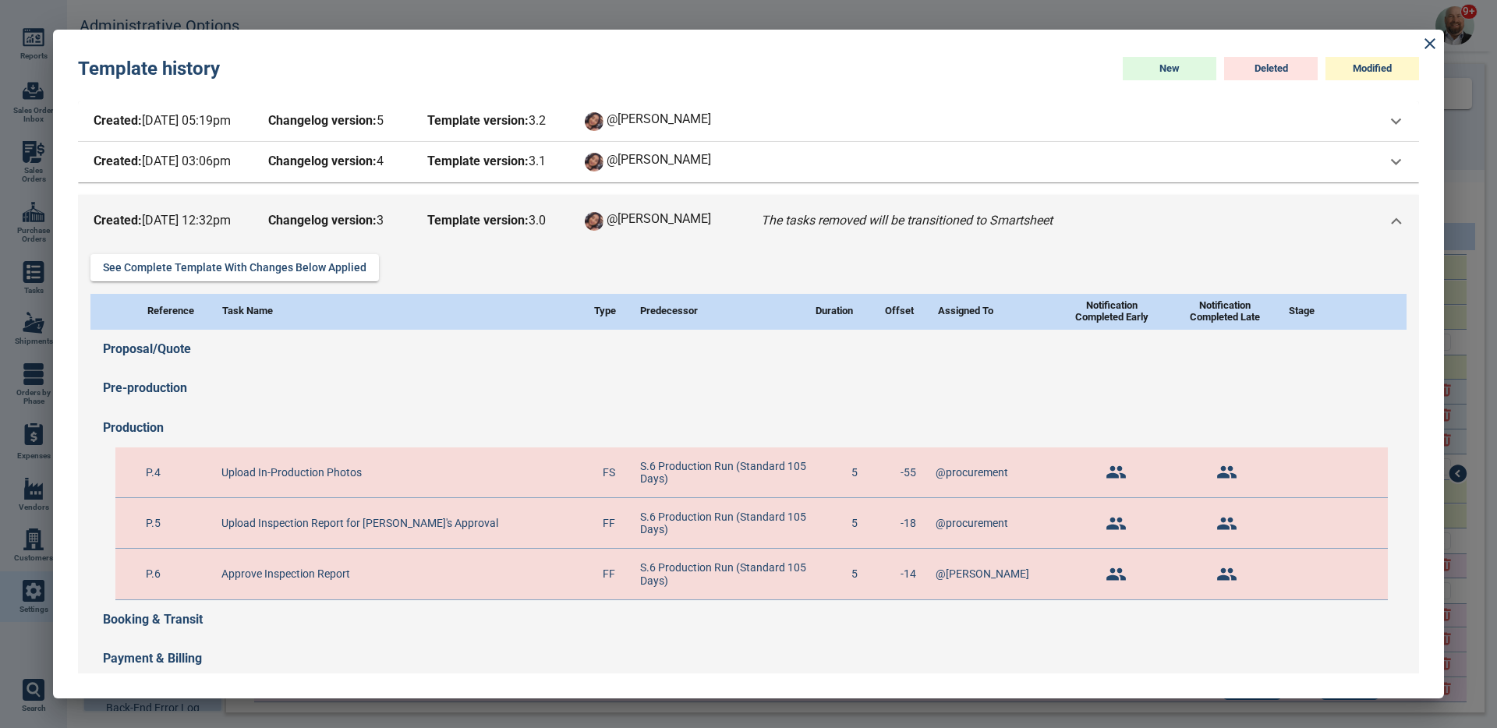
click at [684, 207] on div "Created: 6/19/25 12:32pm Changelog version: 3 Template version: 3 . 0 @Maria Th…" at bounding box center [748, 221] width 1341 height 53
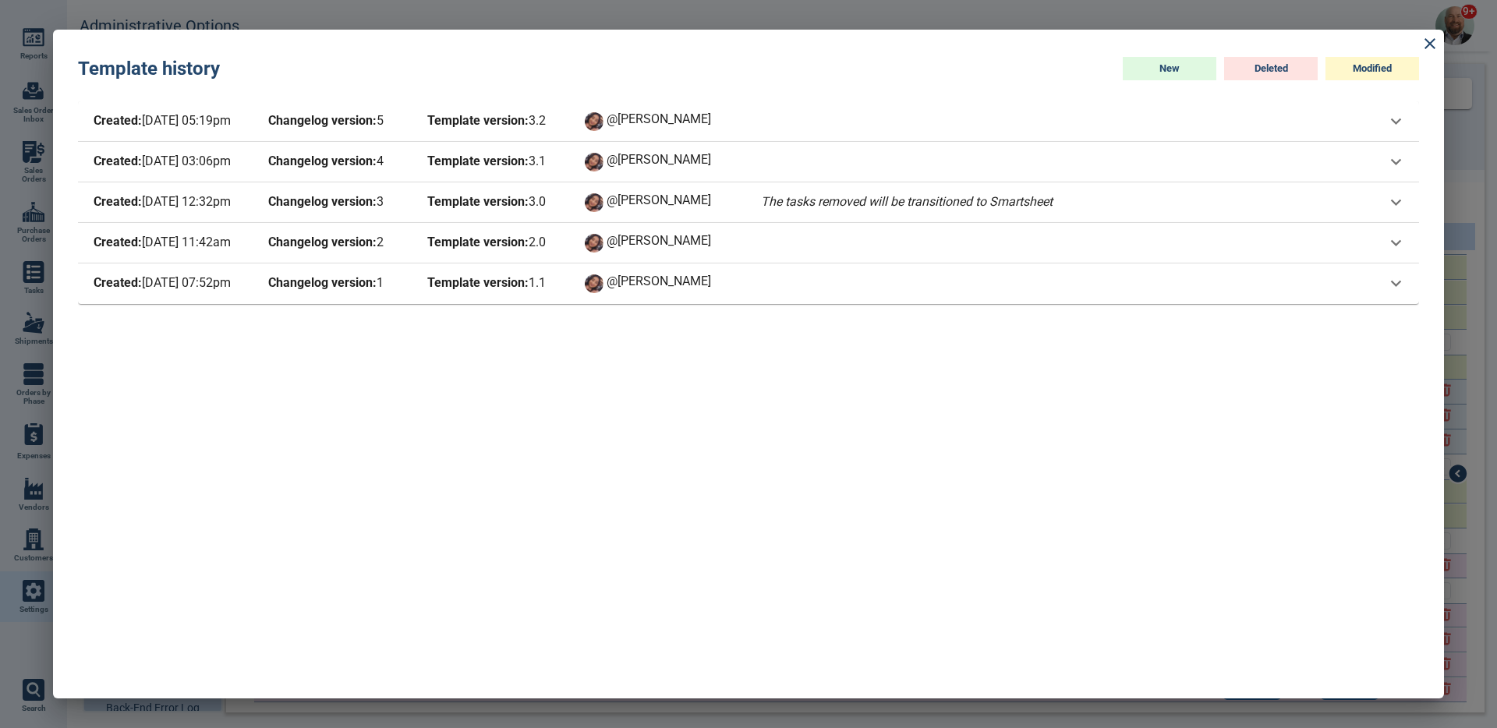
click at [698, 155] on span "@[PERSON_NAME]" at bounding box center [672, 162] width 131 height 19
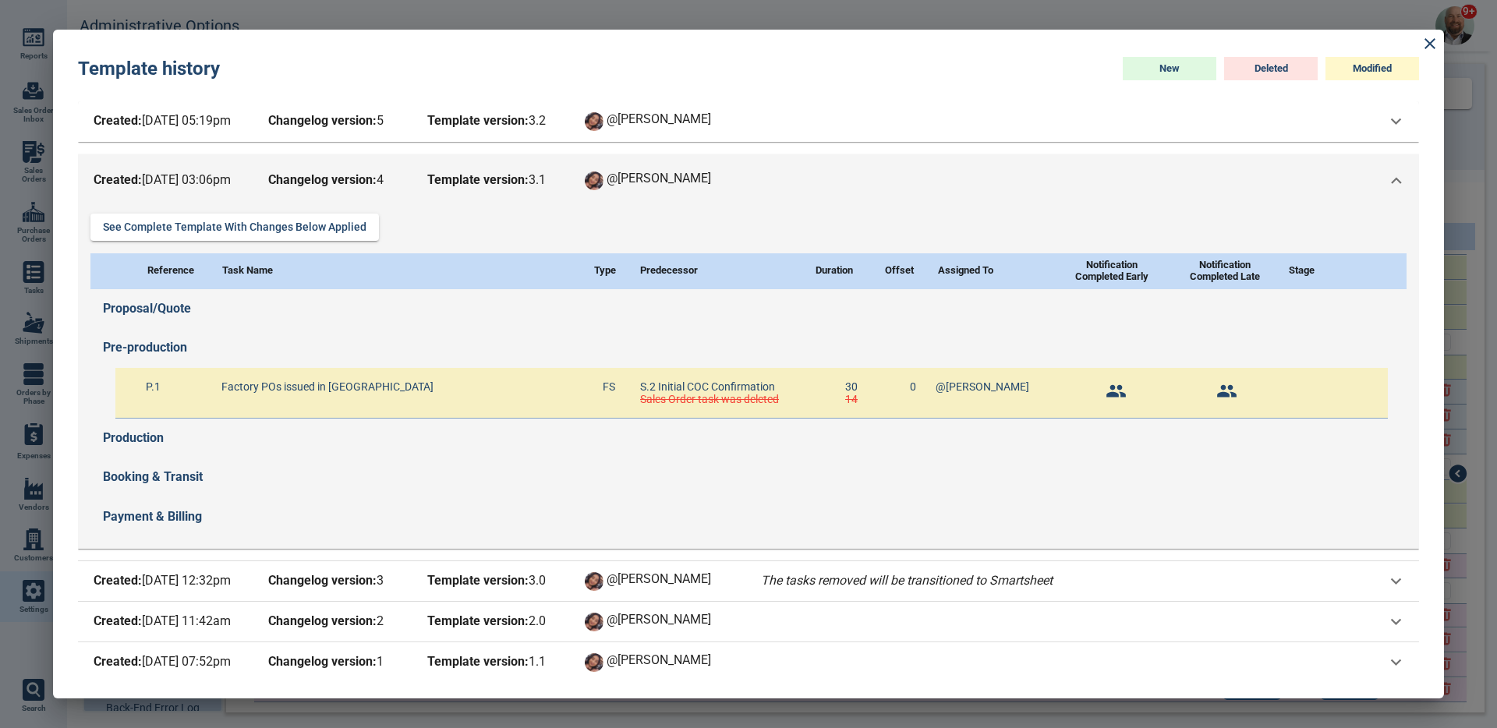
click at [698, 155] on div "Created: 8/27/25 03:06pm Changelog version: 4 Template version: 3 . 1 @Maria" at bounding box center [748, 180] width 1341 height 53
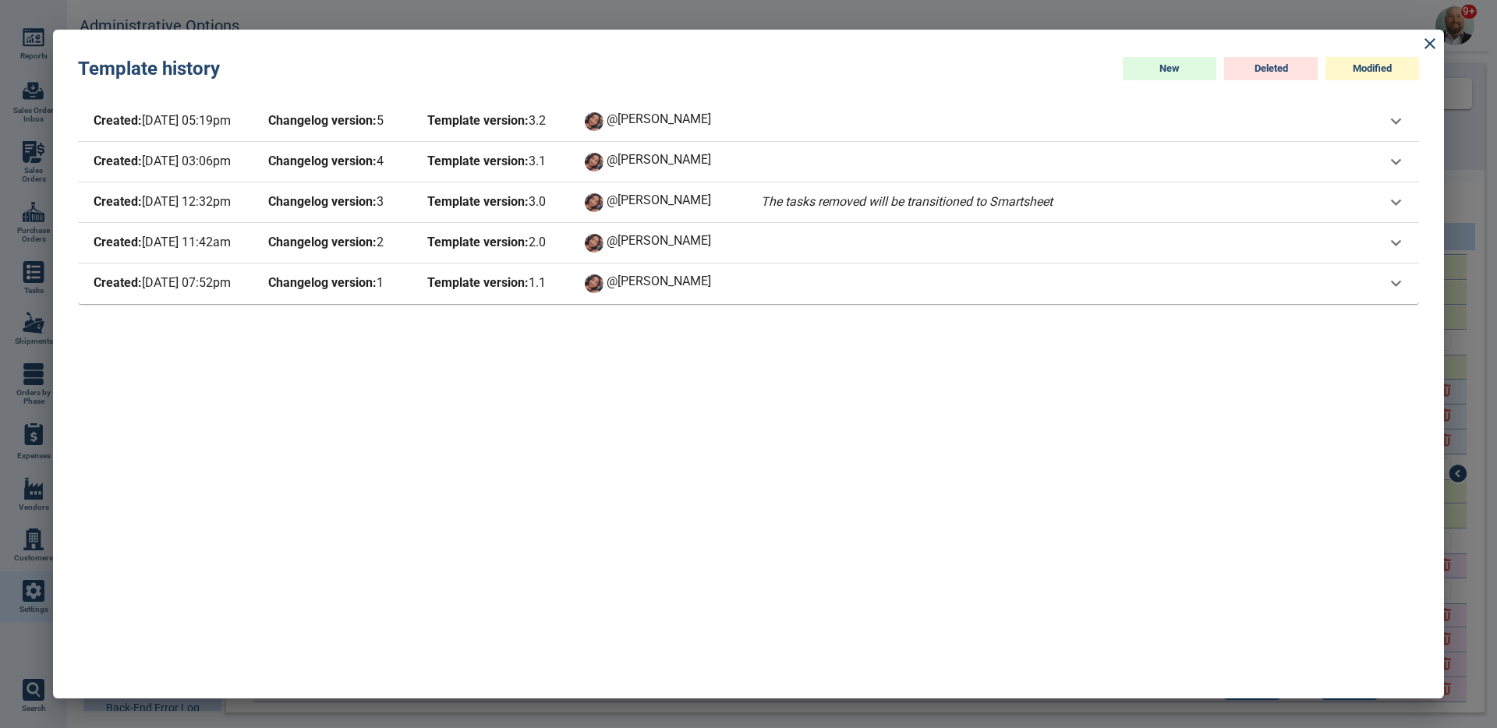
drag, startPoint x: 672, startPoint y: 205, endPoint x: 506, endPoint y: 108, distance: 192.6
click at [506, 108] on div "Created: 10/8/25 05:19pm Changelog version: 5 Template version: 3 . 2 @Maria Se…" at bounding box center [748, 387] width 1341 height 572
drag, startPoint x: 647, startPoint y: 201, endPoint x: 557, endPoint y: 172, distance: 94.2
click at [557, 172] on div "Created: 10/8/25 05:19pm Changelog version: 5 Template version: 3 . 2 @Maria Se…" at bounding box center [748, 387] width 1341 height 572
click at [1186, 206] on div "Created: 6/19/25 12:32pm Changelog version: 3 Template version: 3 . 0 @Maria Th…" at bounding box center [737, 203] width 1295 height 22
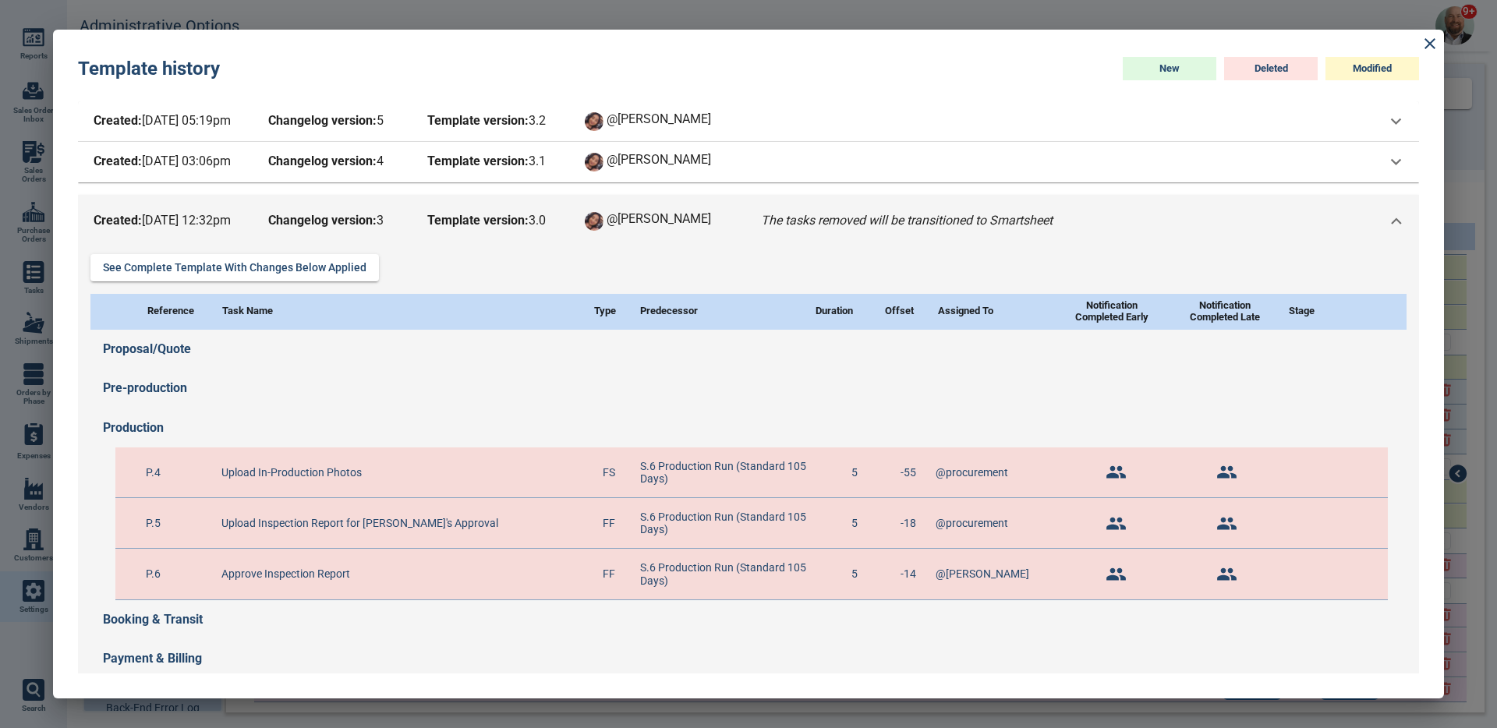
drag, startPoint x: 550, startPoint y: 219, endPoint x: 496, endPoint y: 224, distance: 54.0
click at [496, 224] on span "Template version: 3 . 0" at bounding box center [494, 222] width 140 height 22
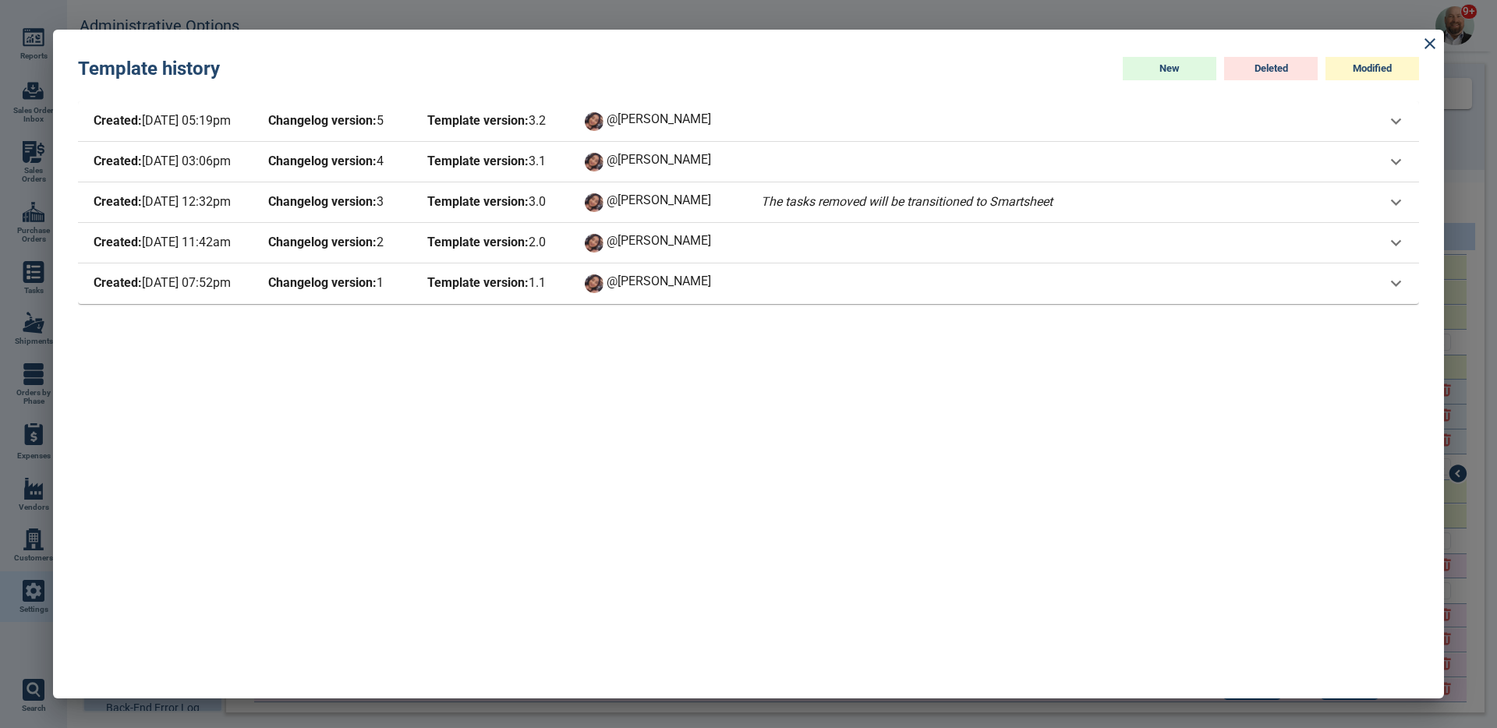
drag, startPoint x: 545, startPoint y: 217, endPoint x: 564, endPoint y: 218, distance: 18.7
click at [564, 218] on div "Created: 6/19/25 12:32pm Changelog version: 3 Template version: 3 . 0 @Maria Th…" at bounding box center [748, 203] width 1341 height 41
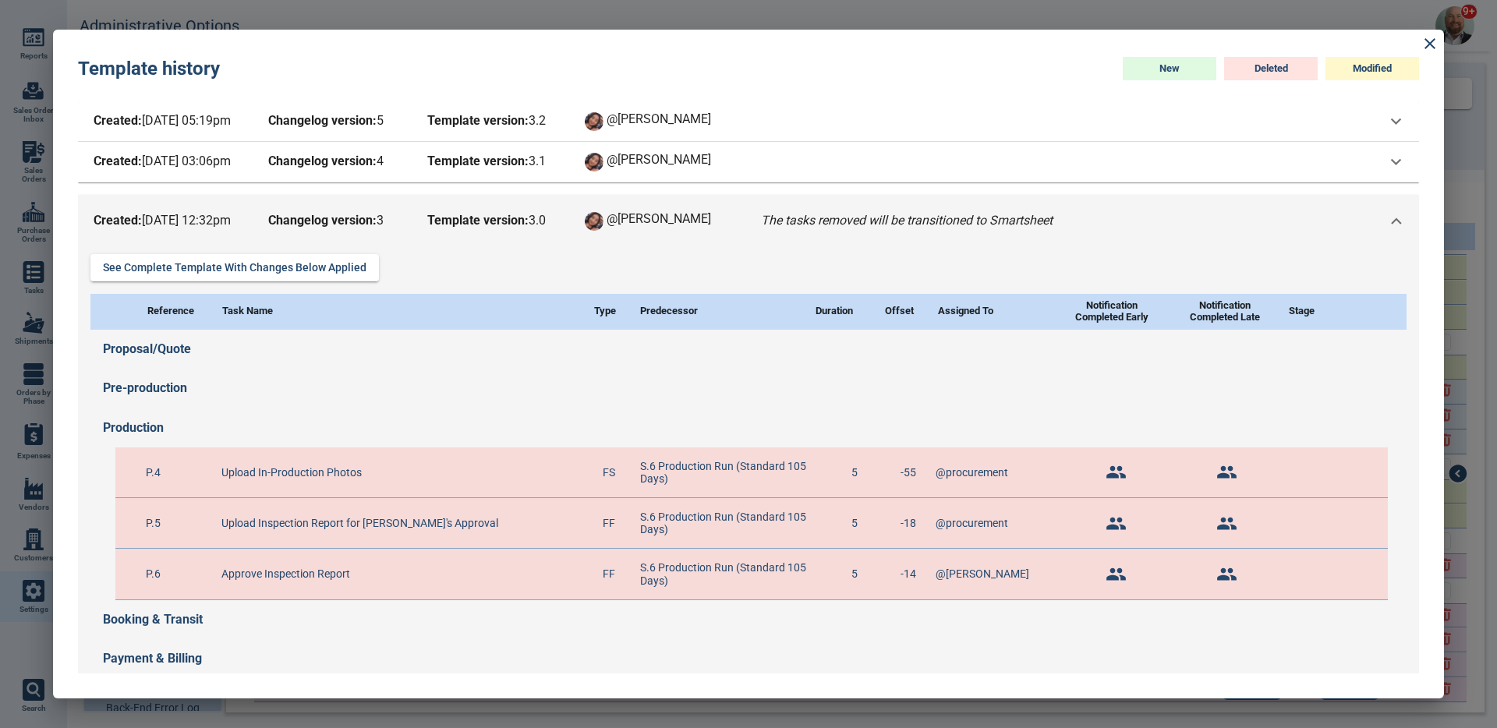
click at [564, 218] on span "Template version: 3 . 0" at bounding box center [494, 222] width 140 height 22
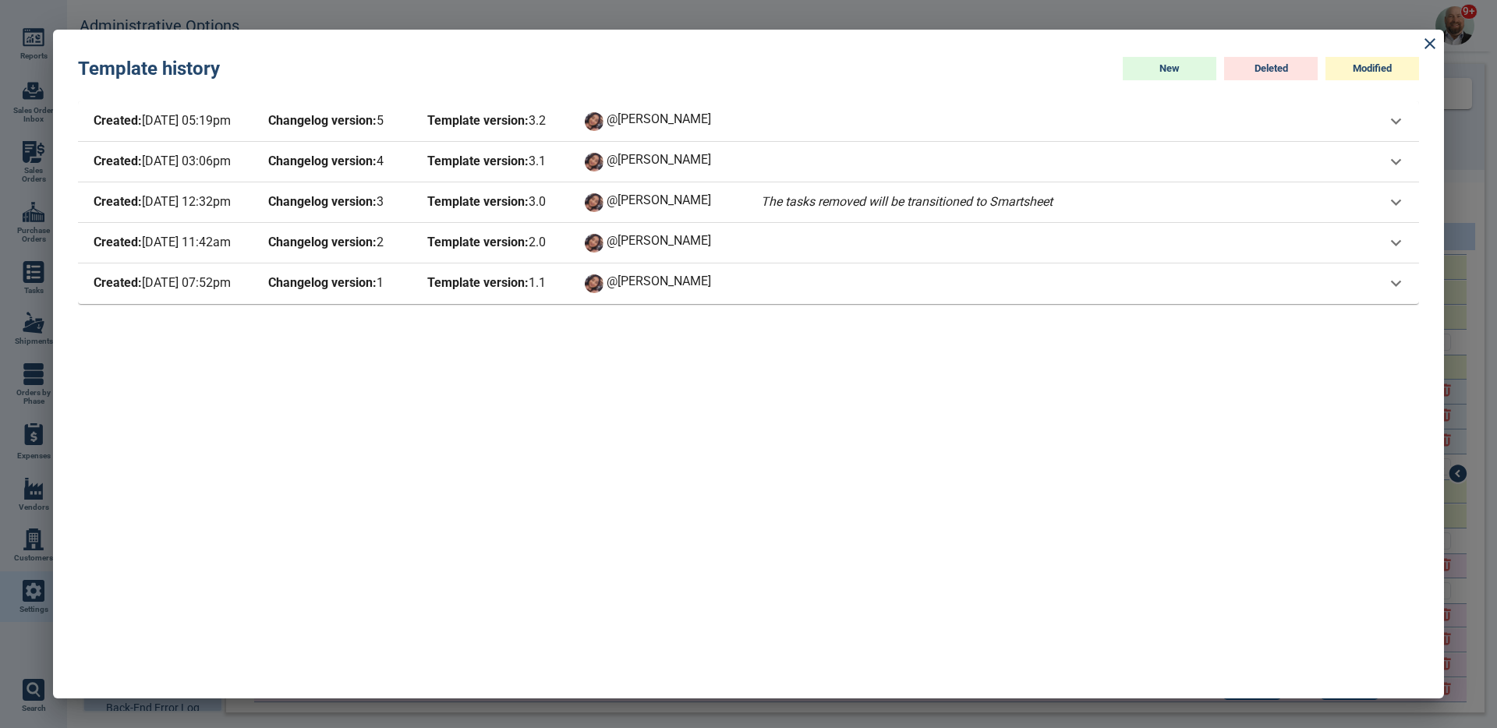
click at [555, 203] on span "Template version: 3 . 0" at bounding box center [494, 203] width 140 height 22
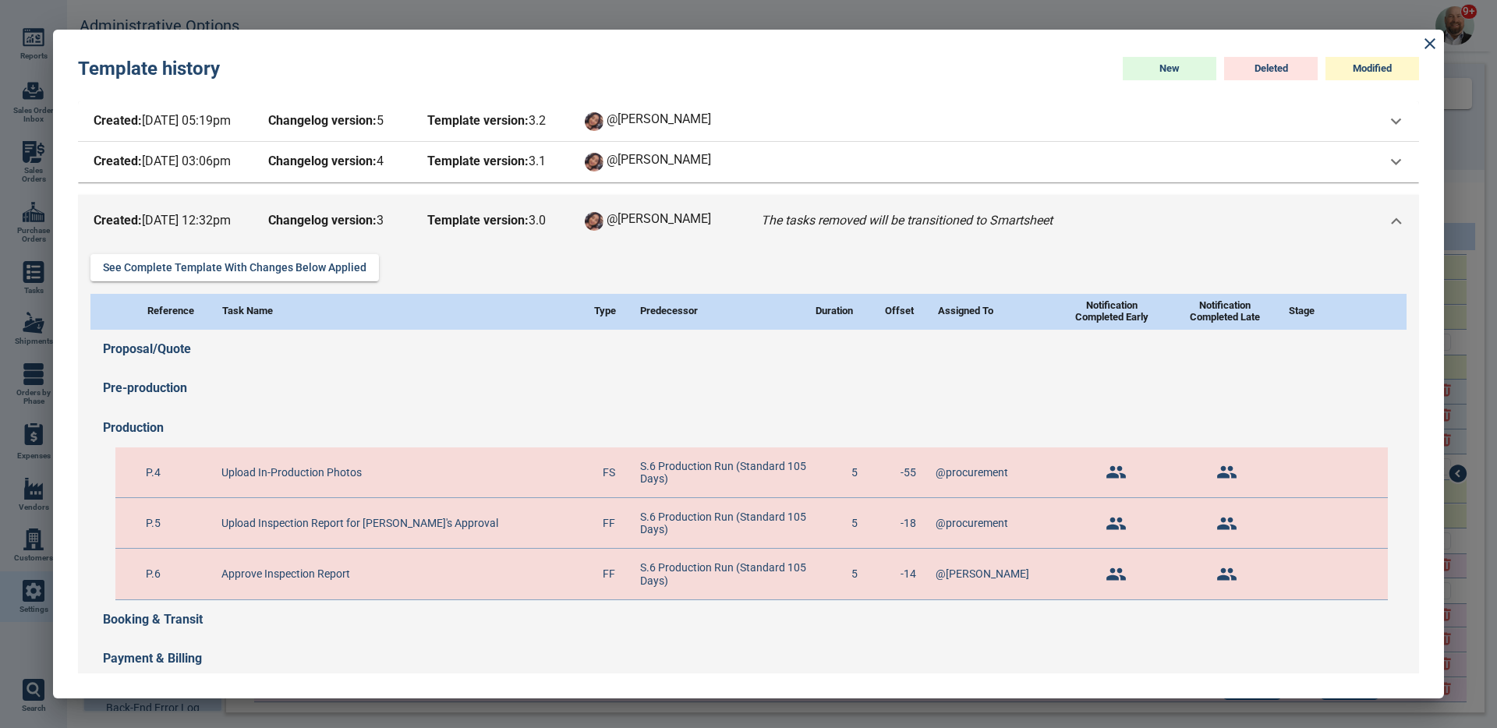
click at [552, 213] on span "Template version: 3 . 0" at bounding box center [494, 222] width 140 height 22
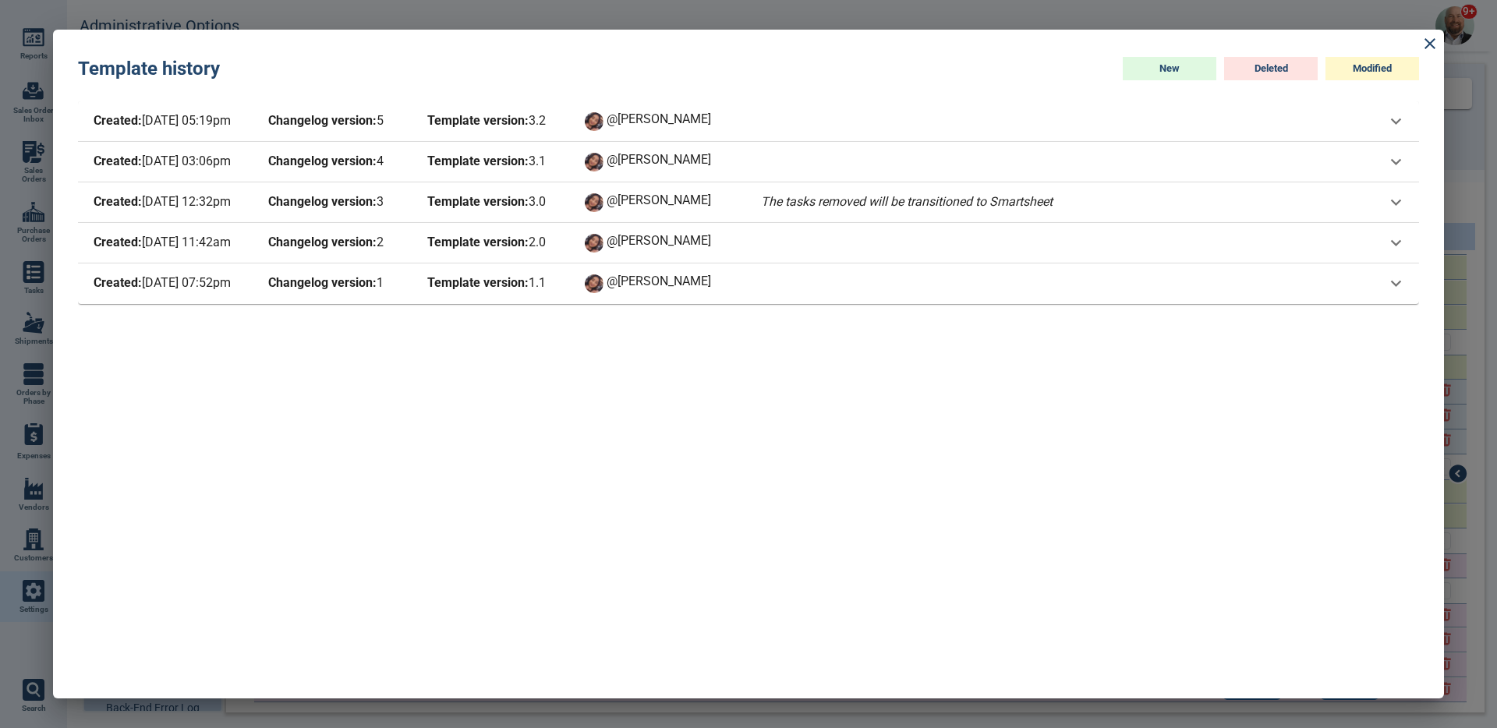
click at [565, 206] on div "Created: 6/19/25 12:32pm Changelog version: 3 Template version: 3 . 0 @Maria Th…" at bounding box center [573, 203] width 966 height 22
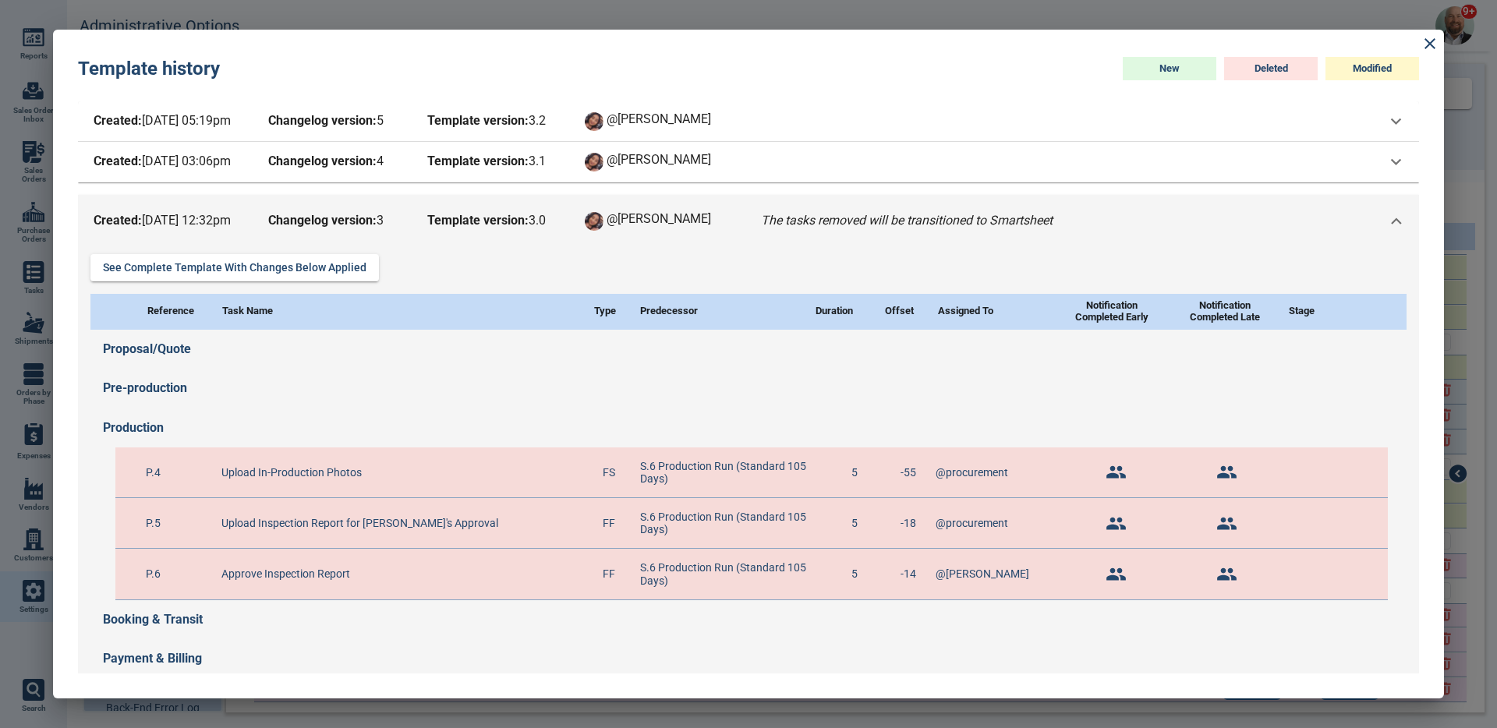
click at [565, 206] on div "Created: 6/19/25 12:32pm Changelog version: 3 Template version: 3 . 0 @Maria Th…" at bounding box center [748, 221] width 1341 height 53
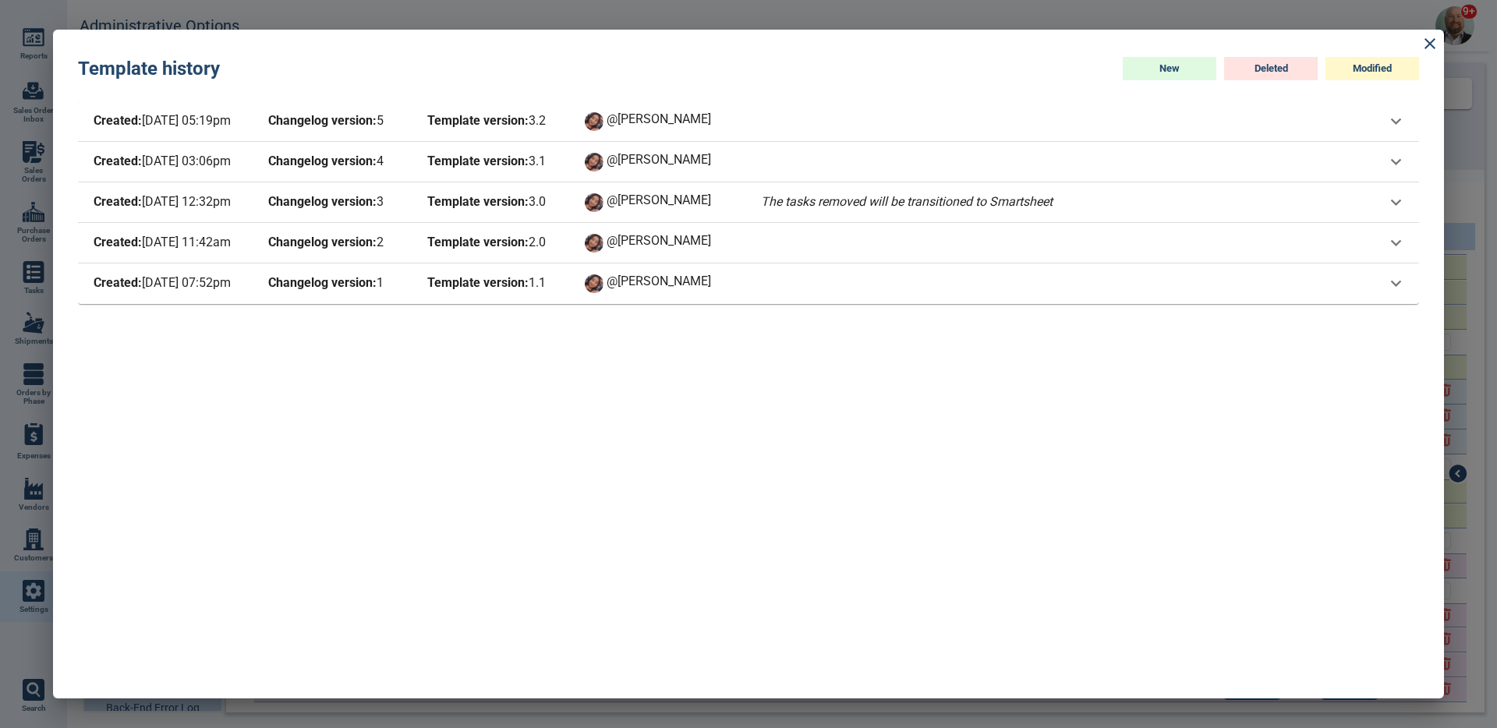
click at [555, 175] on div "Created: 8/27/25 03:06pm Changelog version: 4 Template version: 3 . 1 @Maria" at bounding box center [748, 162] width 1341 height 41
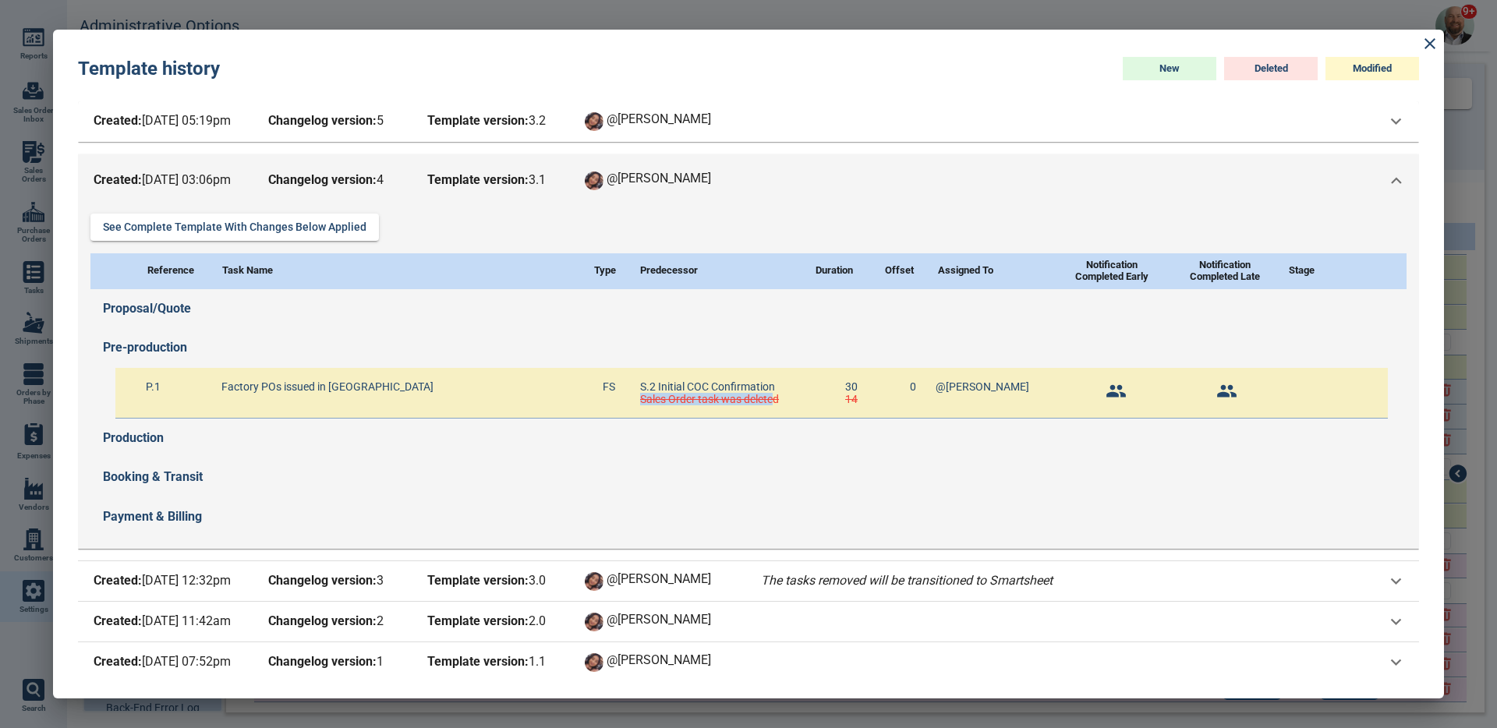
drag, startPoint x: 768, startPoint y: 399, endPoint x: 638, endPoint y: 402, distance: 130.3
click at [640, 402] on s "Sales Order task was deleted" at bounding box center [709, 399] width 139 height 12
click at [735, 165] on div "Created: 8/27/25 03:06pm Changelog version: 4 Template version: 3 . 1 @Maria" at bounding box center [748, 180] width 1341 height 53
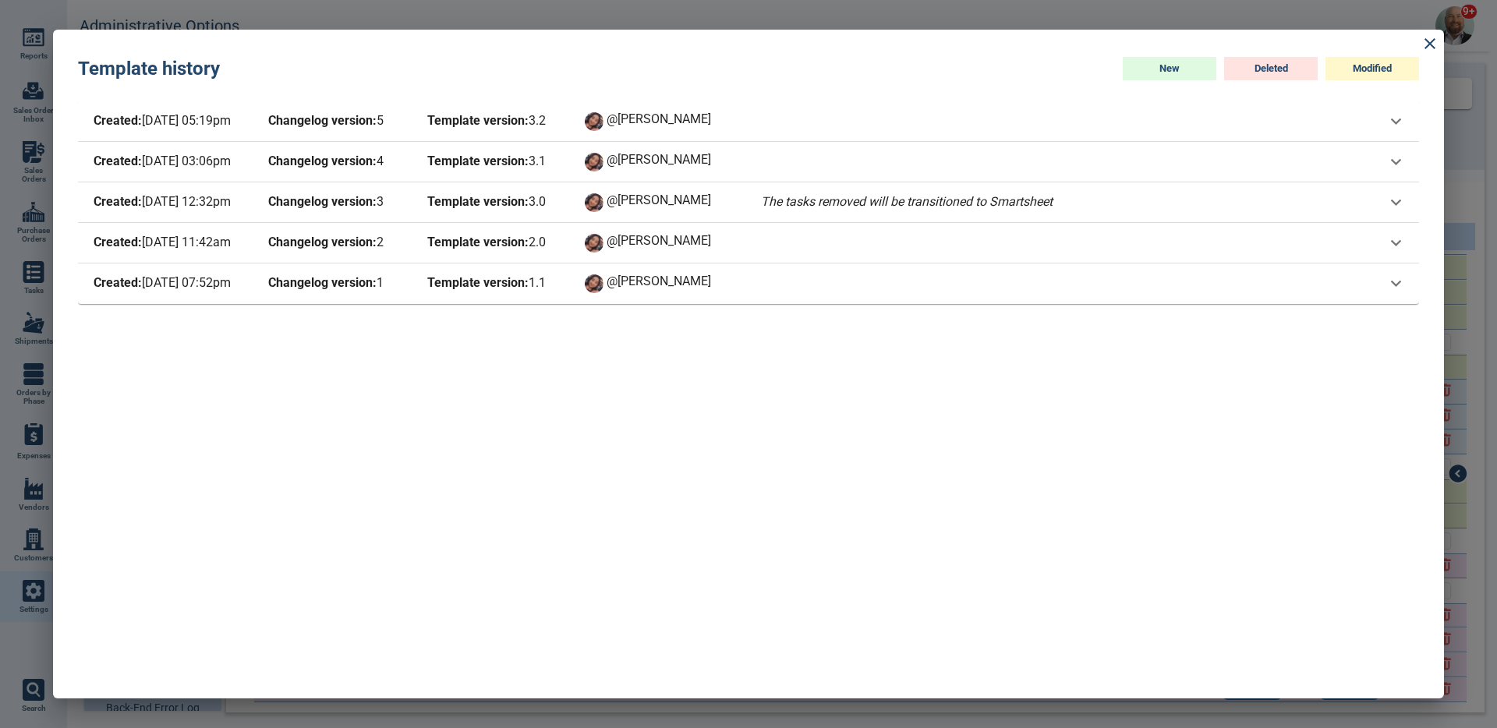
drag, startPoint x: 146, startPoint y: 119, endPoint x: 186, endPoint y: 196, distance: 86.9
click at [186, 196] on div "Created: 10/8/25 05:19pm Changelog version: 5 Template version: 3 . 2 @Maria Se…" at bounding box center [748, 387] width 1341 height 572
click at [567, 22] on div at bounding box center [748, 364] width 1497 height 728
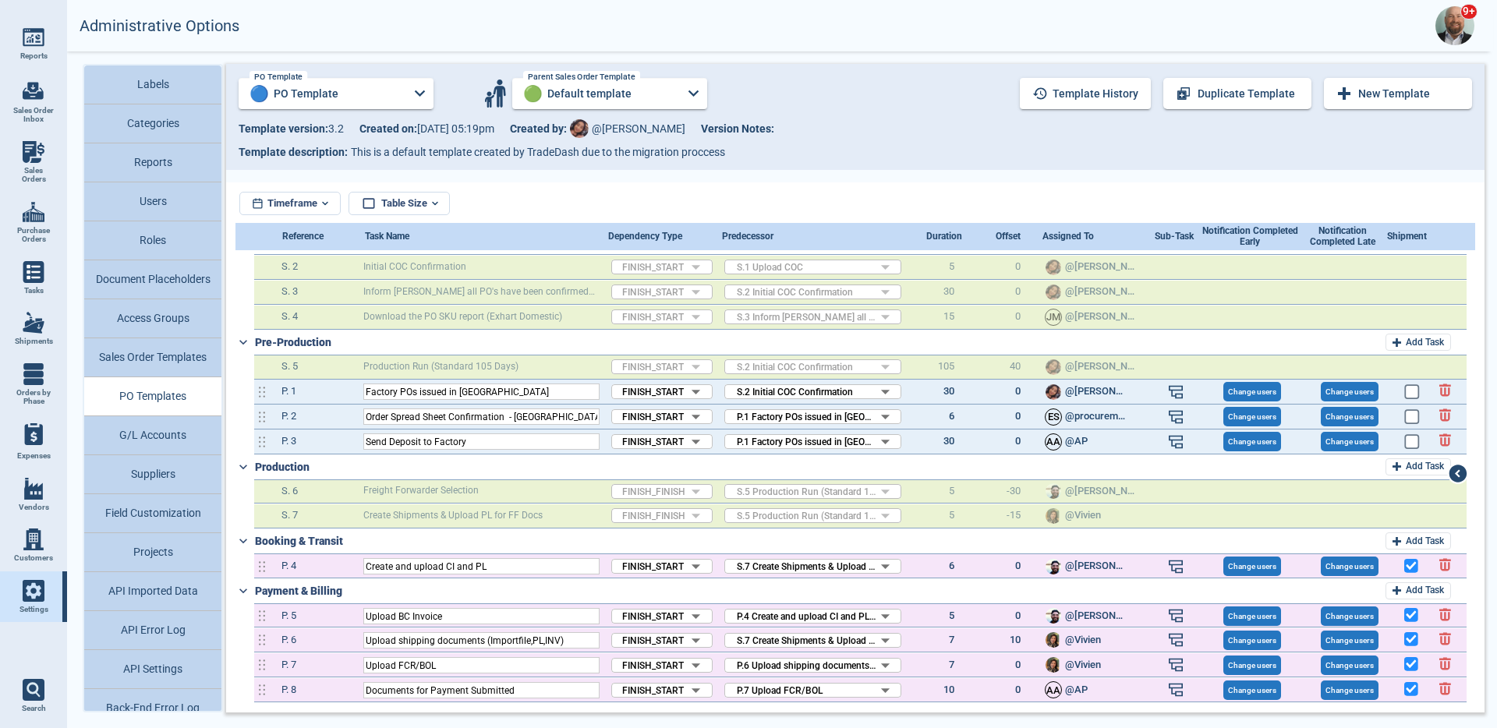
click at [211, 358] on button "Sales Order Templates" at bounding box center [152, 357] width 137 height 39
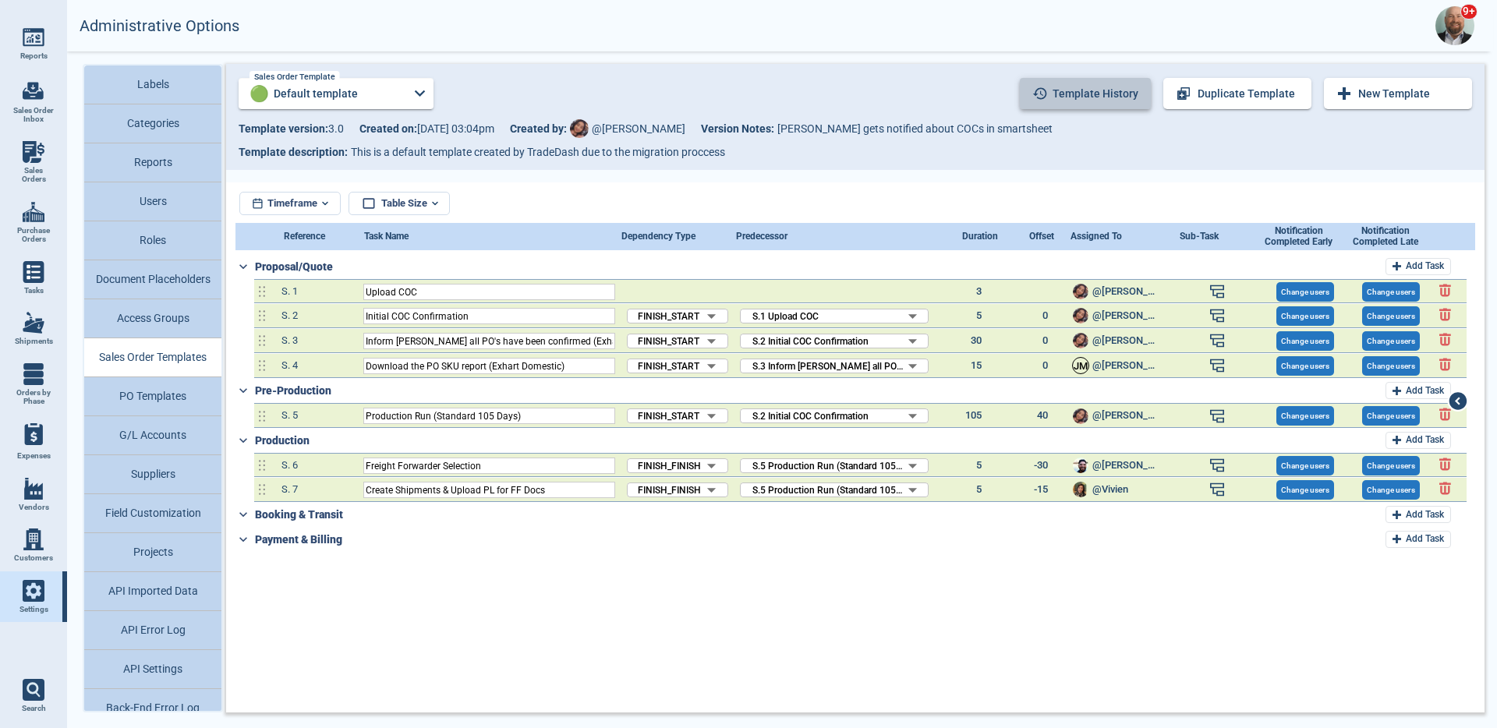
click at [1111, 94] on button "Template history" at bounding box center [1085, 93] width 131 height 31
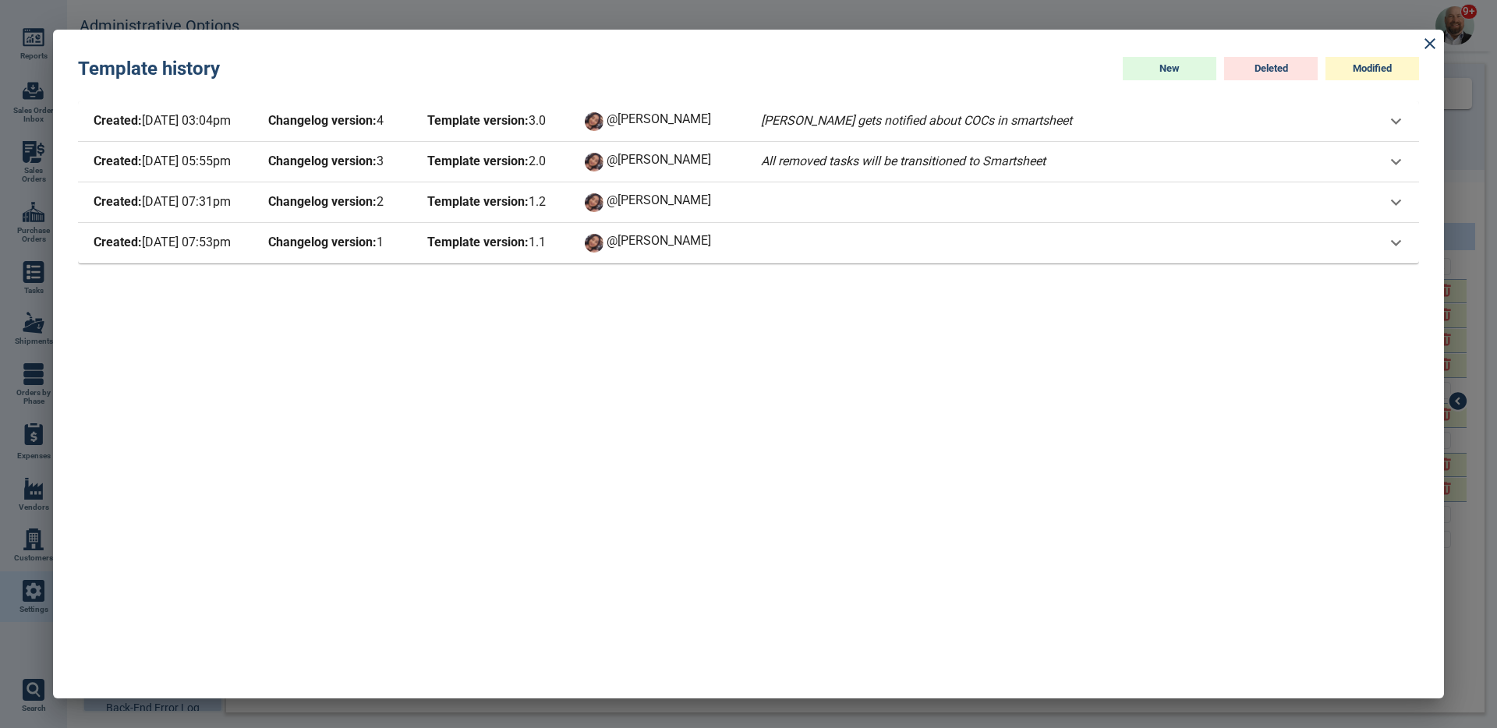
drag, startPoint x: 163, startPoint y: 144, endPoint x: 198, endPoint y: 253, distance: 114.7
click at [198, 253] on div "Created: [DATE] 03:04pm Changelog version: 4 Template version: 3 . 0 @[PERSON_N…" at bounding box center [748, 387] width 1341 height 572
drag, startPoint x: 197, startPoint y: 249, endPoint x: 193, endPoint y: 148, distance: 100.7
click at [193, 148] on div "Created: [DATE] 03:04pm Changelog version: 4 Template version: 3 . 0 @[PERSON_N…" at bounding box center [748, 387] width 1341 height 572
click at [521, 26] on div at bounding box center [748, 364] width 1497 height 728
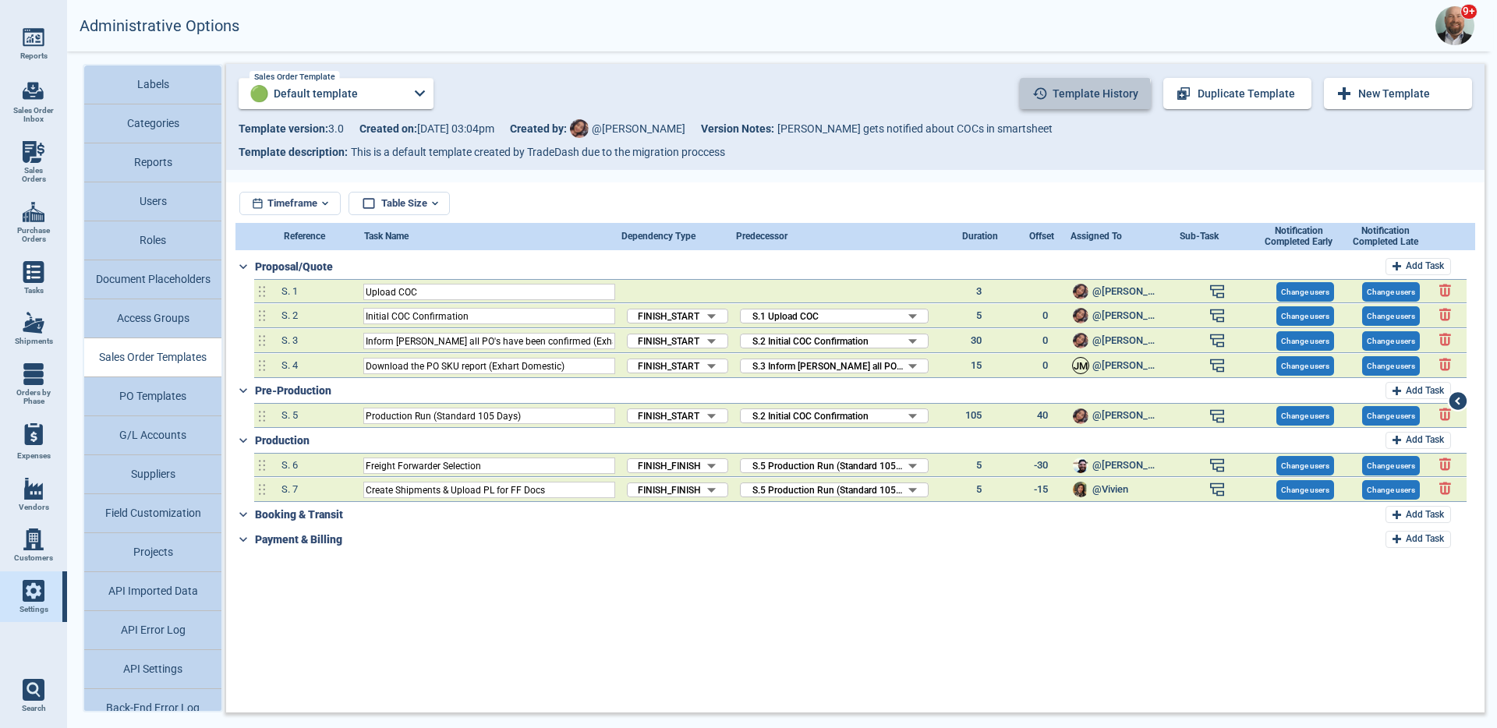
click at [1068, 98] on button "Template history" at bounding box center [1085, 93] width 131 height 31
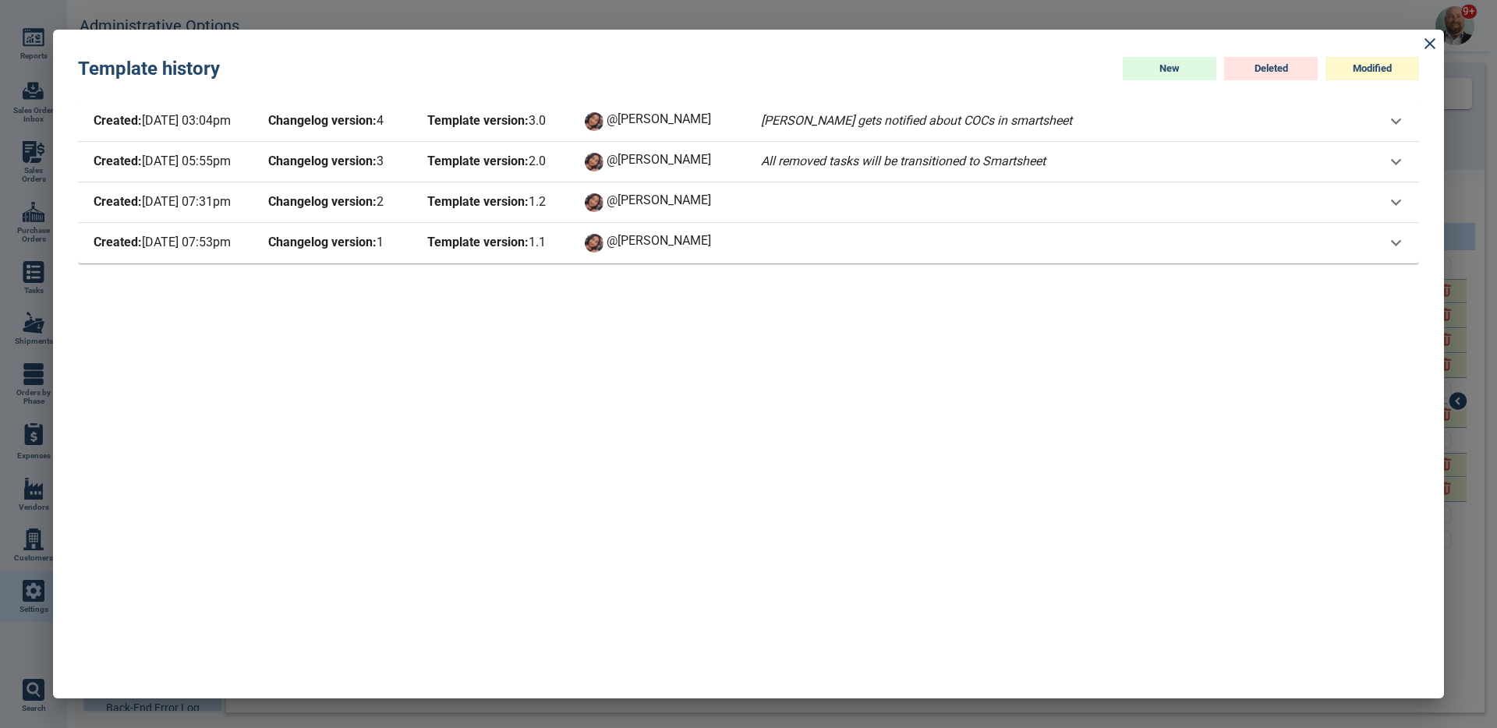
click at [193, 119] on span "Created: 8/27/25 03:04pm" at bounding box center [168, 122] width 156 height 22
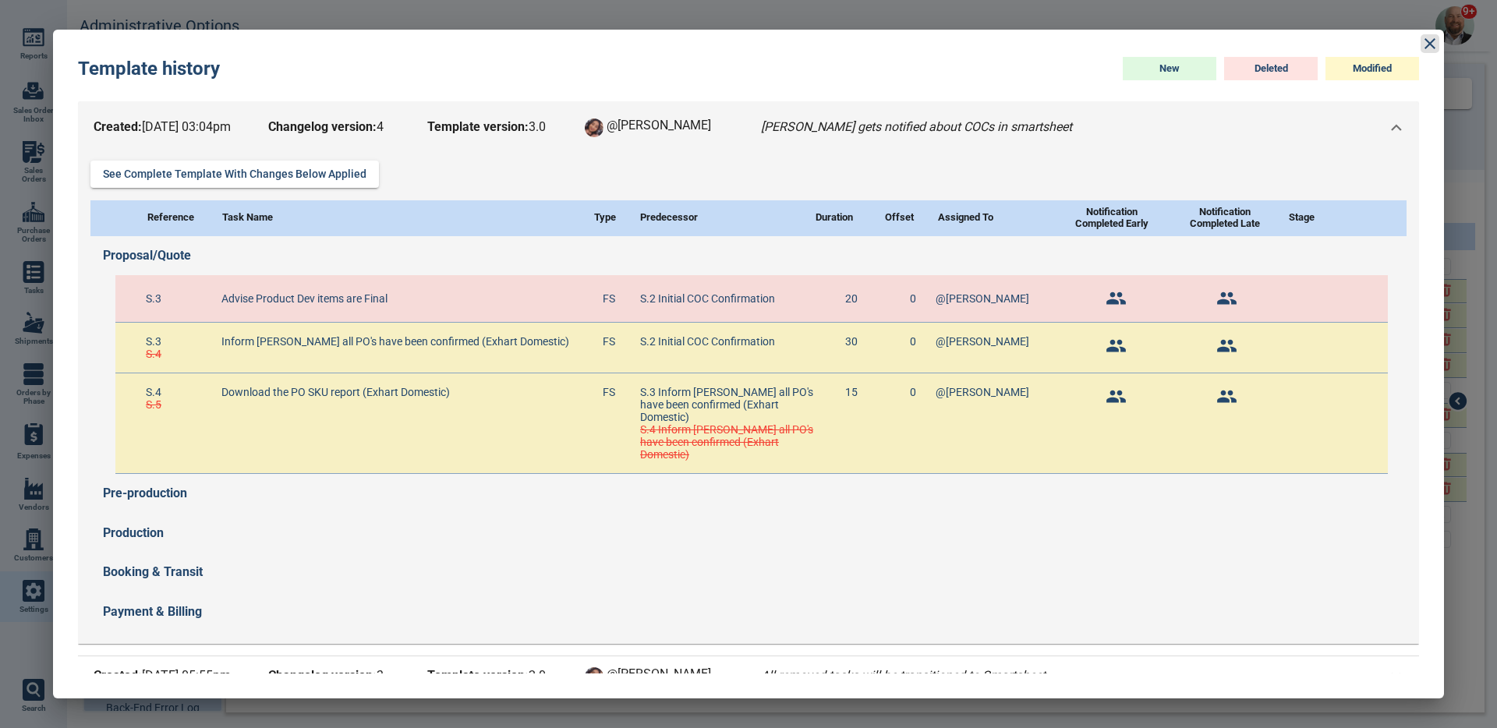
click at [1425, 48] on icon at bounding box center [1430, 43] width 19 height 19
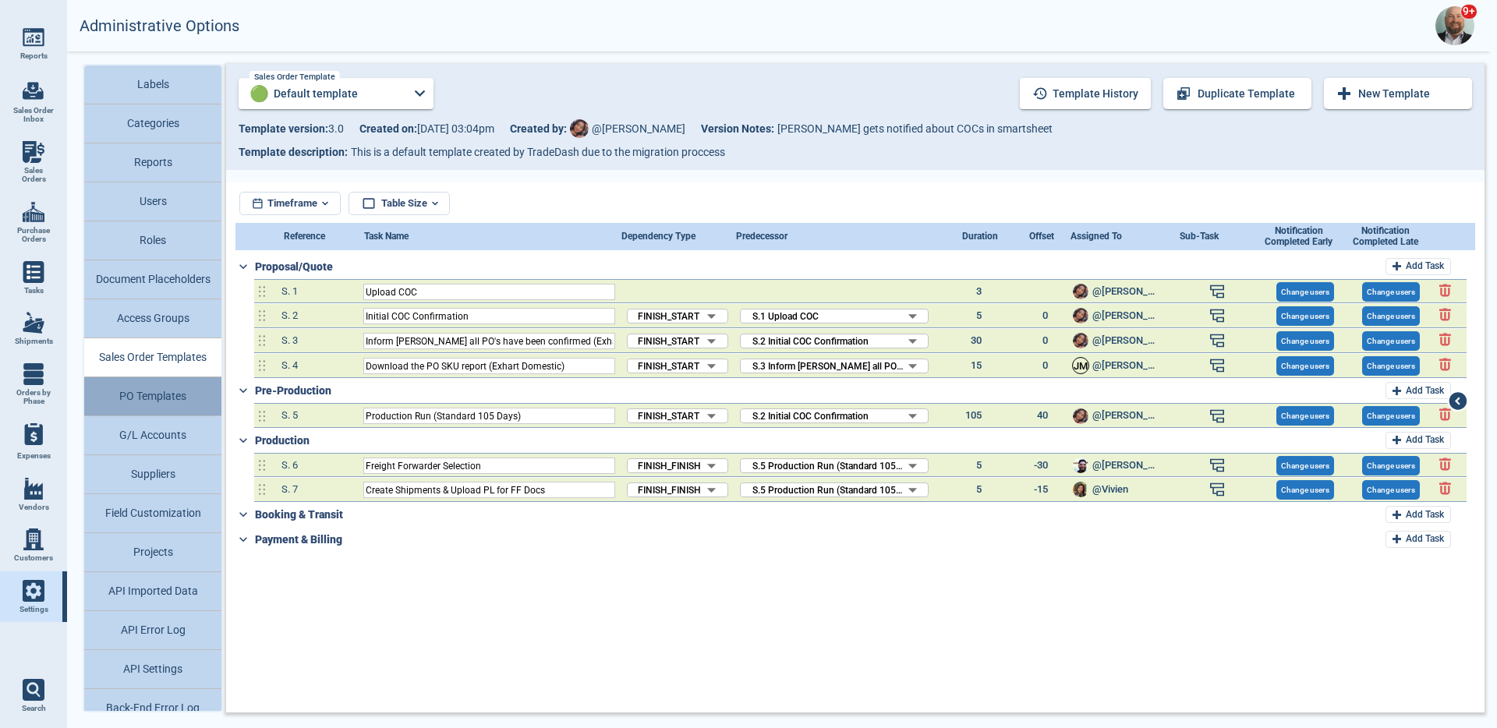
click at [179, 399] on button "PO Templates" at bounding box center [152, 396] width 137 height 39
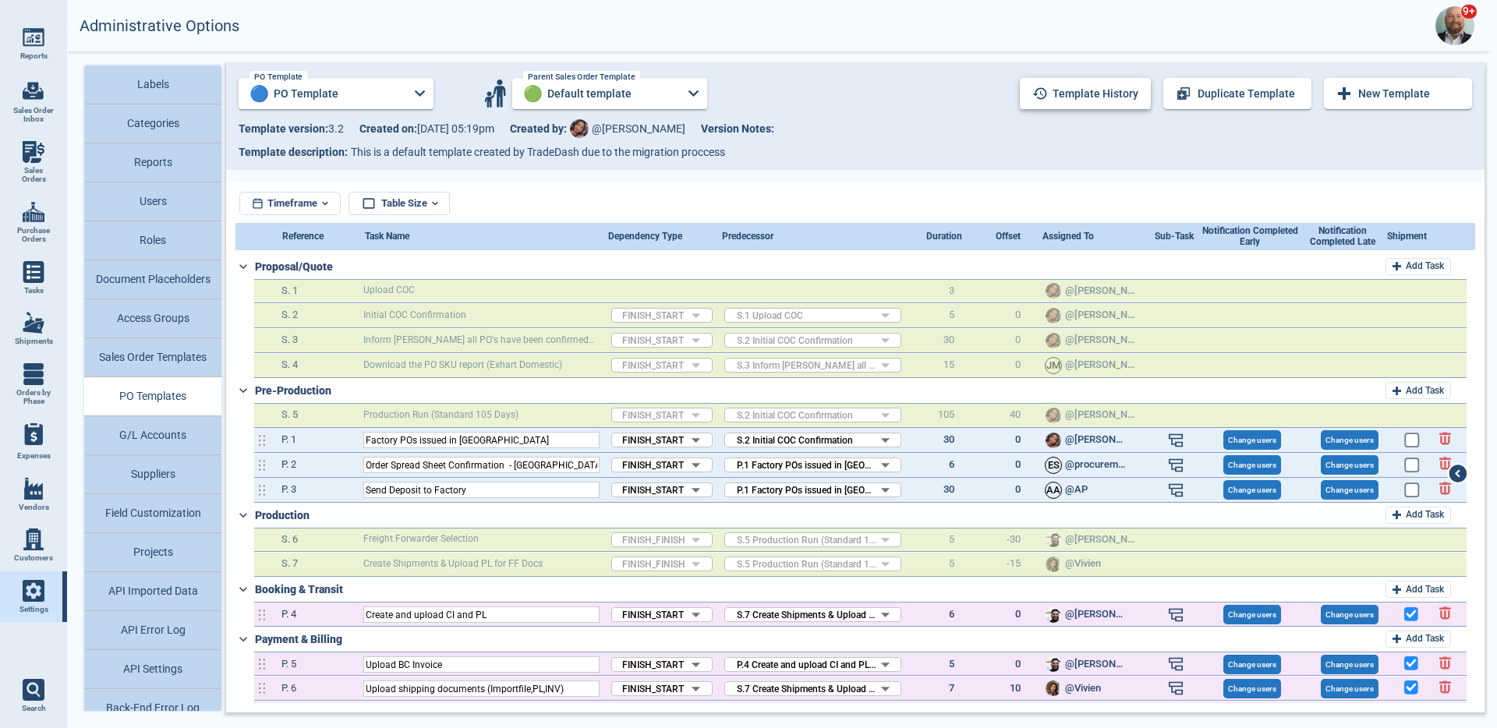
click at [1099, 108] on div "Template history" at bounding box center [1085, 93] width 131 height 31
click at [1102, 101] on button "Template history" at bounding box center [1085, 93] width 131 height 31
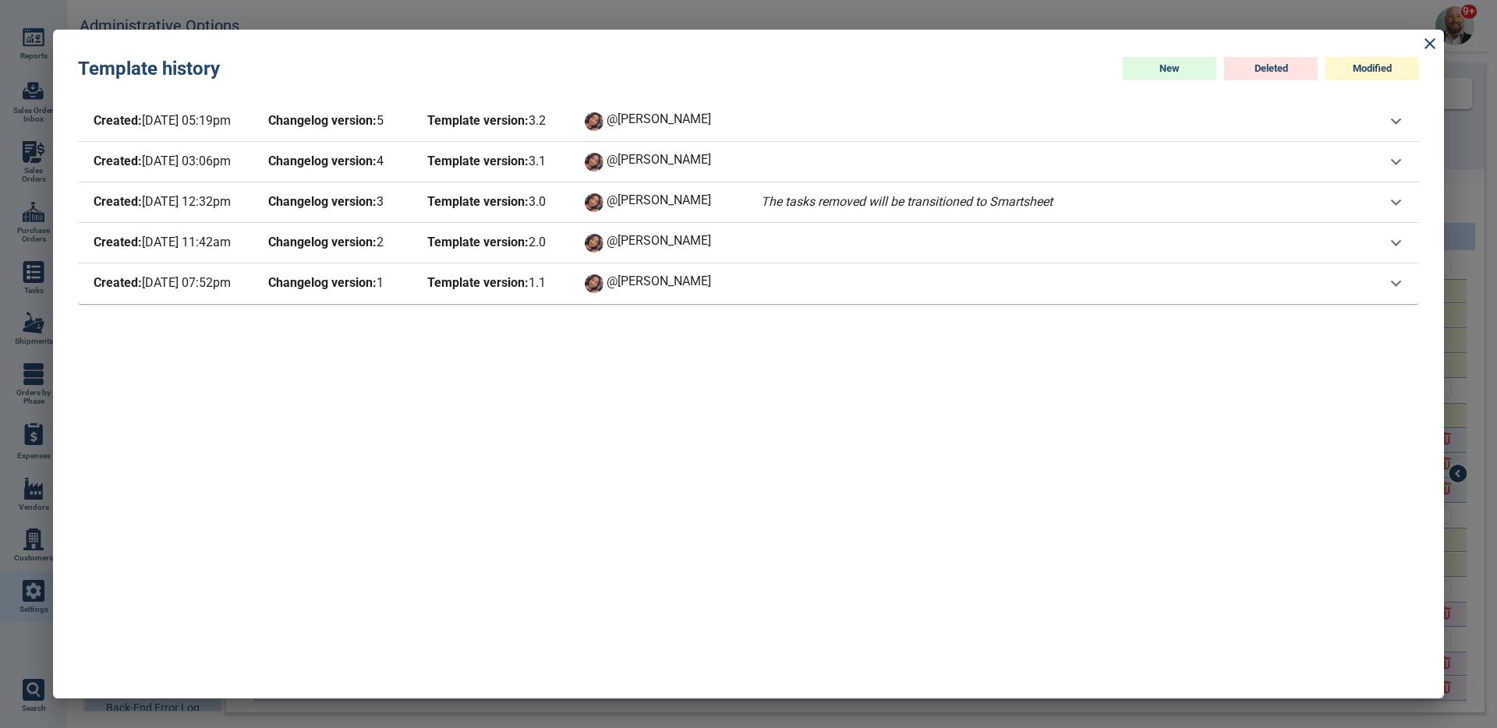
click at [566, 168] on div "Created: 8/27/25 03:06pm Changelog version: 4 Template version: 3 . 1 @Maria" at bounding box center [427, 162] width 674 height 22
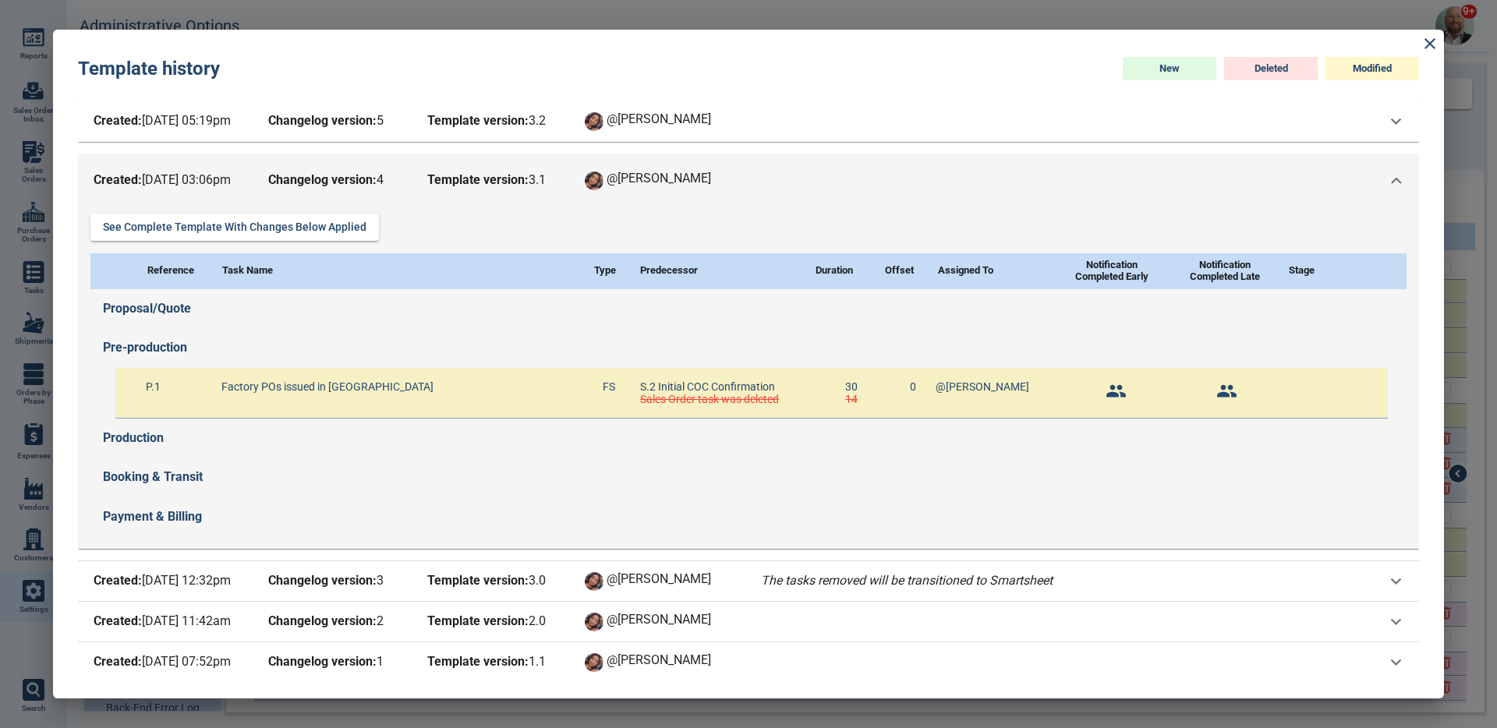
click at [566, 168] on div "Created: 8/27/25 03:06pm Changelog version: 4 Template version: 3 . 1 @Maria" at bounding box center [748, 180] width 1341 height 53
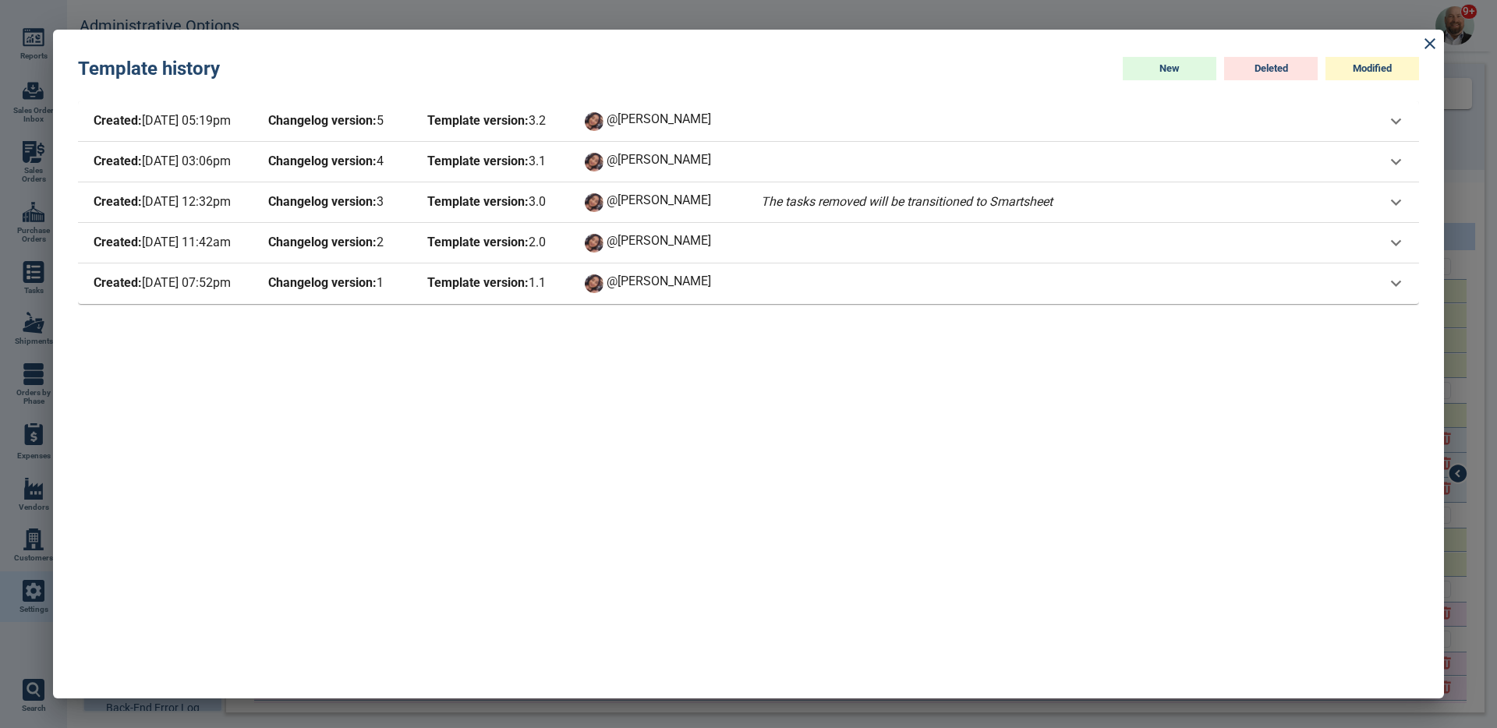
click at [553, 128] on span "Template version: 3 . 2" at bounding box center [494, 122] width 140 height 22
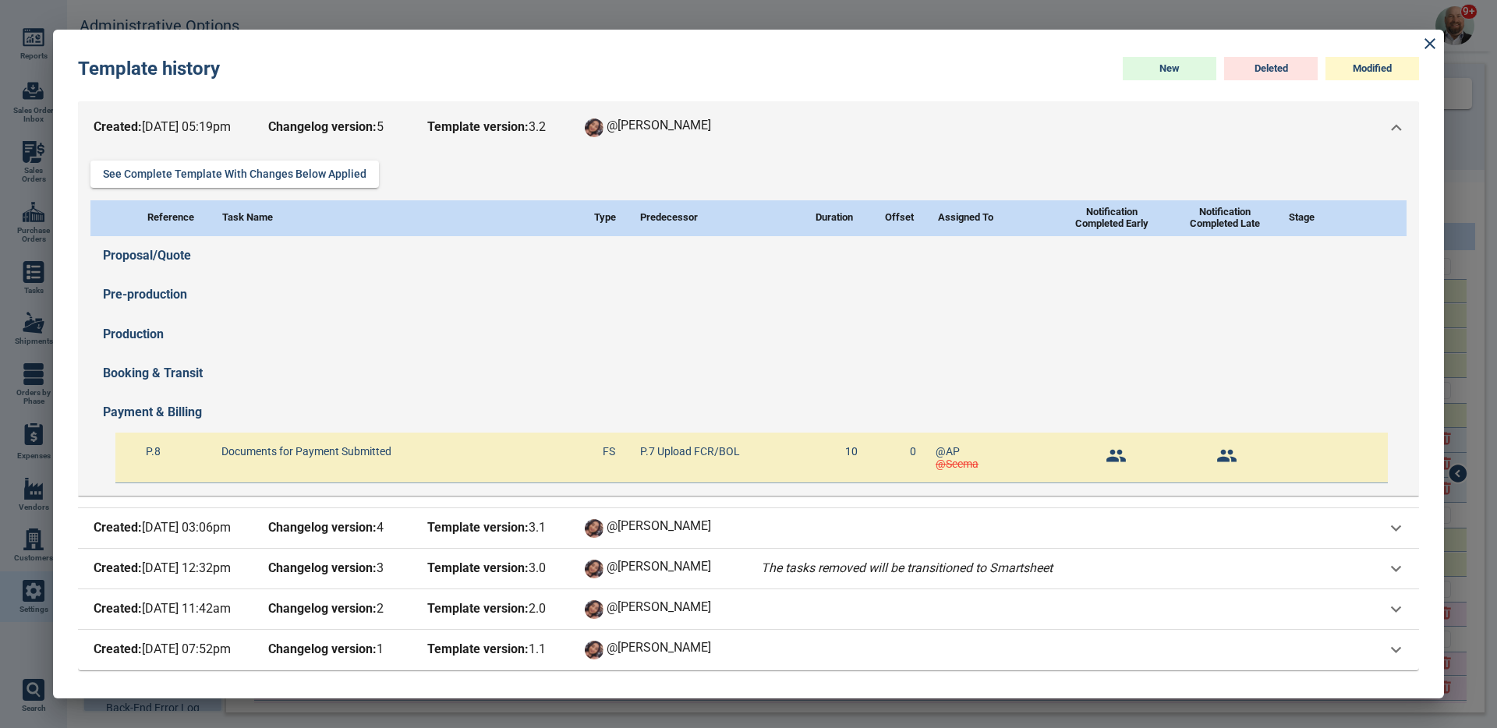
click at [553, 128] on span "Template version: 3 . 2" at bounding box center [494, 128] width 140 height 22
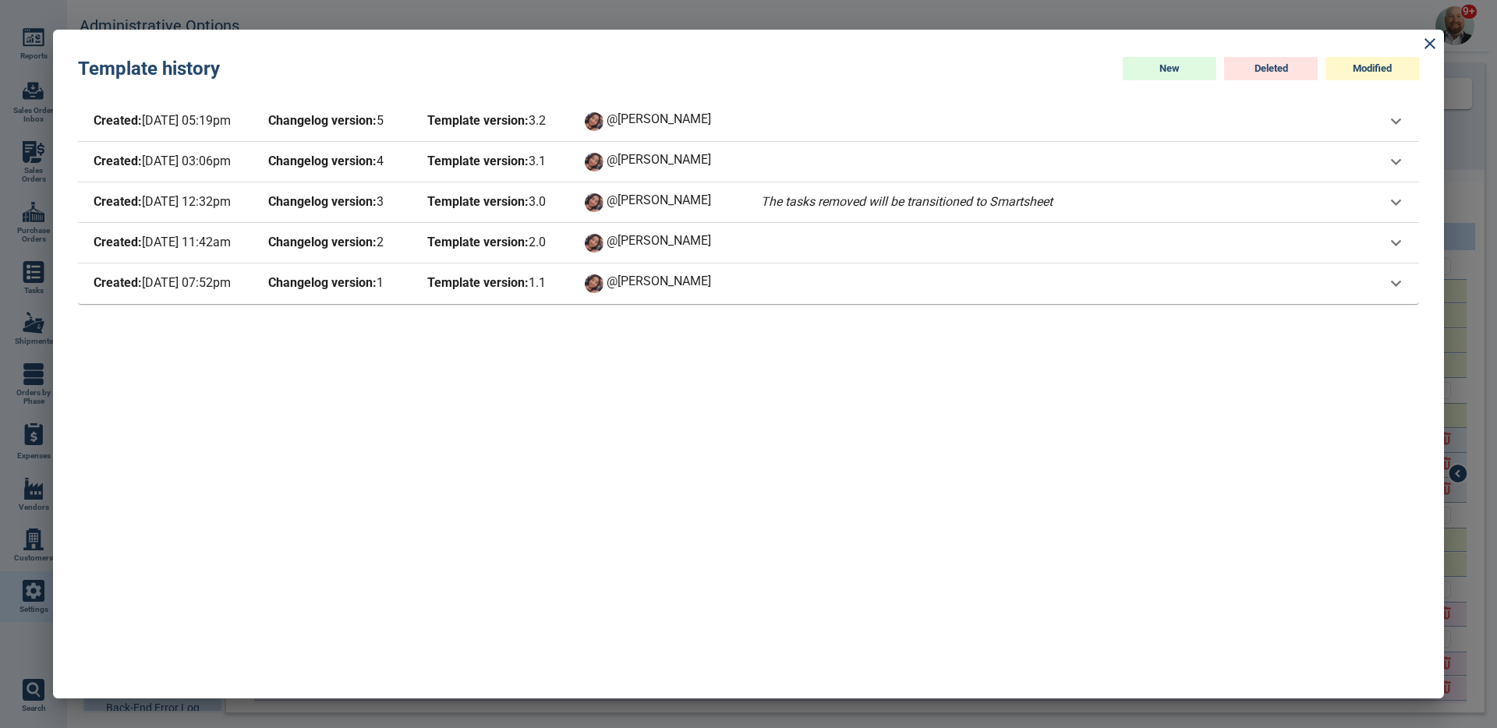
click at [554, 157] on span "Template version: 3 . 1" at bounding box center [494, 162] width 140 height 22
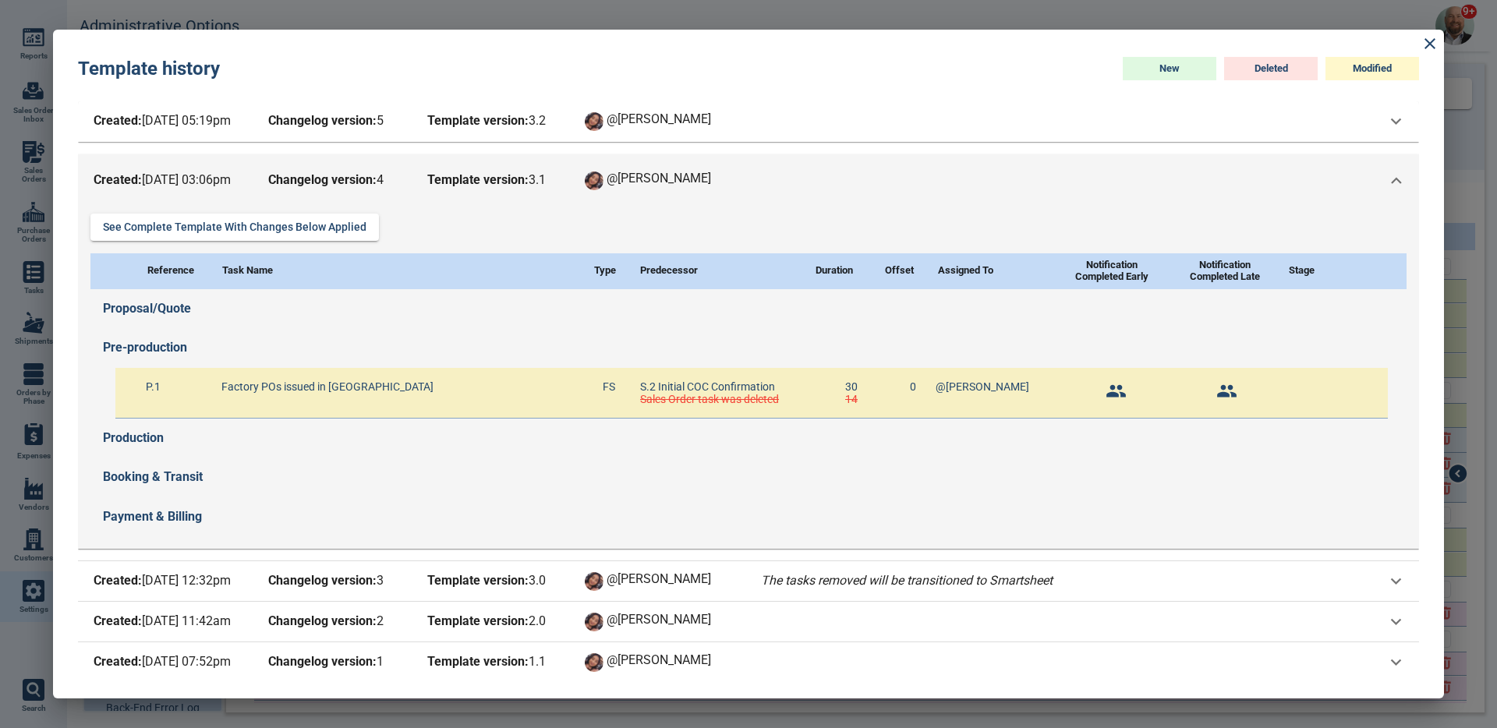
click at [554, 163] on div "Created: 8/27/25 03:06pm Changelog version: 4 Template version: 3 . 1 @Maria" at bounding box center [748, 180] width 1341 height 53
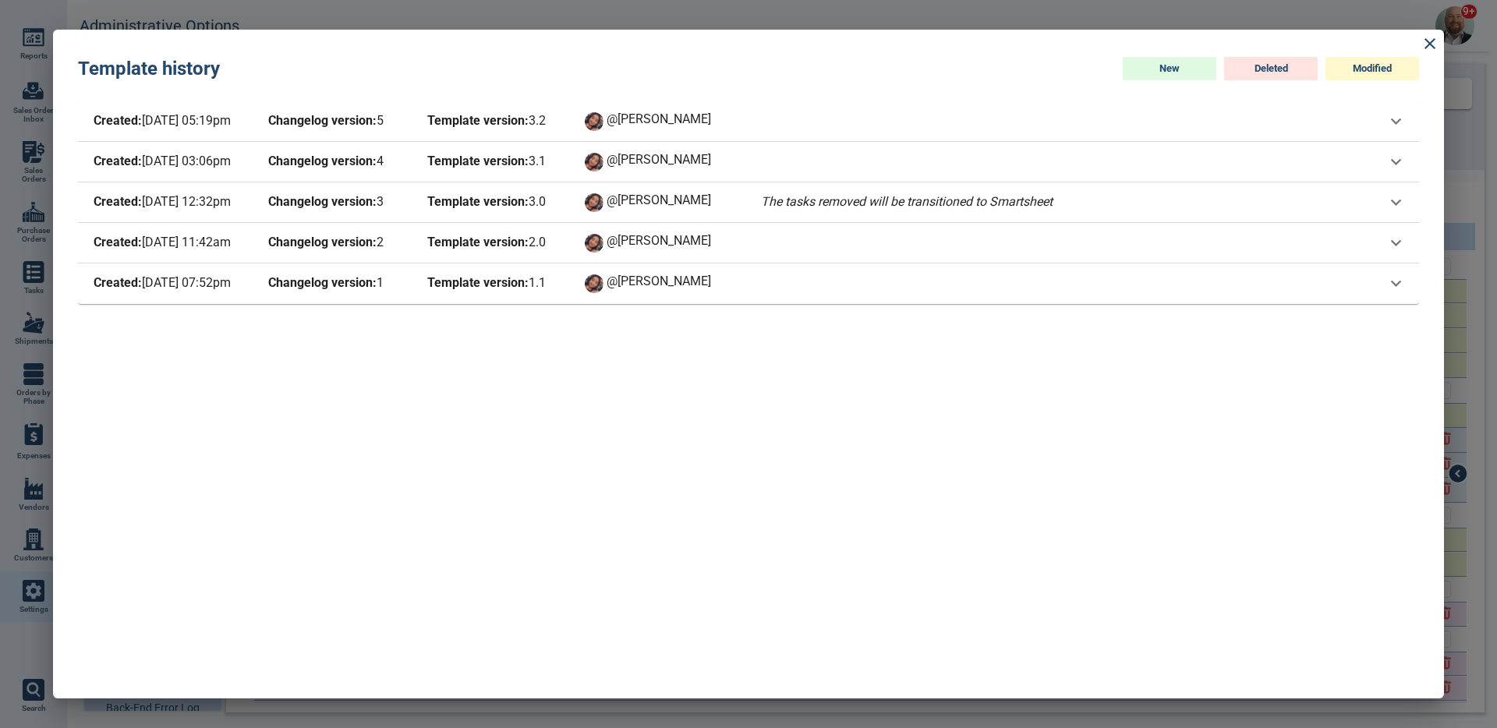
click at [555, 131] on span "Template version: 3 . 2" at bounding box center [494, 122] width 140 height 22
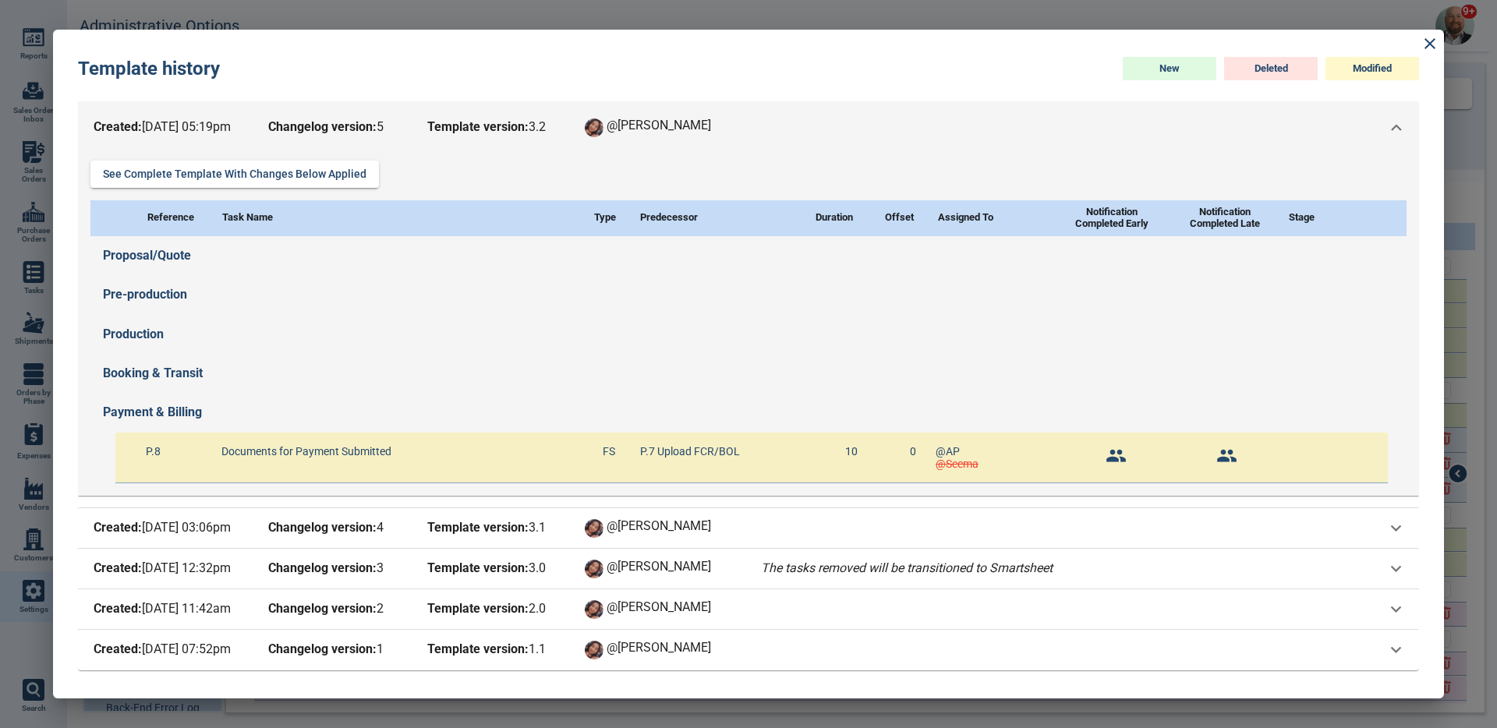
click at [557, 129] on span "Template version: 3 . 2" at bounding box center [494, 128] width 140 height 22
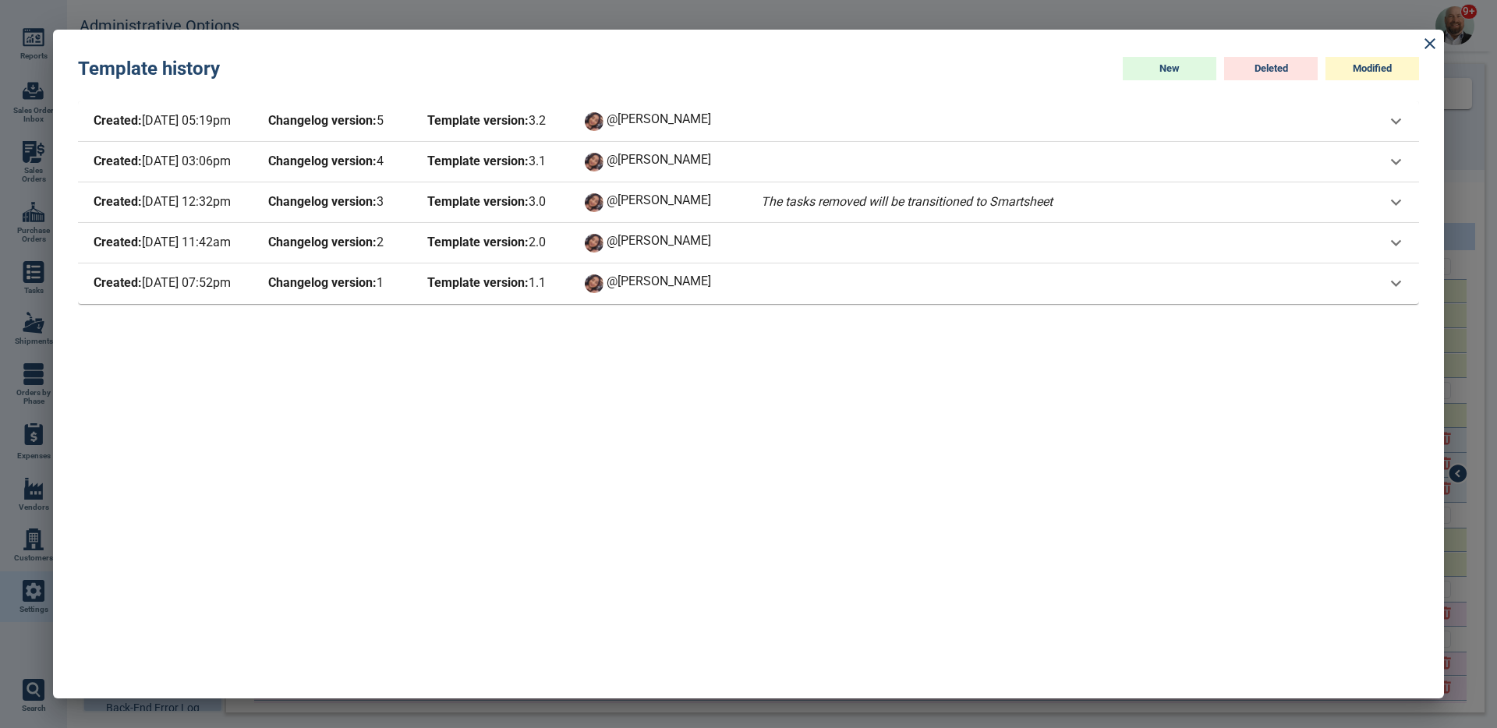
click at [555, 150] on div "Created: 8/27/25 03:06pm Changelog version: 4 Template version: 3 . 1 @Maria" at bounding box center [748, 162] width 1341 height 41
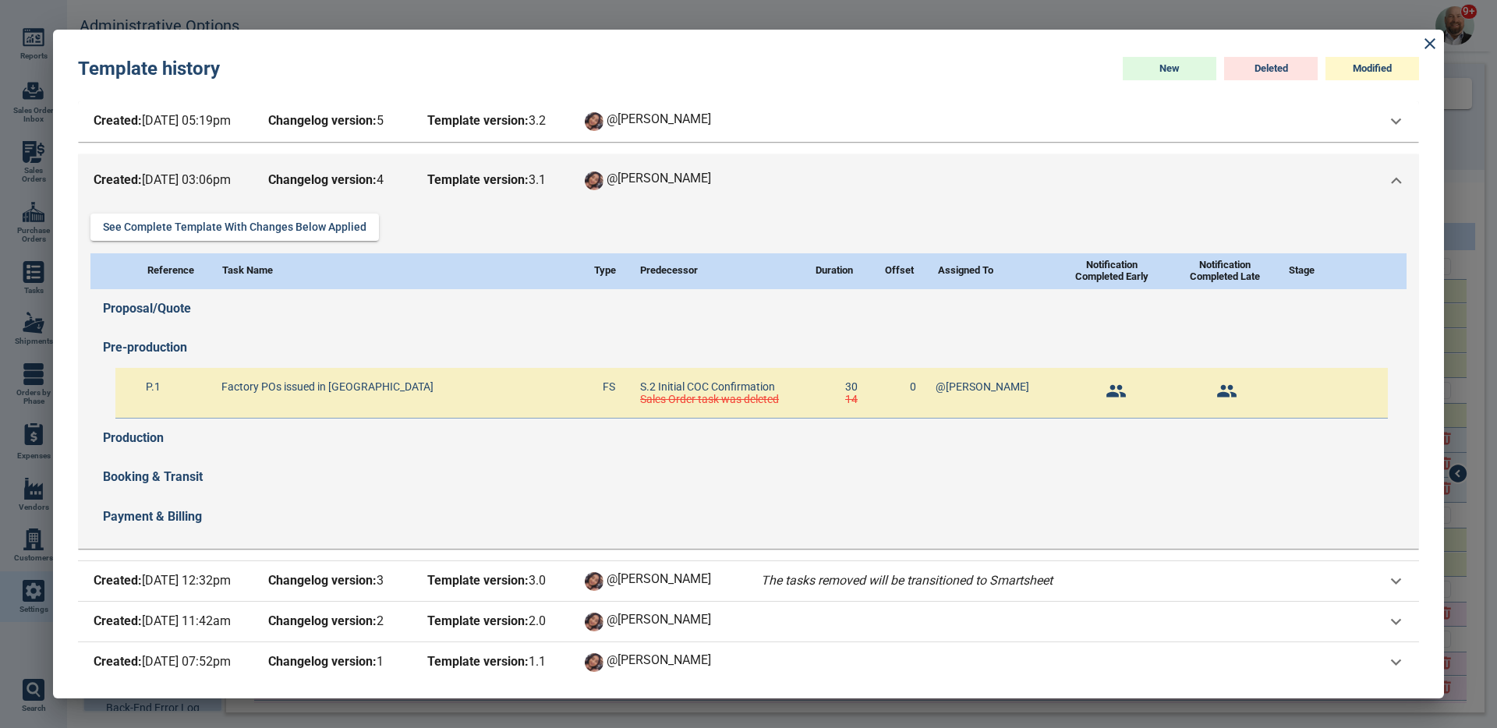
click at [553, 165] on div "Created: 8/27/25 03:06pm Changelog version: 4 Template version: 3 . 1 @Maria" at bounding box center [748, 180] width 1341 height 53
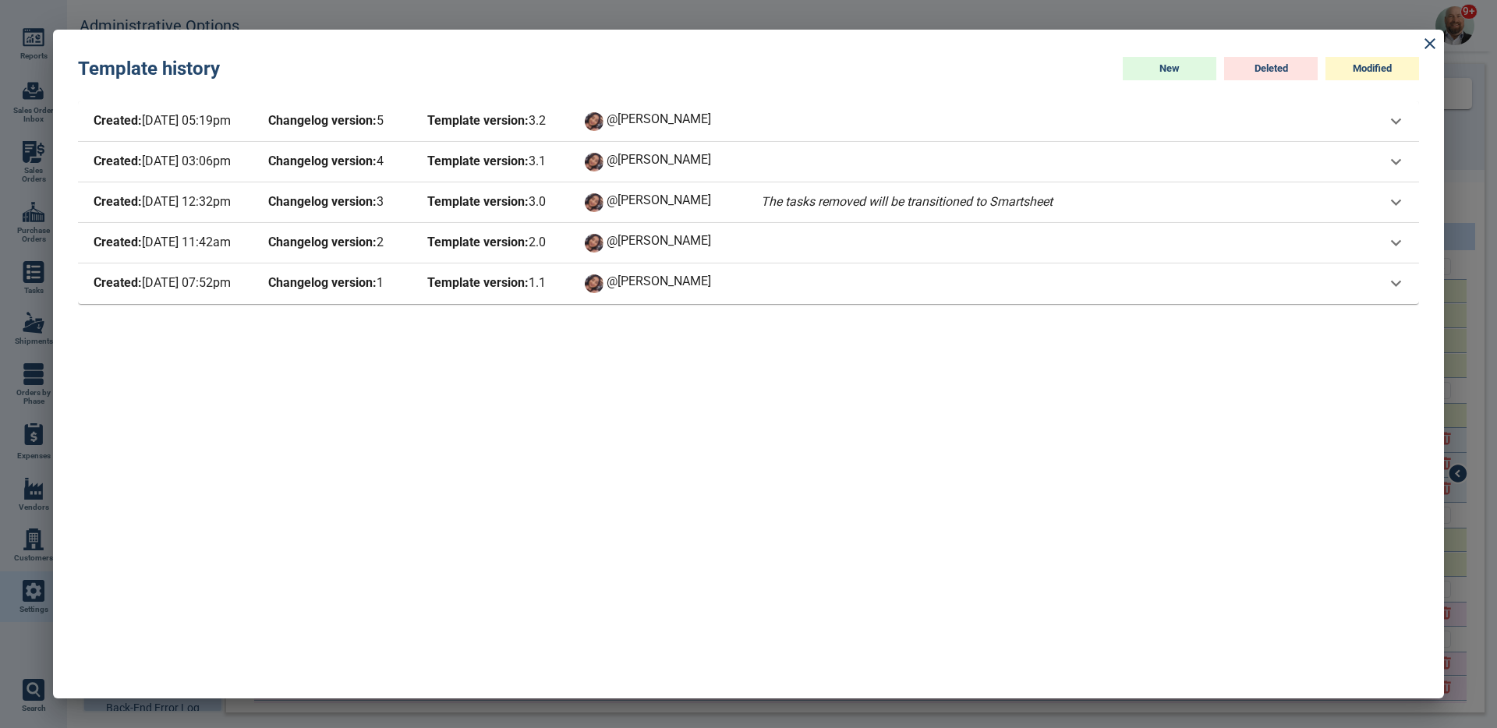
click at [548, 190] on div "Created: 6/19/25 12:32pm Changelog version: 3 Template version: 3 . 0 @Maria Th…" at bounding box center [748, 203] width 1341 height 41
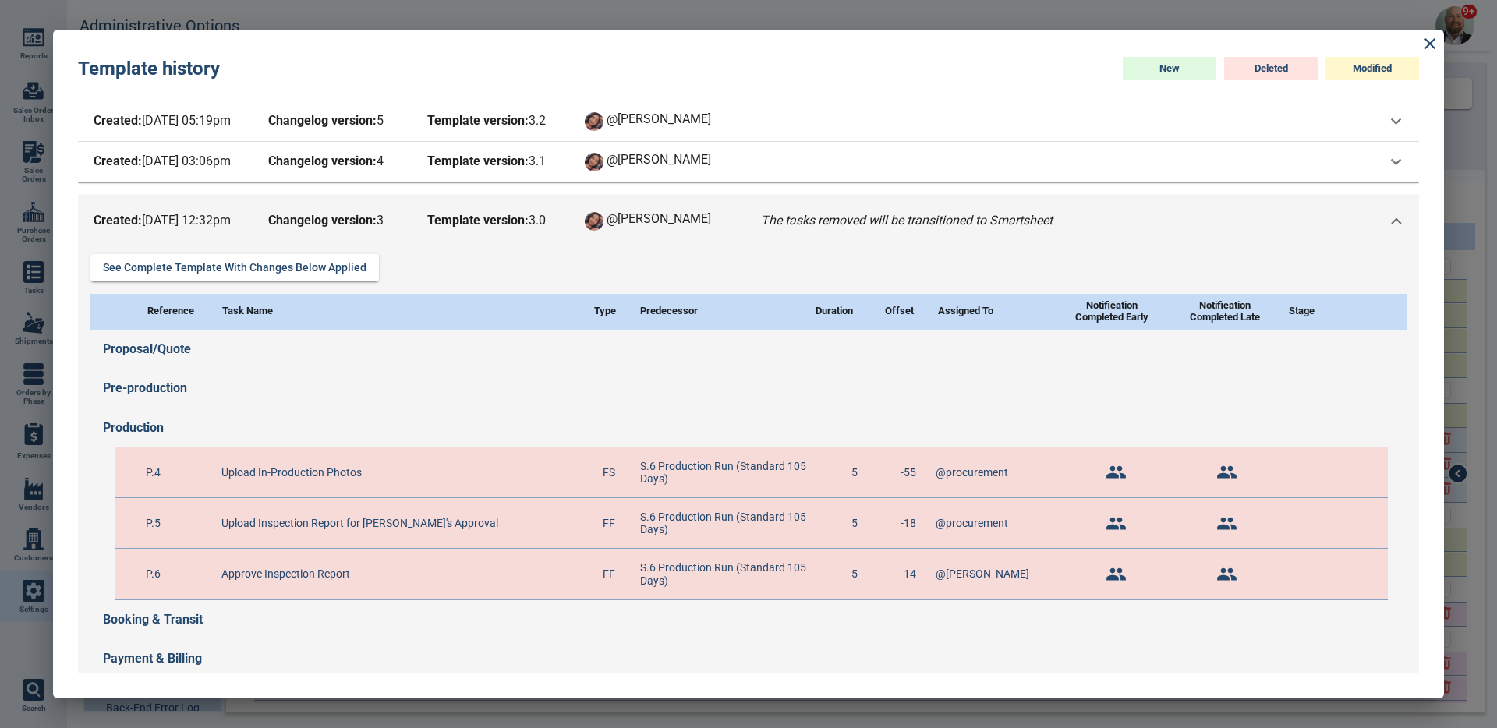
click at [548, 190] on div "Created: 10/8/25 05:19pm Changelog version: 5 Template version: 3 . 2 @Maria Se…" at bounding box center [748, 387] width 1341 height 572
click at [551, 206] on div "Created: 6/19/25 12:32pm Changelog version: 3 Template version: 3 . 0 @Maria Th…" at bounding box center [748, 221] width 1341 height 53
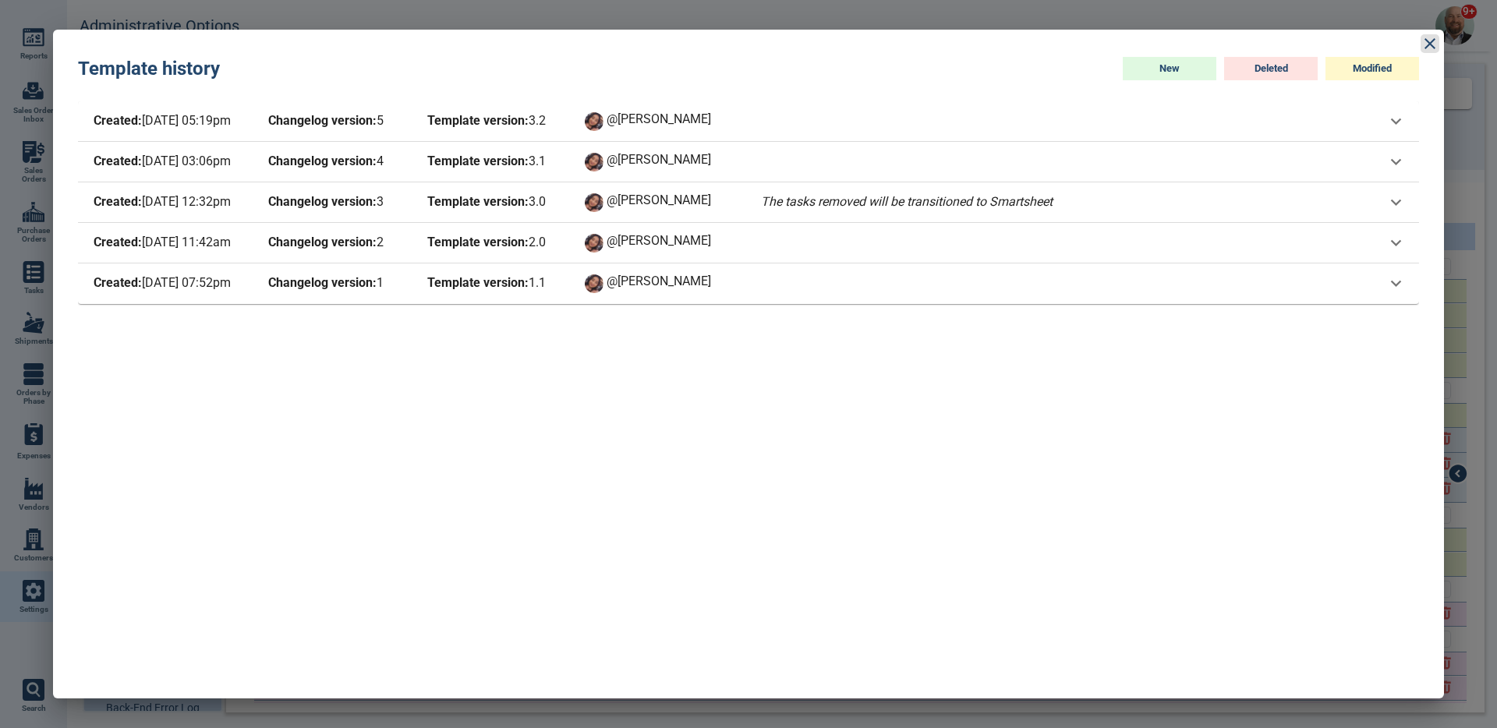
click at [1432, 44] on icon at bounding box center [1430, 43] width 19 height 19
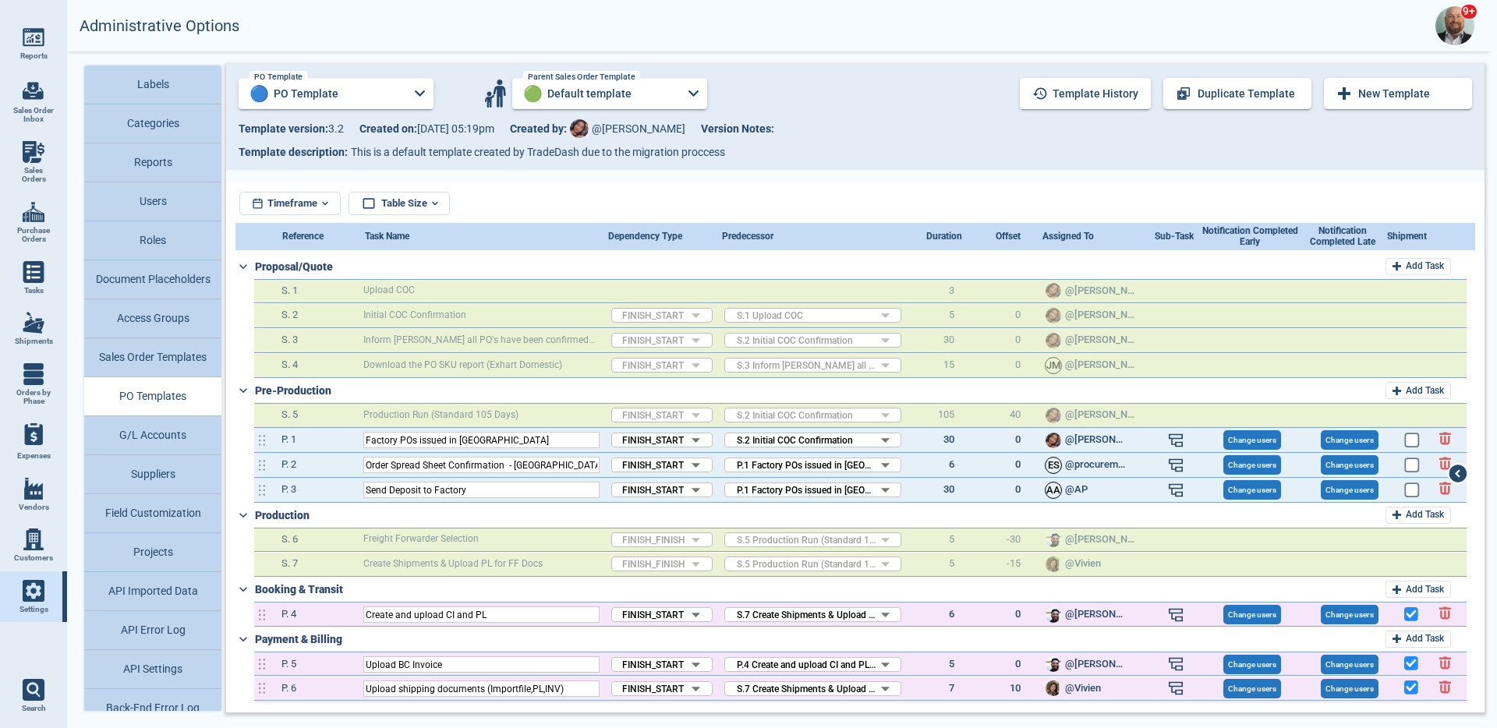
click at [863, 41] on div "Administrative Options 9+" at bounding box center [778, 25] width 1430 height 51
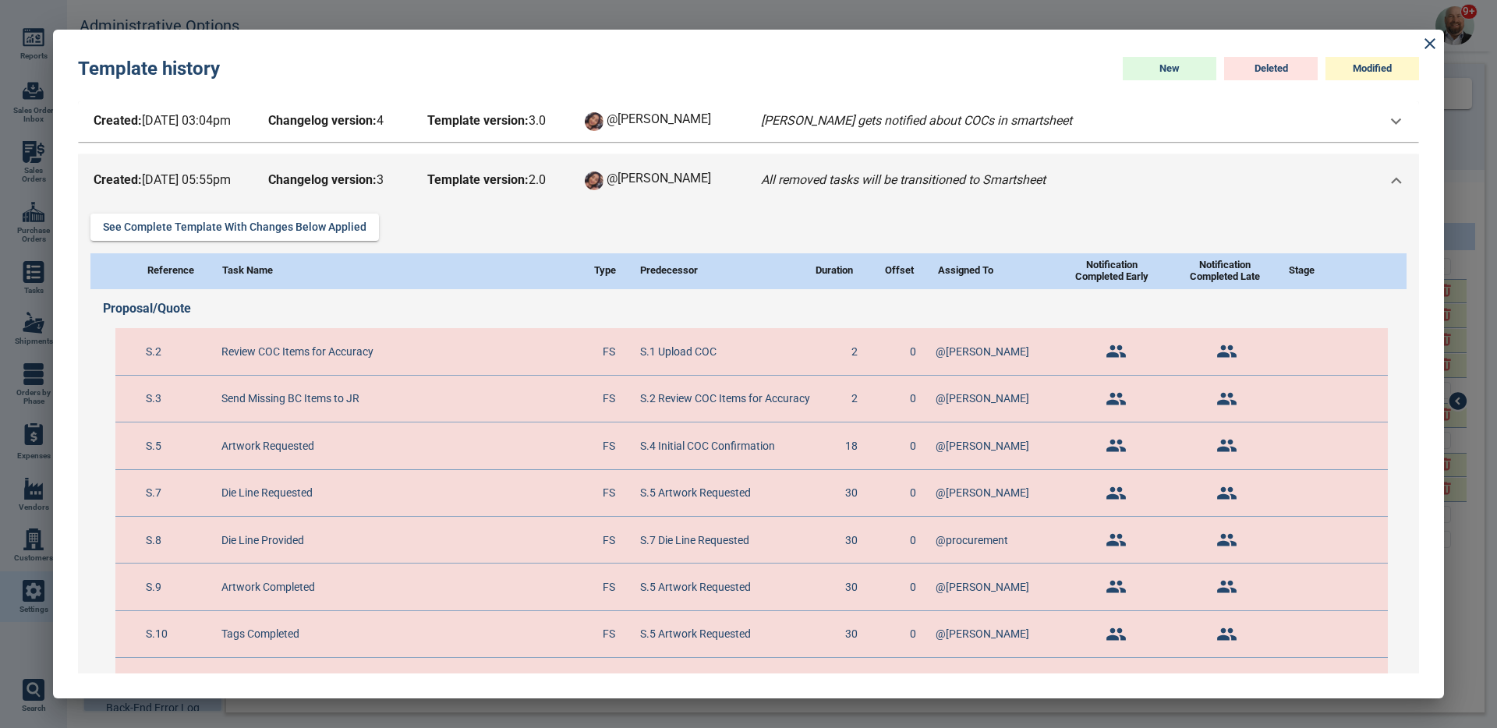
click at [1439, 46] on icon at bounding box center [1430, 43] width 19 height 19
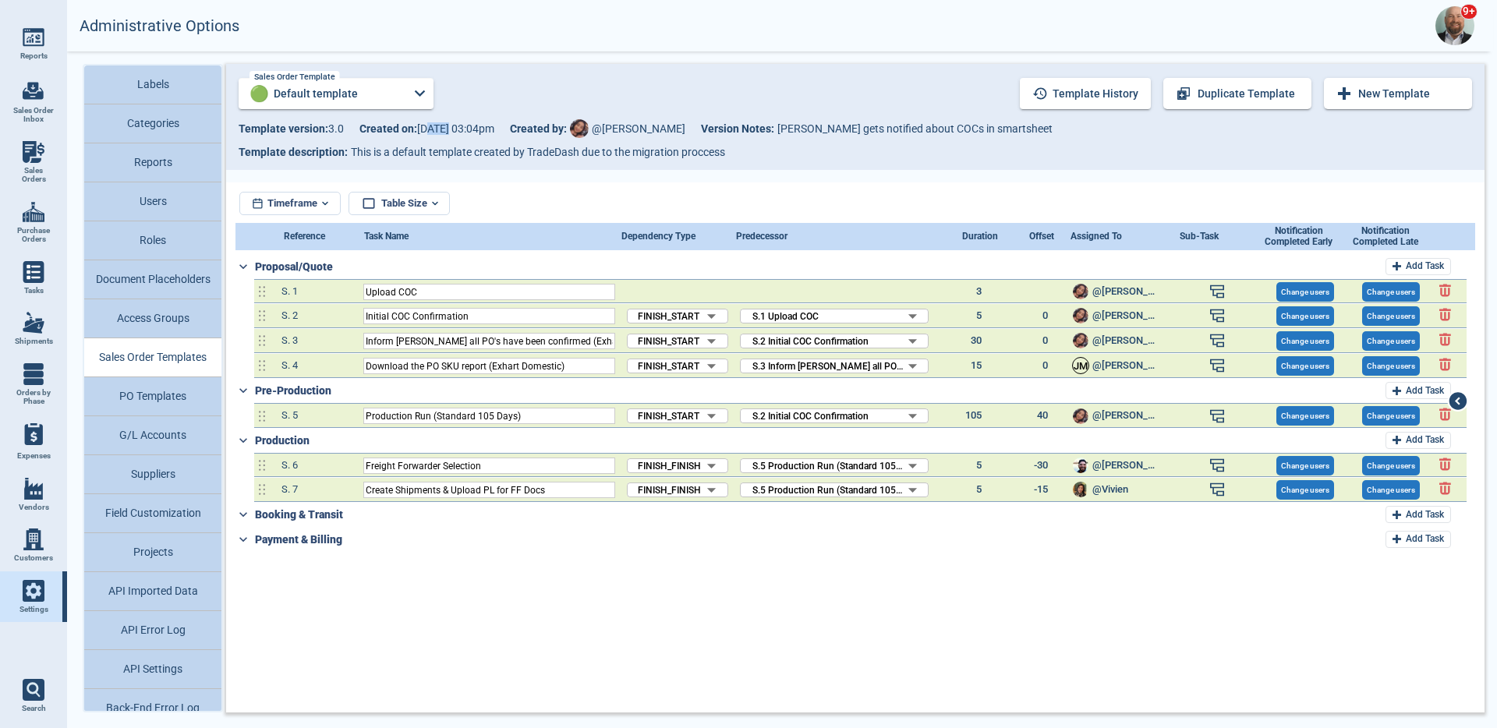
drag, startPoint x: 441, startPoint y: 126, endPoint x: 454, endPoint y: 125, distance: 12.5
click at [454, 125] on span "Created on: [DATE] 03:04pm" at bounding box center [427, 128] width 135 height 12
click at [402, 106] on input "Default template" at bounding box center [336, 93] width 134 height 31
click at [831, 113] on div at bounding box center [748, 364] width 1497 height 728
click at [1084, 85] on button "Template history" at bounding box center [1085, 93] width 131 height 31
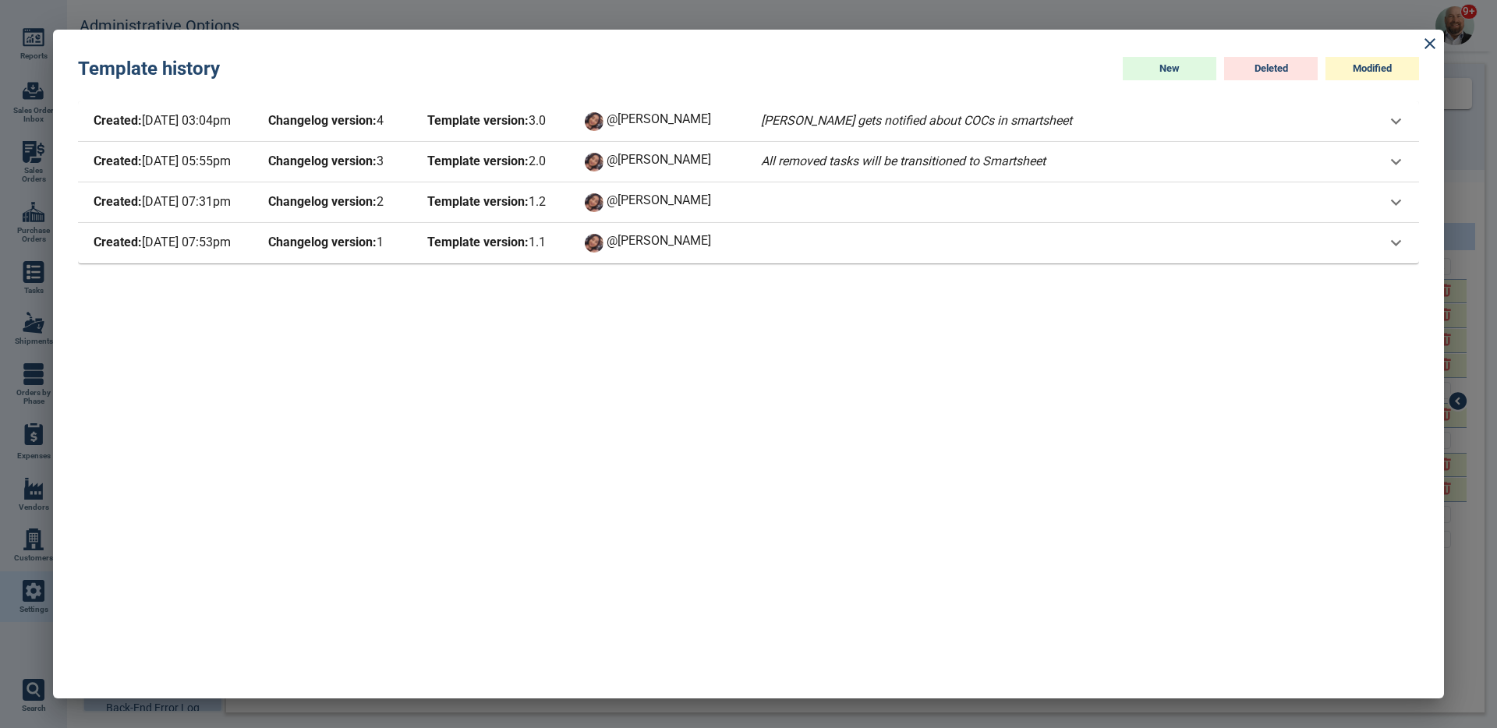
drag, startPoint x: 220, startPoint y: 127, endPoint x: 885, endPoint y: 175, distance: 667.0
click at [295, 268] on div "Created: [DATE] 03:04pm Changelog version: 4 Template version: 3 . 0 @[PERSON_N…" at bounding box center [748, 387] width 1341 height 572
click at [1425, 43] on icon at bounding box center [1430, 43] width 19 height 19
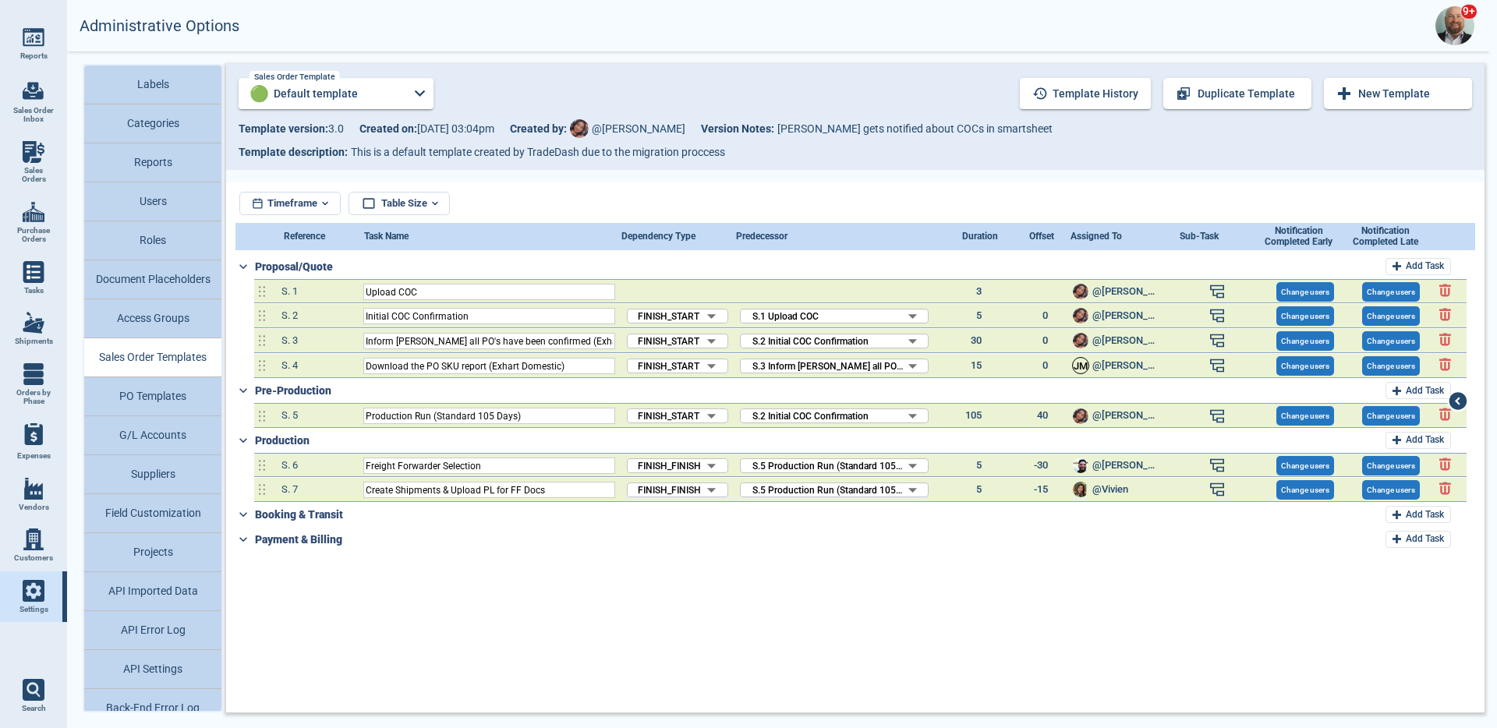
click at [168, 400] on button "PO Templates" at bounding box center [152, 396] width 137 height 39
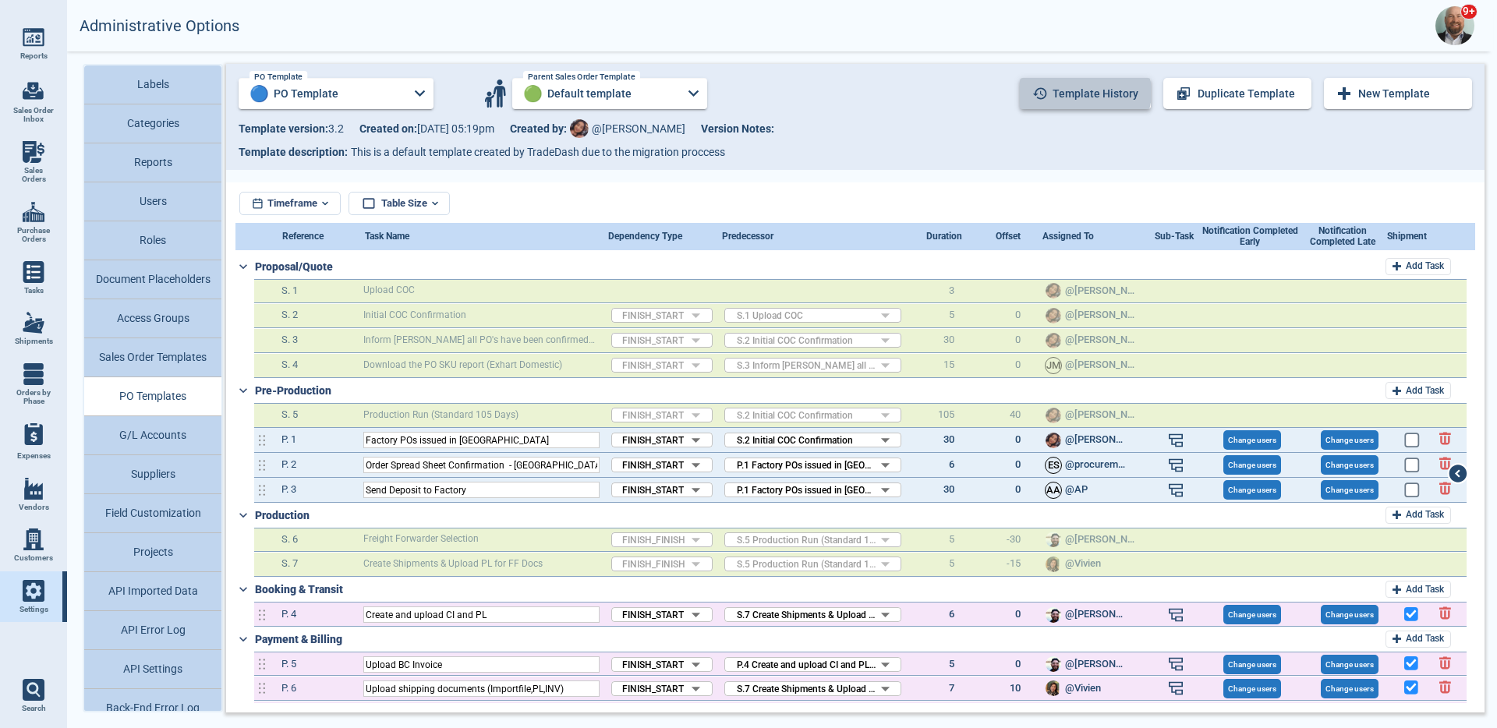
click at [1092, 94] on button "Template history" at bounding box center [1085, 93] width 131 height 31
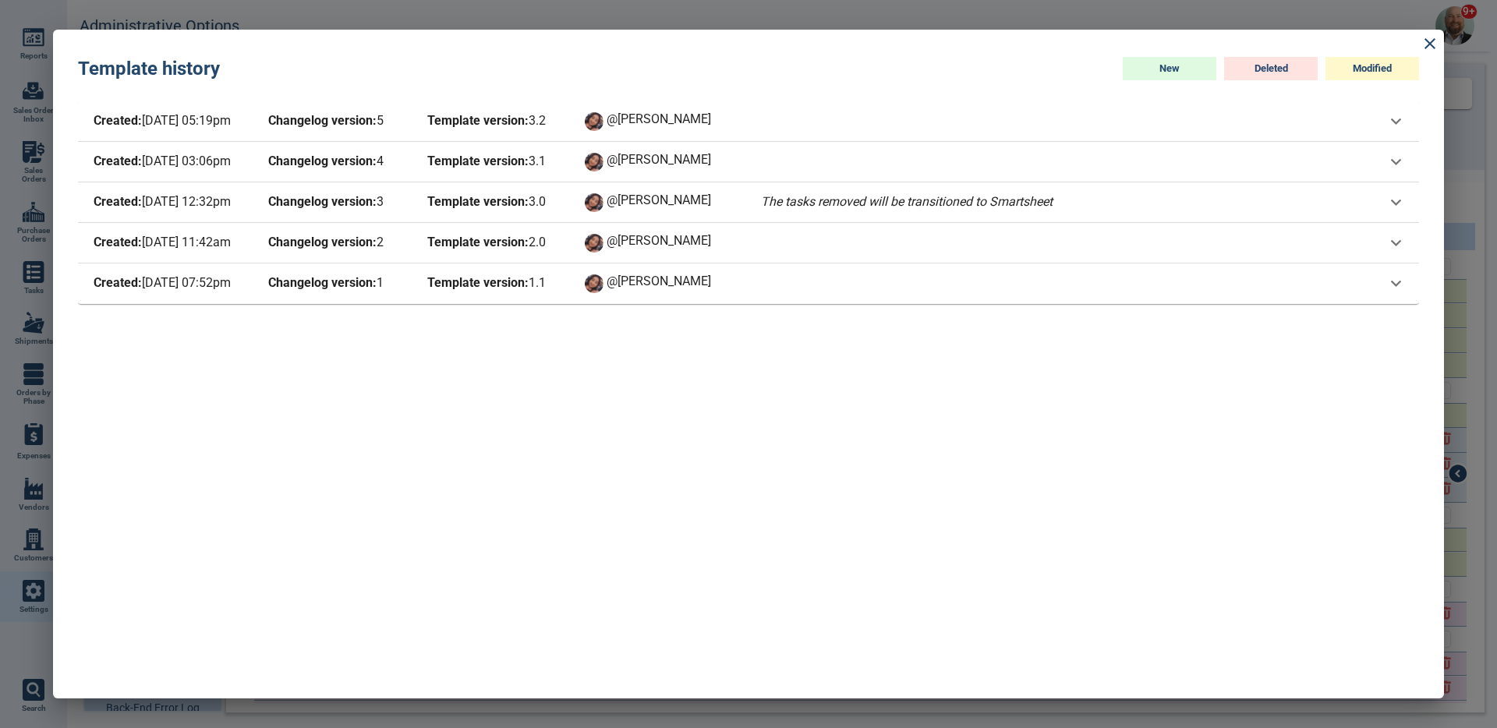
drag, startPoint x: 190, startPoint y: 119, endPoint x: 139, endPoint y: 120, distance: 51.5
click at [139, 120] on span "Created: [DATE] 05:19pm" at bounding box center [168, 122] width 156 height 22
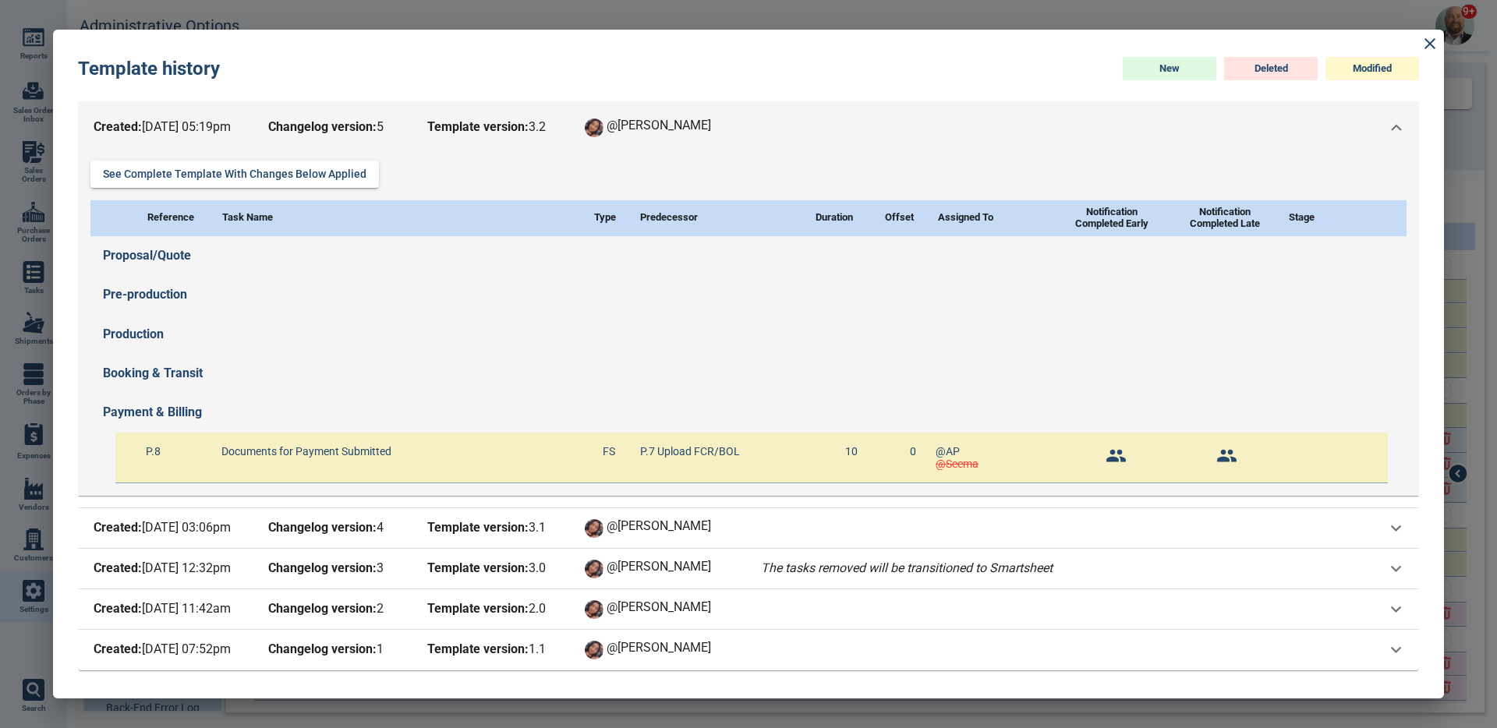
click at [156, 125] on span "Created: [DATE] 05:19pm" at bounding box center [168, 128] width 156 height 22
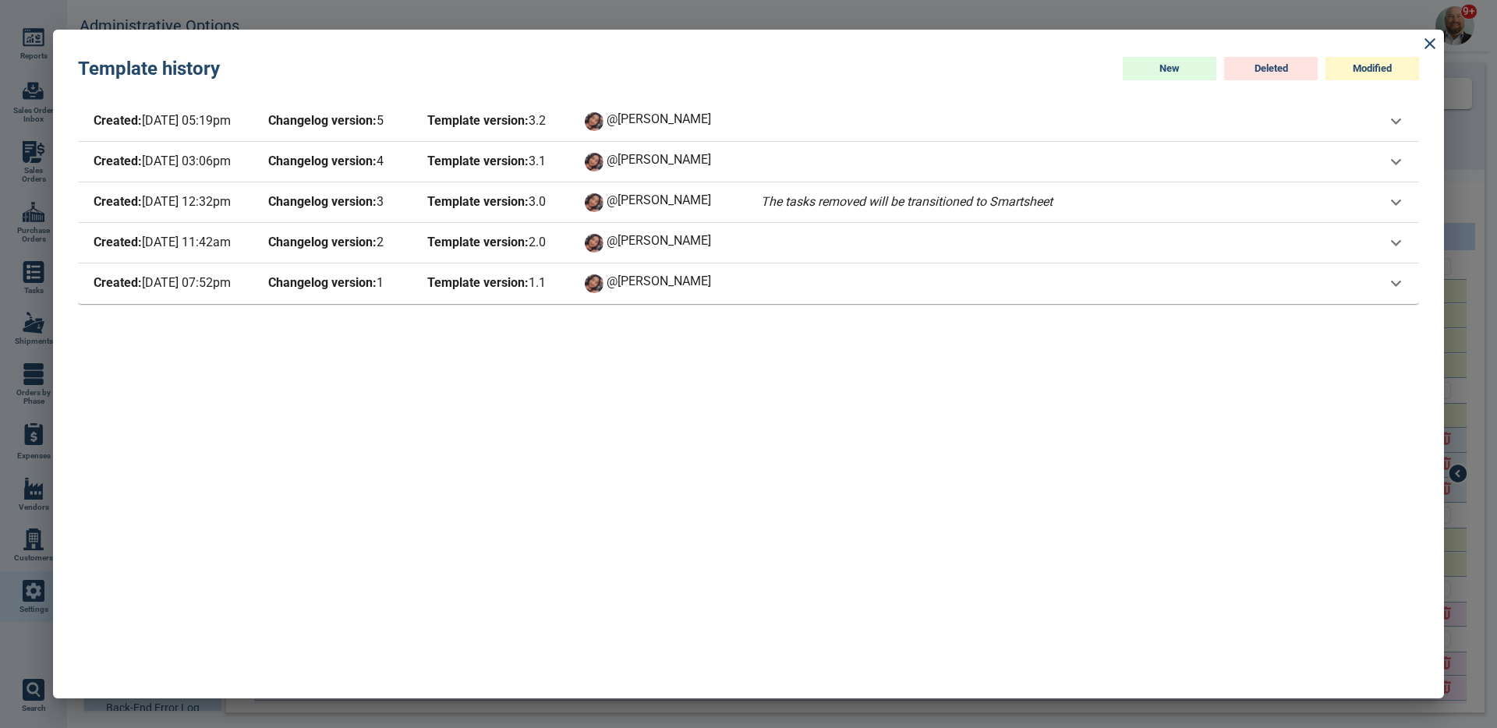
click at [13, 383] on div at bounding box center [748, 364] width 1497 height 728
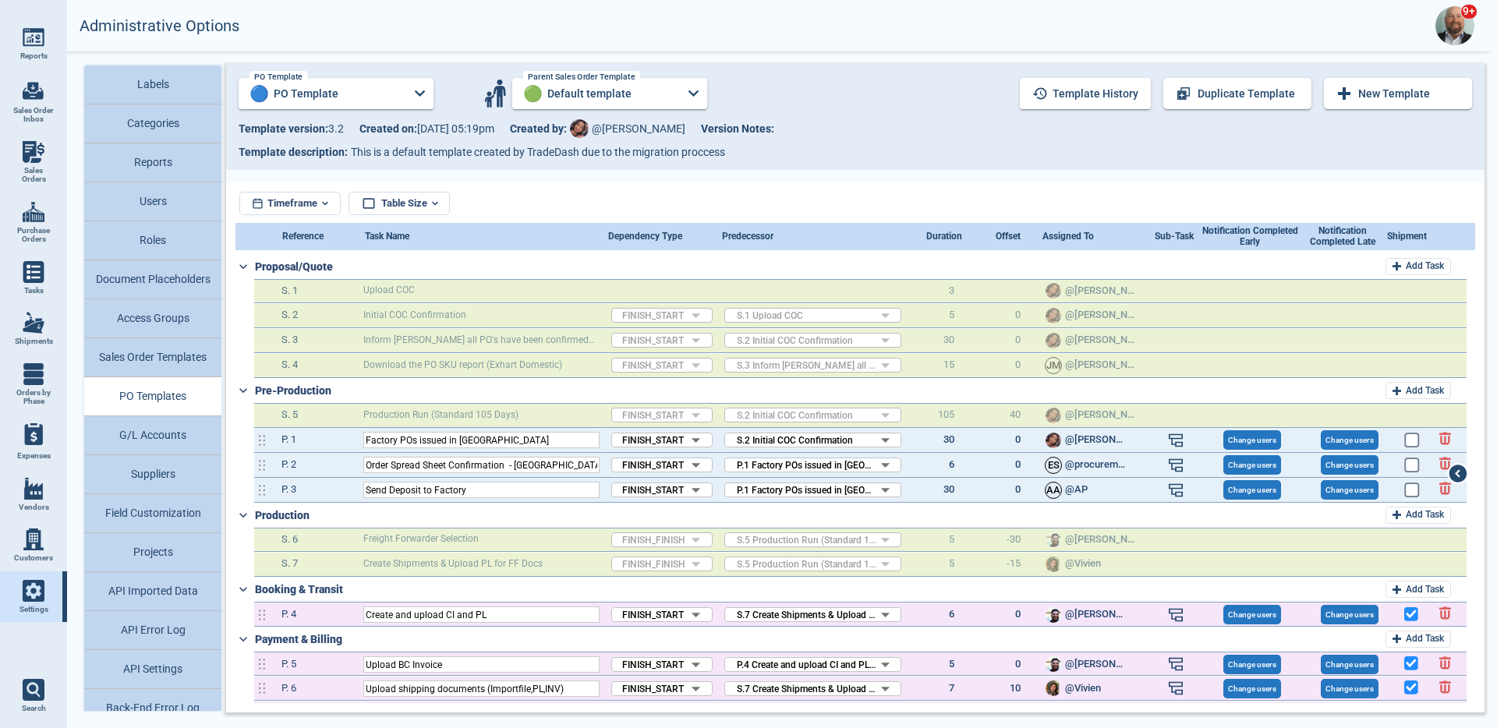
click at [601, 103] on input "Default template" at bounding box center [610, 93] width 134 height 31
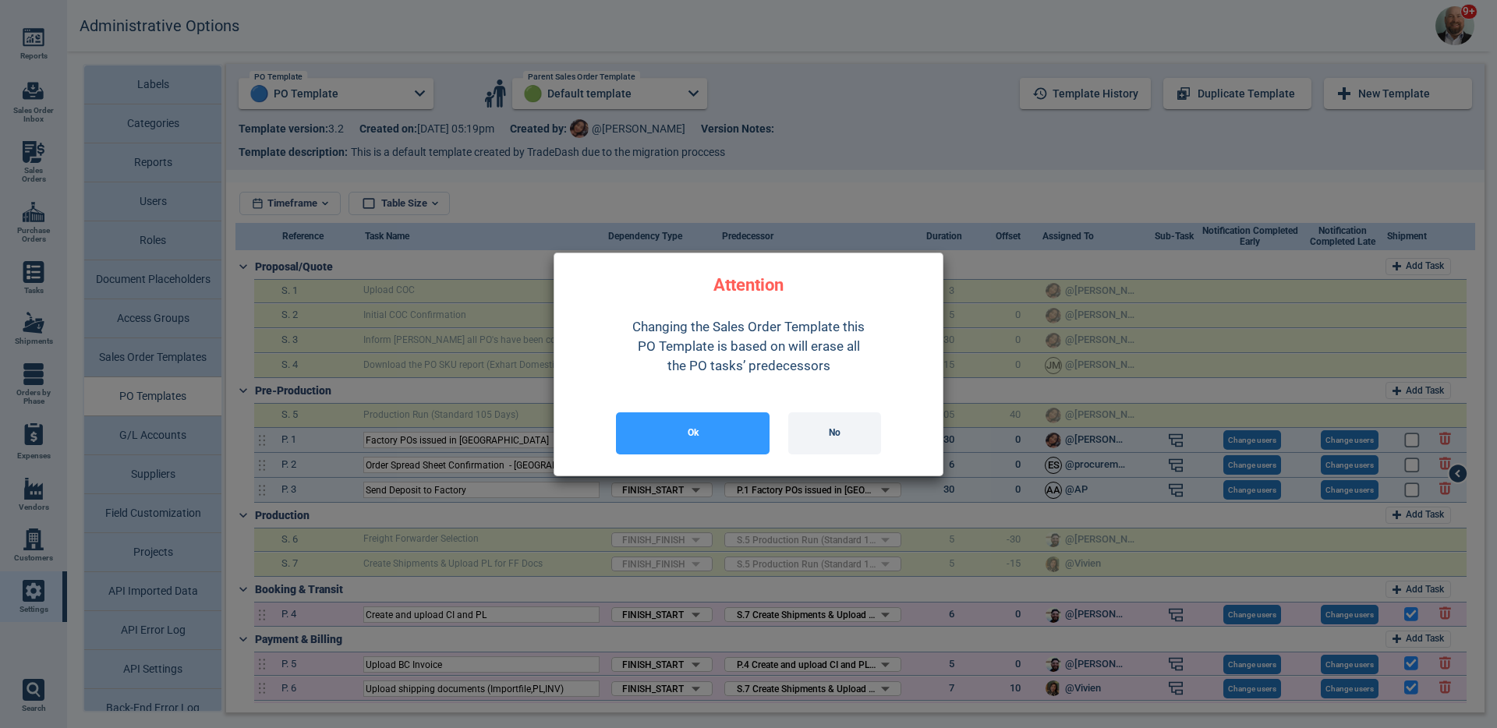
click at [819, 427] on button "No" at bounding box center [835, 434] width 93 height 42
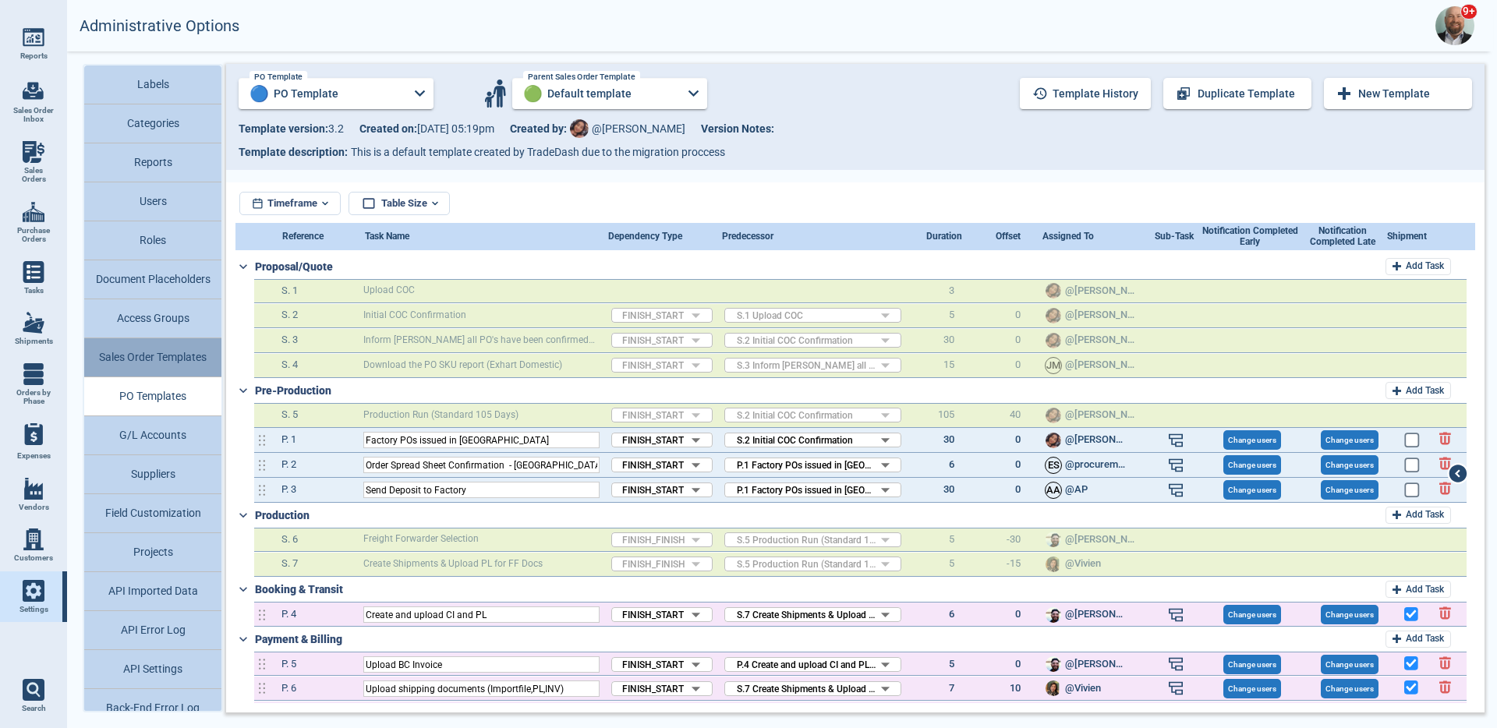
click at [174, 371] on button "Sales Order Templates" at bounding box center [152, 357] width 137 height 39
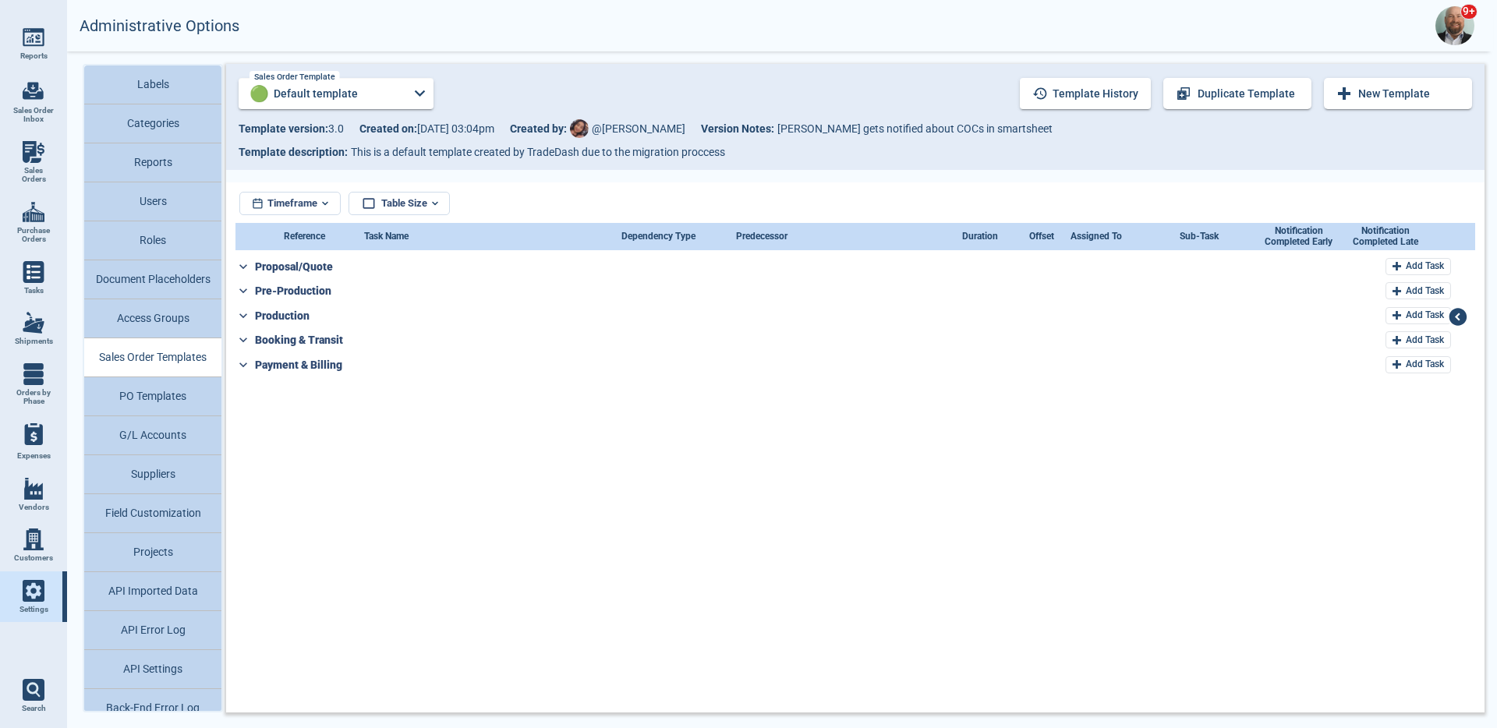
click at [379, 97] on input "Default template" at bounding box center [336, 93] width 134 height 31
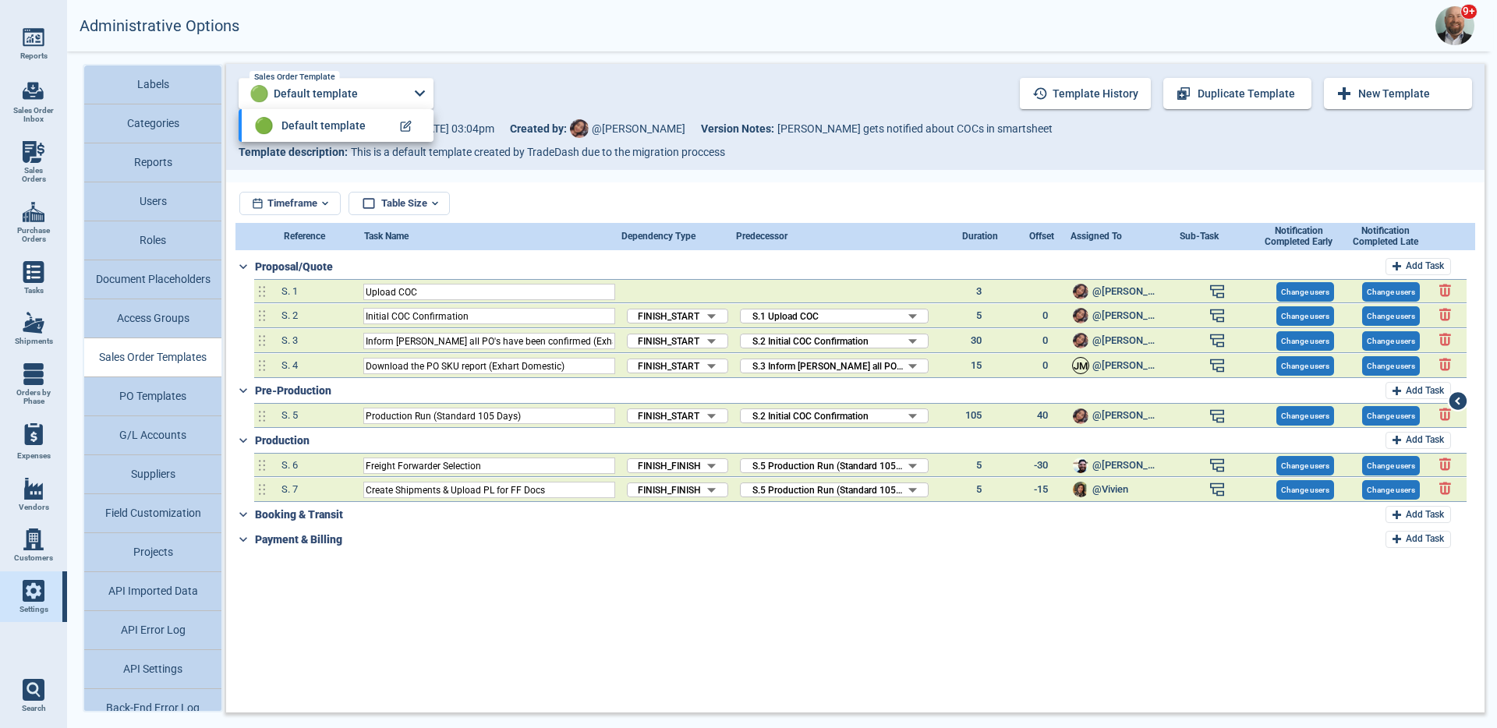
click at [161, 324] on div at bounding box center [748, 364] width 1497 height 728
click at [157, 370] on button "Sales Order Templates" at bounding box center [152, 357] width 137 height 39
click at [158, 385] on button "PO Templates" at bounding box center [152, 396] width 137 height 39
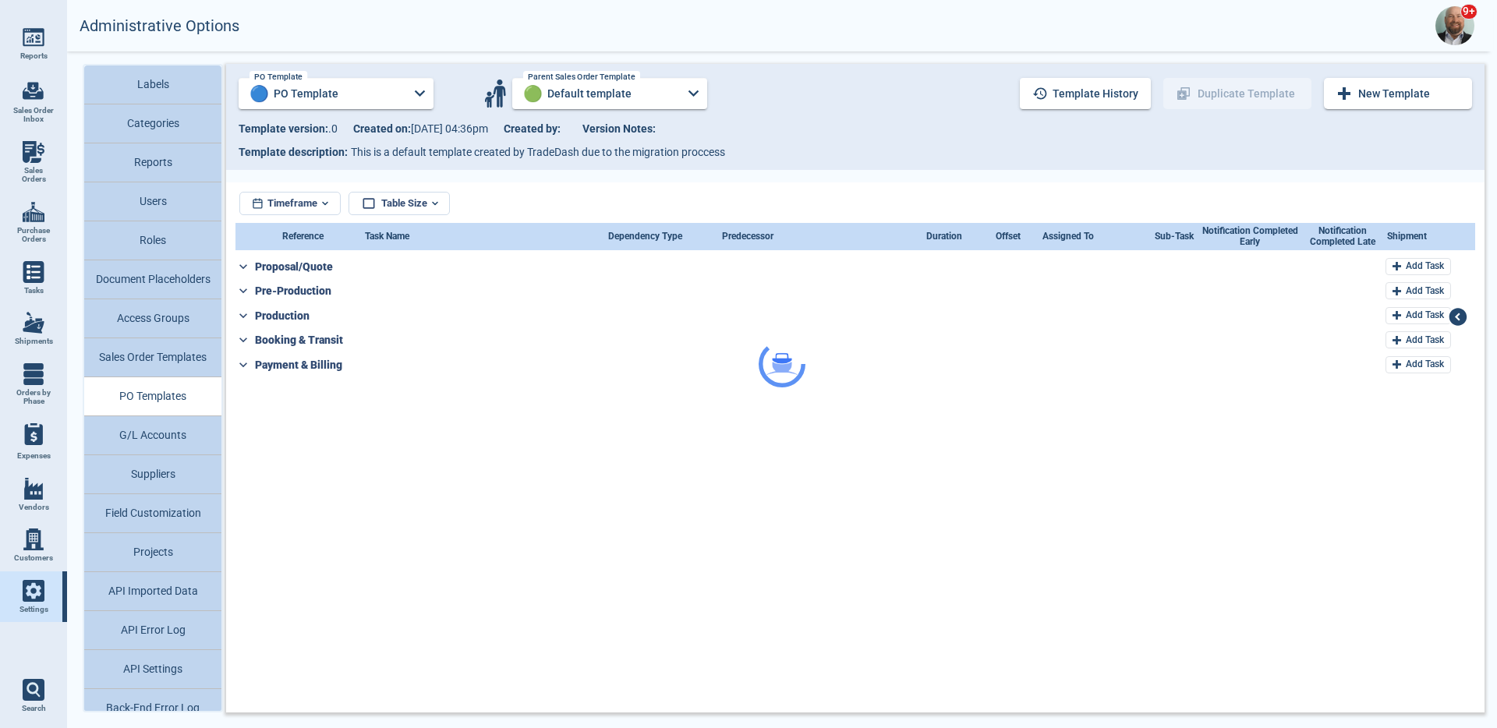
click at [392, 100] on div at bounding box center [782, 364] width 1430 height 728
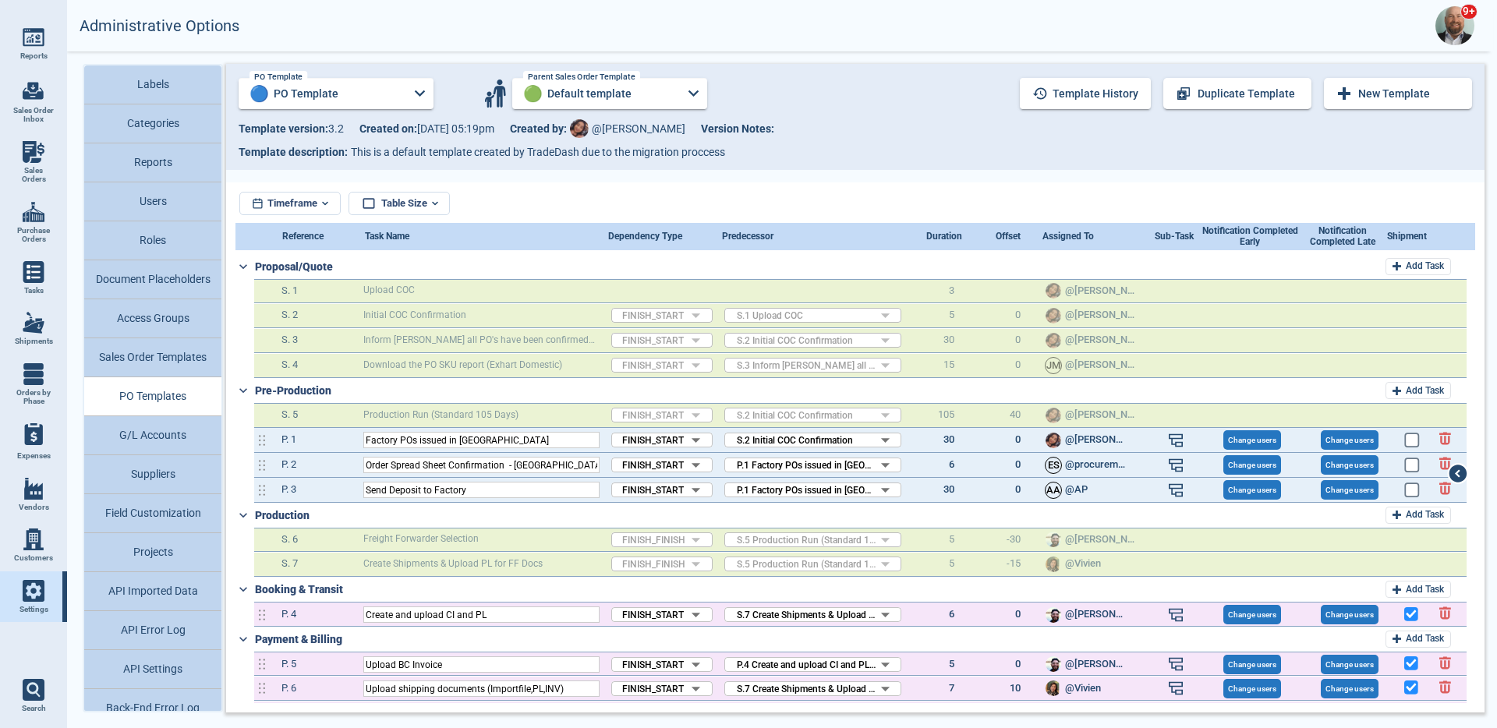
click at [393, 98] on input "PO Template" at bounding box center [336, 93] width 134 height 31
click at [513, 190] on div at bounding box center [748, 364] width 1497 height 728
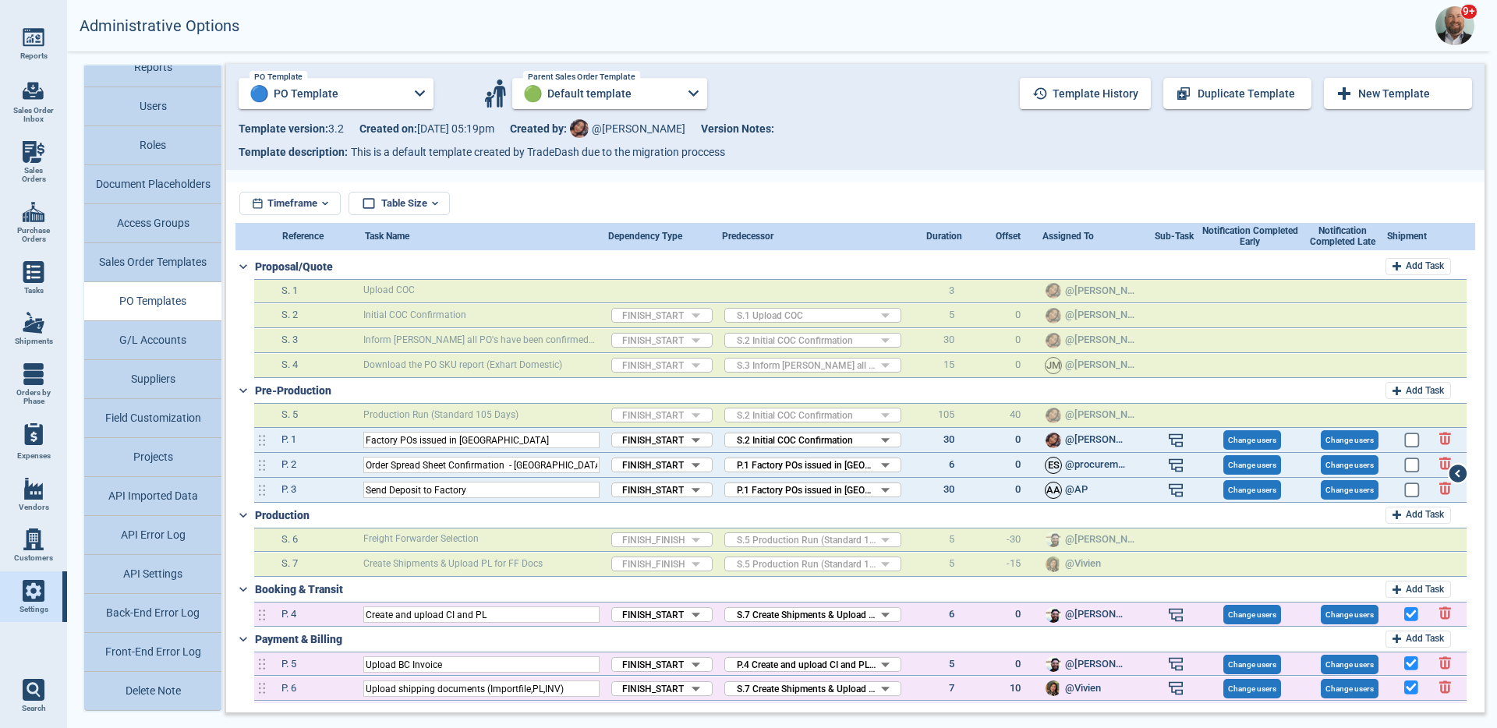
click at [170, 580] on button "API Settings" at bounding box center [152, 574] width 137 height 39
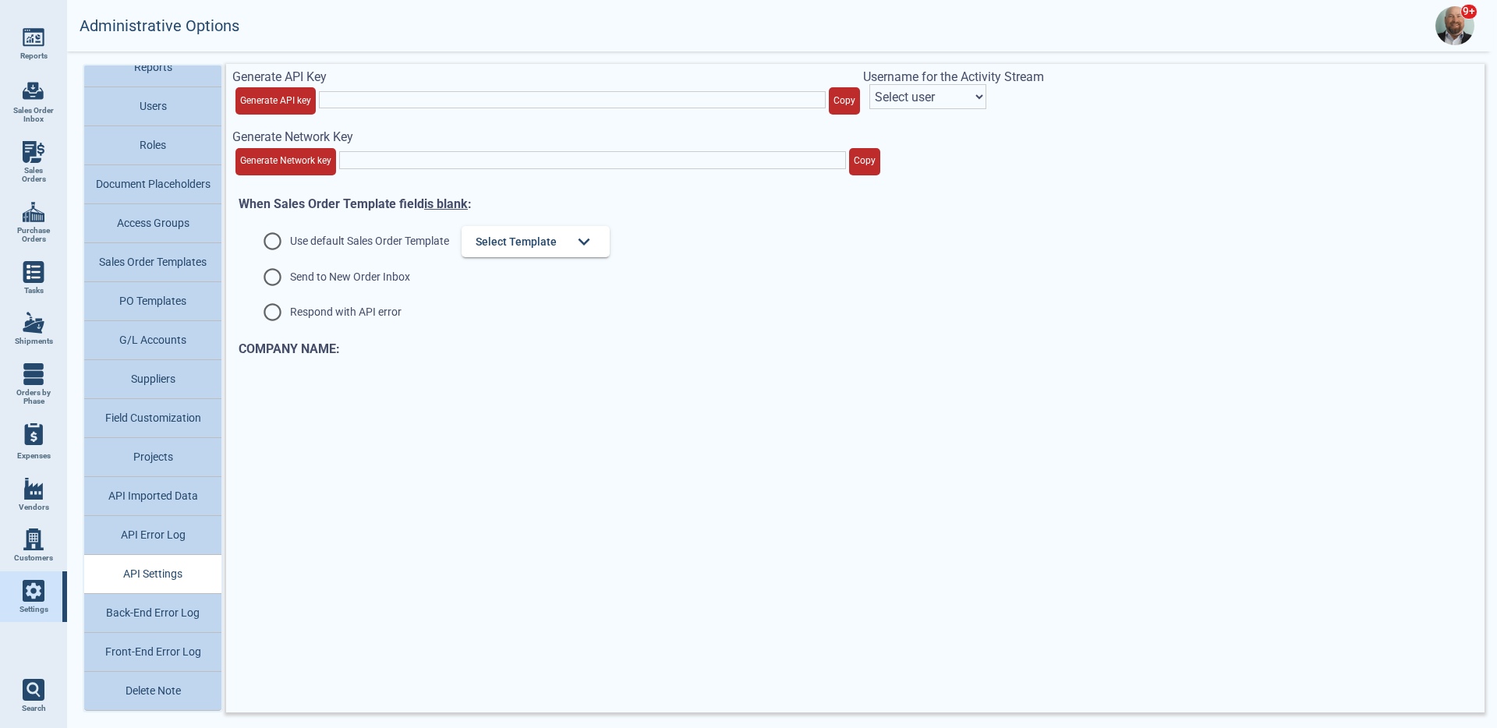
type input "vQJDCF2UvobgckAnA9xW6oel11fdiHX9S7uLGUV9nhufOxvJFH97iXzSFnhUZQiv"
select select "nMWoEVuRPF31IblJUmbG"
radio input "true"
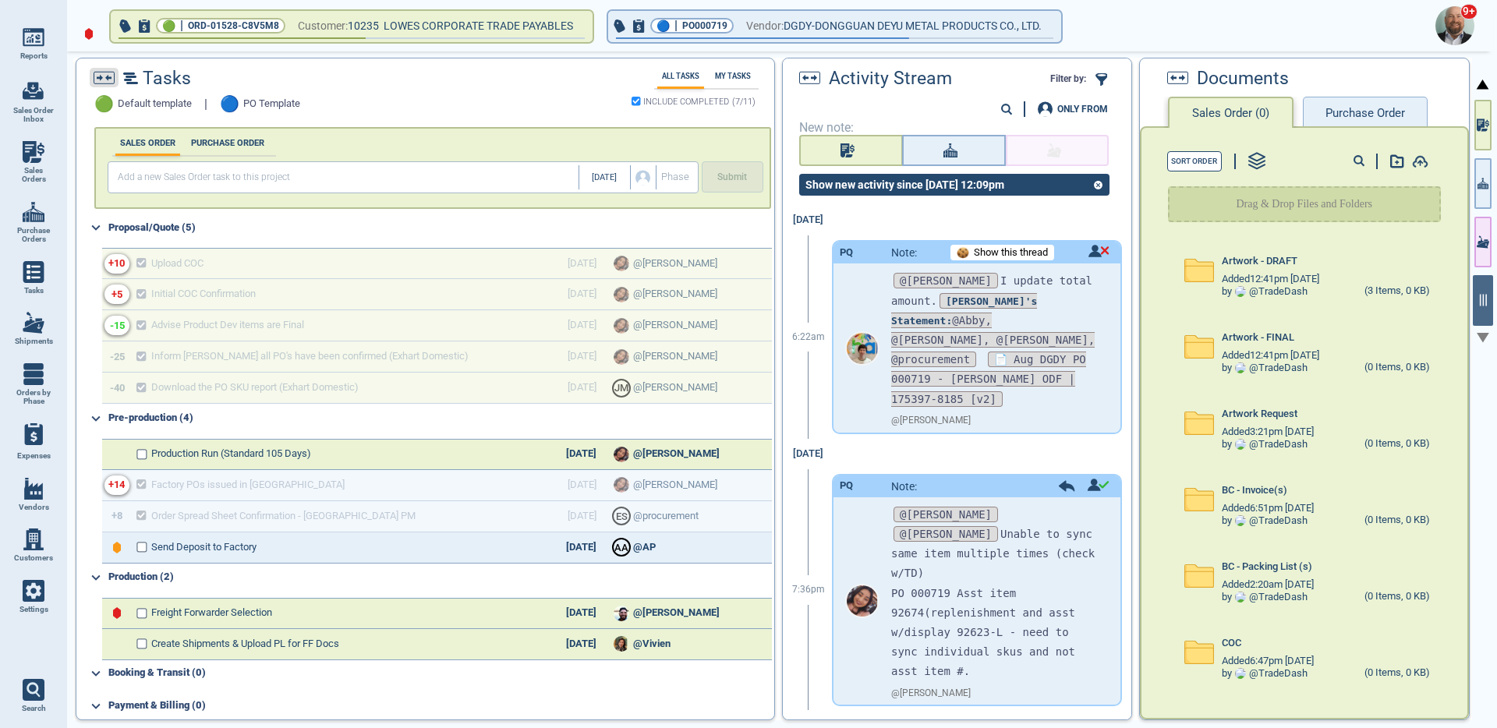
click at [115, 80] on span at bounding box center [104, 77] width 29 height 19
